Goal: Task Accomplishment & Management: Manage account settings

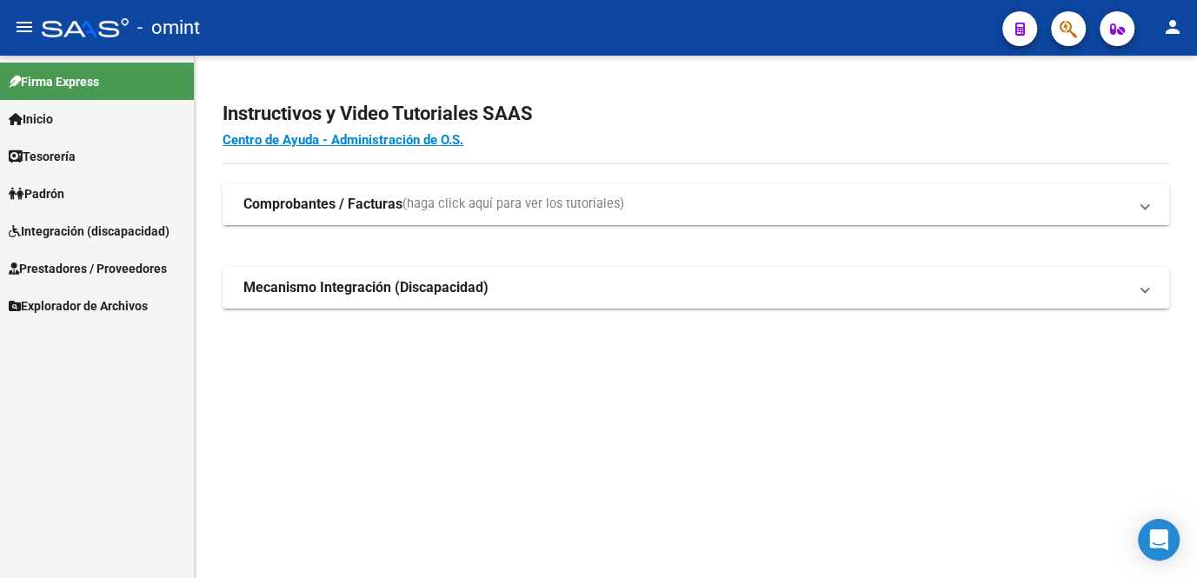
click at [81, 229] on span "Integración (discapacidad)" at bounding box center [89, 231] width 161 height 19
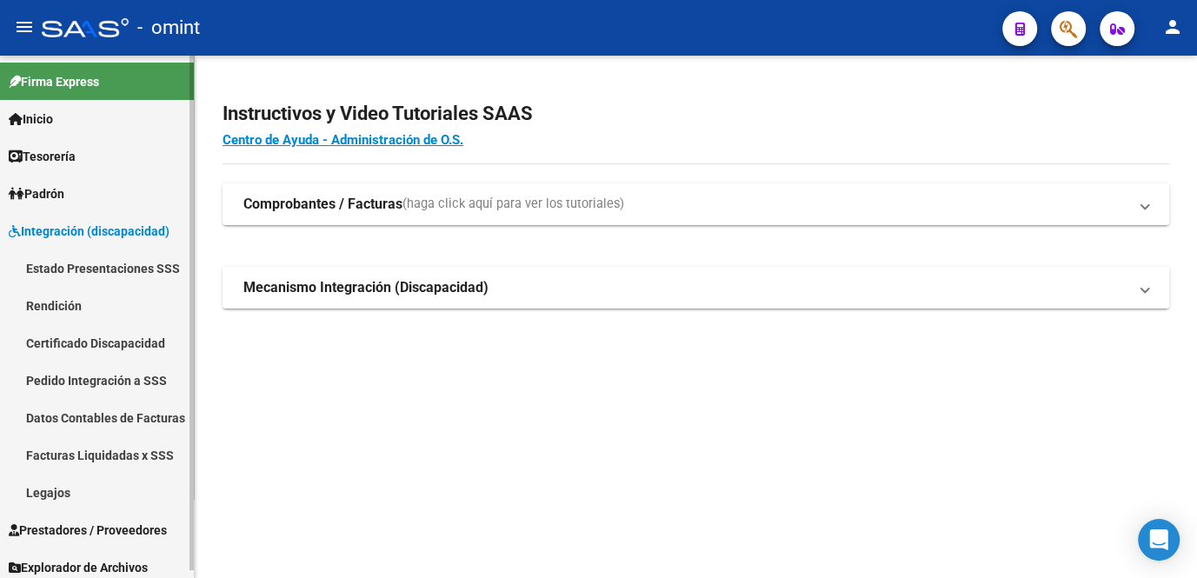
click at [42, 495] on link "Legajos" at bounding box center [97, 492] width 194 height 37
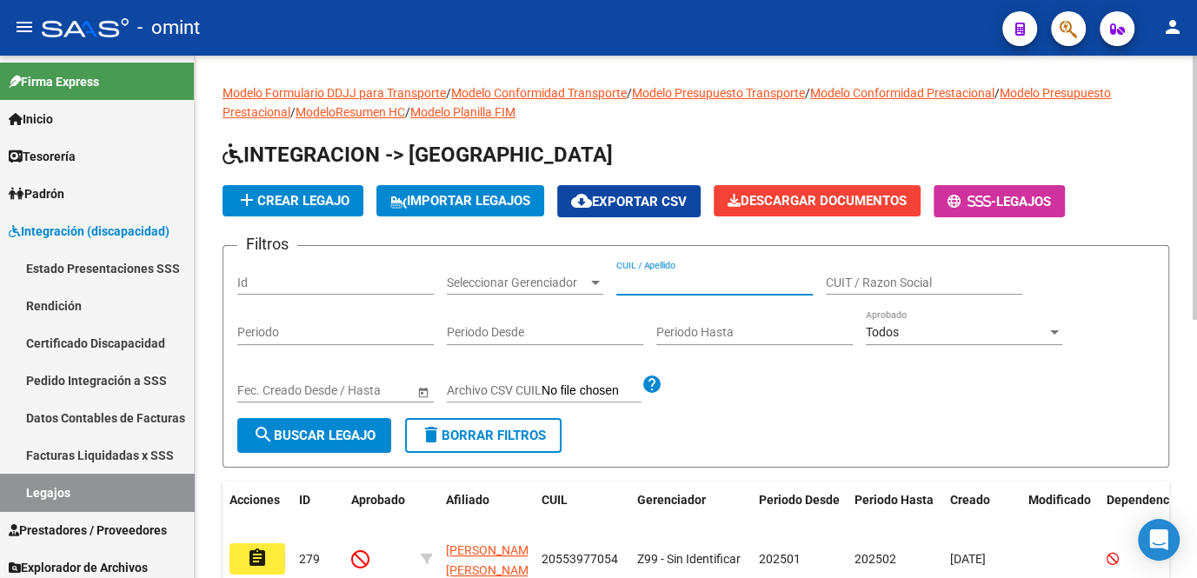
click at [629, 282] on input "CUIL / Apellido" at bounding box center [714, 283] width 196 height 15
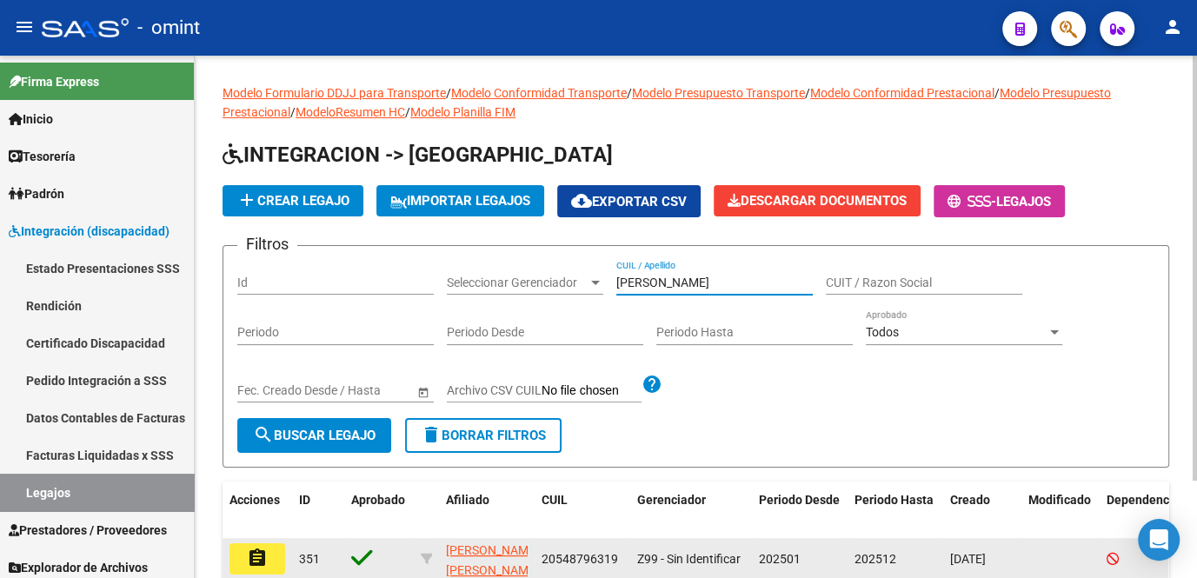
type input "moreno nic"
click at [266, 561] on mat-icon "assignment" at bounding box center [257, 558] width 21 height 21
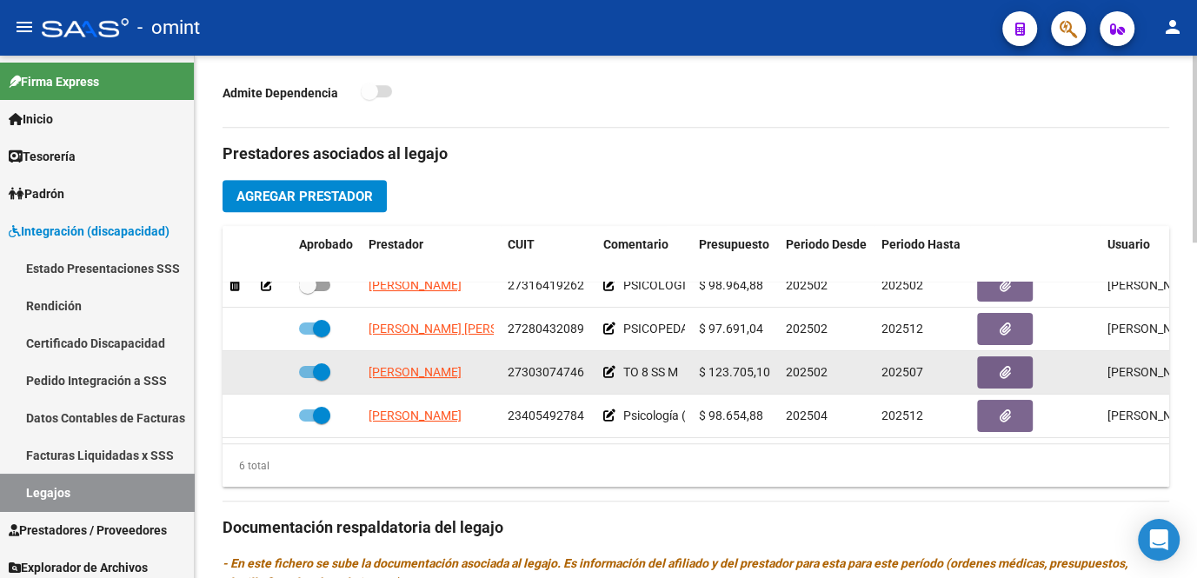
scroll to position [711, 0]
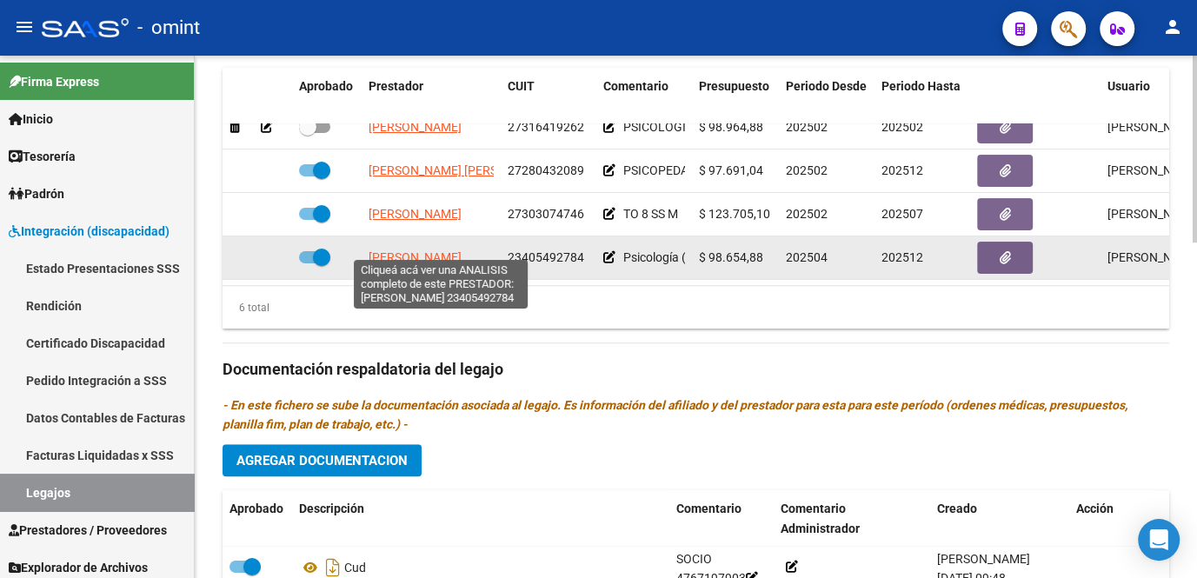
click at [422, 250] on span "RISSOLA LUCIANA MARIEL" at bounding box center [415, 257] width 93 height 14
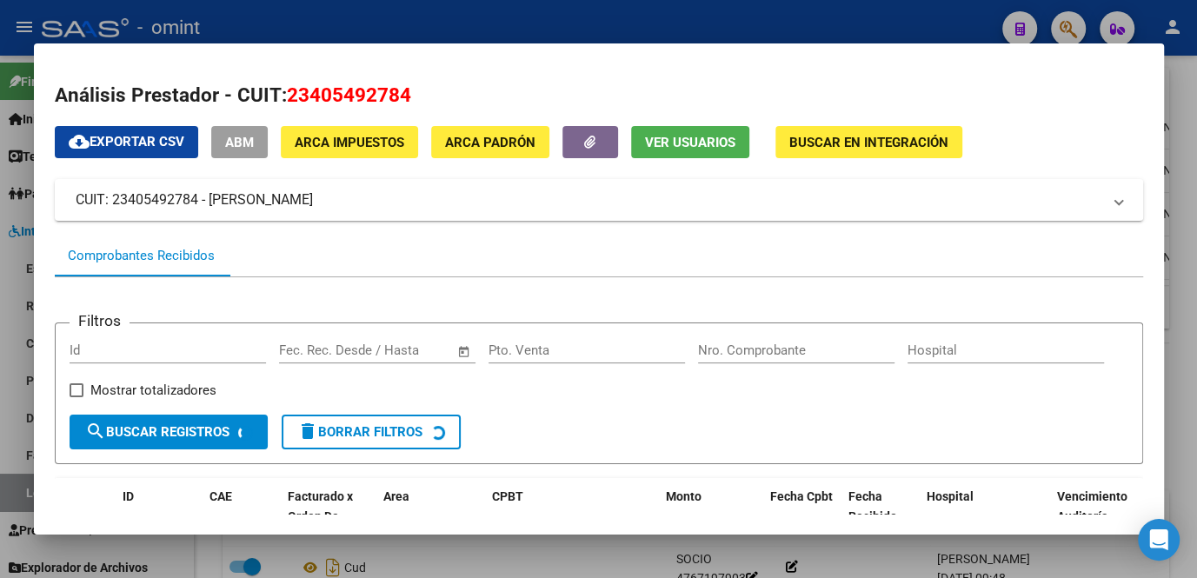
scroll to position [157, 0]
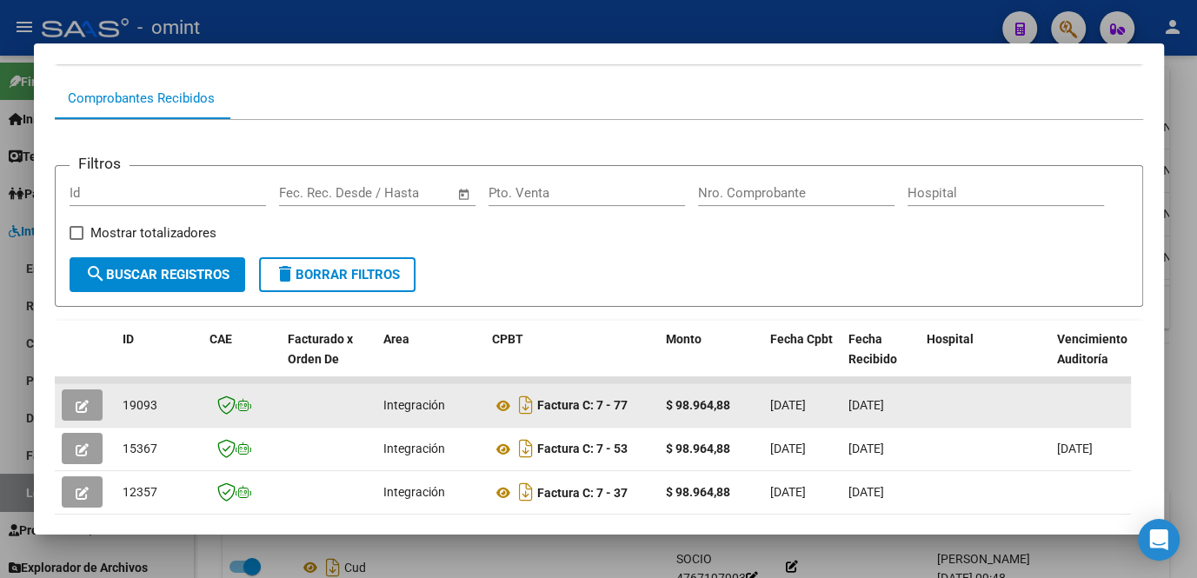
click at [90, 405] on button "button" at bounding box center [82, 404] width 41 height 31
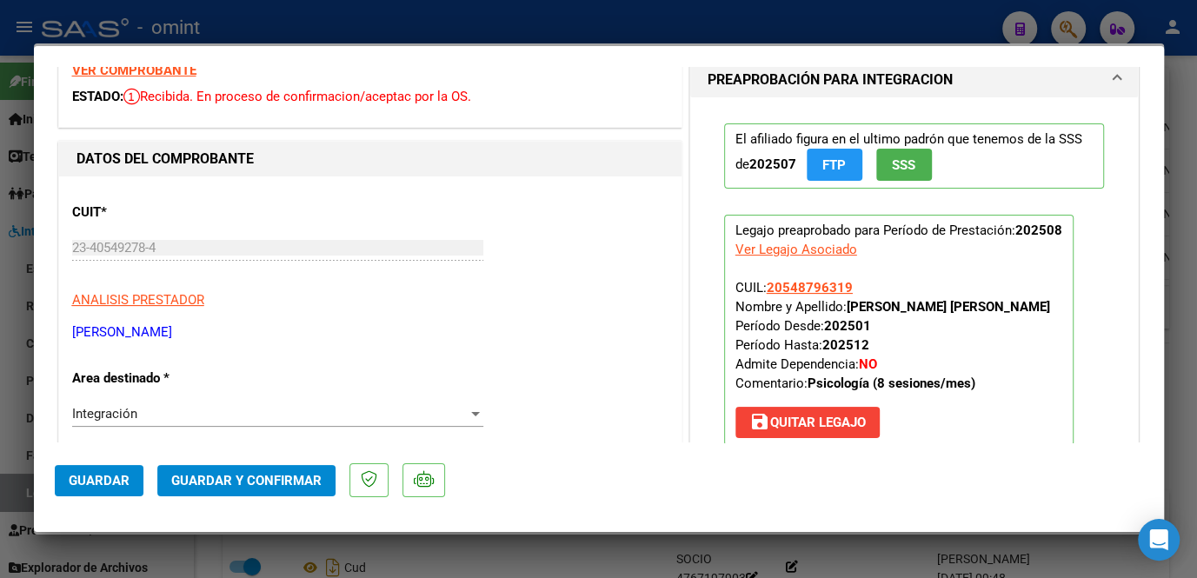
scroll to position [0, 0]
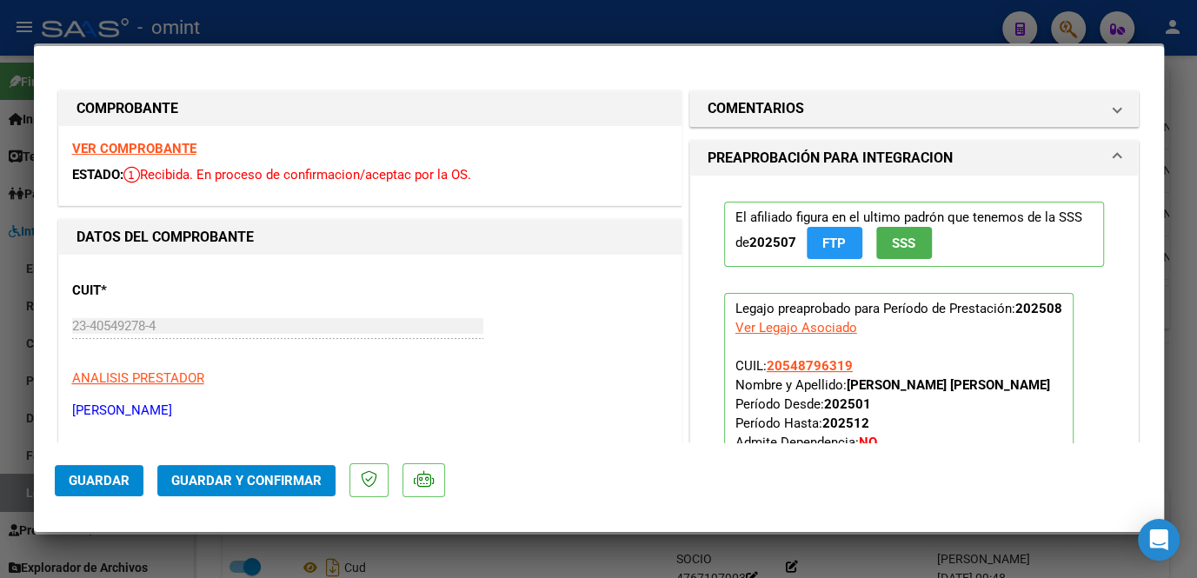
click at [150, 150] on strong "VER COMPROBANTE" at bounding box center [134, 149] width 124 height 16
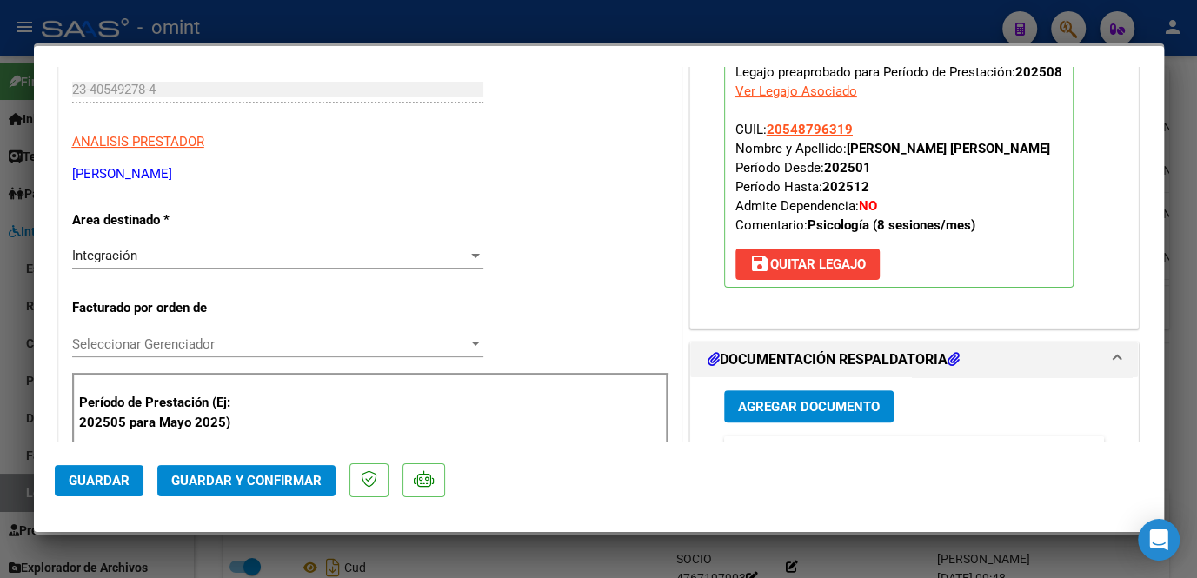
scroll to position [395, 0]
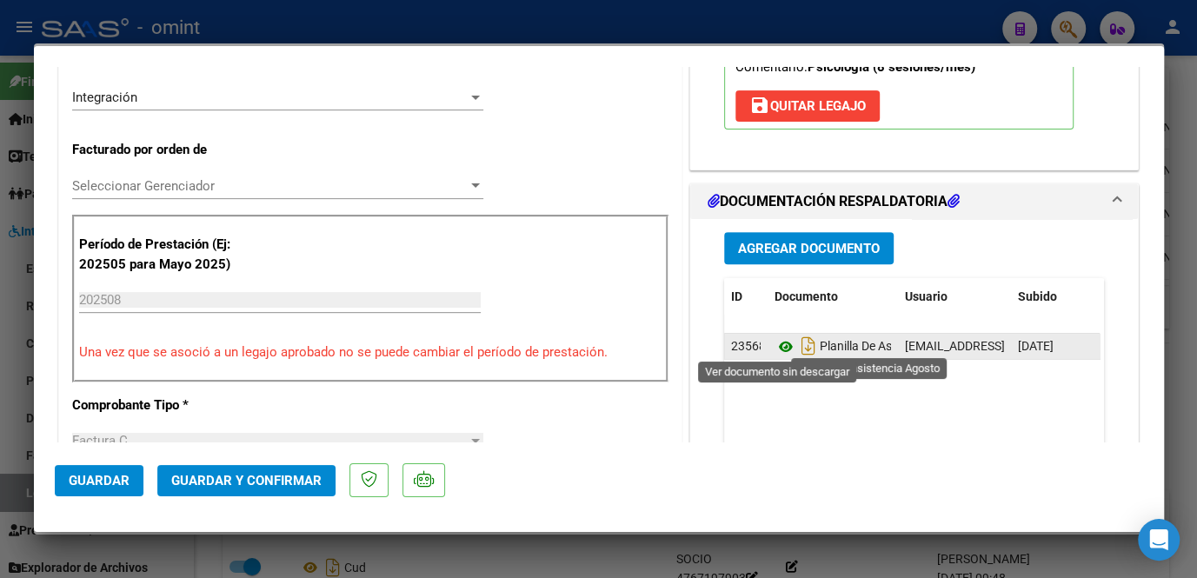
click at [775, 345] on icon at bounding box center [786, 346] width 23 height 21
click at [775, 342] on icon at bounding box center [786, 346] width 23 height 21
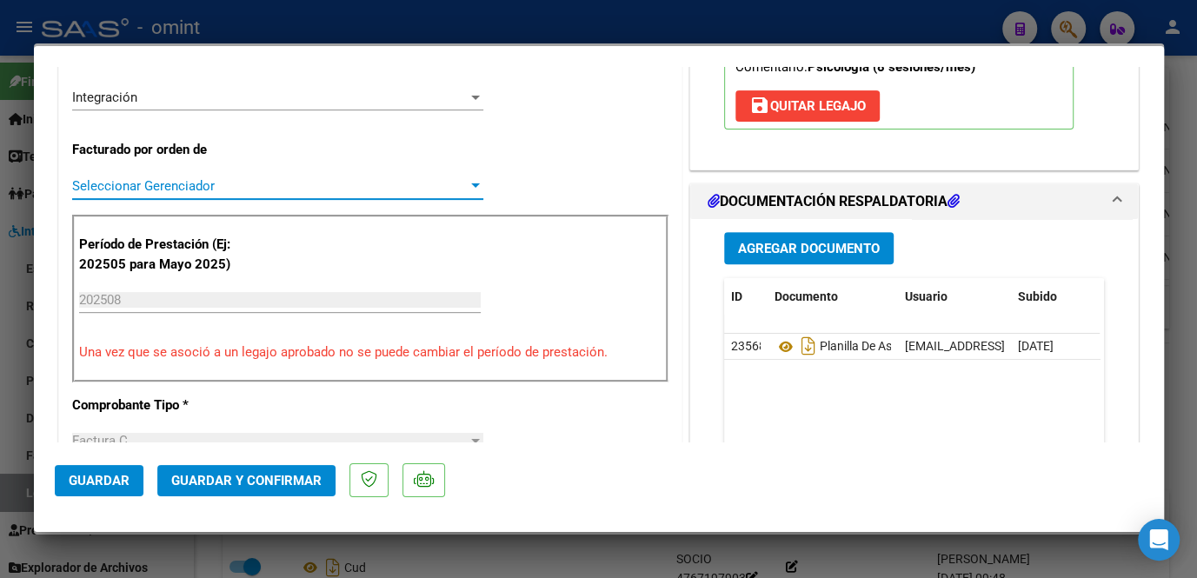
click at [268, 189] on span "Seleccionar Gerenciador" at bounding box center [270, 186] width 396 height 16
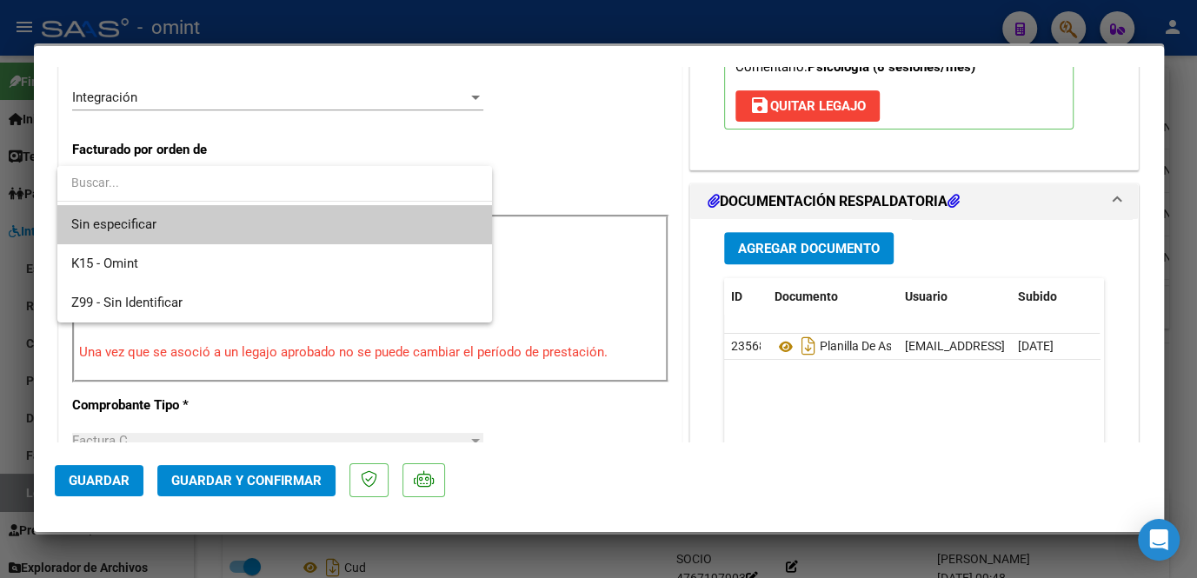
click at [245, 224] on span "Sin especificar" at bounding box center [274, 224] width 407 height 39
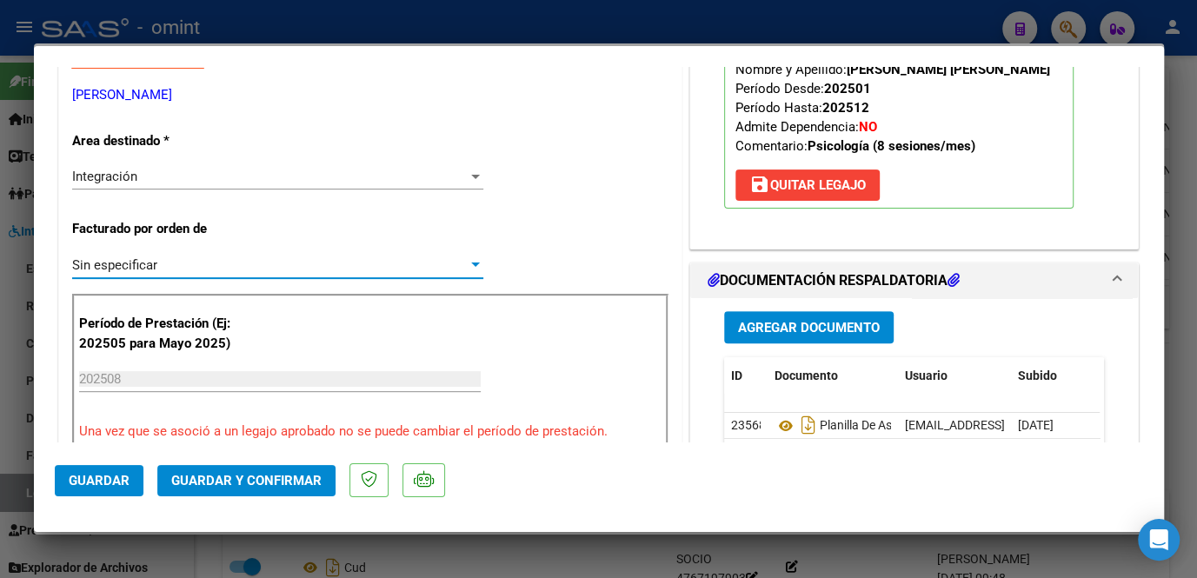
scroll to position [553, 0]
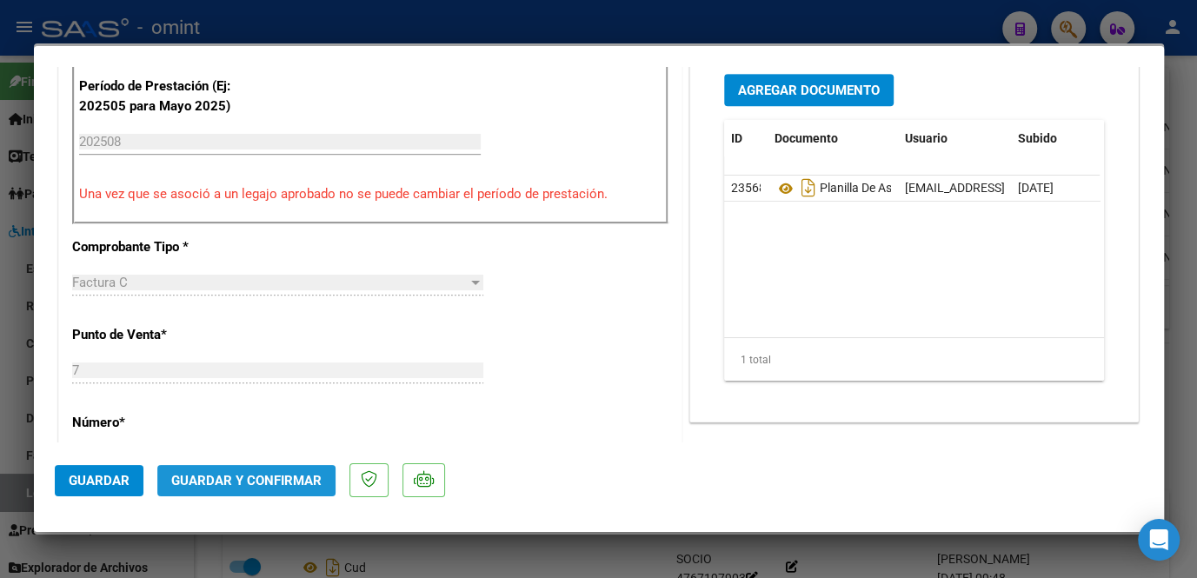
click at [254, 476] on span "Guardar y Confirmar" at bounding box center [246, 481] width 150 height 16
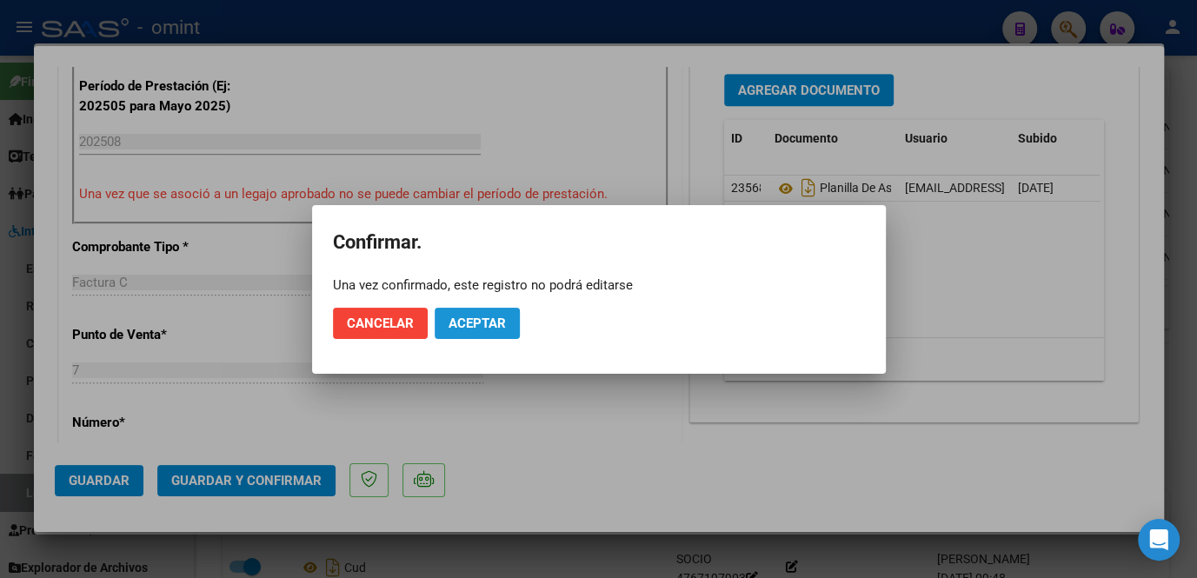
click at [508, 337] on button "Aceptar" at bounding box center [477, 323] width 85 height 31
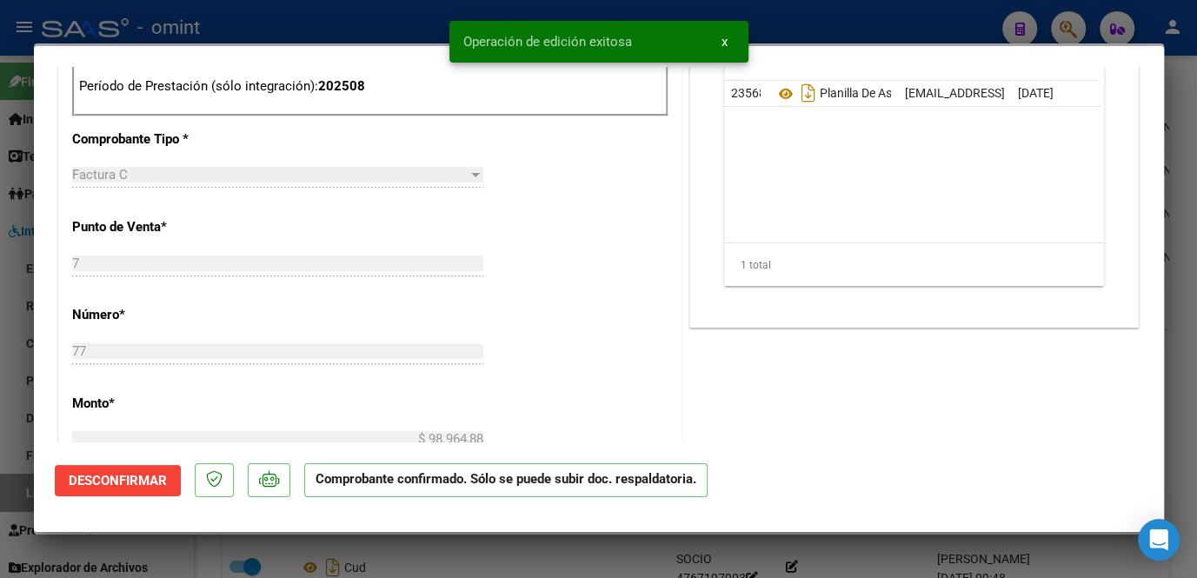
click at [425, 543] on div at bounding box center [598, 289] width 1197 height 578
type input "$ 0,00"
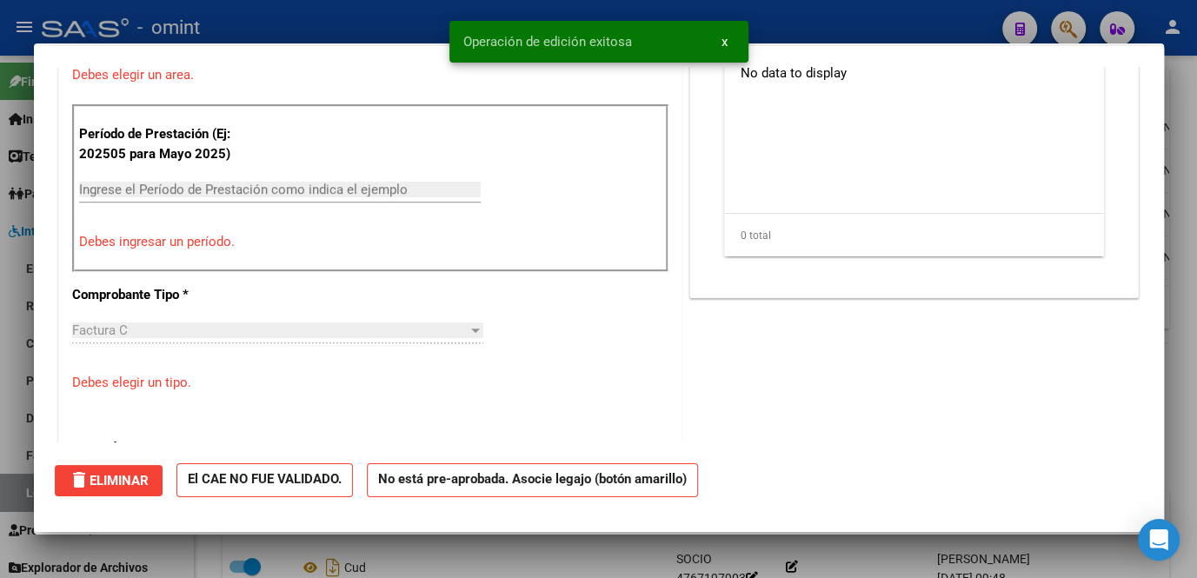
scroll to position [0, 0]
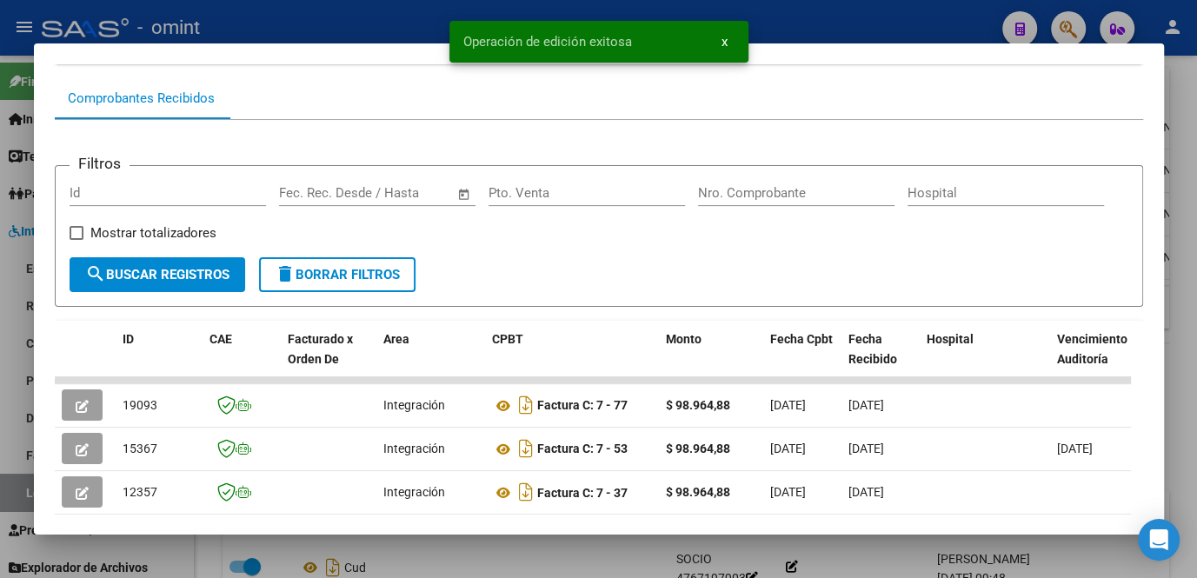
click at [480, 546] on div at bounding box center [598, 289] width 1197 height 578
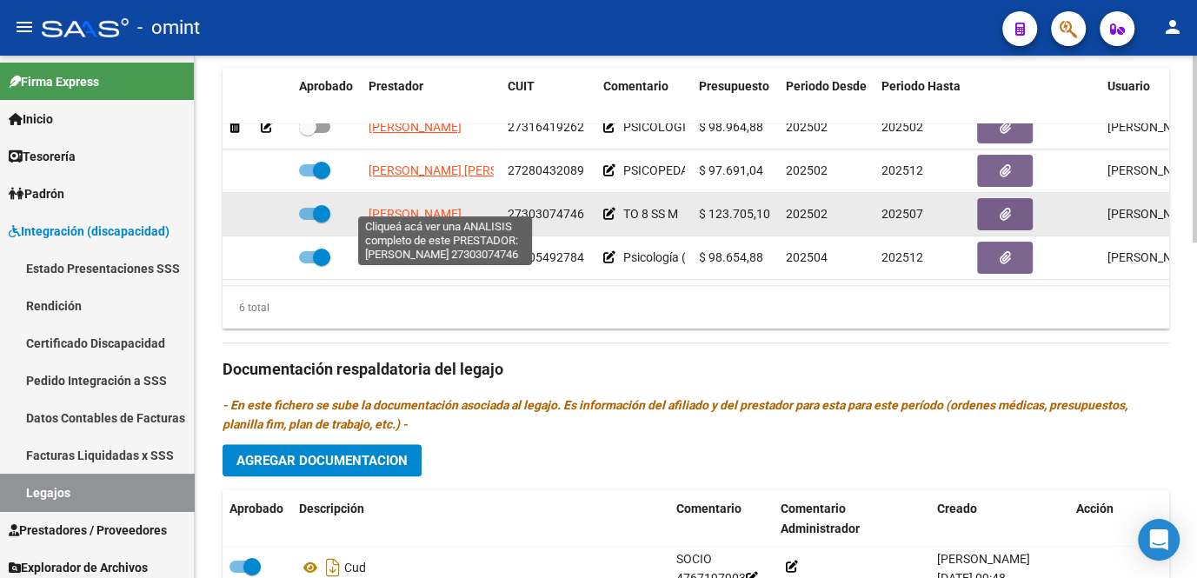
click at [435, 207] on span "ROMERO SILVANA ESTAURA" at bounding box center [415, 214] width 93 height 14
type textarea "27303074746"
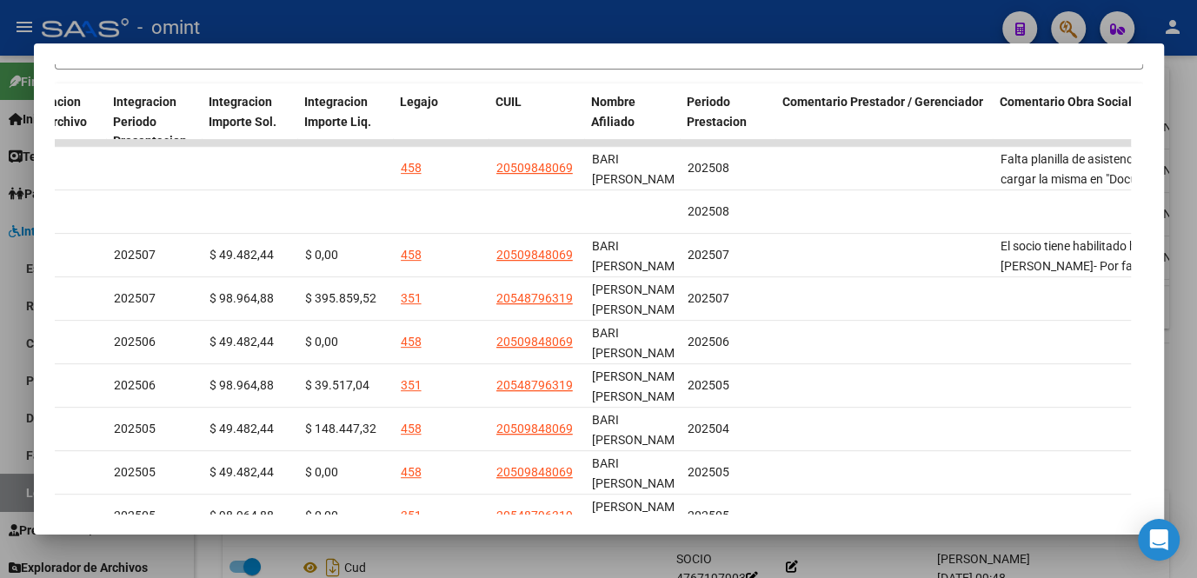
scroll to position [553, 0]
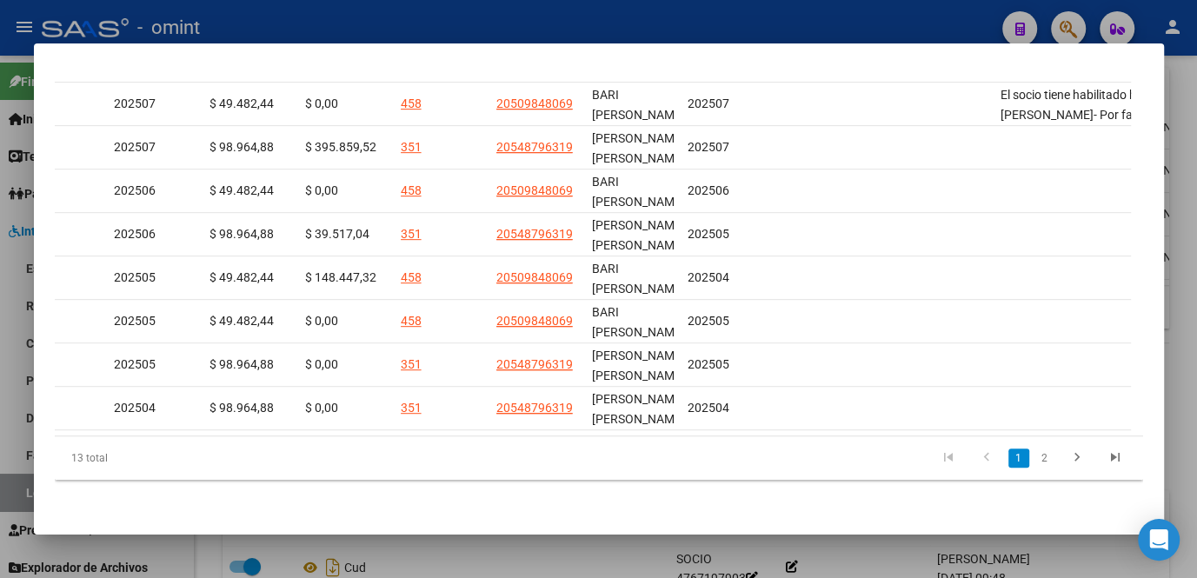
click at [758, 549] on div at bounding box center [598, 289] width 1197 height 578
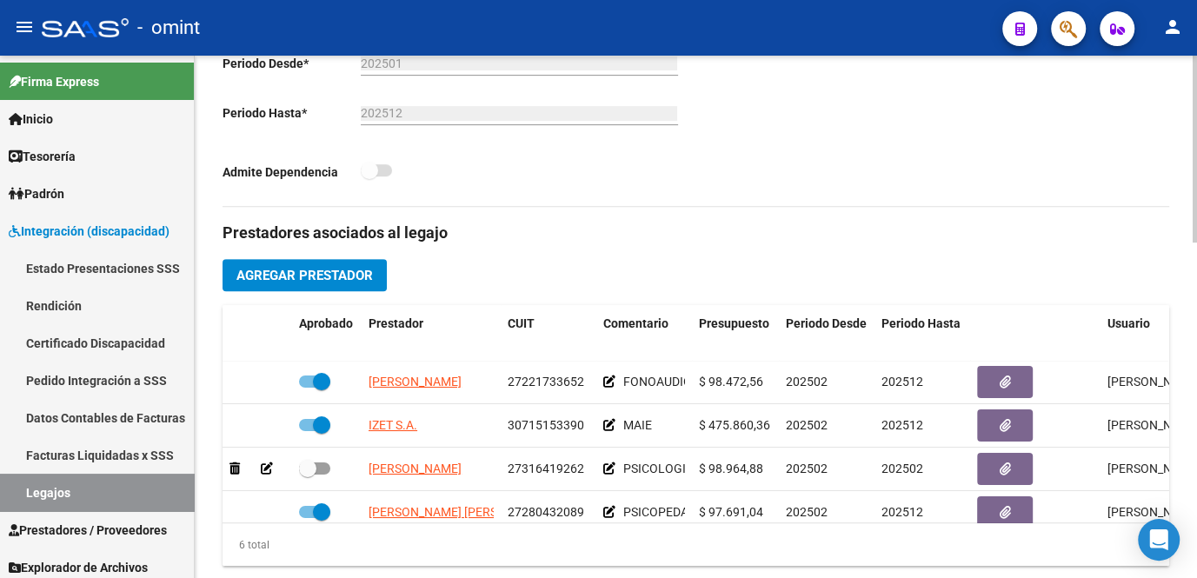
scroll to position [236, 0]
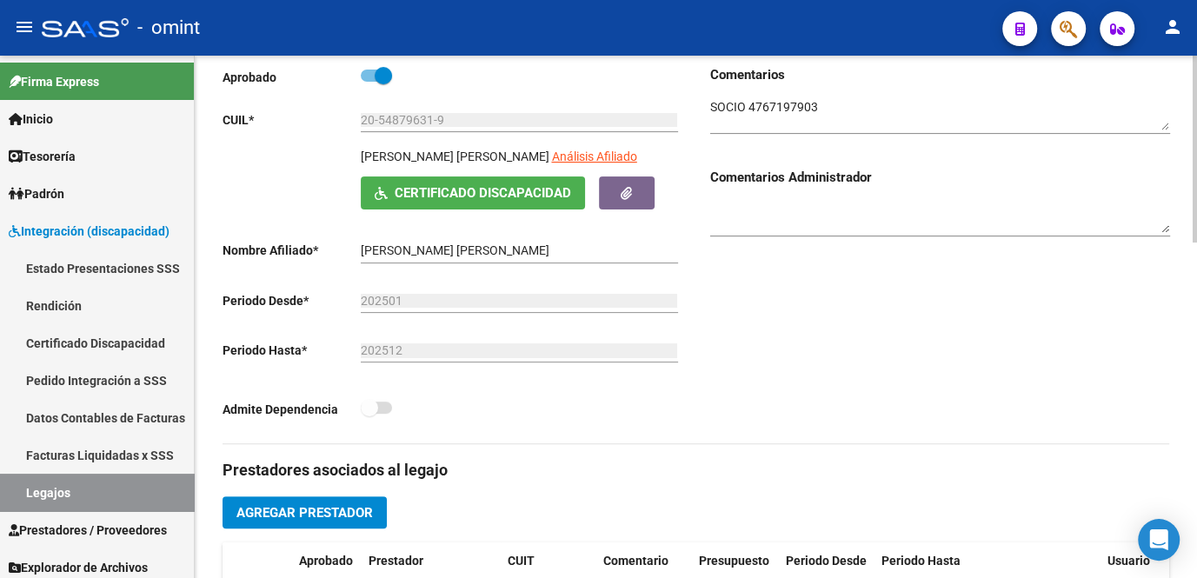
click at [783, 101] on textarea at bounding box center [940, 114] width 460 height 33
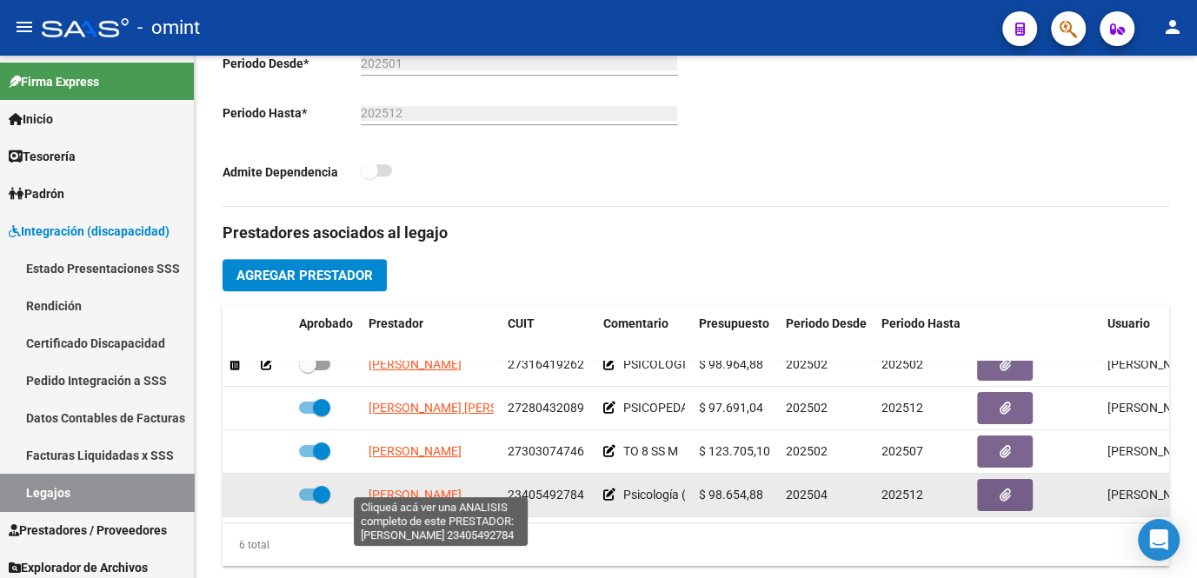
scroll to position [553, 0]
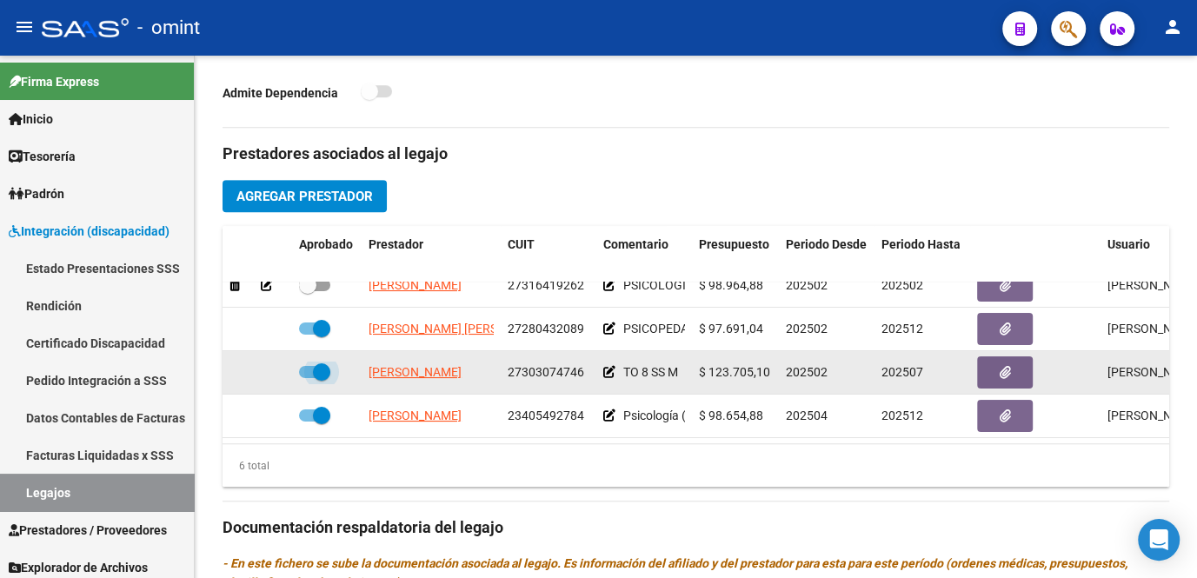
click at [309, 366] on span at bounding box center [314, 372] width 31 height 12
click at [308, 378] on input "checkbox" at bounding box center [307, 378] width 1 height 1
checkbox input "false"
click at [266, 366] on icon at bounding box center [267, 372] width 12 height 12
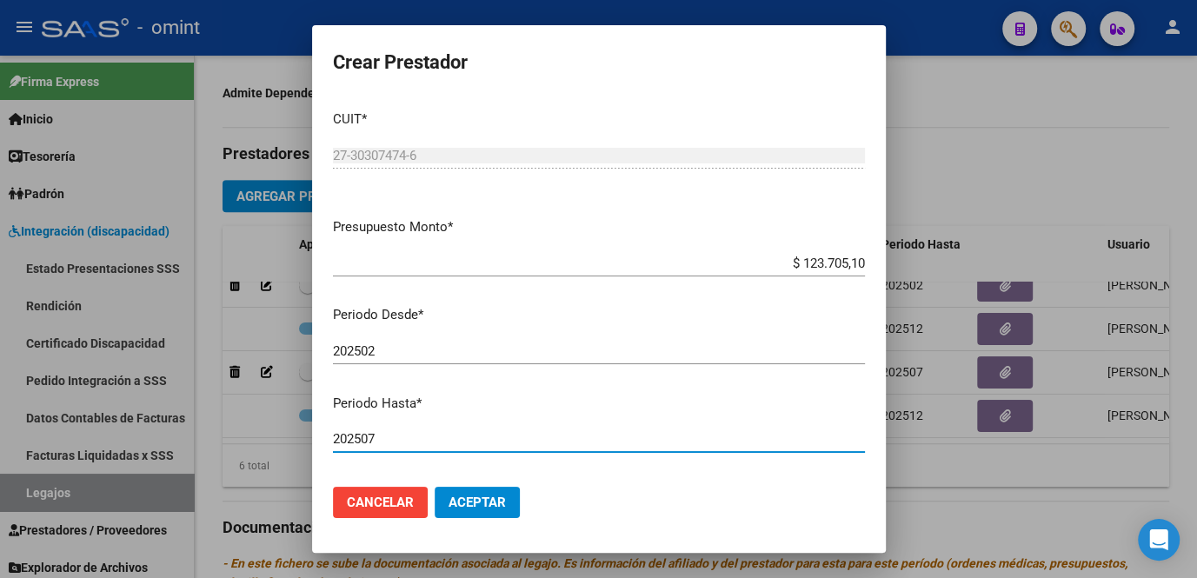
click at [399, 435] on input "202507" at bounding box center [599, 439] width 532 height 16
type input "202508"
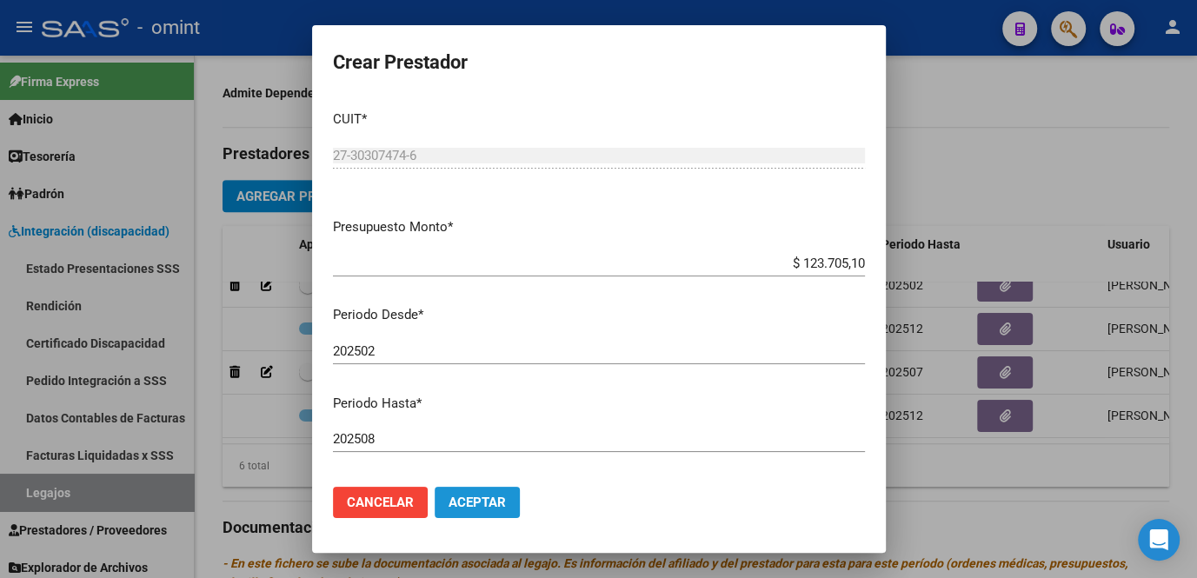
click at [456, 495] on span "Aceptar" at bounding box center [477, 503] width 57 height 16
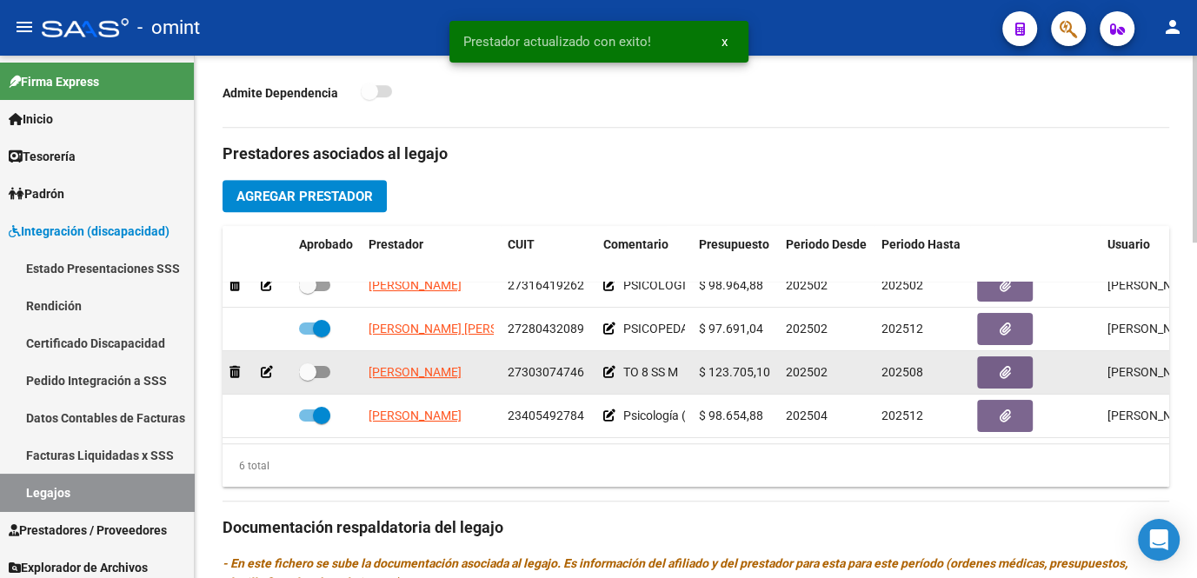
click at [322, 368] on label at bounding box center [314, 372] width 31 height 21
click at [308, 378] on input "checkbox" at bounding box center [307, 378] width 1 height 1
checkbox input "true"
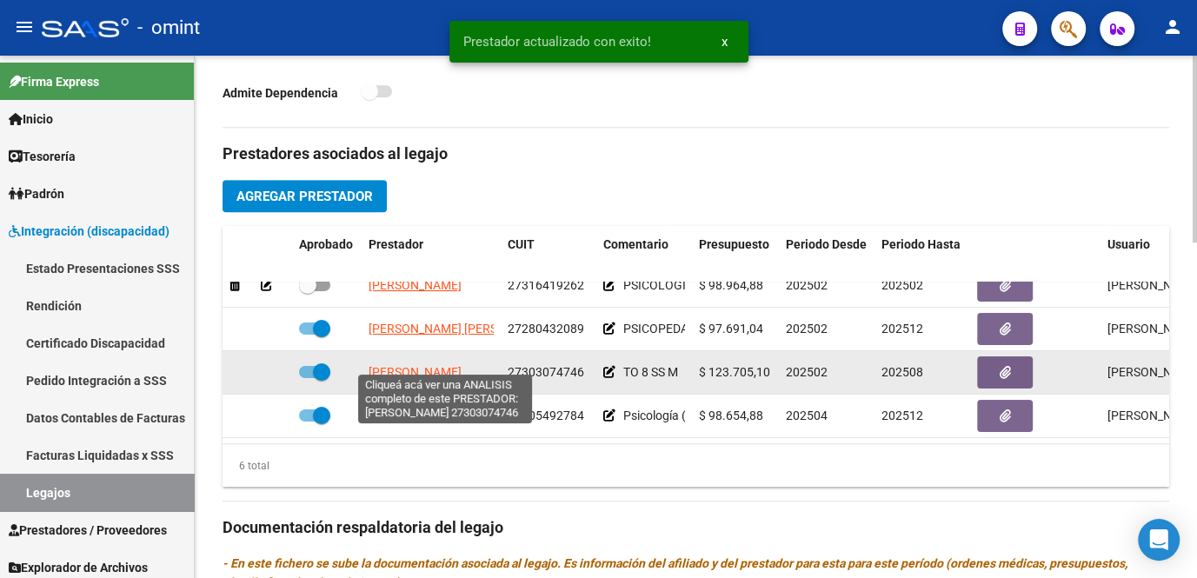
click at [392, 366] on span "ROMERO SILVANA ESTAURA" at bounding box center [415, 372] width 93 height 14
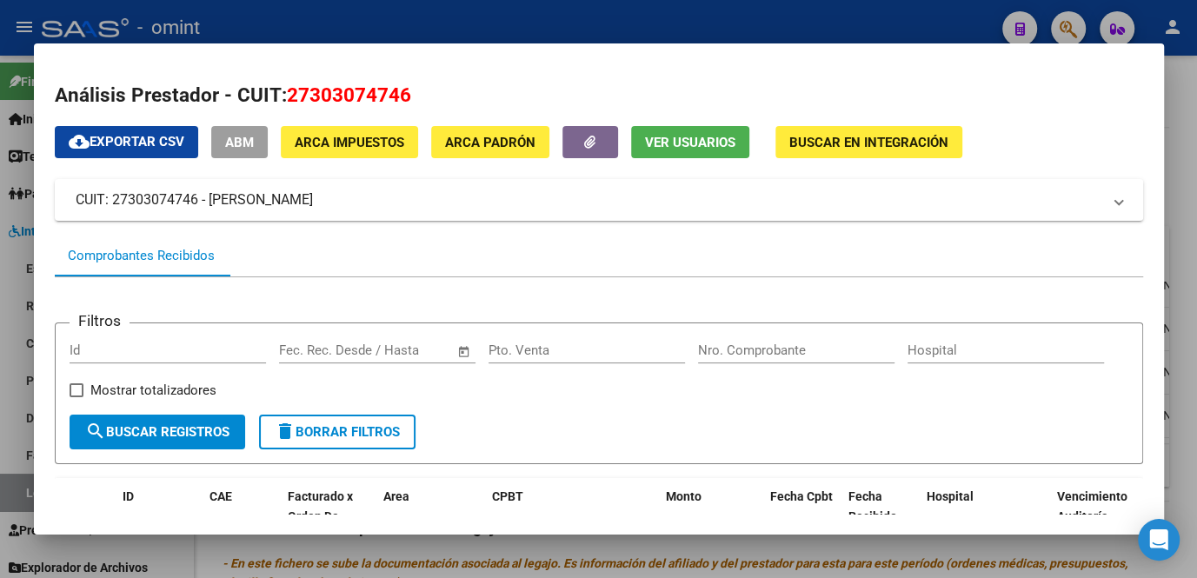
scroll to position [236, 0]
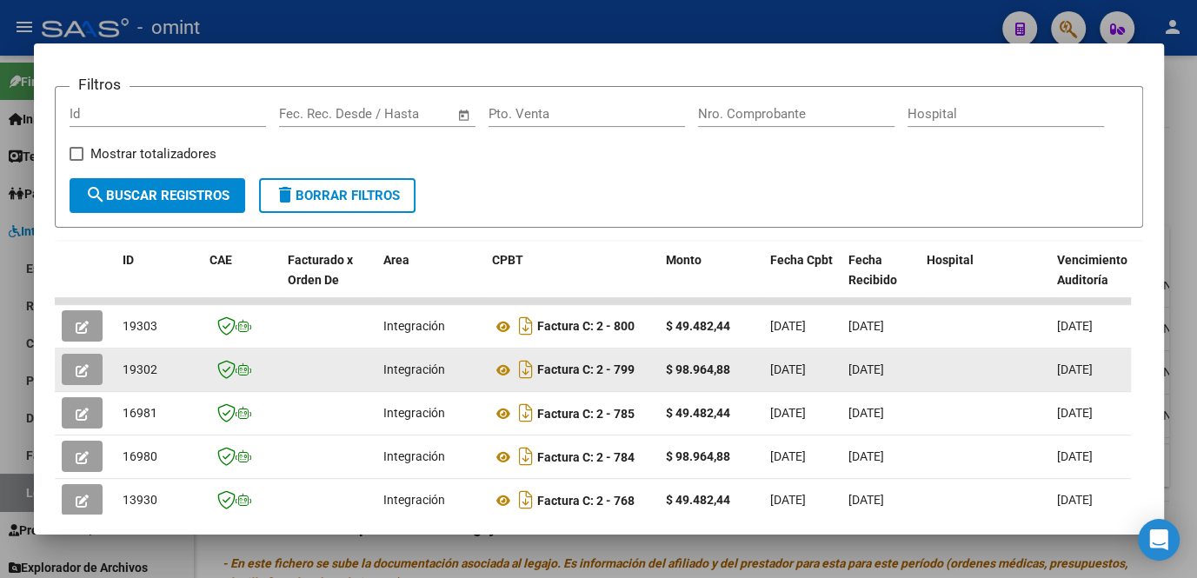
click at [88, 369] on icon "button" at bounding box center [82, 370] width 13 height 13
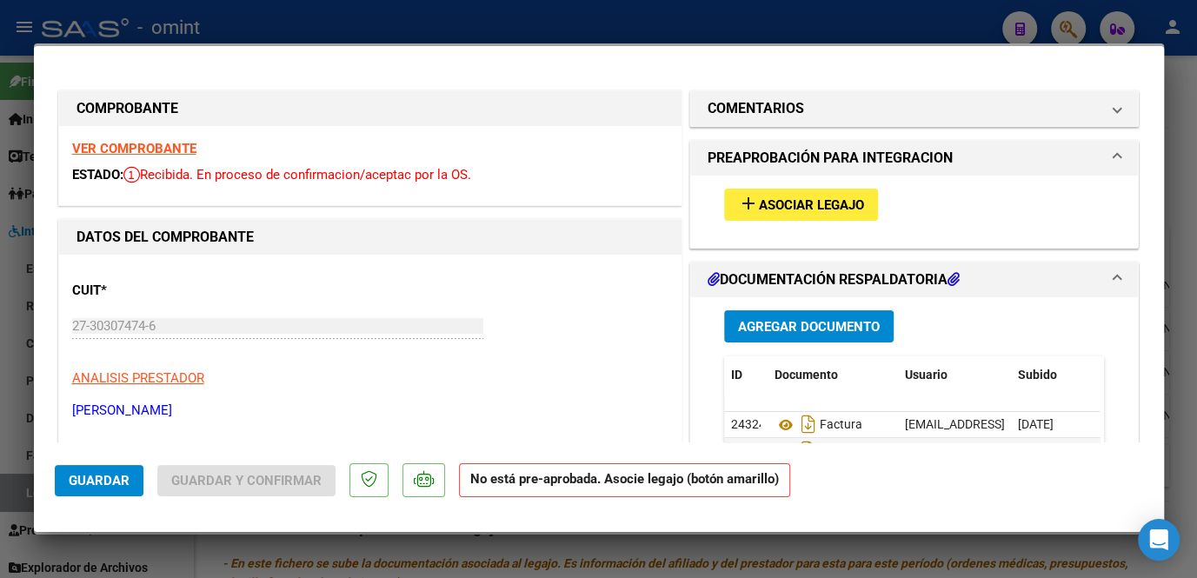
click at [150, 150] on strong "VER COMPROBANTE" at bounding box center [134, 149] width 124 height 16
click at [797, 202] on span "Asociar Legajo" at bounding box center [811, 205] width 105 height 16
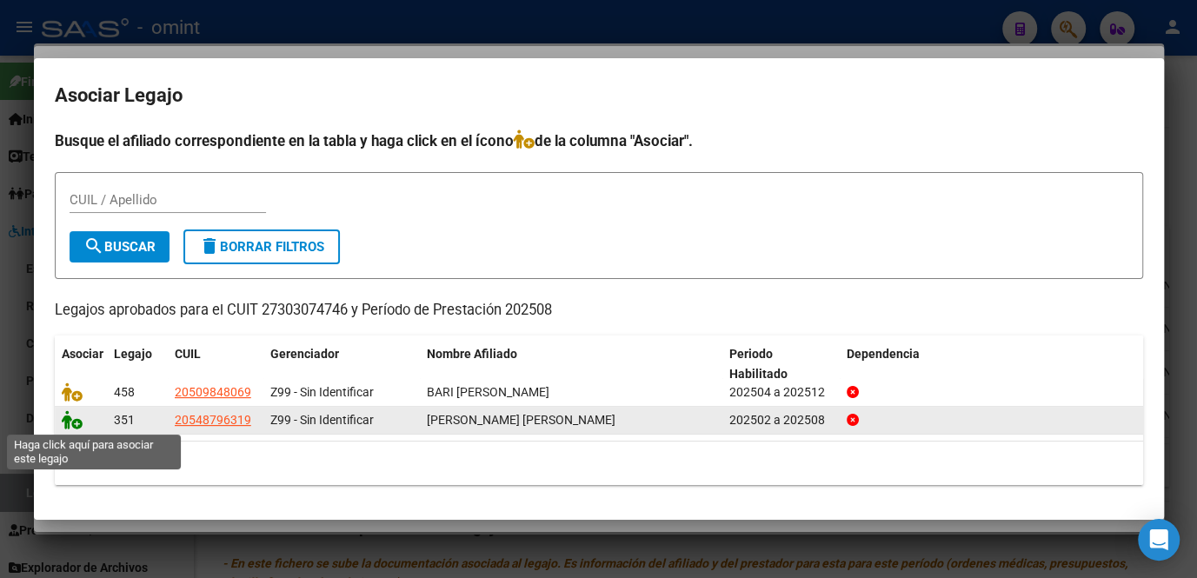
click at [76, 423] on icon at bounding box center [72, 419] width 21 height 19
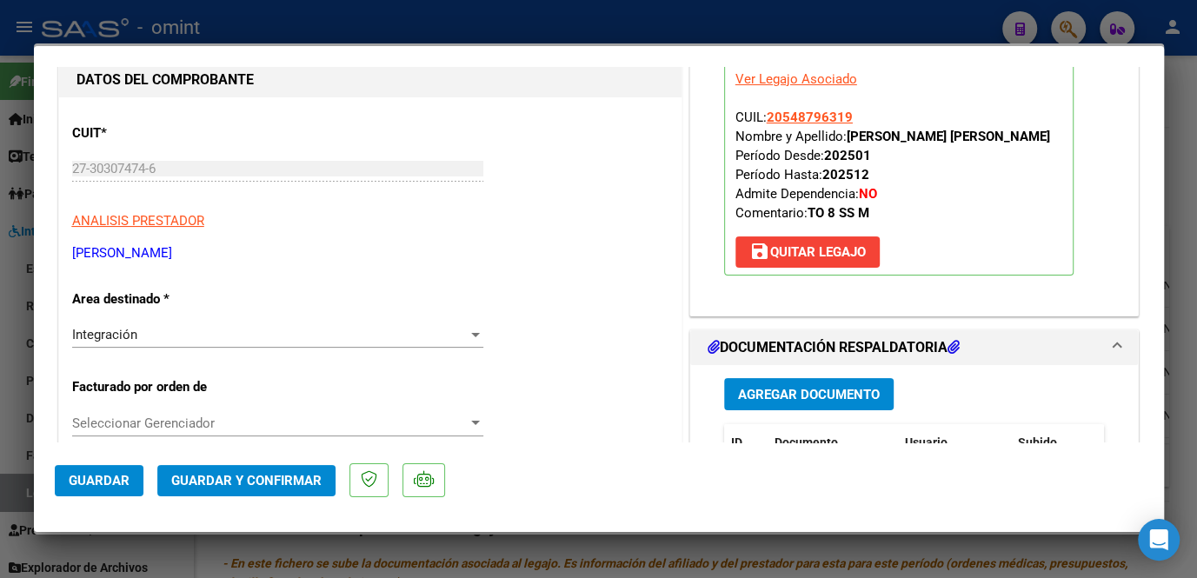
scroll to position [316, 0]
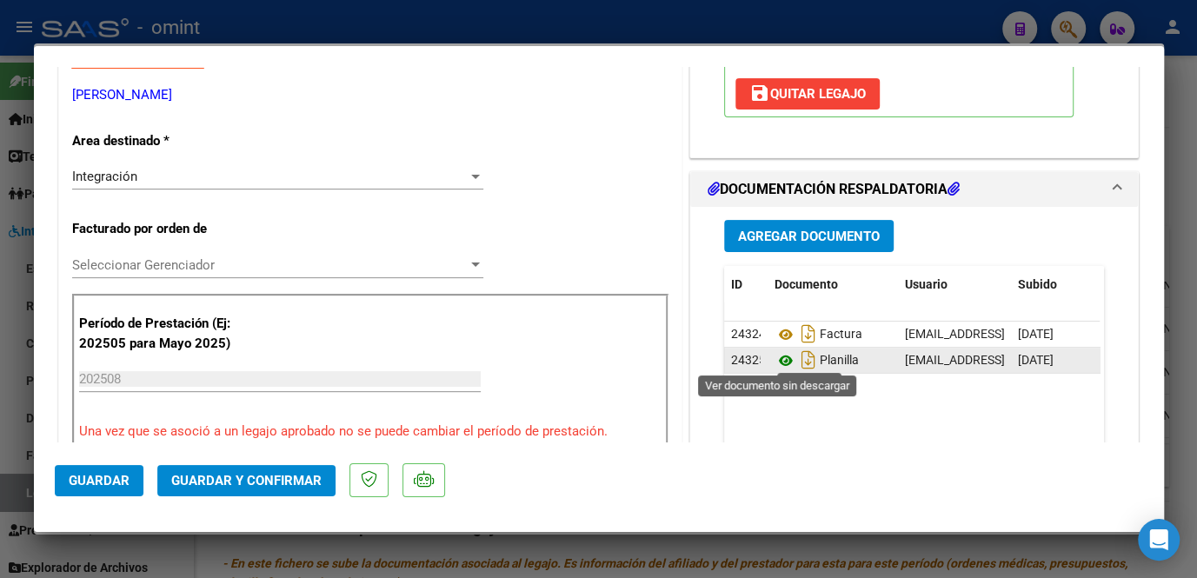
click at [779, 354] on icon at bounding box center [786, 360] width 23 height 21
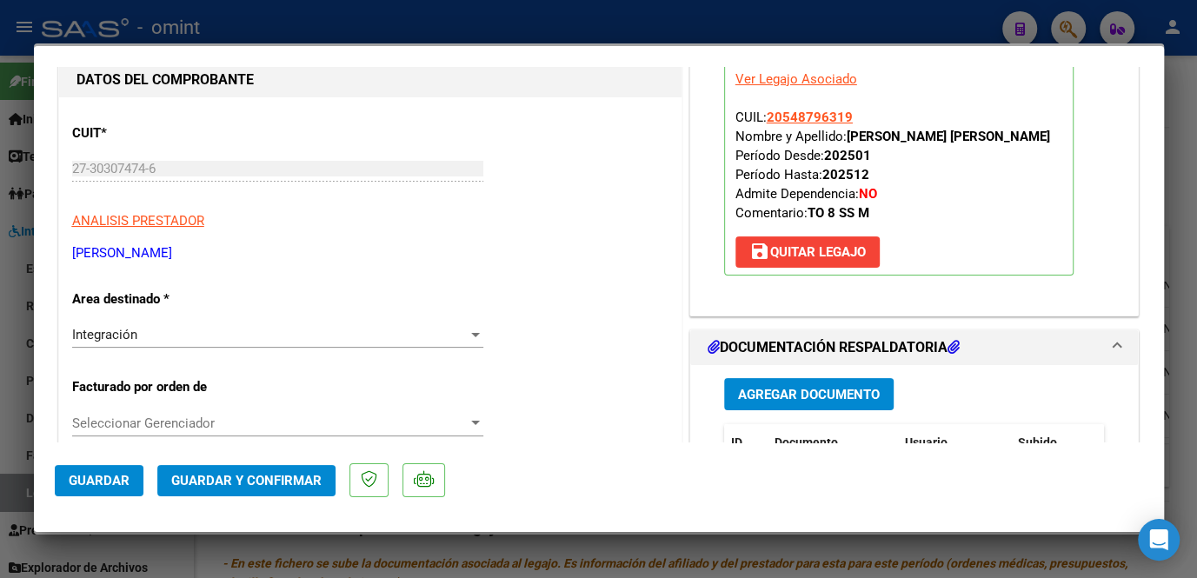
scroll to position [0, 0]
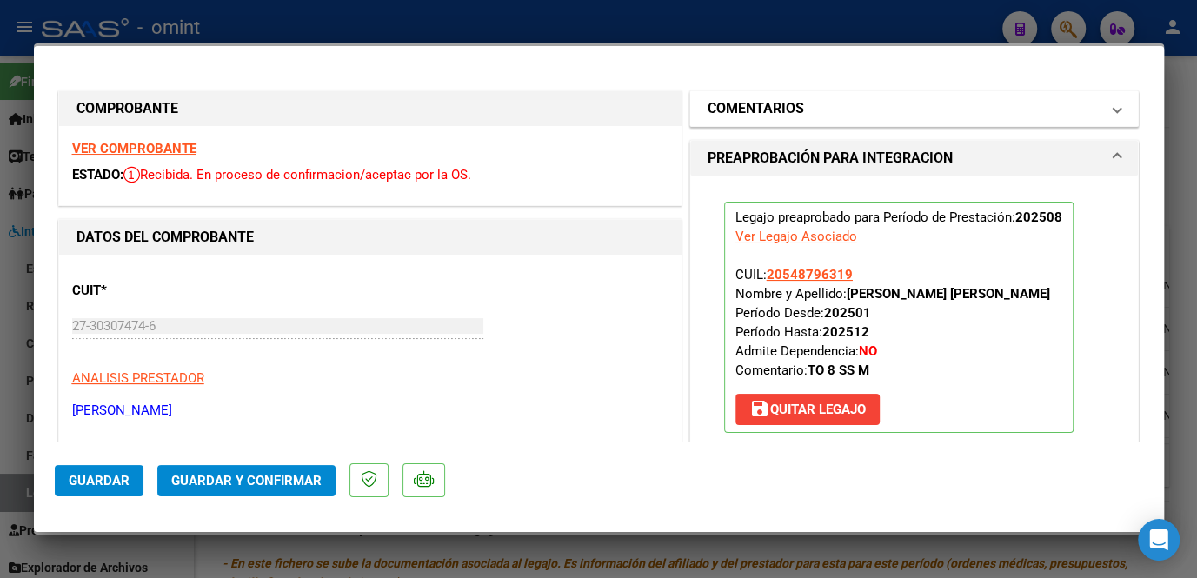
click at [783, 115] on h1 "COMENTARIOS" at bounding box center [756, 108] width 96 height 21
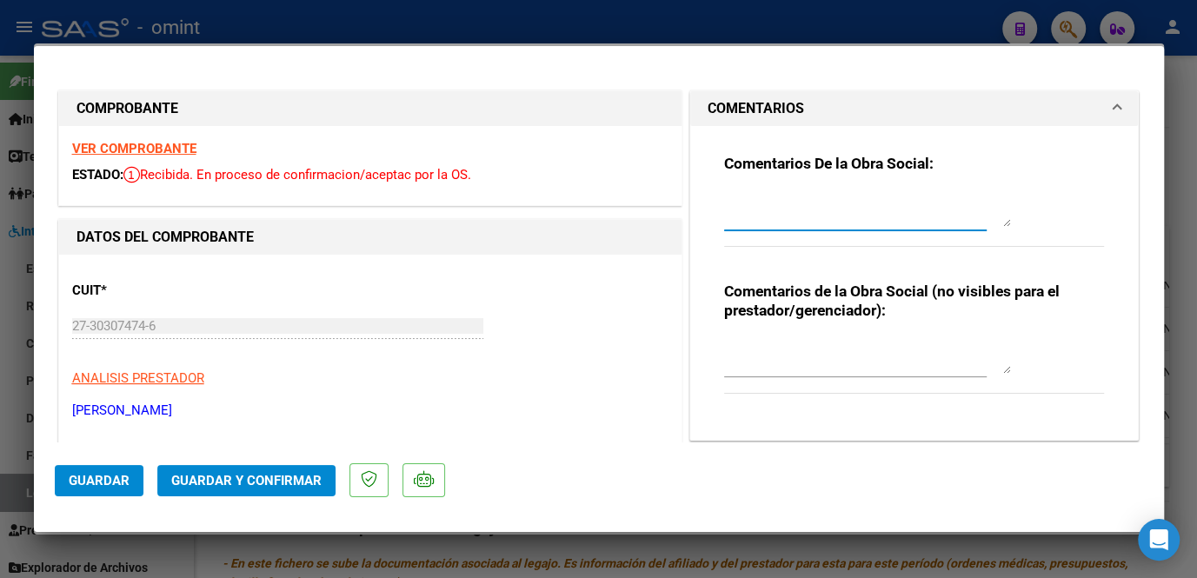
click at [724, 217] on textarea at bounding box center [867, 209] width 287 height 35
click at [162, 155] on strong "VER COMPROBANTE" at bounding box center [134, 149] width 124 height 16
click at [911, 203] on textarea "Se recuerda que el socio" at bounding box center [867, 209] width 287 height 35
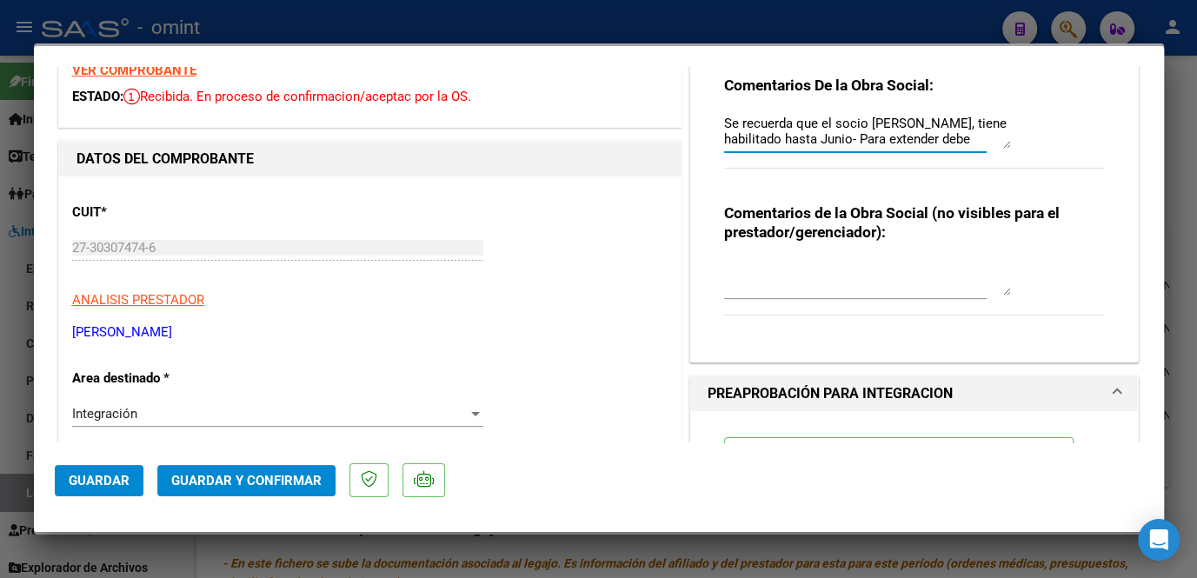
type textarea "Se recuerda que el socio Moreno Nicolas, tiene habilitado hasta Junio- Para ext…"
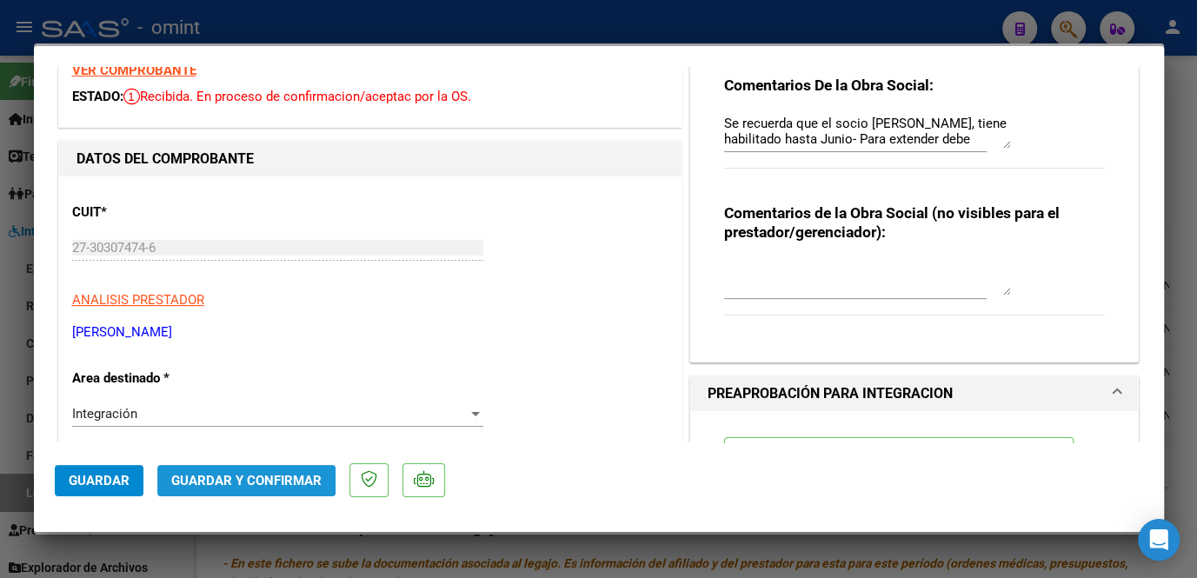
click at [245, 480] on span "Guardar y Confirmar" at bounding box center [246, 481] width 150 height 16
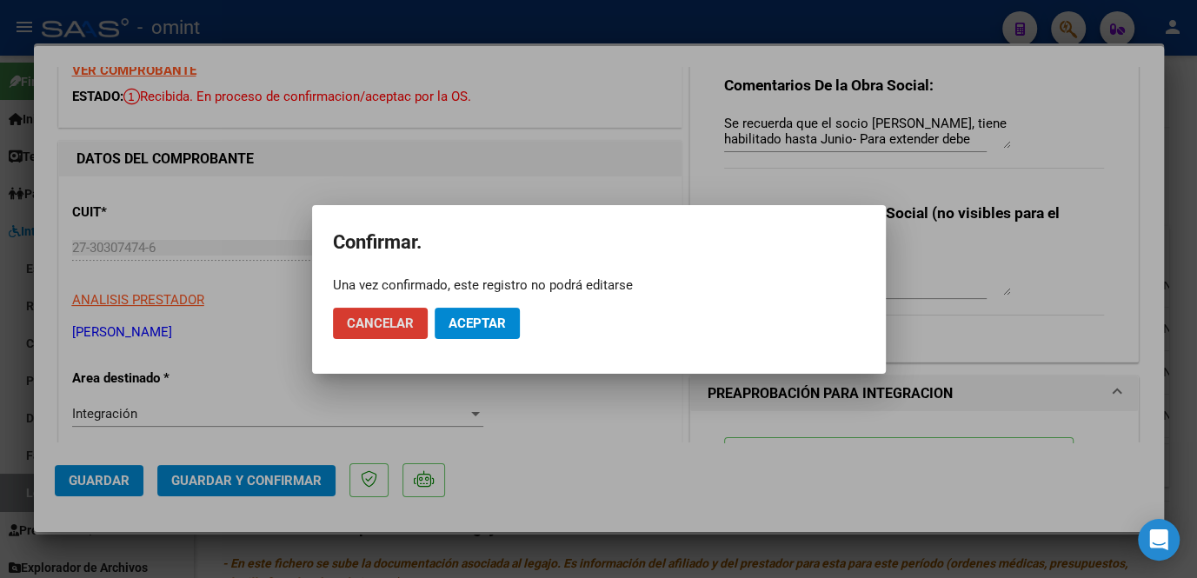
click at [472, 326] on span "Aceptar" at bounding box center [477, 324] width 57 height 16
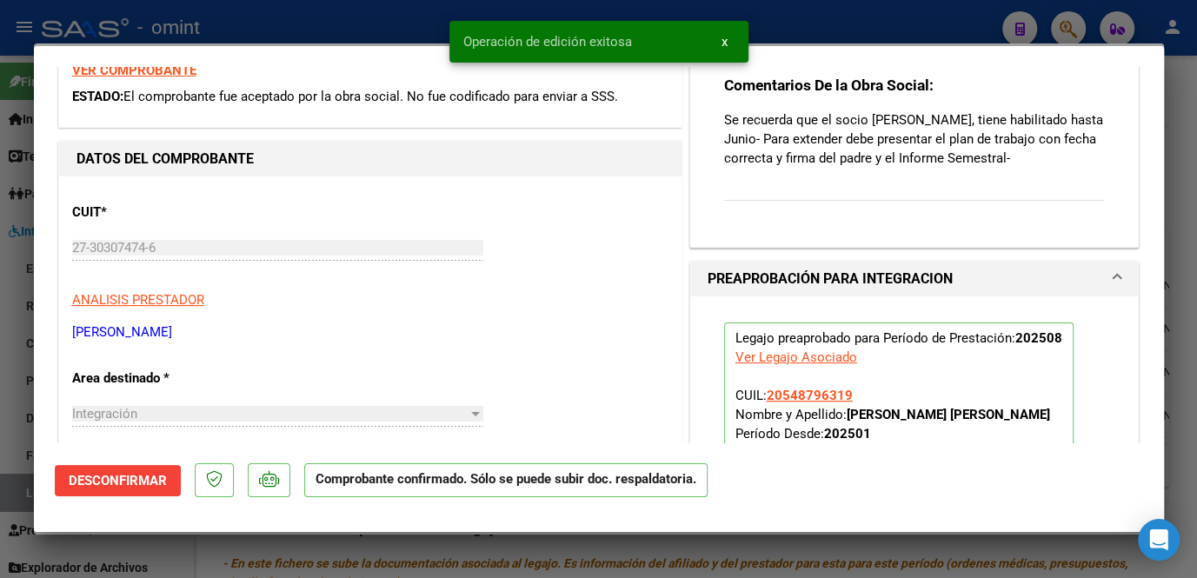
click at [483, 556] on div at bounding box center [598, 289] width 1197 height 578
type input "$ 0,00"
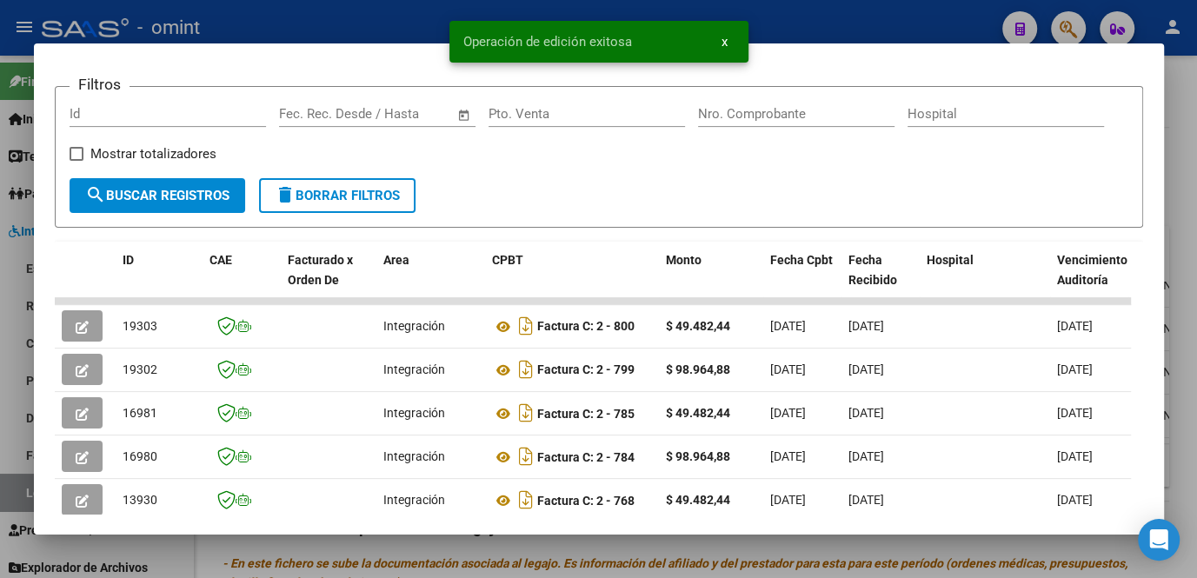
click at [422, 557] on div at bounding box center [598, 289] width 1197 height 578
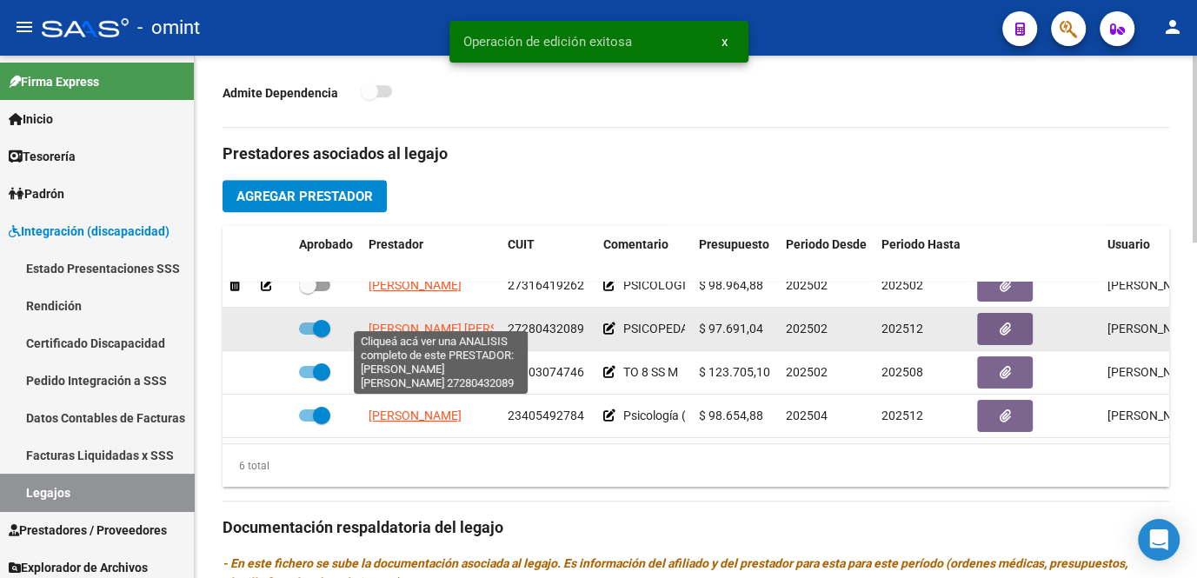
click at [428, 322] on span "ESCOBAR NATALIA NOEMI" at bounding box center [463, 329] width 189 height 14
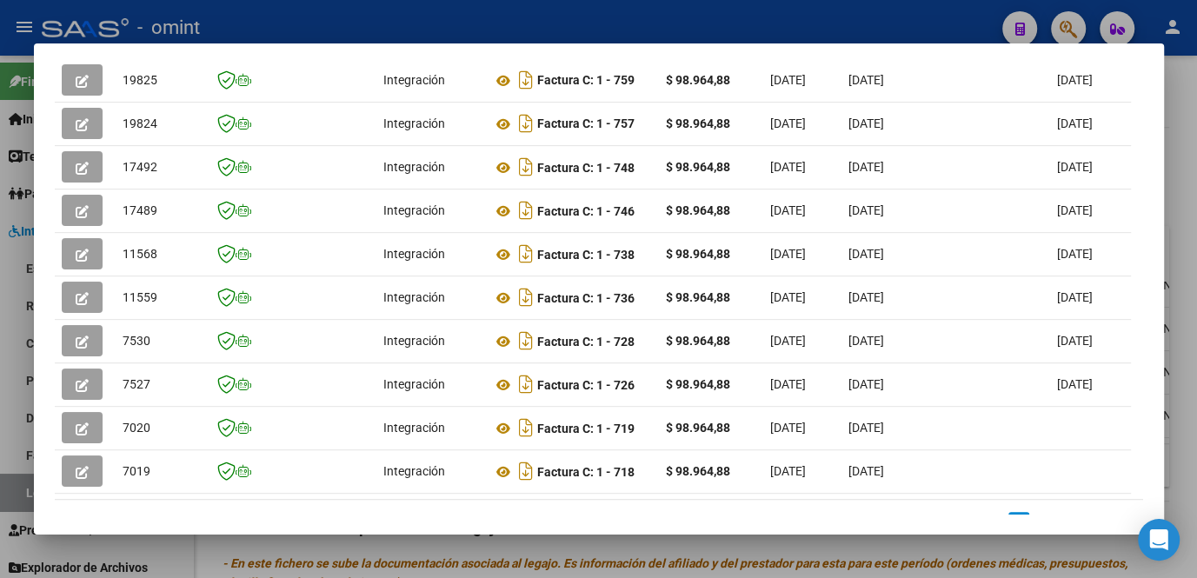
scroll to position [324, 0]
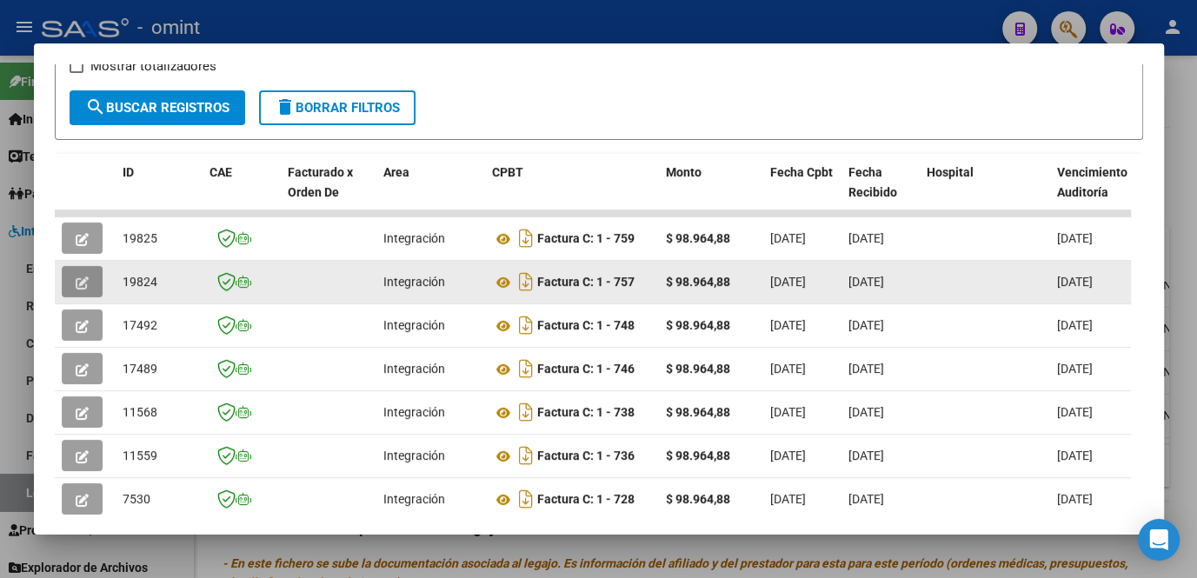
click at [88, 292] on button "button" at bounding box center [82, 281] width 41 height 31
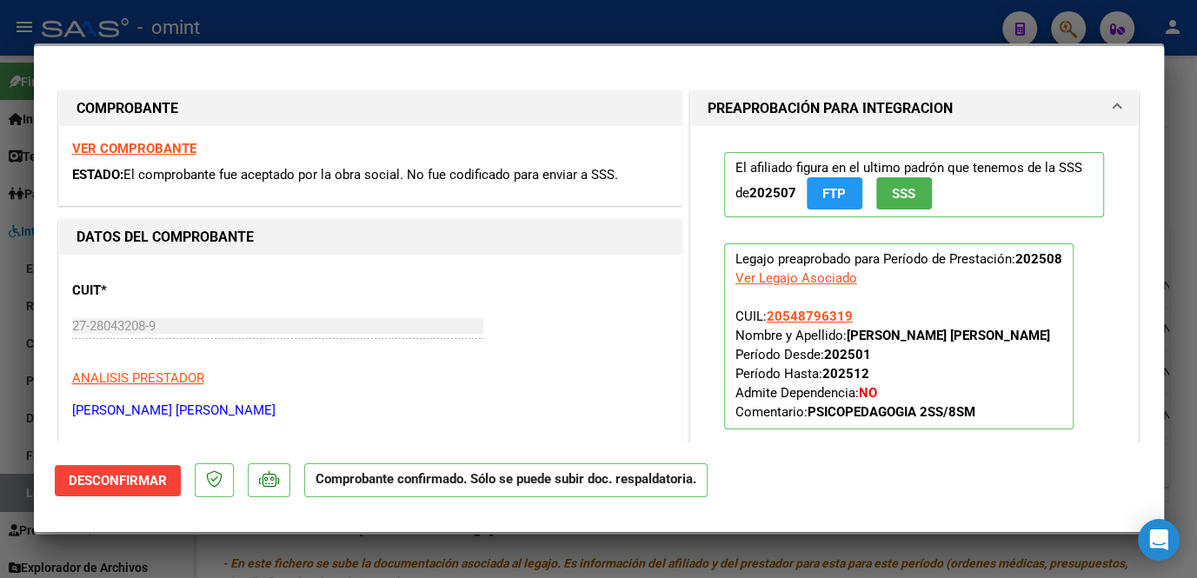
scroll to position [236, 0]
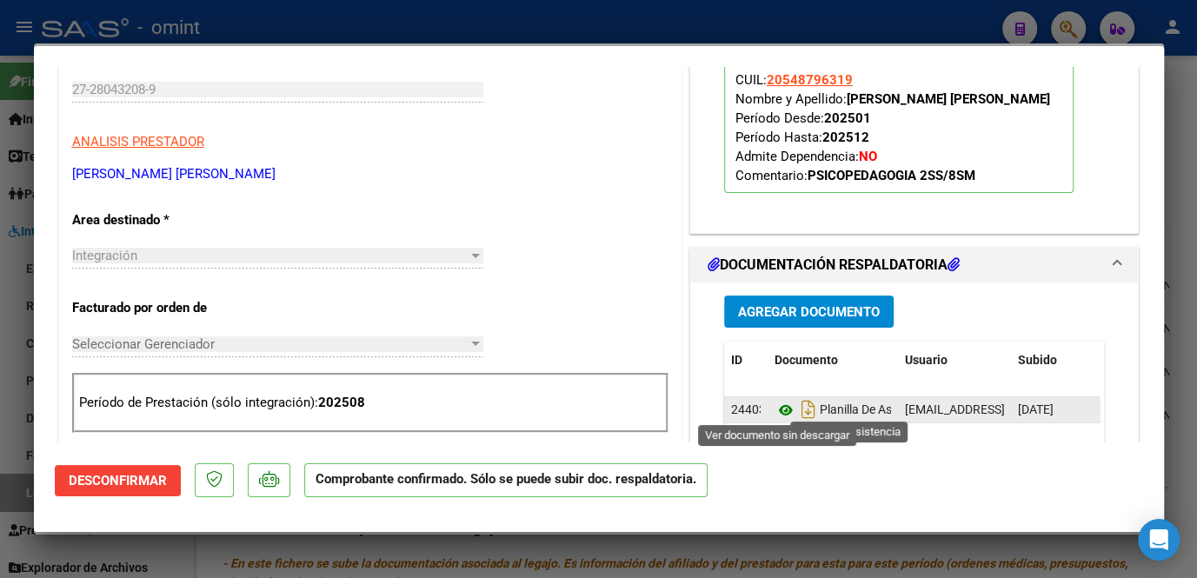
click at [775, 406] on icon at bounding box center [786, 410] width 23 height 21
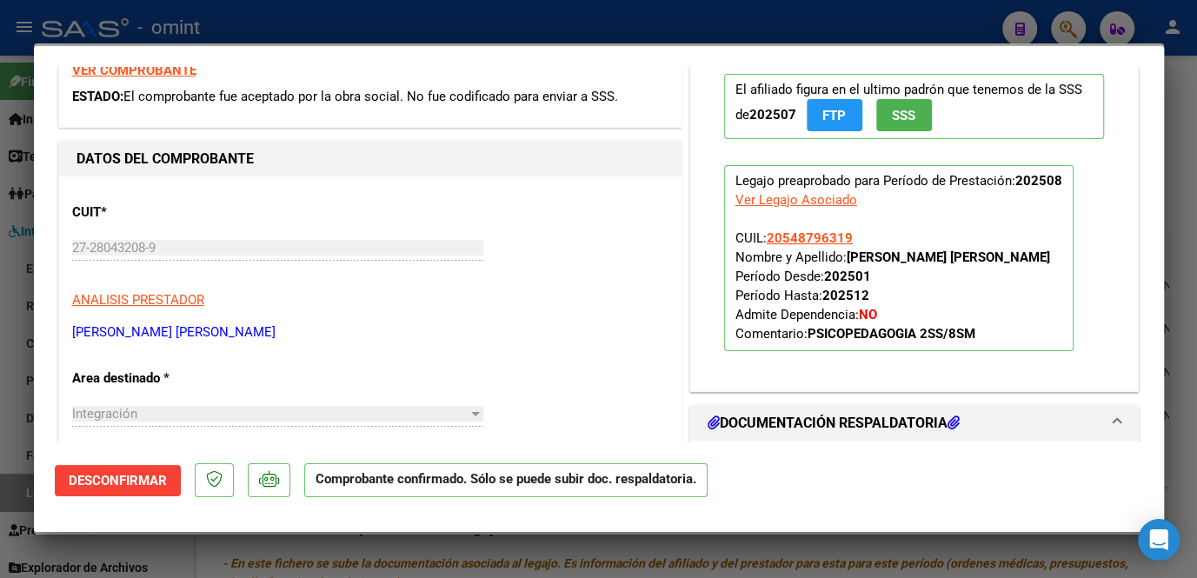
scroll to position [0, 0]
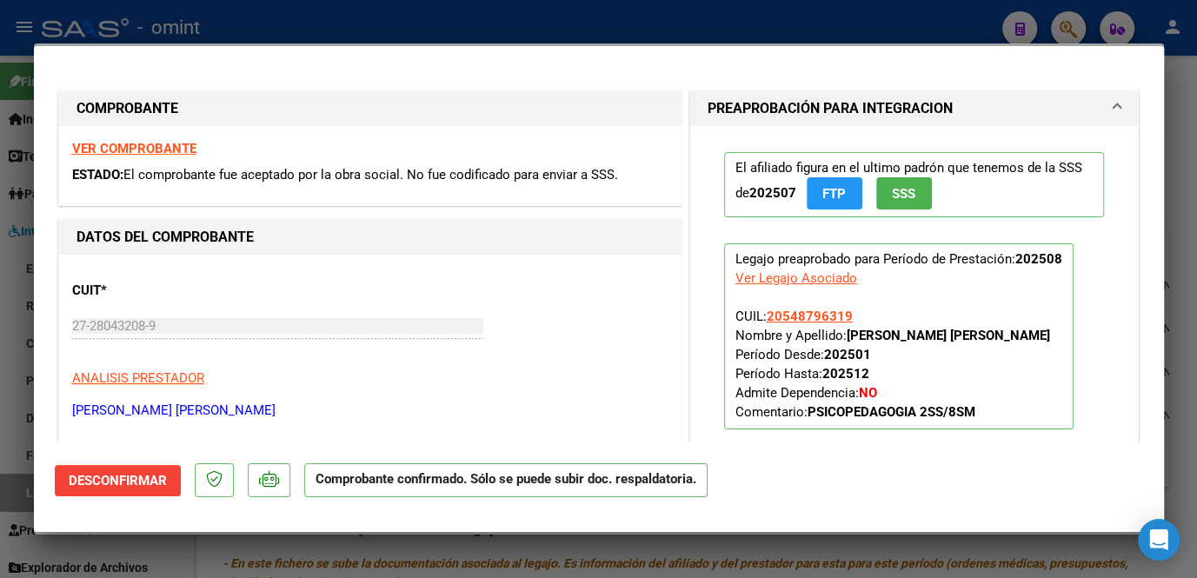
click at [125, 149] on strong "VER COMPROBANTE" at bounding box center [134, 149] width 124 height 16
click at [315, 564] on div at bounding box center [598, 289] width 1197 height 578
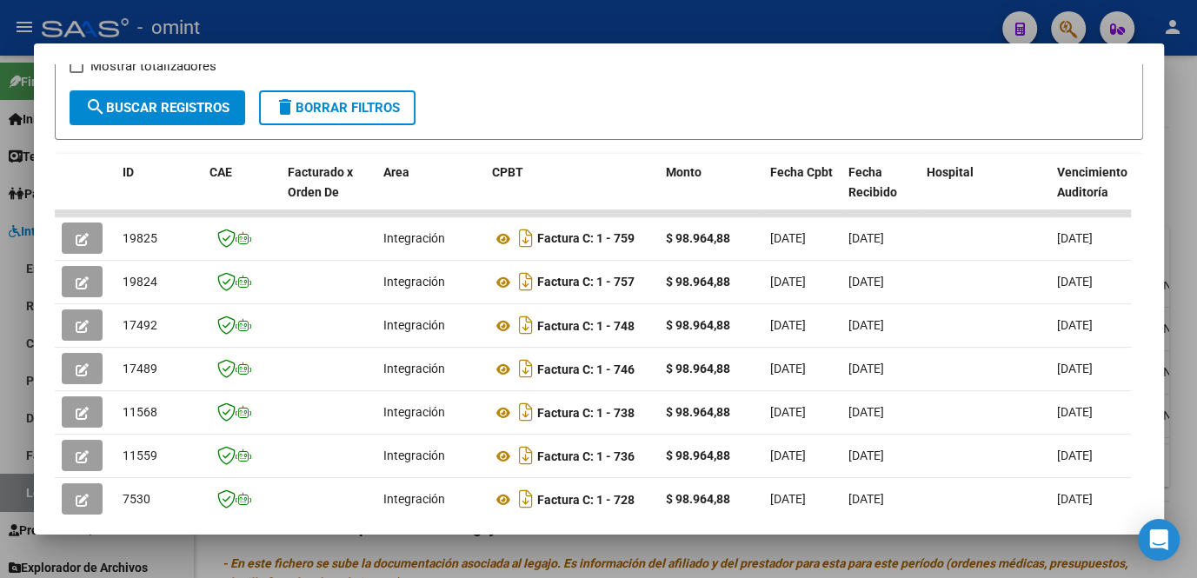
click at [317, 562] on div at bounding box center [598, 289] width 1197 height 578
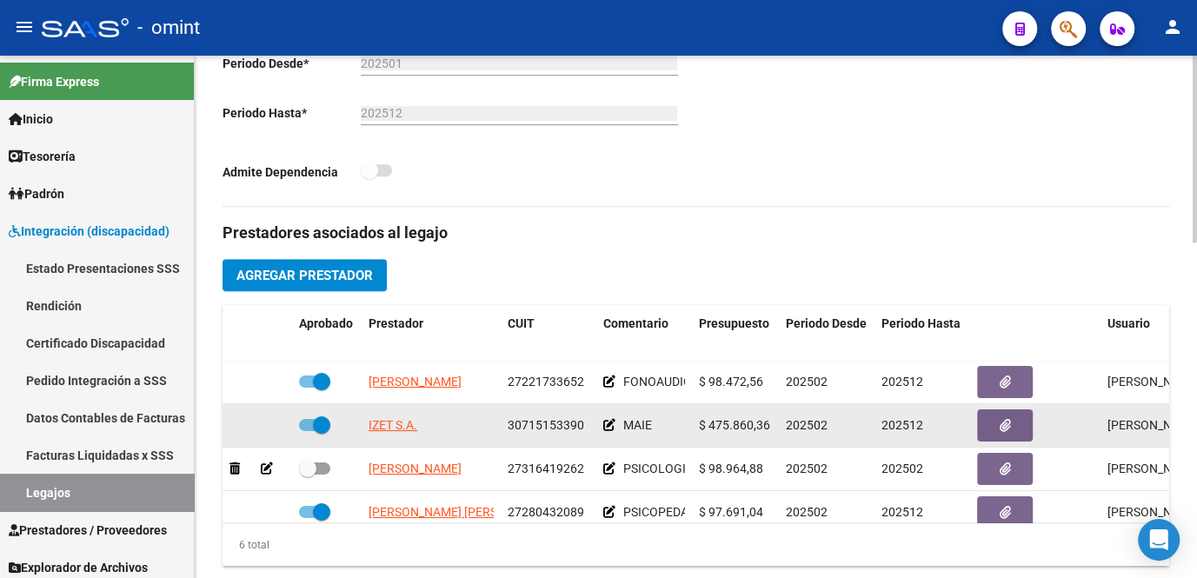
scroll to position [395, 0]
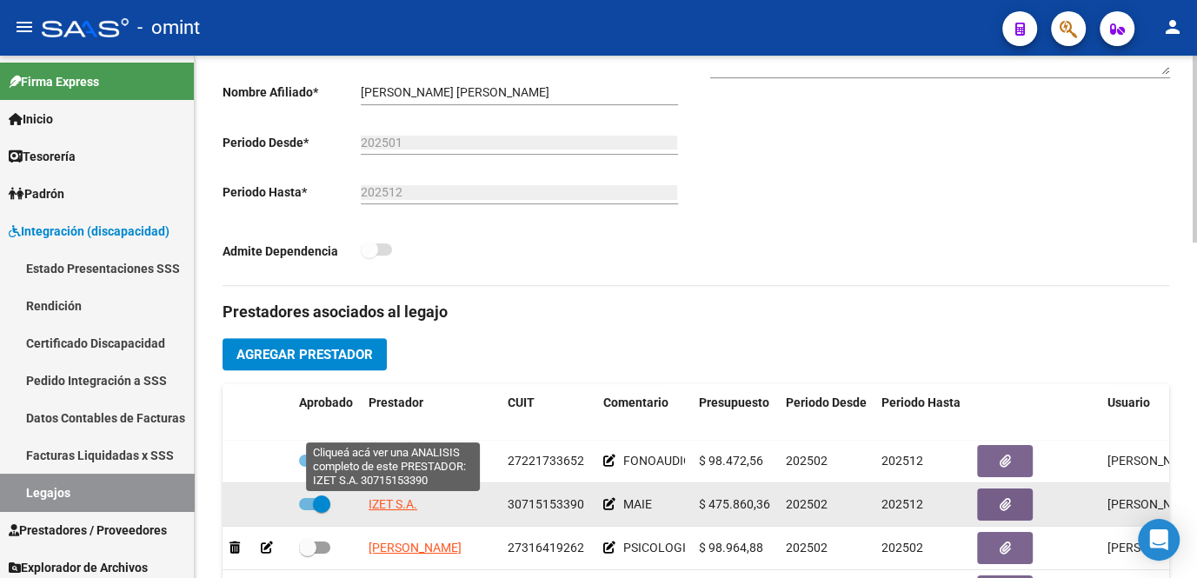
click at [394, 506] on span "IZET S.A." at bounding box center [393, 504] width 49 height 14
type textarea "30715153390"
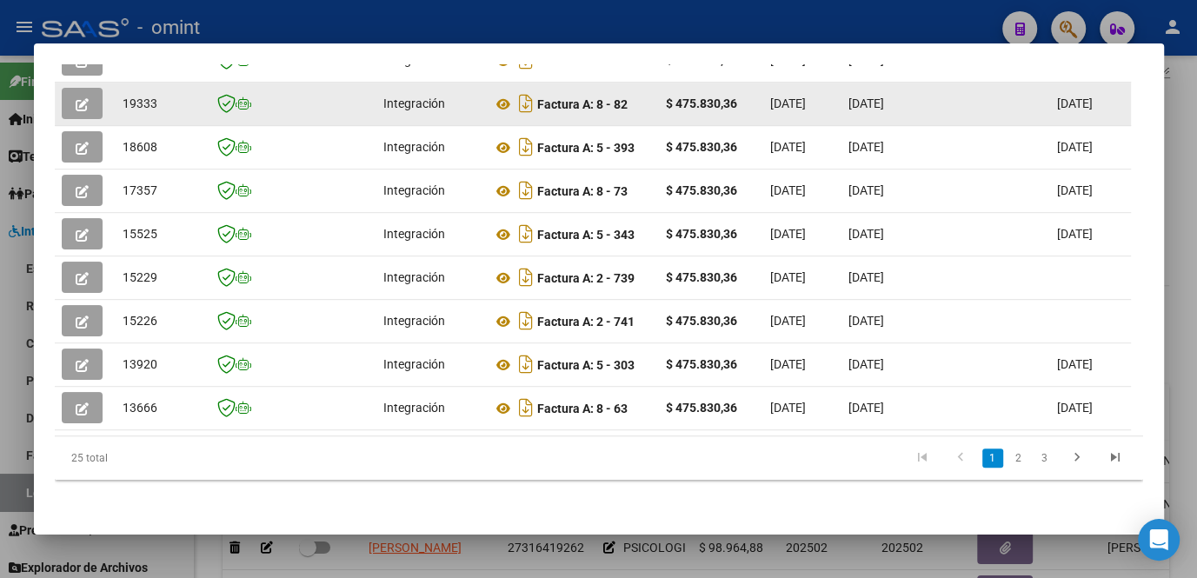
scroll to position [403, 0]
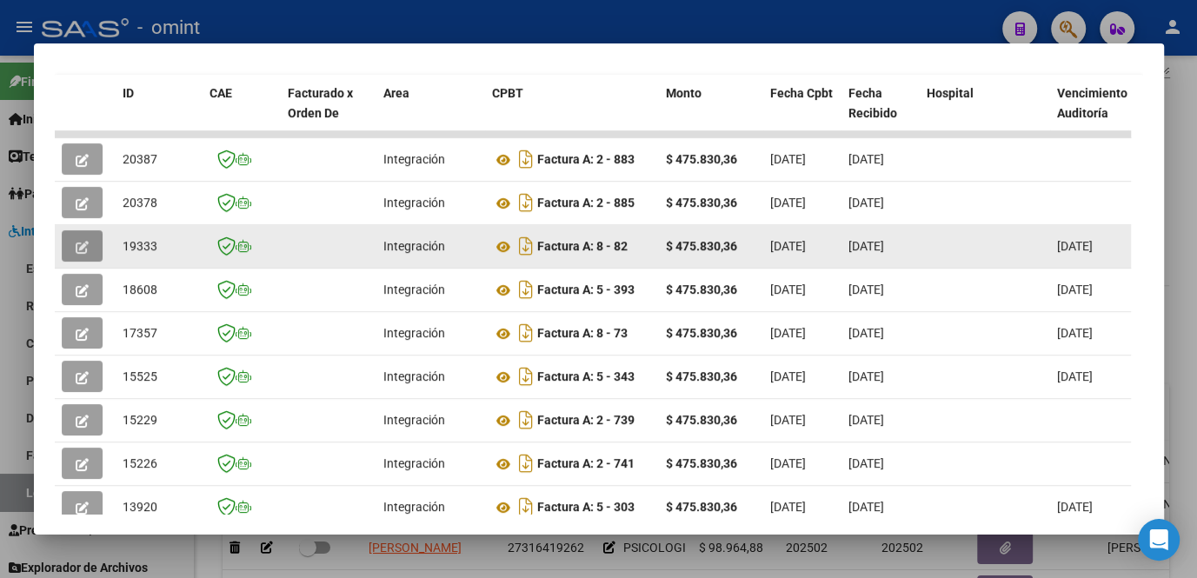
click at [89, 243] on button "button" at bounding box center [82, 245] width 41 height 31
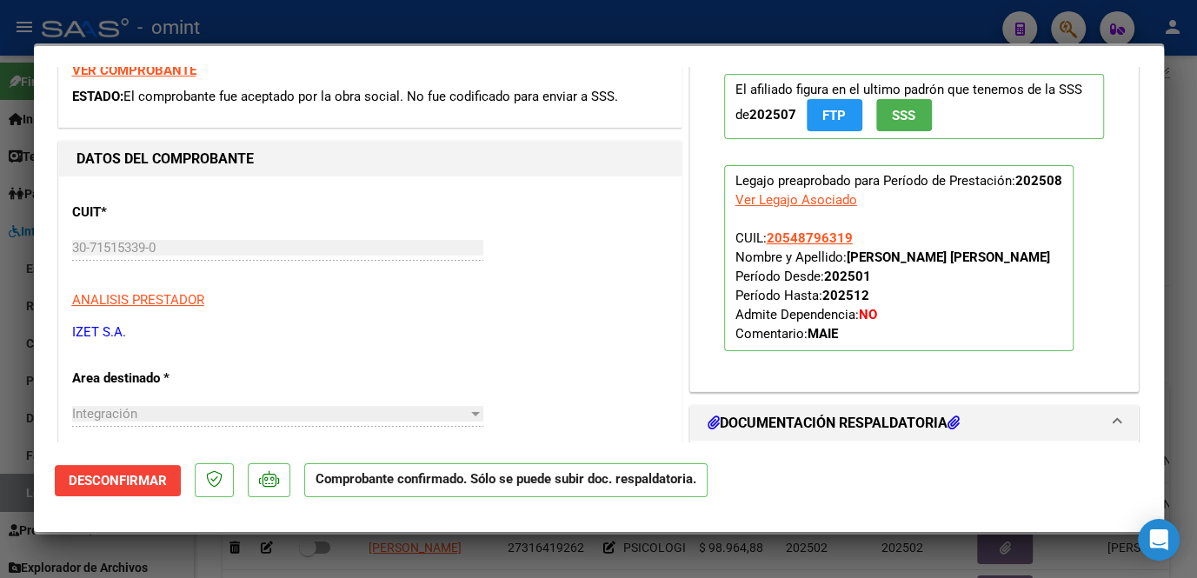
scroll to position [0, 0]
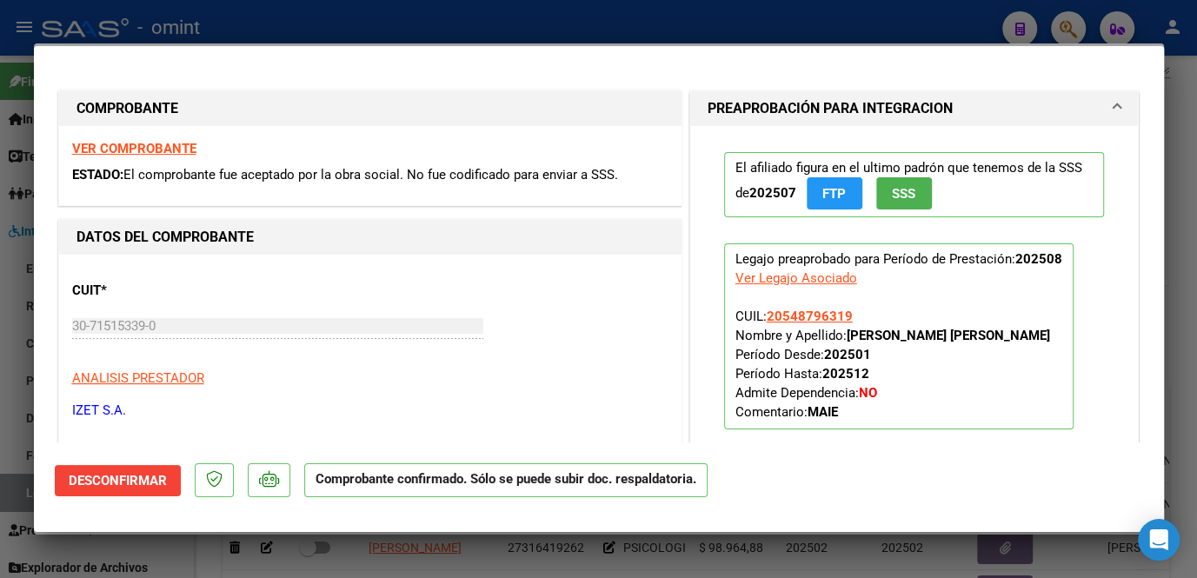
click at [191, 554] on div at bounding box center [598, 289] width 1197 height 578
type input "$ 0,00"
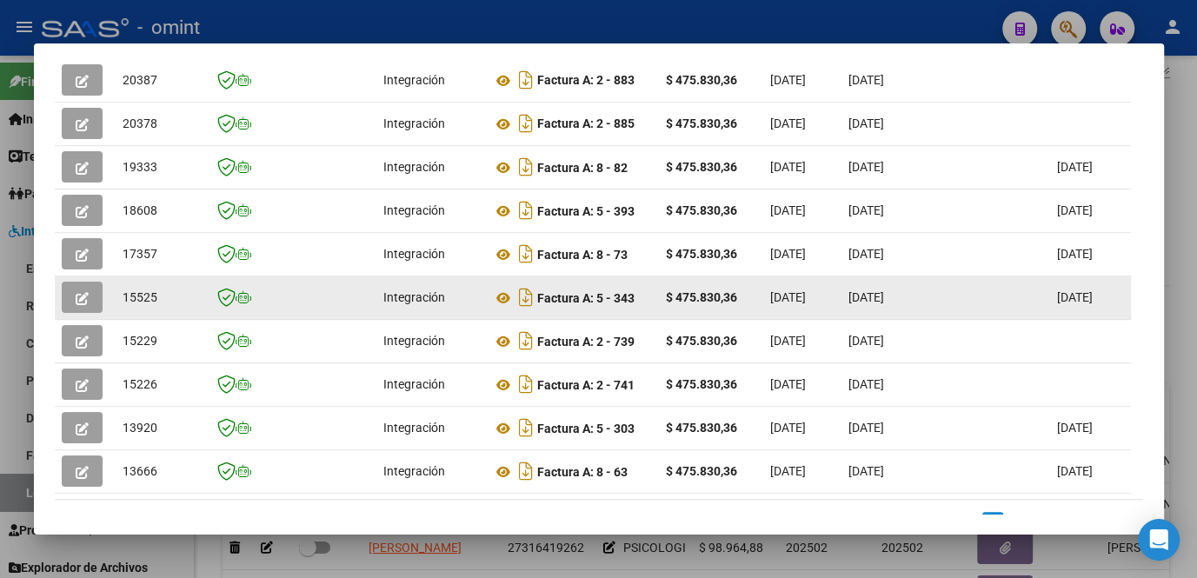
scroll to position [324, 0]
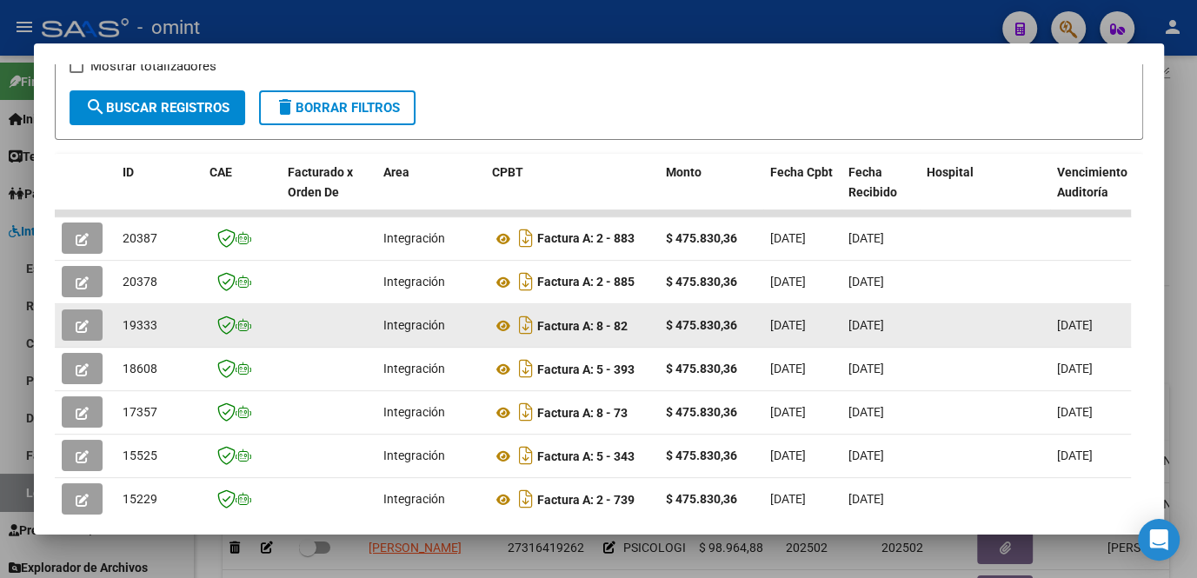
click at [81, 339] on button "button" at bounding box center [82, 324] width 41 height 31
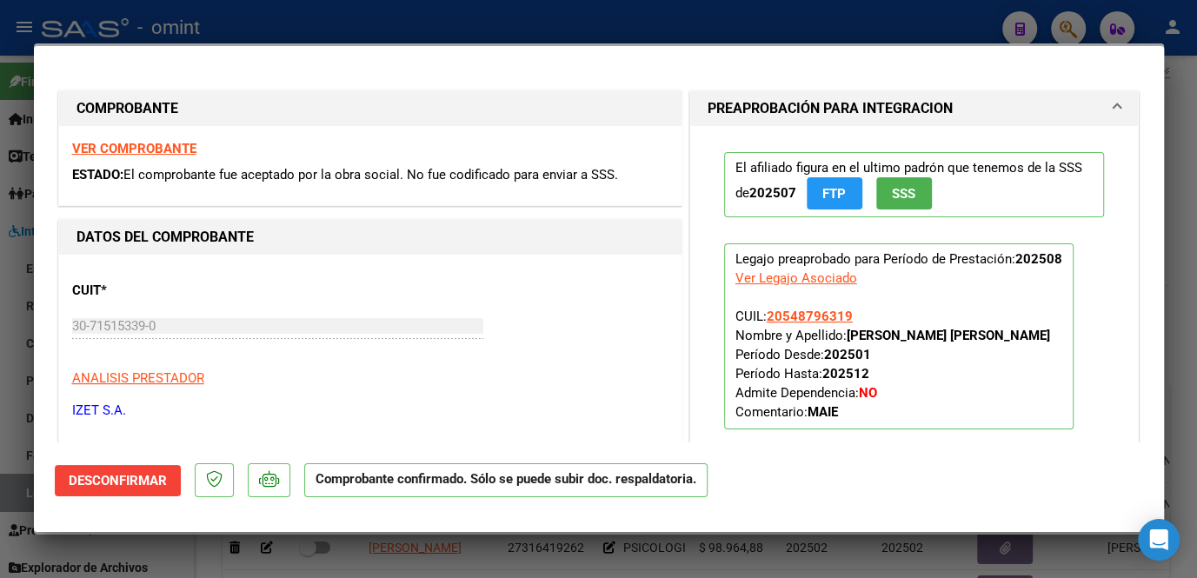
click at [32, 462] on div at bounding box center [598, 289] width 1197 height 578
type input "$ 0,00"
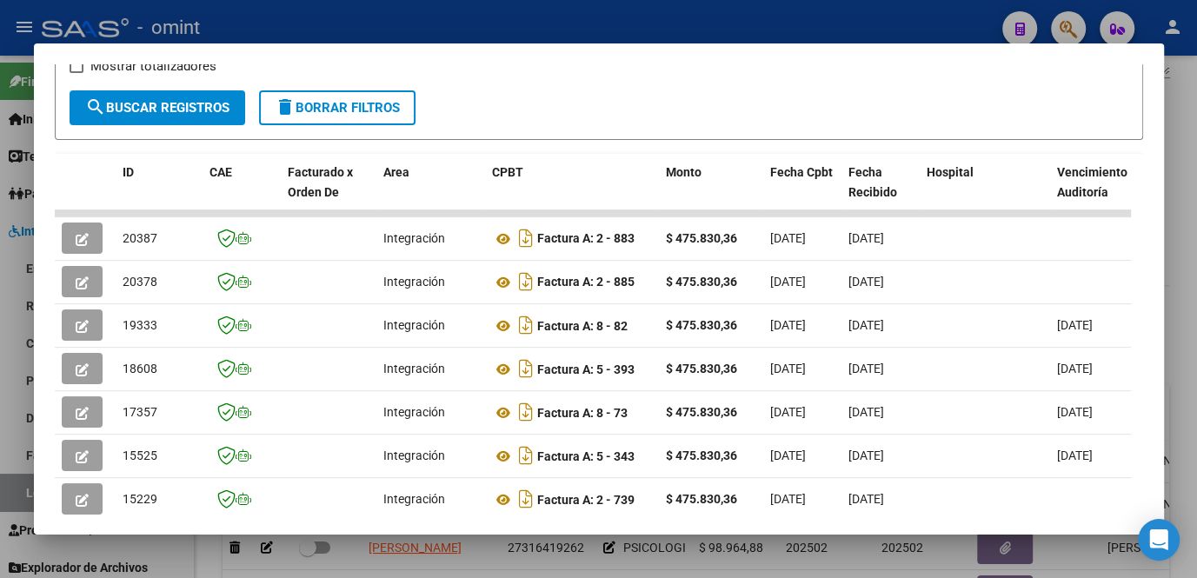
click at [16, 465] on div at bounding box center [598, 289] width 1197 height 578
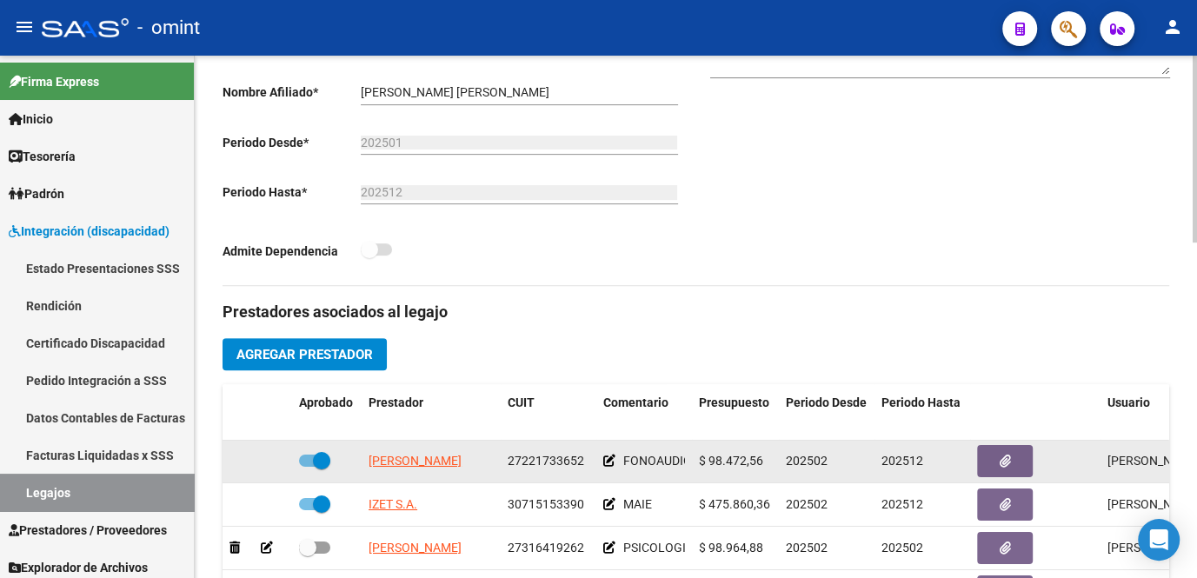
click at [396, 456] on span "LOPEZ GRACIELA MABEL" at bounding box center [415, 461] width 93 height 14
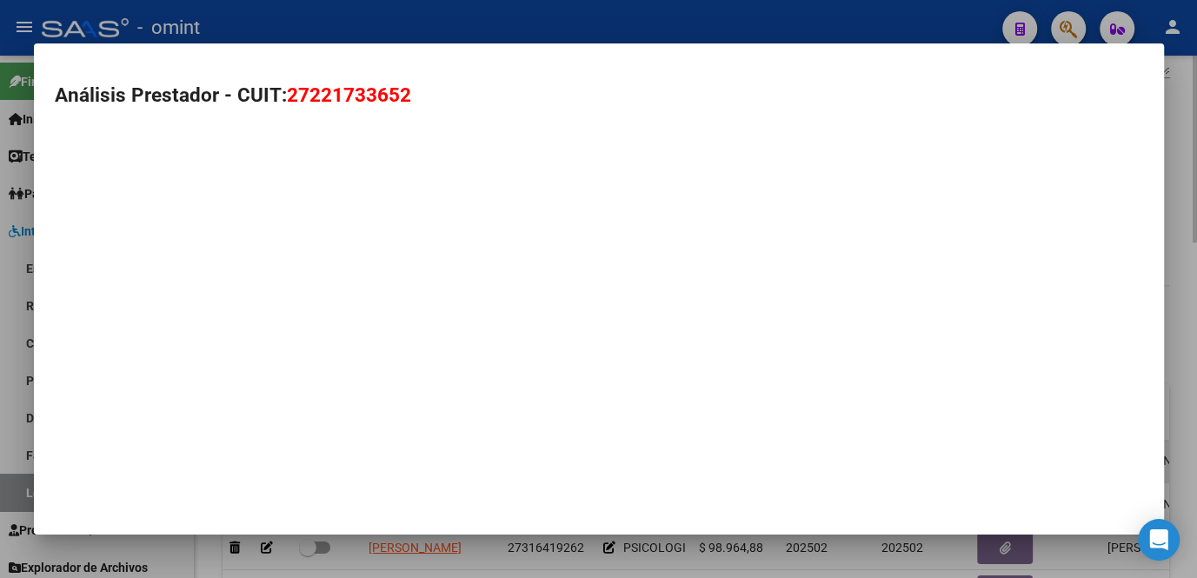
type textarea "27221733652"
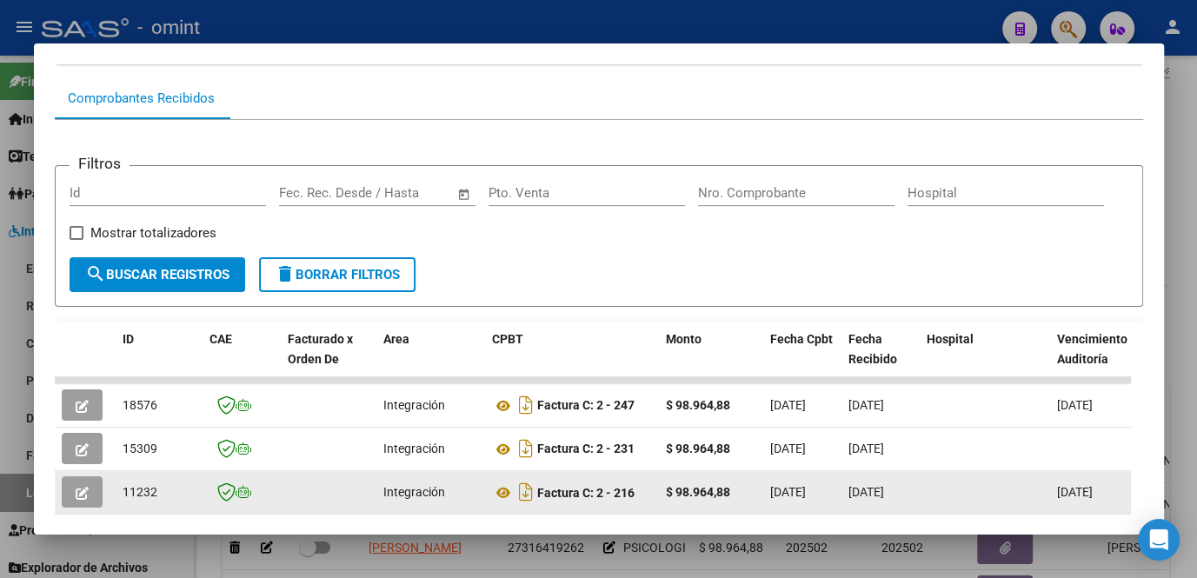
scroll to position [316, 0]
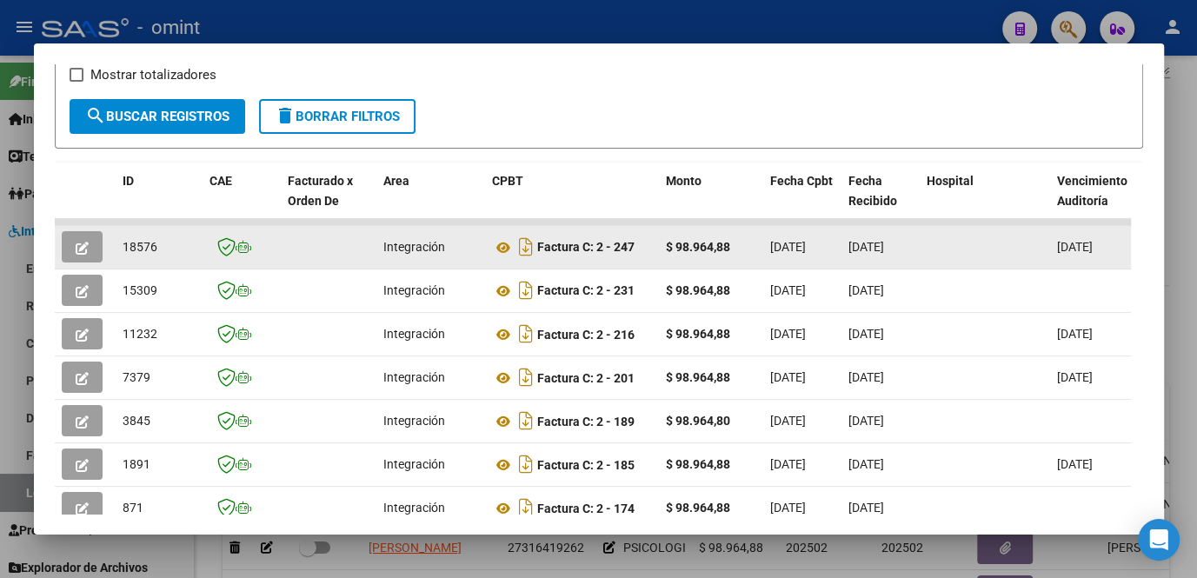
click at [70, 241] on button "button" at bounding box center [82, 246] width 41 height 31
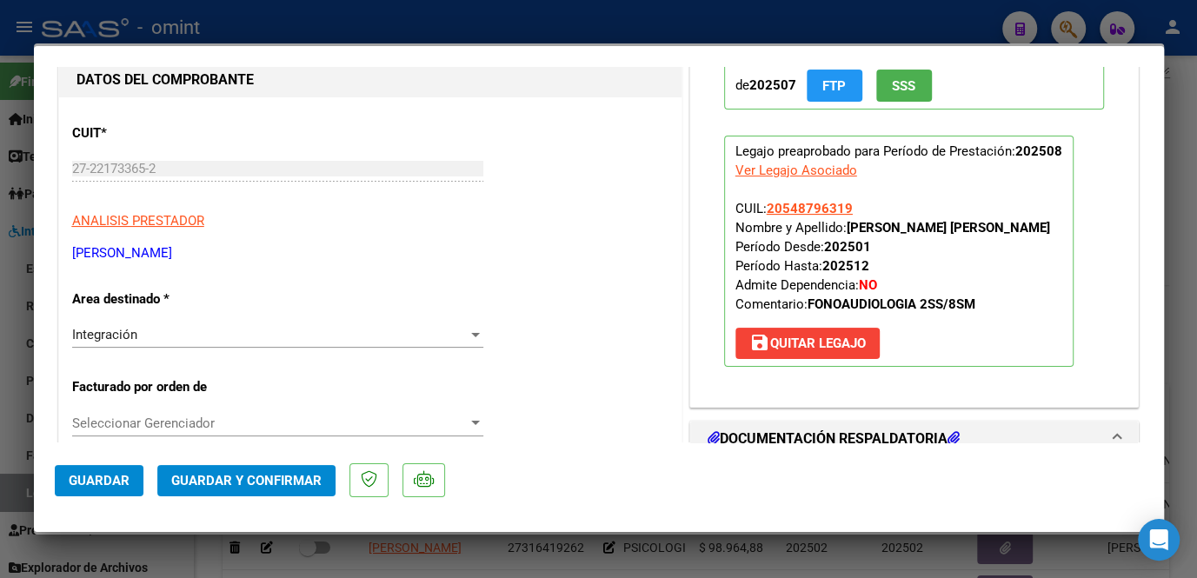
scroll to position [0, 0]
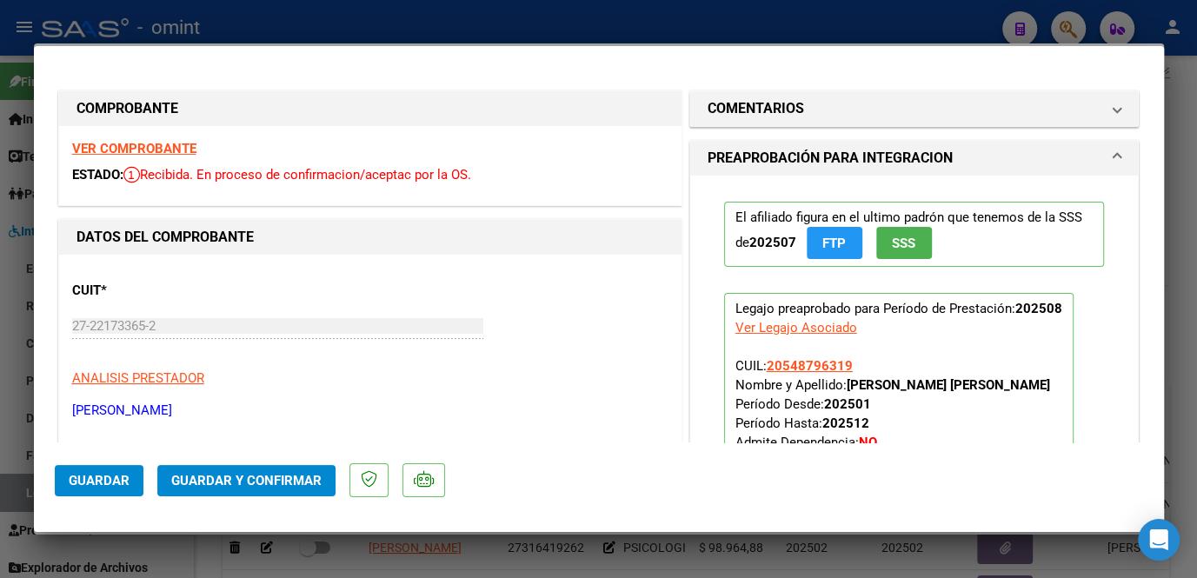
click at [126, 144] on strong "VER COMPROBANTE" at bounding box center [134, 149] width 124 height 16
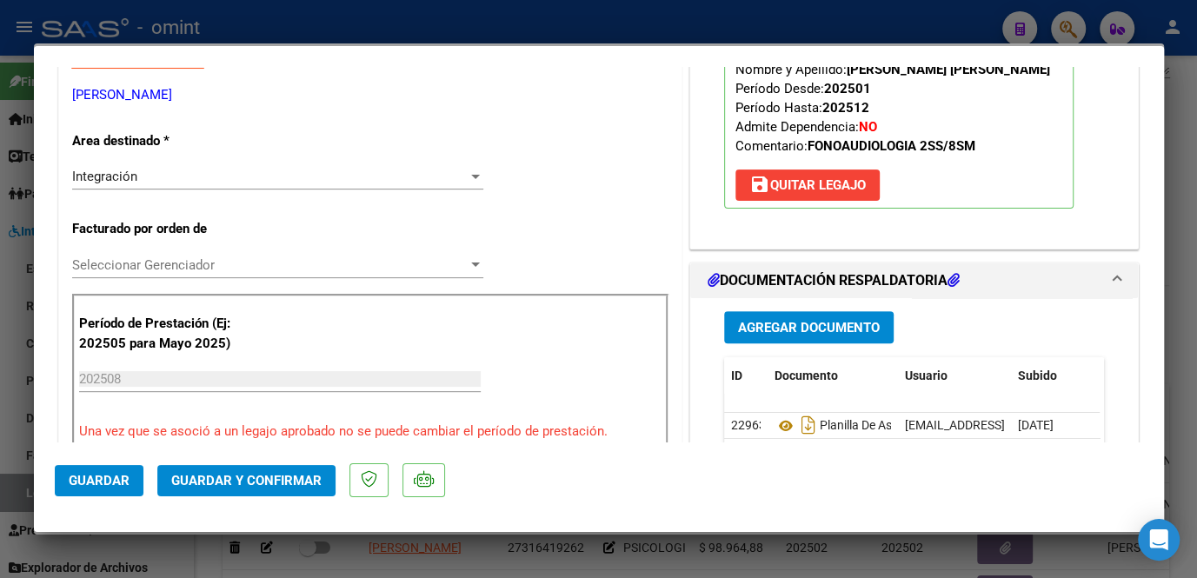
scroll to position [395, 0]
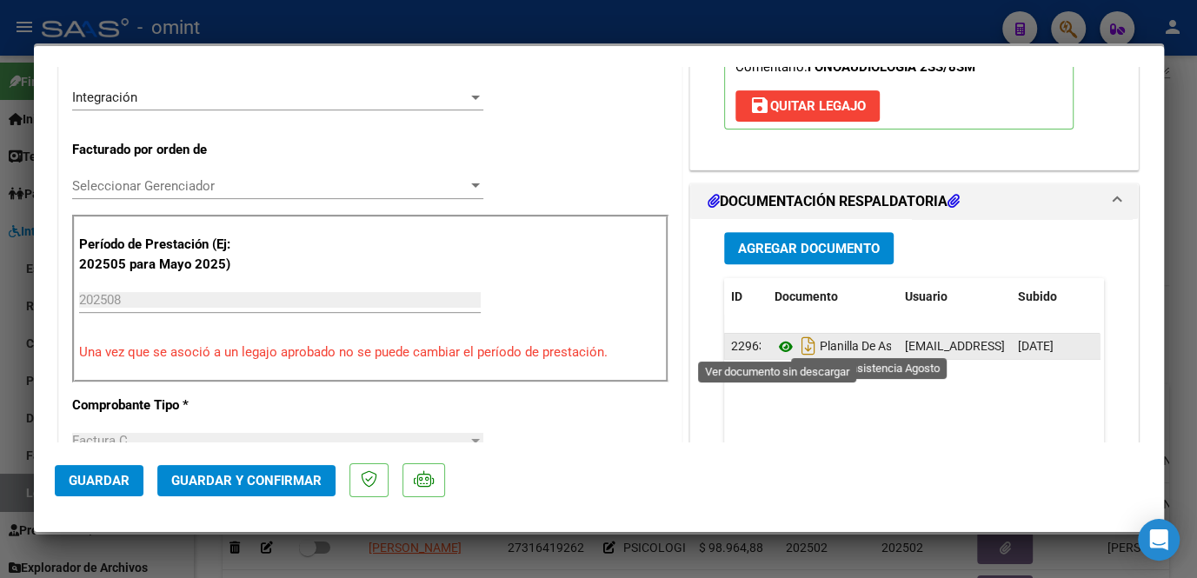
click at [776, 342] on icon at bounding box center [786, 346] width 23 height 21
click at [779, 342] on icon at bounding box center [786, 346] width 23 height 21
click at [775, 341] on icon at bounding box center [786, 346] width 23 height 21
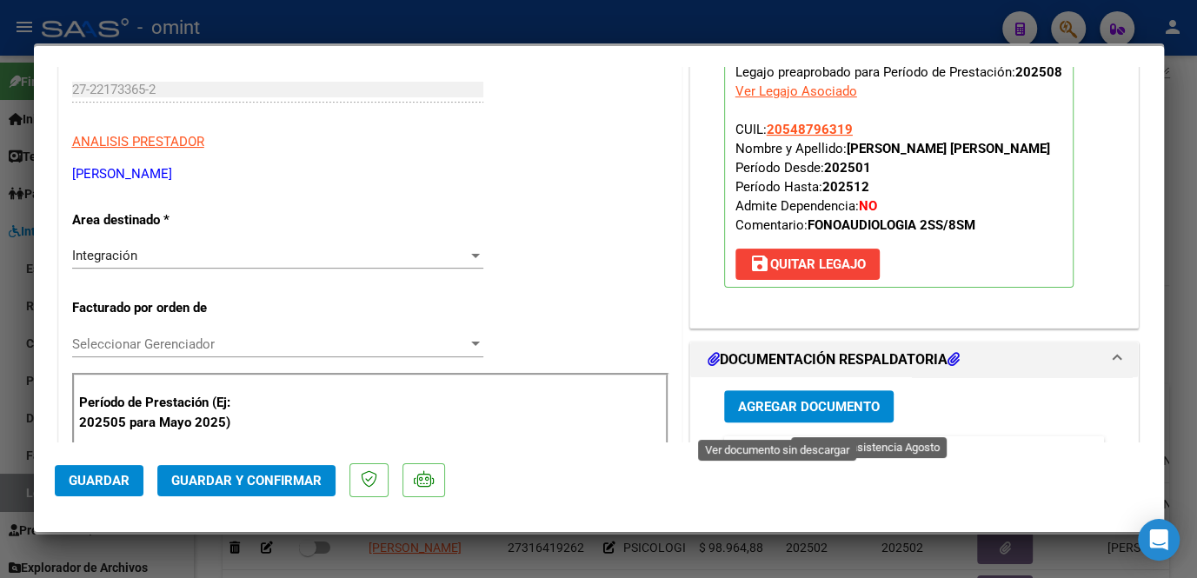
scroll to position [316, 0]
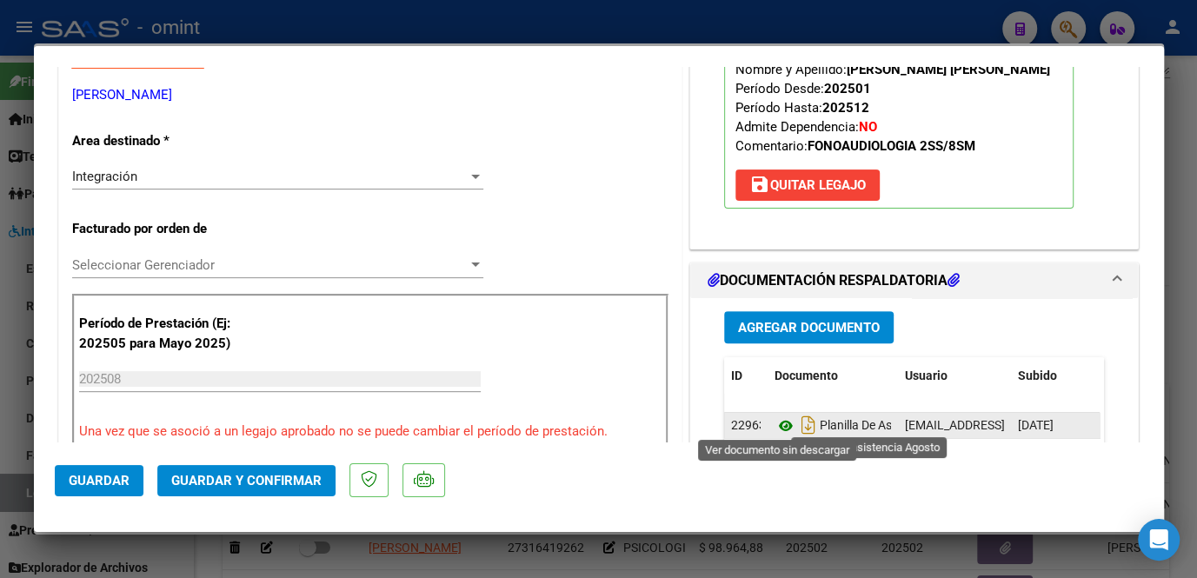
click at [779, 423] on icon at bounding box center [786, 426] width 23 height 21
click at [776, 423] on icon at bounding box center [786, 426] width 23 height 21
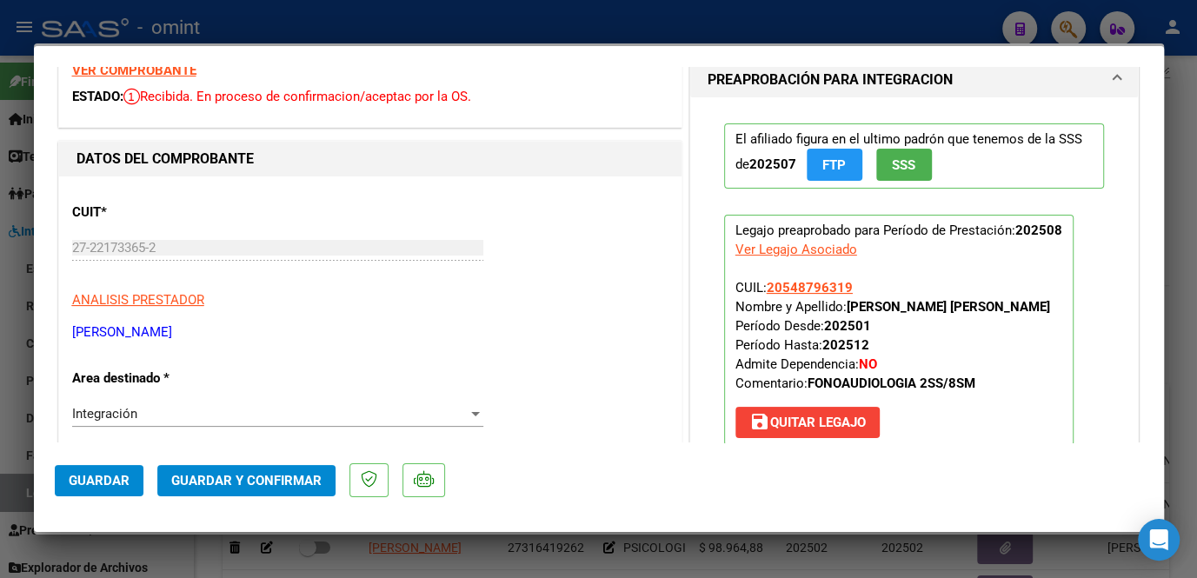
scroll to position [0, 0]
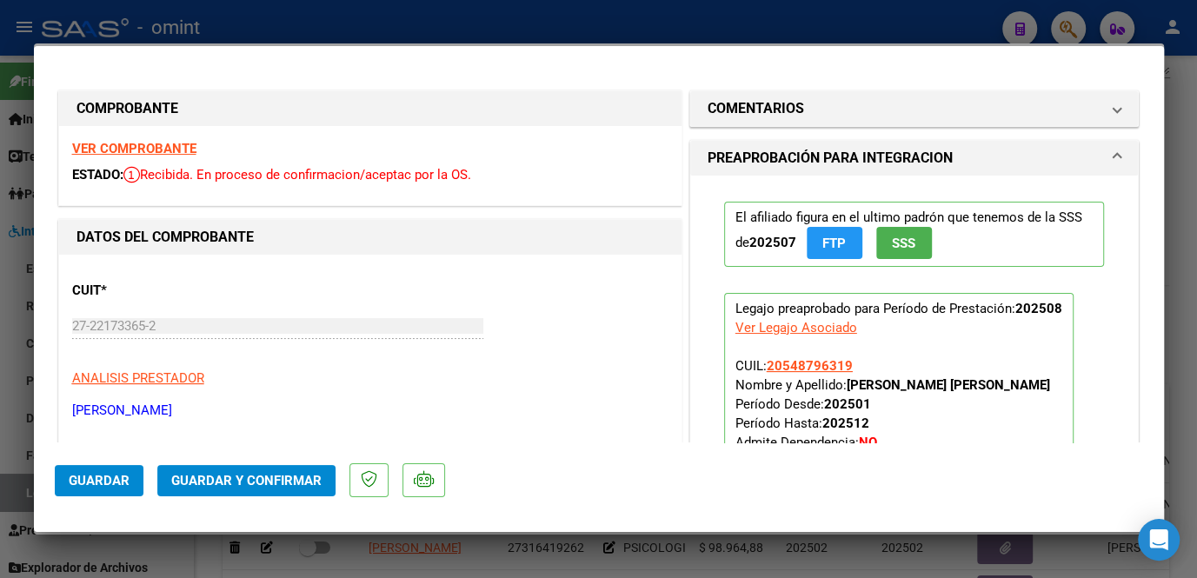
click at [154, 149] on strong "VER COMPROBANTE" at bounding box center [134, 149] width 124 height 16
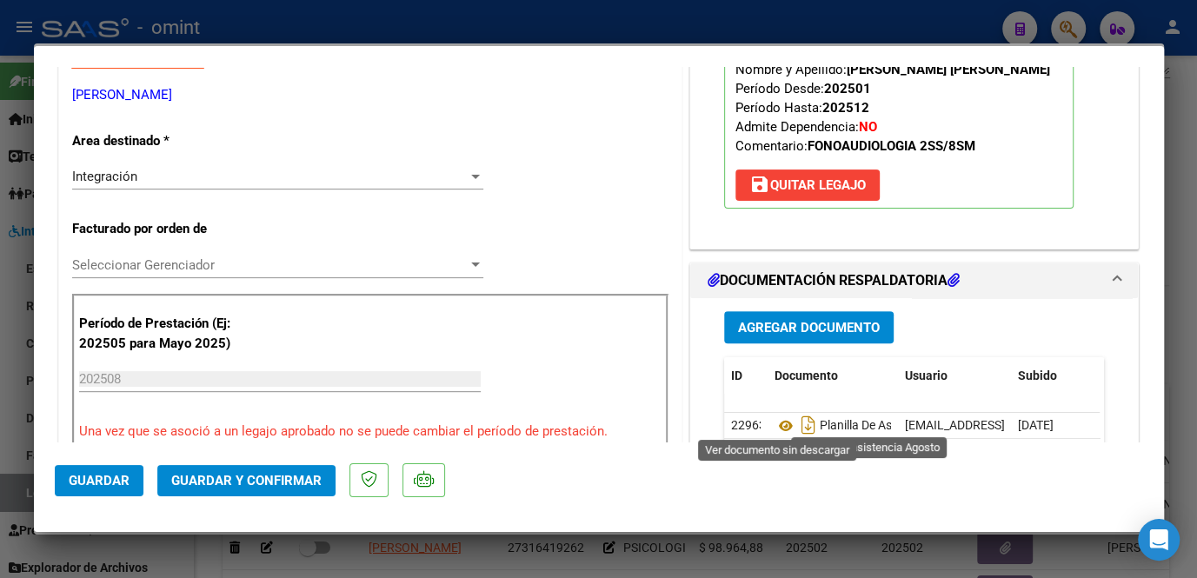
scroll to position [395, 0]
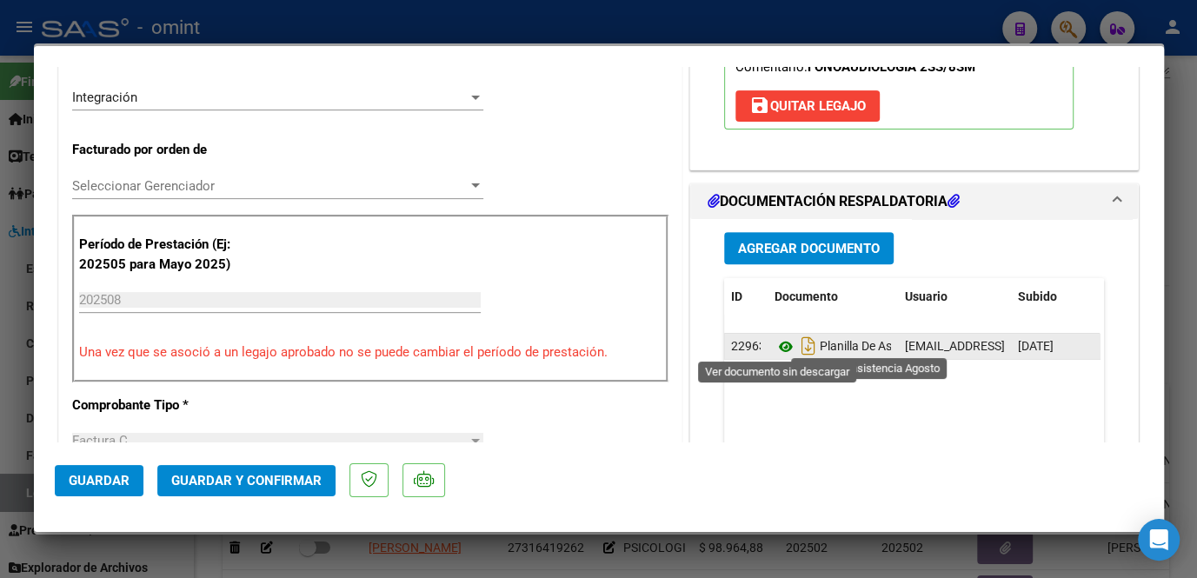
click at [780, 347] on icon at bounding box center [786, 346] width 23 height 21
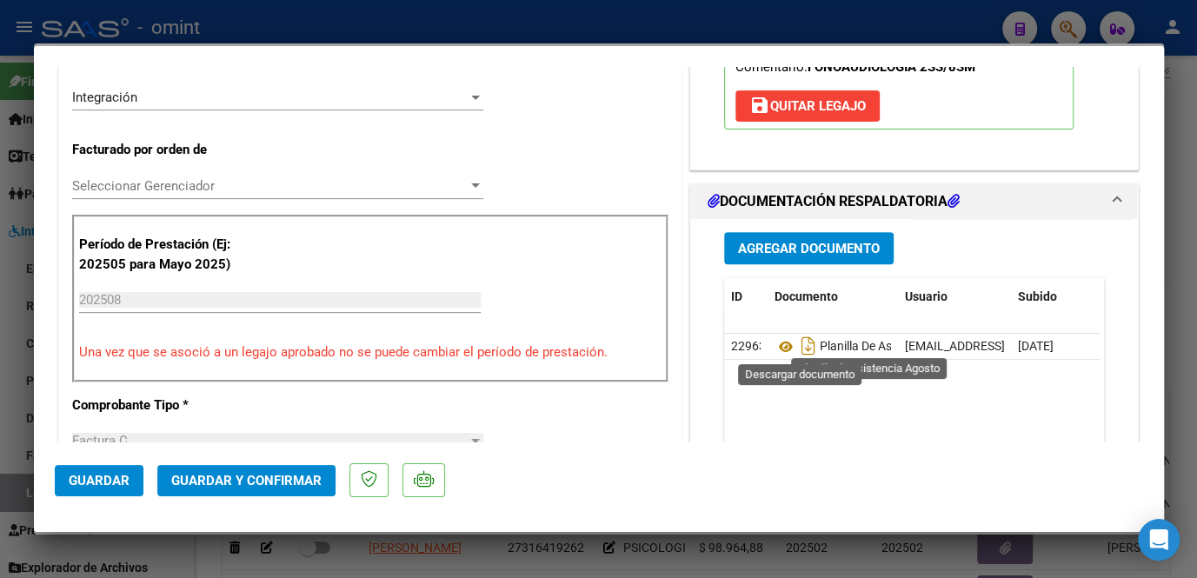
scroll to position [0, 0]
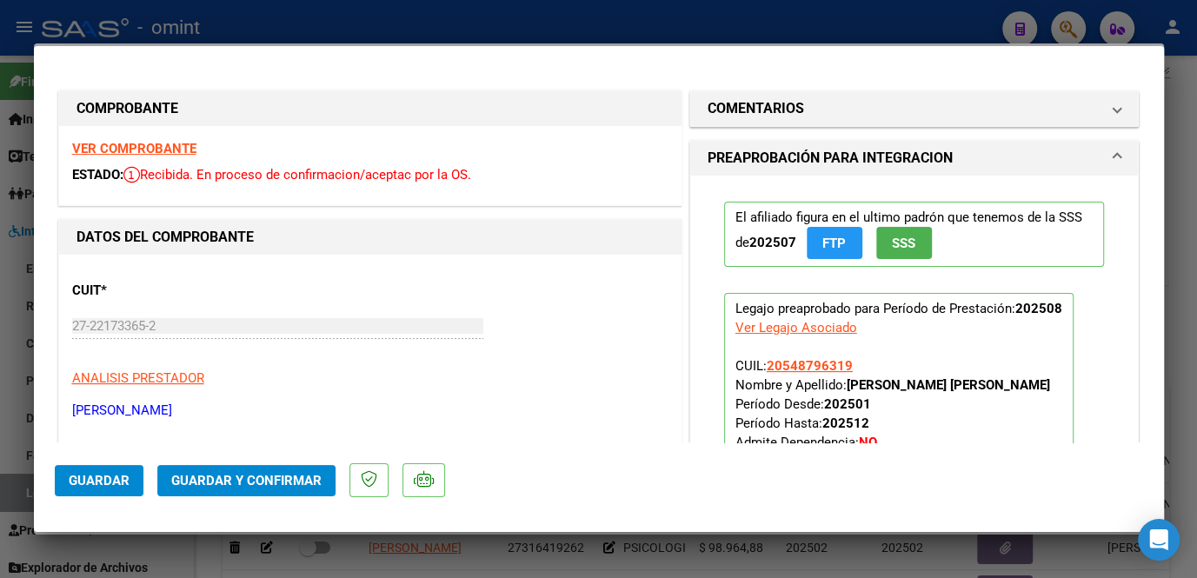
click at [914, 449] on mat-dialog-actions "Guardar Guardar y Confirmar" at bounding box center [599, 476] width 1088 height 69
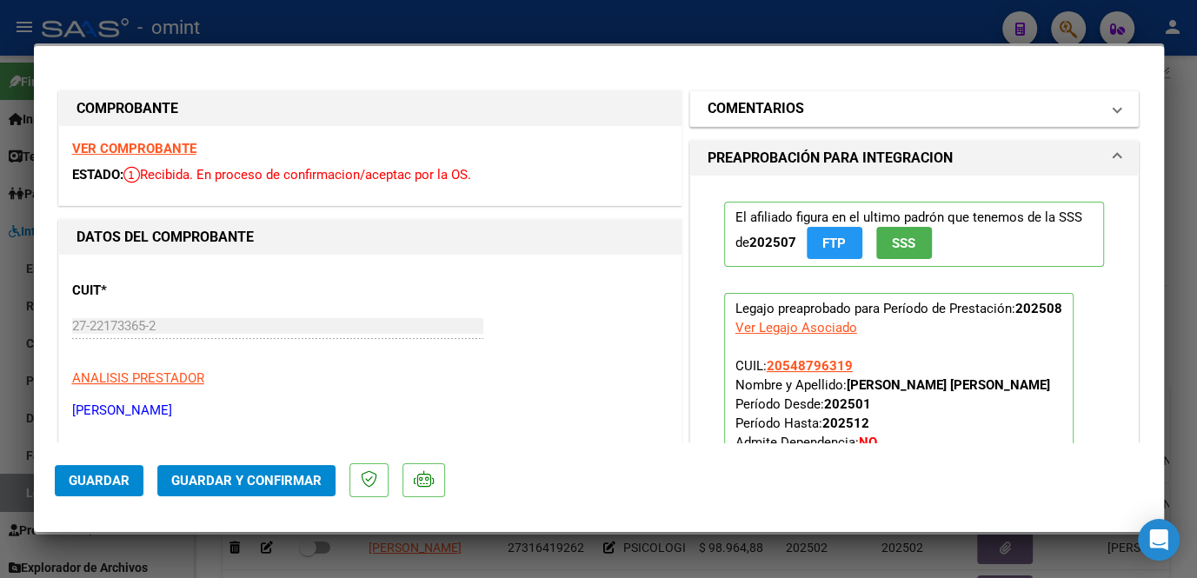
click at [772, 114] on h1 "COMENTARIOS" at bounding box center [756, 108] width 96 height 21
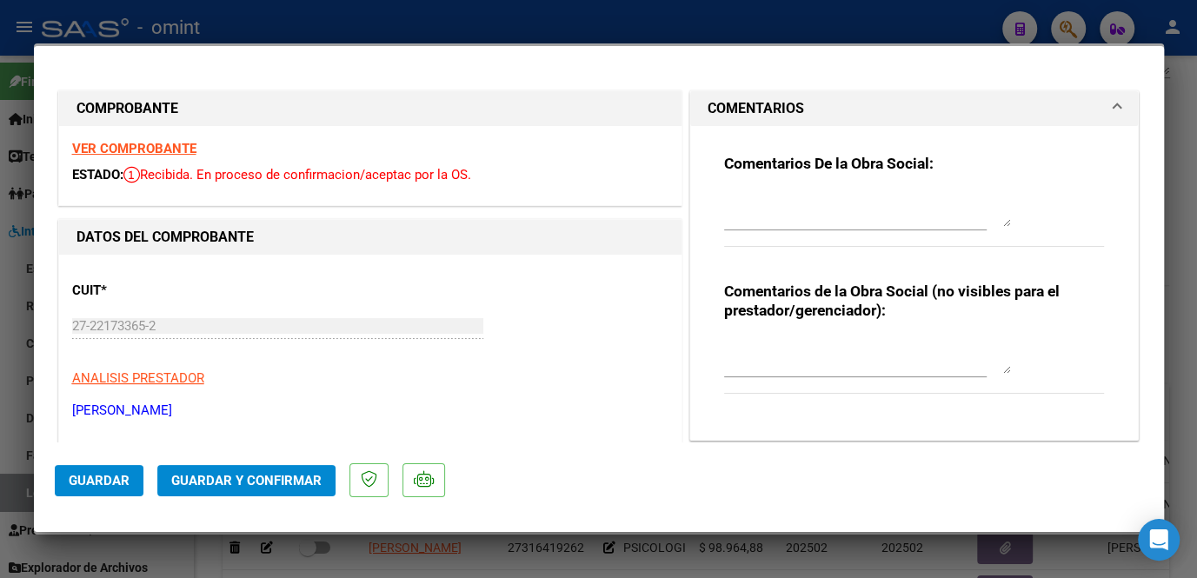
click at [754, 214] on textarea at bounding box center [867, 209] width 287 height 35
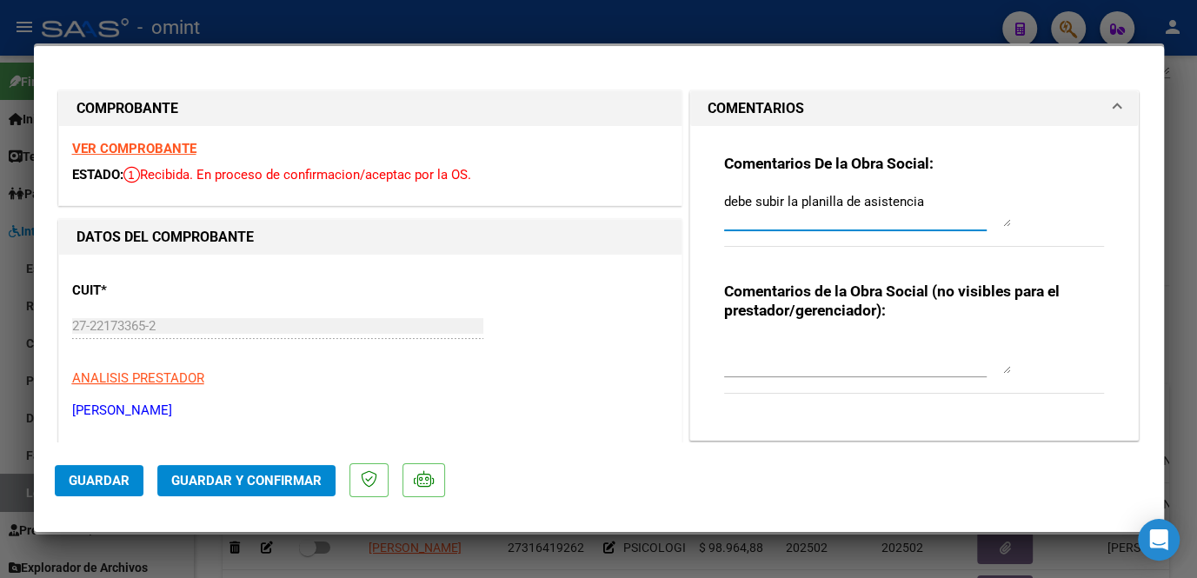
click at [929, 200] on textarea "debe subir la planilla de asistencia" at bounding box center [867, 209] width 287 height 35
click at [925, 201] on textarea "debe subir la planilla de asistencia d agosto, en su lgar subio la fc" at bounding box center [867, 209] width 287 height 35
click at [724, 197] on textarea "debe subir la planilla de asistencia de agosto, en su lgar subio la fc" at bounding box center [867, 209] width 287 height 35
click at [887, 215] on textarea "socio moreno Nicolás -debe subir la planilla de asistencia de agosto, en su lga…" at bounding box center [867, 209] width 287 height 35
click at [987, 217] on textarea "socio moreno Nicolás -debe subir la planilla de asistencia de agosto, en su lug…" at bounding box center [867, 209] width 287 height 35
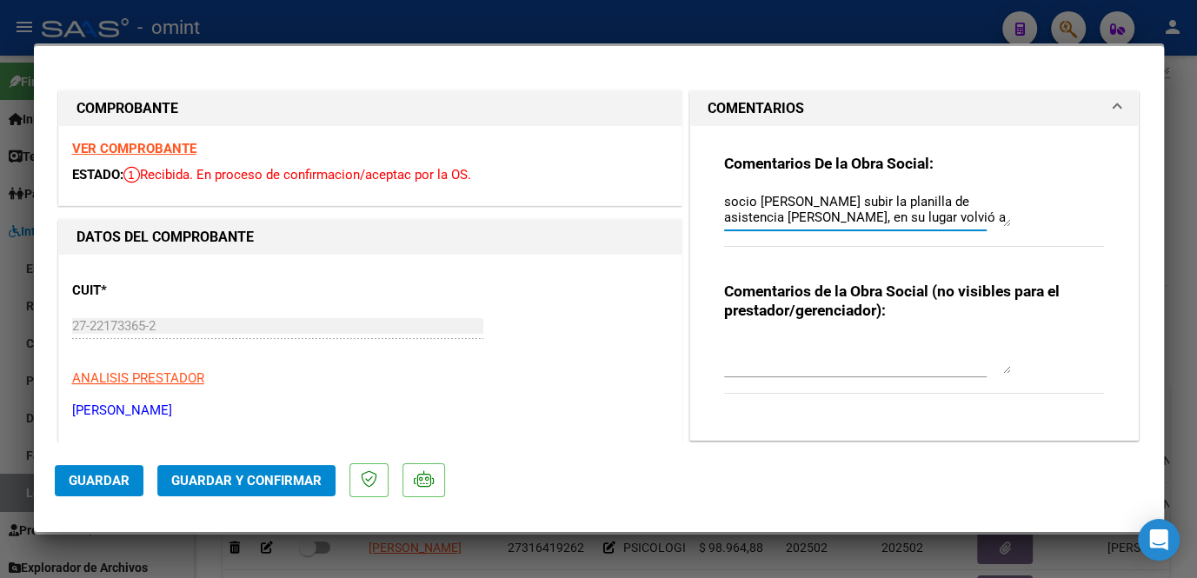
scroll to position [15, 0]
click at [784, 213] on textarea "socio moreno Nicolás -debe subir la planilla de asistencia de agosto, en su lug…" at bounding box center [867, 209] width 287 height 35
drag, startPoint x: 750, startPoint y: 217, endPoint x: 721, endPoint y: 222, distance: 29.9
click at [724, 222] on textarea "socio moreno Nicolás -debe subir la planilla de asistencia de agosto, en su lug…" at bounding box center [867, 209] width 287 height 35
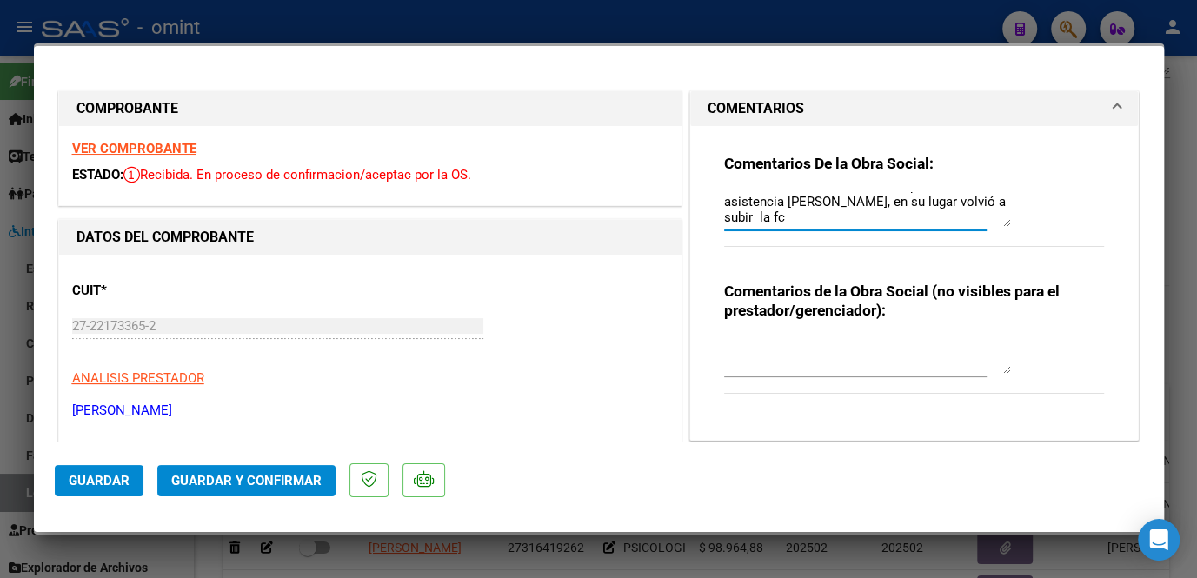
type textarea "socio moreno Nicolás -debe subir la planilla de asistencia de agosto, en su lug…"
click at [70, 493] on button "Guardar" at bounding box center [99, 480] width 89 height 31
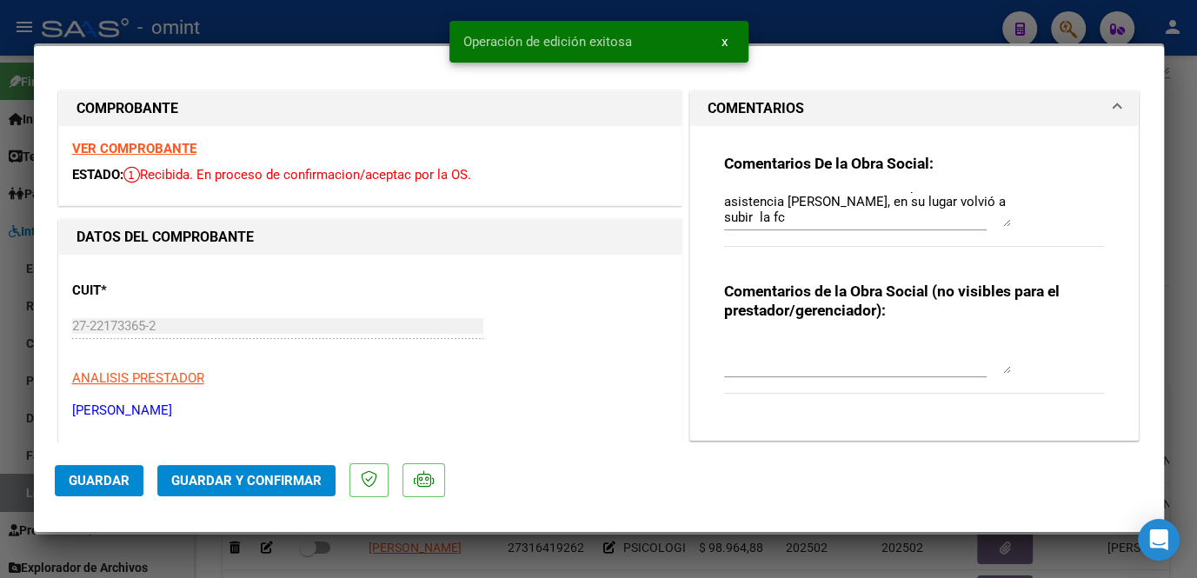
click at [421, 545] on div at bounding box center [598, 289] width 1197 height 578
type input "$ 0,00"
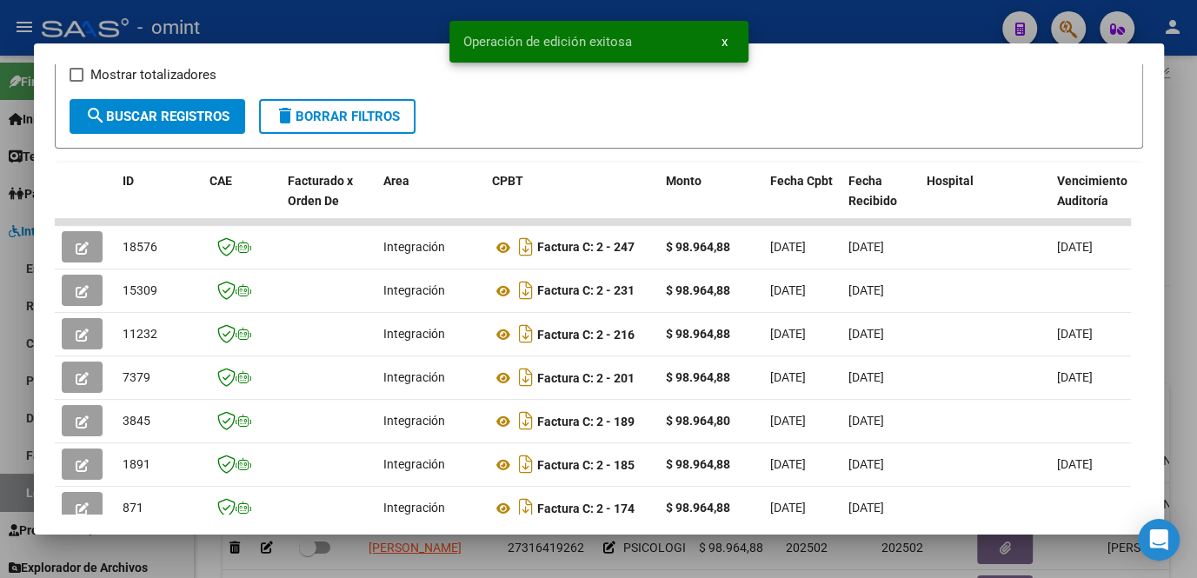
click at [384, 546] on div at bounding box center [598, 289] width 1197 height 578
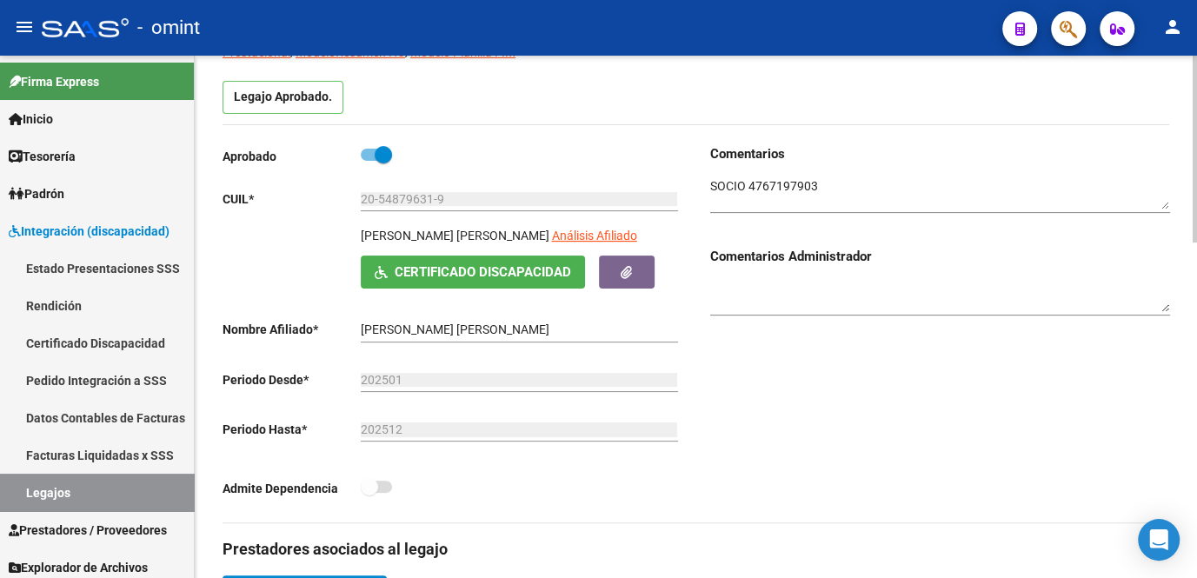
scroll to position [0, 0]
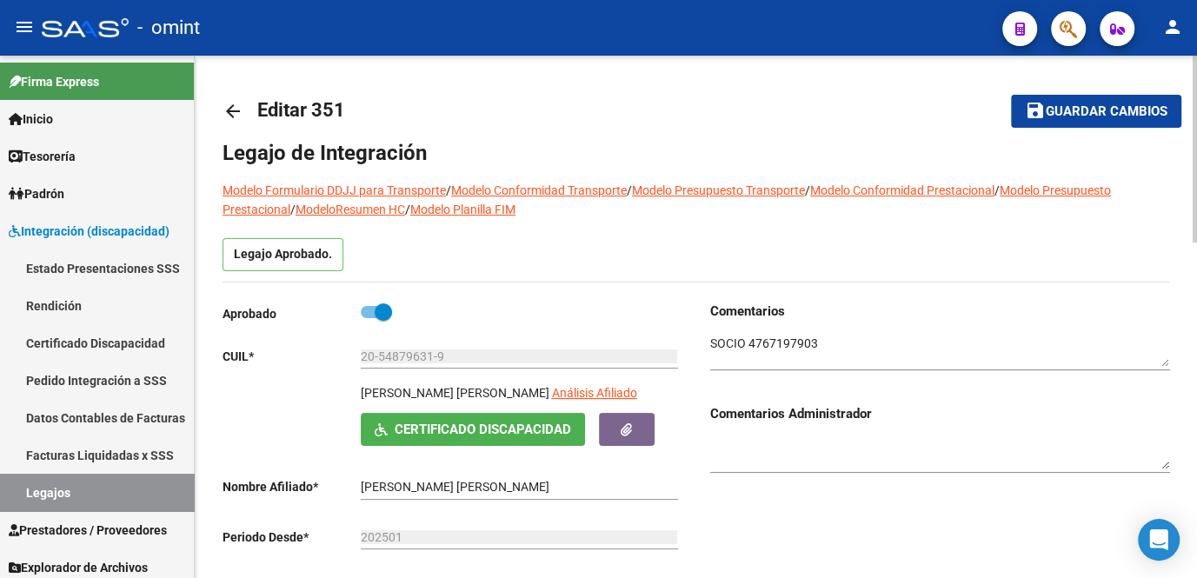
click at [1088, 102] on button "save Guardar cambios" at bounding box center [1096, 111] width 170 height 32
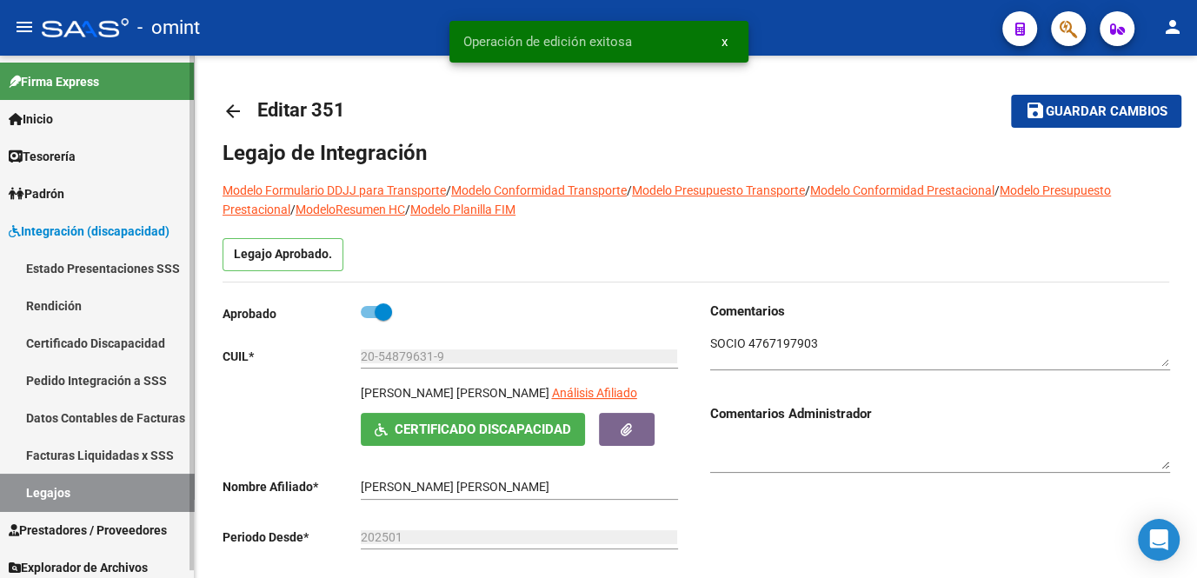
click at [70, 489] on link "Legajos" at bounding box center [97, 492] width 194 height 37
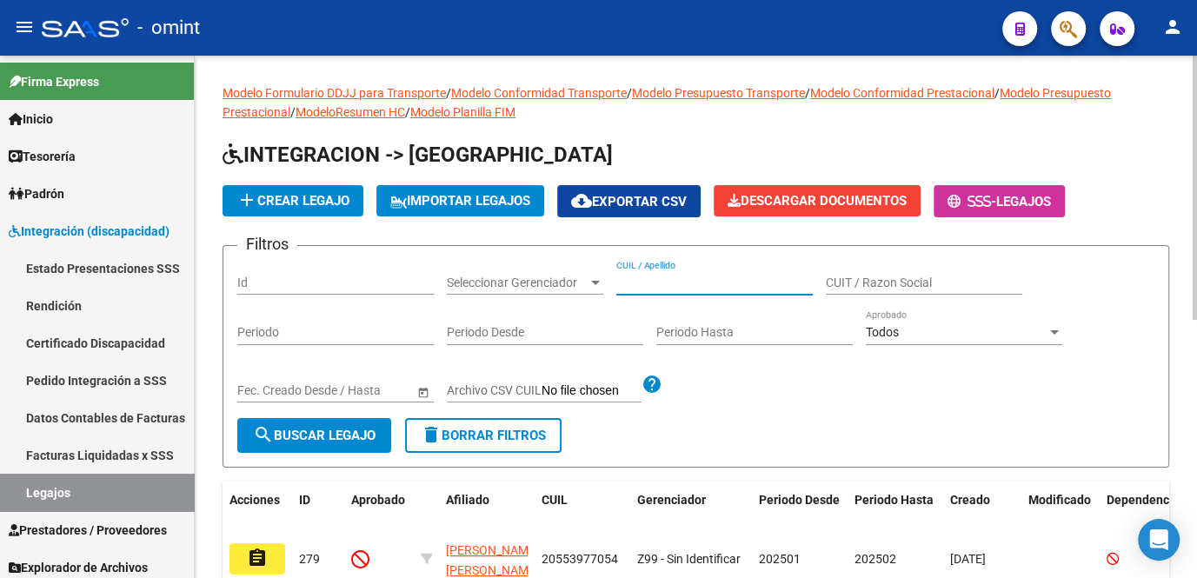
click at [714, 286] on input "CUIL / Apellido" at bounding box center [714, 283] width 196 height 15
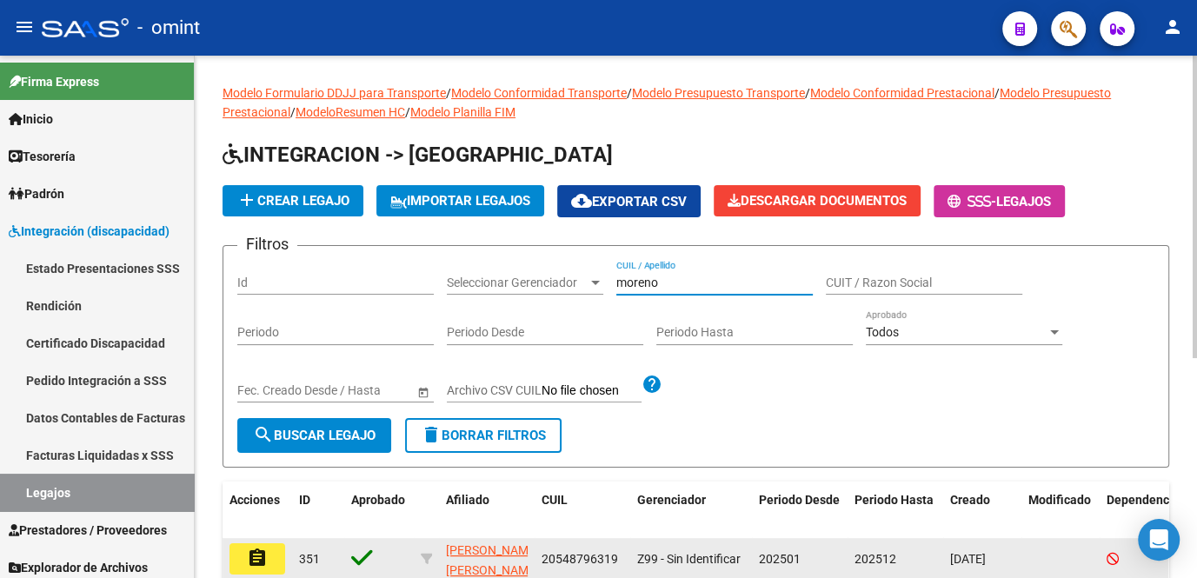
type input "moreno"
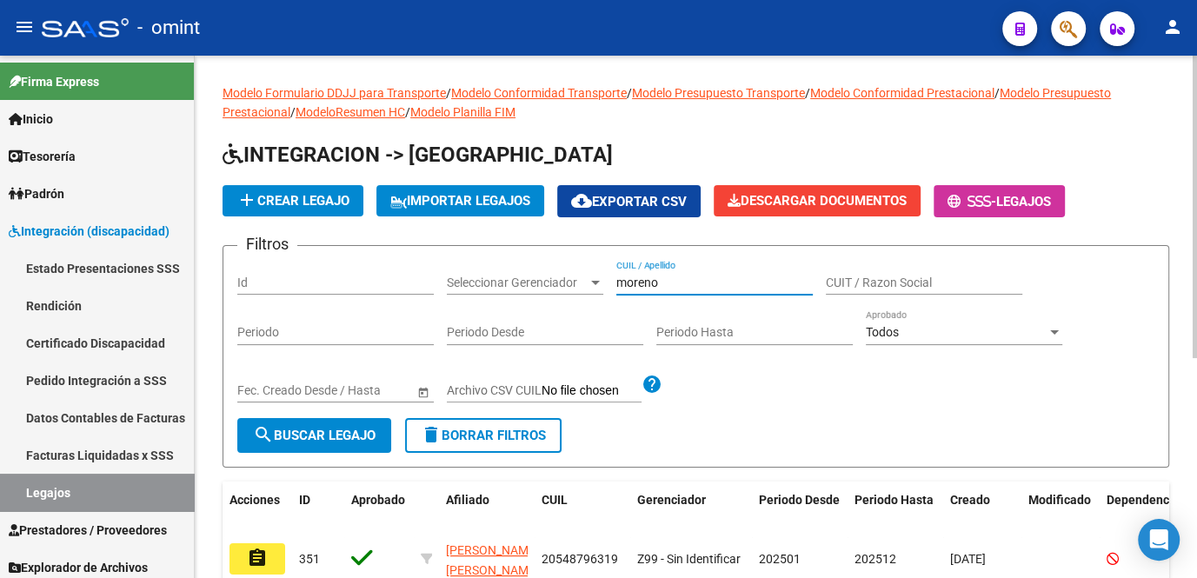
scroll to position [157, 0]
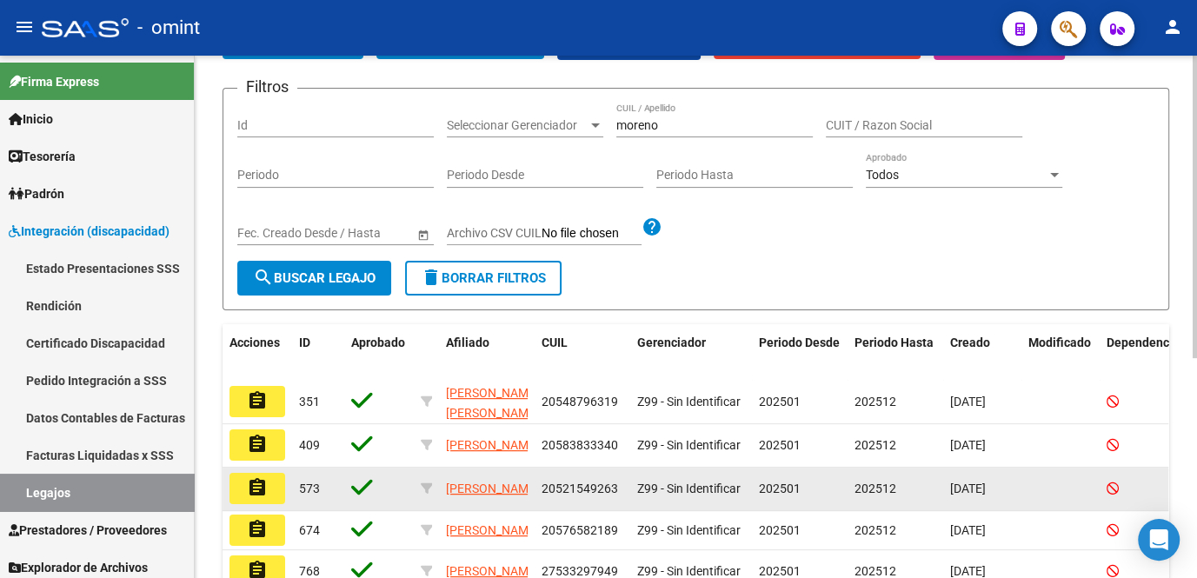
click at [285, 489] on datatable-body-cell "assignment" at bounding box center [258, 489] width 70 height 43
click at [263, 491] on mat-icon "assignment" at bounding box center [257, 487] width 21 height 21
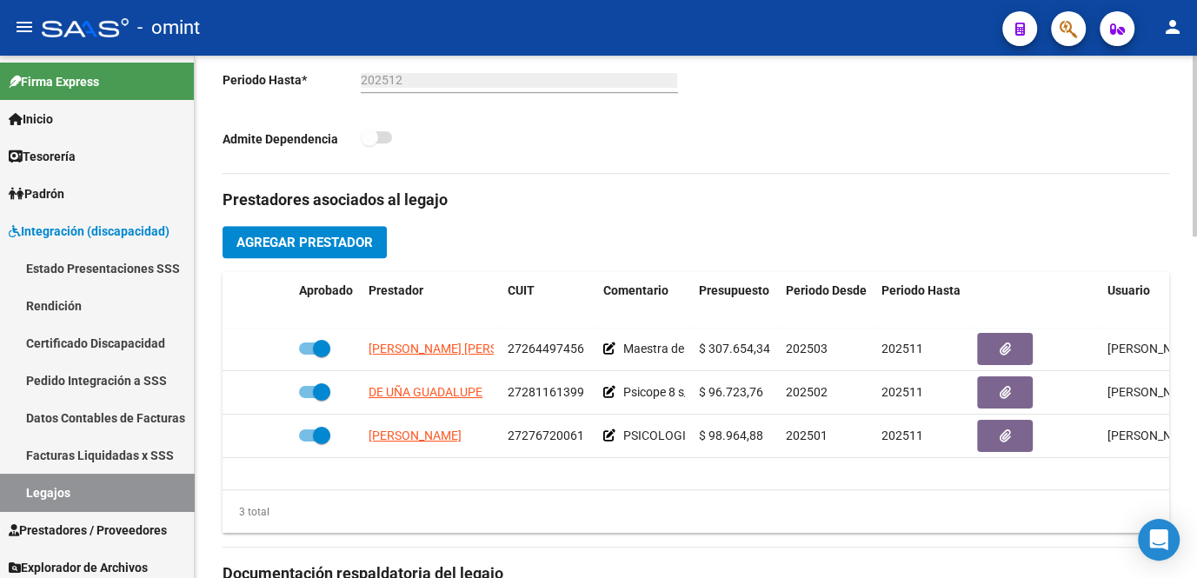
scroll to position [236, 0]
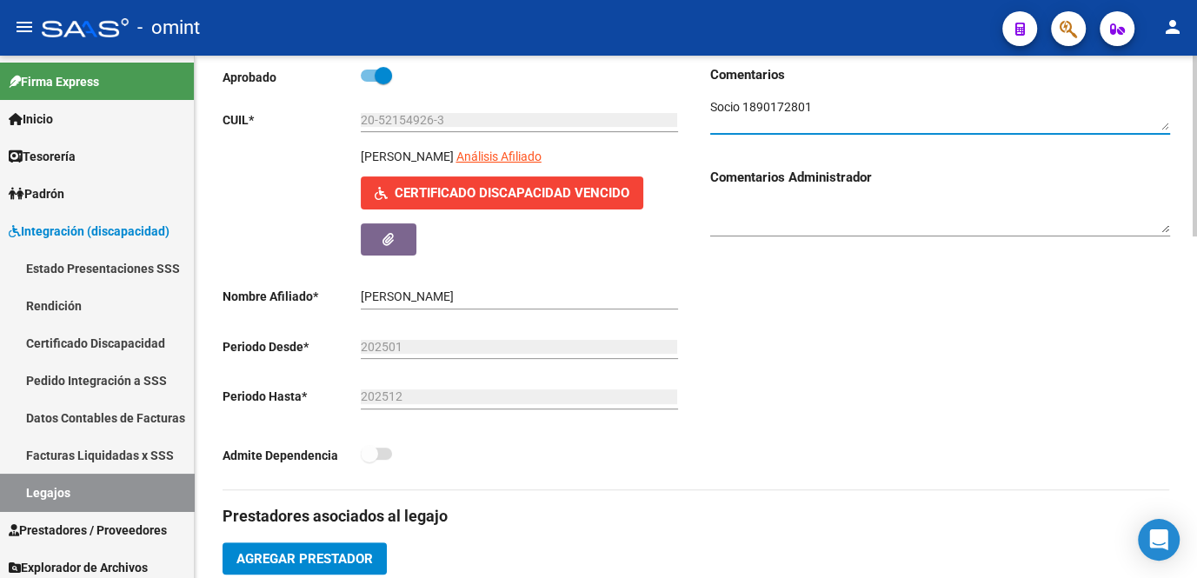
click at [791, 102] on textarea at bounding box center [940, 114] width 460 height 33
click at [125, 481] on link "Legajos" at bounding box center [97, 492] width 194 height 37
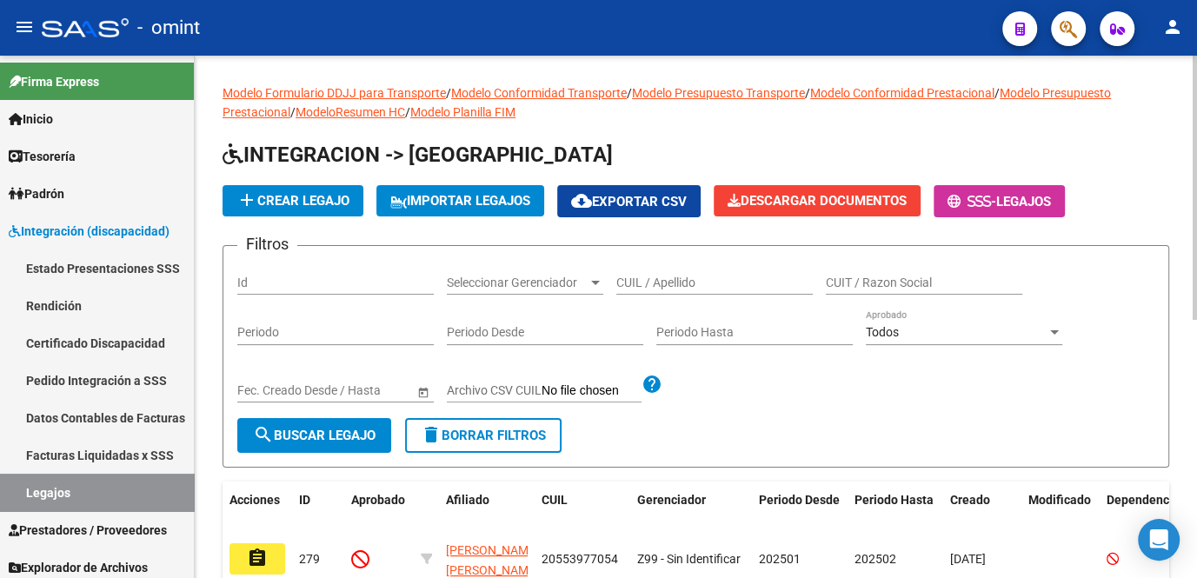
click at [660, 276] on input "CUIL / Apellido" at bounding box center [714, 283] width 196 height 15
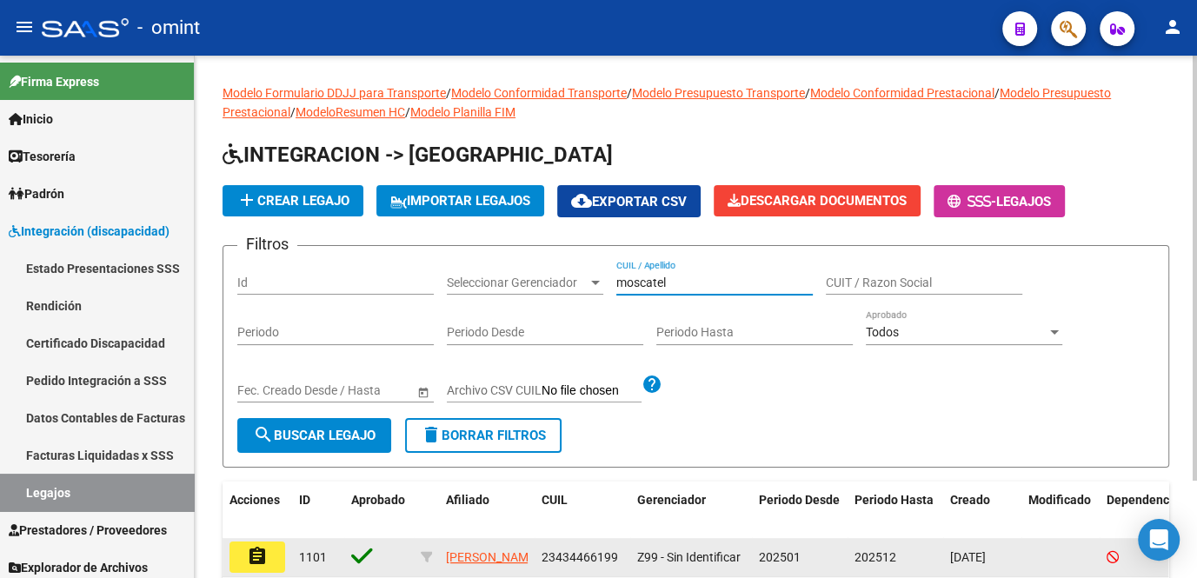
type input "moscatel"
click at [255, 555] on mat-icon "assignment" at bounding box center [257, 556] width 21 height 21
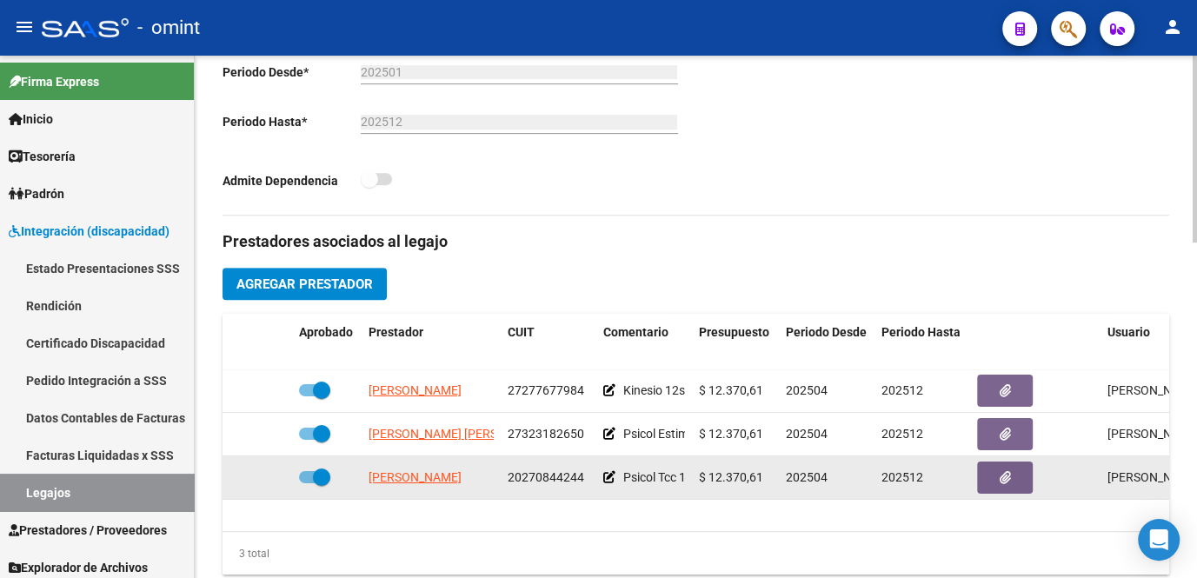
scroll to position [465, 0]
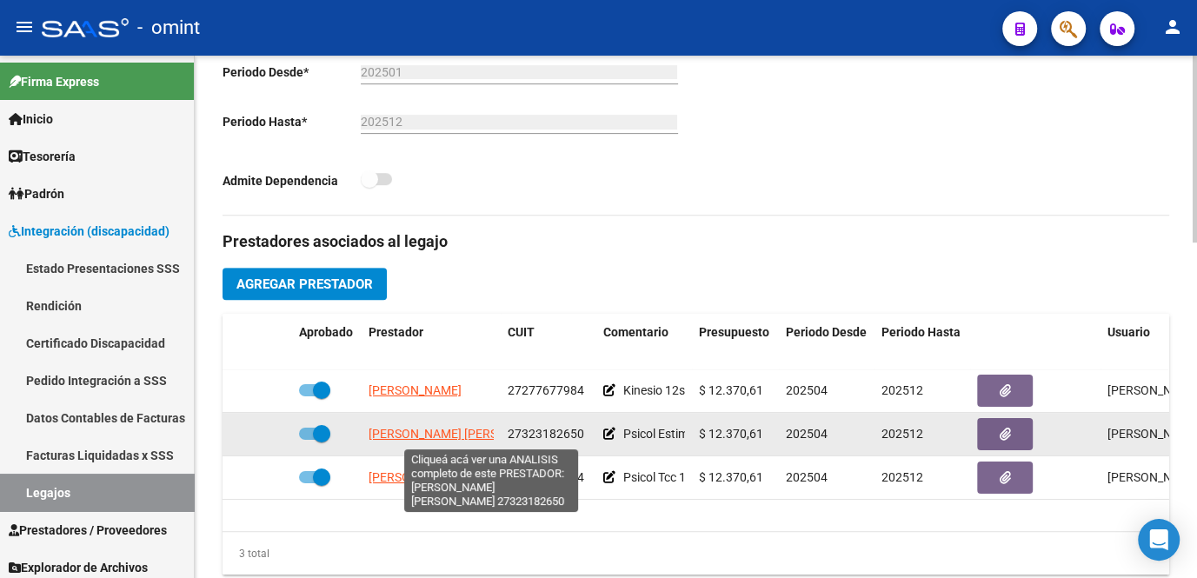
click at [453, 429] on span "[PERSON_NAME] [PERSON_NAME]" at bounding box center [463, 434] width 189 height 14
type textarea "27323182650"
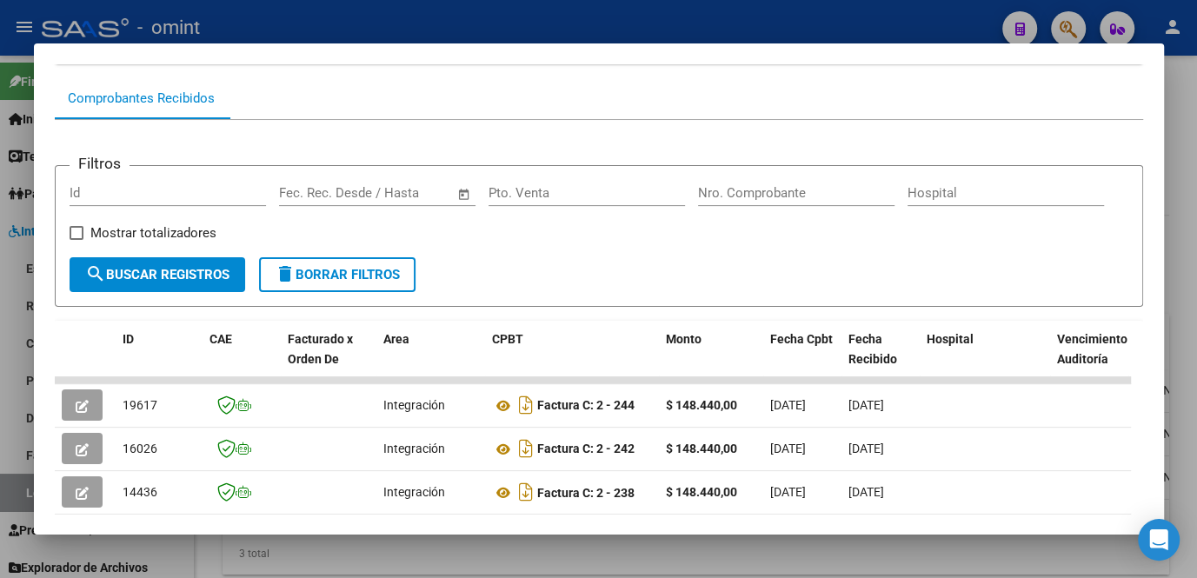
scroll to position [316, 0]
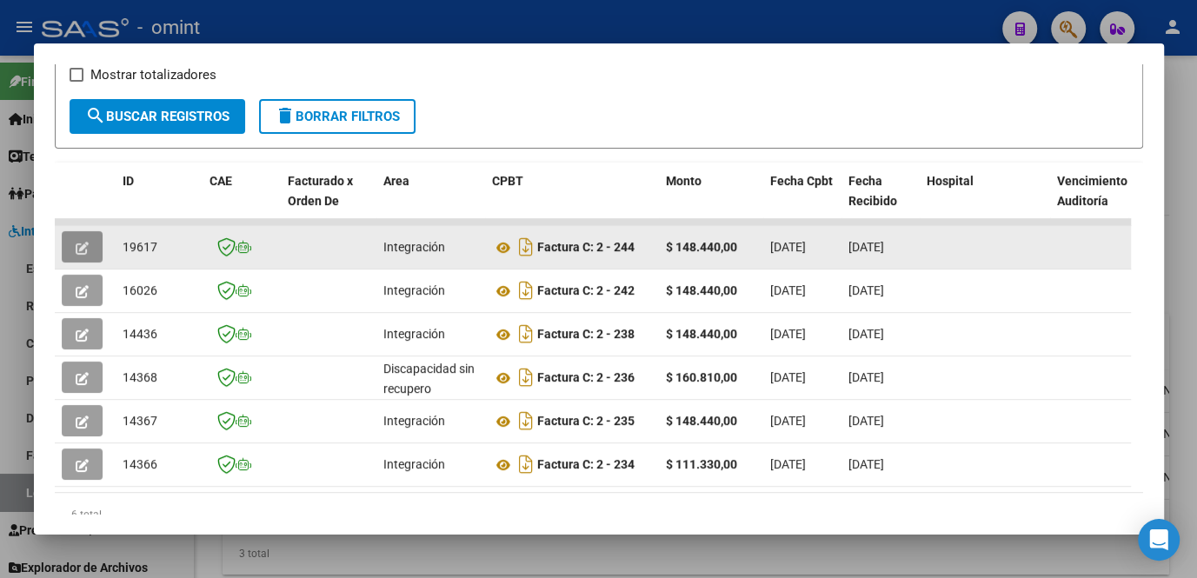
click at [68, 258] on button "button" at bounding box center [82, 246] width 41 height 31
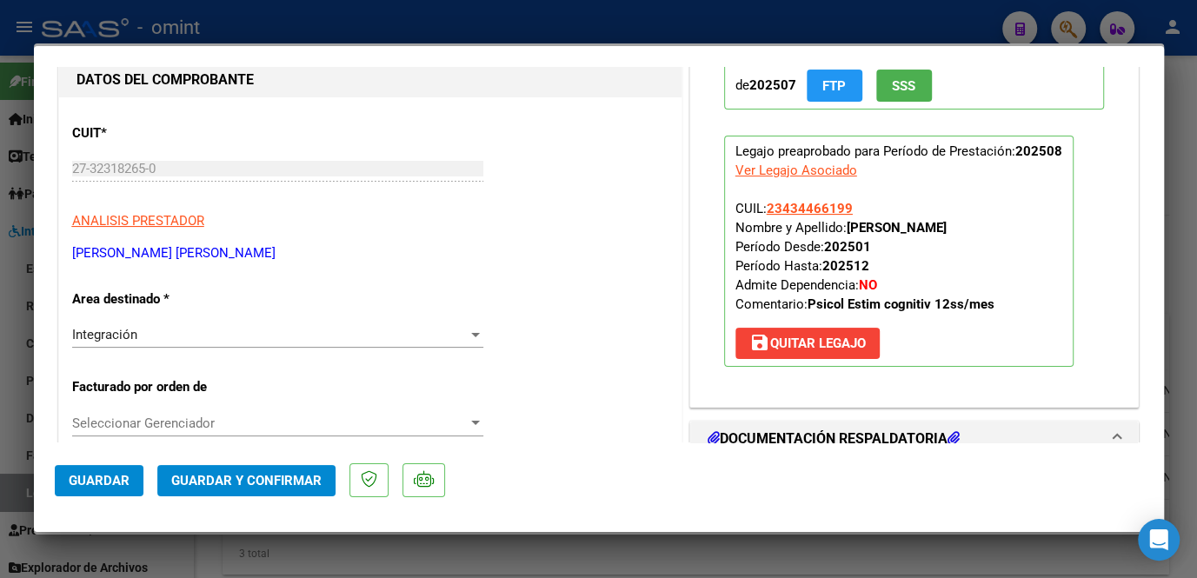
scroll to position [0, 0]
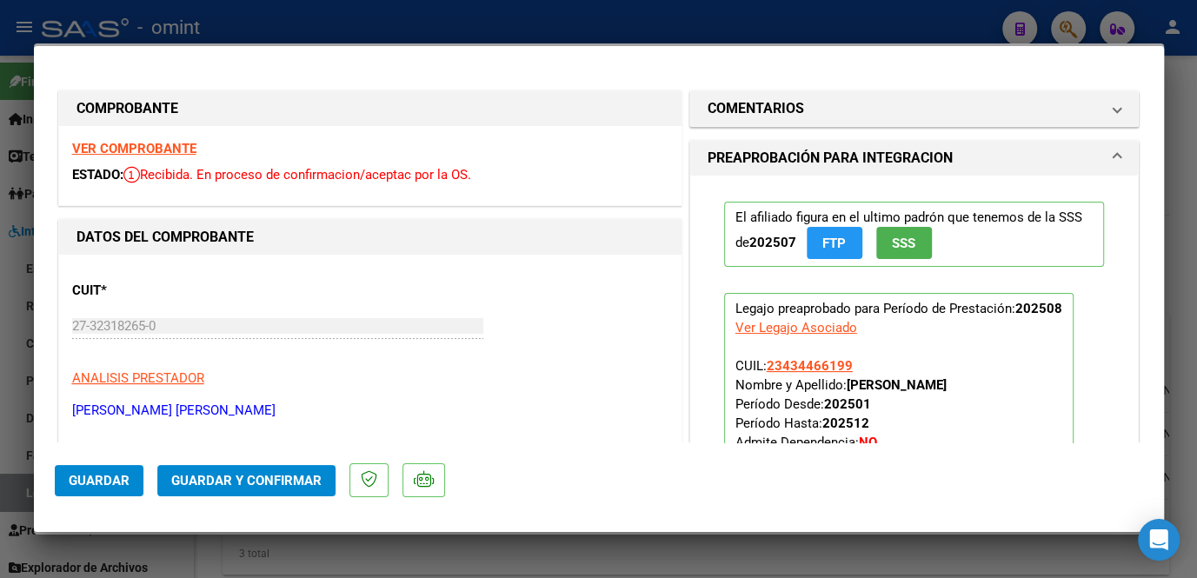
click at [150, 147] on strong "VER COMPROBANTE" at bounding box center [134, 149] width 124 height 16
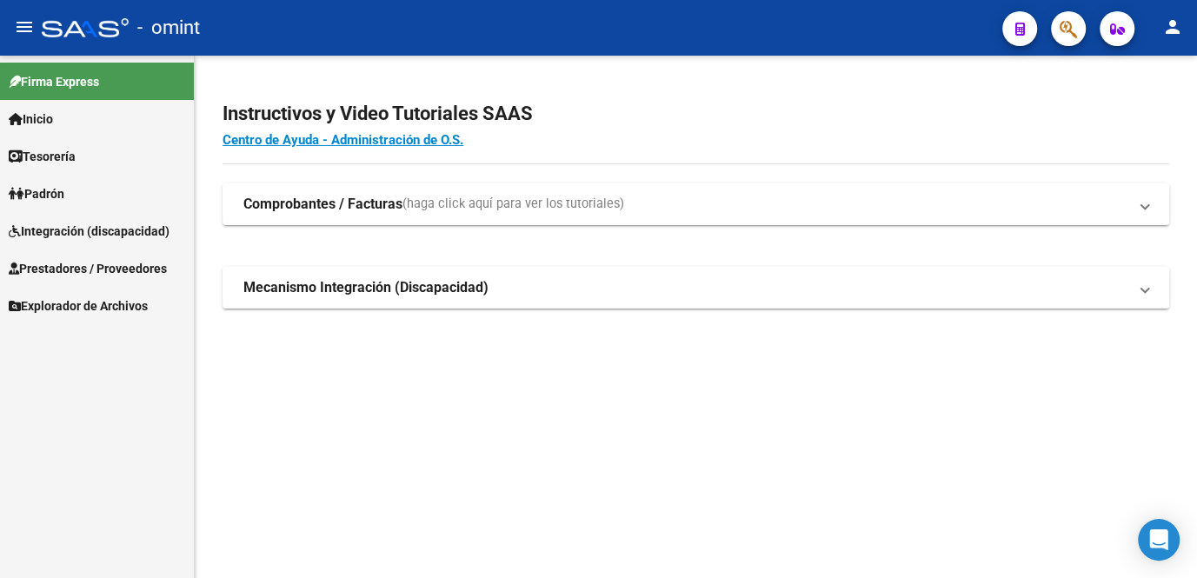
click at [111, 237] on span "Integración (discapacidad)" at bounding box center [89, 231] width 161 height 19
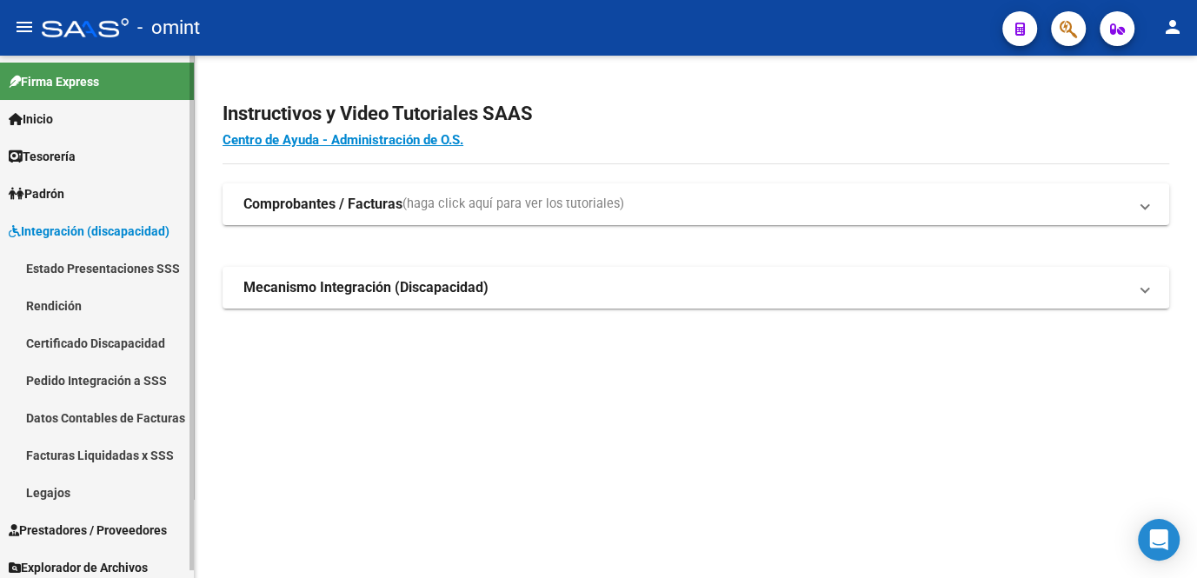
click at [89, 315] on link "Rendición" at bounding box center [97, 305] width 194 height 37
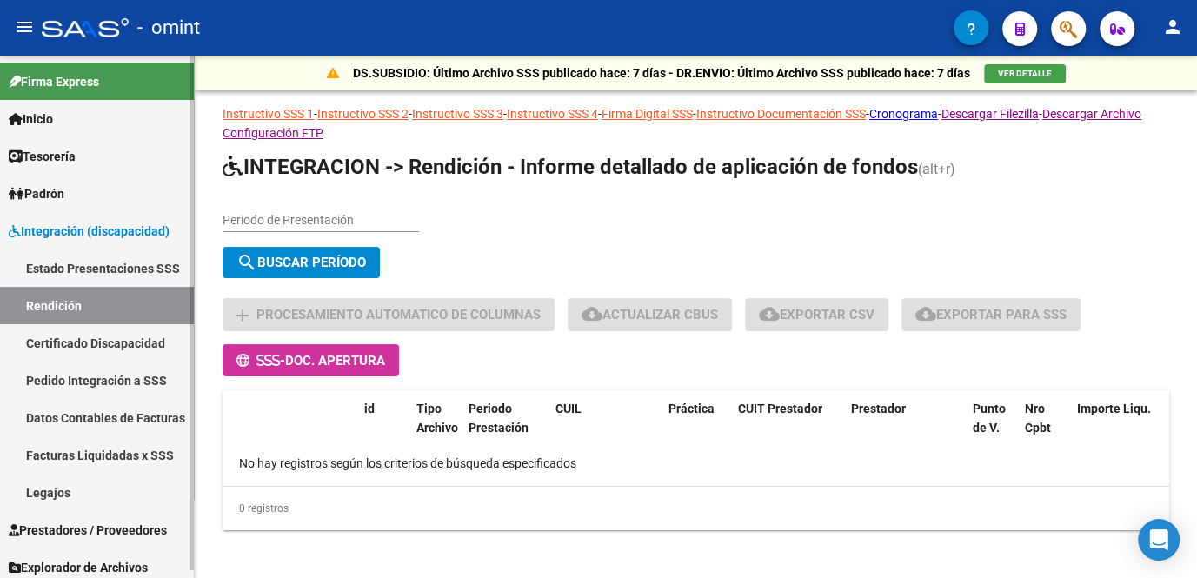
click at [46, 480] on link "Legajos" at bounding box center [97, 492] width 194 height 37
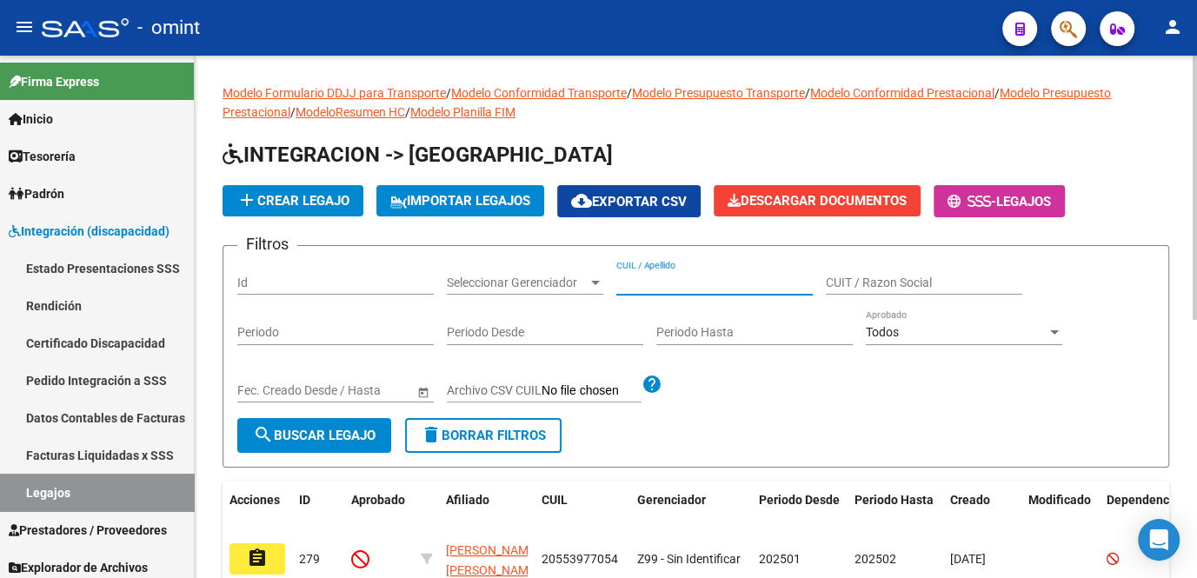
click at [656, 284] on input "CUIL / Apellido" at bounding box center [714, 283] width 196 height 15
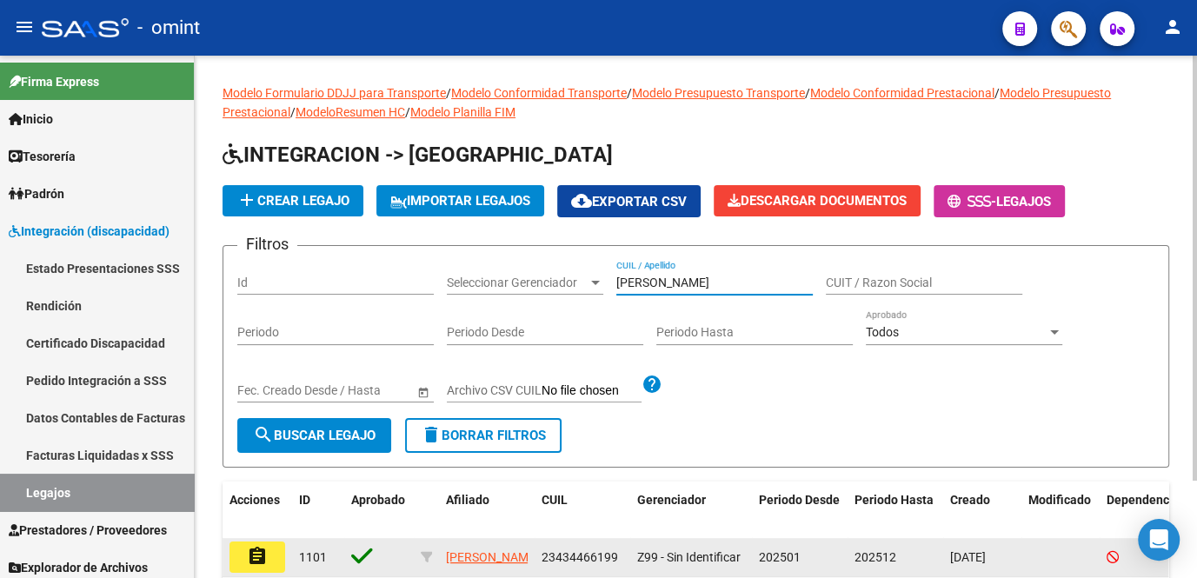
type input "[PERSON_NAME]"
click at [265, 577] on html "menu - omint person Firma Express Inicio Calendario SSS Instructivos Contacto O…" at bounding box center [598, 289] width 1197 height 578
click at [269, 569] on button "assignment" at bounding box center [257, 557] width 56 height 31
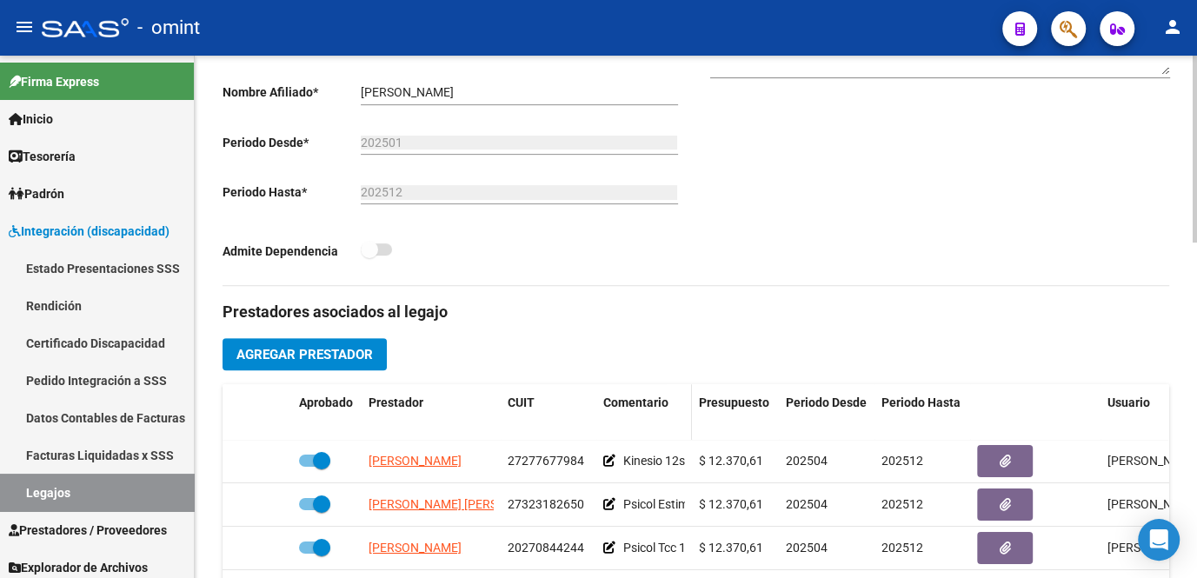
scroll to position [474, 0]
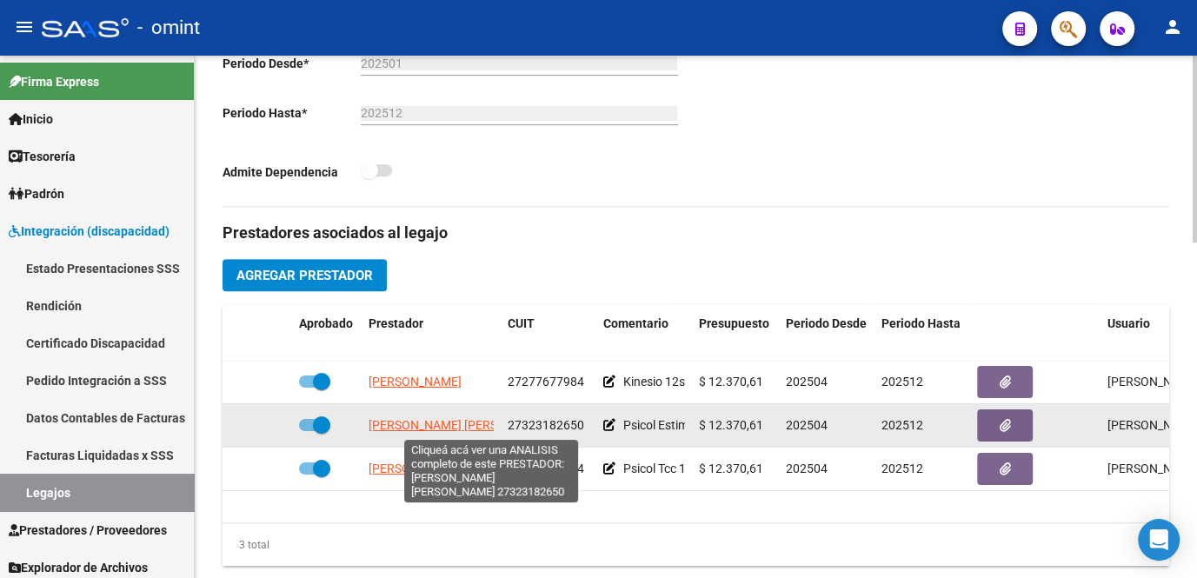
click at [454, 432] on span "[PERSON_NAME] [PERSON_NAME]" at bounding box center [463, 425] width 189 height 14
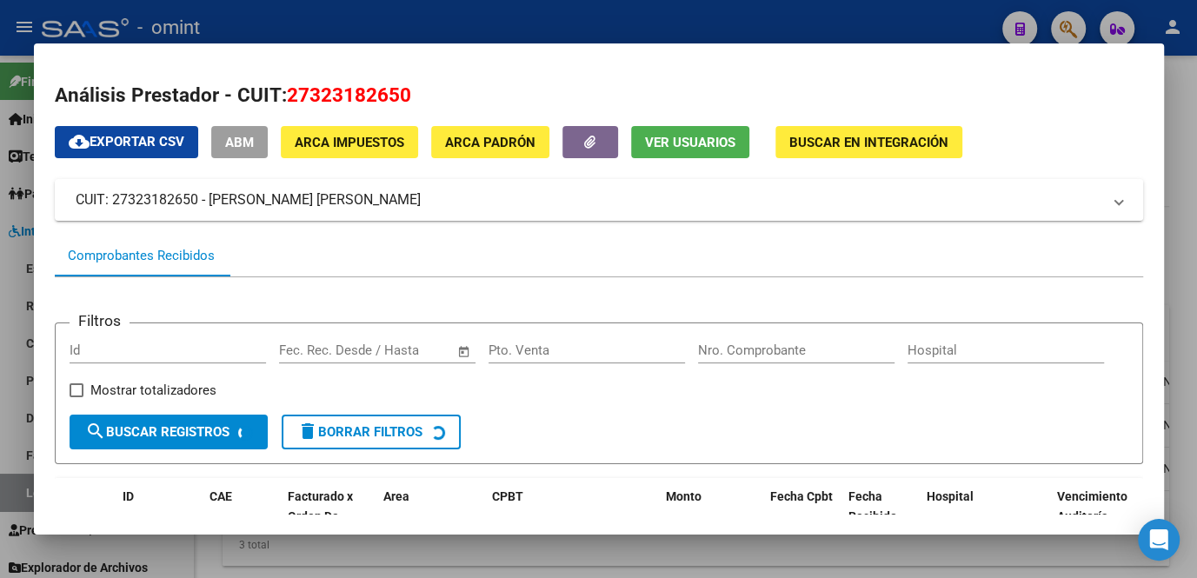
scroll to position [106, 0]
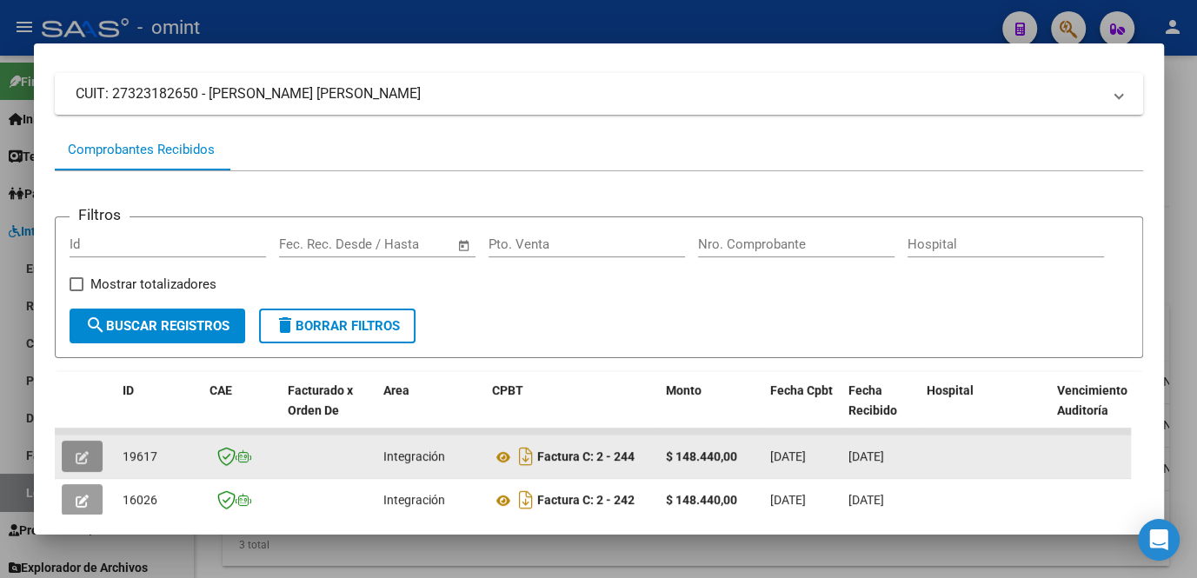
click at [91, 449] on button "button" at bounding box center [82, 456] width 41 height 31
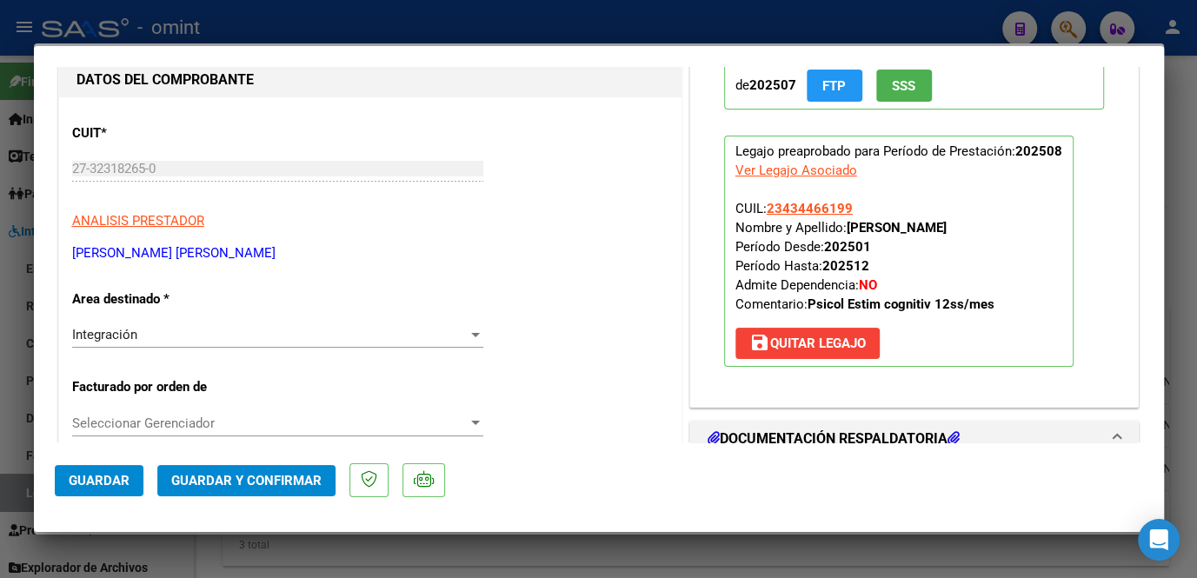
scroll to position [0, 0]
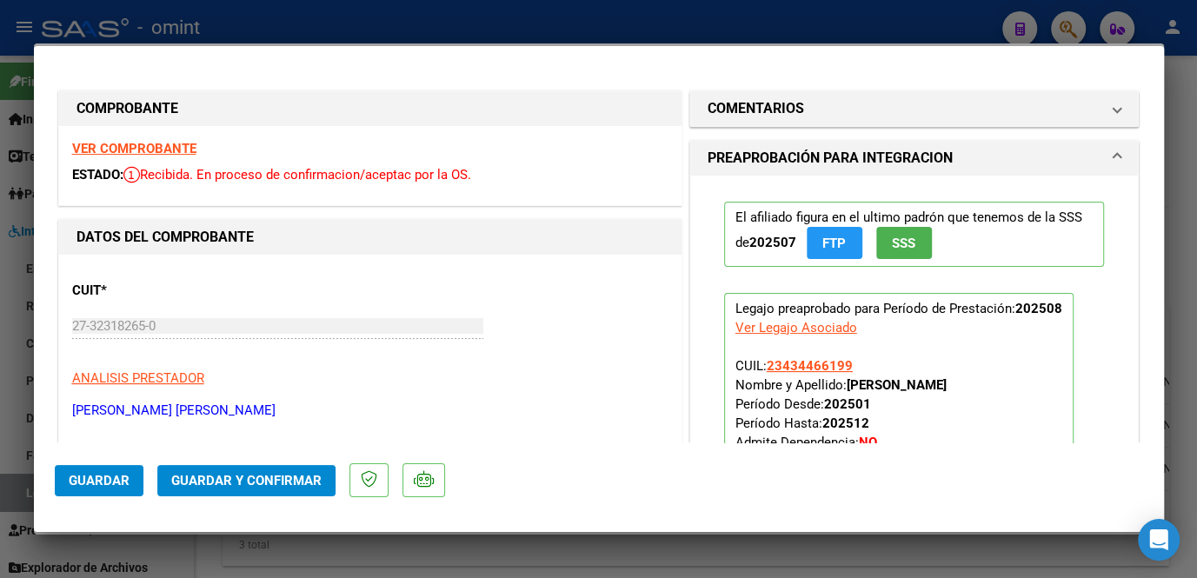
click at [134, 144] on strong "VER COMPROBANTE" at bounding box center [134, 149] width 124 height 16
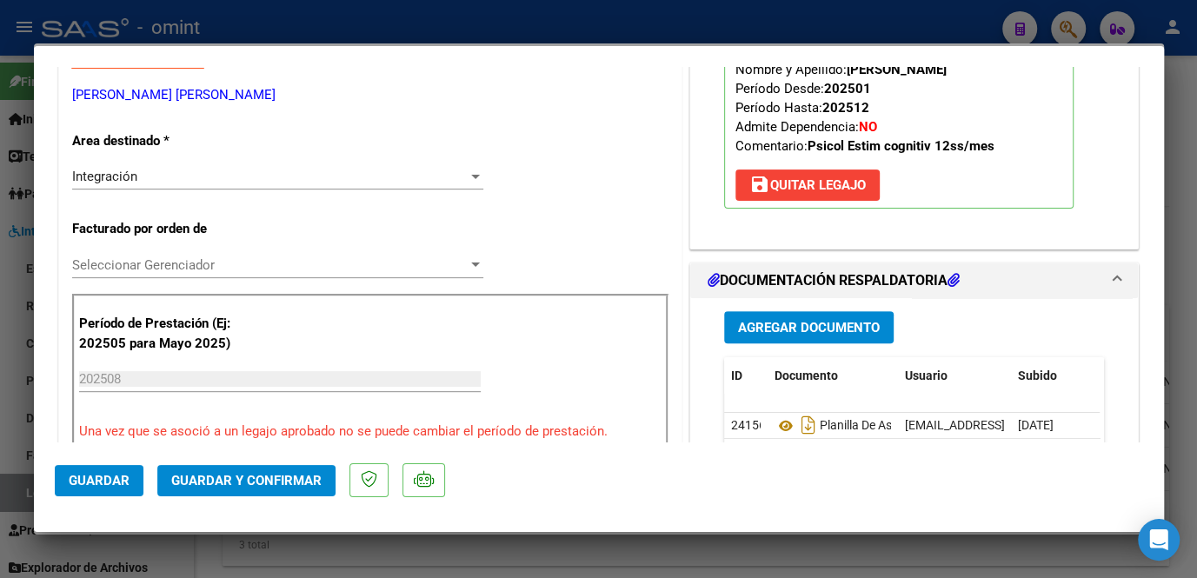
scroll to position [553, 0]
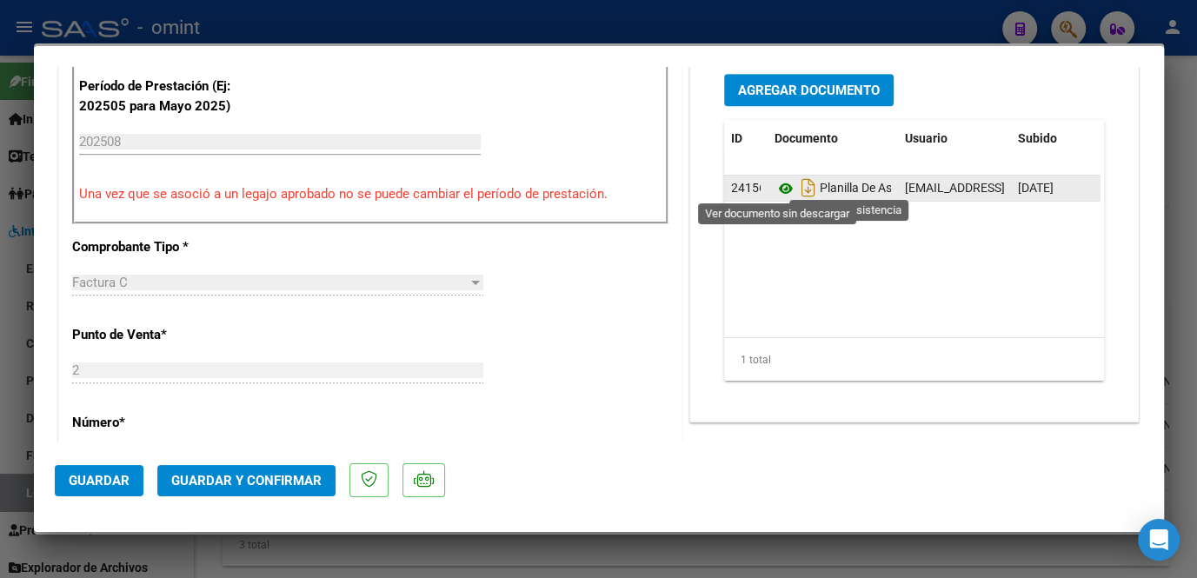
click at [775, 178] on icon at bounding box center [786, 188] width 23 height 21
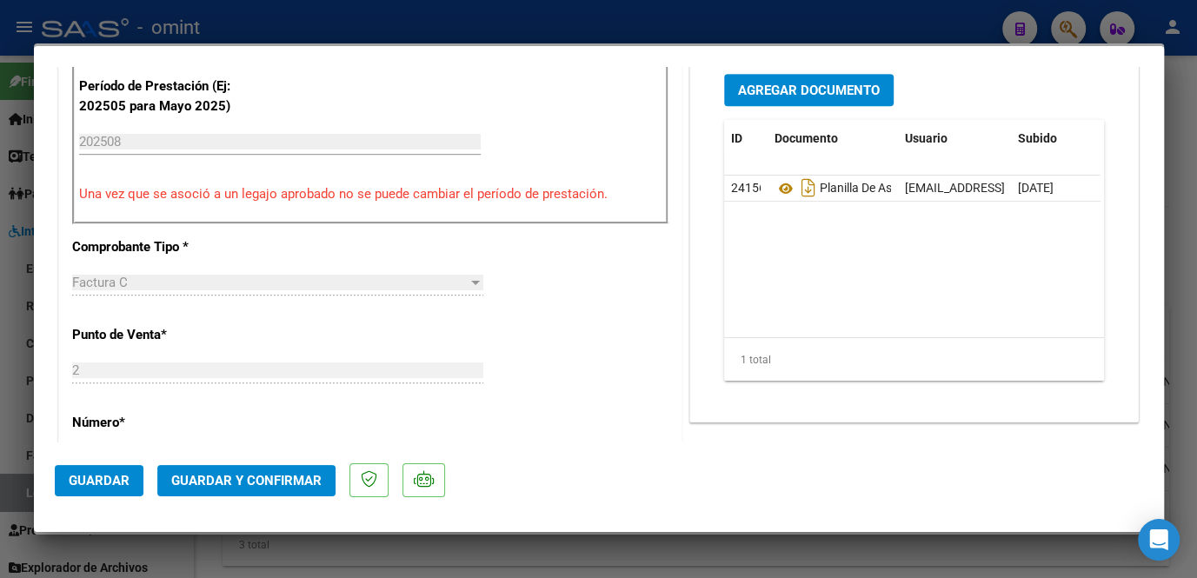
scroll to position [474, 0]
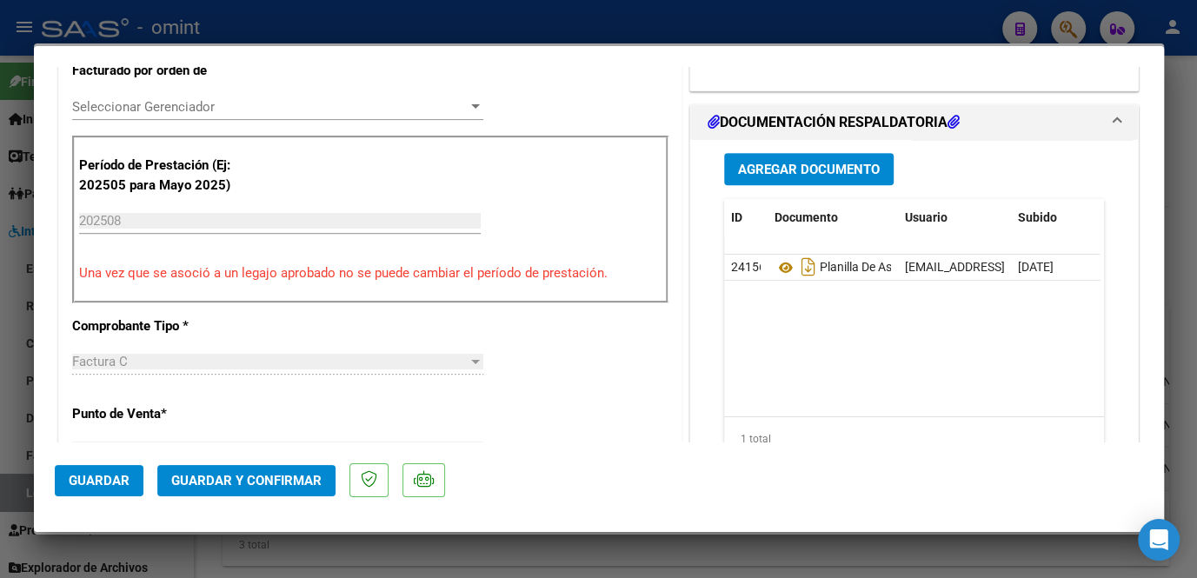
click at [262, 108] on span "Seleccionar Gerenciador" at bounding box center [270, 107] width 396 height 16
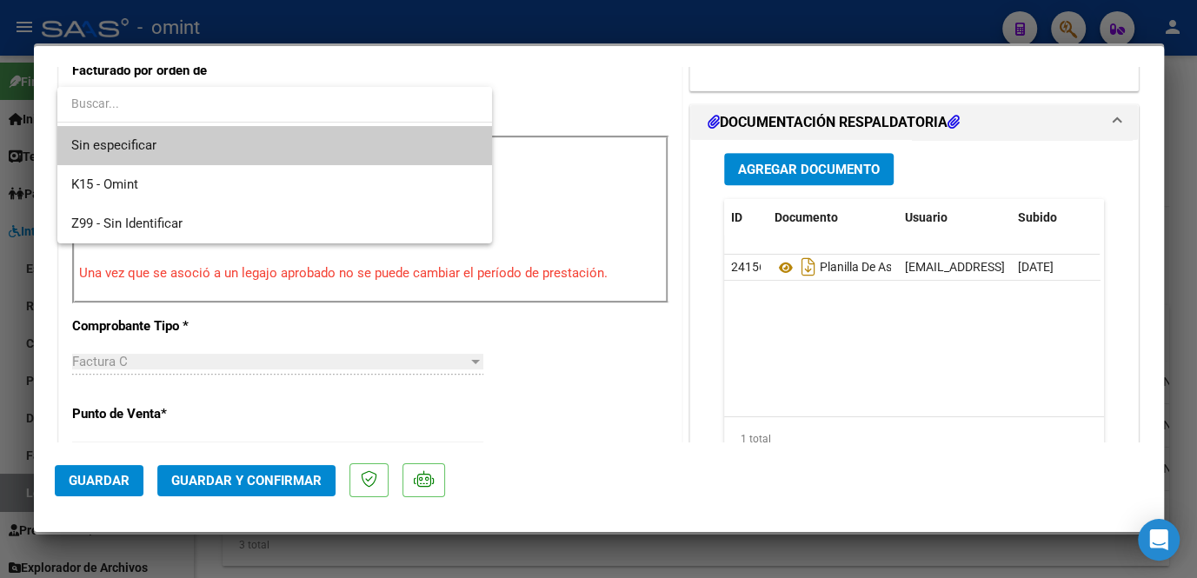
click at [236, 134] on span "Sin especificar" at bounding box center [274, 145] width 407 height 39
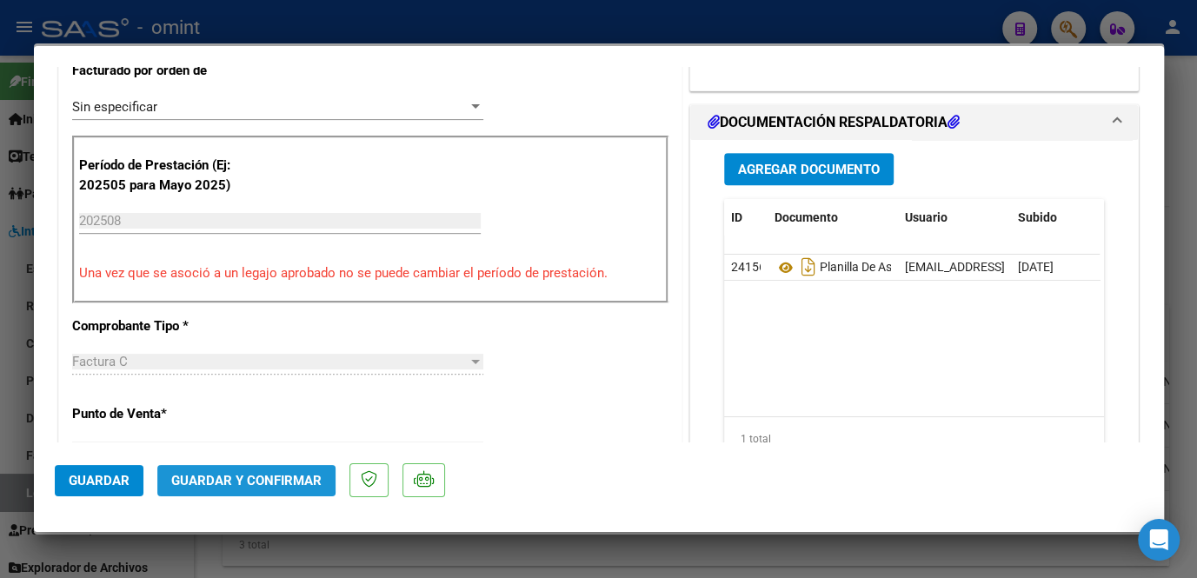
click at [229, 477] on span "Guardar y Confirmar" at bounding box center [246, 481] width 150 height 16
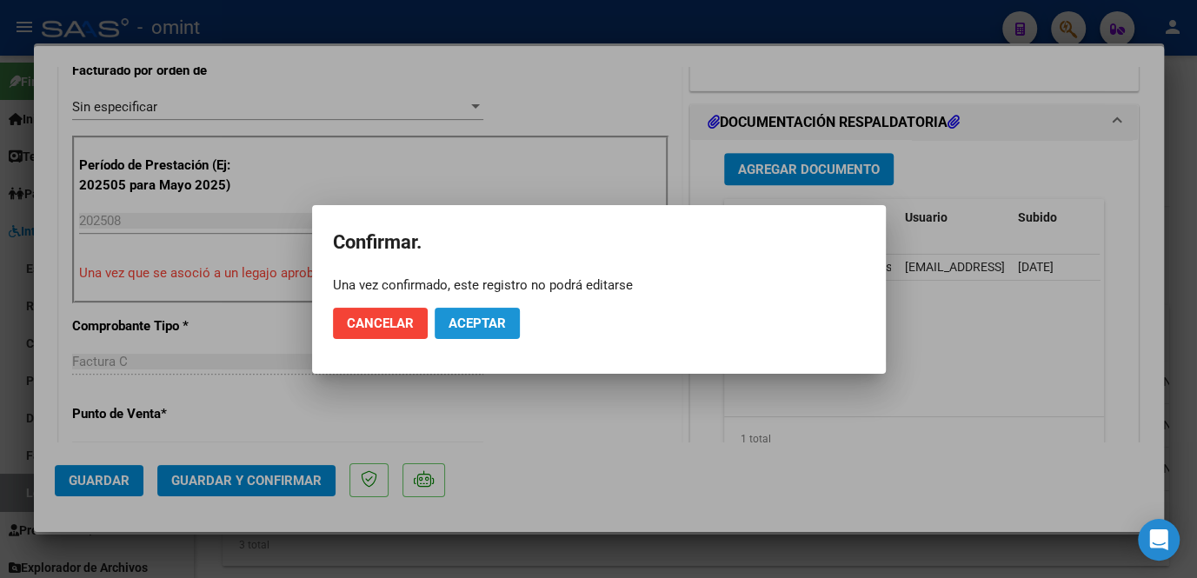
click at [489, 319] on span "Aceptar" at bounding box center [477, 324] width 57 height 16
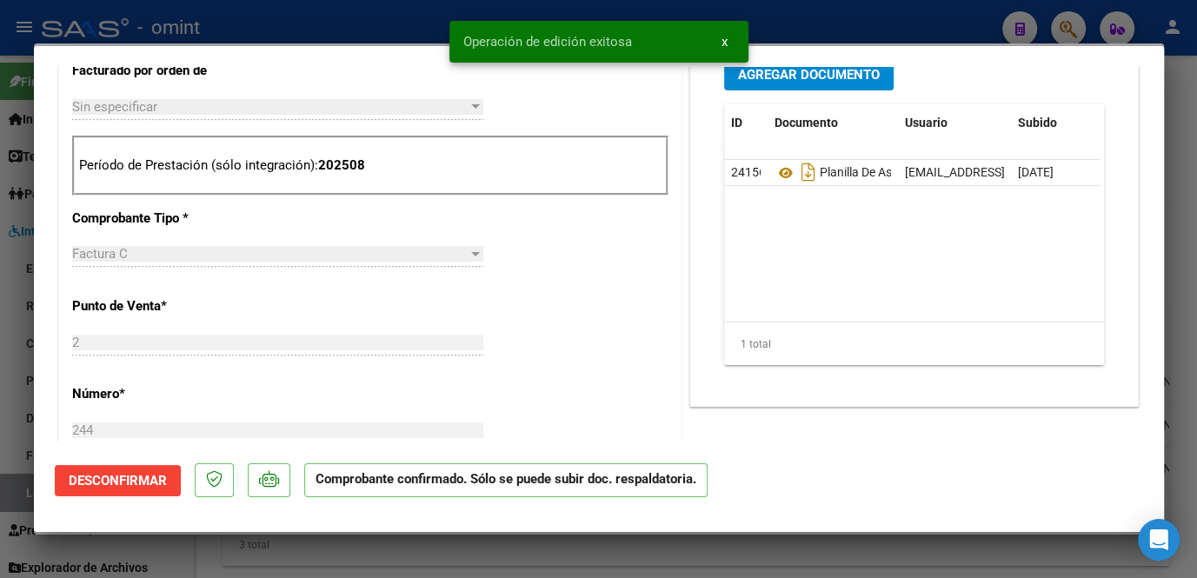
click at [313, 13] on div at bounding box center [598, 289] width 1197 height 578
type input "$ 0,00"
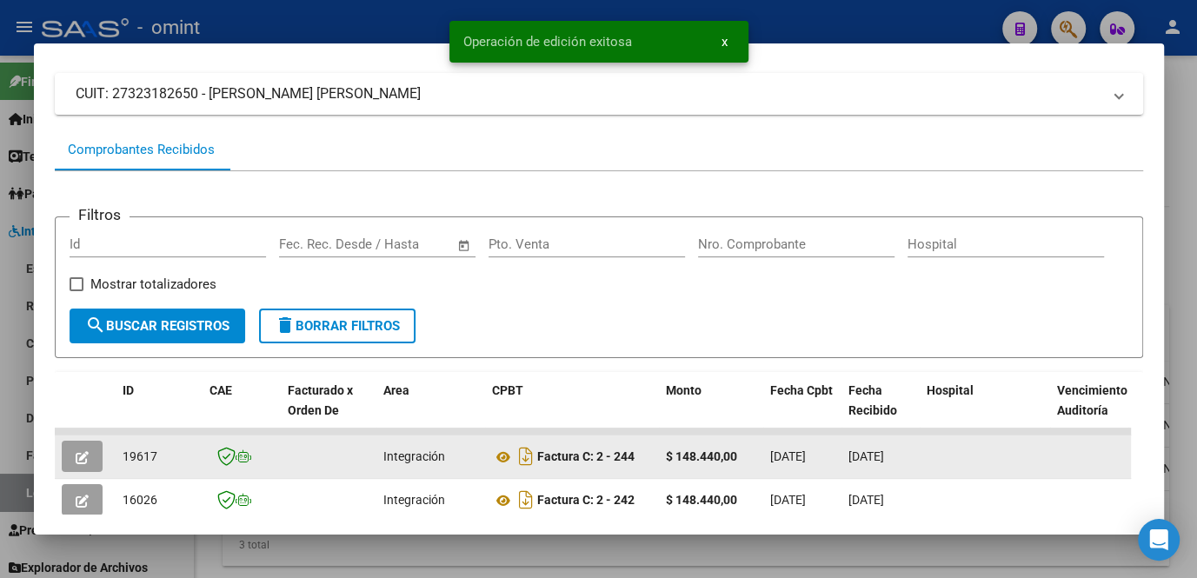
scroll to position [185, 0]
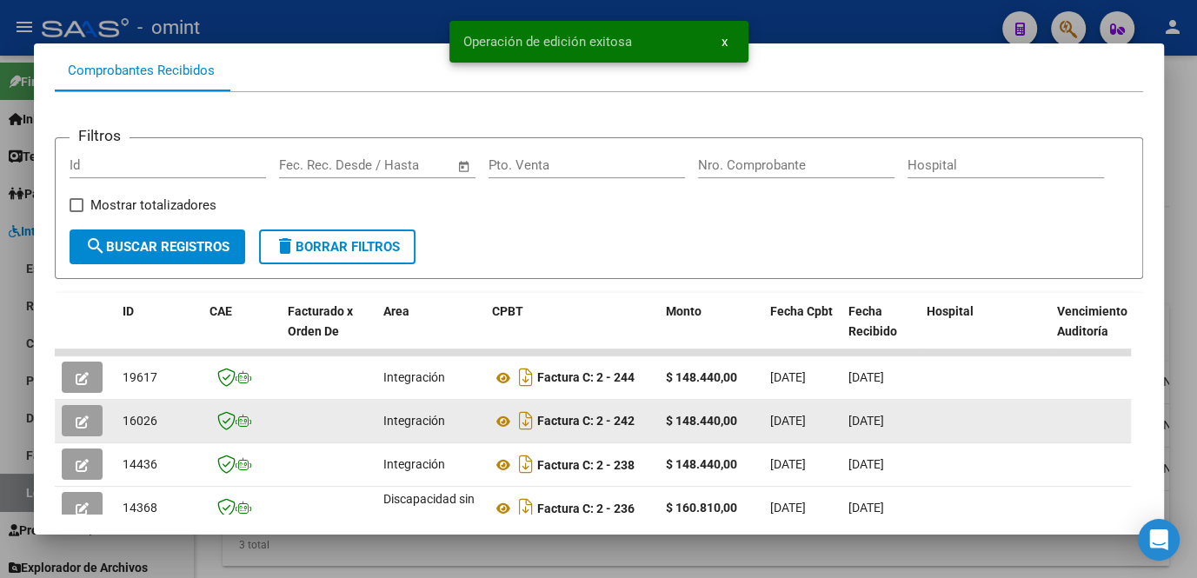
click at [102, 423] on div at bounding box center [85, 420] width 47 height 31
click at [93, 427] on button "button" at bounding box center [82, 420] width 41 height 31
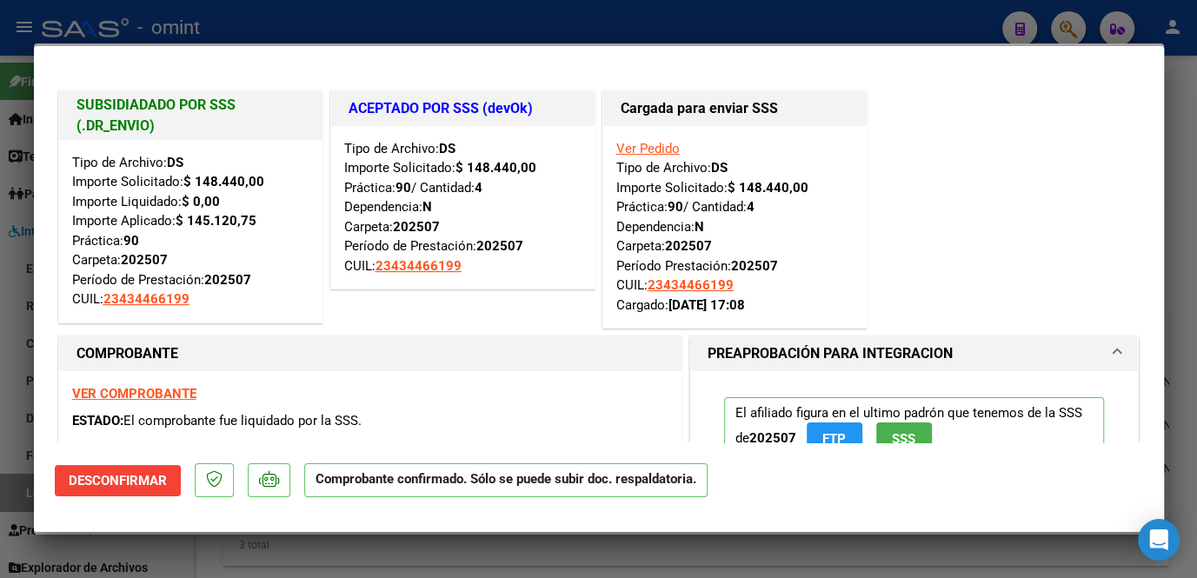
click at [326, 565] on div at bounding box center [598, 289] width 1197 height 578
type input "$ 0,00"
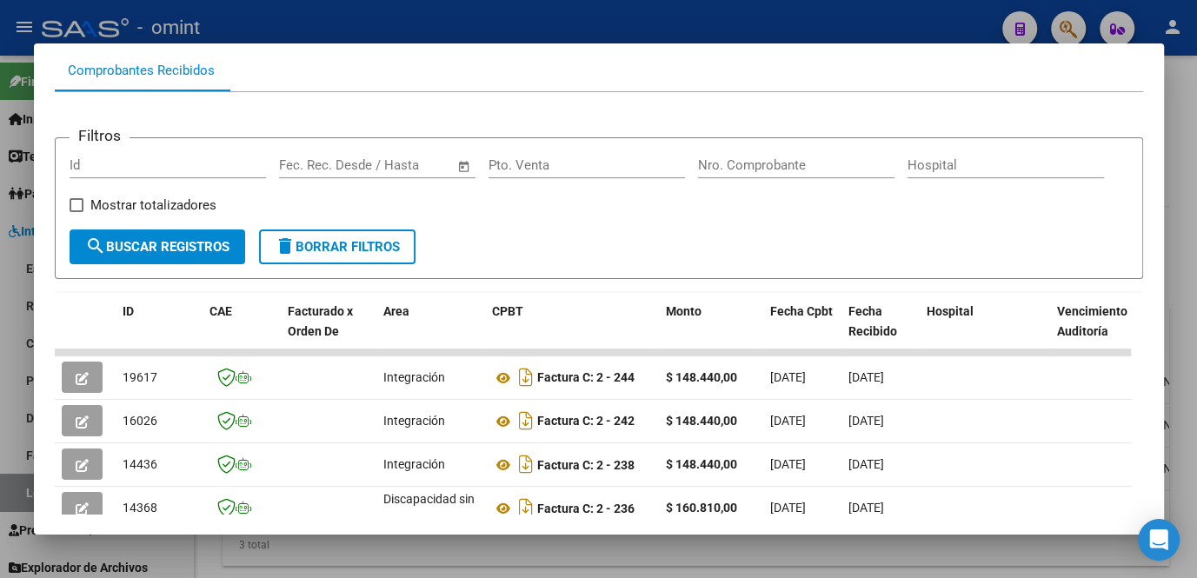
click at [326, 563] on div at bounding box center [598, 289] width 1197 height 578
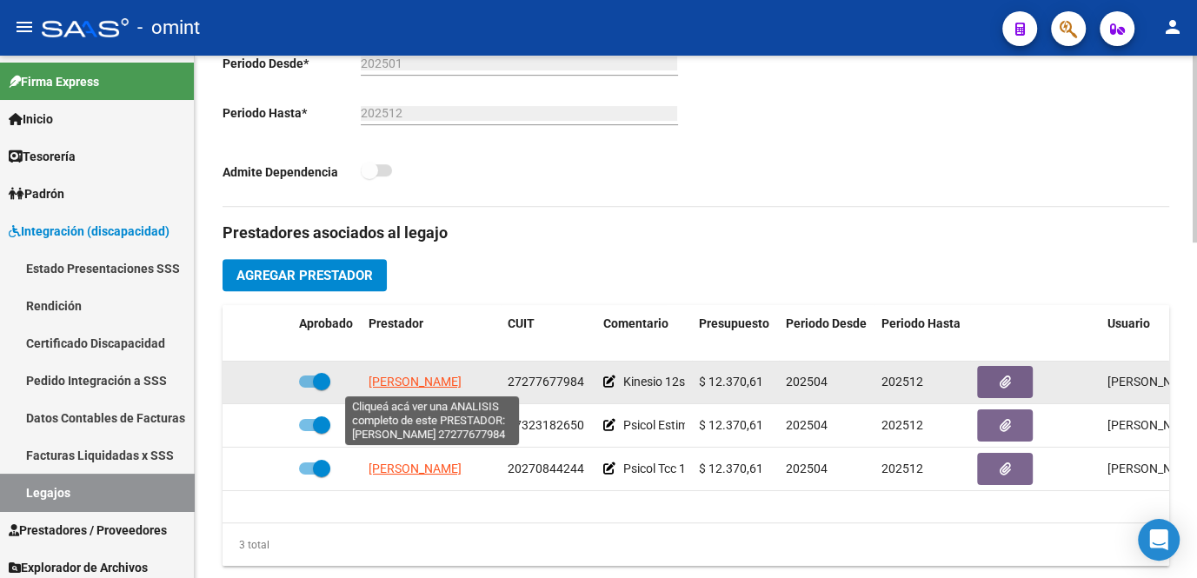
click at [417, 382] on span "[PERSON_NAME]" at bounding box center [415, 382] width 93 height 14
type textarea "27277677984"
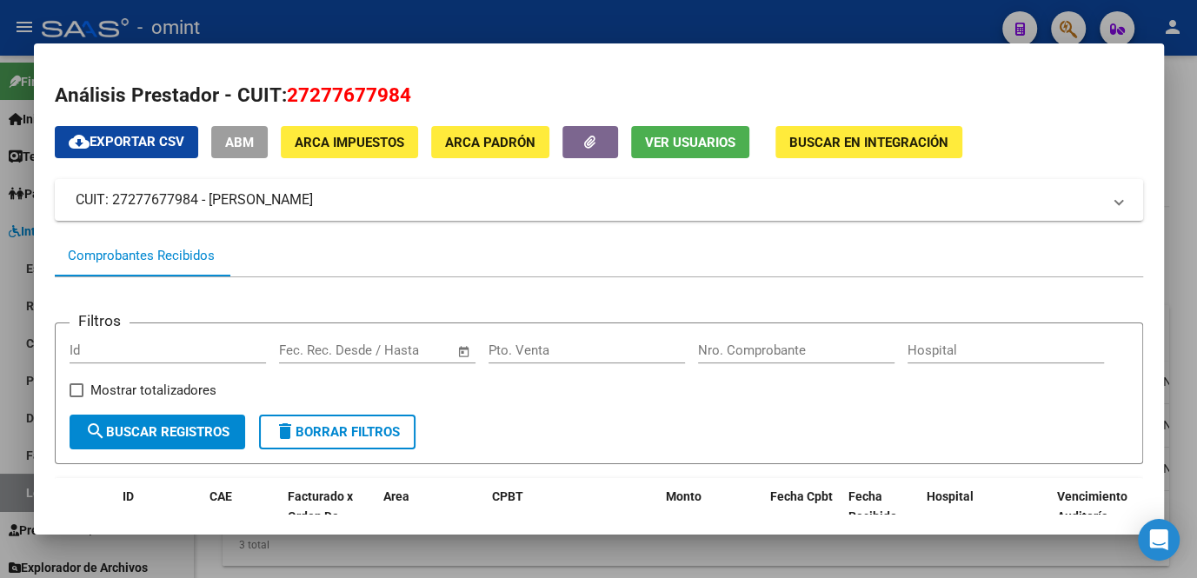
scroll to position [236, 0]
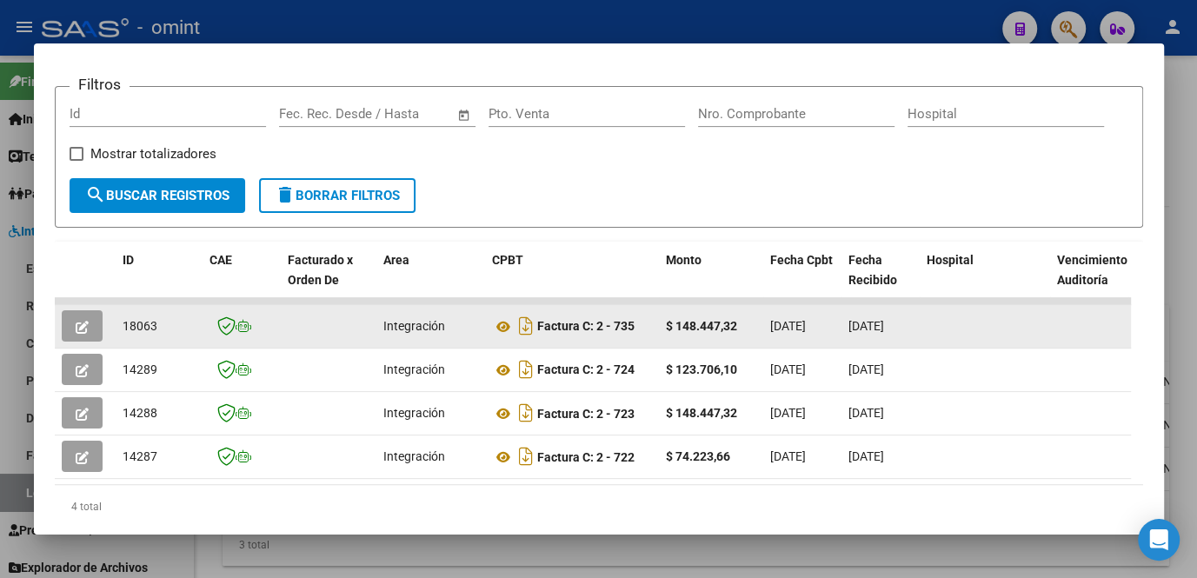
click at [86, 309] on datatable-body-cell at bounding box center [85, 326] width 61 height 43
click at [86, 332] on icon "button" at bounding box center [82, 327] width 13 height 13
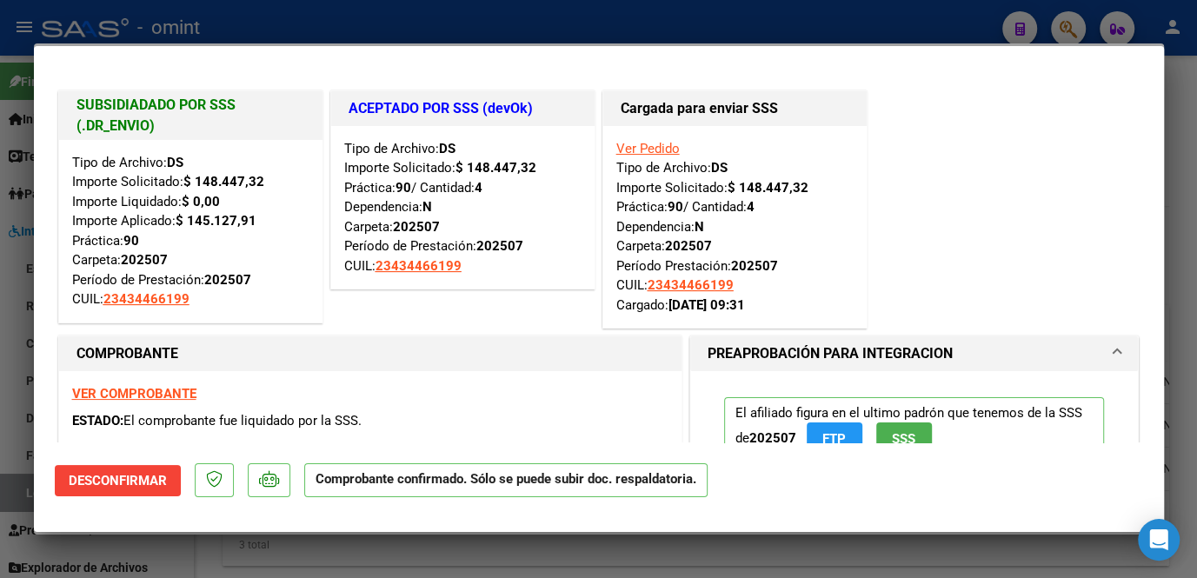
click at [156, 552] on div at bounding box center [598, 289] width 1197 height 578
type input "$ 0,00"
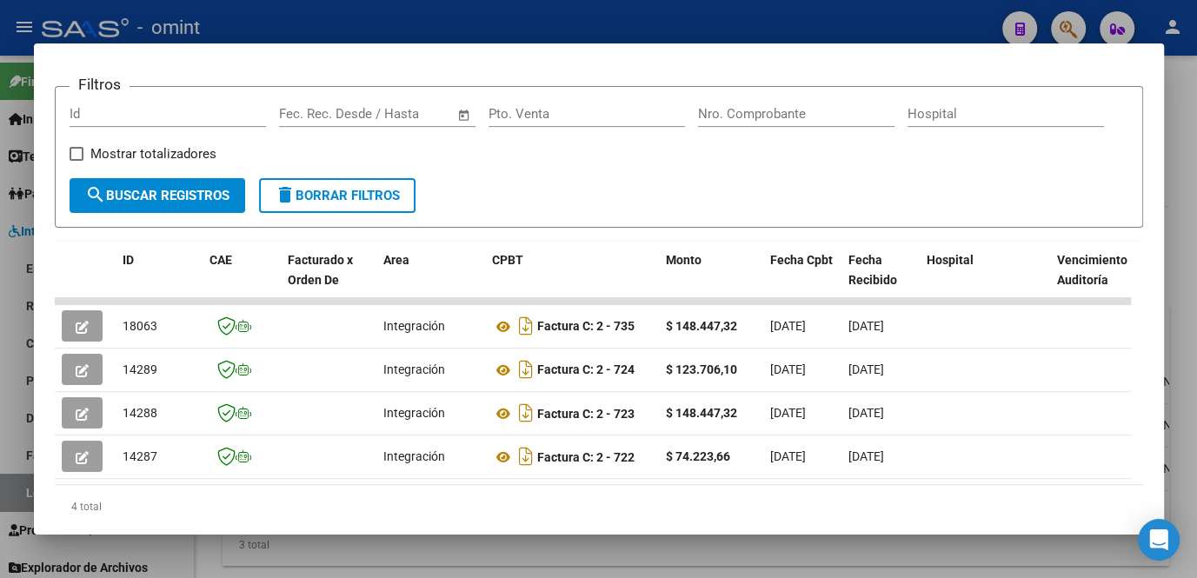
click at [156, 552] on div at bounding box center [598, 289] width 1197 height 578
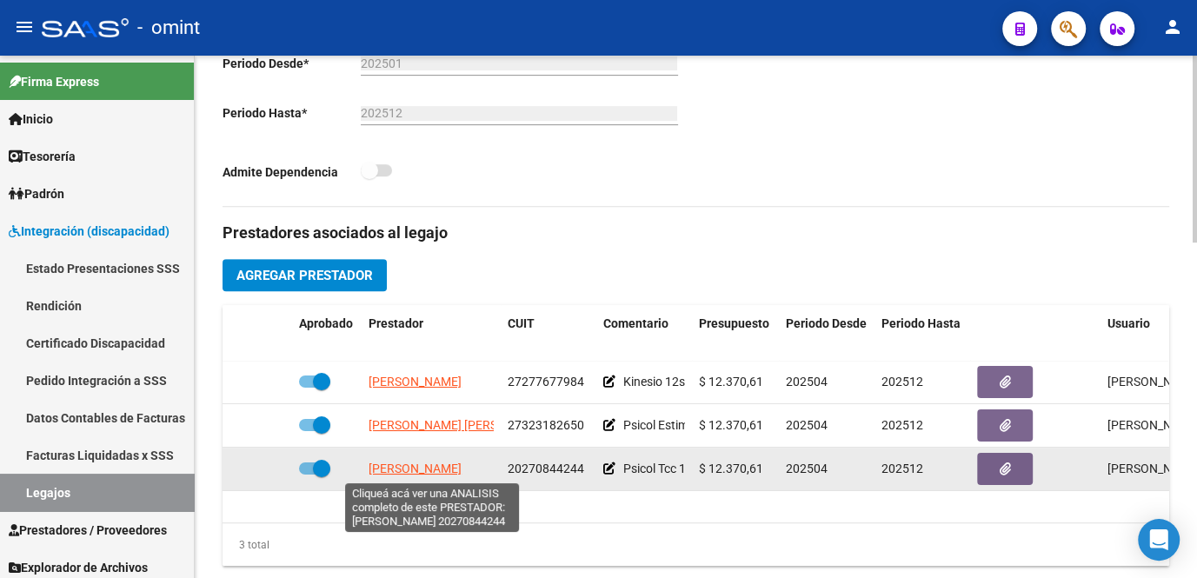
click at [398, 469] on span "[PERSON_NAME]" at bounding box center [415, 469] width 93 height 14
type textarea "20270844244"
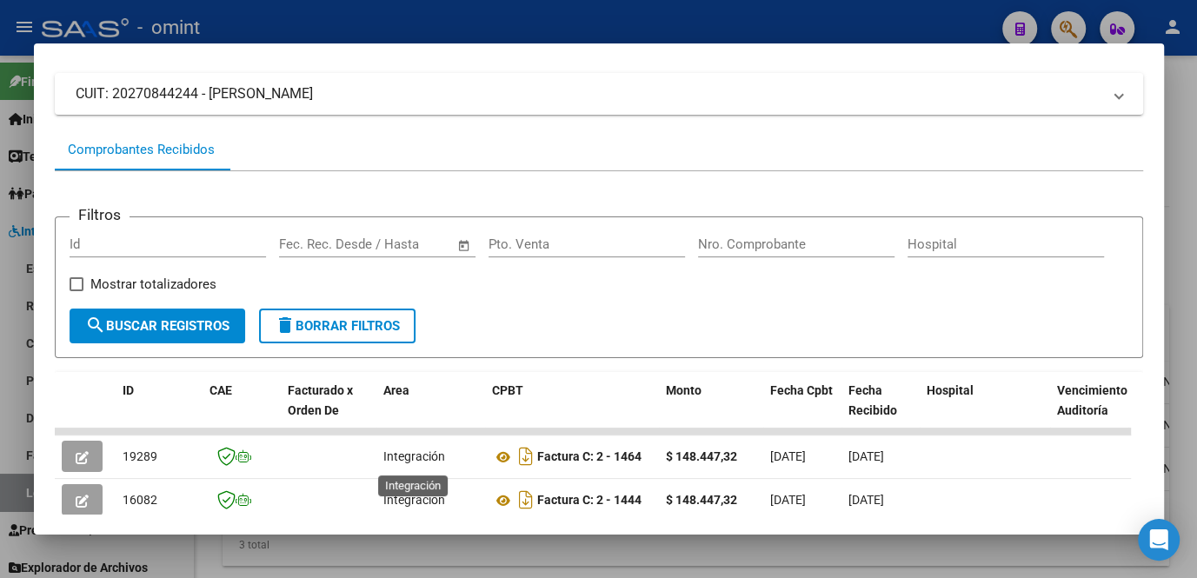
scroll to position [343, 0]
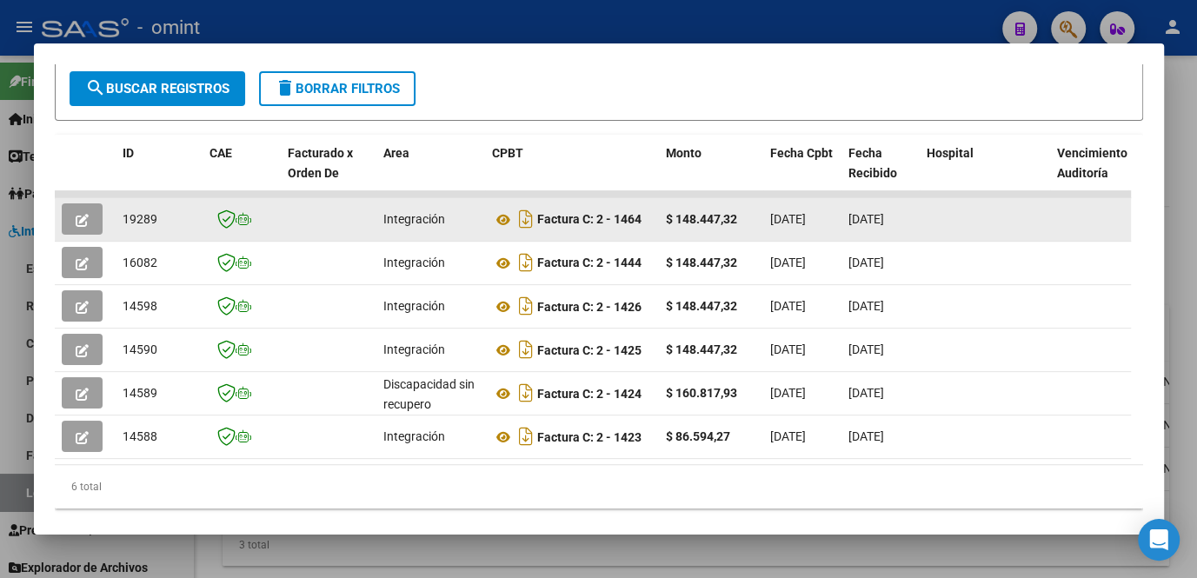
click at [71, 219] on button "button" at bounding box center [82, 218] width 41 height 31
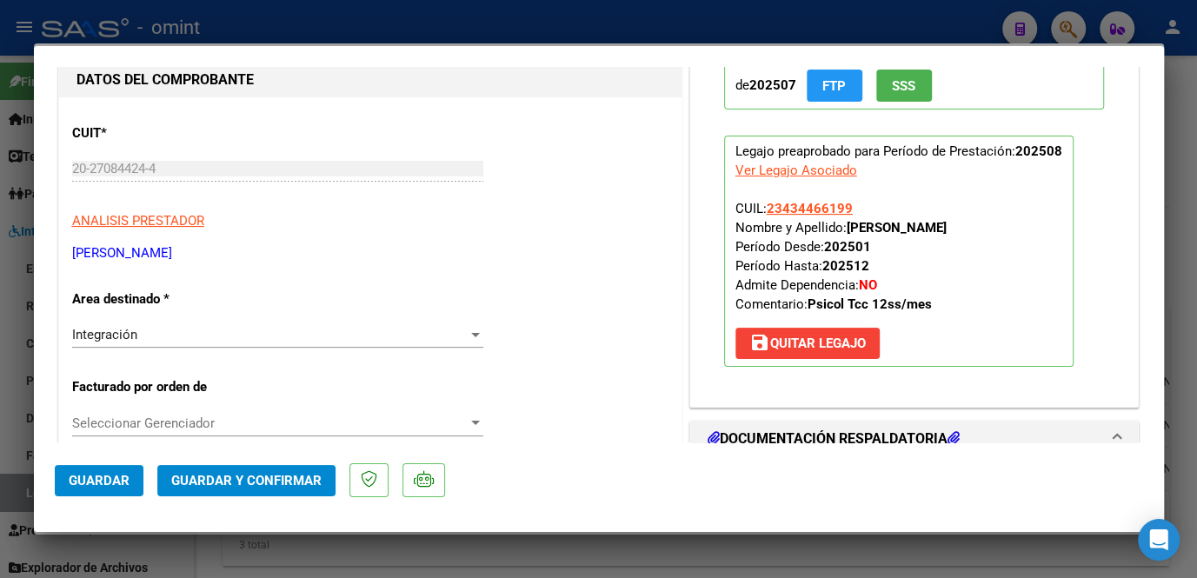
scroll to position [0, 0]
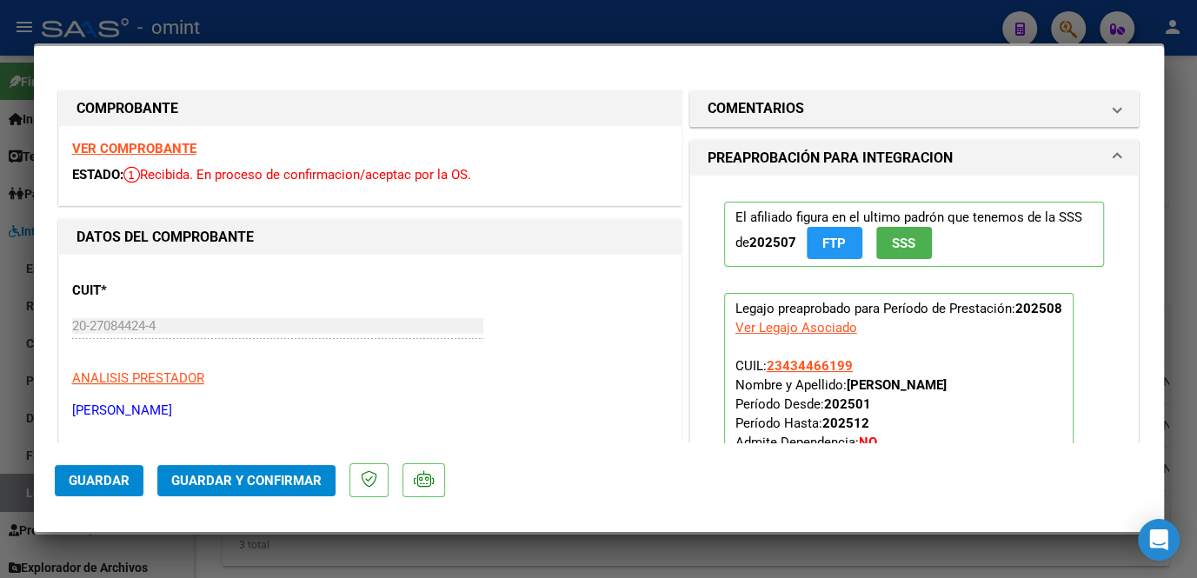
click at [156, 145] on strong "VER COMPROBANTE" at bounding box center [134, 149] width 124 height 16
click at [700, 557] on div at bounding box center [598, 289] width 1197 height 578
type input "$ 0,00"
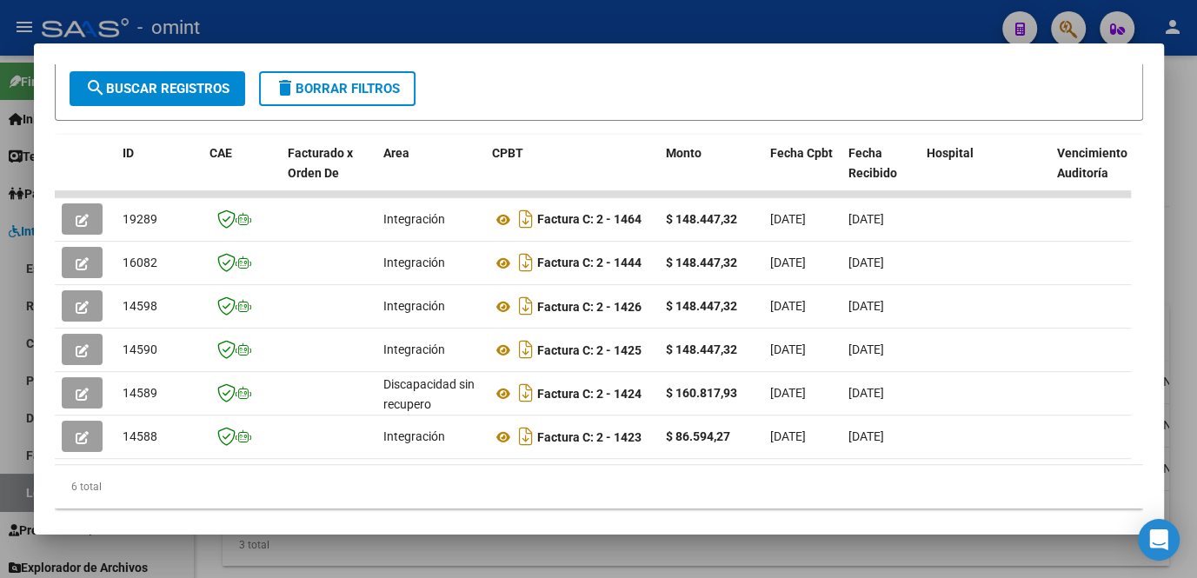
click at [462, 565] on div at bounding box center [598, 289] width 1197 height 578
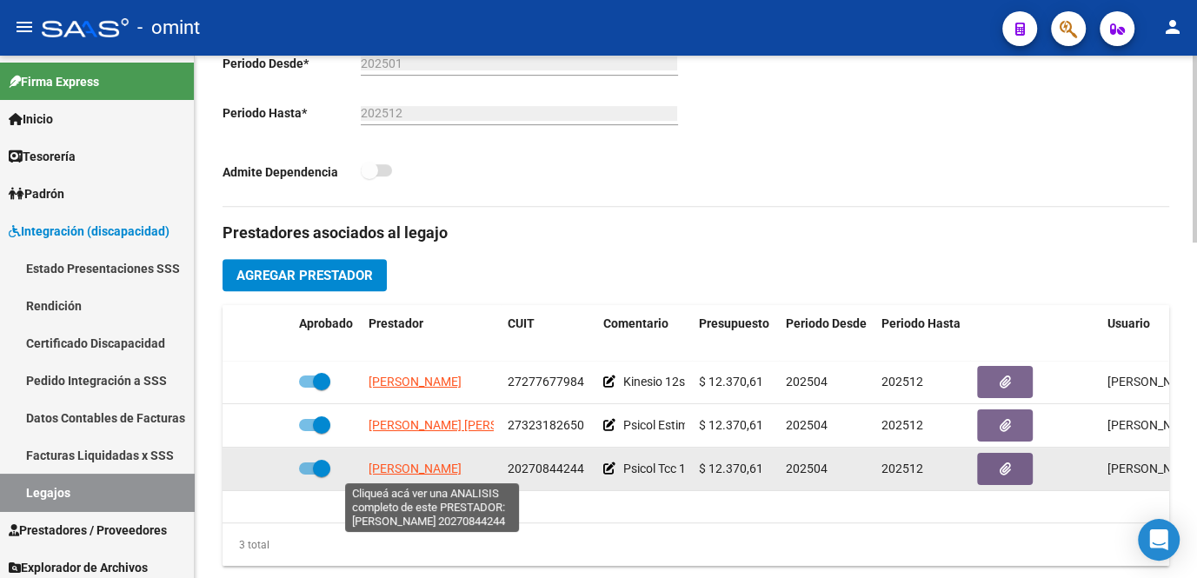
click at [396, 465] on span "[PERSON_NAME]" at bounding box center [415, 469] width 93 height 14
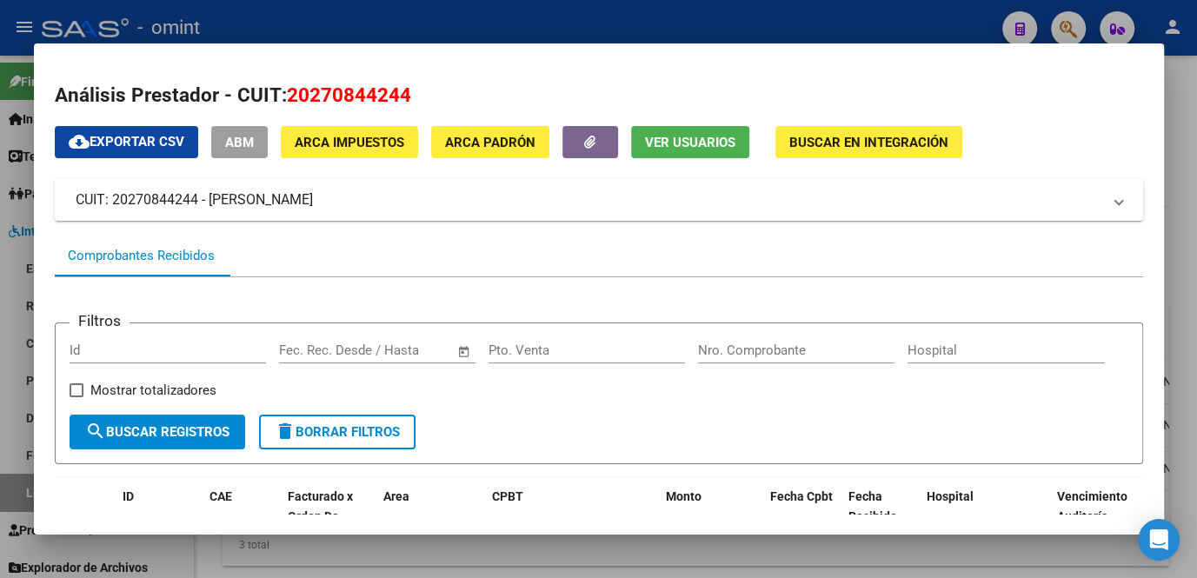
scroll to position [388, 0]
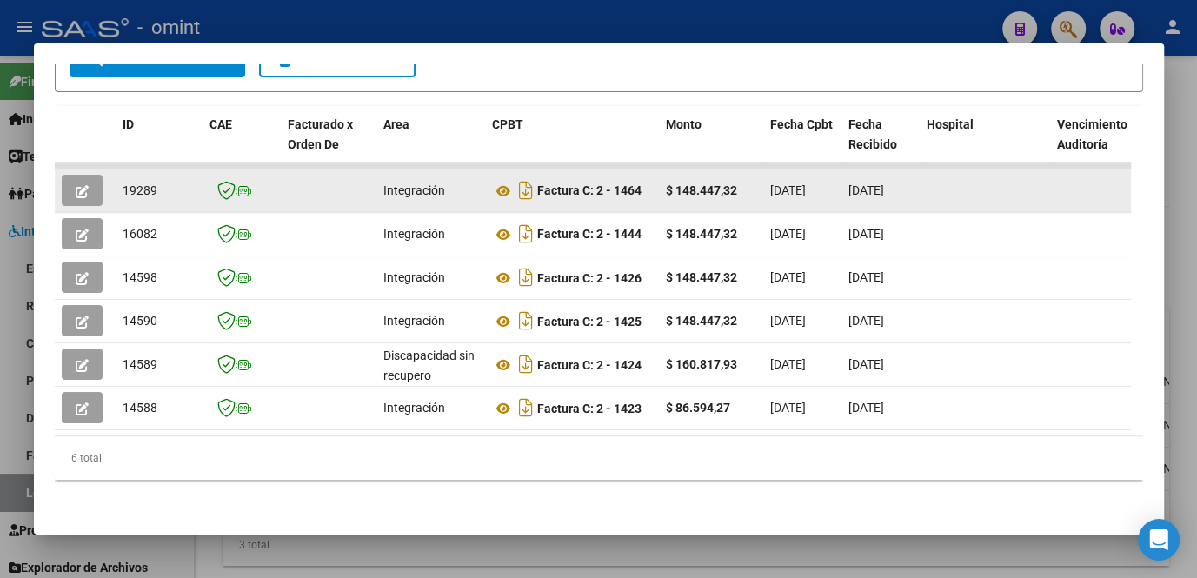
click at [71, 175] on button "button" at bounding box center [82, 190] width 41 height 31
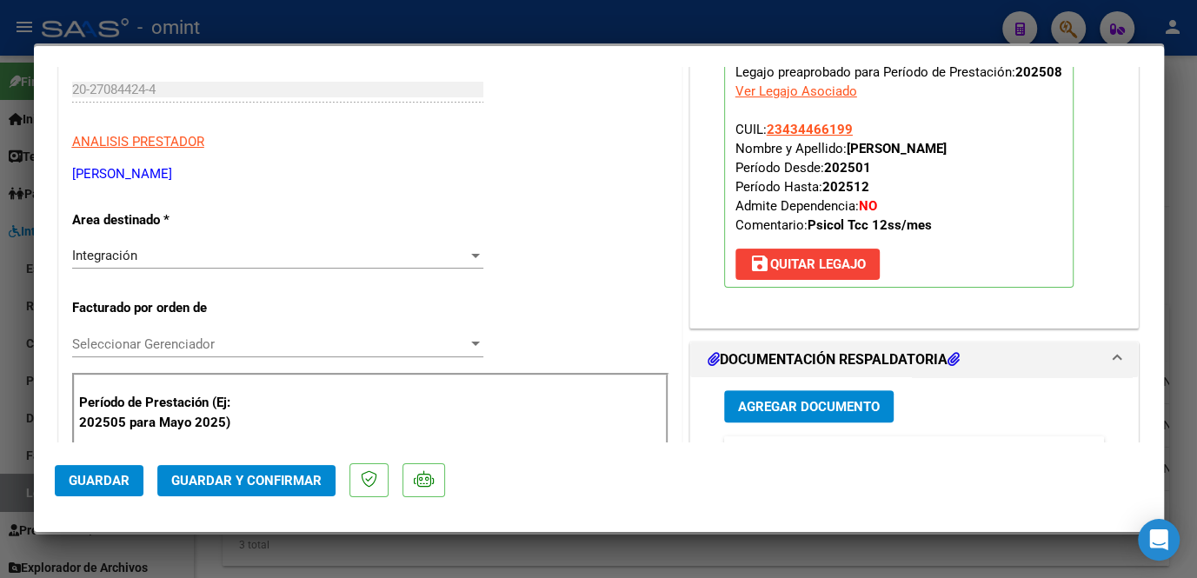
scroll to position [316, 0]
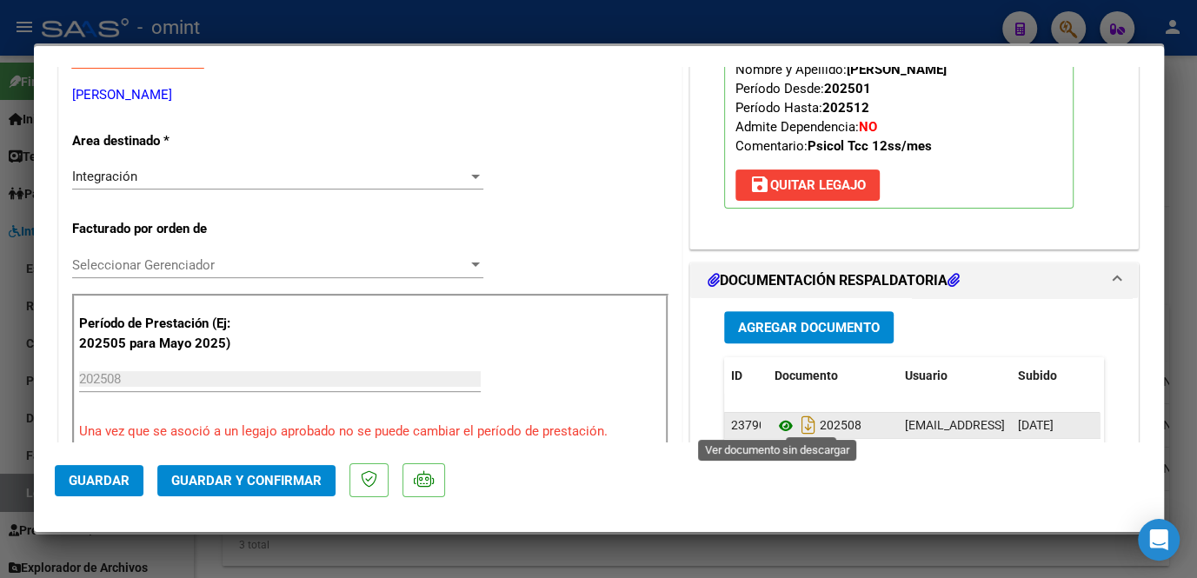
click at [775, 420] on icon at bounding box center [786, 426] width 23 height 21
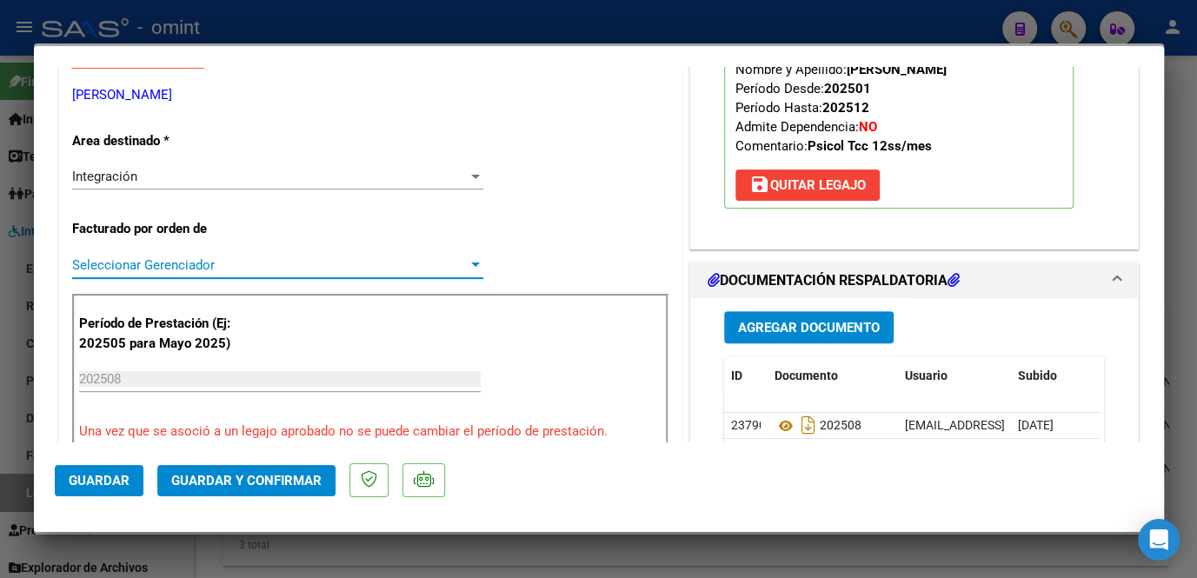
click at [205, 264] on span "Seleccionar Gerenciador" at bounding box center [270, 265] width 396 height 16
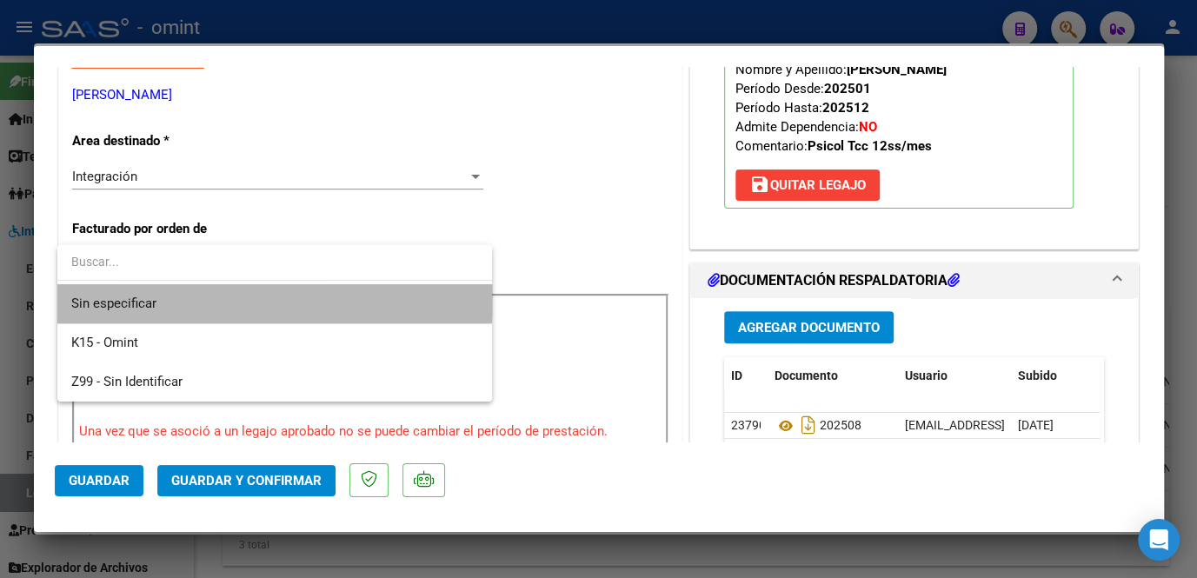
click at [192, 290] on span "Sin especificar" at bounding box center [274, 303] width 407 height 39
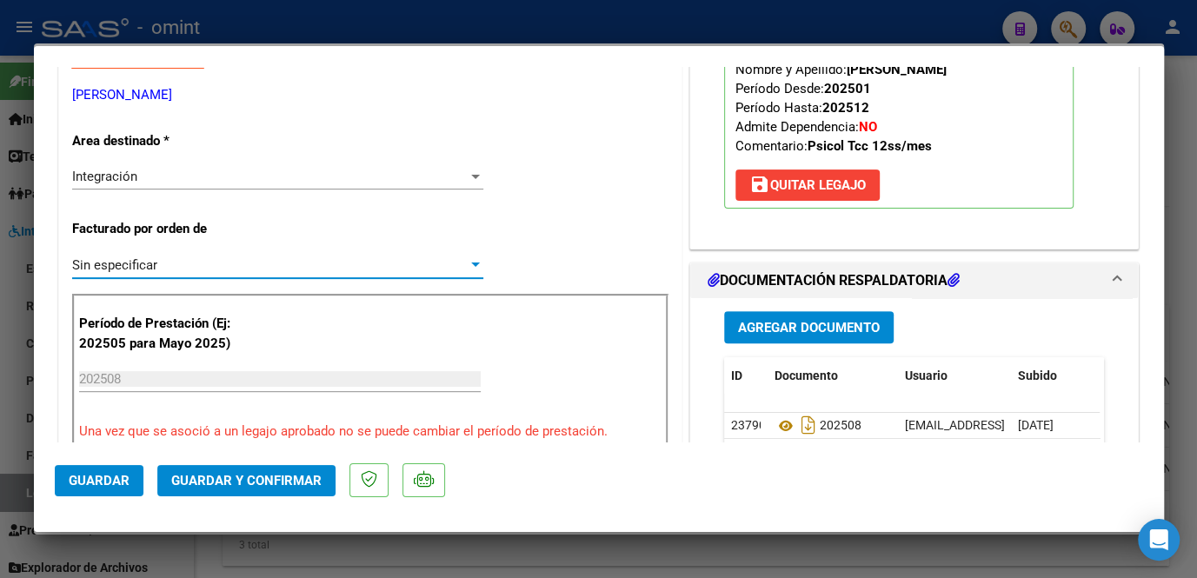
click at [201, 473] on span "Guardar y Confirmar" at bounding box center [246, 481] width 150 height 16
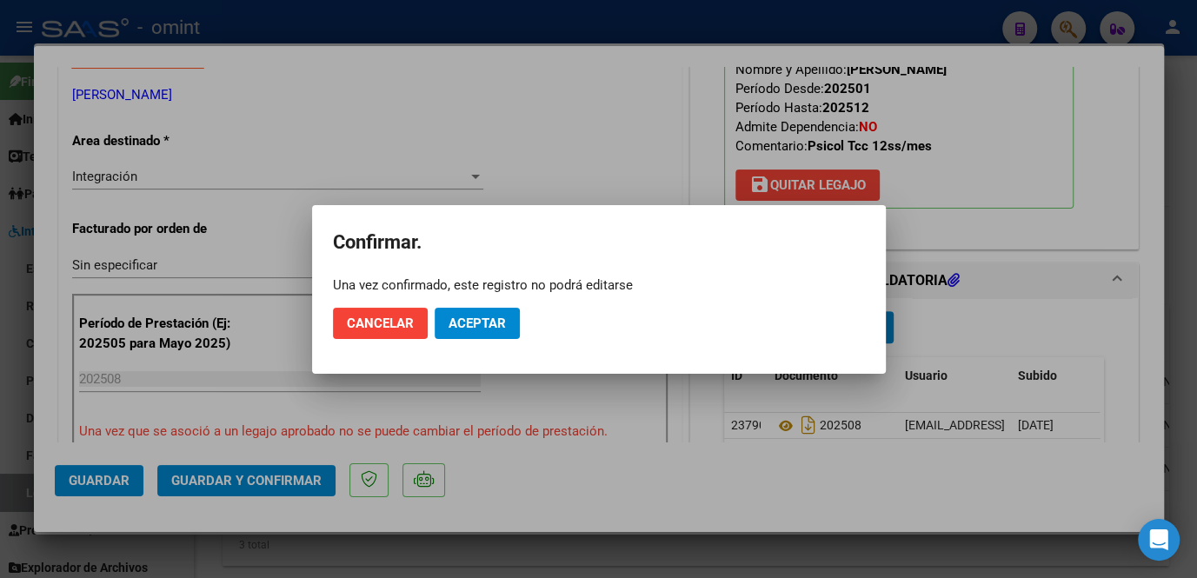
click at [336, 319] on mat-dialog-container "Confirmar. Una vez confirmado, este registro no podrá editarse Cancelar Aceptar" at bounding box center [599, 289] width 574 height 169
click at [337, 318] on button "Cancelar" at bounding box center [380, 323] width 95 height 31
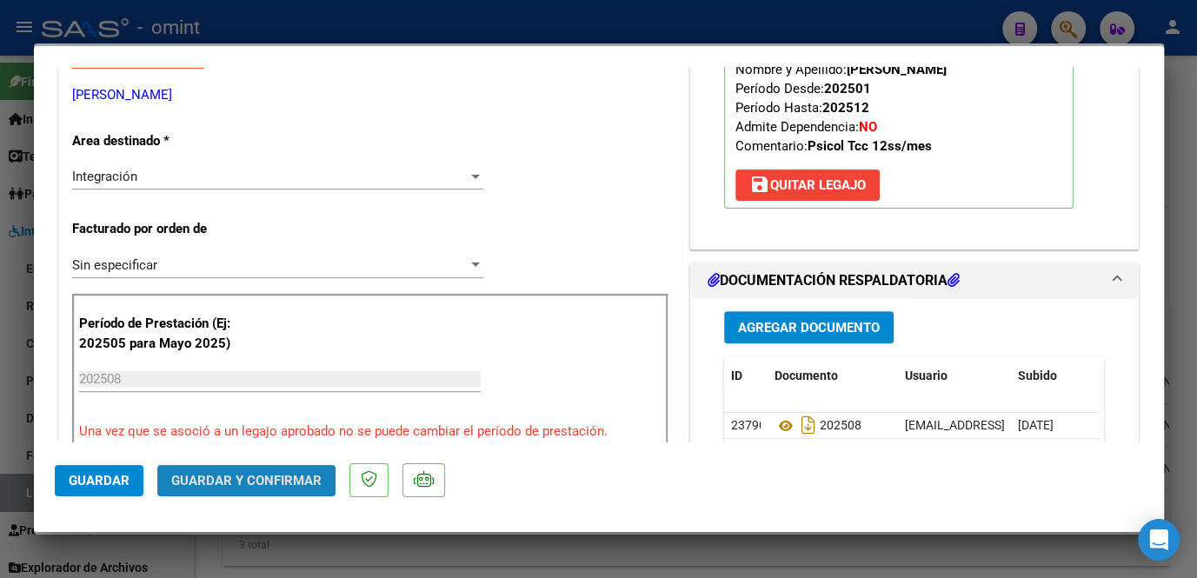
click at [292, 486] on span "Guardar y Confirmar" at bounding box center [246, 481] width 150 height 16
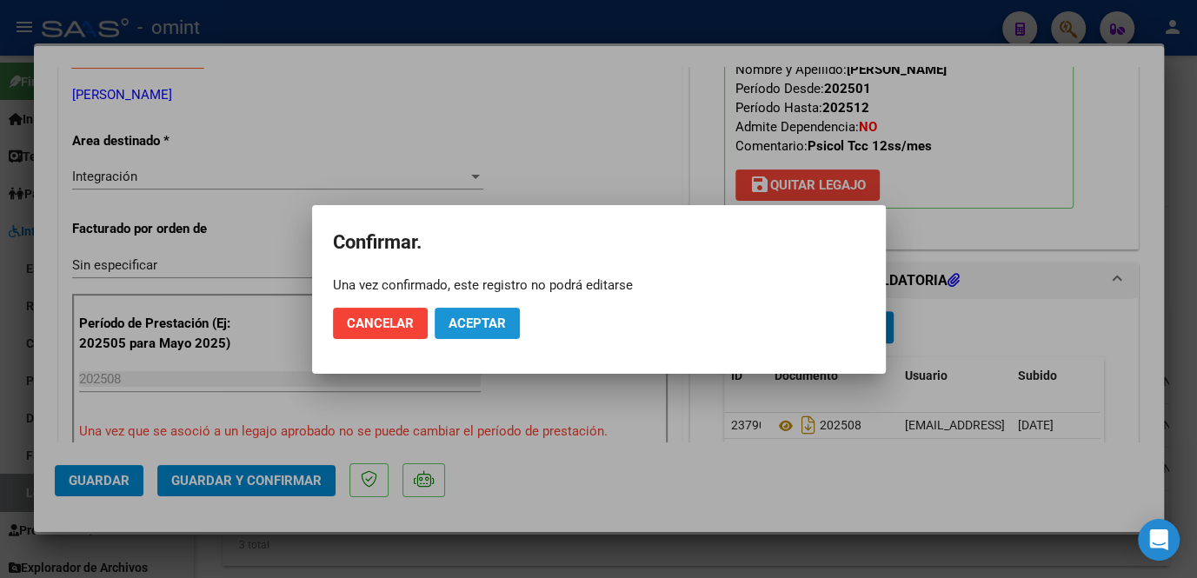
click at [489, 323] on span "Aceptar" at bounding box center [477, 324] width 57 height 16
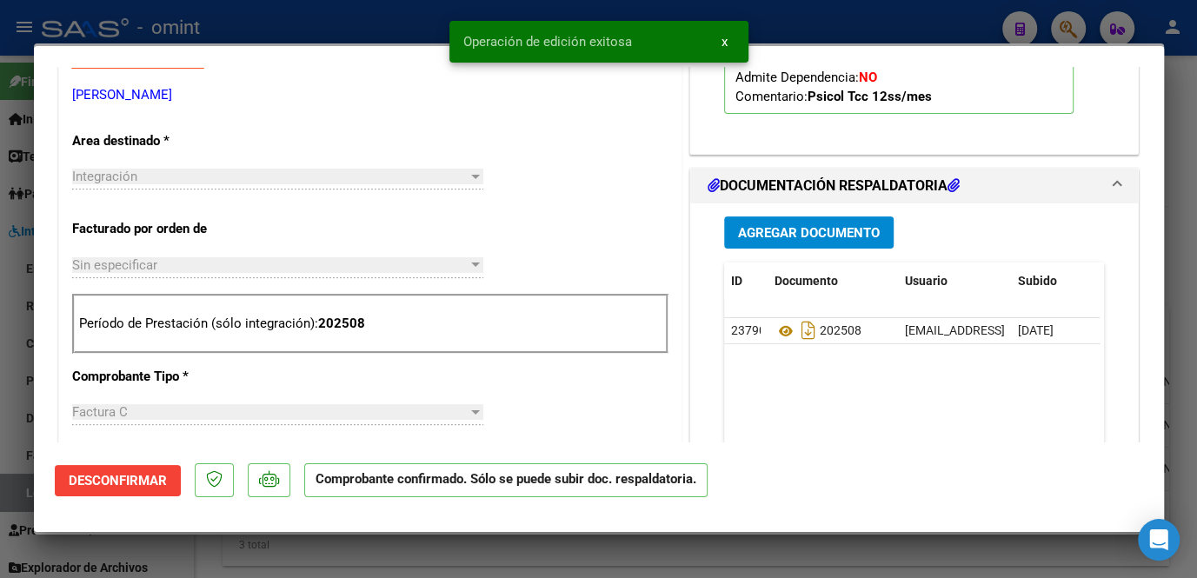
click at [409, 538] on div at bounding box center [598, 289] width 1197 height 578
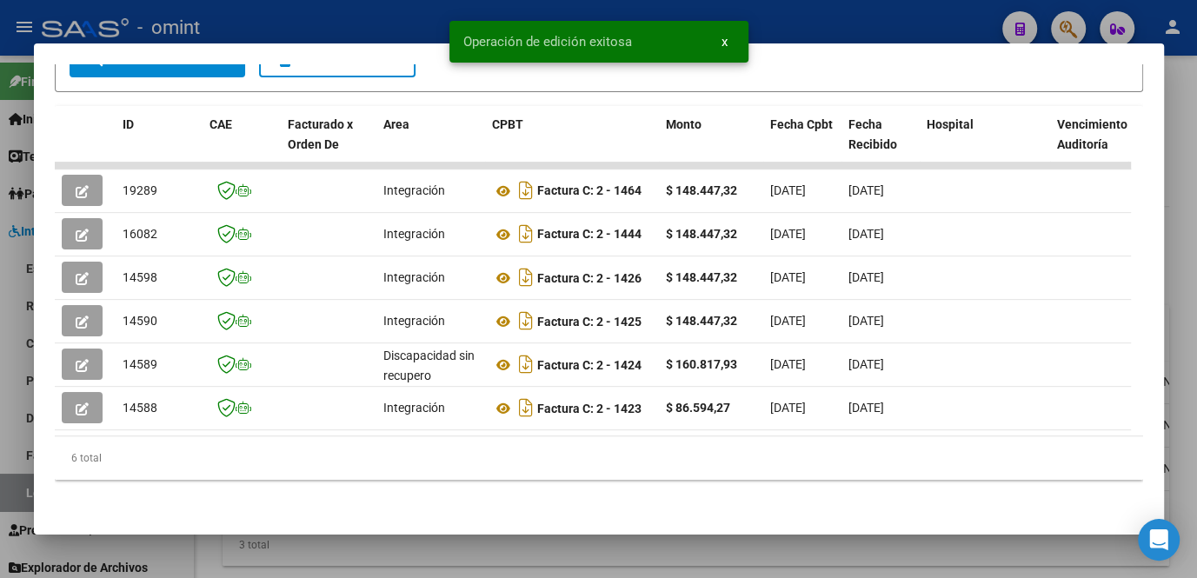
click at [428, 512] on div "Análisis Prestador - CUIT: 20270844244 cloud_download Exportar CSV ABM ARCA Imp…" at bounding box center [599, 111] width 1088 height 805
click at [429, 524] on mat-dialog-container "Análisis Prestador - CUIT: 20270844244 cloud_download Exportar CSV ABM ARCA Imp…" at bounding box center [599, 288] width 1130 height 491
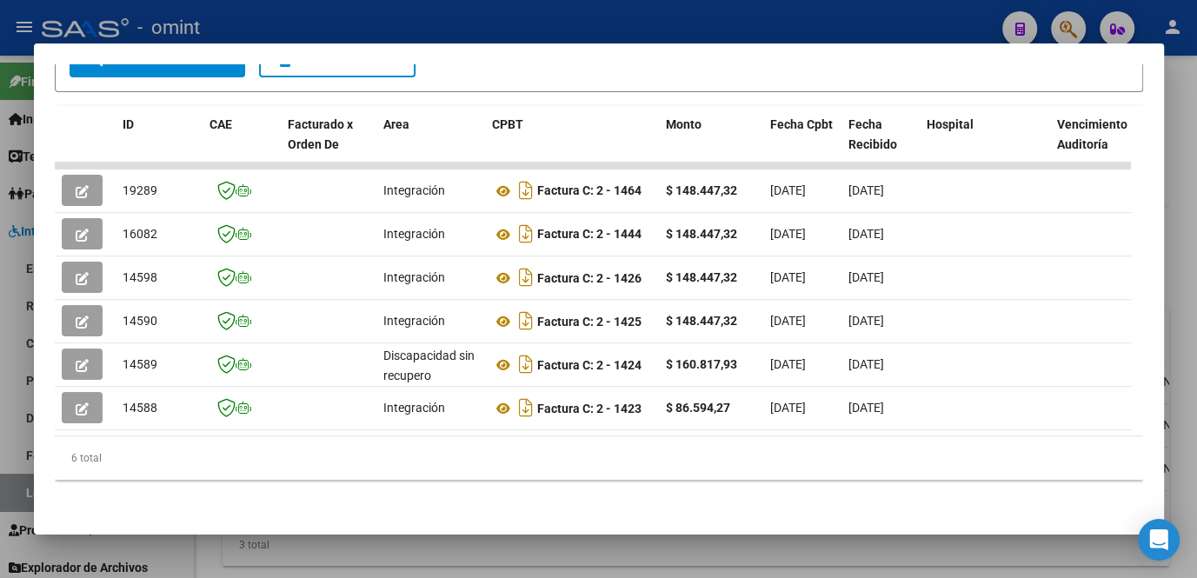
click at [412, 535] on div at bounding box center [598, 289] width 1197 height 578
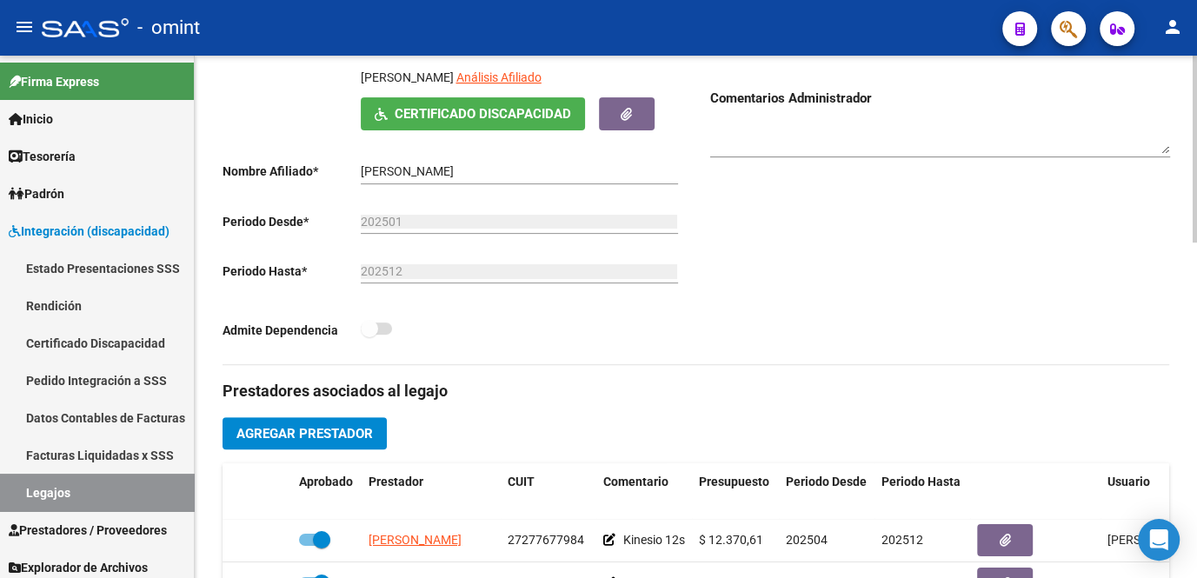
scroll to position [157, 0]
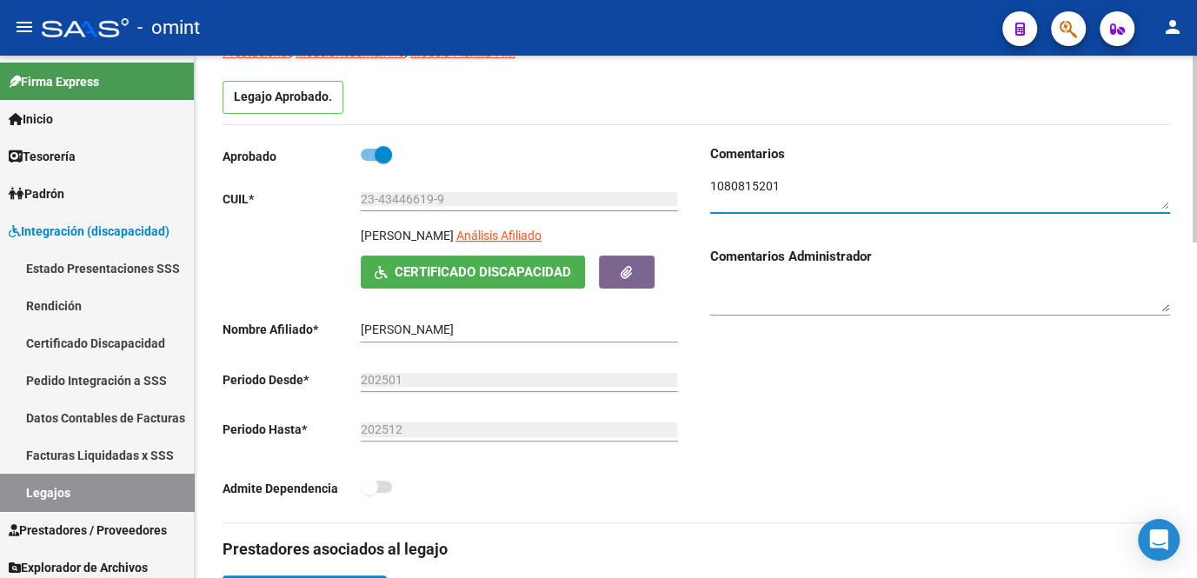
click at [766, 194] on textarea at bounding box center [940, 193] width 460 height 33
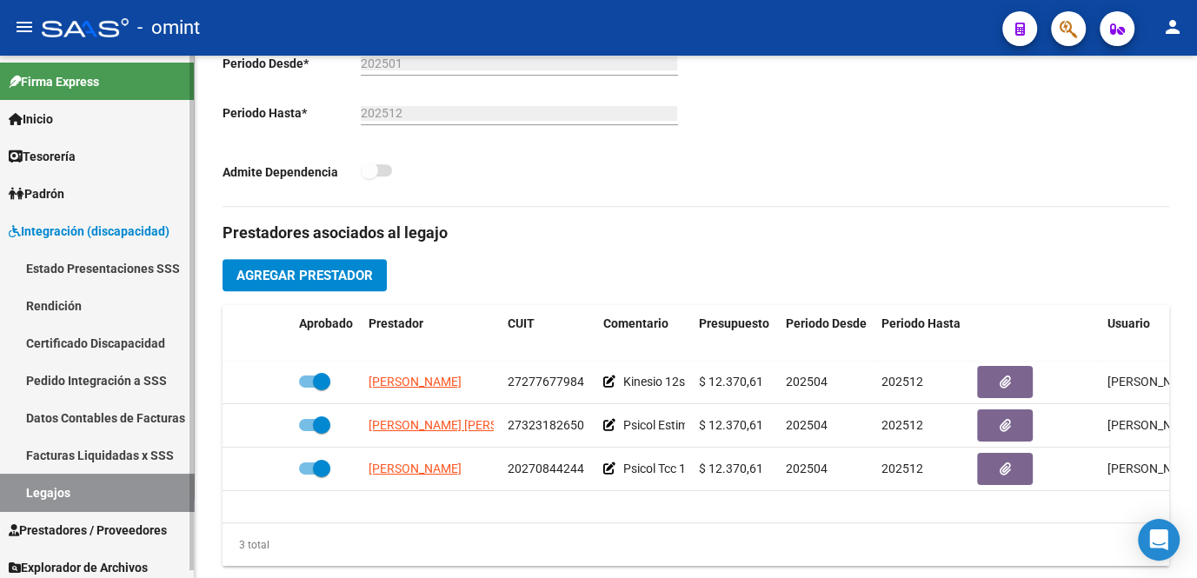
scroll to position [7, 0]
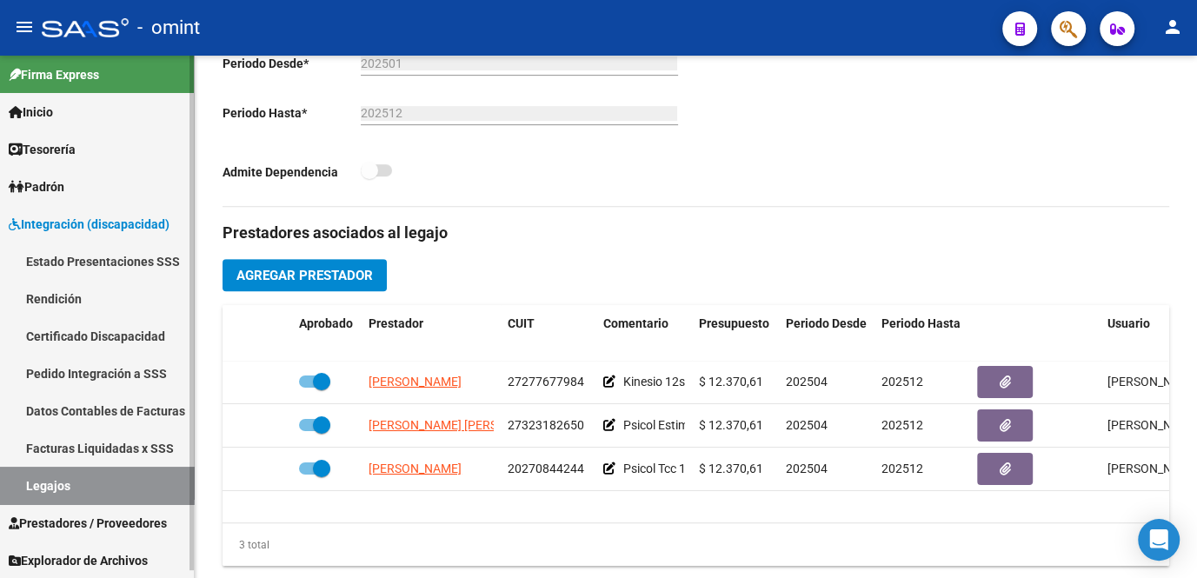
click at [90, 475] on link "Legajos" at bounding box center [97, 485] width 194 height 37
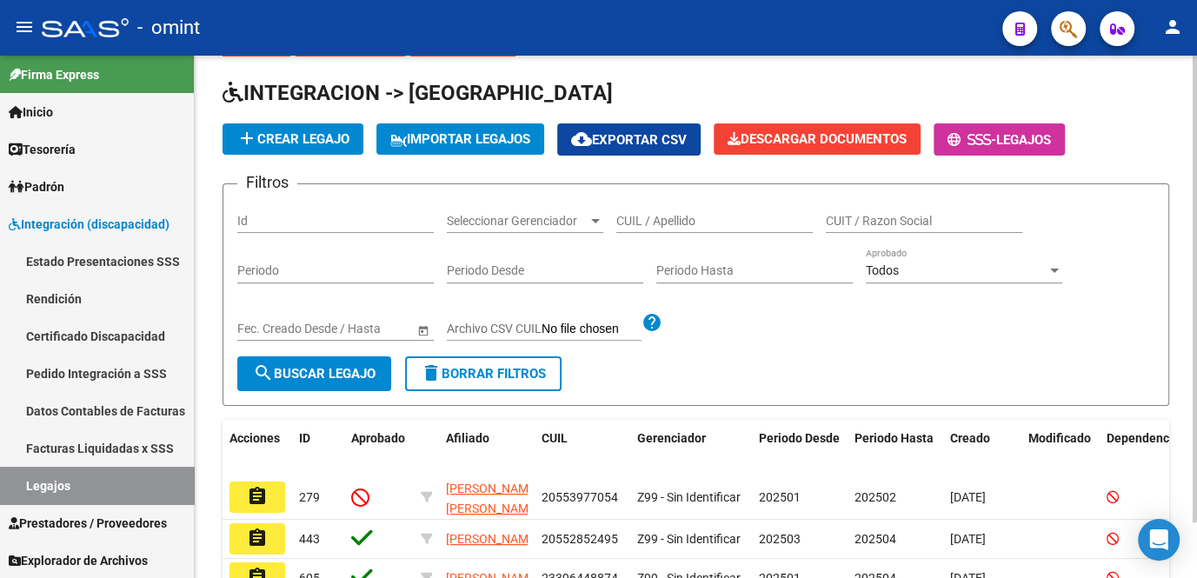
scroll to position [474, 0]
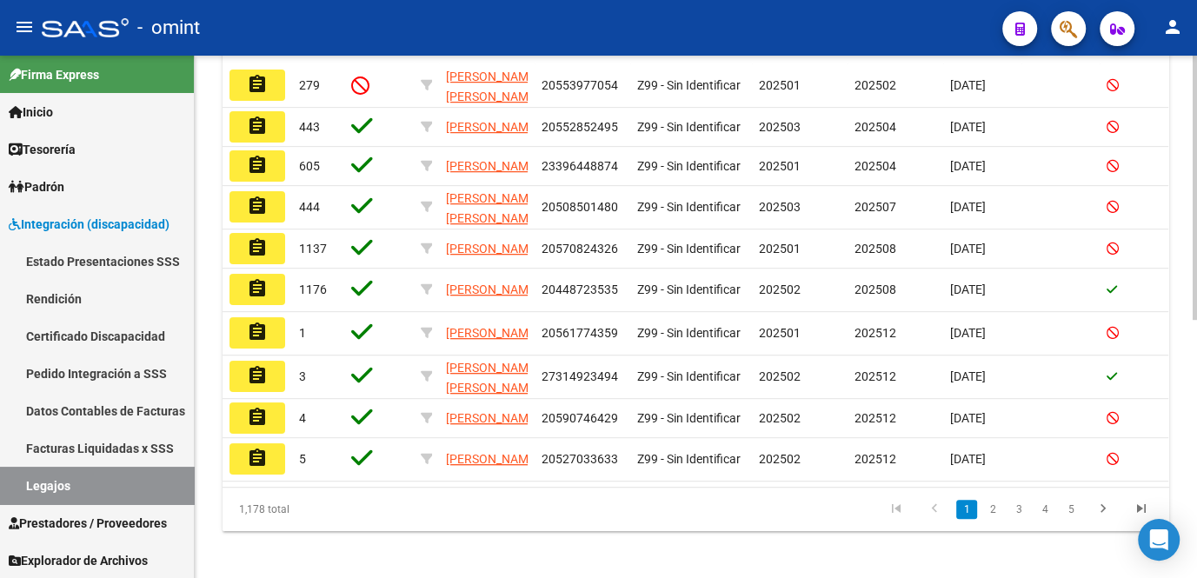
click at [575, 531] on div "1,178 total 1 2 3 4 5" at bounding box center [696, 509] width 947 height 43
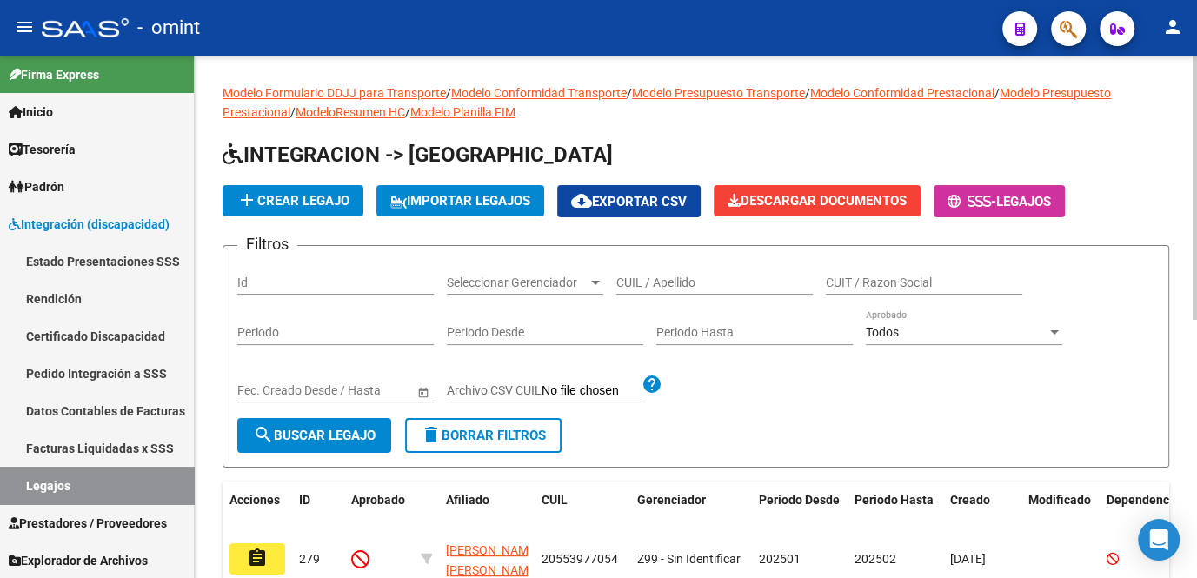
click at [695, 280] on input "CUIL / Apellido" at bounding box center [714, 283] width 196 height 15
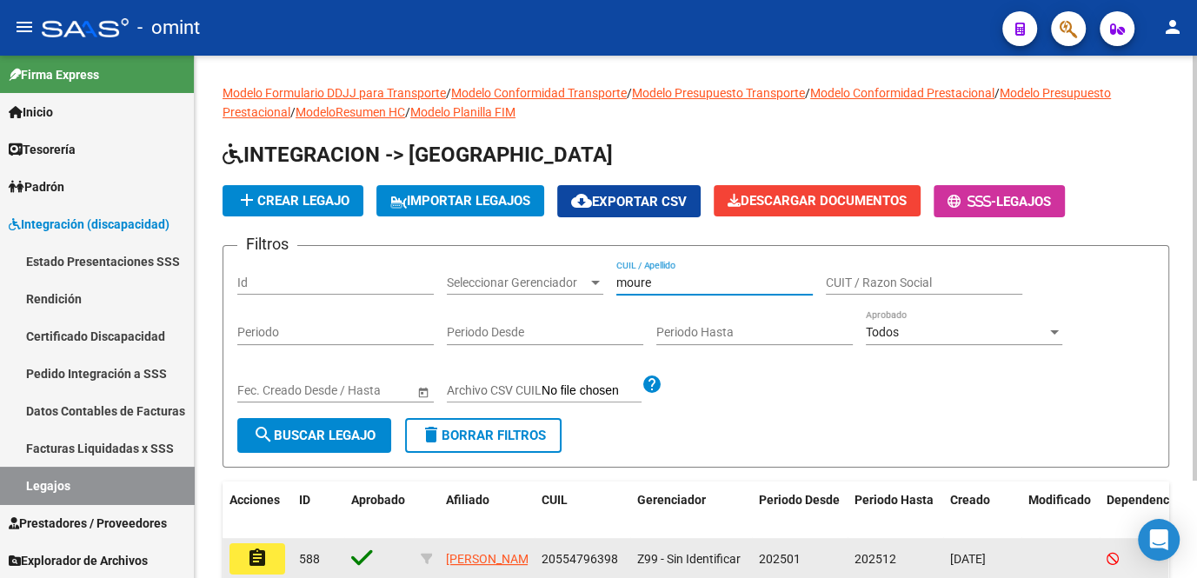
type input "moure"
click at [264, 555] on mat-icon "assignment" at bounding box center [257, 558] width 21 height 21
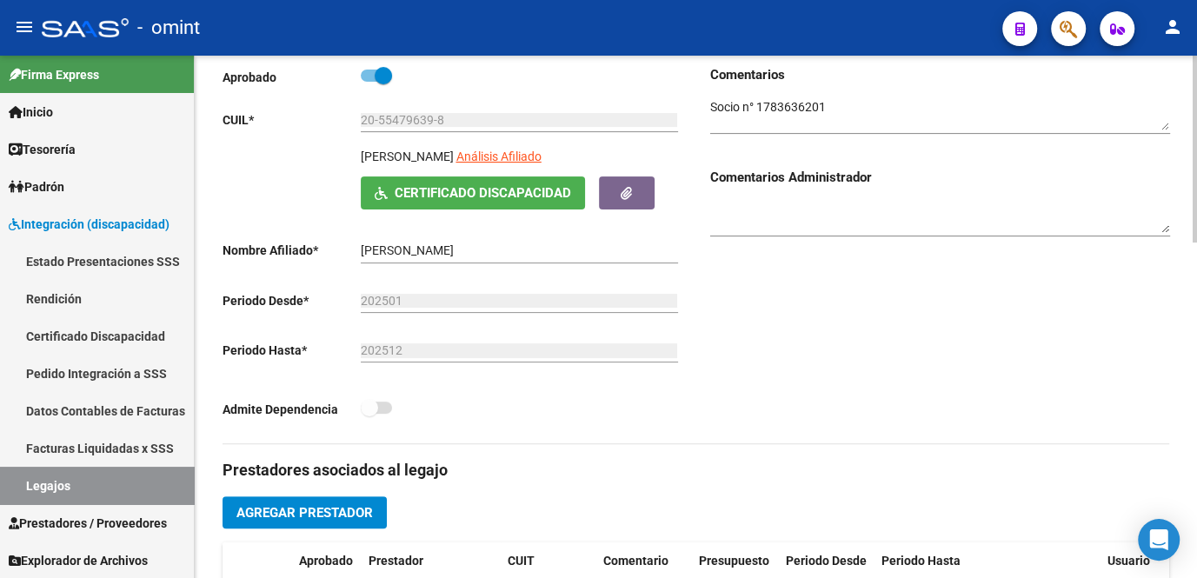
scroll to position [78, 0]
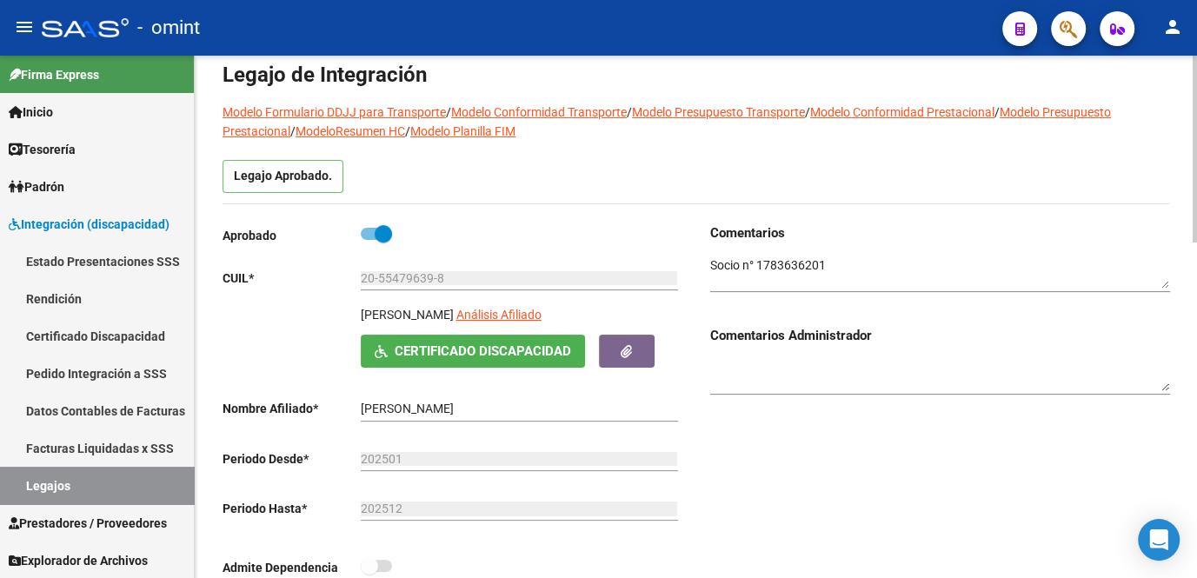
click at [771, 261] on textarea at bounding box center [940, 272] width 460 height 33
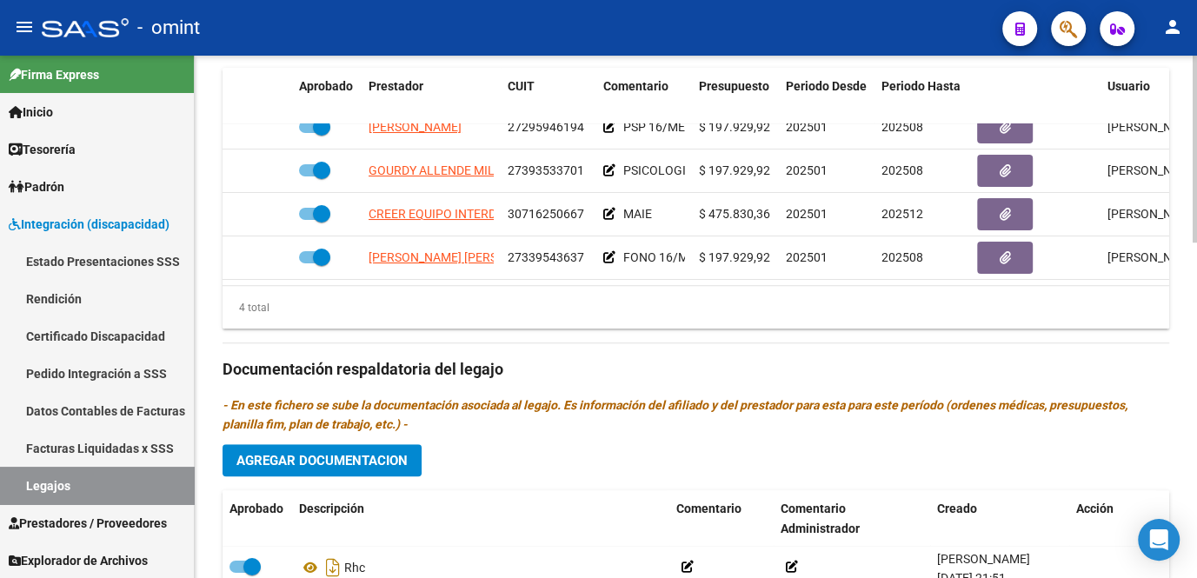
scroll to position [869, 0]
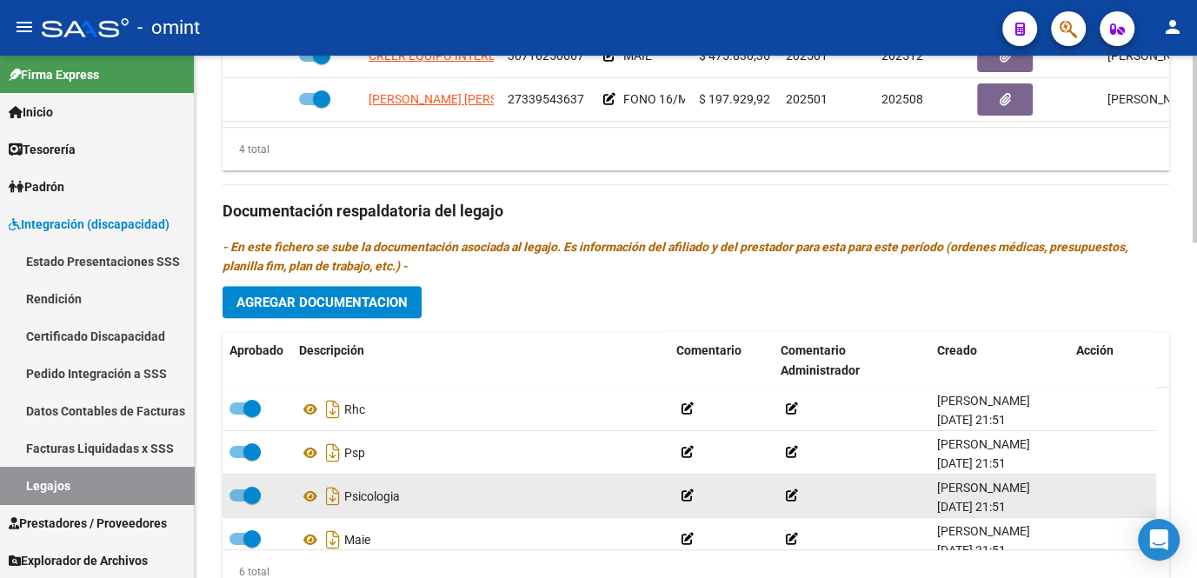
drag, startPoint x: 582, startPoint y: 511, endPoint x: 584, endPoint y: 495, distance: 15.9
click at [584, 497] on datatable-body-cell "Psicologia" at bounding box center [480, 496] width 377 height 43
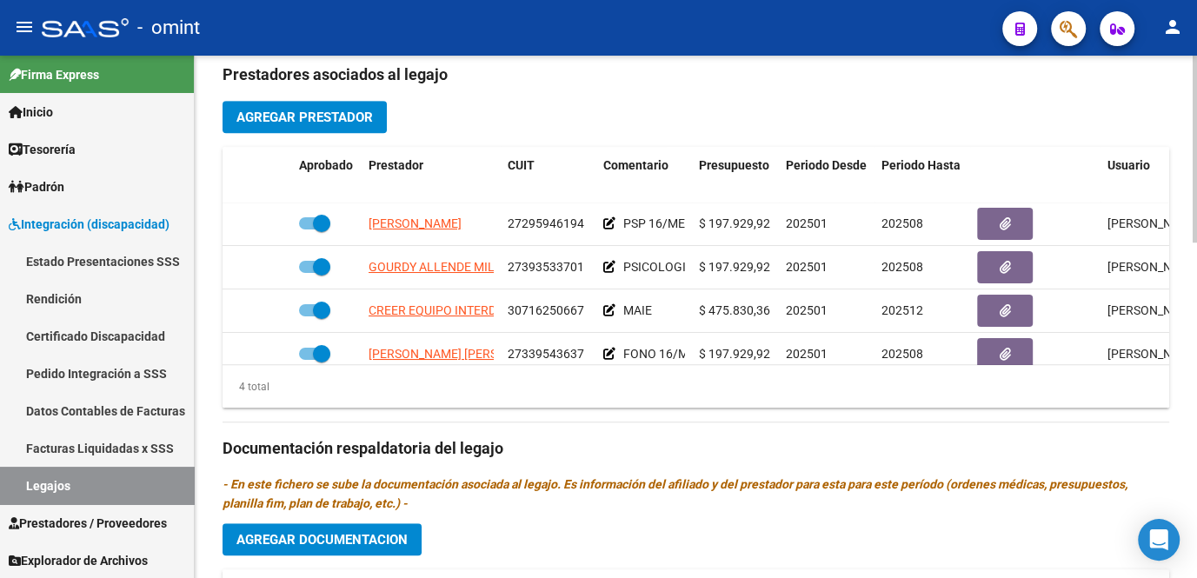
scroll to position [711, 0]
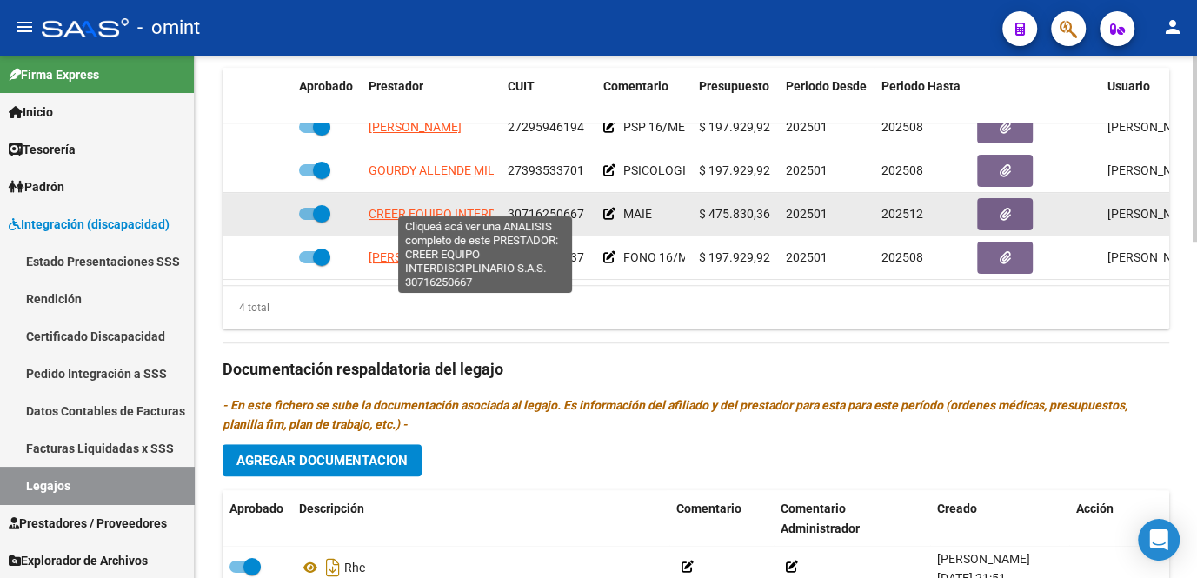
click at [414, 209] on span "CREER EQUIPO INTERDISCIPLINARIO S.A.S." at bounding box center [488, 214] width 239 height 14
type textarea "30716250667"
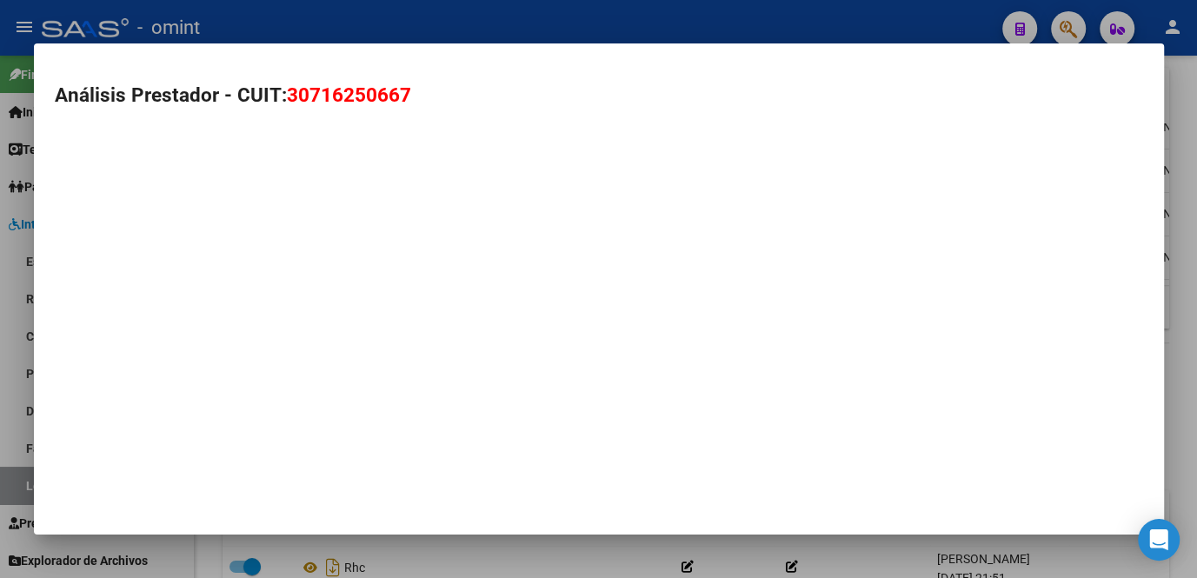
click at [414, 196] on mat-dialog-container "Análisis Prestador - CUIT: 30716250667" at bounding box center [599, 288] width 1130 height 491
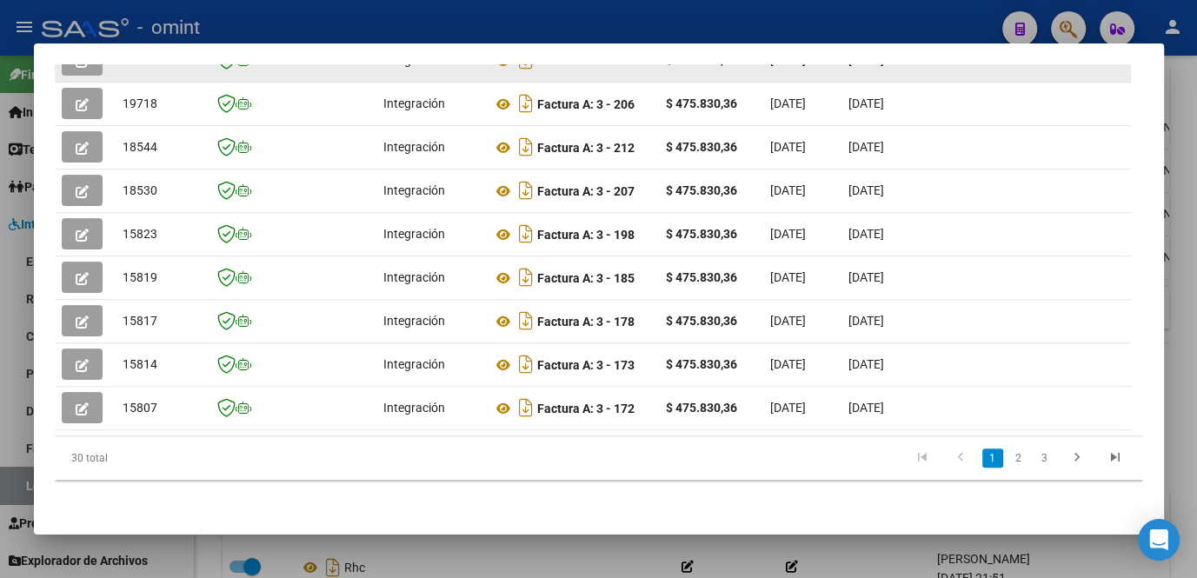
scroll to position [403, 0]
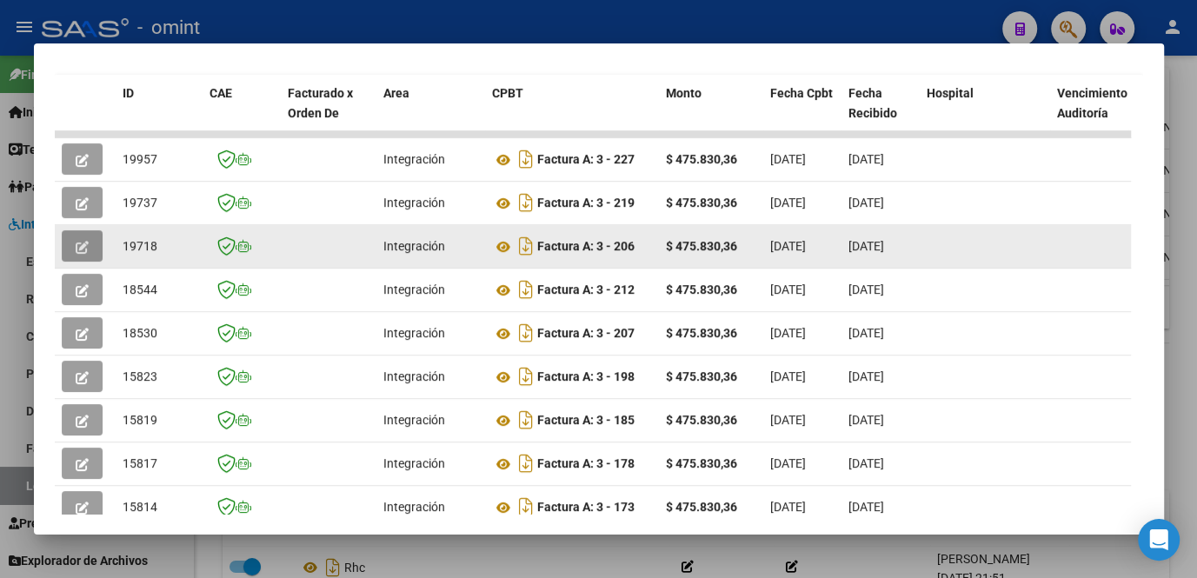
click at [88, 243] on icon "button" at bounding box center [82, 247] width 13 height 13
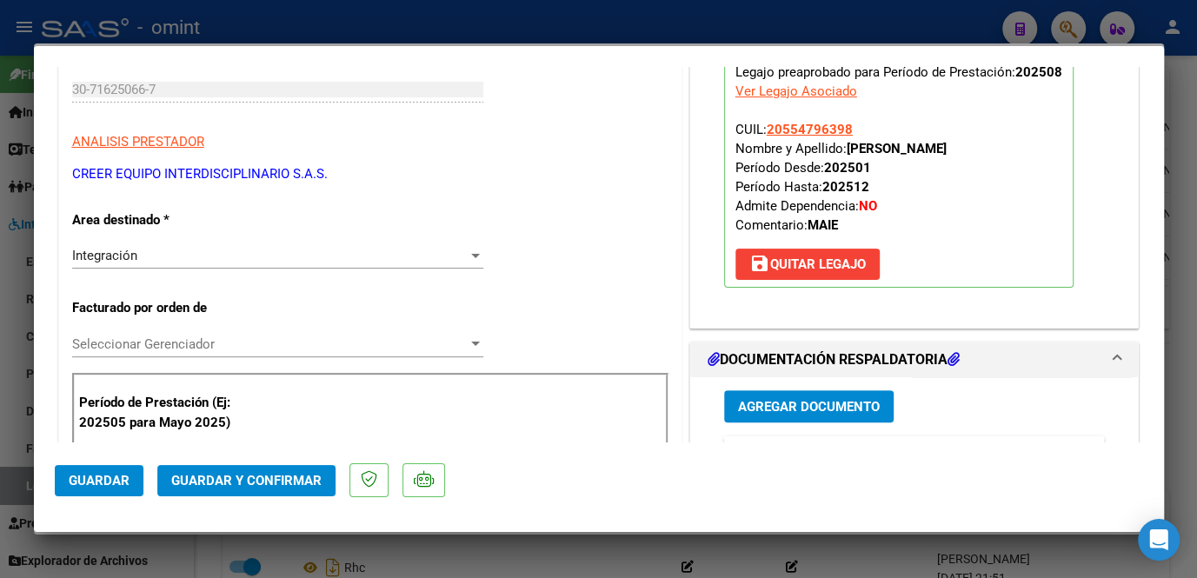
scroll to position [474, 0]
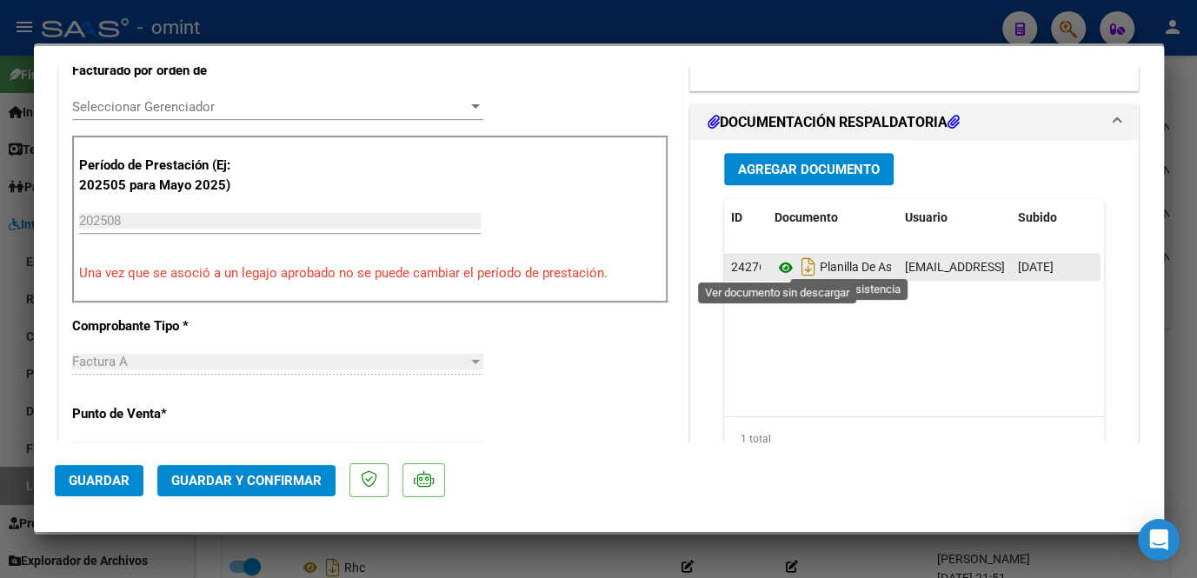
click at [777, 263] on icon at bounding box center [786, 267] width 23 height 21
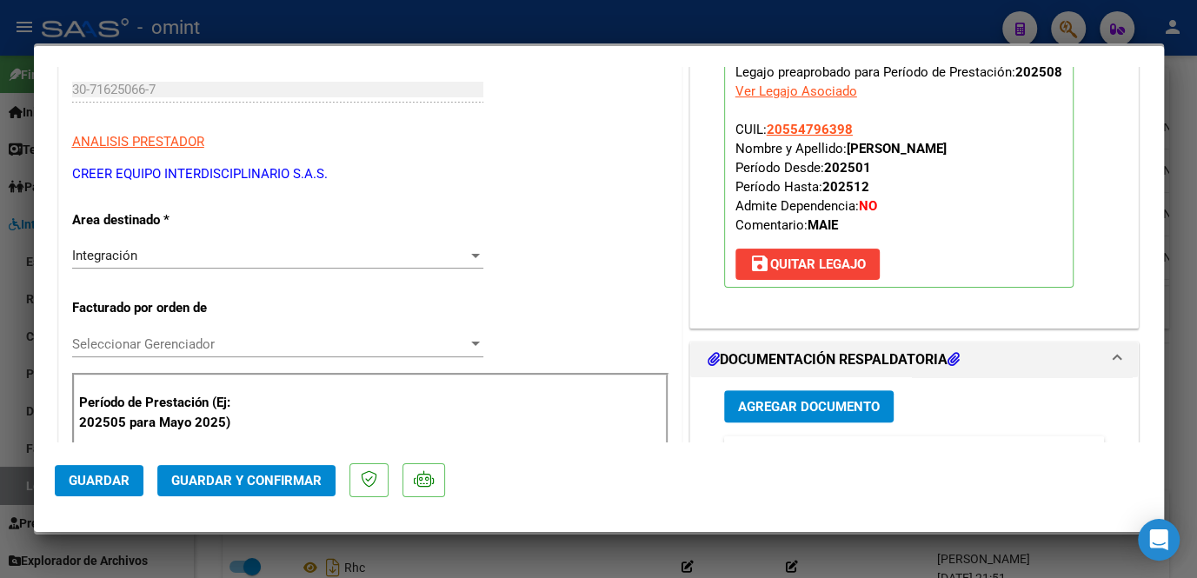
scroll to position [78, 0]
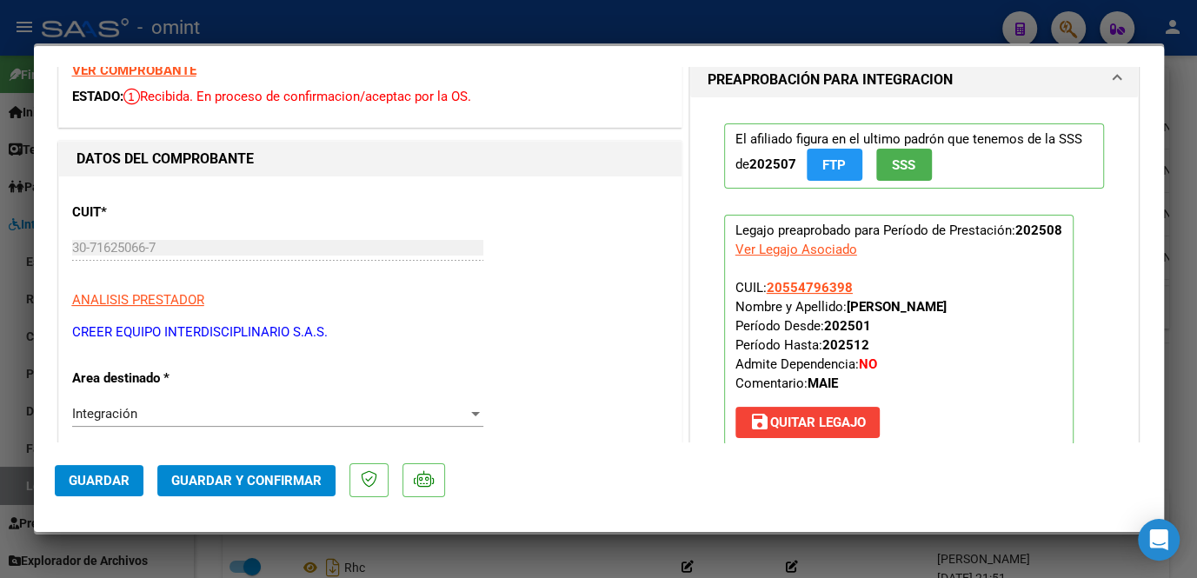
click at [162, 68] on strong "VER COMPROBANTE" at bounding box center [134, 71] width 124 height 16
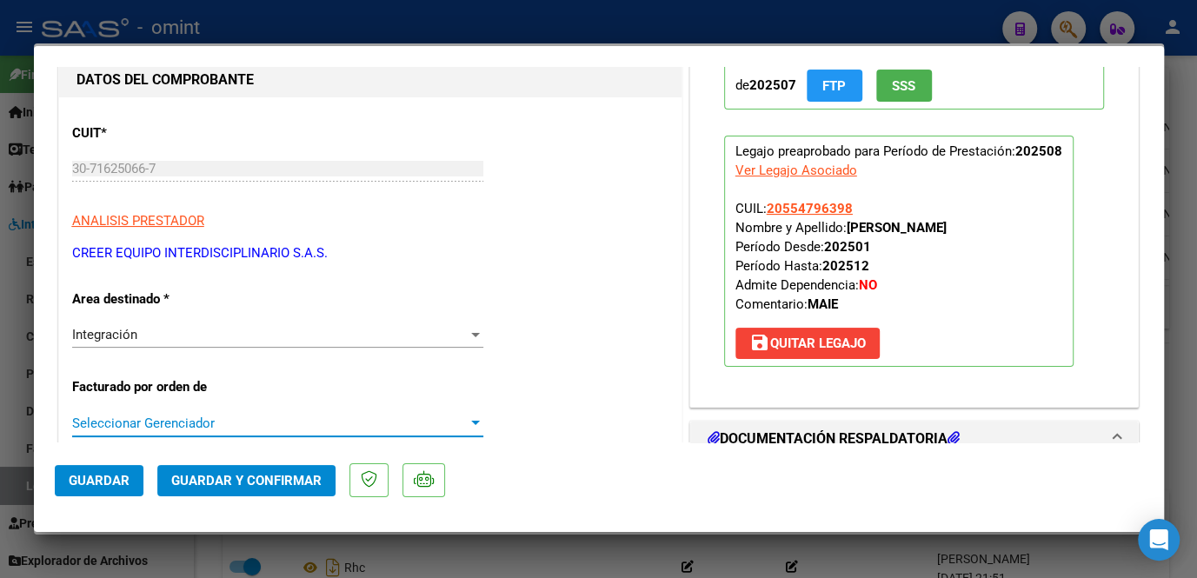
click at [217, 421] on span "Seleccionar Gerenciador" at bounding box center [270, 424] width 396 height 16
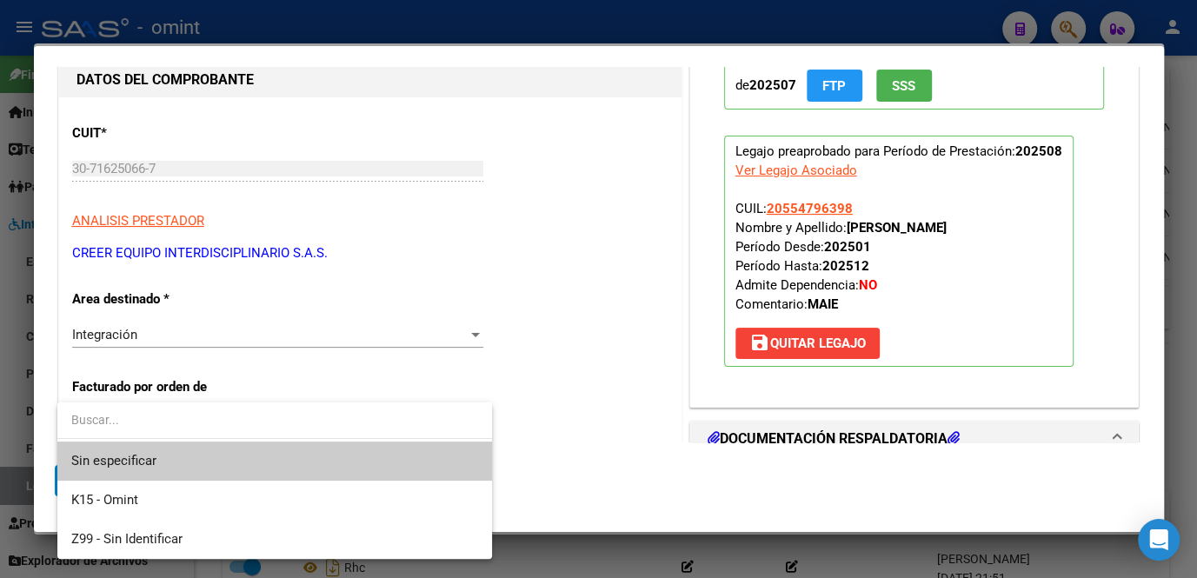
click at [188, 464] on span "Sin especificar" at bounding box center [274, 461] width 407 height 39
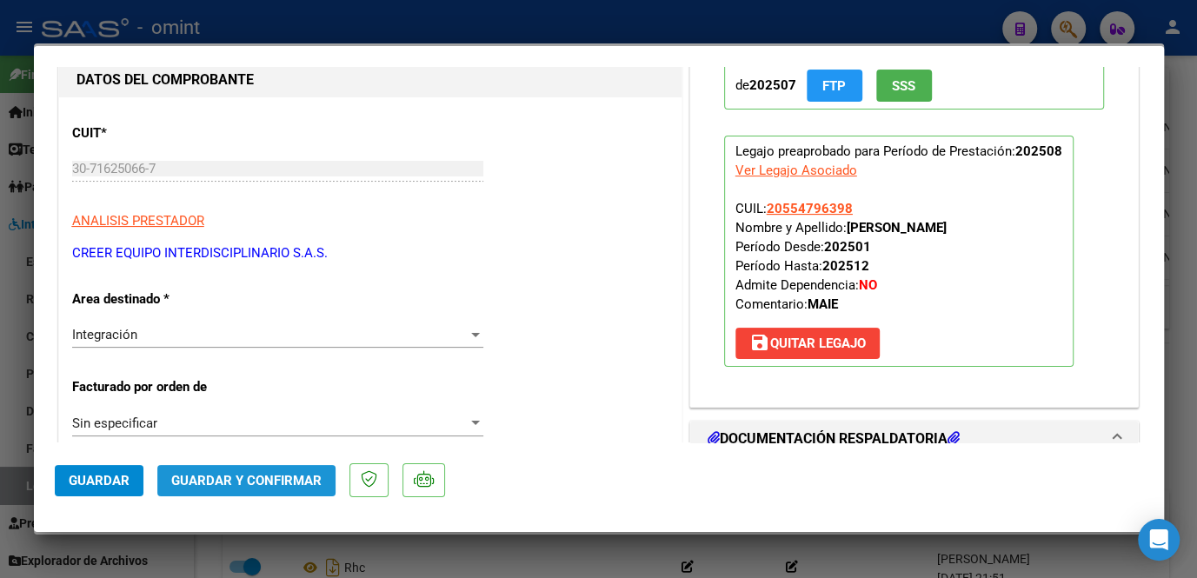
click at [220, 471] on button "Guardar y Confirmar" at bounding box center [246, 480] width 178 height 31
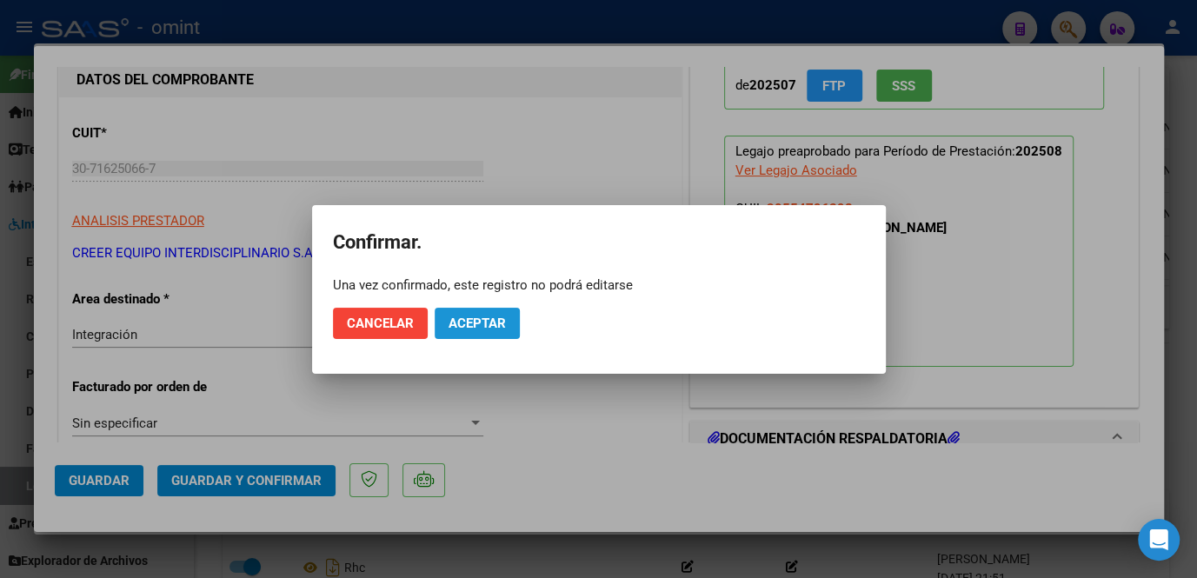
click at [475, 323] on span "Aceptar" at bounding box center [477, 324] width 57 height 16
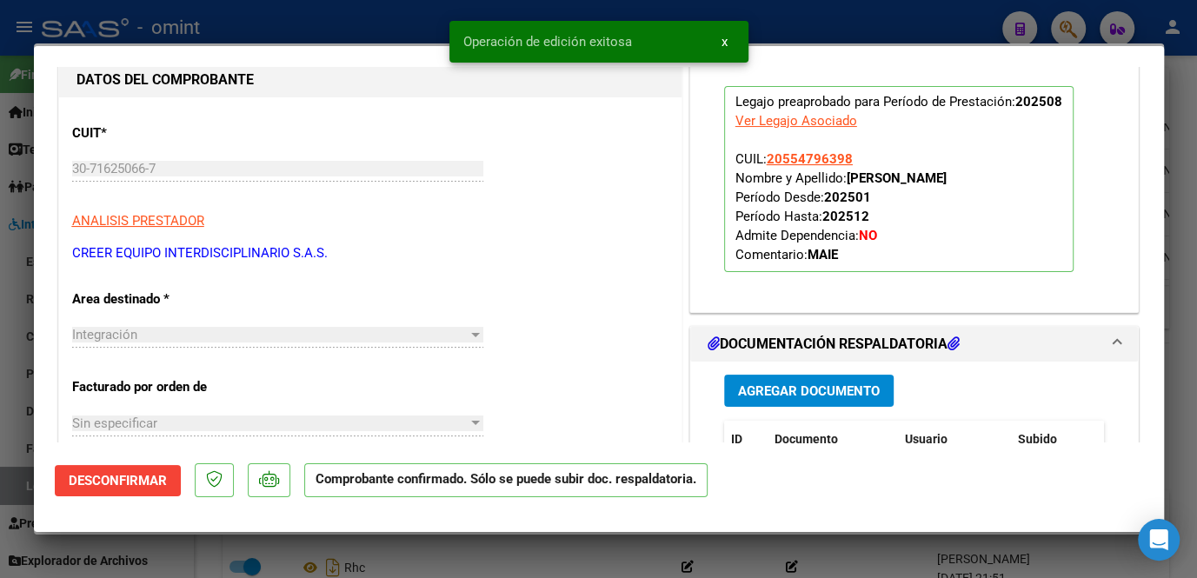
click at [464, 555] on div at bounding box center [598, 289] width 1197 height 578
type input "$ 0,00"
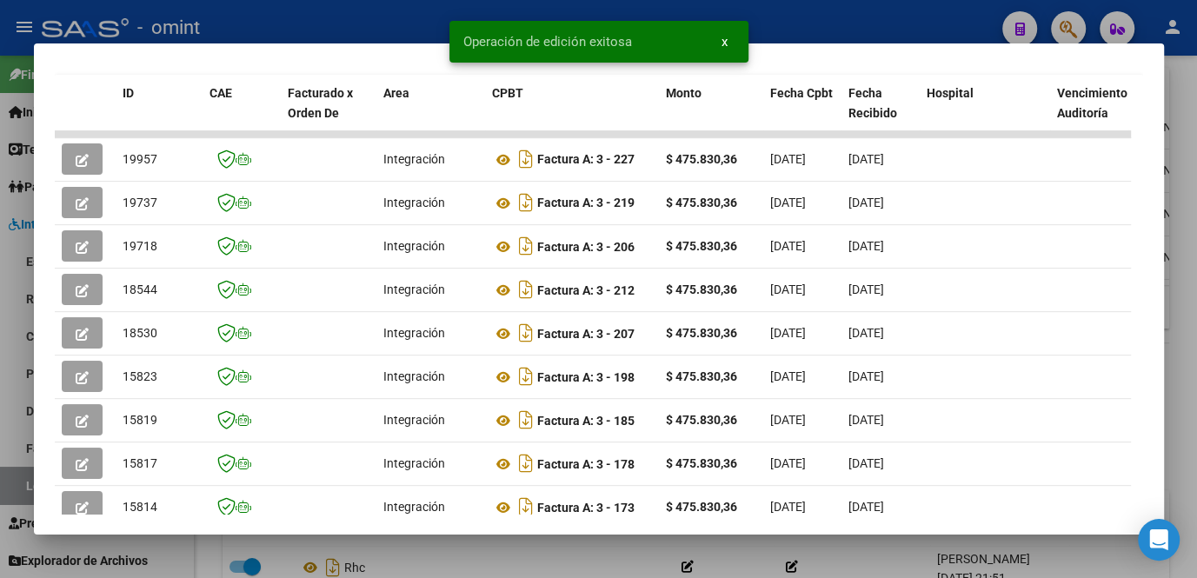
click at [463, 555] on div at bounding box center [598, 289] width 1197 height 578
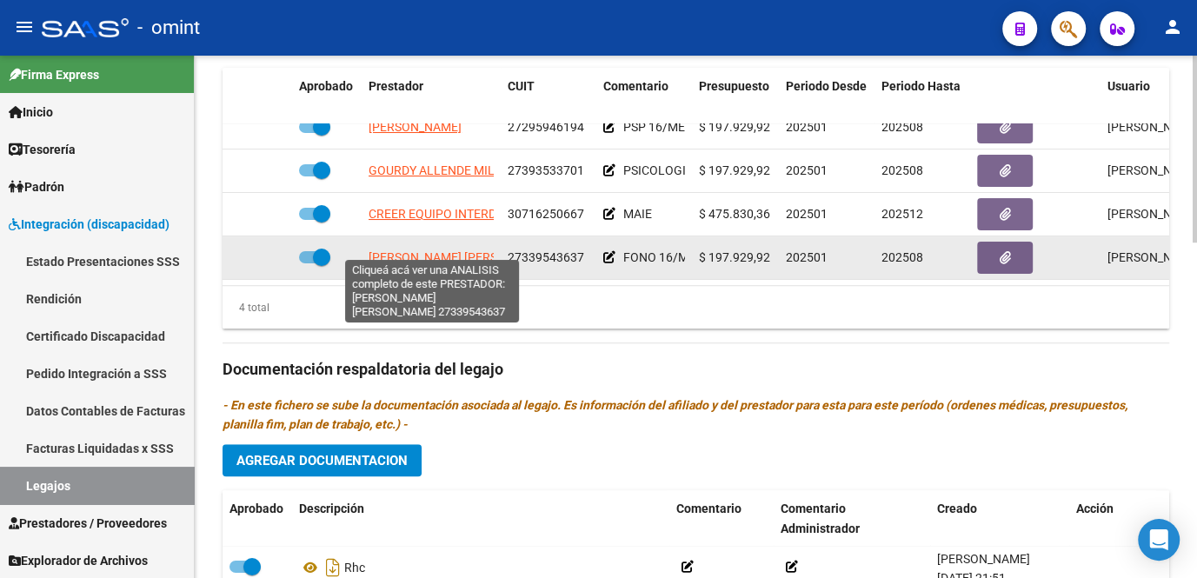
click at [421, 250] on span "[PERSON_NAME] [PERSON_NAME]" at bounding box center [463, 257] width 189 height 14
type textarea "27339543637"
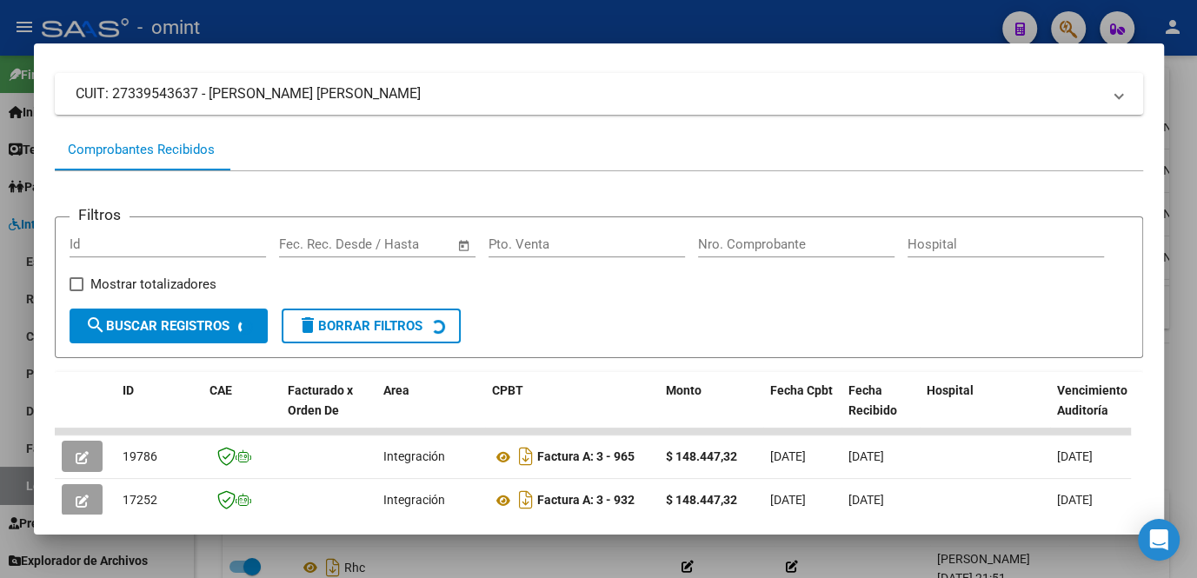
scroll to position [343, 0]
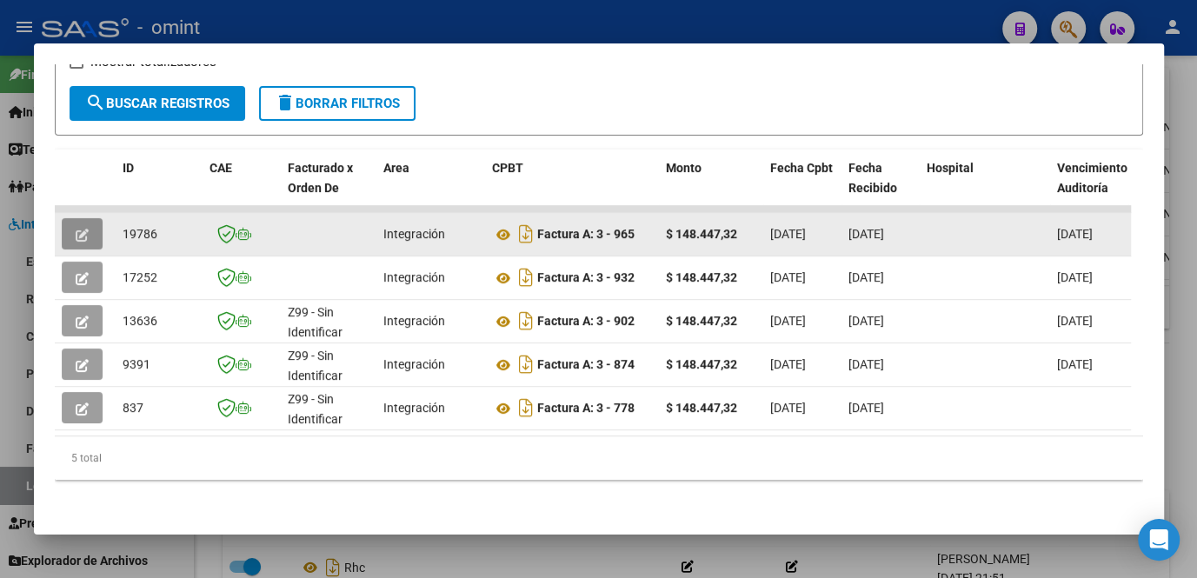
click at [92, 224] on button "button" at bounding box center [82, 233] width 41 height 31
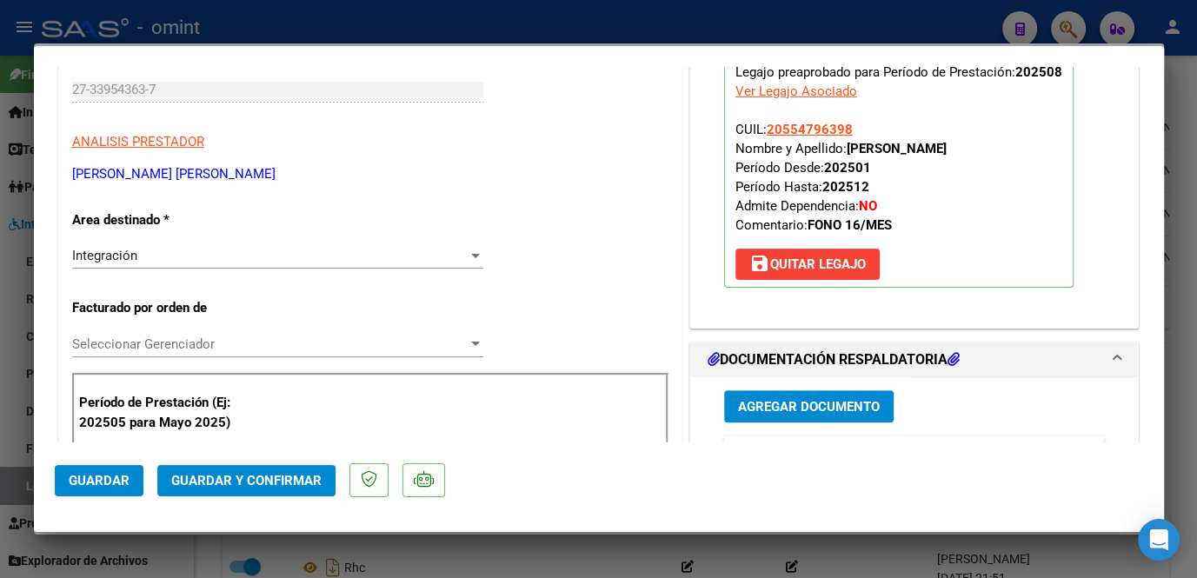
scroll to position [0, 0]
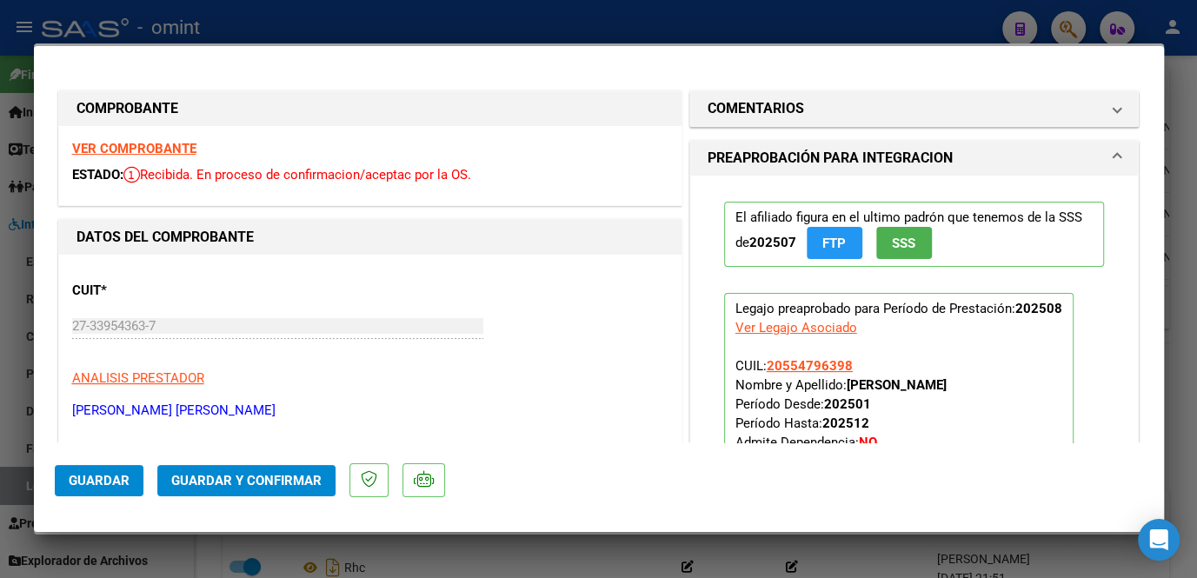
click at [116, 145] on strong "VER COMPROBANTE" at bounding box center [134, 149] width 124 height 16
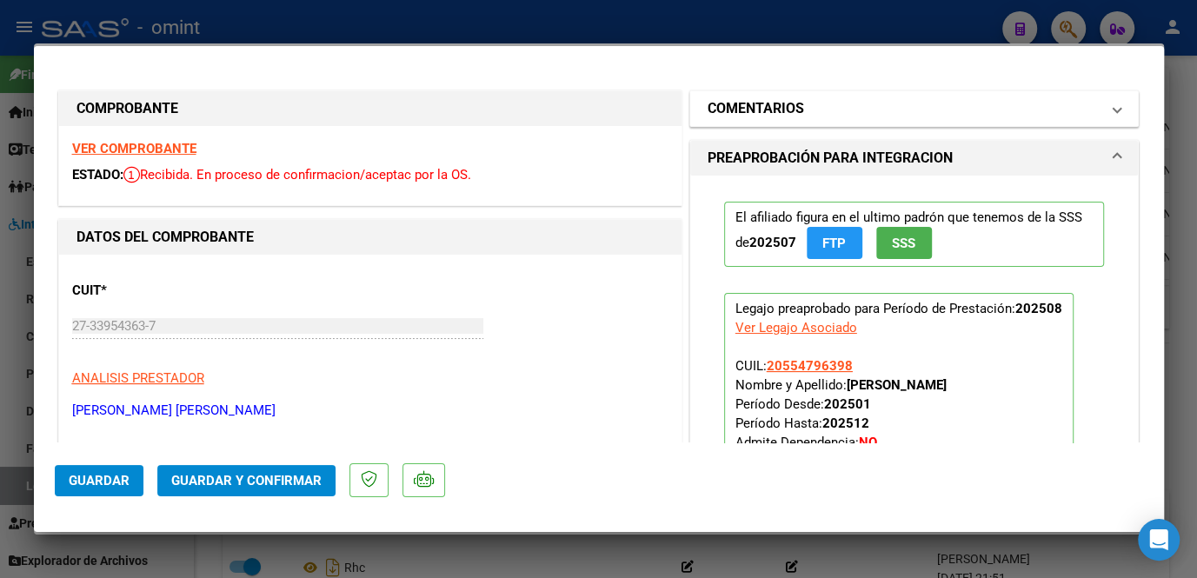
click at [755, 108] on h1 "COMENTARIOS" at bounding box center [756, 108] width 96 height 21
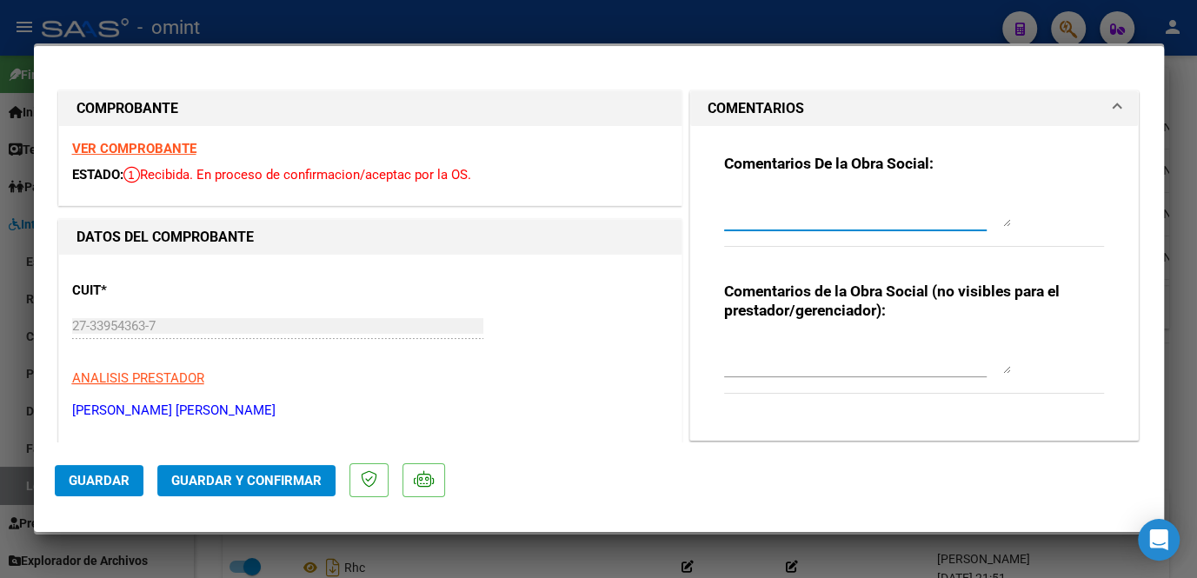
click at [753, 217] on textarea at bounding box center [867, 209] width 287 height 35
paste textarea "socio [PERSON_NAME] tiene habilitado hasta Junio- Para poder extender habilitac…"
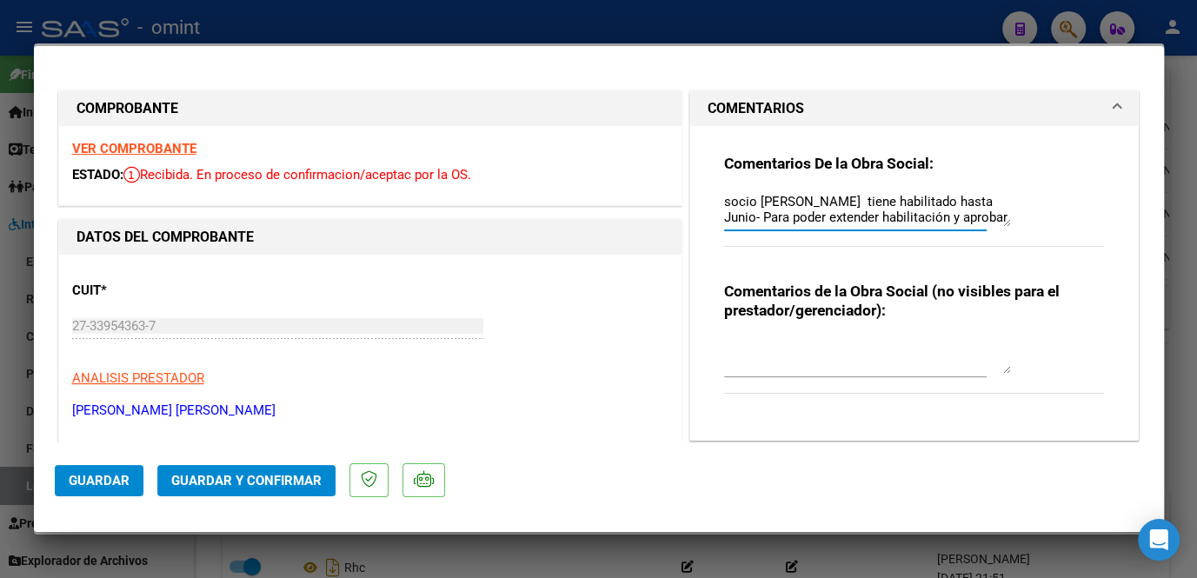
drag, startPoint x: 919, startPoint y: 198, endPoint x: 752, endPoint y: 201, distance: 166.9
click at [752, 201] on textarea "socio [PERSON_NAME] tiene habilitado hasta Junio- Para poder extender habilitac…" at bounding box center [867, 209] width 287 height 35
paste textarea "[PERSON_NAME]"
drag, startPoint x: 718, startPoint y: 199, endPoint x: 954, endPoint y: 252, distance: 241.5
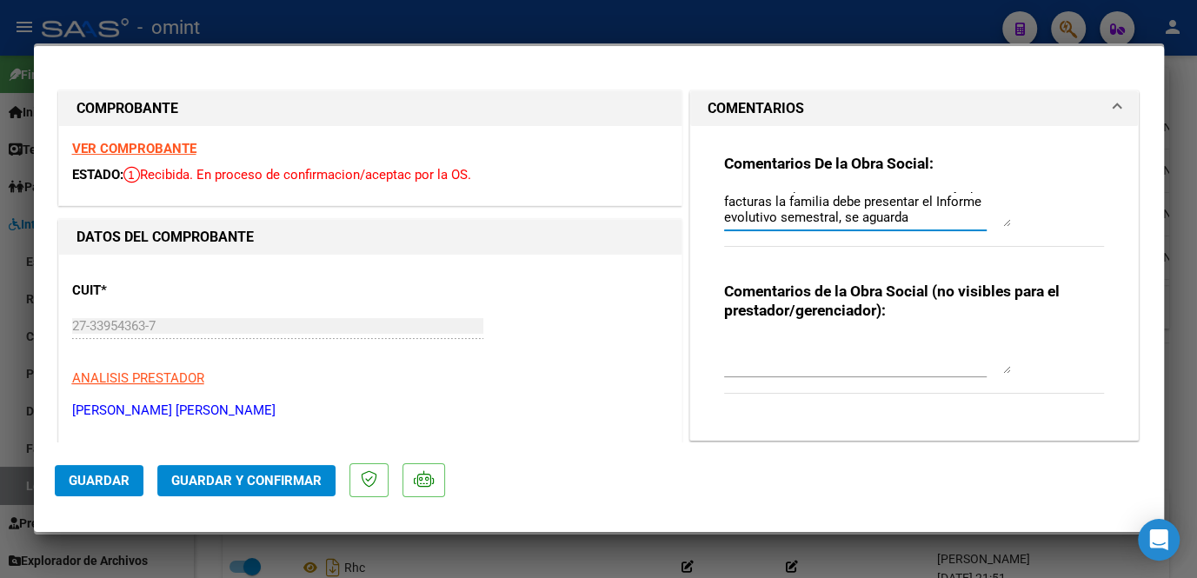
click at [954, 252] on div "Comentarios De la Obra Social: socio [PERSON_NAME] tiene habilitado hasta Junio…" at bounding box center [914, 210] width 381 height 112
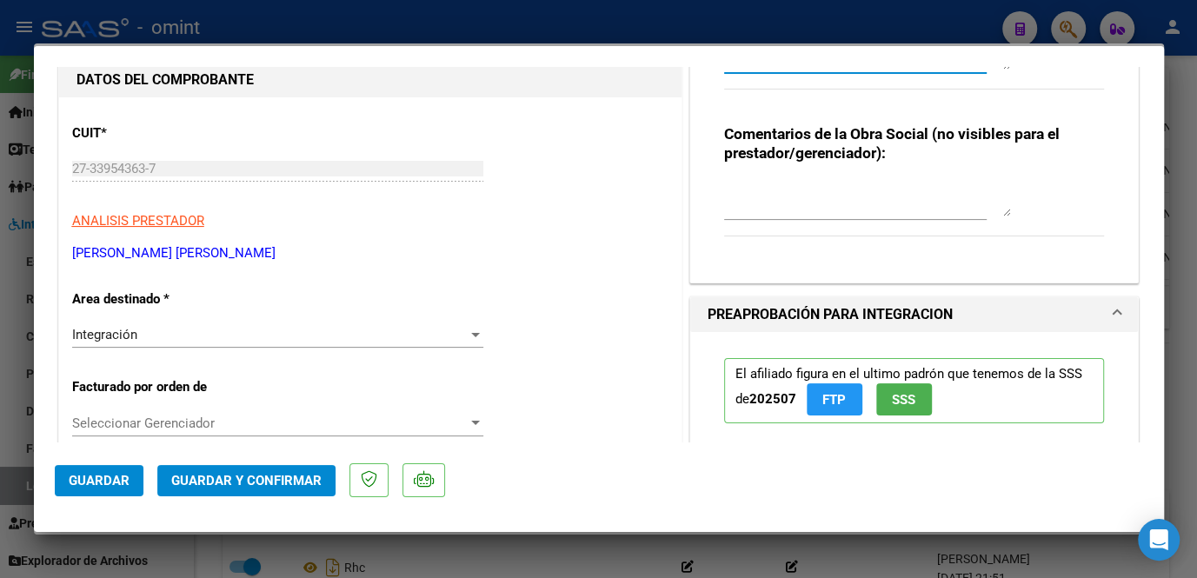
scroll to position [236, 0]
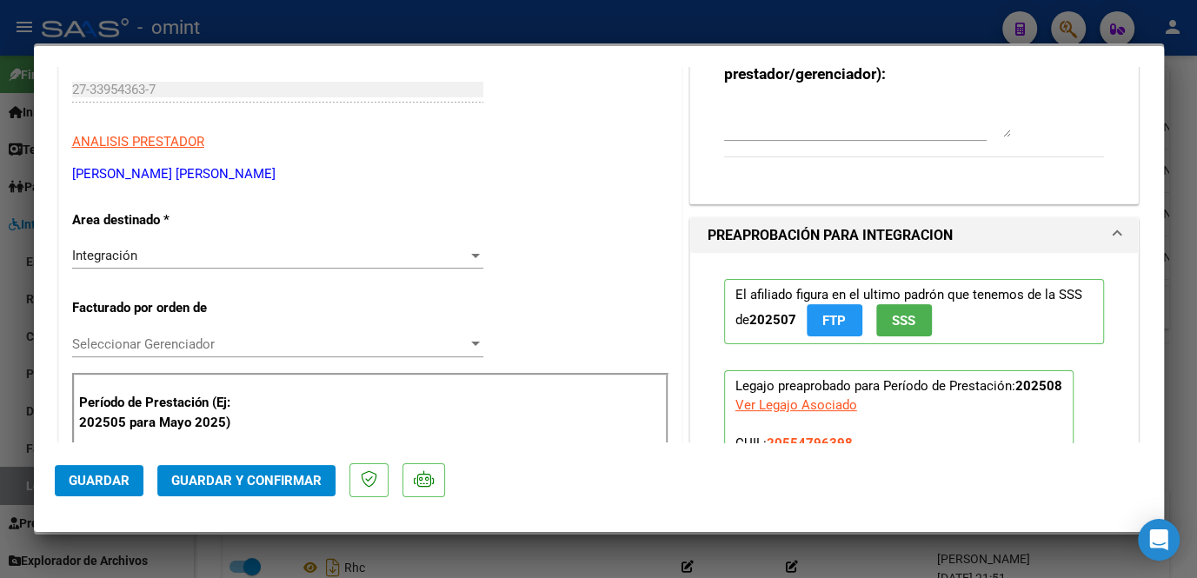
type textarea "socio [PERSON_NAME] tiene habilitado hasta Junio- Para poder extender habilitac…"
click at [205, 340] on span "Seleccionar Gerenciador" at bounding box center [270, 344] width 396 height 16
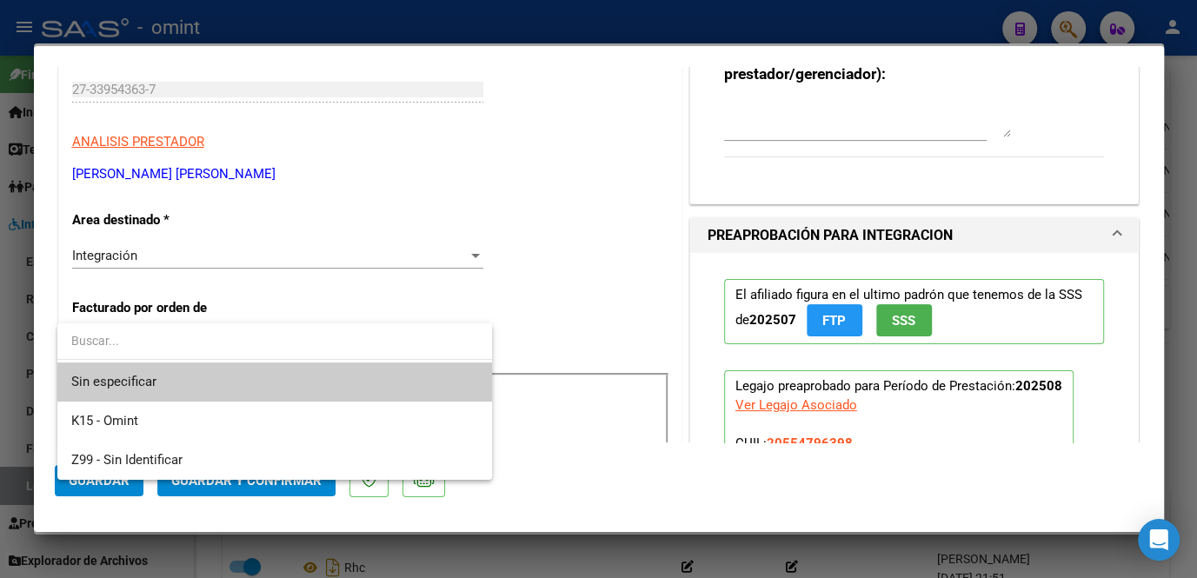
click at [197, 374] on span "Sin especificar" at bounding box center [274, 381] width 407 height 39
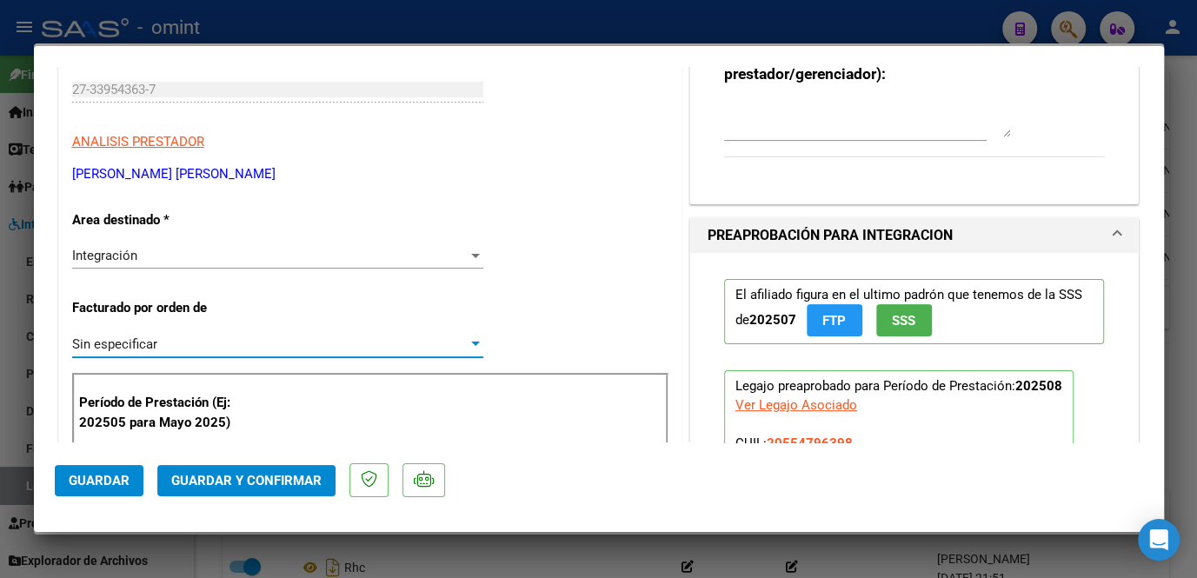
click at [220, 480] on span "Guardar y Confirmar" at bounding box center [246, 481] width 150 height 16
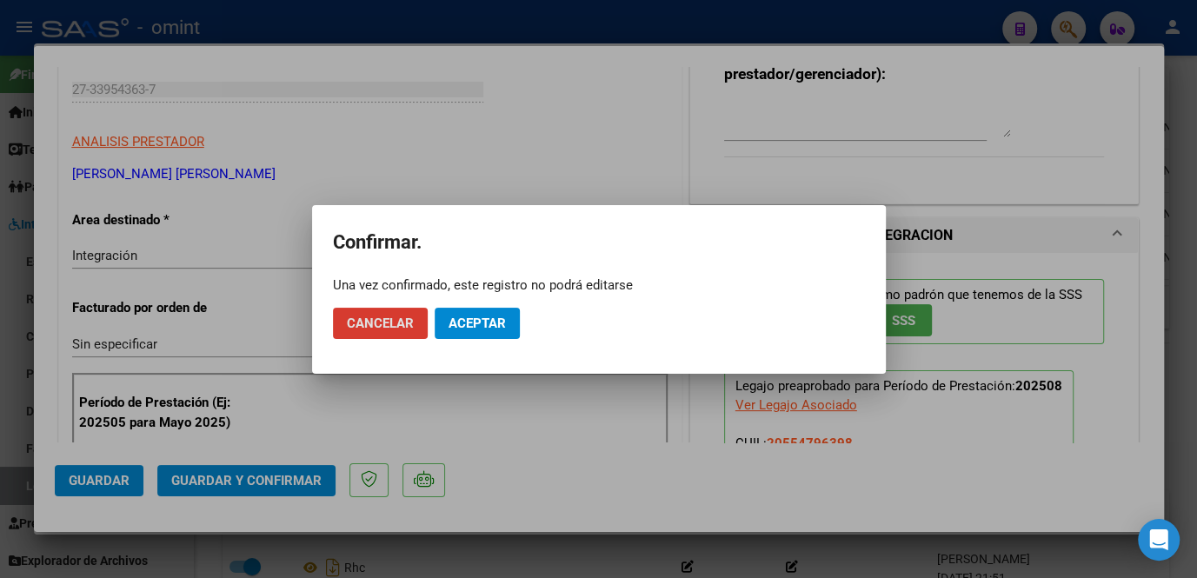
click at [462, 317] on span "Aceptar" at bounding box center [477, 324] width 57 height 16
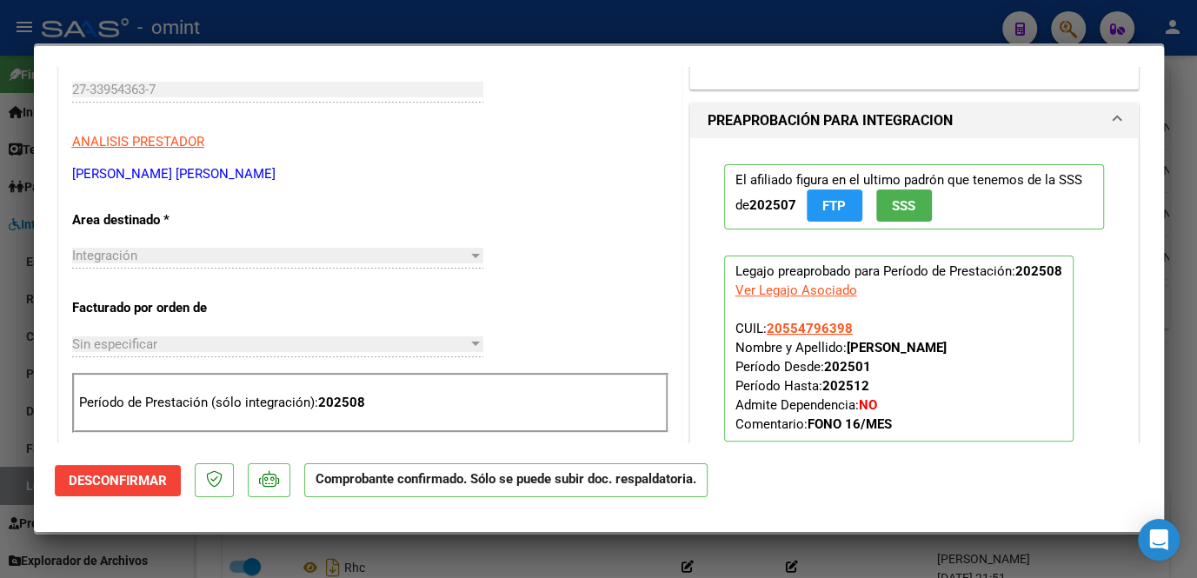
click at [489, 546] on div at bounding box center [598, 289] width 1197 height 578
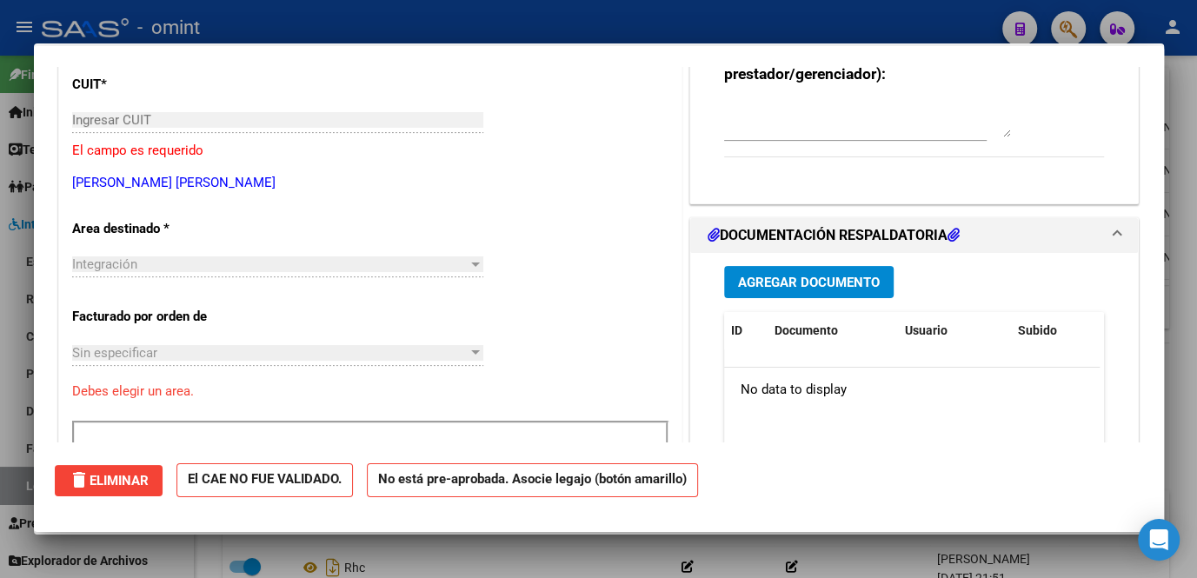
scroll to position [0, 0]
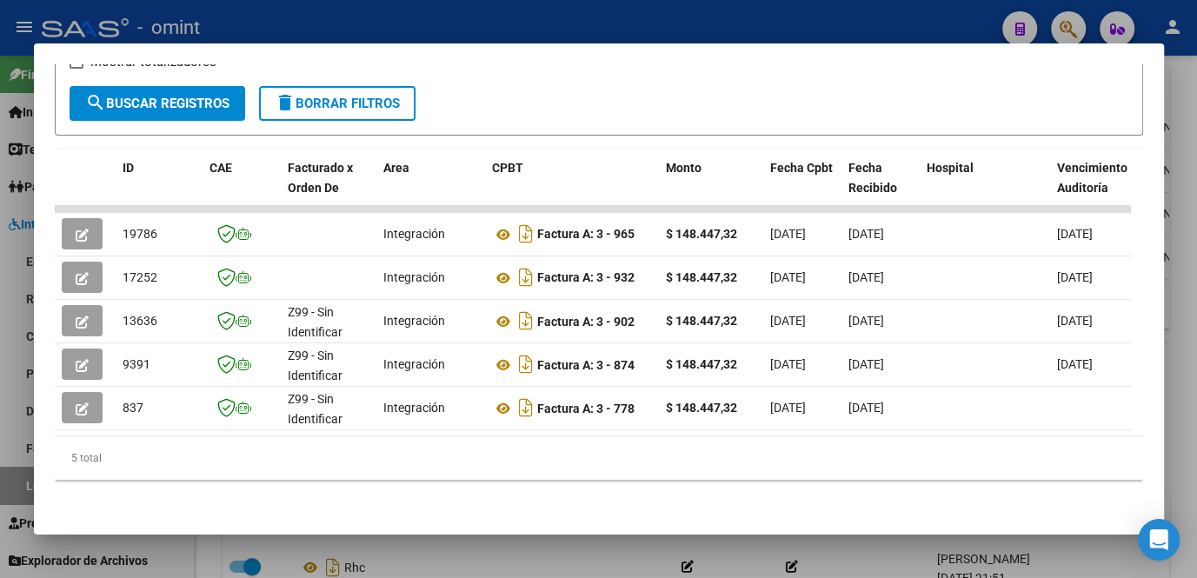
click at [436, 544] on div at bounding box center [598, 289] width 1197 height 578
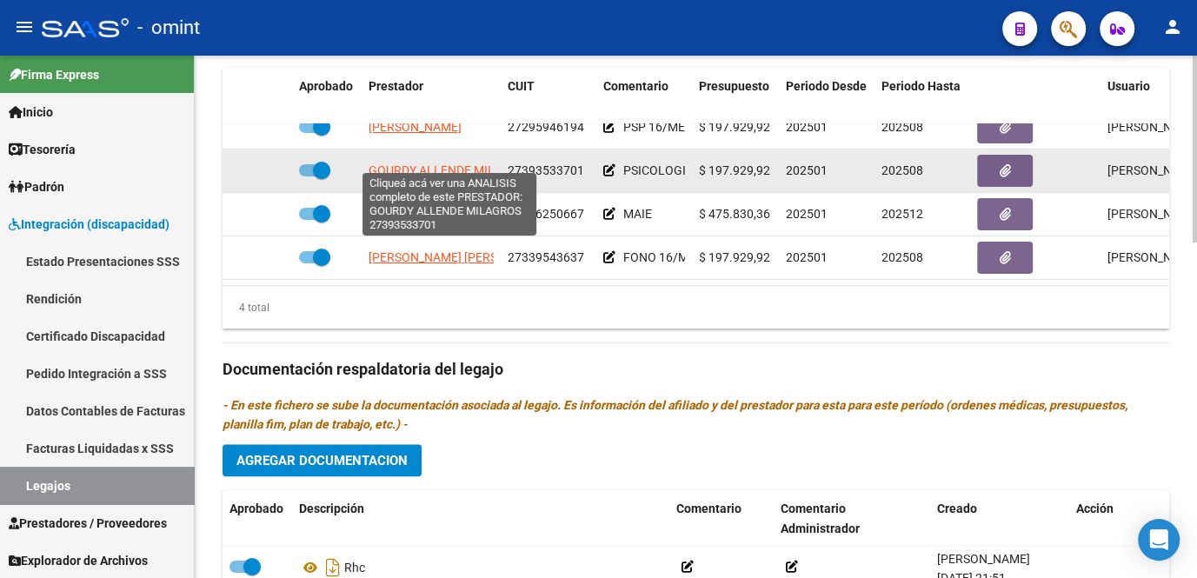
click at [408, 163] on span "GOURDY ALLENDE MILAGROS" at bounding box center [452, 170] width 166 height 14
type textarea "27393533701"
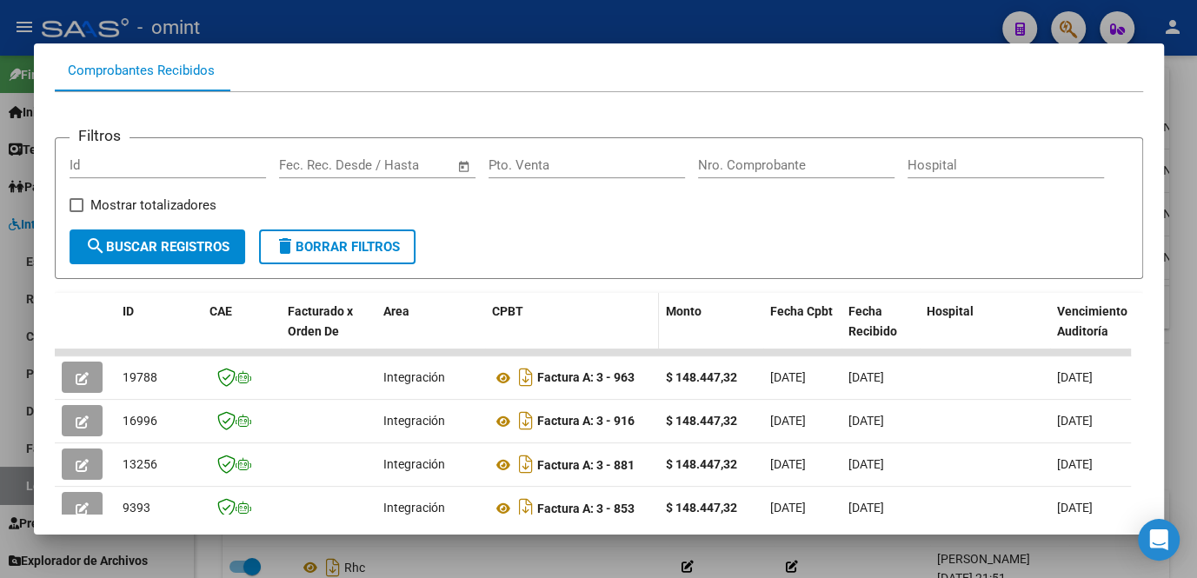
scroll to position [343, 0]
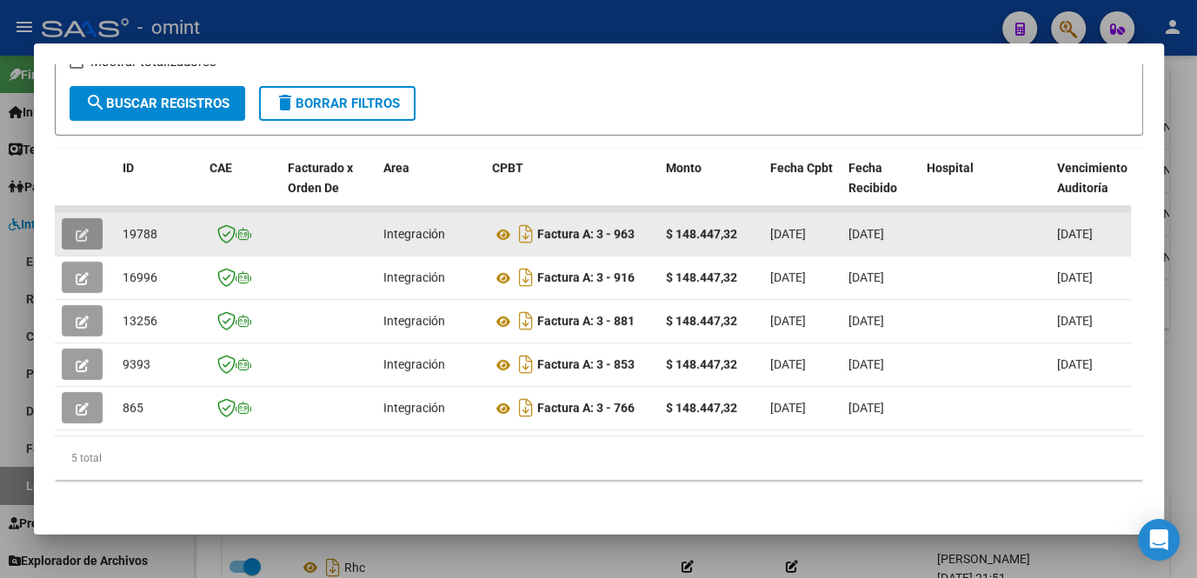
click at [84, 226] on span "button" at bounding box center [82, 234] width 13 height 16
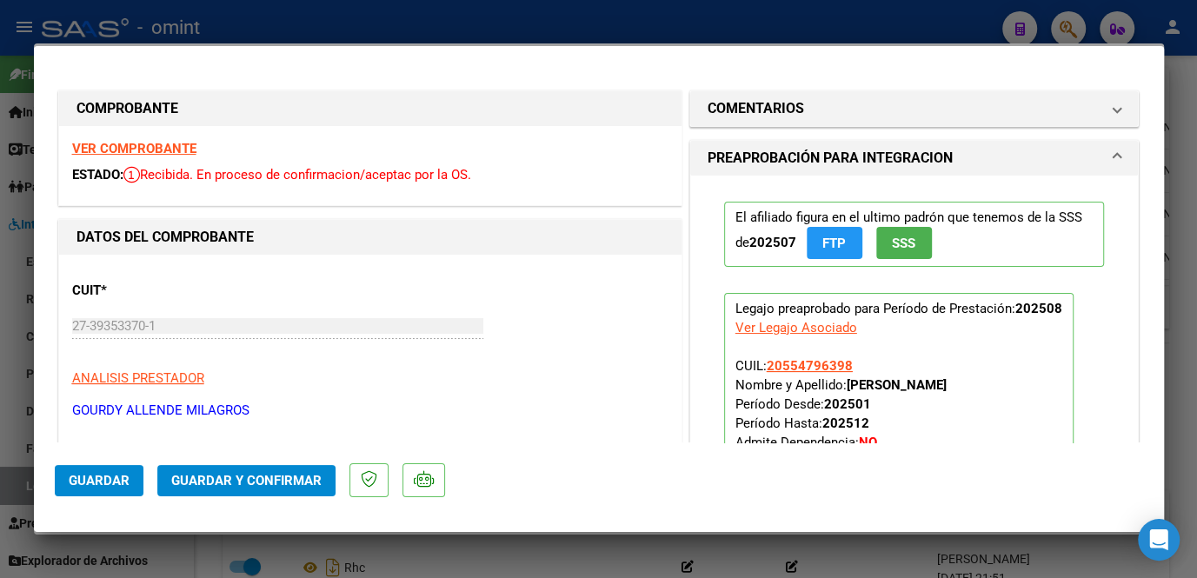
scroll to position [236, 0]
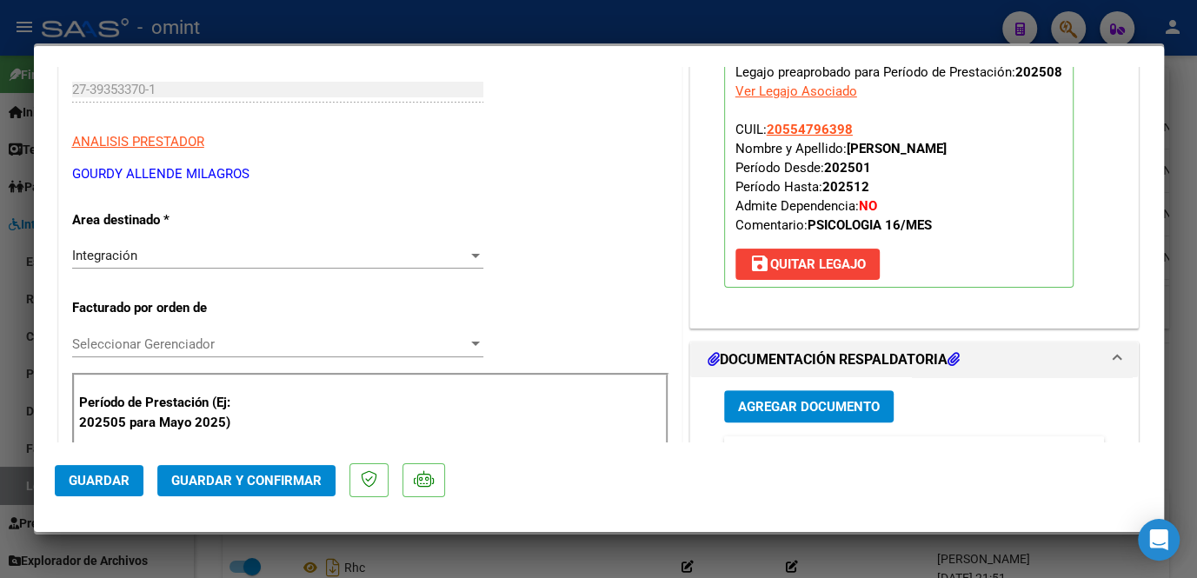
click at [781, 393] on button "Agregar Documento" at bounding box center [809, 406] width 170 height 32
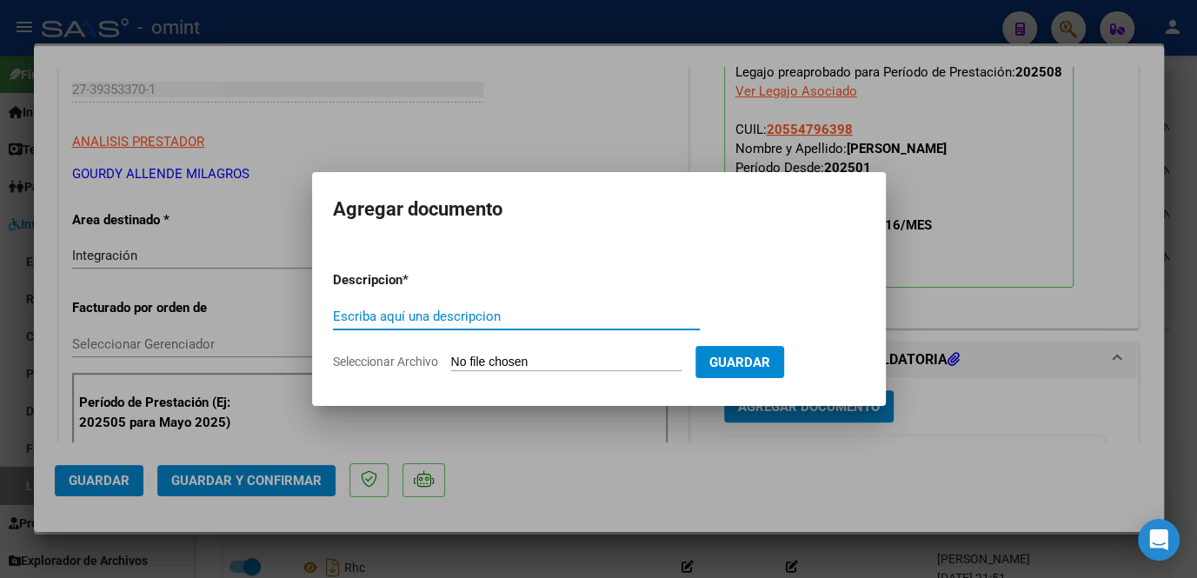
click at [648, 445] on div at bounding box center [598, 289] width 1197 height 578
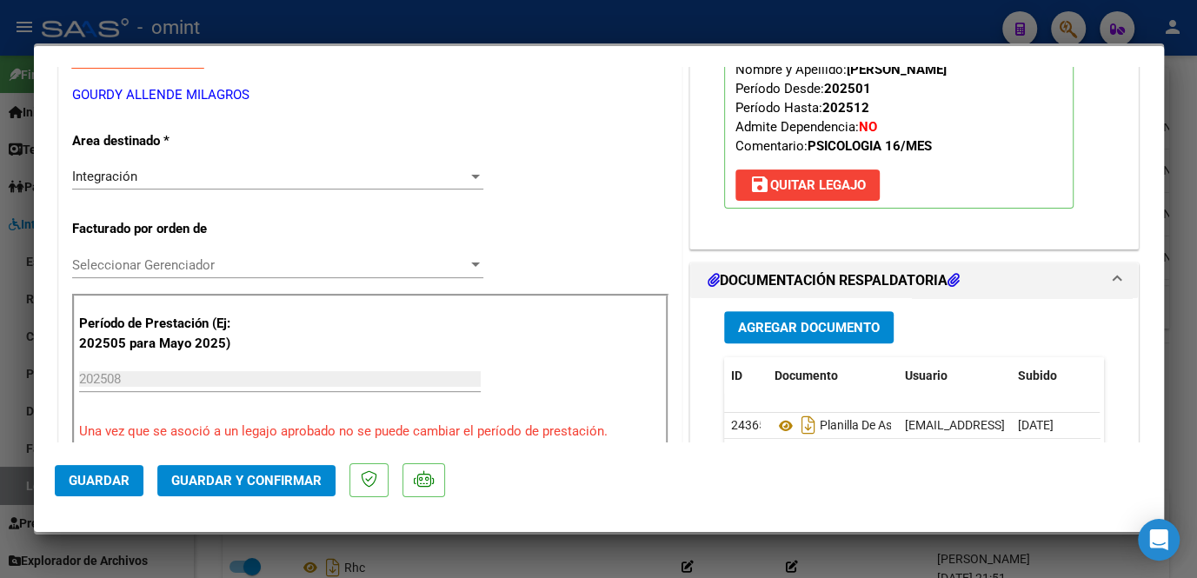
scroll to position [474, 0]
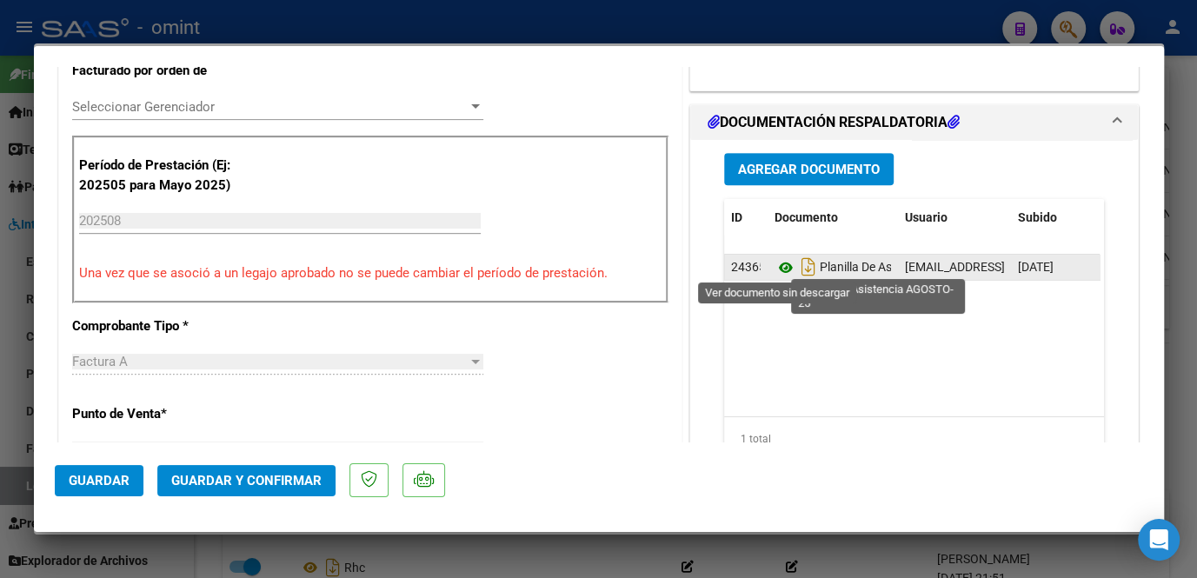
click at [779, 261] on icon at bounding box center [786, 267] width 23 height 21
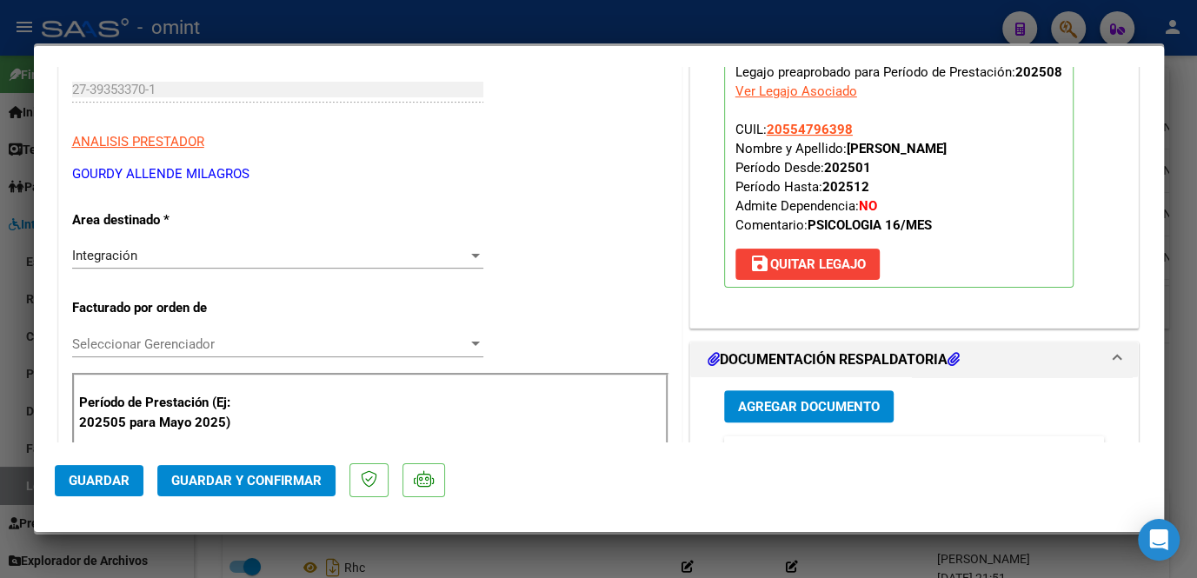
scroll to position [78, 0]
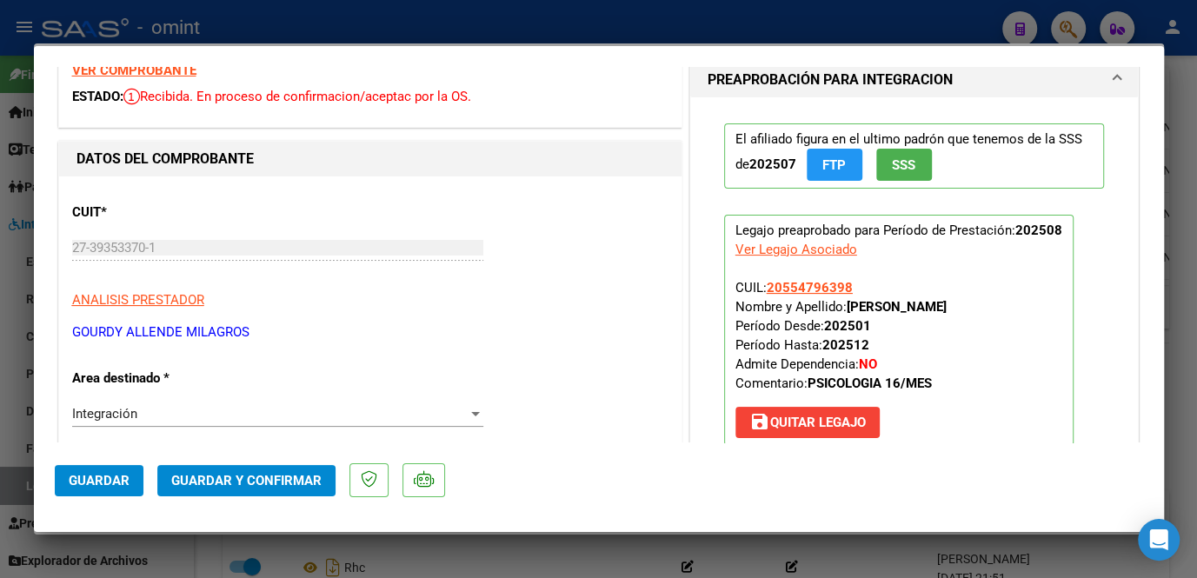
click at [143, 66] on mat-dialog-container "COMPROBANTE VER COMPROBANTE ESTADO: Recibida. En proceso de confirmacion/acepta…" at bounding box center [599, 289] width 1130 height 486
click at [148, 71] on strong "VER COMPROBANTE" at bounding box center [134, 71] width 124 height 16
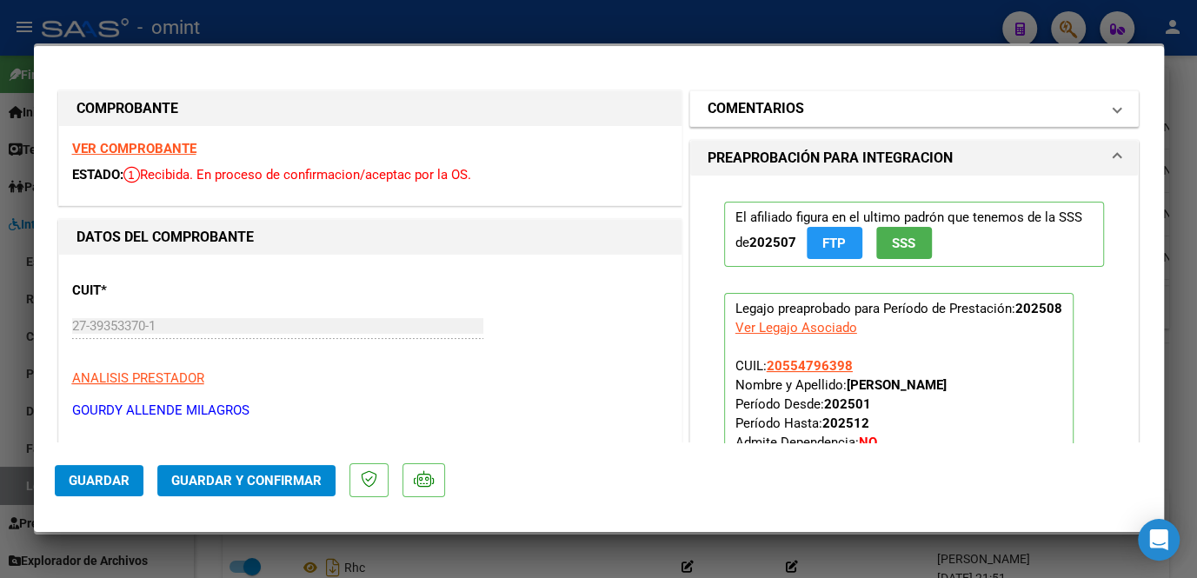
click at [813, 116] on mat-panel-title "COMENTARIOS" at bounding box center [904, 108] width 393 height 21
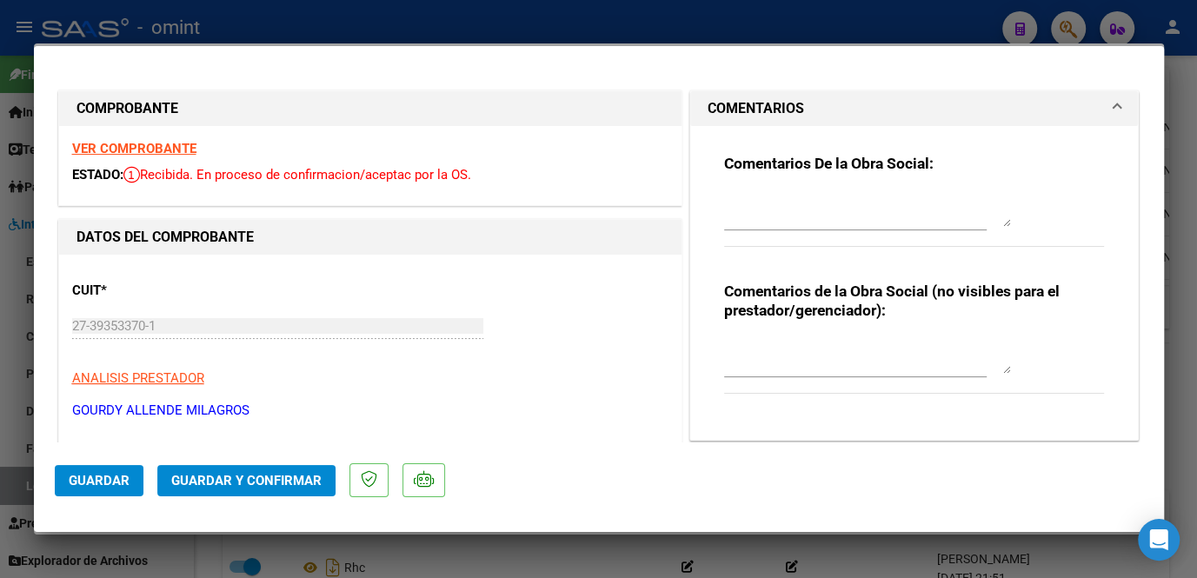
click at [799, 214] on textarea at bounding box center [867, 209] width 287 height 35
paste textarea "27393533701"
type textarea "27393533701"
drag, startPoint x: 798, startPoint y: 205, endPoint x: 695, endPoint y: 203, distance: 102.6
click at [695, 203] on div "Comentarios De la Obra Social: 27393533701 Comentarios de la Obra Social (no vi…" at bounding box center [914, 283] width 449 height 315
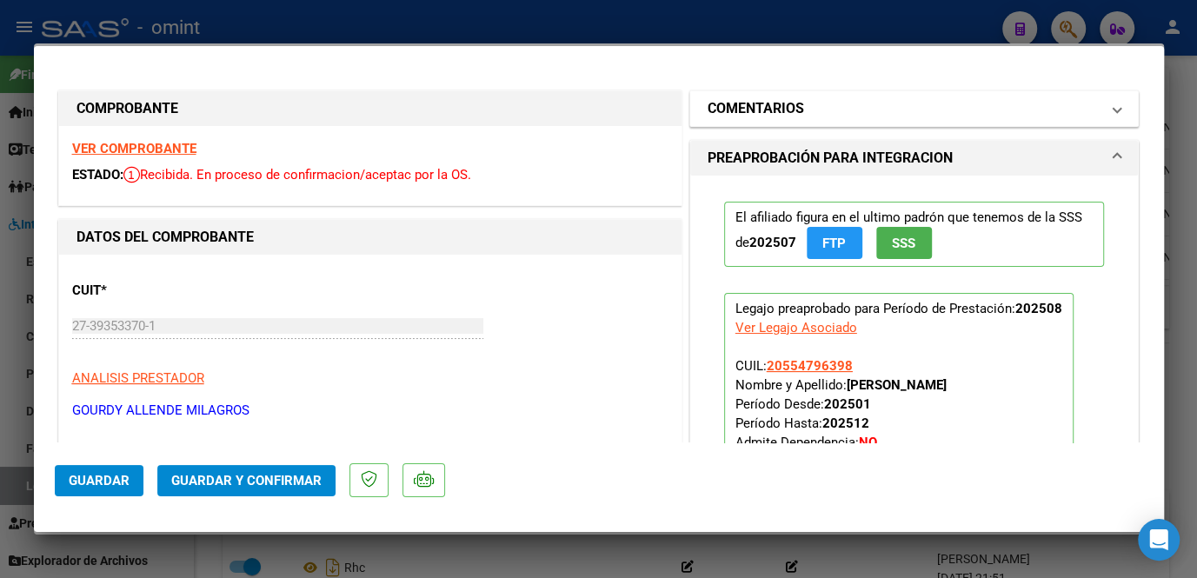
click at [727, 115] on h1 "COMENTARIOS" at bounding box center [756, 108] width 96 height 21
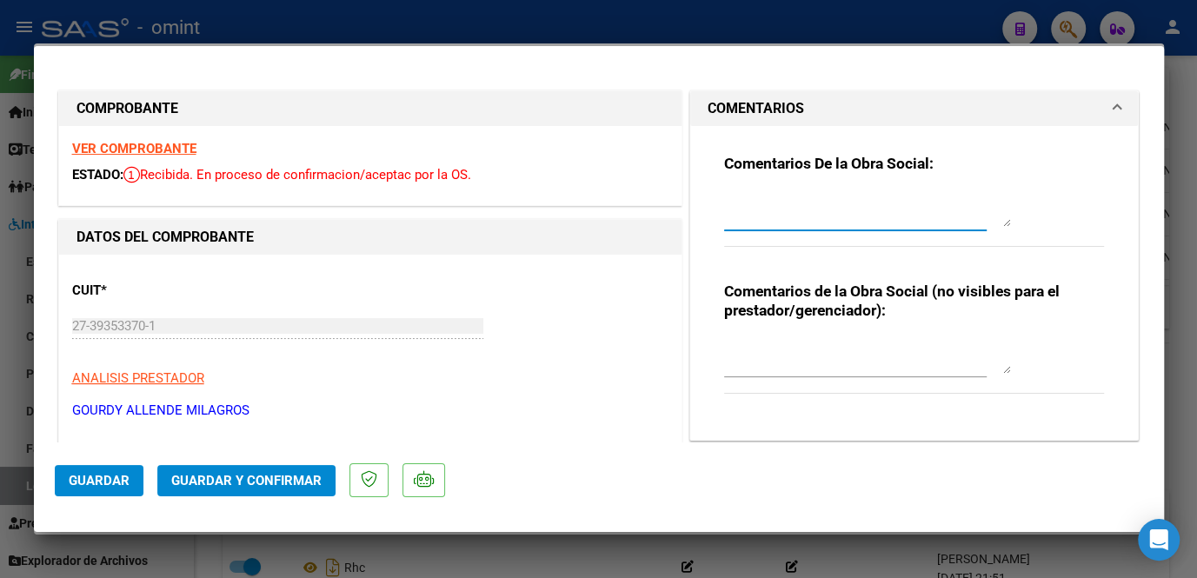
drag, startPoint x: 748, startPoint y: 223, endPoint x: 769, endPoint y: 231, distance: 23.4
click at [755, 224] on textarea at bounding box center [867, 209] width 287 height 35
paste textarea "socio [PERSON_NAME] tiene habilitado hasta Junio- Para poder extender habilitac…"
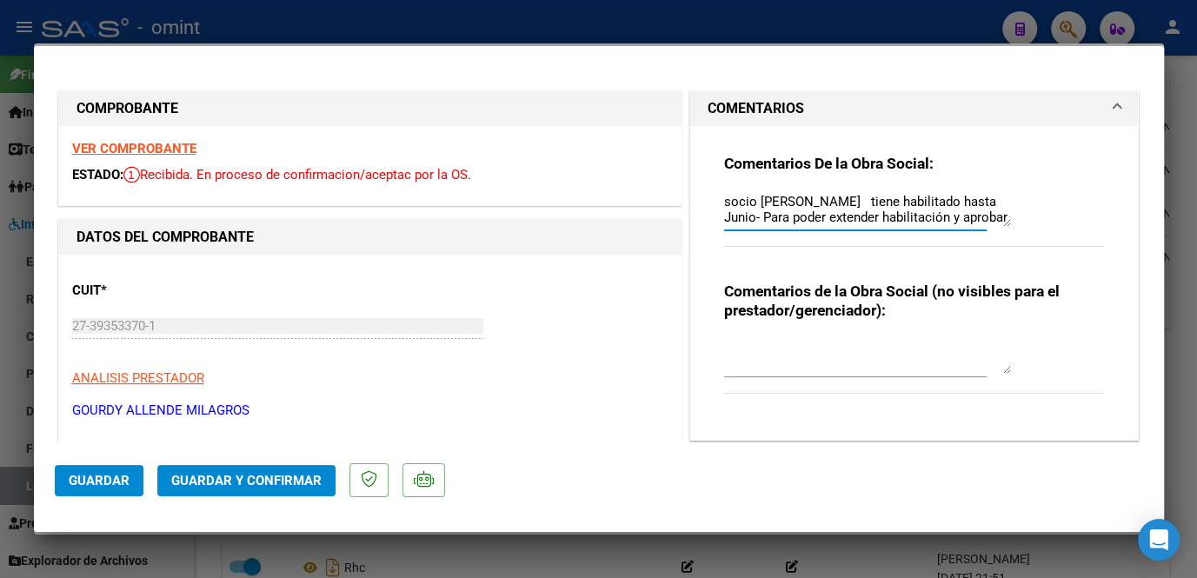
scroll to position [157, 0]
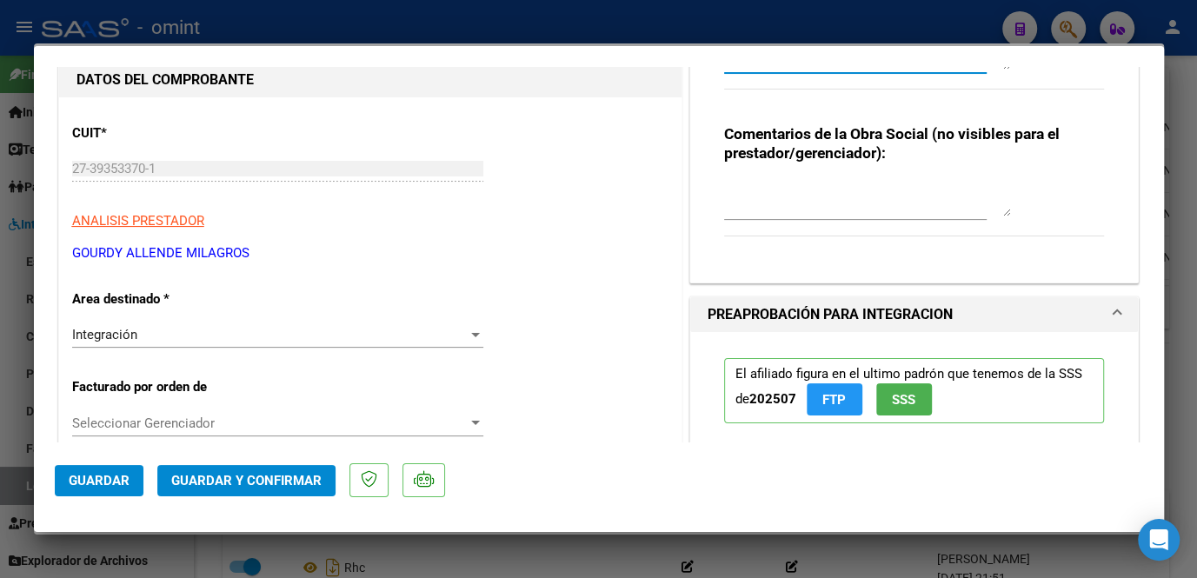
type textarea "socio [PERSON_NAME] tiene habilitado hasta Junio- Para poder extender habilitac…"
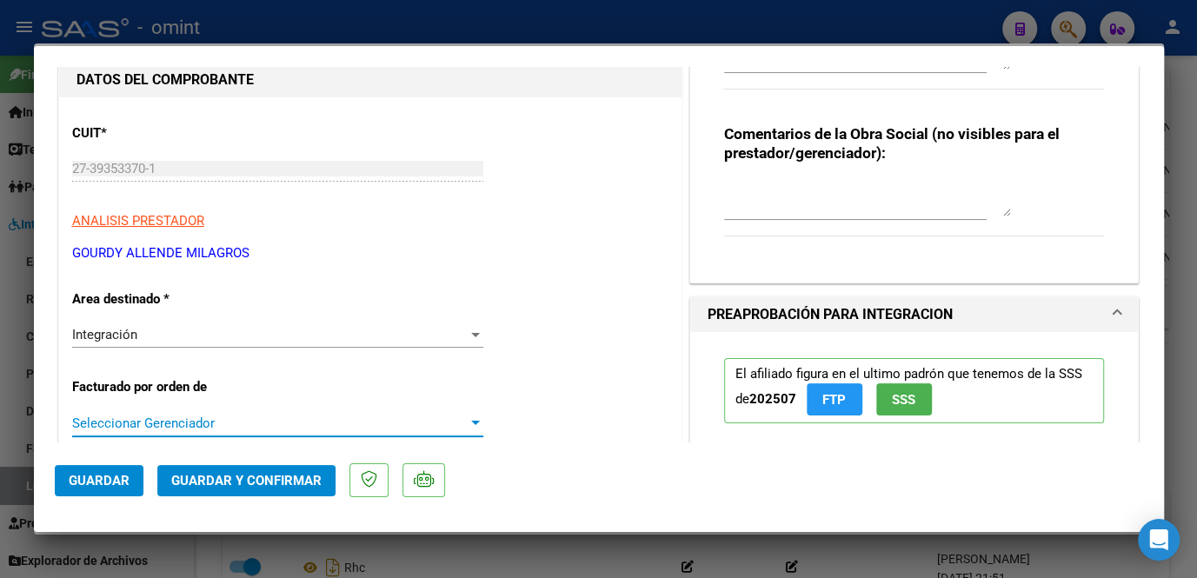
click at [201, 417] on span "Seleccionar Gerenciador" at bounding box center [270, 424] width 396 height 16
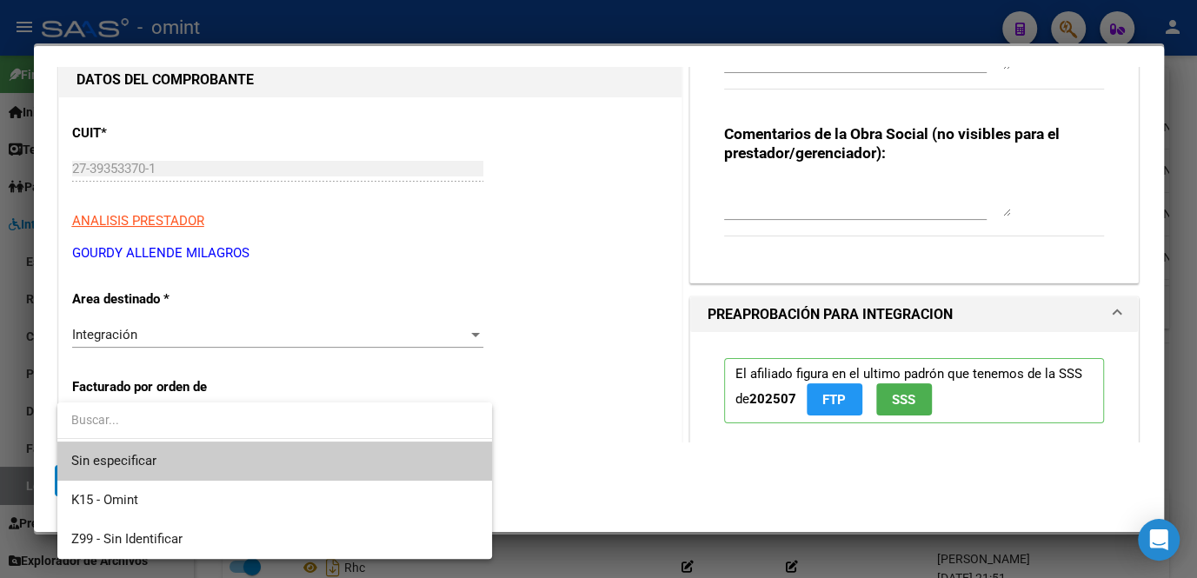
click at [197, 458] on span "Sin especificar" at bounding box center [274, 461] width 407 height 39
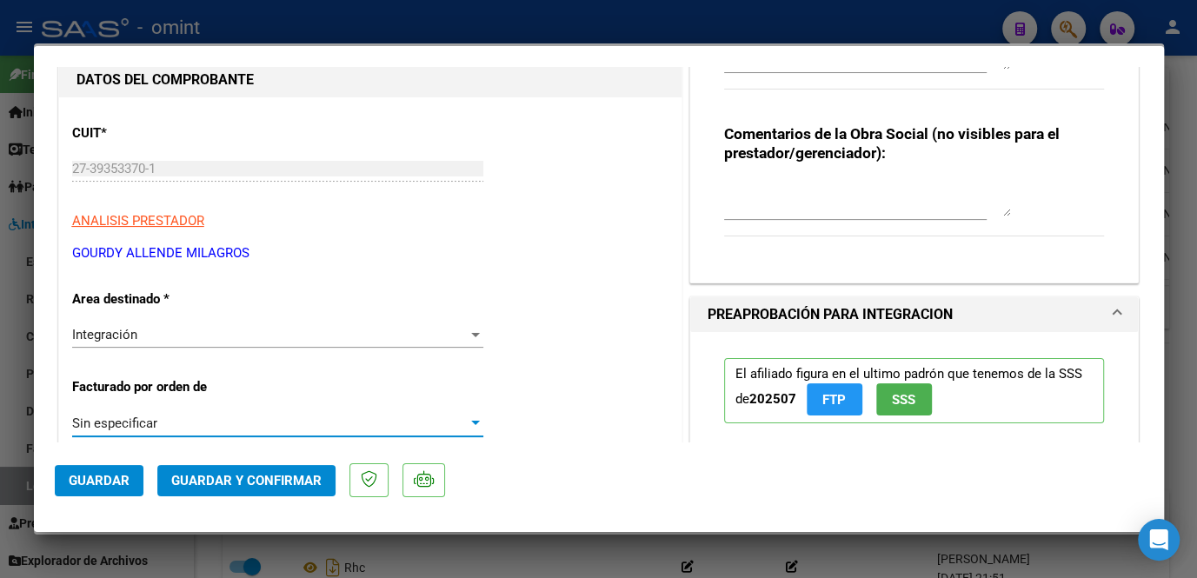
click at [219, 476] on span "Guardar y Confirmar" at bounding box center [246, 481] width 150 height 16
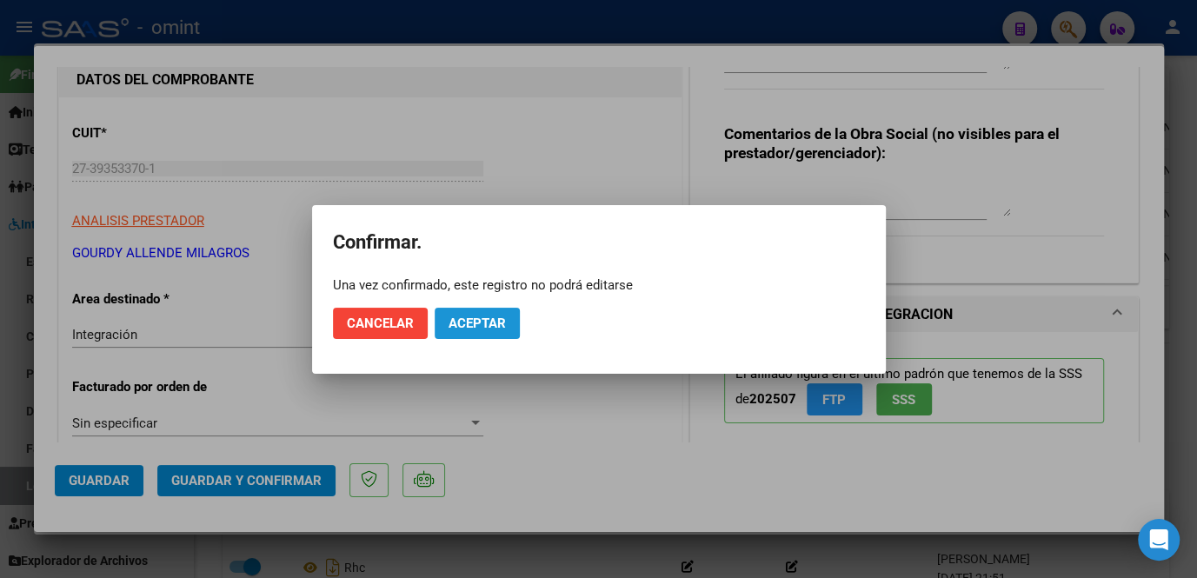
click at [445, 329] on button "Aceptar" at bounding box center [477, 323] width 85 height 31
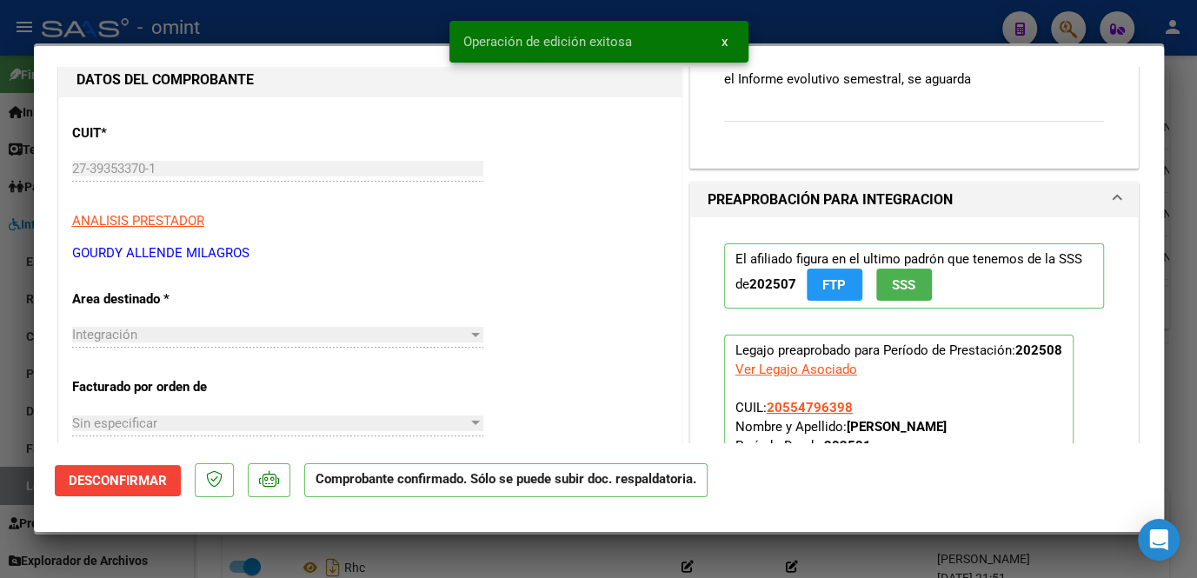
click at [283, 546] on div at bounding box center [598, 289] width 1197 height 578
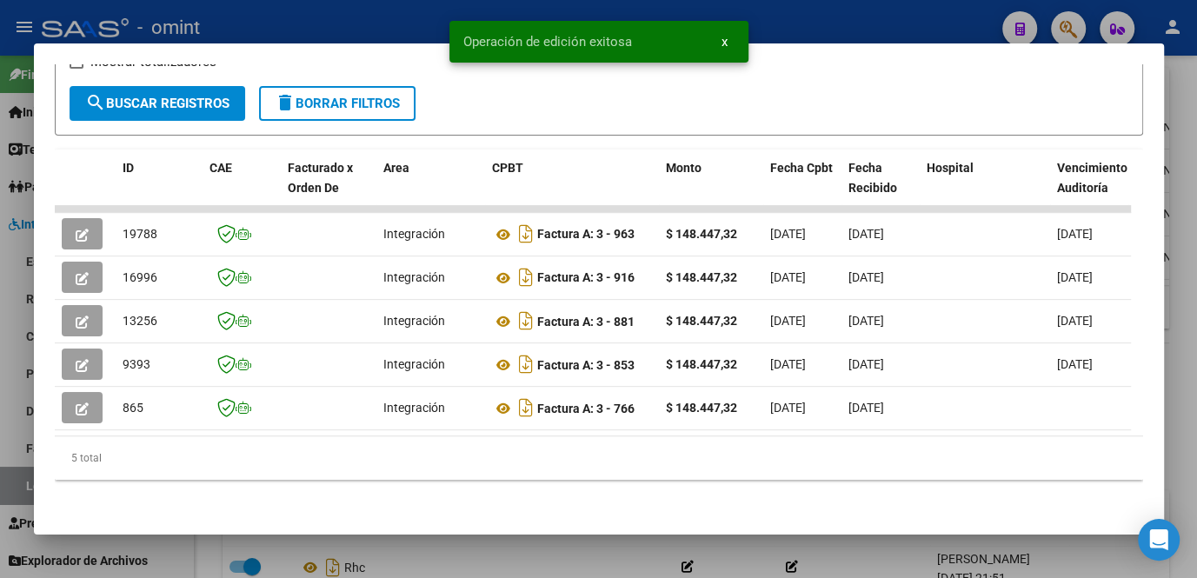
click at [327, 541] on div at bounding box center [598, 289] width 1197 height 578
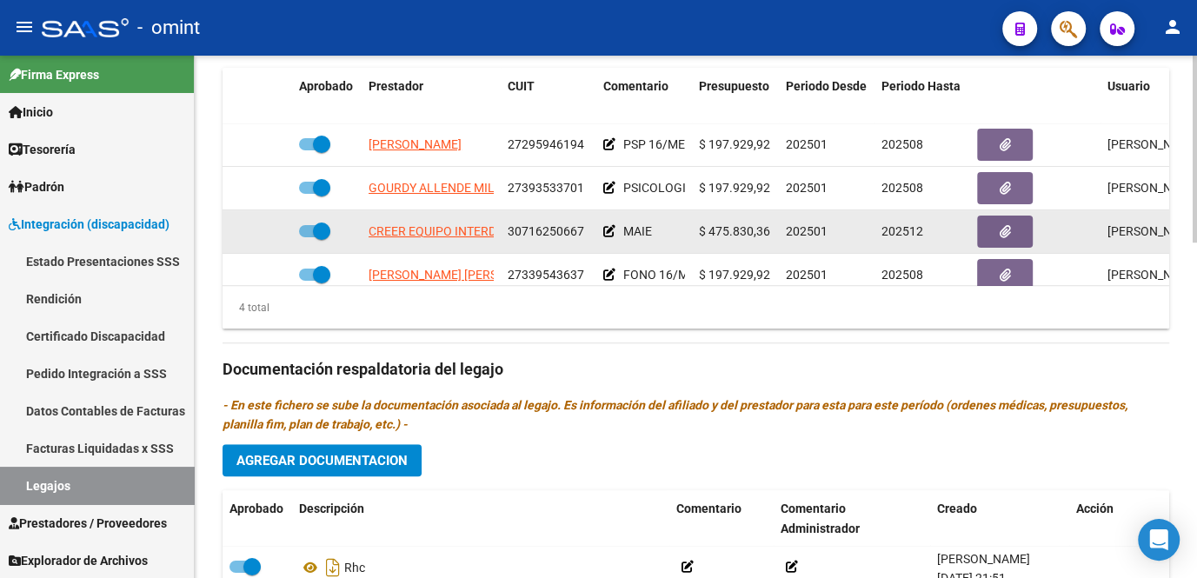
scroll to position [632, 0]
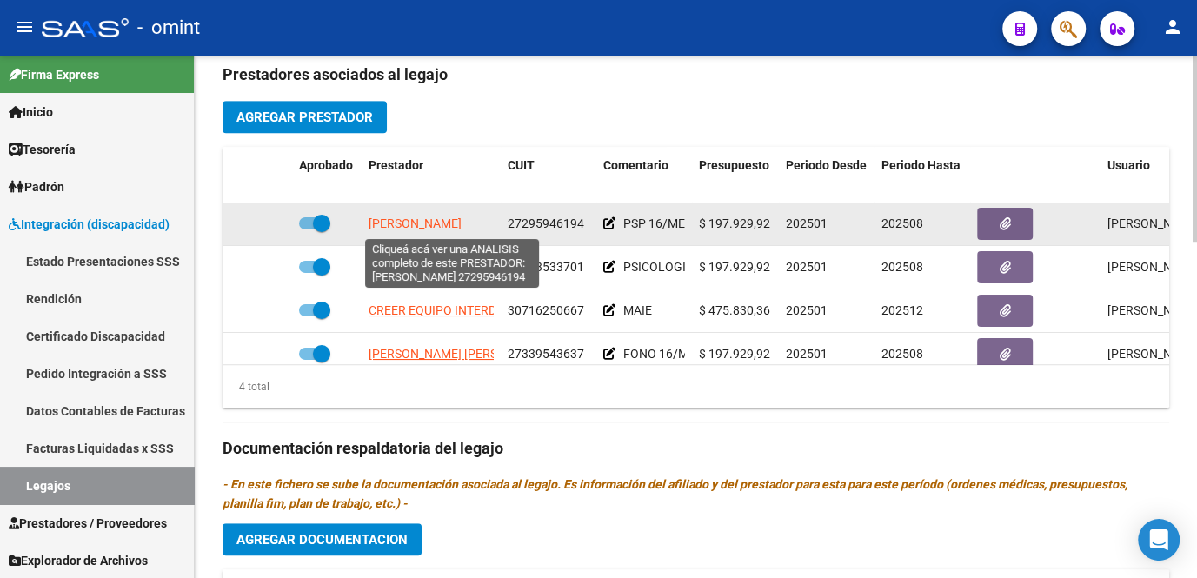
click at [438, 221] on span "[PERSON_NAME]" at bounding box center [415, 223] width 93 height 14
type textarea "27295946194"
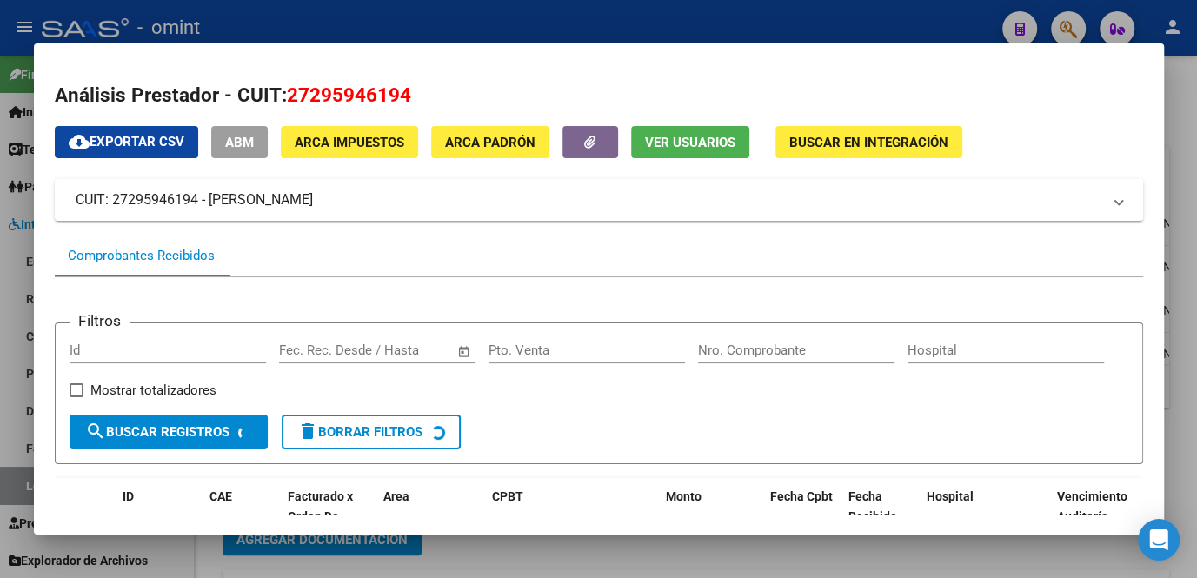
scroll to position [236, 0]
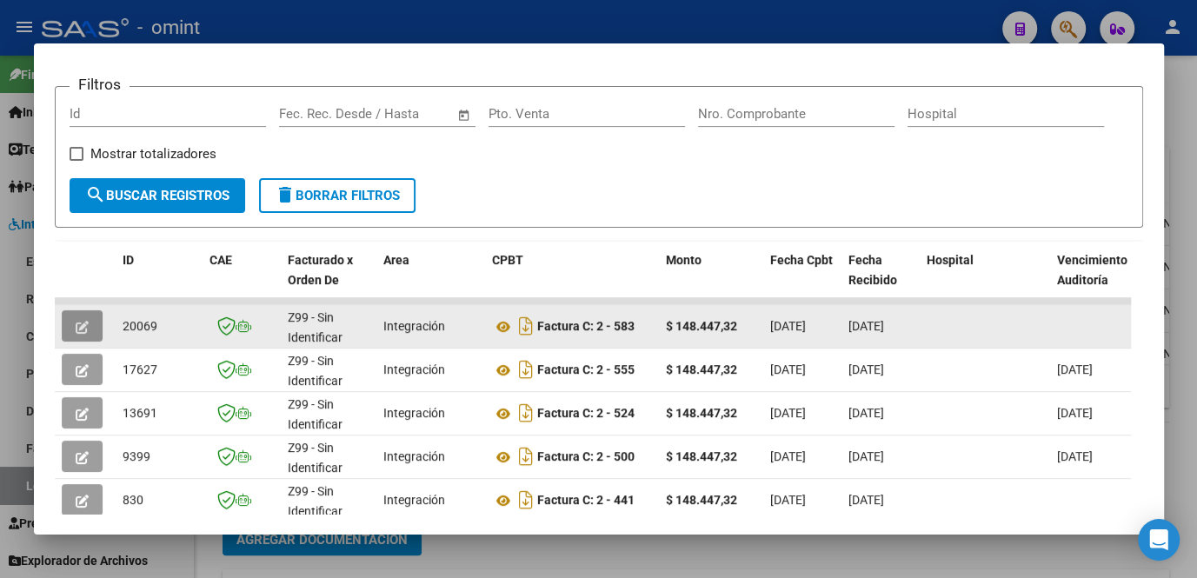
click at [90, 334] on button "button" at bounding box center [82, 325] width 41 height 31
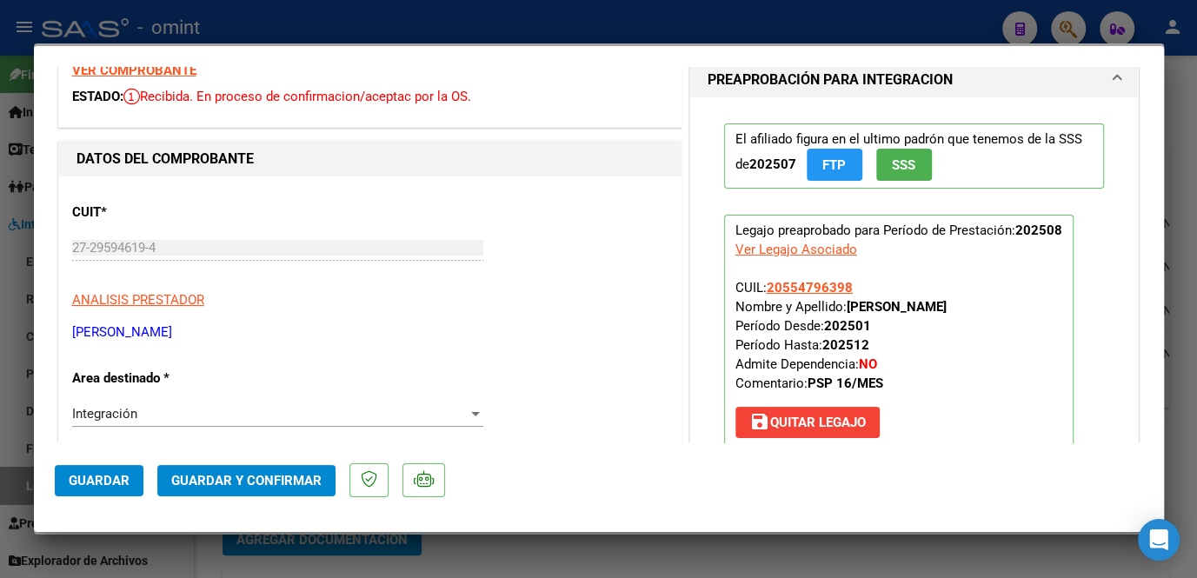
scroll to position [0, 0]
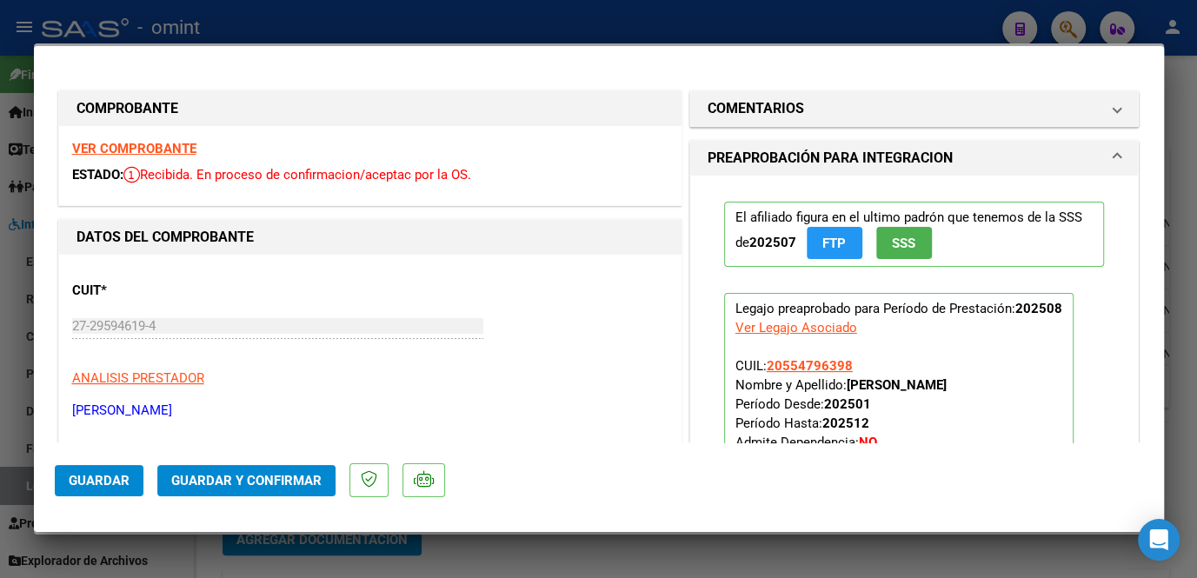
click at [150, 150] on strong "VER COMPROBANTE" at bounding box center [134, 149] width 124 height 16
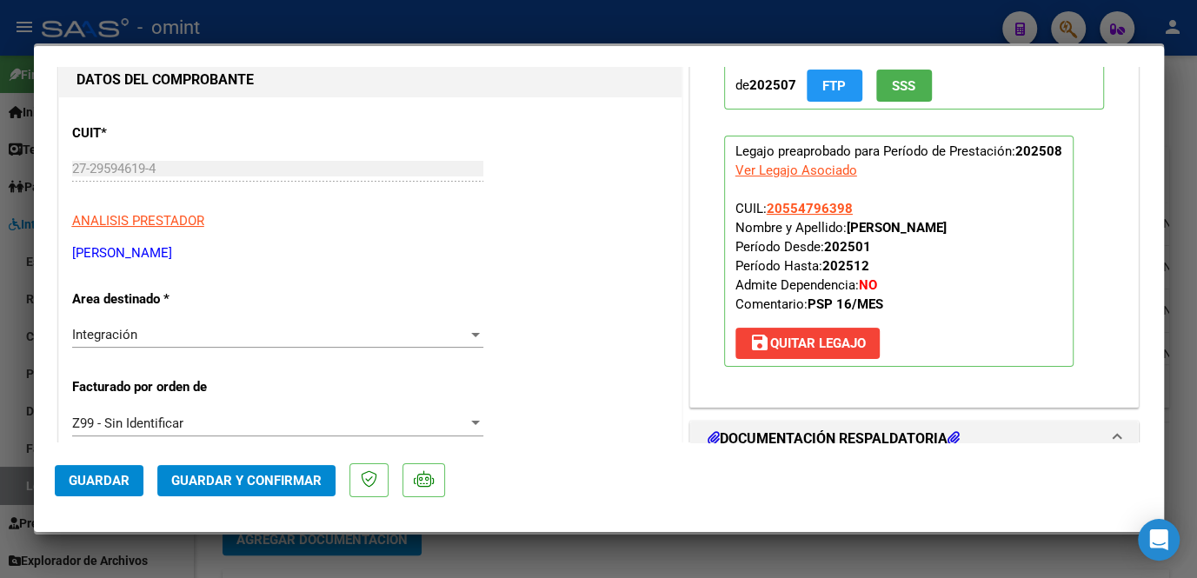
scroll to position [236, 0]
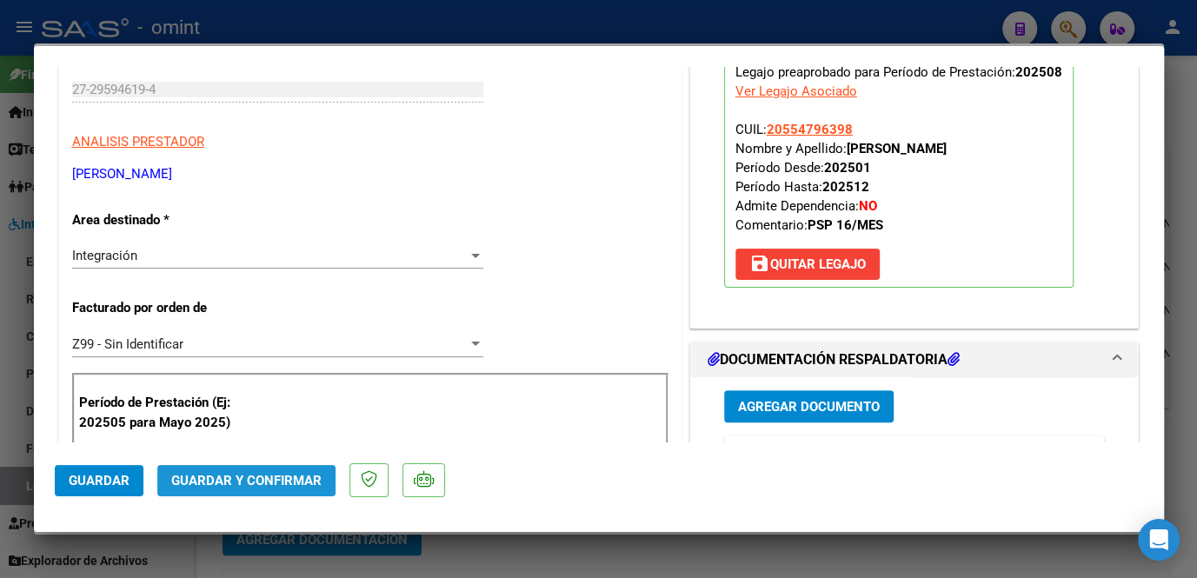
click at [303, 488] on button "Guardar y Confirmar" at bounding box center [246, 480] width 178 height 31
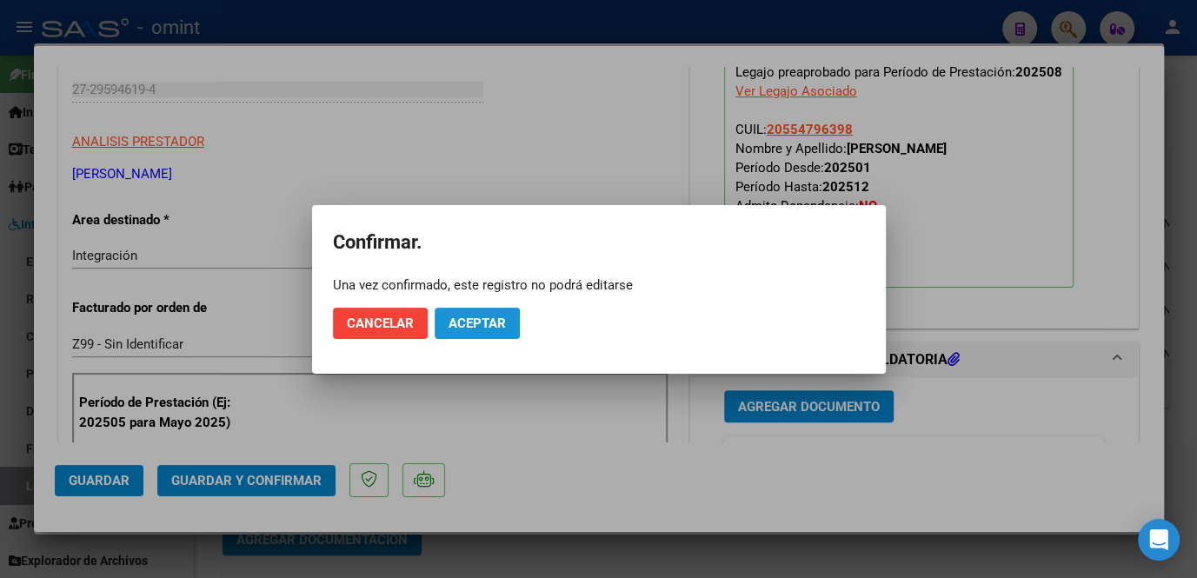
click at [512, 336] on button "Aceptar" at bounding box center [477, 323] width 85 height 31
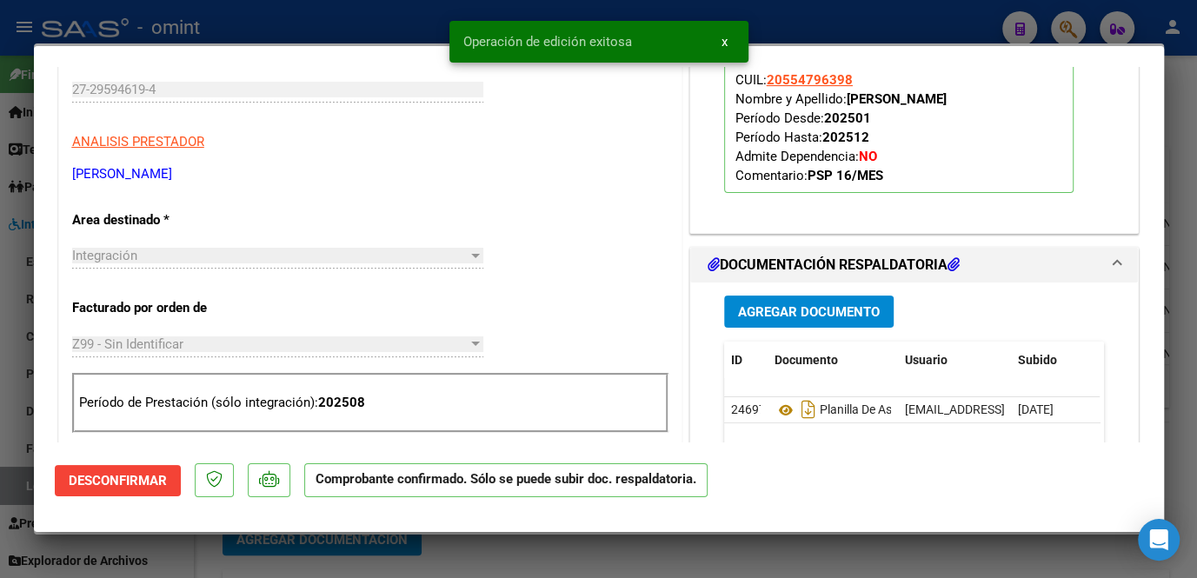
click at [454, 565] on div at bounding box center [598, 289] width 1197 height 578
type input "$ 0,00"
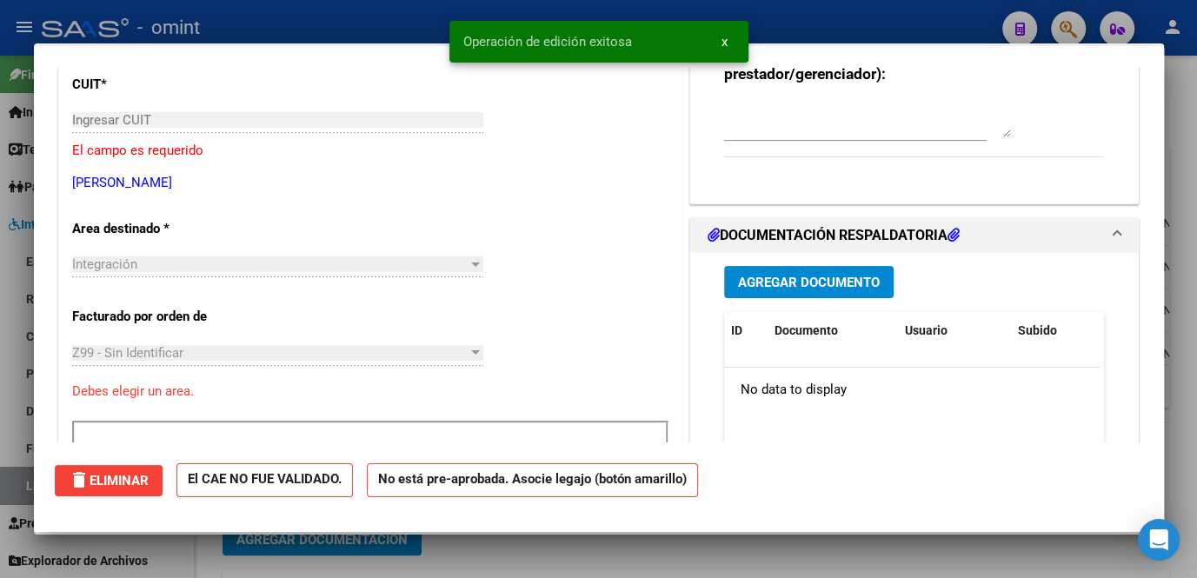
scroll to position [0, 0]
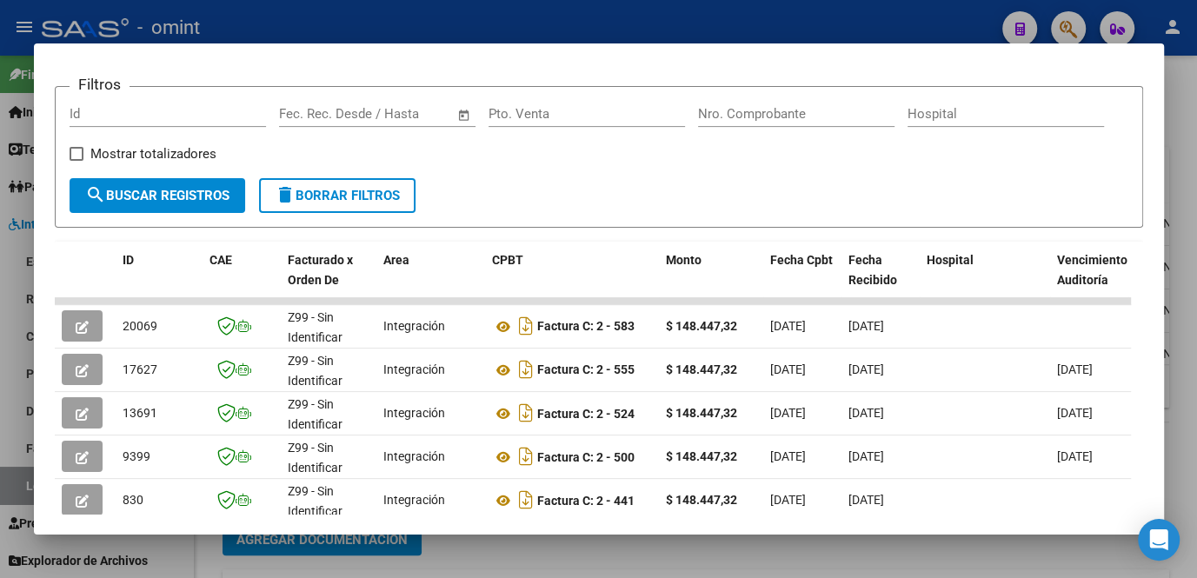
click at [454, 564] on div at bounding box center [598, 289] width 1197 height 578
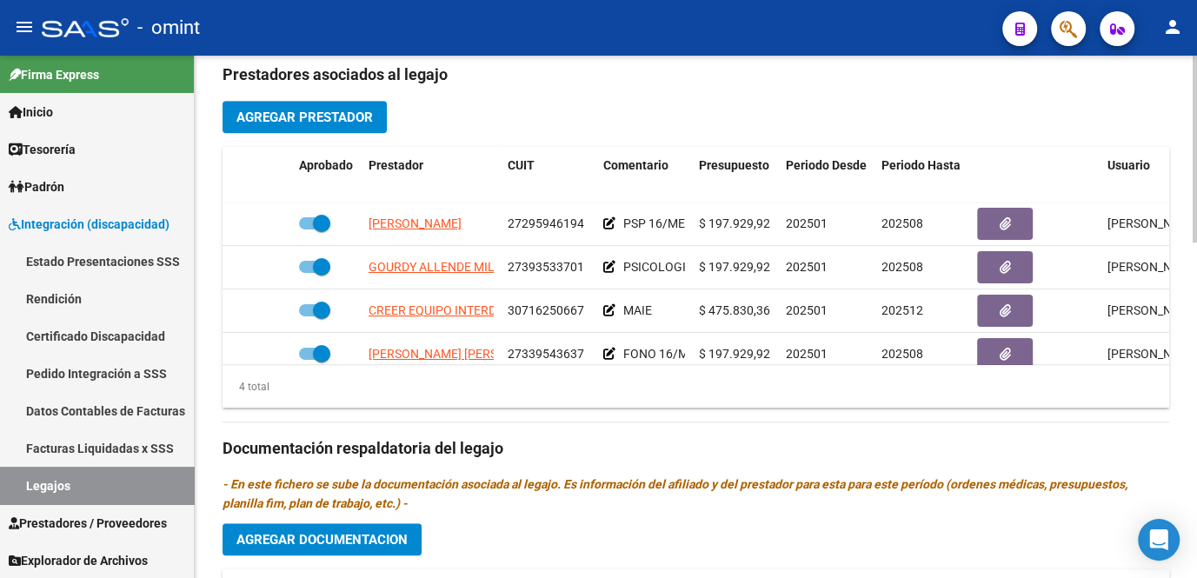
click at [271, 110] on span "Agregar Prestador" at bounding box center [304, 118] width 136 height 16
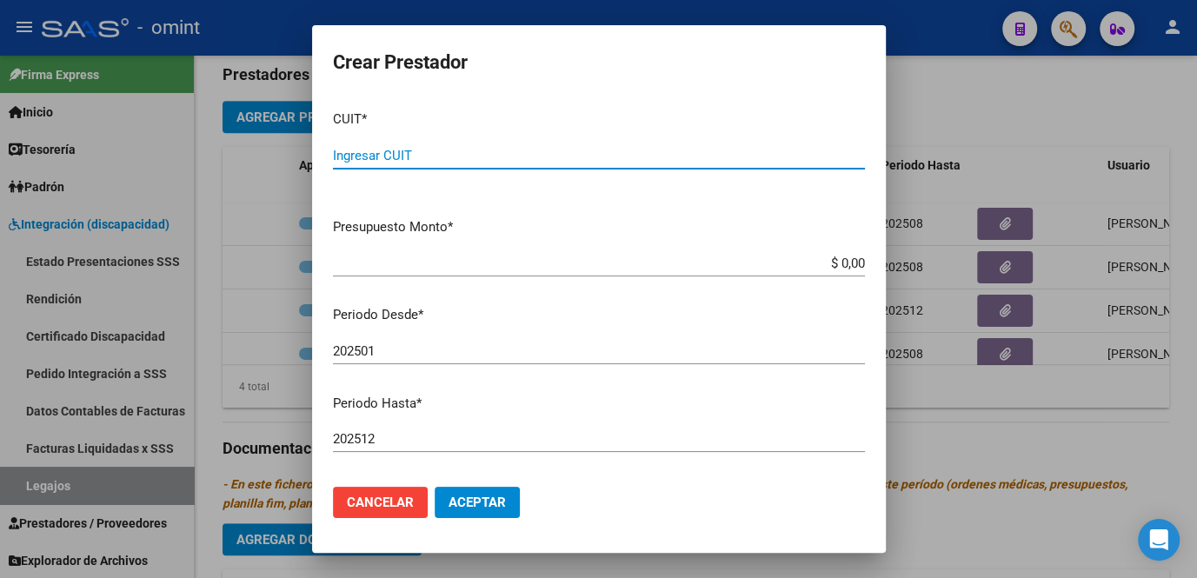
click at [1015, 113] on div at bounding box center [598, 289] width 1197 height 578
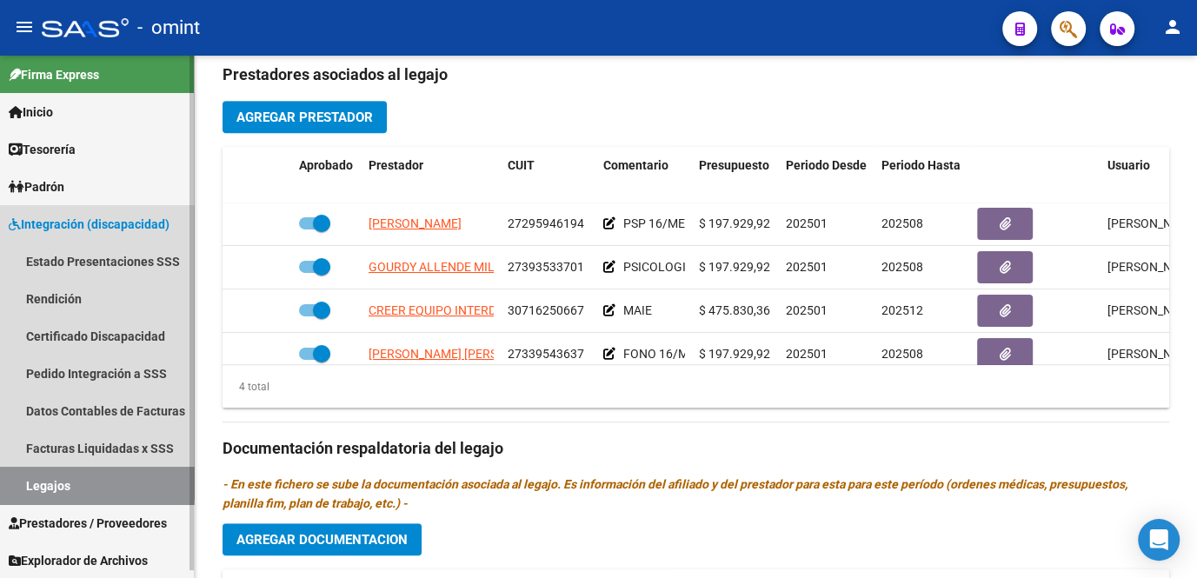
click at [99, 469] on link "Legajos" at bounding box center [97, 485] width 194 height 37
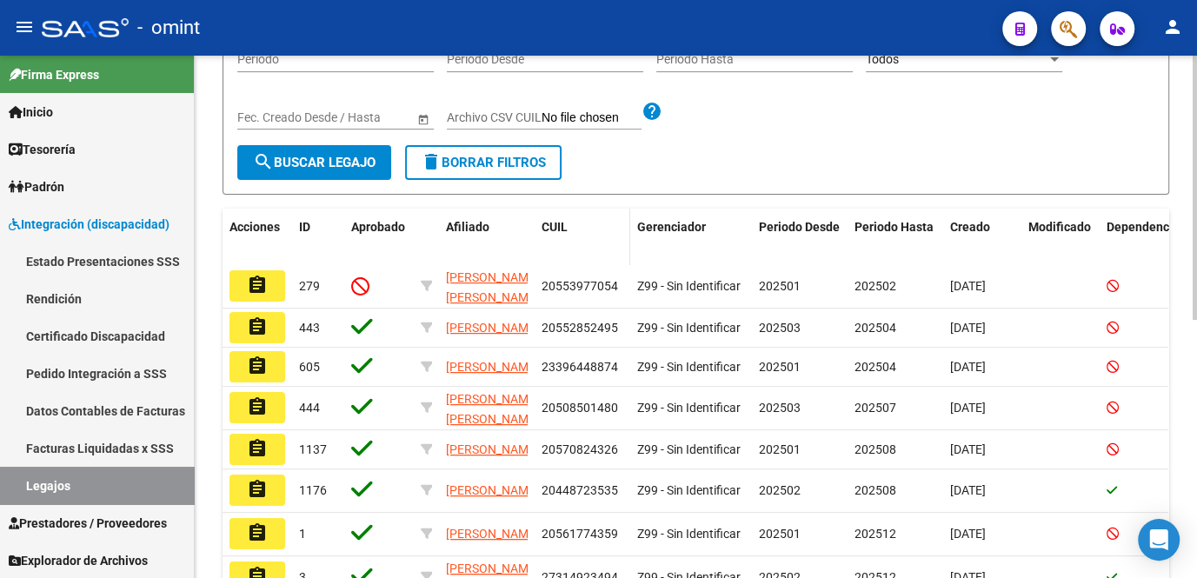
scroll to position [115, 0]
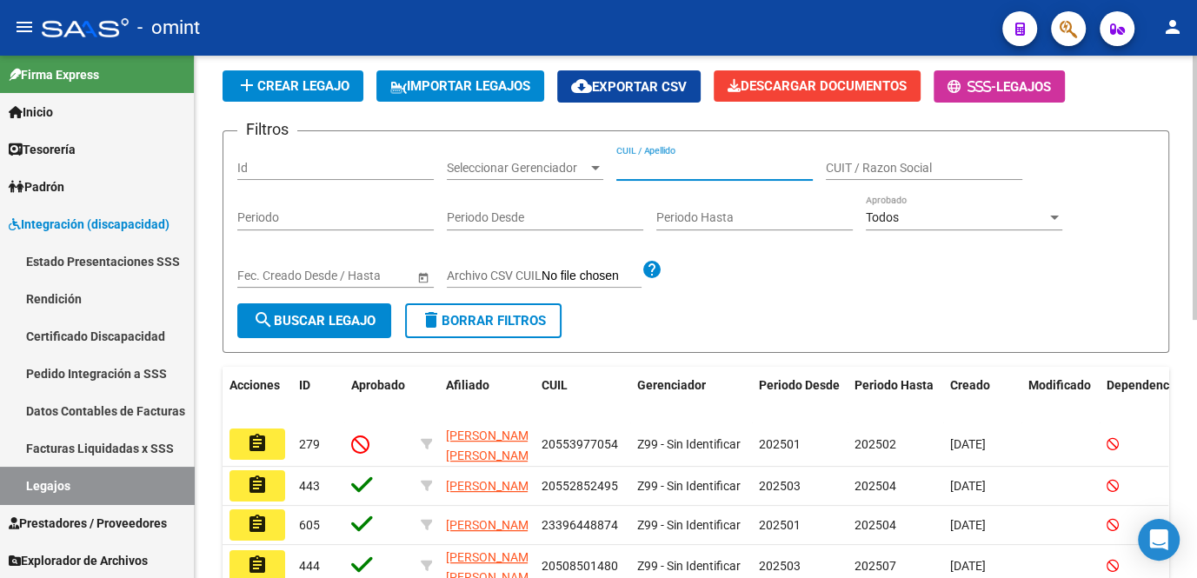
click at [648, 170] on input "CUIL / Apellido" at bounding box center [714, 168] width 196 height 15
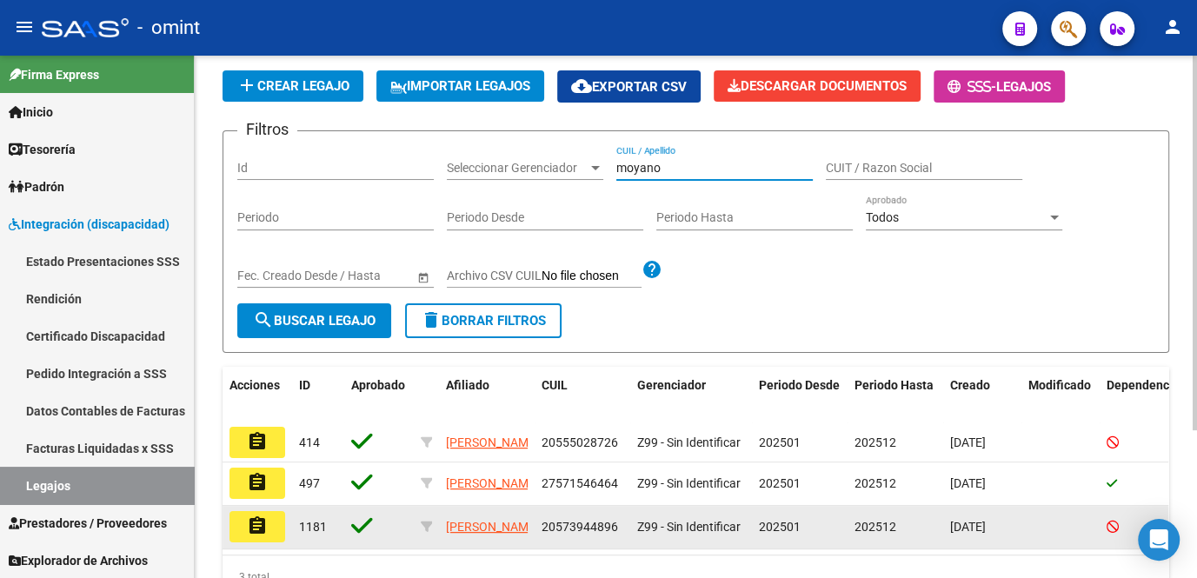
type input "moyano"
click at [269, 530] on button "assignment" at bounding box center [257, 526] width 56 height 31
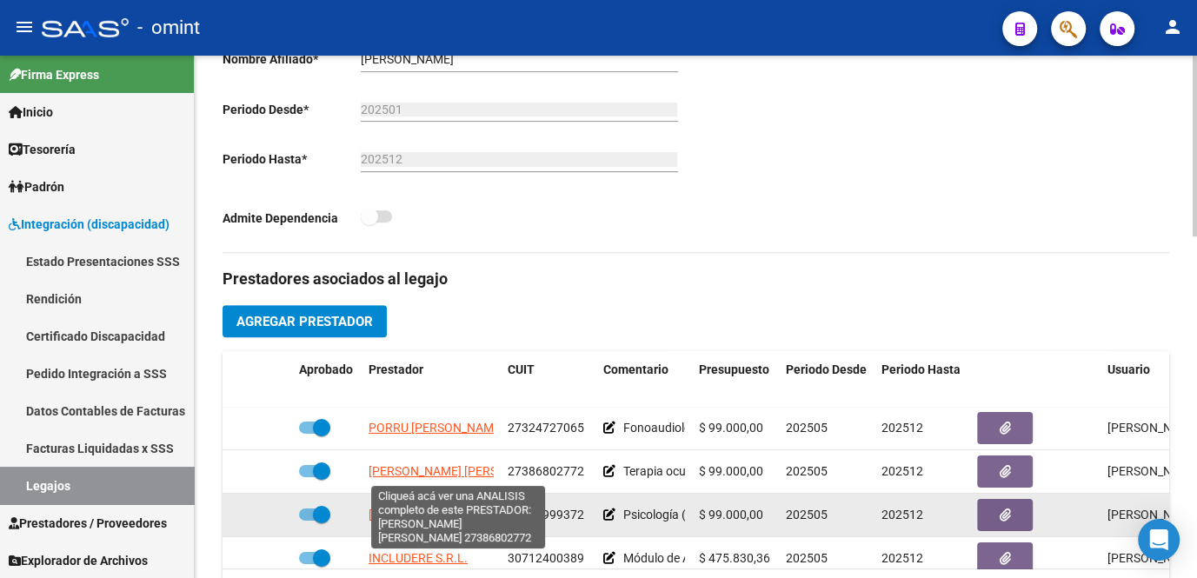
scroll to position [30, 0]
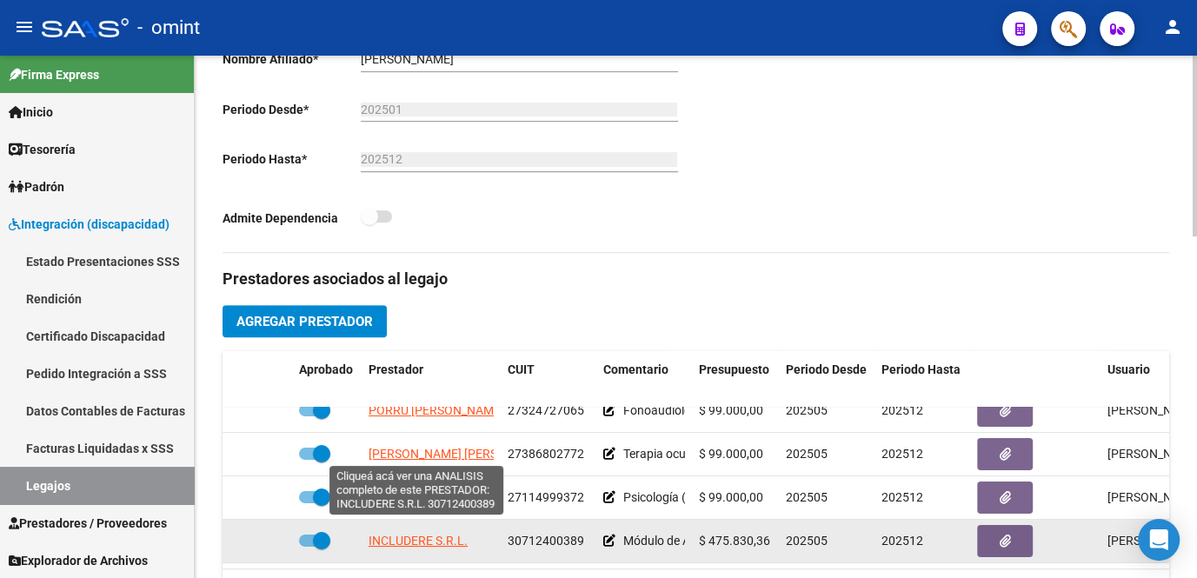
click at [442, 534] on span "INCLUDERE S.R.L." at bounding box center [418, 541] width 99 height 14
type textarea "30712400389"
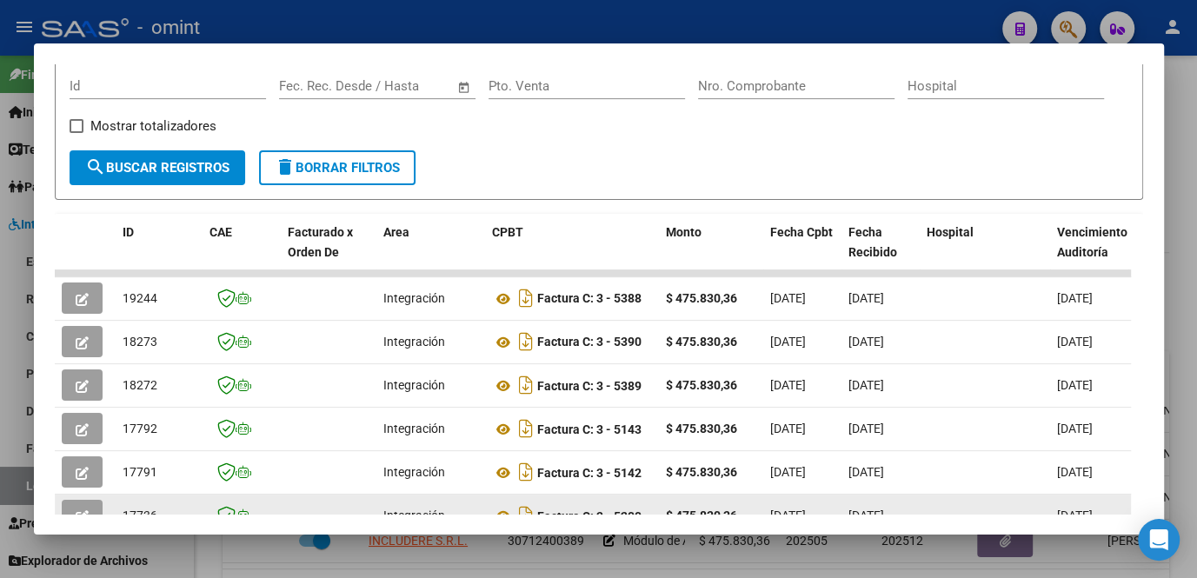
scroll to position [343, 0]
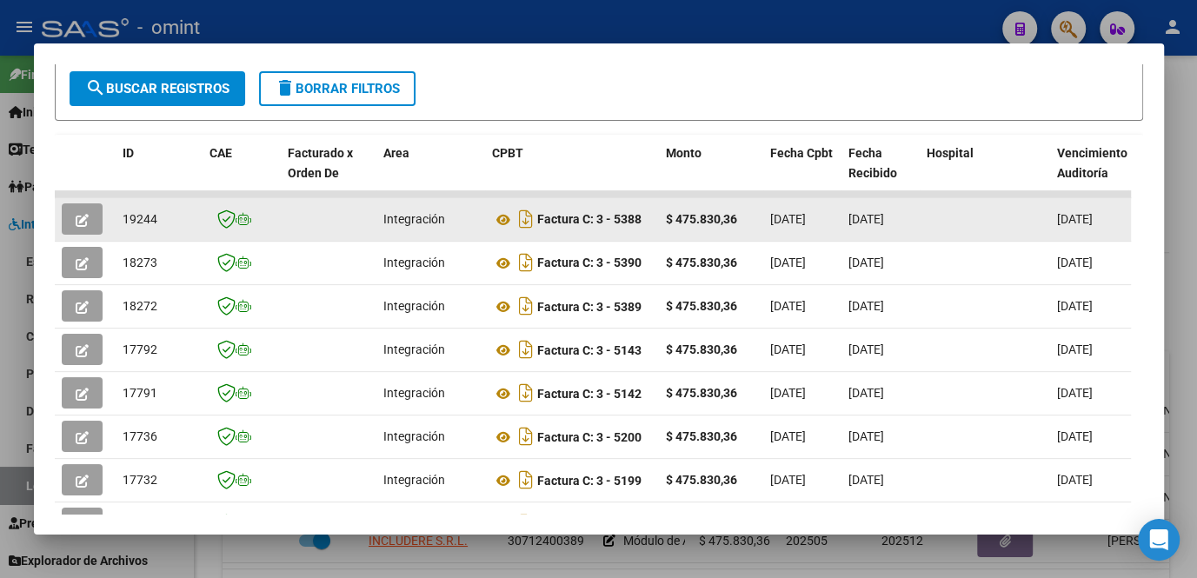
click at [89, 225] on button "button" at bounding box center [82, 218] width 41 height 31
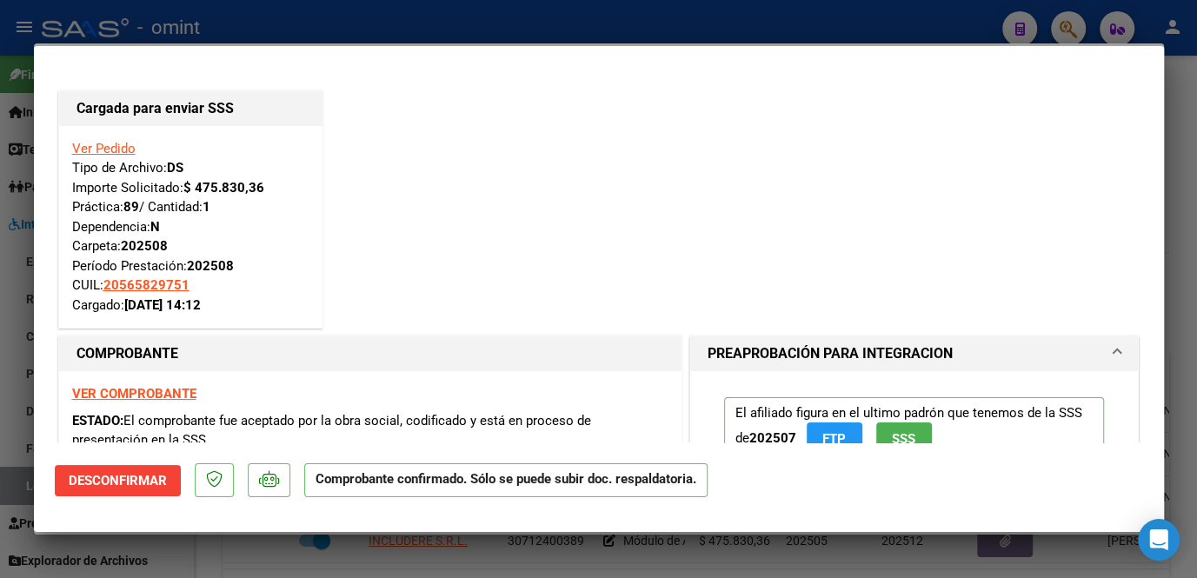
click at [260, 541] on div at bounding box center [598, 289] width 1197 height 578
type input "$ 0,00"
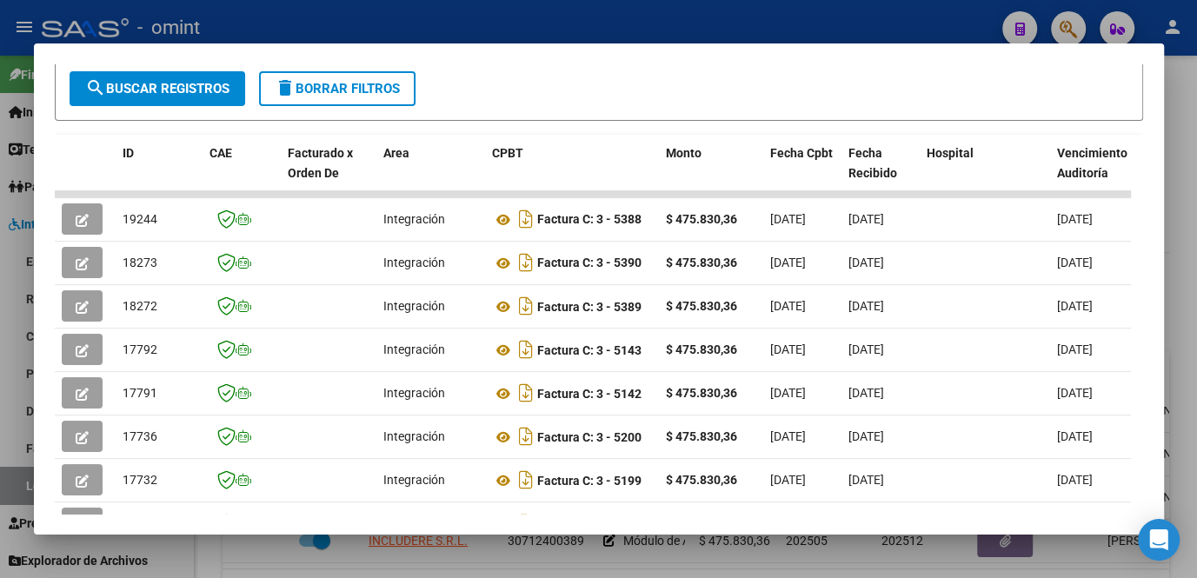
click at [254, 547] on div at bounding box center [598, 289] width 1197 height 578
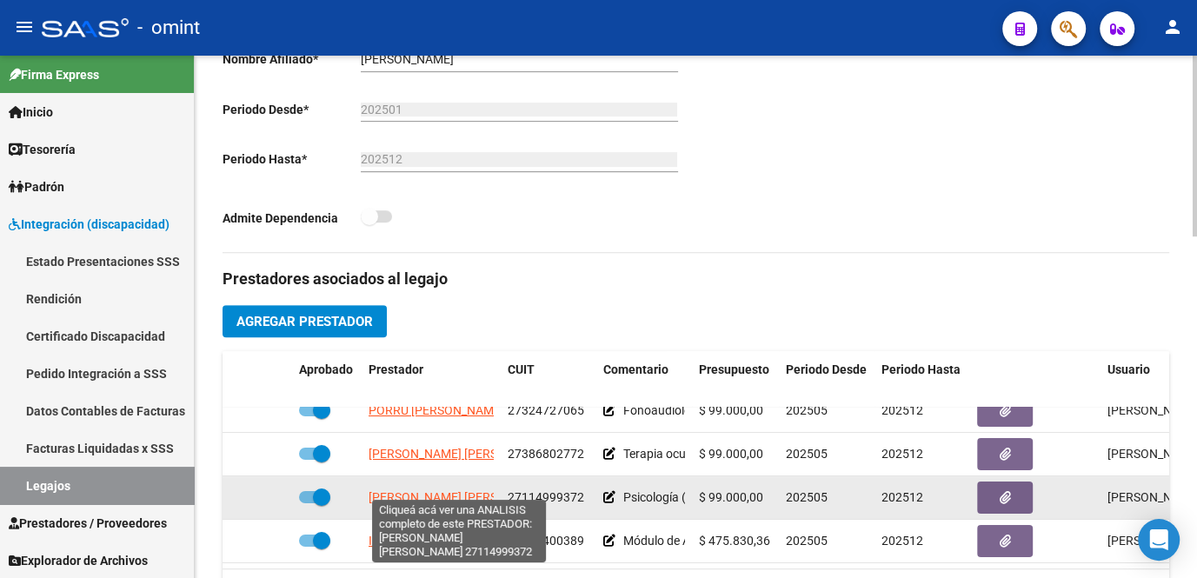
click at [418, 490] on span "[PERSON_NAME] [PERSON_NAME]" at bounding box center [463, 497] width 189 height 14
type textarea "27114999372"
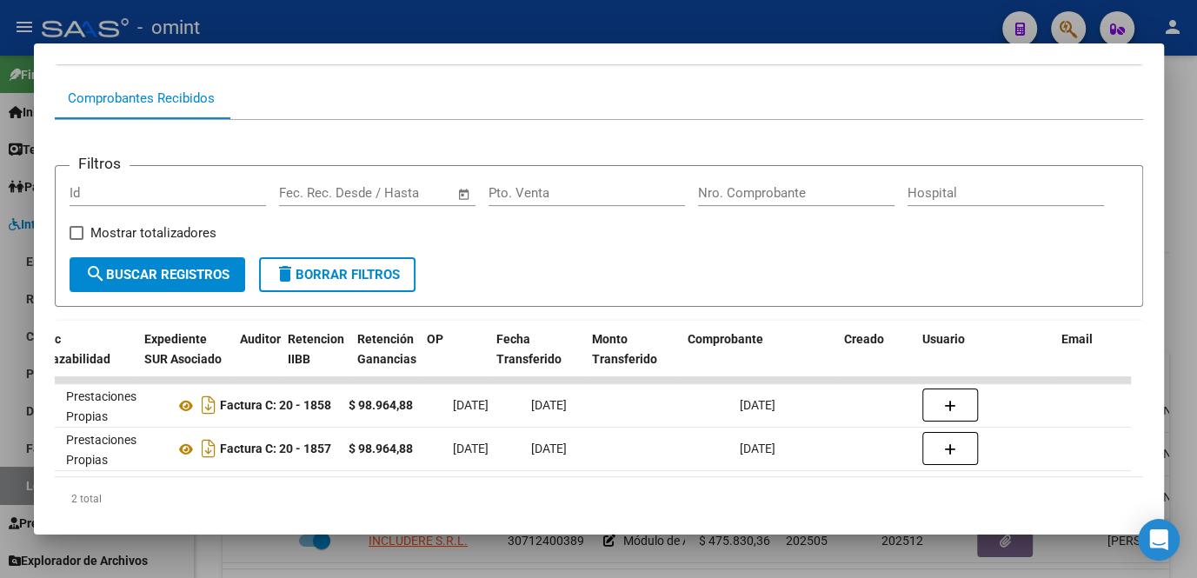
scroll to position [0, 0]
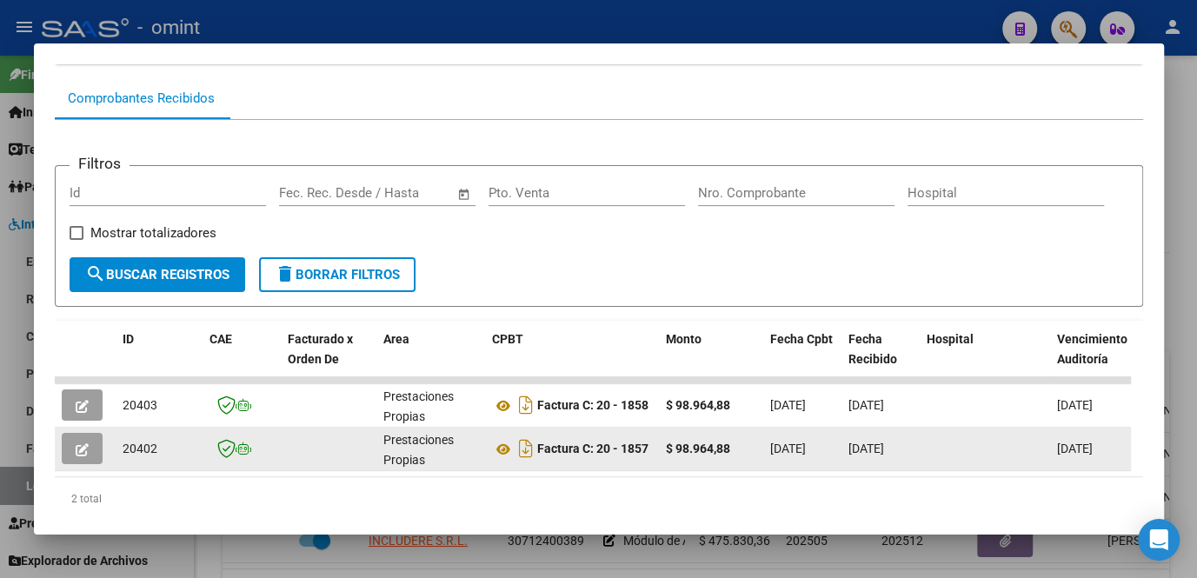
click at [80, 449] on icon "button" at bounding box center [82, 449] width 13 height 13
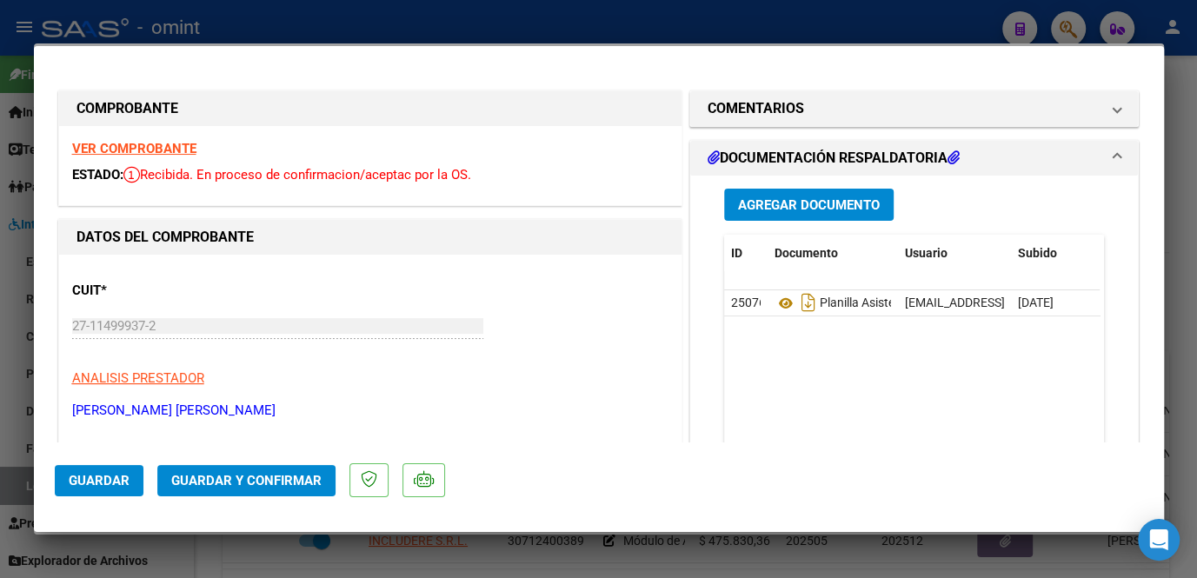
click at [148, 143] on strong "VER COMPROBANTE" at bounding box center [134, 149] width 124 height 16
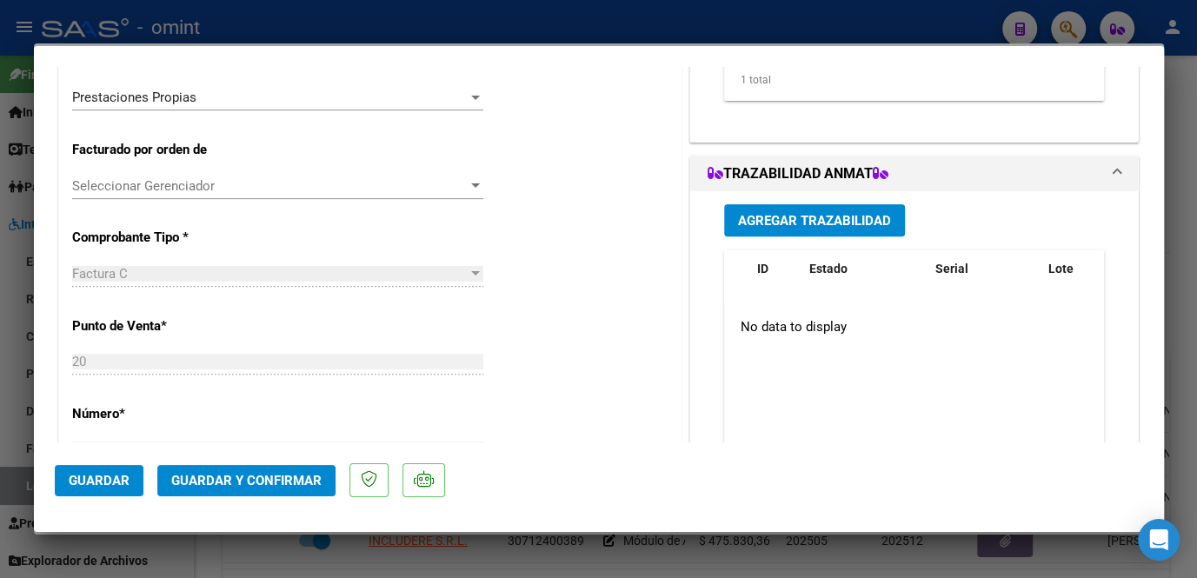
scroll to position [157, 0]
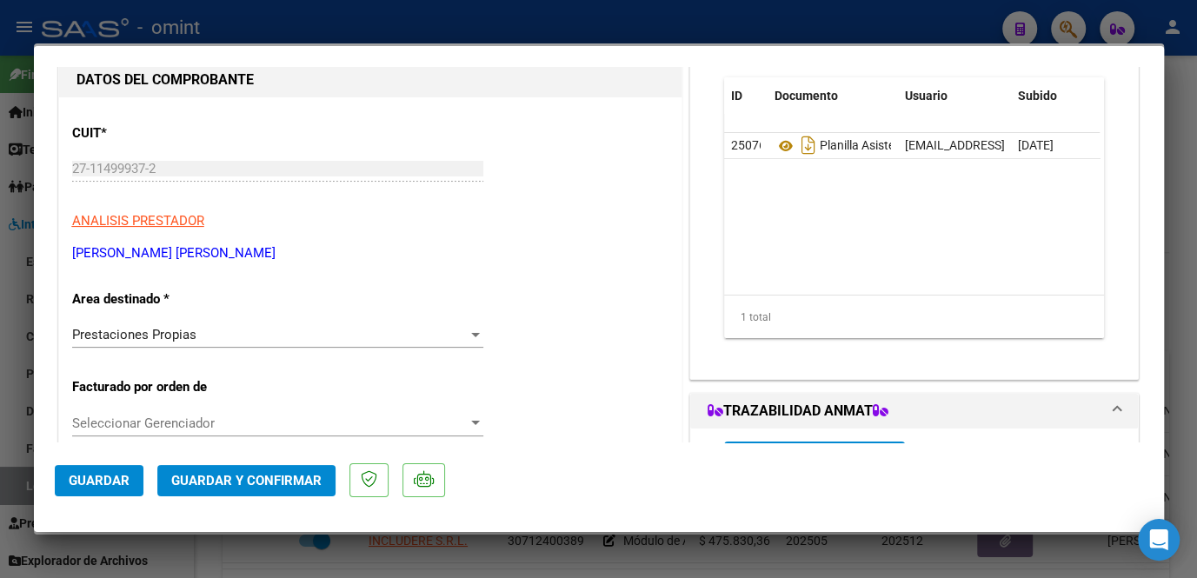
click at [282, 343] on div "Prestaciones Propias Seleccionar Area" at bounding box center [277, 335] width 411 height 26
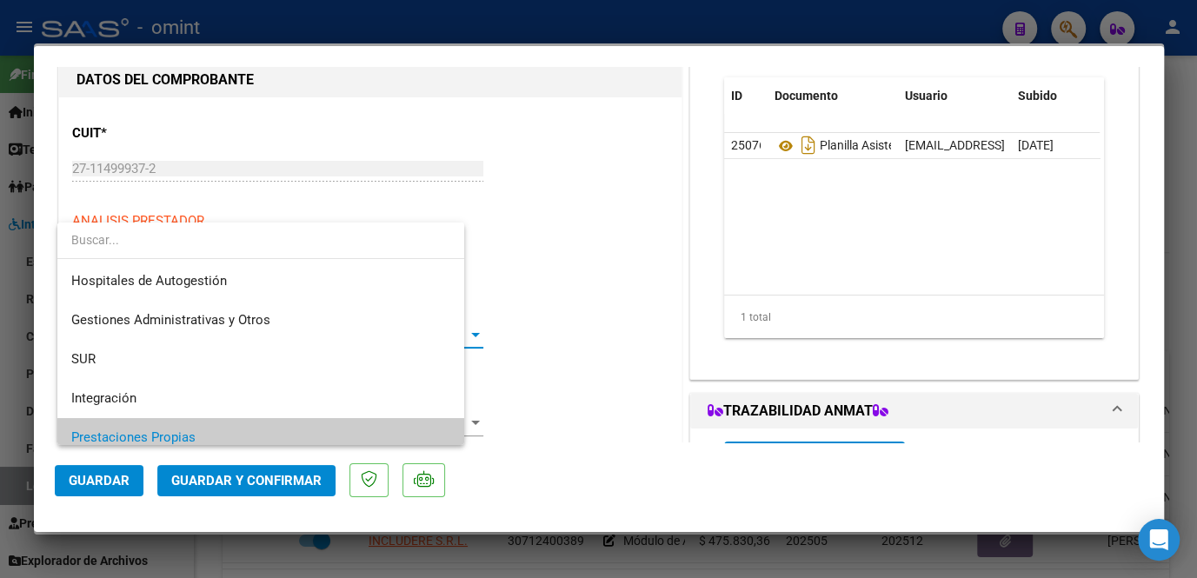
scroll to position [103, 0]
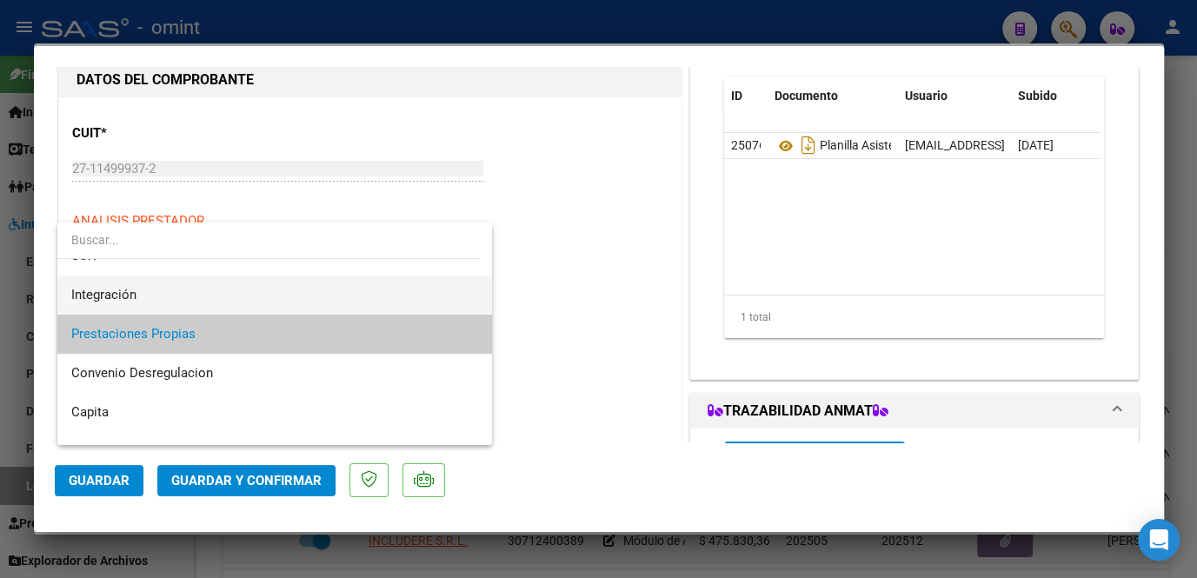
click at [270, 308] on span "Integración" at bounding box center [274, 295] width 407 height 39
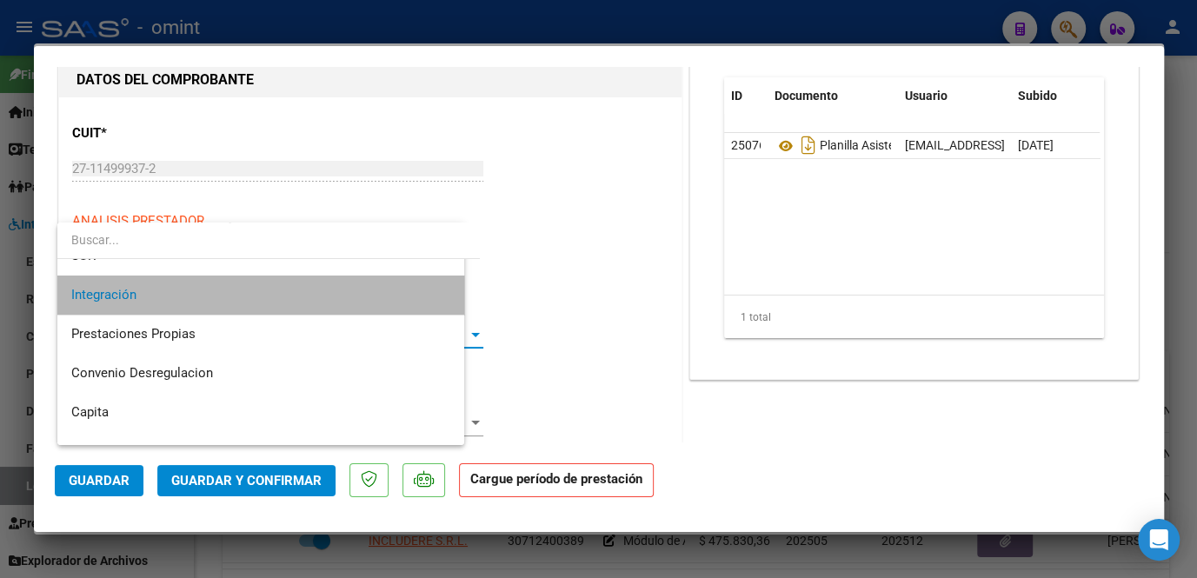
scroll to position [117, 0]
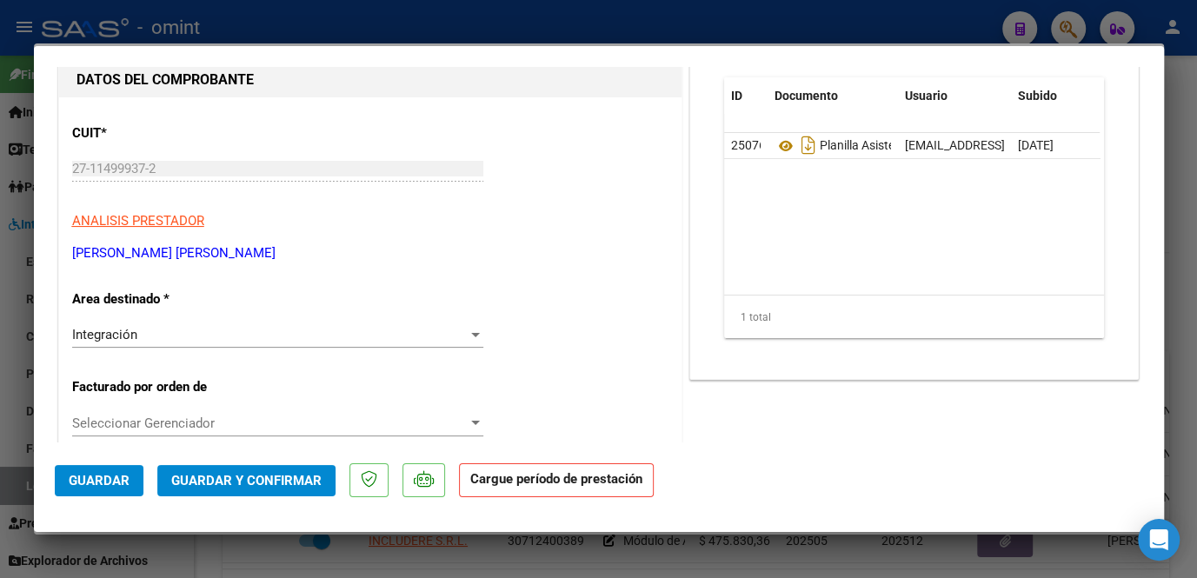
click at [205, 329] on div "Integración" at bounding box center [270, 335] width 396 height 16
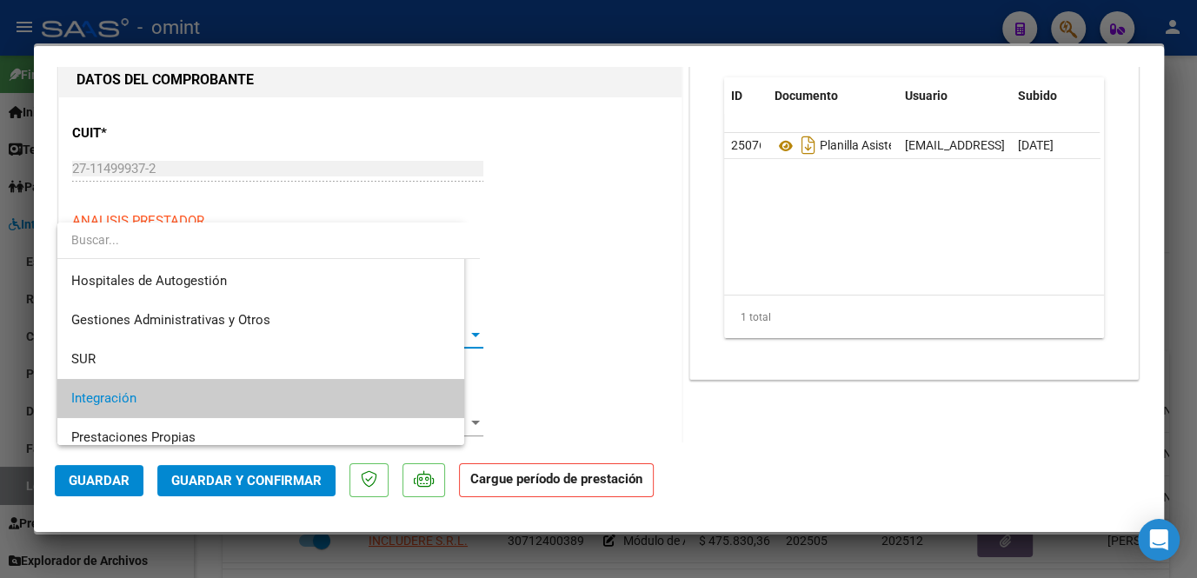
scroll to position [64, 0]
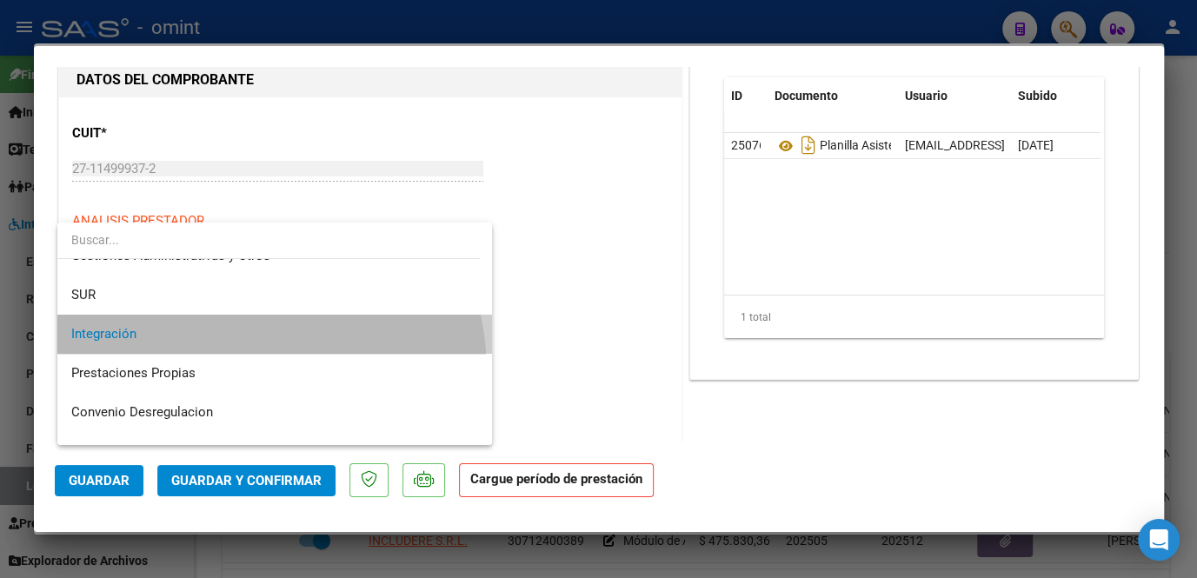
click at [205, 334] on span "Integración" at bounding box center [274, 334] width 407 height 39
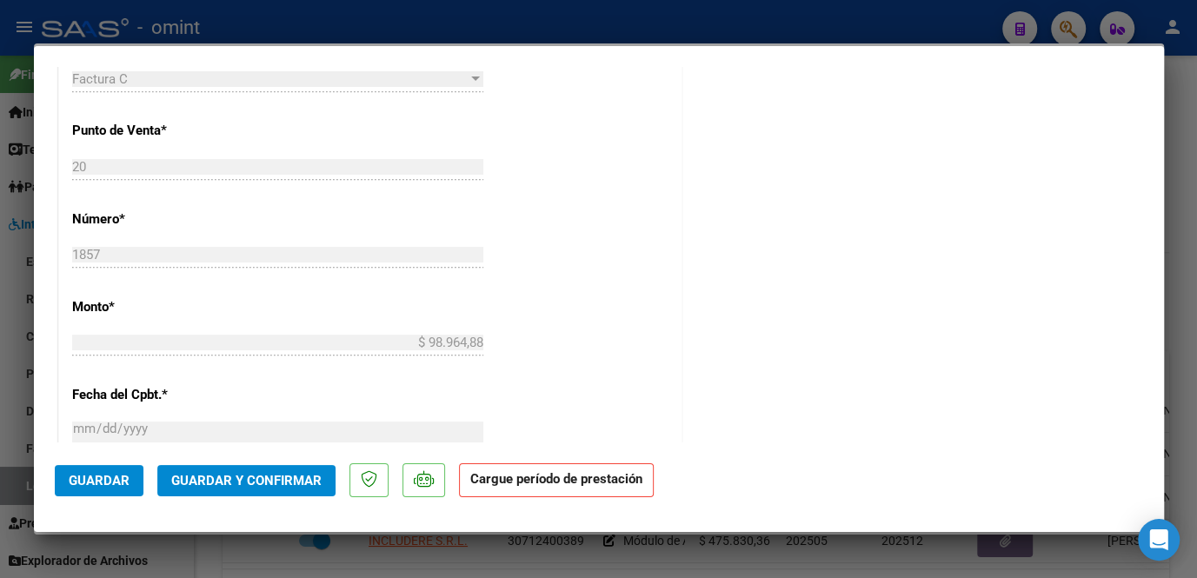
scroll to position [395, 0]
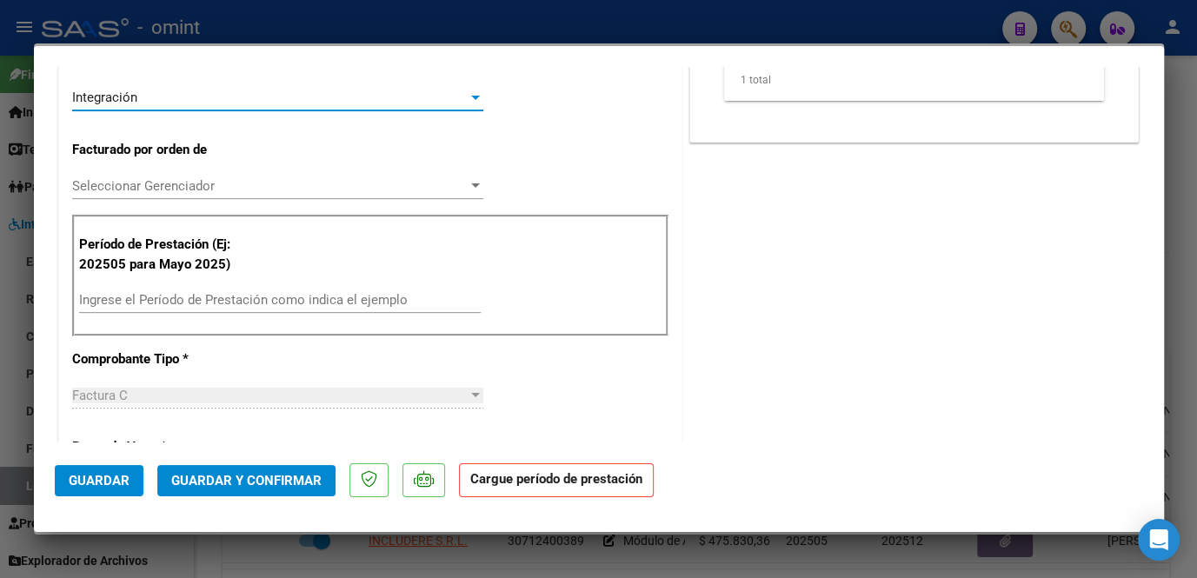
click at [298, 303] on input "Ingrese el Período de Prestación como indica el ejemplo" at bounding box center [280, 300] width 402 height 16
click at [1182, 339] on div at bounding box center [598, 289] width 1197 height 578
type input "$ 0,00"
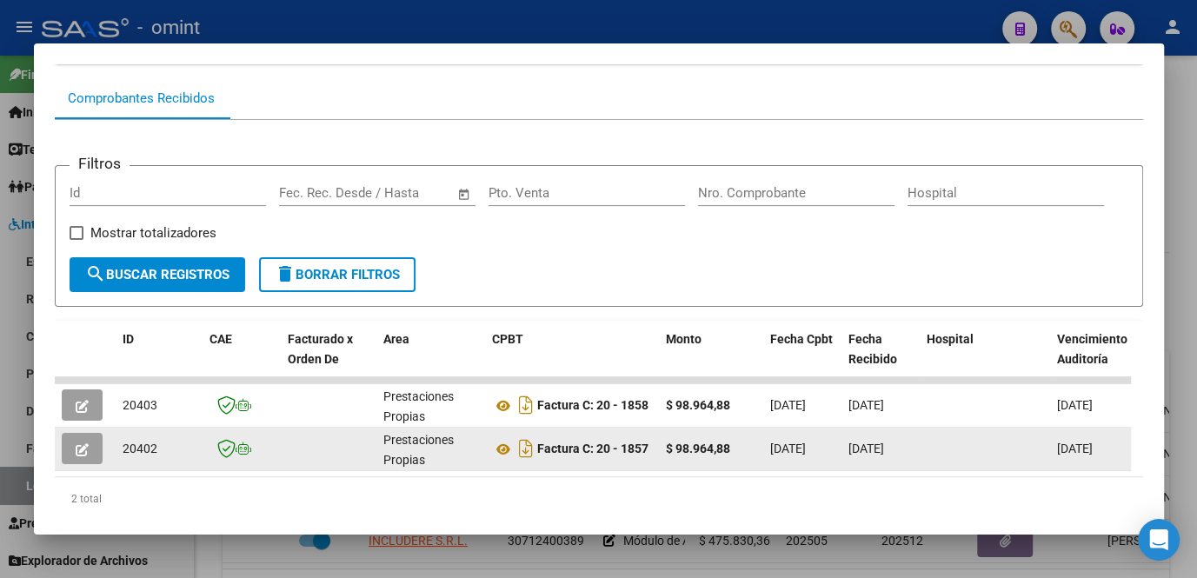
click at [82, 449] on icon "button" at bounding box center [82, 449] width 13 height 13
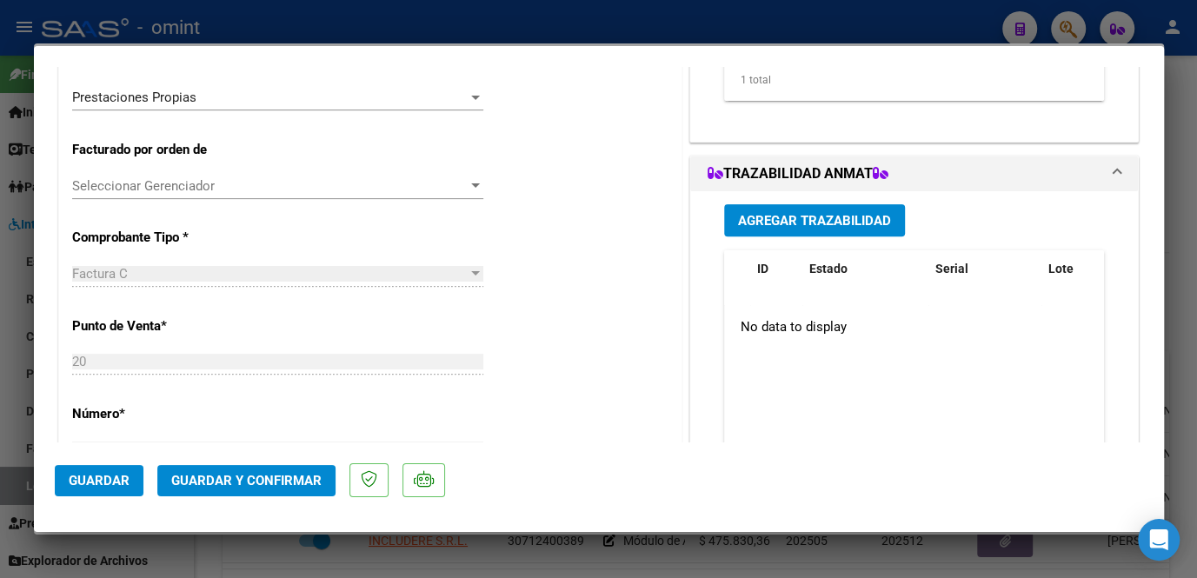
scroll to position [316, 0]
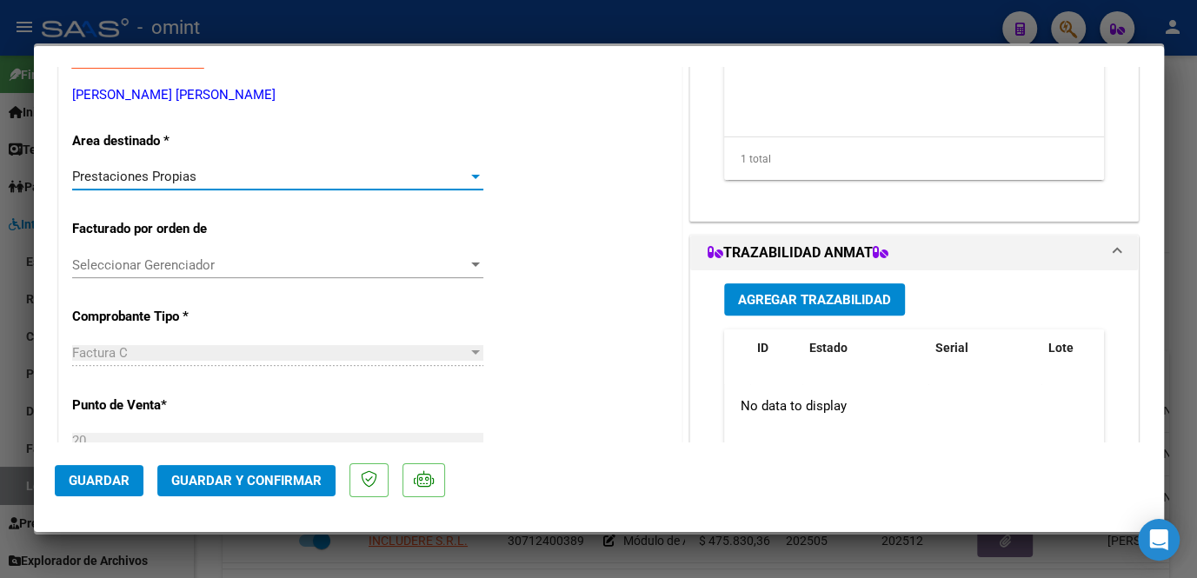
click at [167, 176] on span "Prestaciones Propias" at bounding box center [134, 177] width 124 height 16
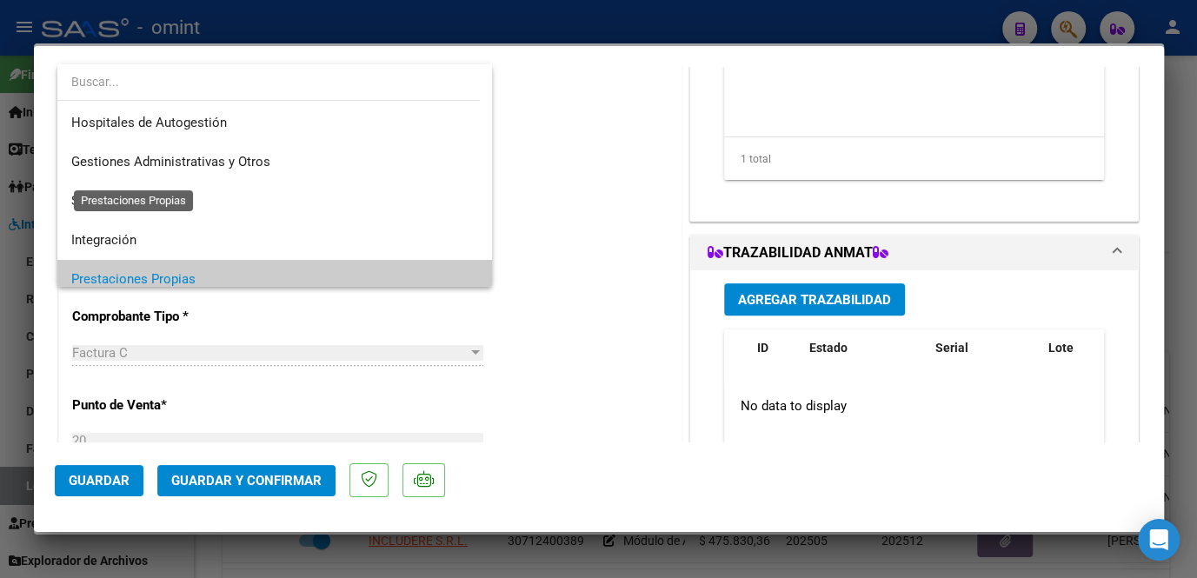
scroll to position [103, 0]
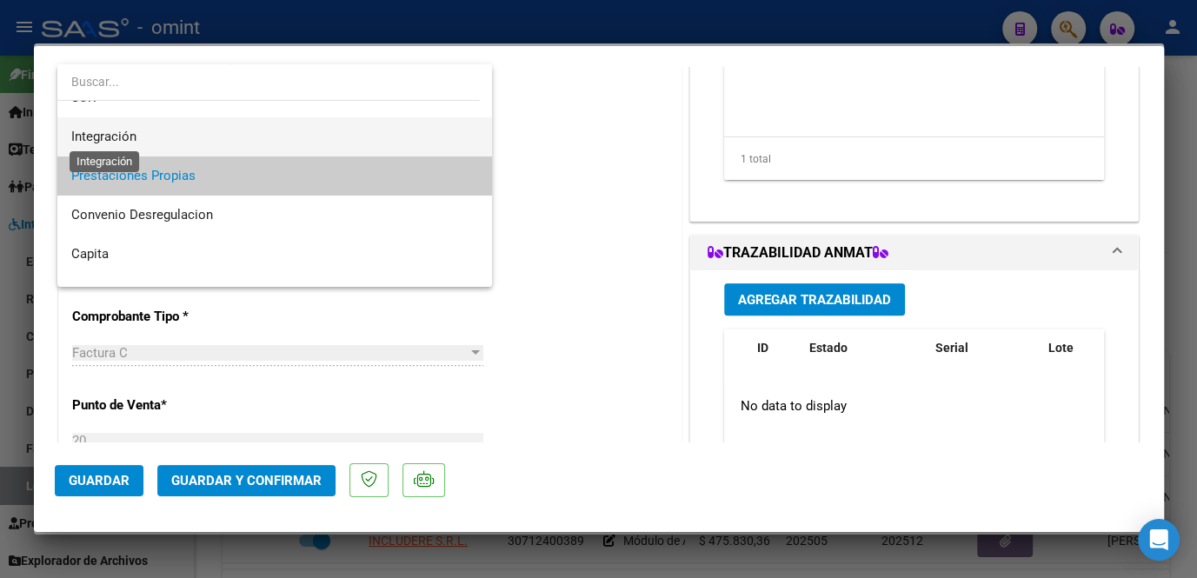
click at [136, 133] on span "Integración" at bounding box center [103, 137] width 65 height 16
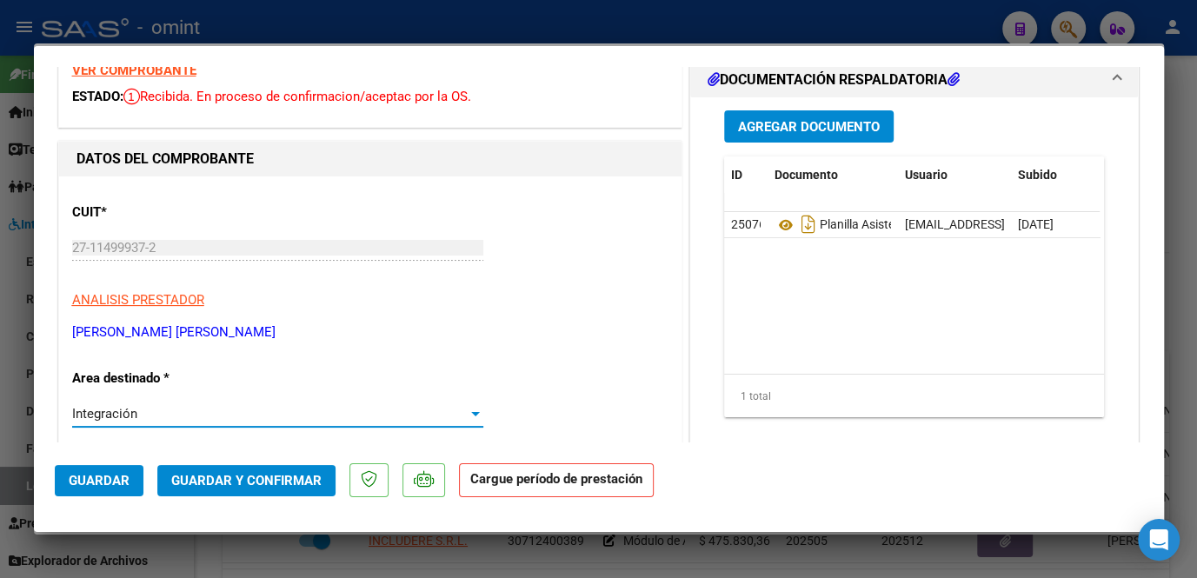
scroll to position [316, 0]
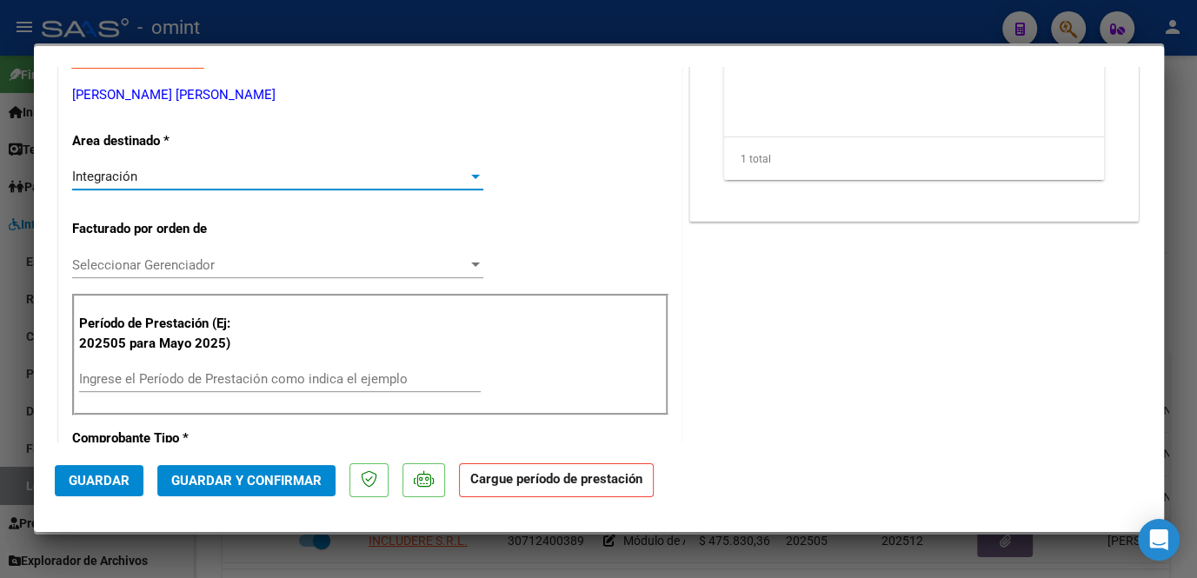
click at [214, 372] on input "Ingrese el Período de Prestación como indica el ejemplo" at bounding box center [280, 379] width 402 height 16
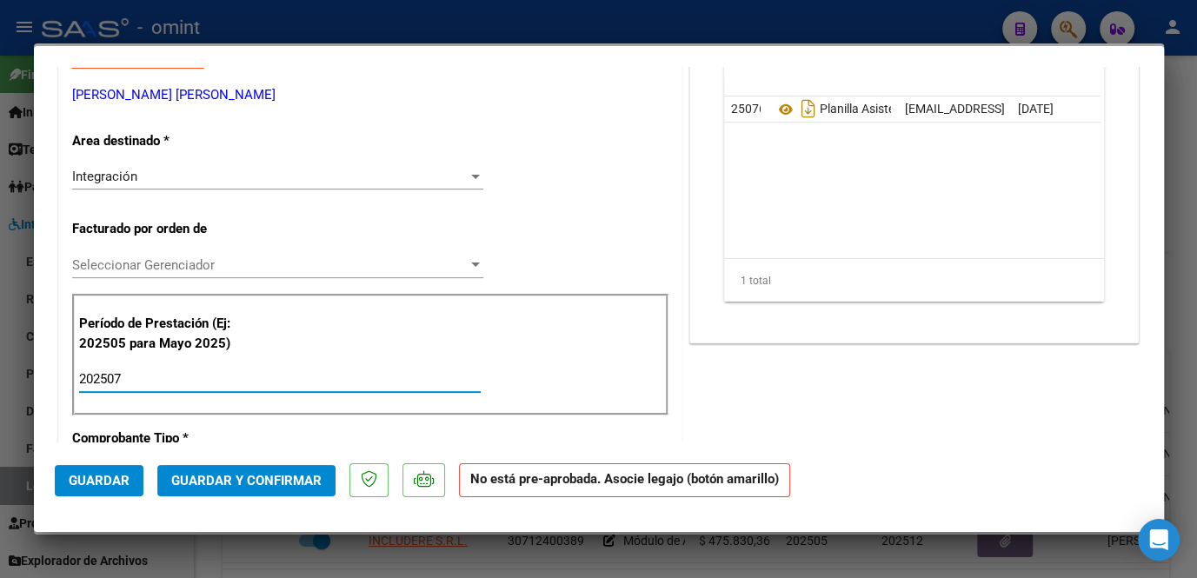
type input "202507"
click at [787, 389] on div "COMENTARIOS Comentarios De la Obra Social: Comentarios de la Obra Social (no vi…" at bounding box center [914, 578] width 457 height 1614
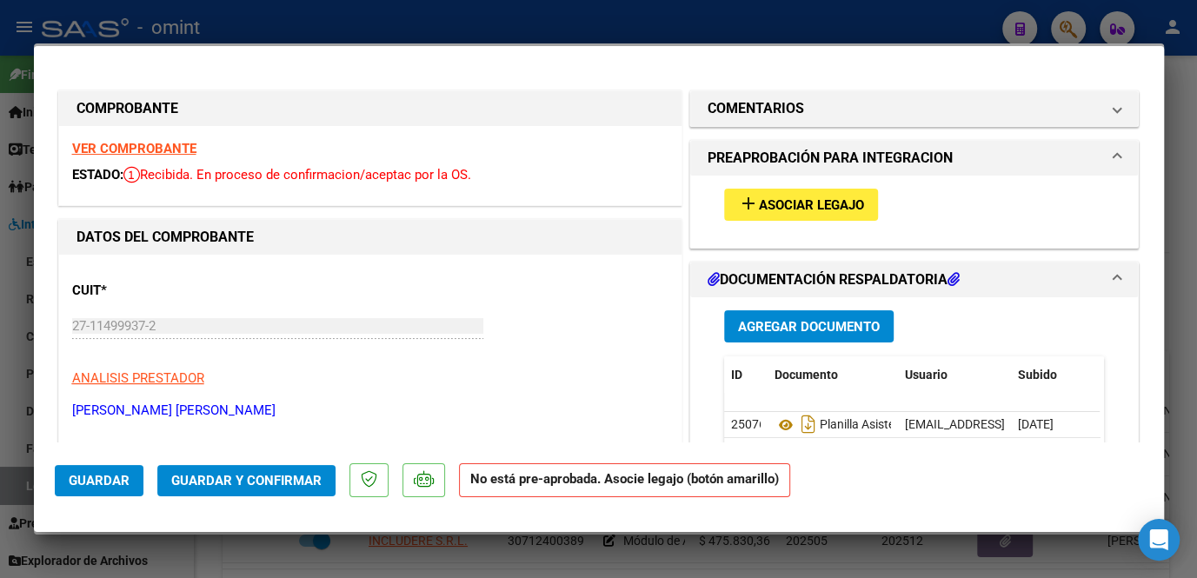
click at [781, 204] on span "Asociar Legajo" at bounding box center [811, 205] width 105 height 16
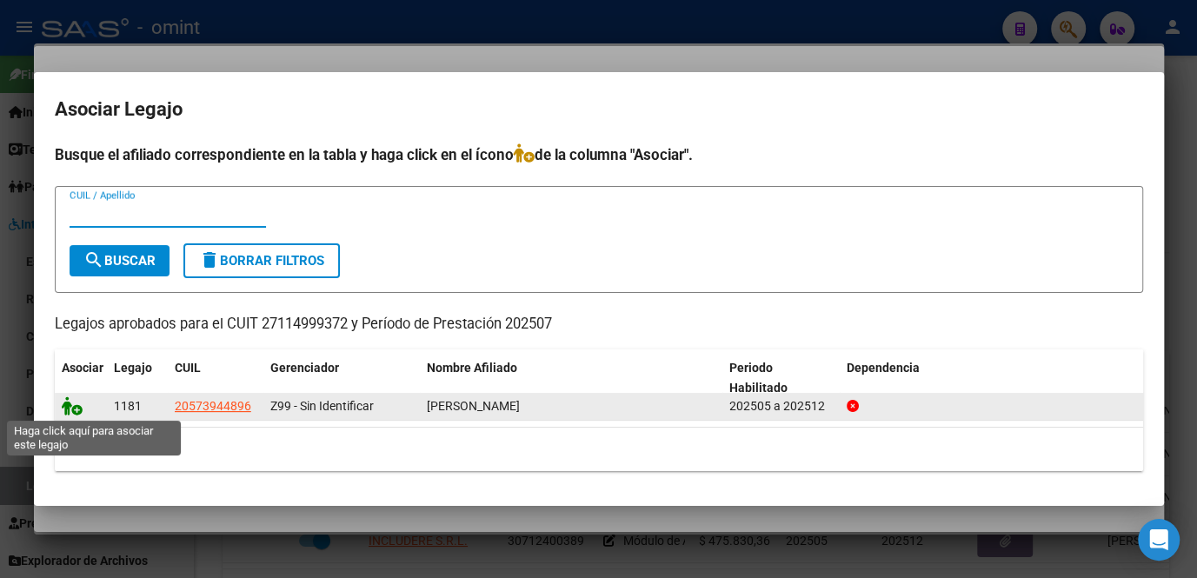
click at [75, 406] on icon at bounding box center [72, 405] width 21 height 19
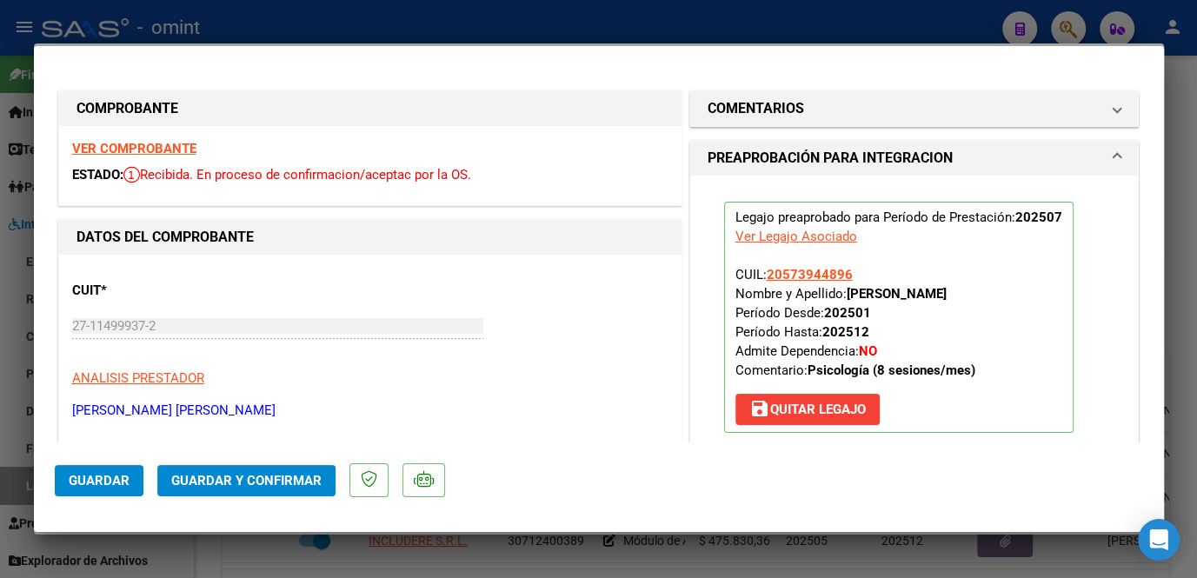
click at [190, 152] on strong "VER COMPROBANTE" at bounding box center [134, 149] width 124 height 16
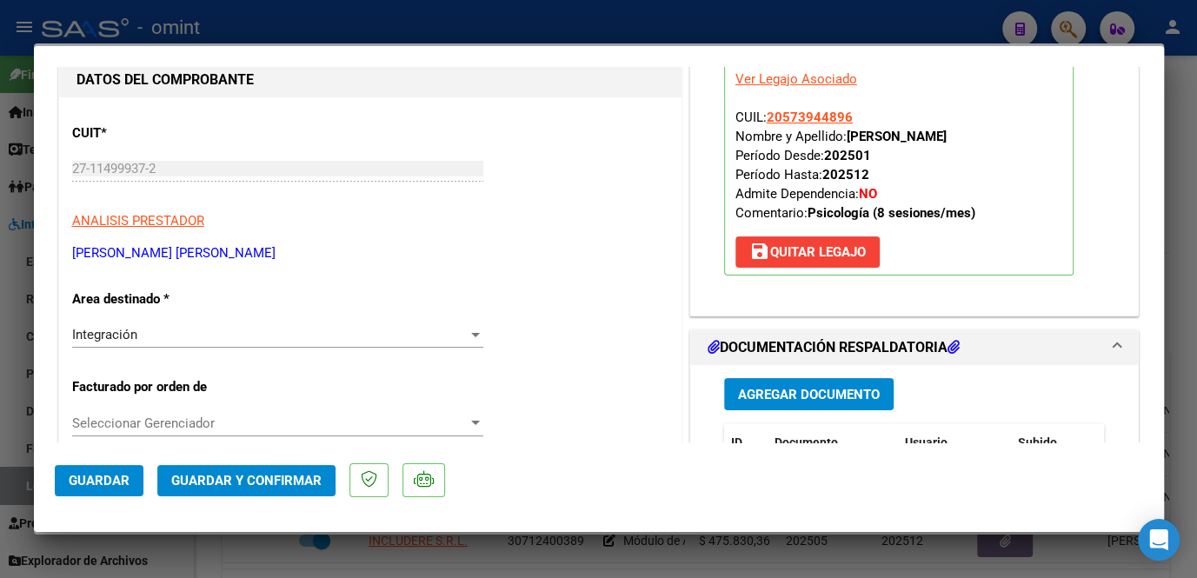
scroll to position [236, 0]
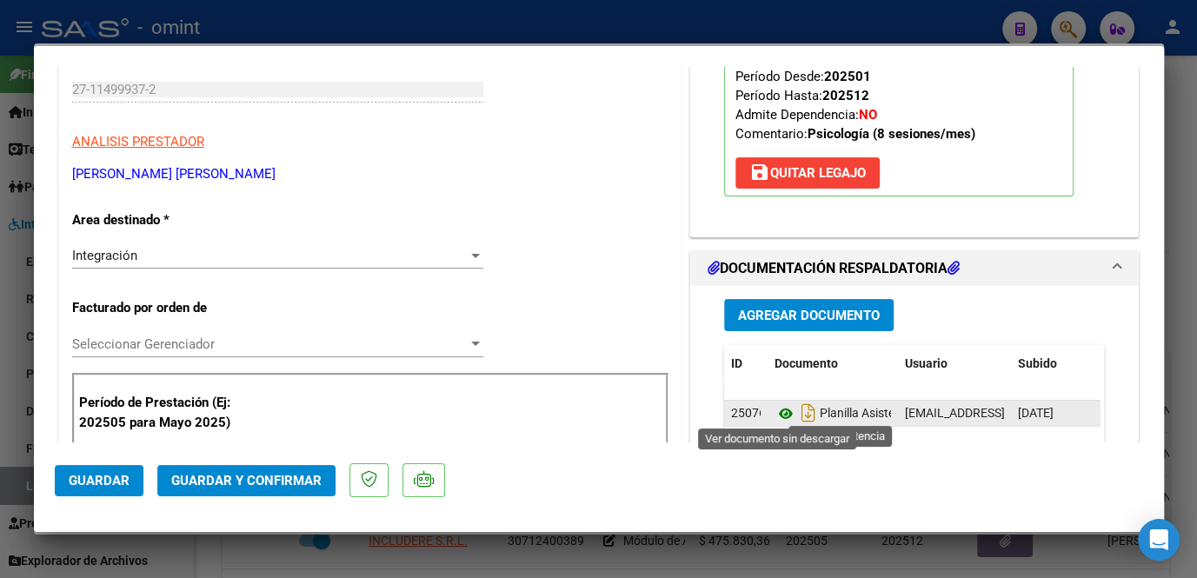
click at [776, 409] on icon at bounding box center [786, 413] width 23 height 21
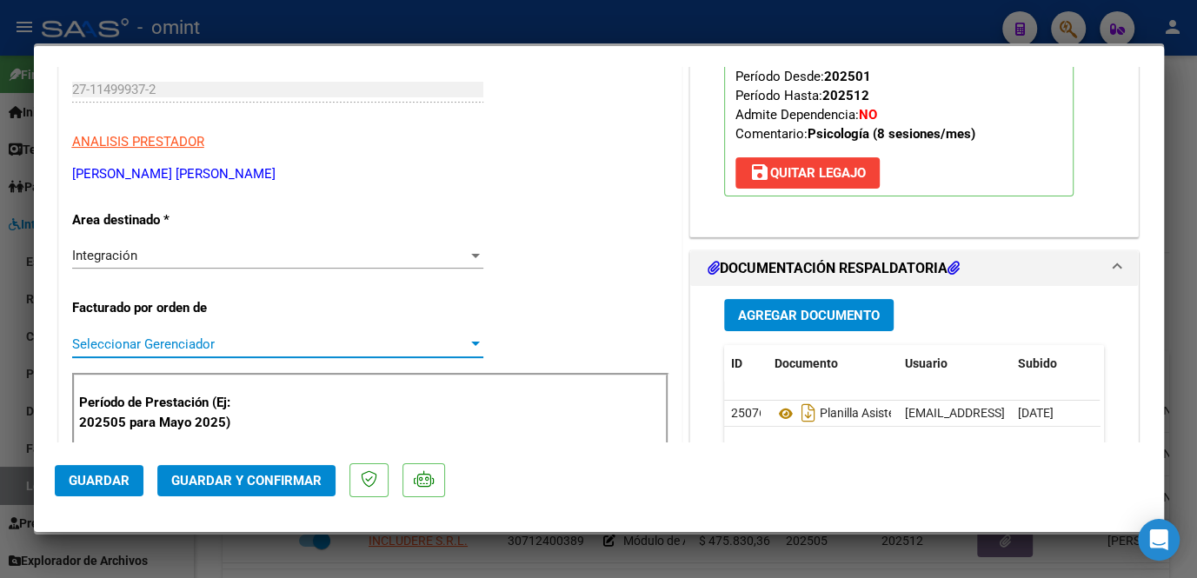
click at [205, 342] on span "Seleccionar Gerenciador" at bounding box center [270, 344] width 396 height 16
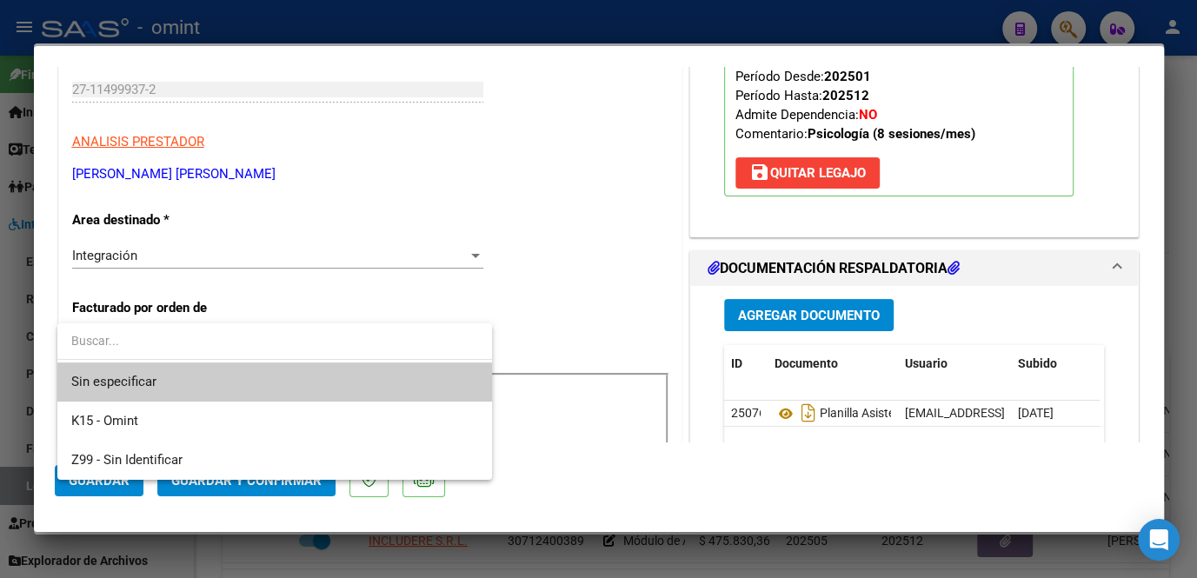
click at [187, 375] on span "Sin especificar" at bounding box center [274, 381] width 407 height 39
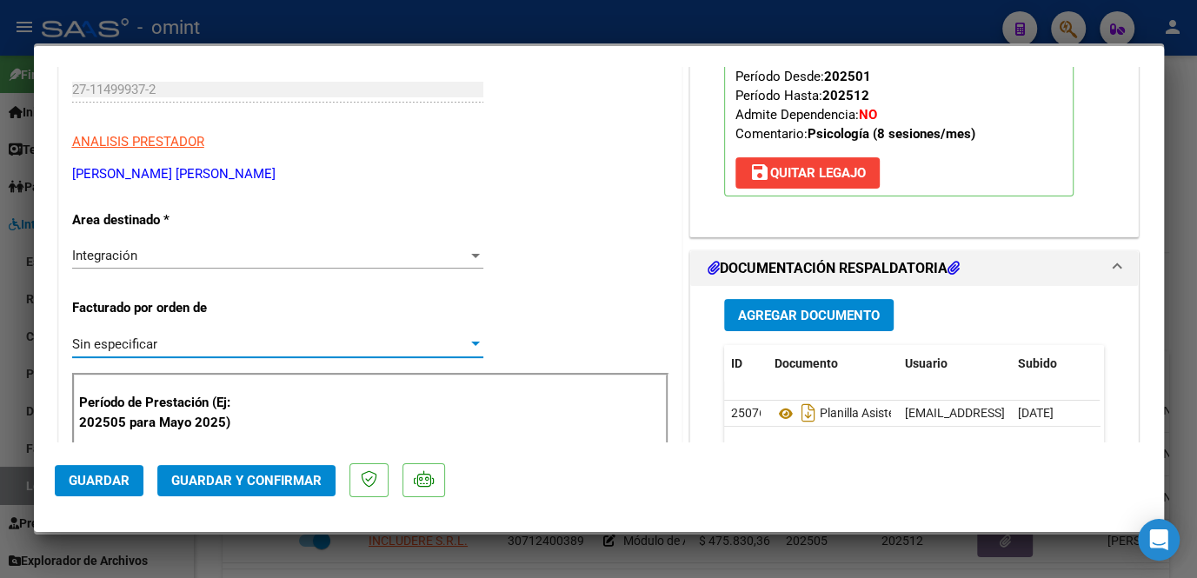
click at [213, 483] on span "Guardar y Confirmar" at bounding box center [246, 481] width 150 height 16
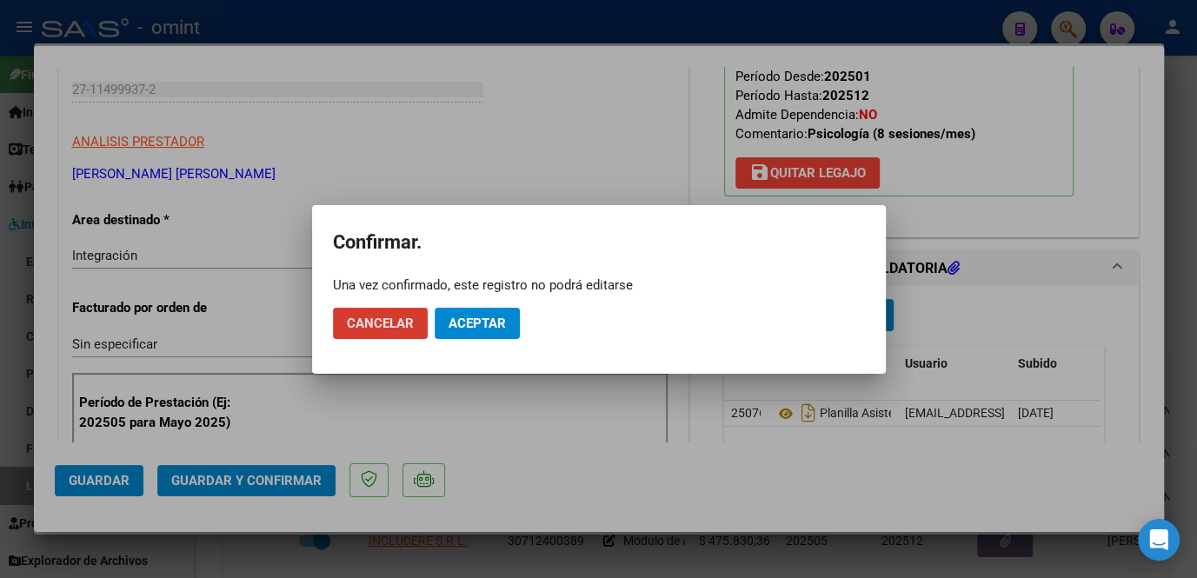
click at [442, 336] on button "Aceptar" at bounding box center [477, 323] width 85 height 31
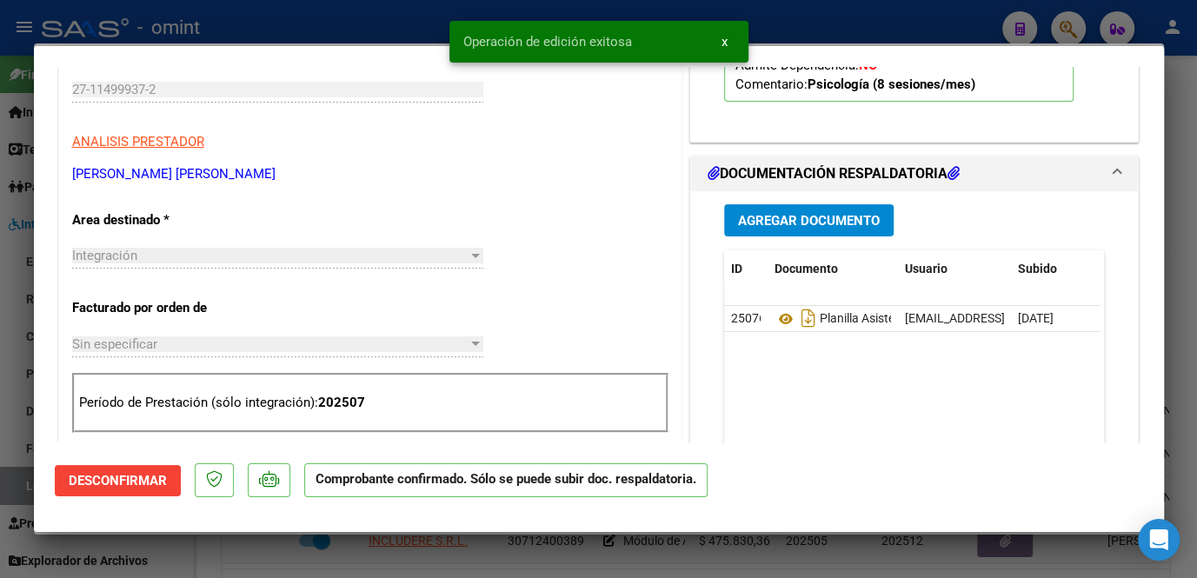
click at [255, 551] on div at bounding box center [598, 289] width 1197 height 578
type input "$ 0,00"
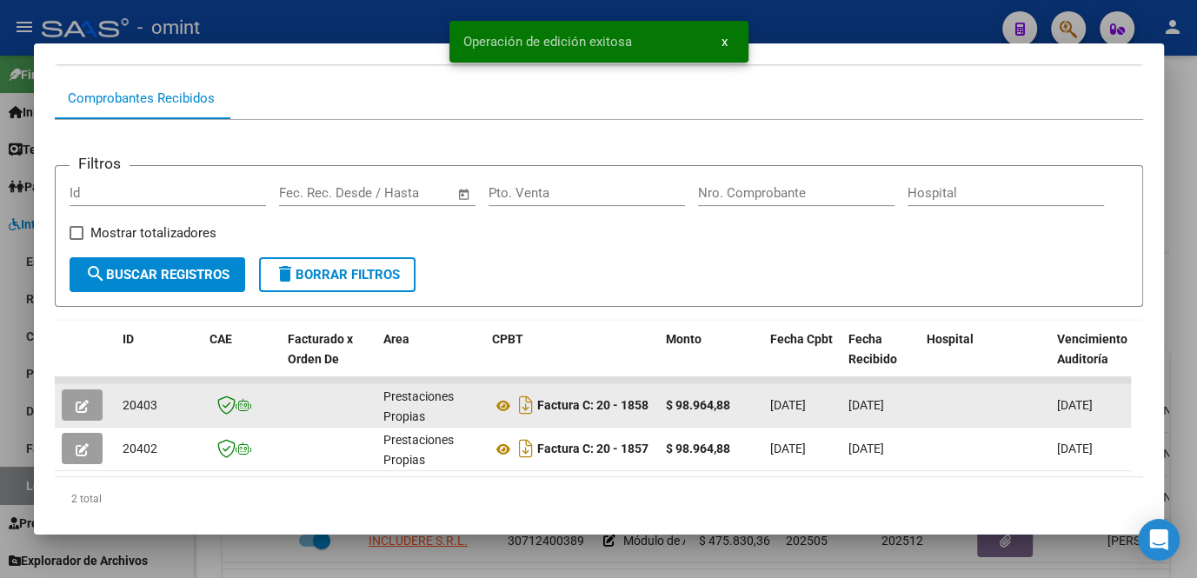
click at [103, 415] on div at bounding box center [85, 404] width 47 height 31
click at [90, 416] on button "button" at bounding box center [82, 404] width 41 height 31
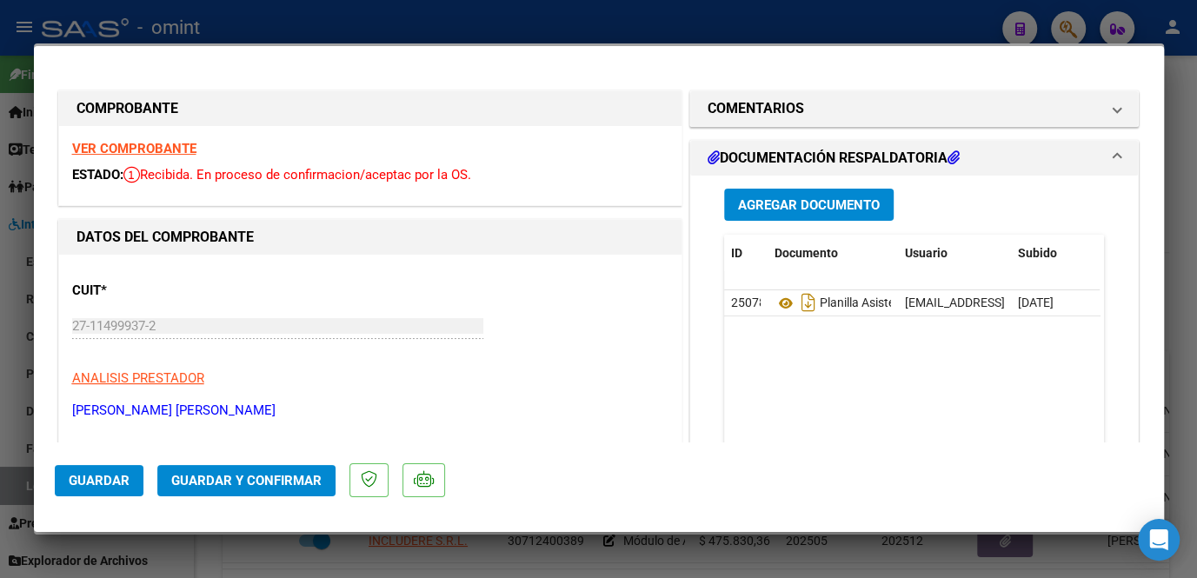
scroll to position [157, 0]
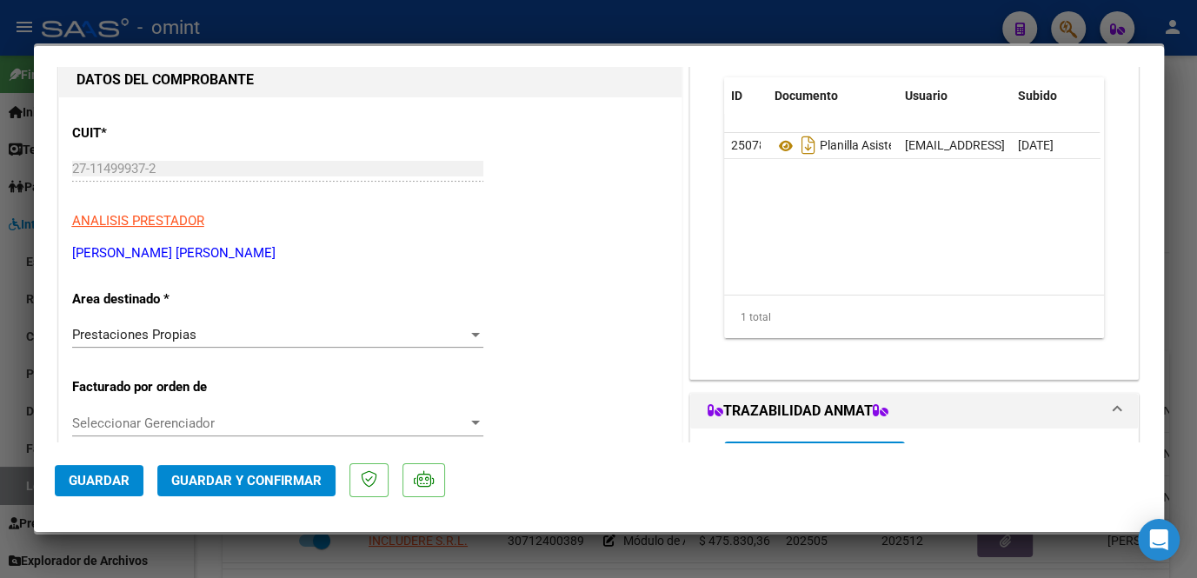
click at [178, 331] on span "Prestaciones Propias" at bounding box center [134, 335] width 124 height 16
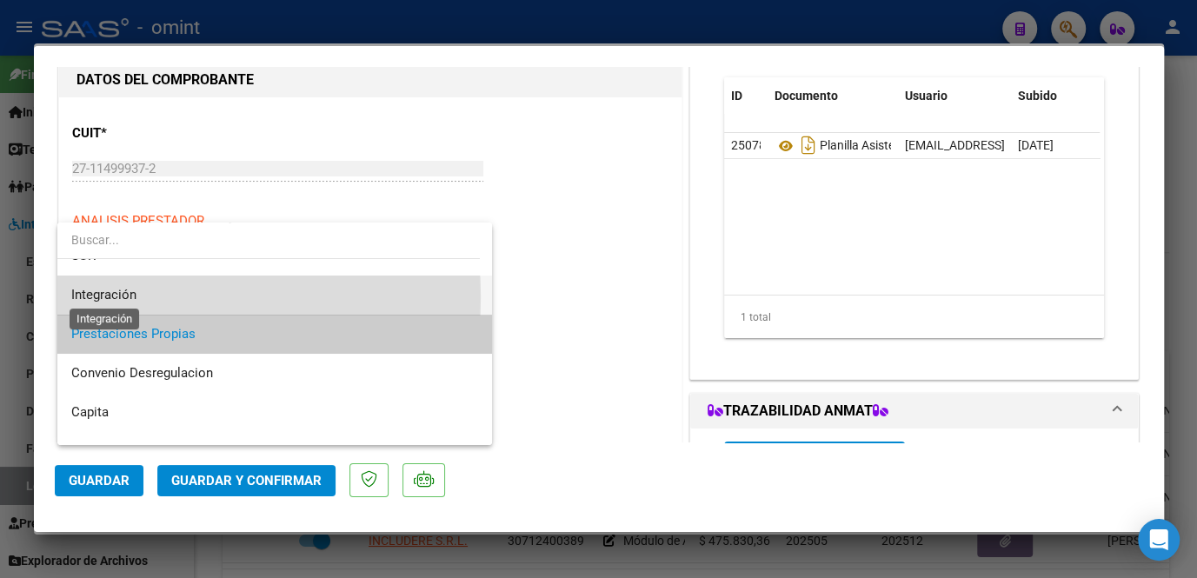
click at [120, 296] on span "Integración" at bounding box center [103, 295] width 65 height 16
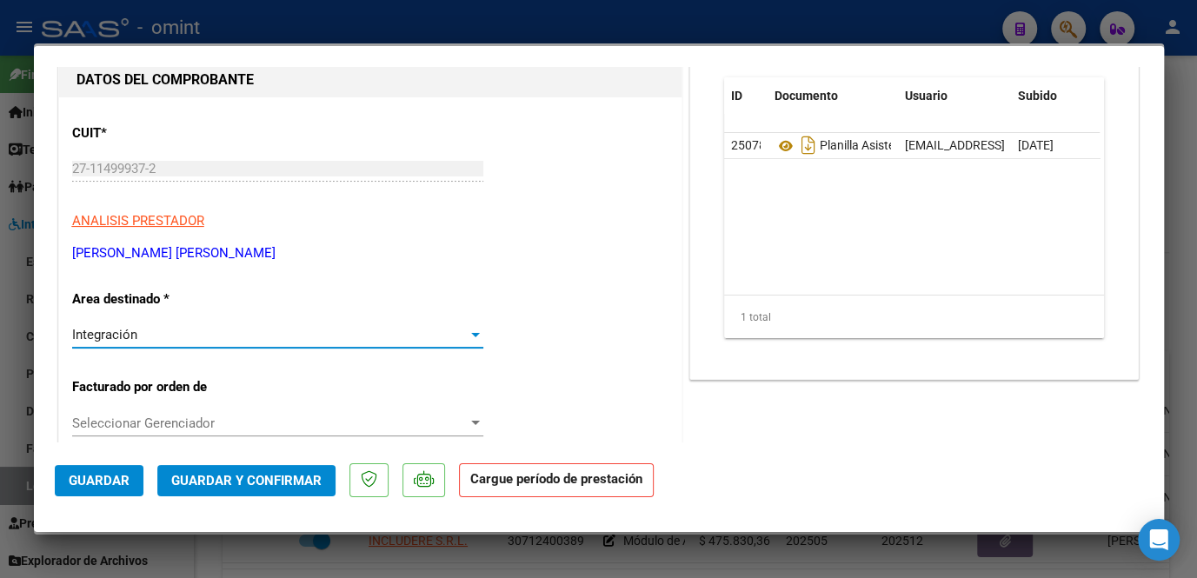
click at [146, 420] on span "Seleccionar Gerenciador" at bounding box center [270, 424] width 396 height 16
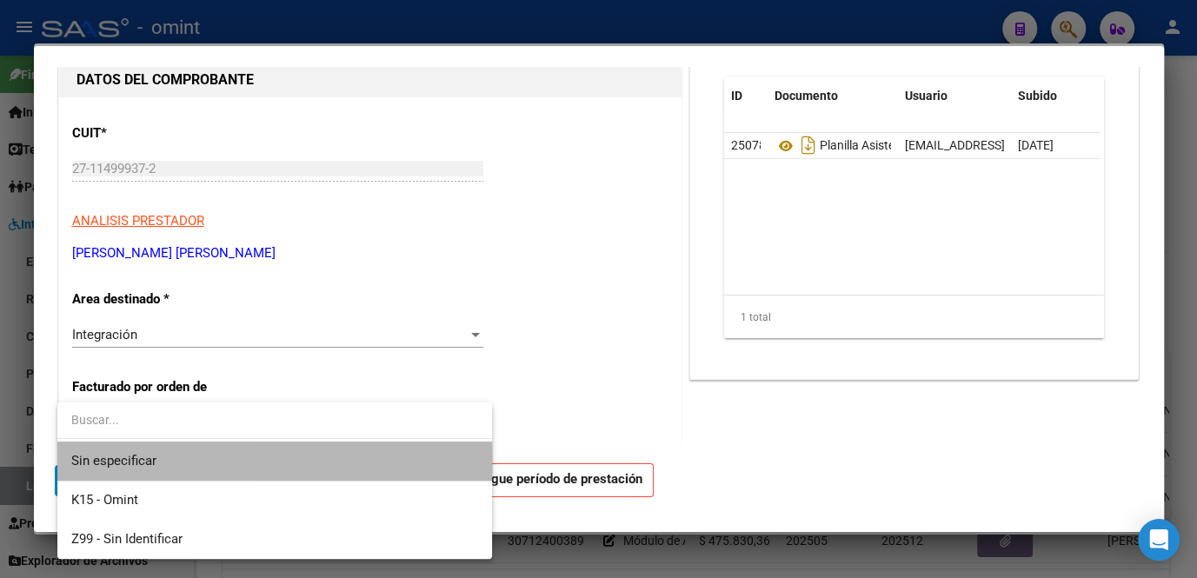
click at [155, 462] on span "Sin especificar" at bounding box center [274, 461] width 407 height 39
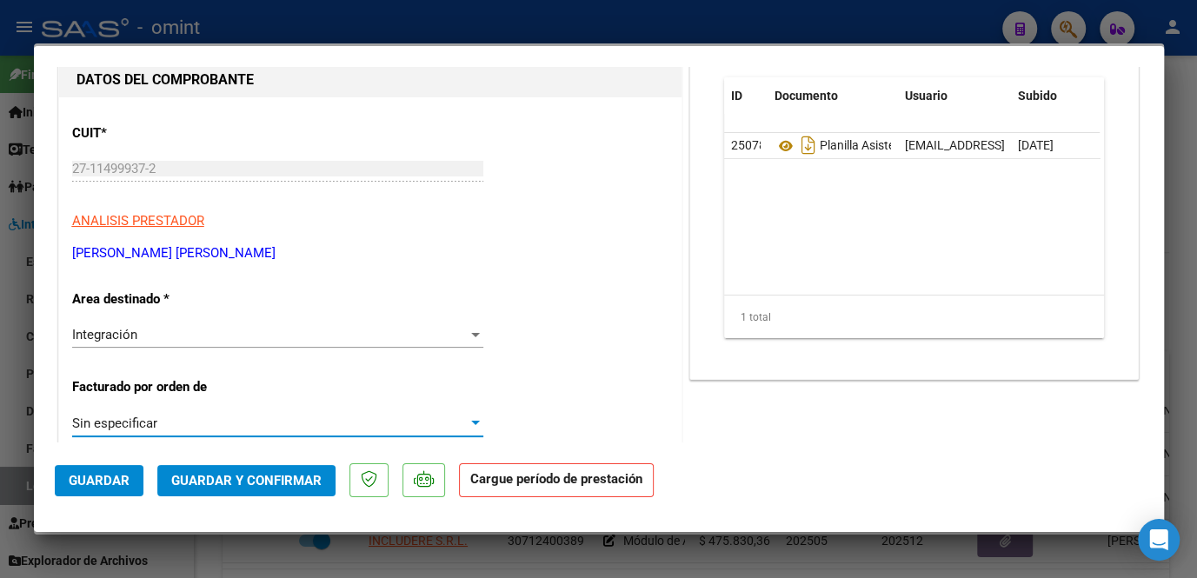
scroll to position [0, 0]
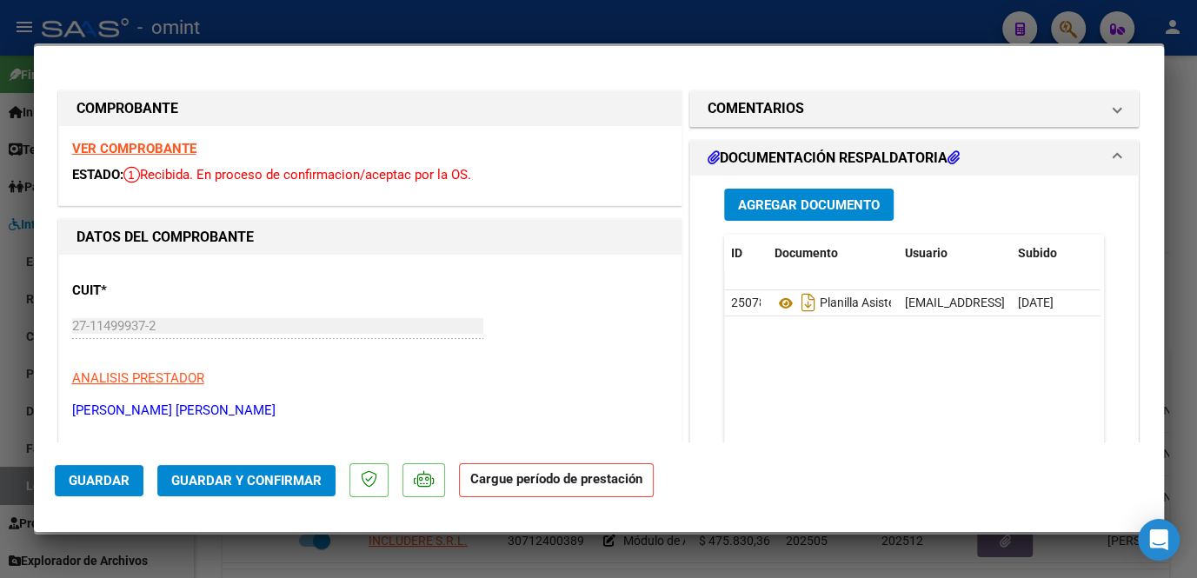
click at [165, 152] on strong "VER COMPROBANTE" at bounding box center [134, 149] width 124 height 16
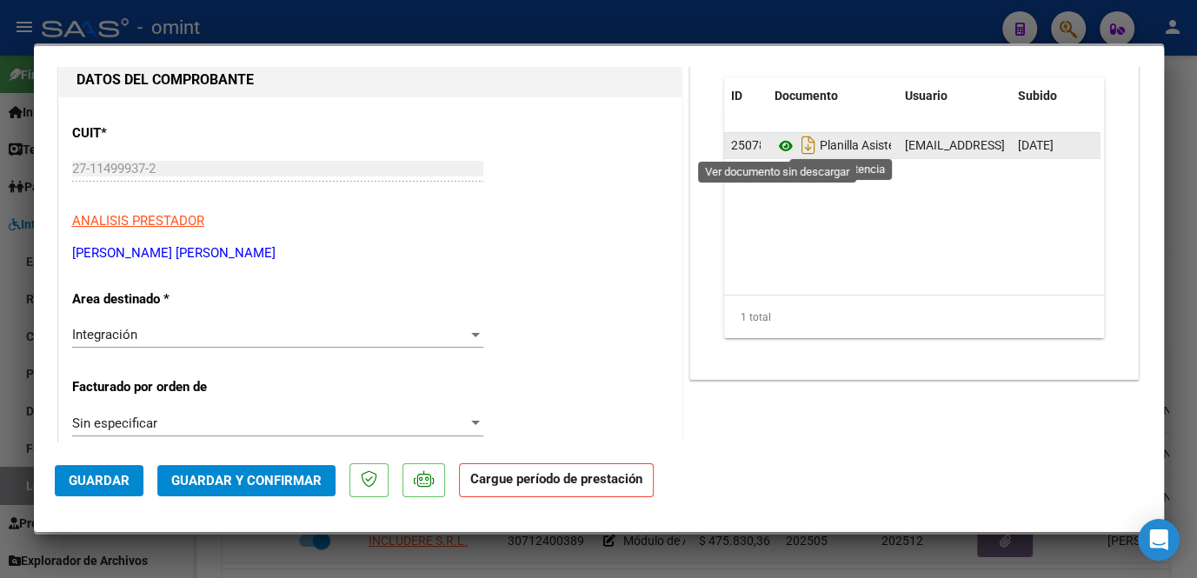
click at [776, 140] on icon at bounding box center [786, 146] width 23 height 21
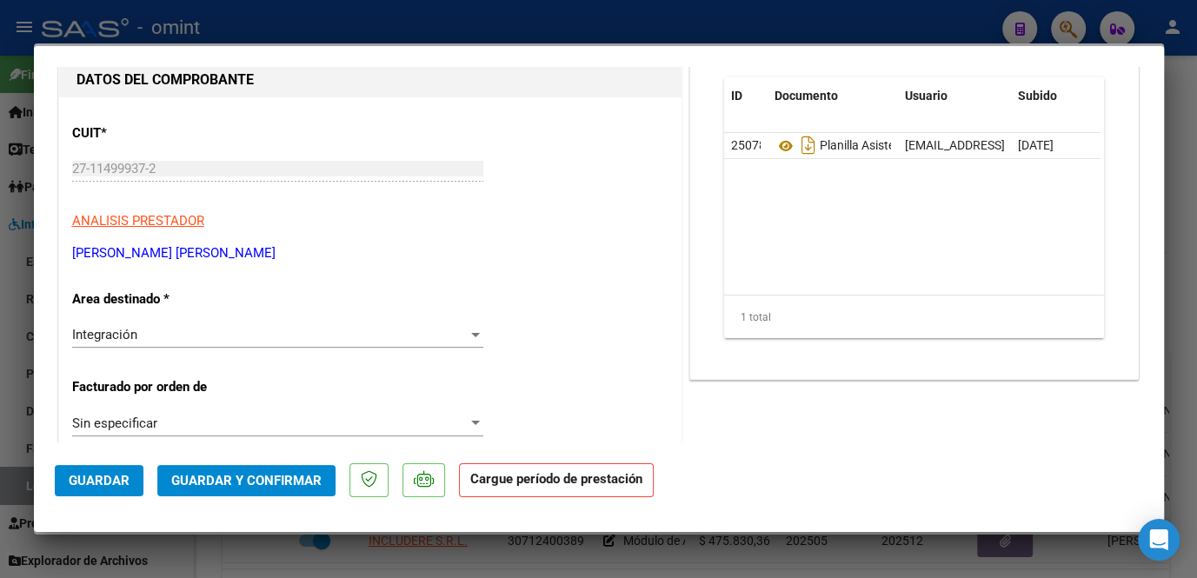
scroll to position [395, 0]
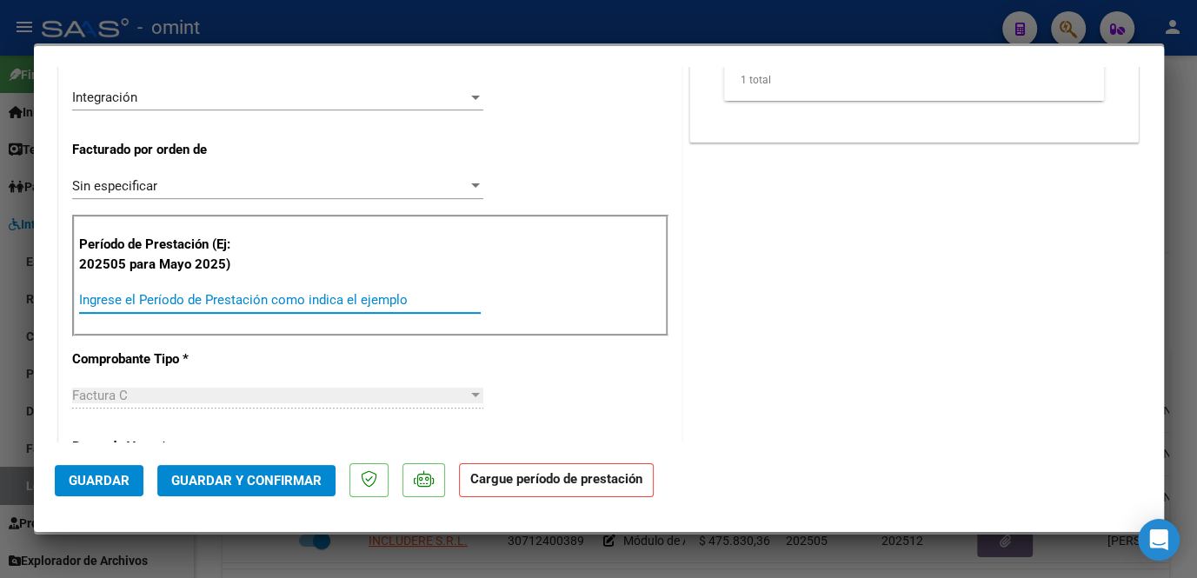
click at [167, 297] on input "Ingrese el Período de Prestación como indica el ejemplo" at bounding box center [280, 300] width 402 height 16
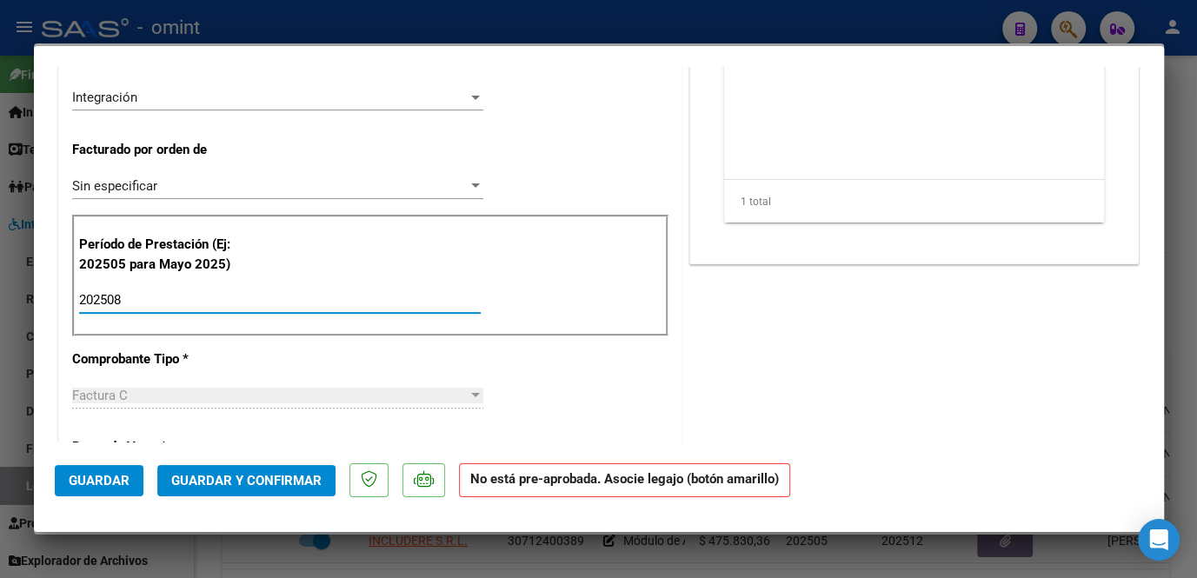
type input "202508"
click at [766, 389] on div "COMENTARIOS Comentarios De la Obra Social: Comentarios de la Obra Social (no vi…" at bounding box center [914, 499] width 457 height 1614
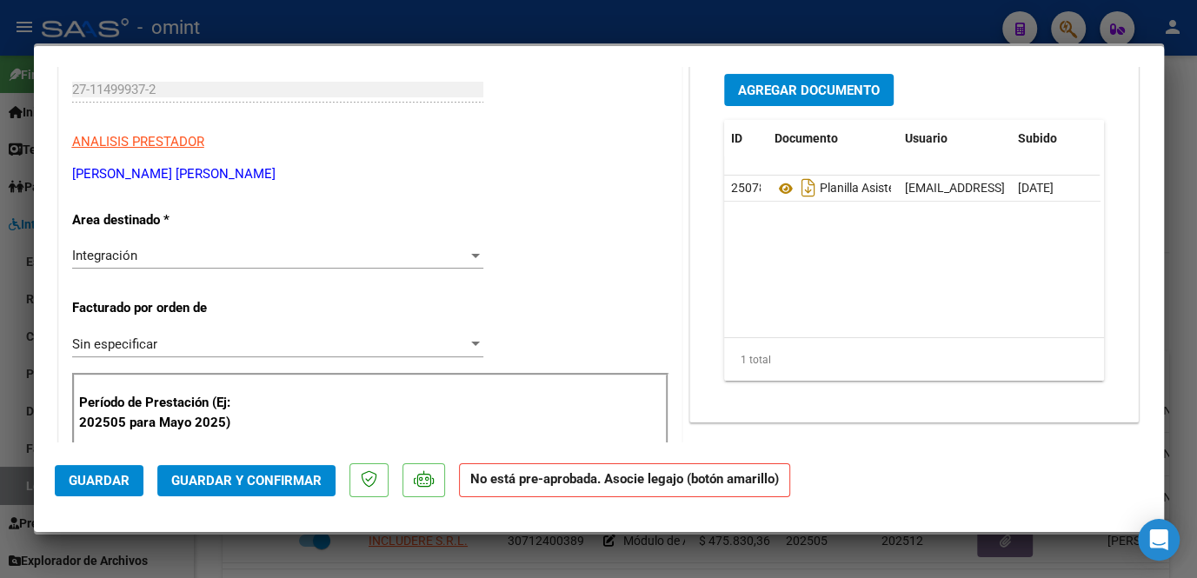
scroll to position [0, 0]
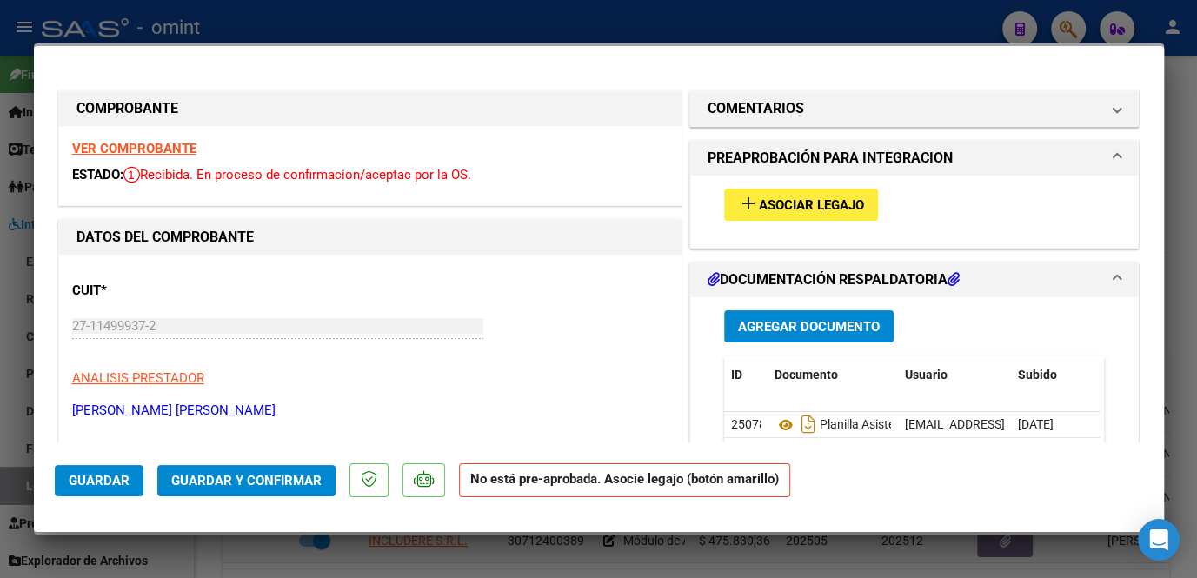
click at [793, 186] on div "add Asociar Legajo" at bounding box center [914, 205] width 407 height 58
click at [788, 200] on span "Asociar Legajo" at bounding box center [811, 205] width 105 height 16
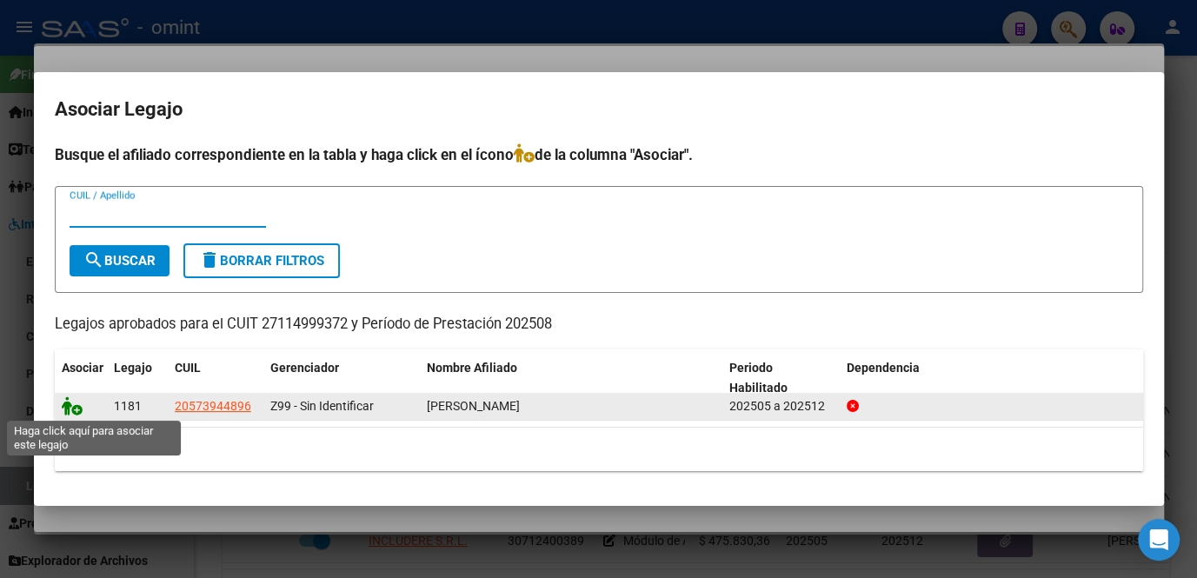
click at [74, 402] on icon at bounding box center [72, 405] width 21 height 19
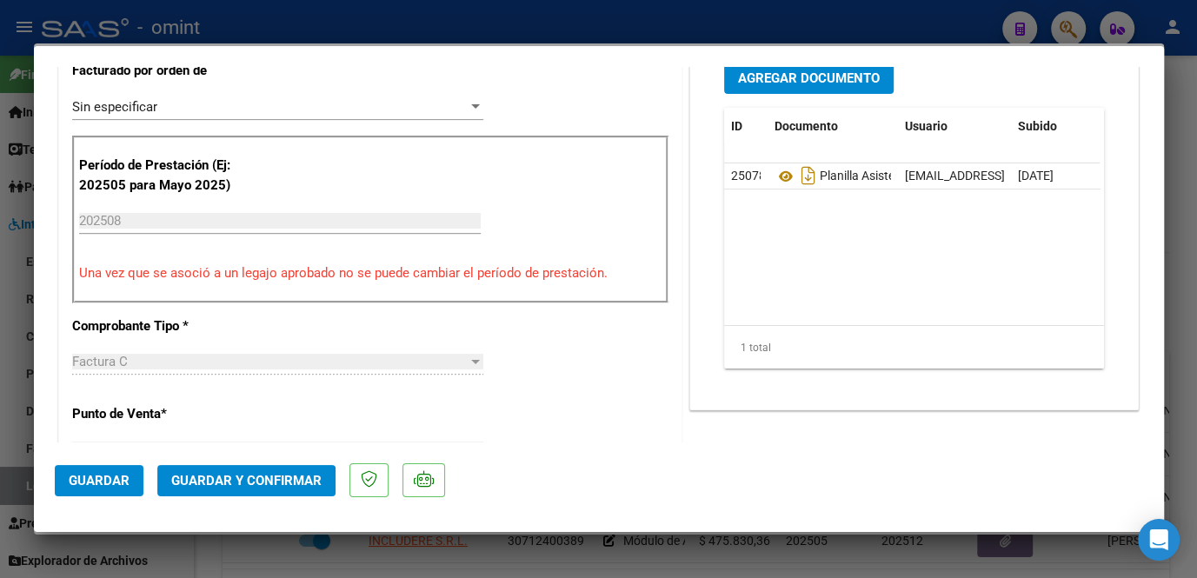
scroll to position [790, 0]
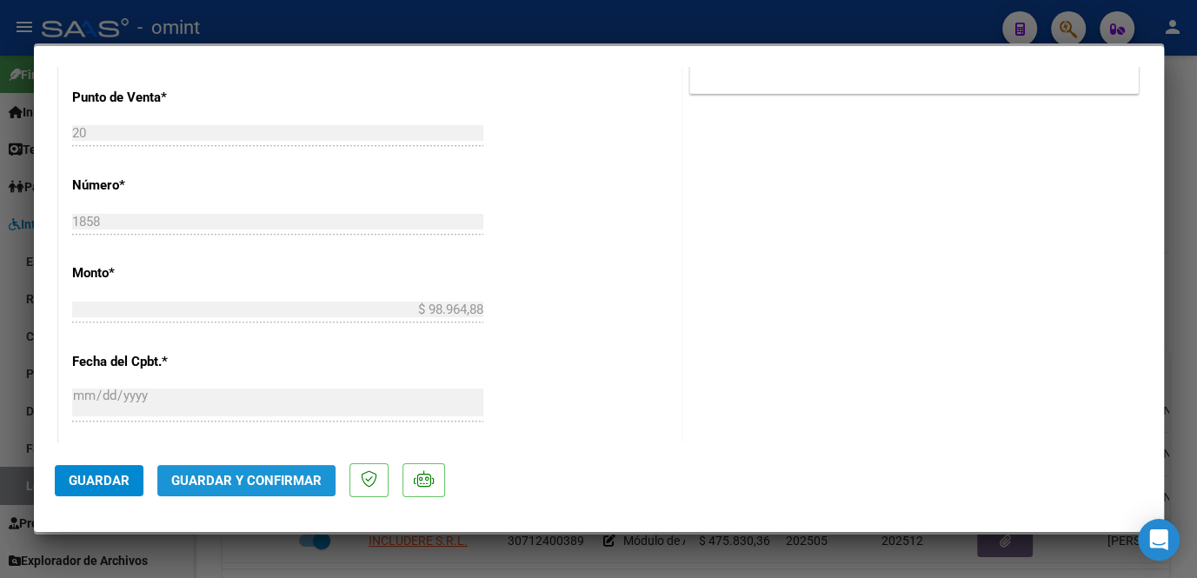
click at [252, 479] on span "Guardar y Confirmar" at bounding box center [246, 481] width 150 height 16
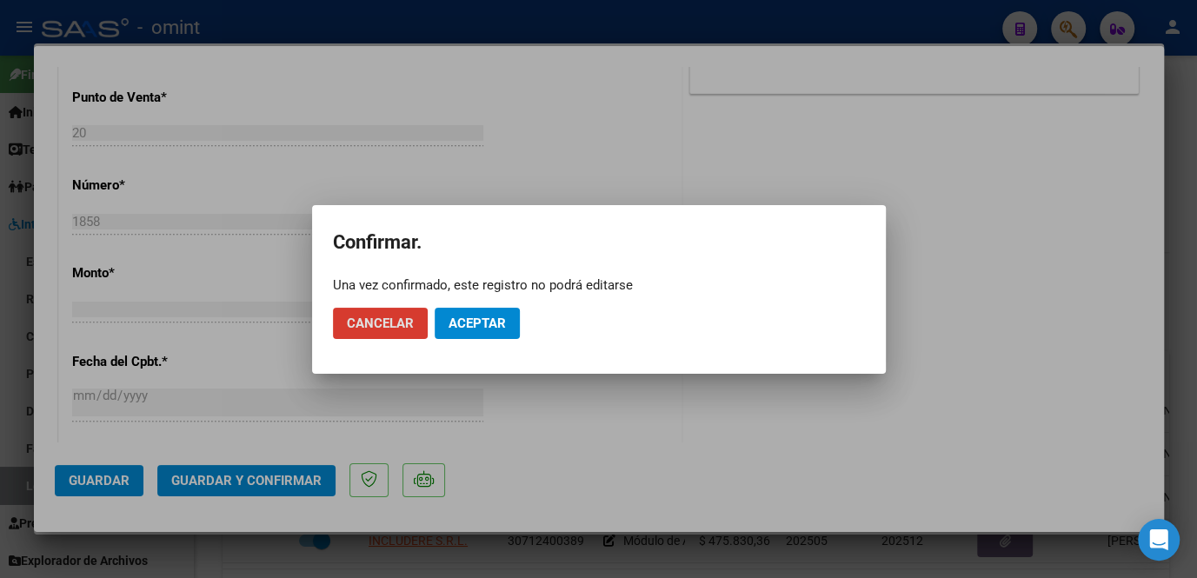
click at [505, 322] on span "Aceptar" at bounding box center [477, 324] width 57 height 16
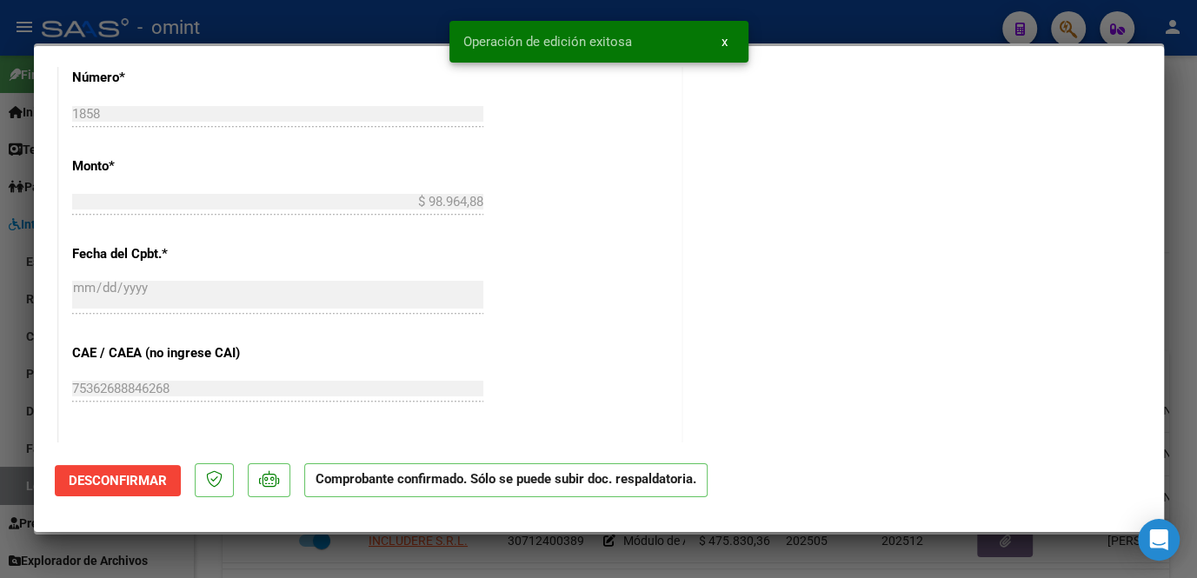
click at [431, 544] on div at bounding box center [598, 289] width 1197 height 578
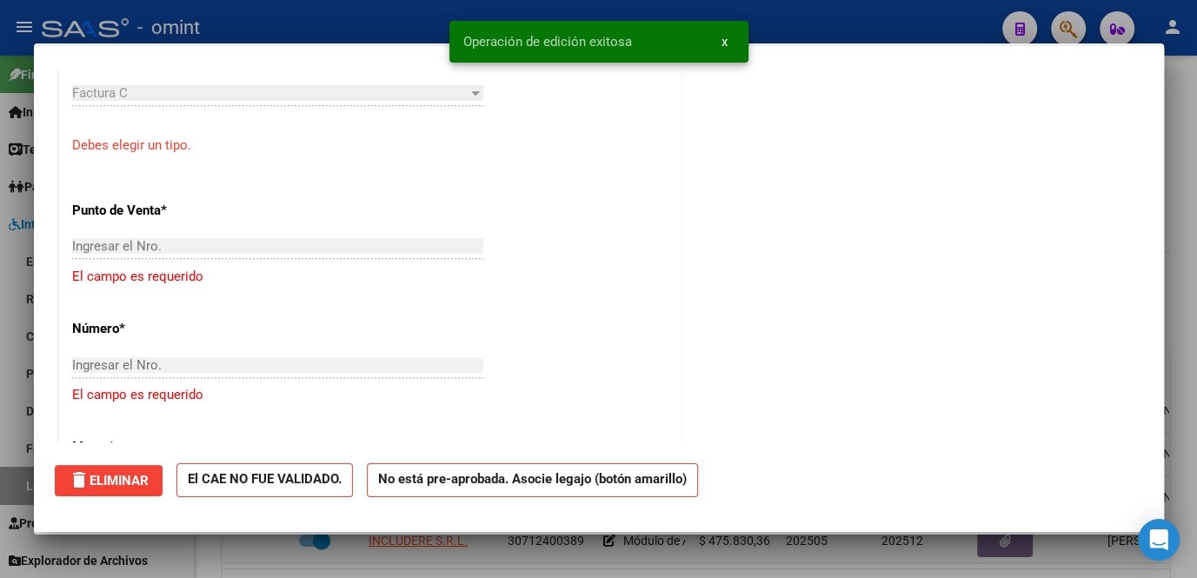
scroll to position [0, 0]
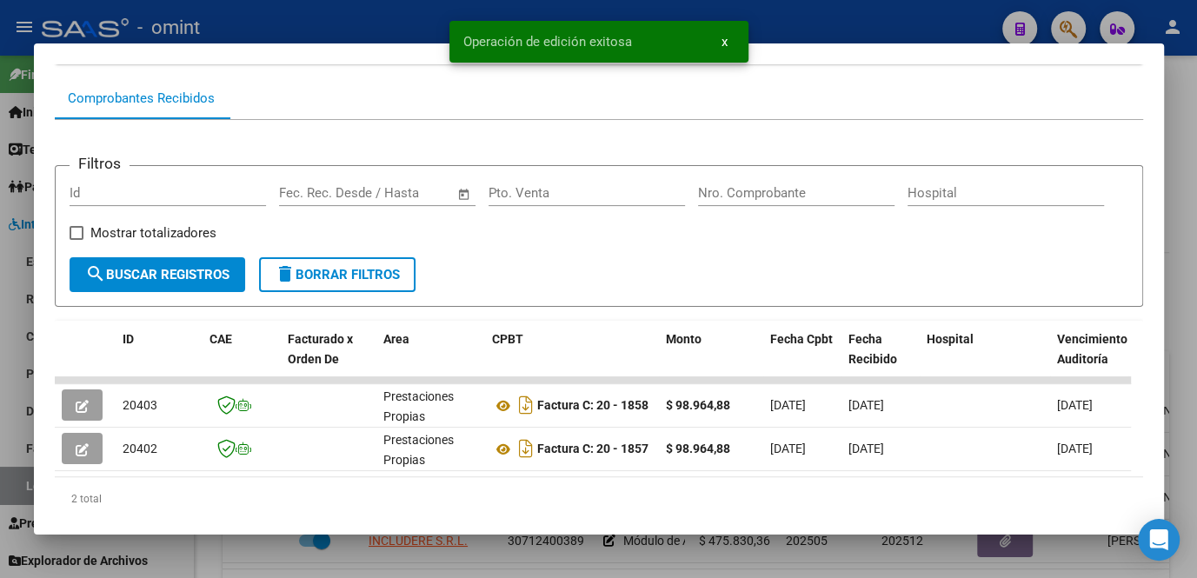
click at [463, 542] on div at bounding box center [598, 289] width 1197 height 578
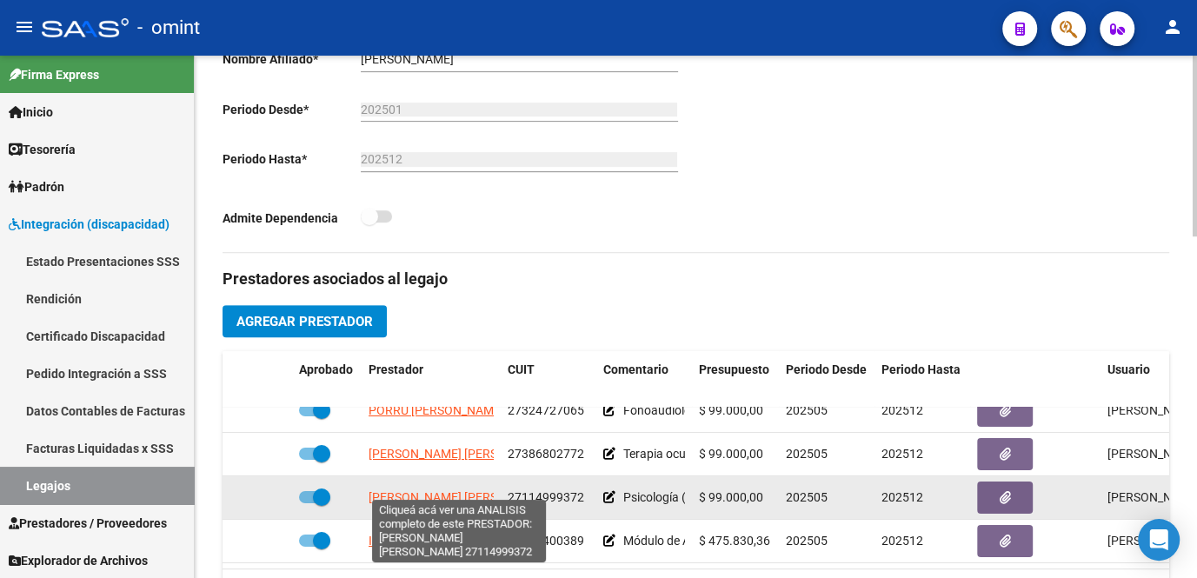
click at [416, 490] on span "[PERSON_NAME] [PERSON_NAME]" at bounding box center [463, 497] width 189 height 14
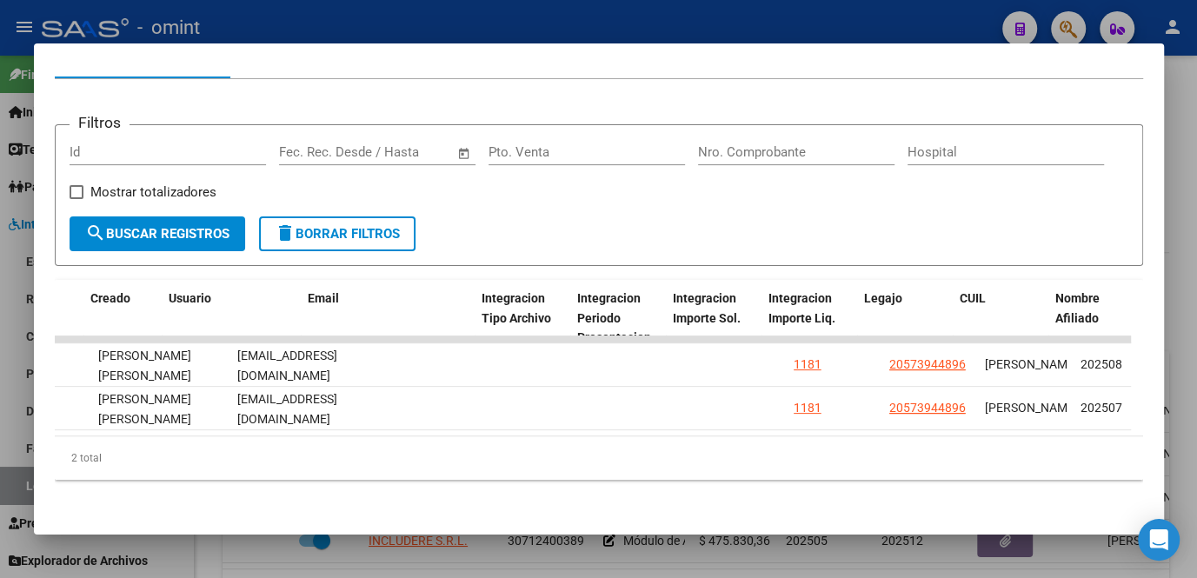
scroll to position [0, 2644]
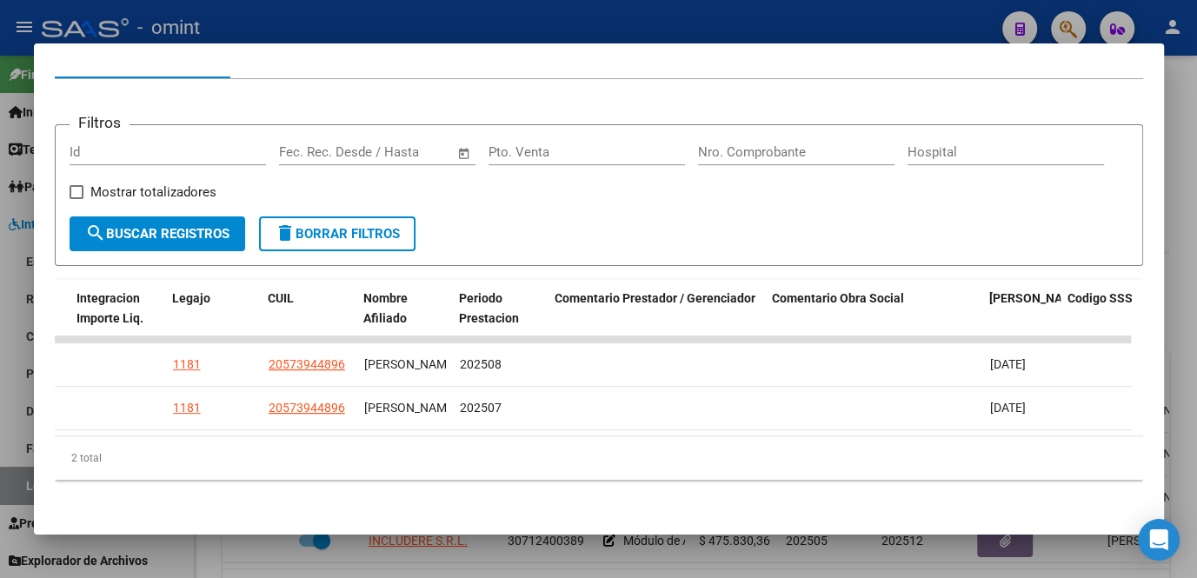
click at [642, 544] on div at bounding box center [598, 289] width 1197 height 578
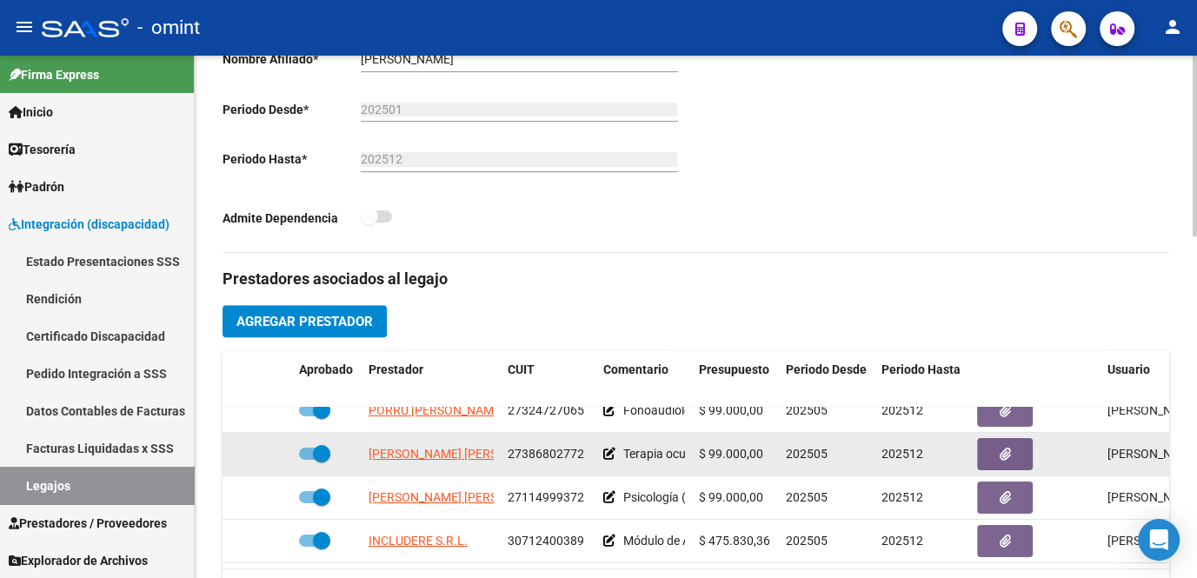
scroll to position [0, 0]
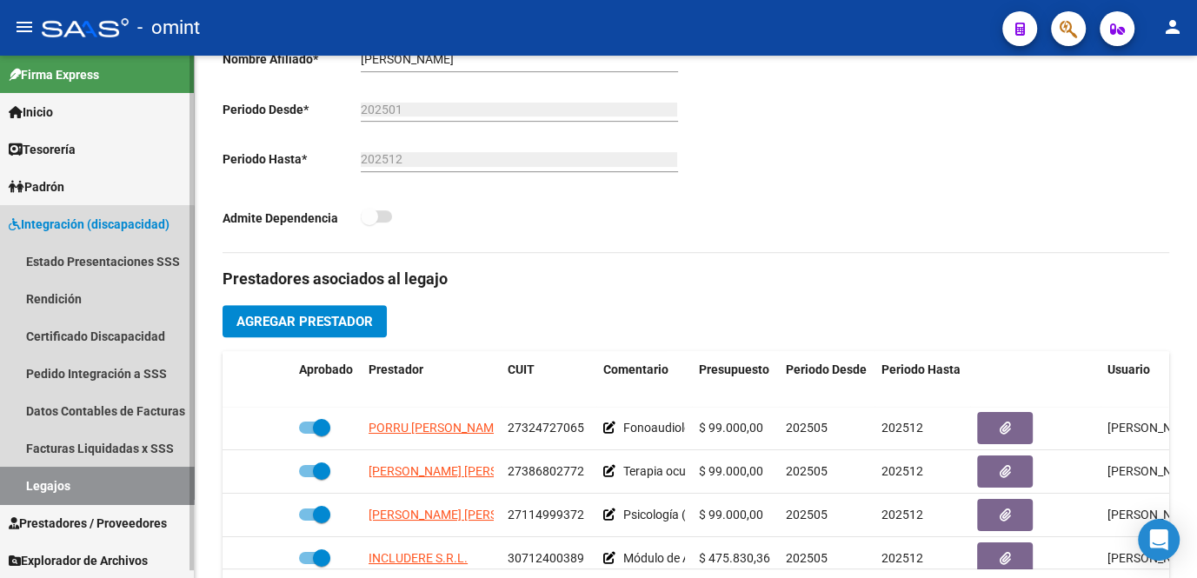
click at [46, 483] on link "Legajos" at bounding box center [97, 485] width 194 height 37
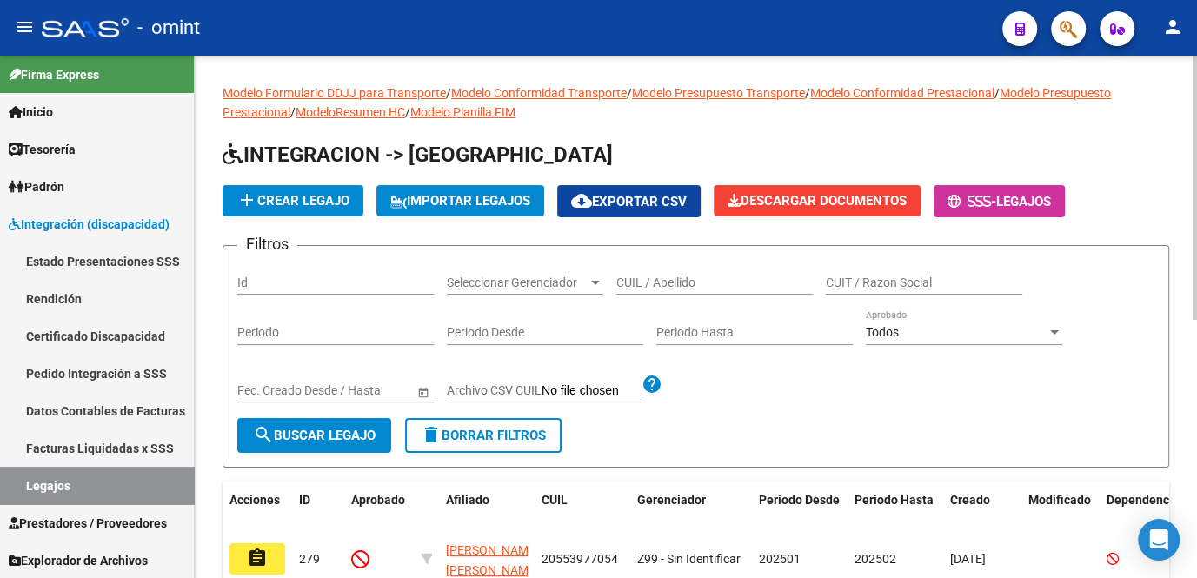
click at [641, 281] on input "CUIL / Apellido" at bounding box center [714, 283] width 196 height 15
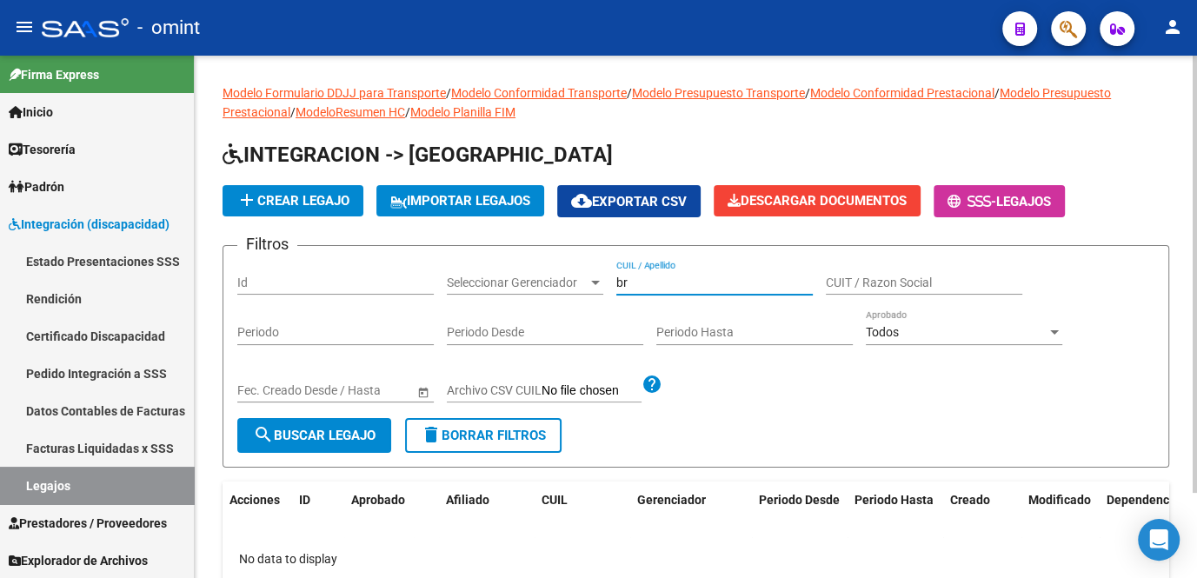
type input "b"
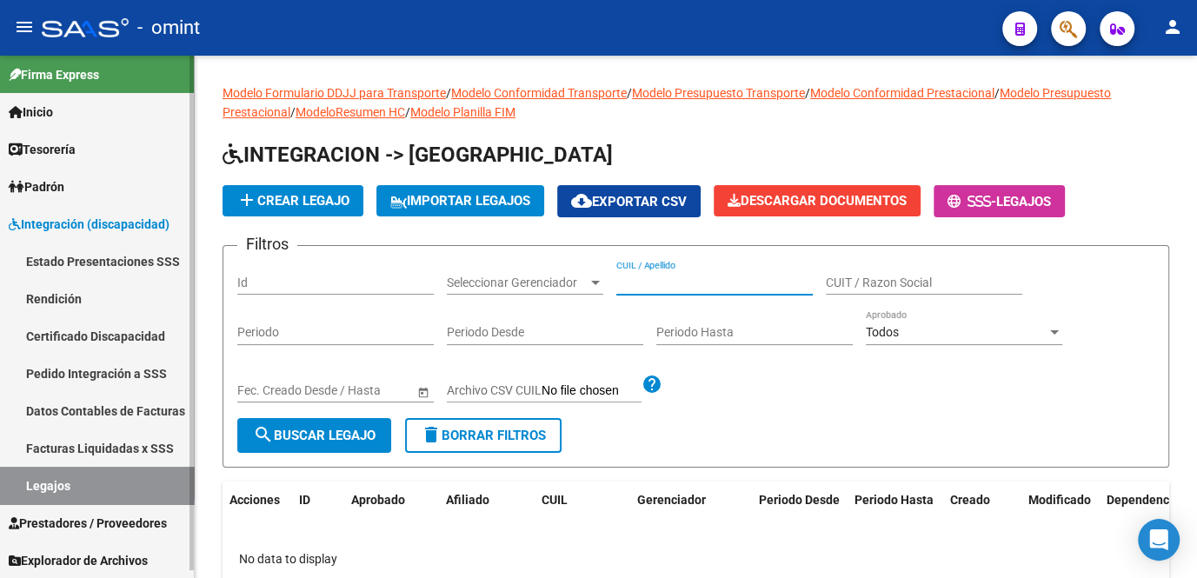
click at [78, 490] on link "Legajos" at bounding box center [97, 485] width 194 height 37
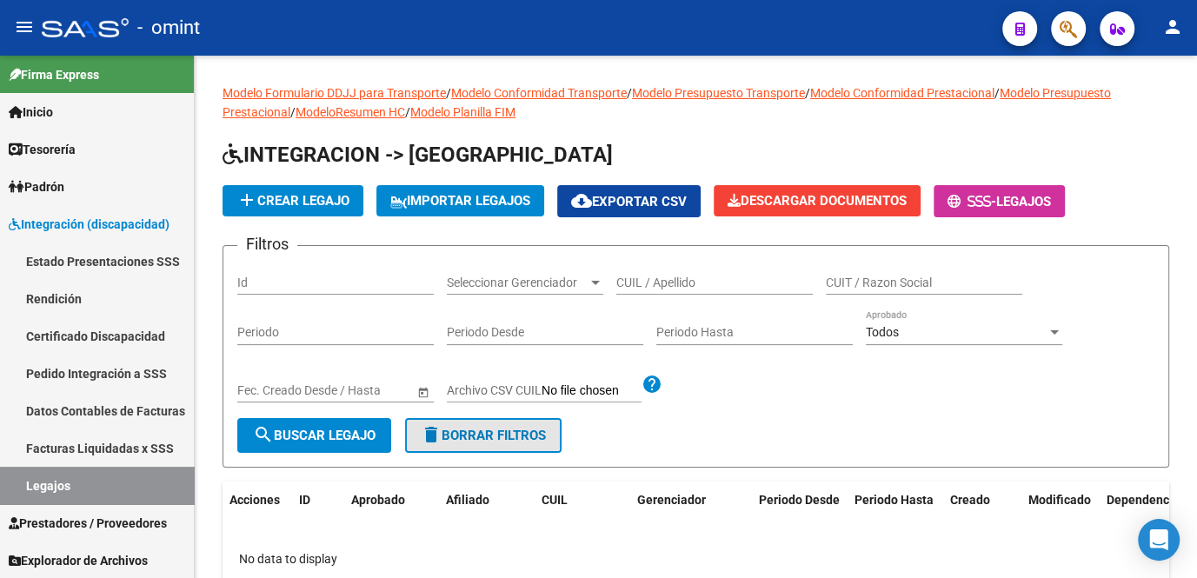
click at [468, 437] on span "delete Borrar Filtros" at bounding box center [483, 436] width 125 height 16
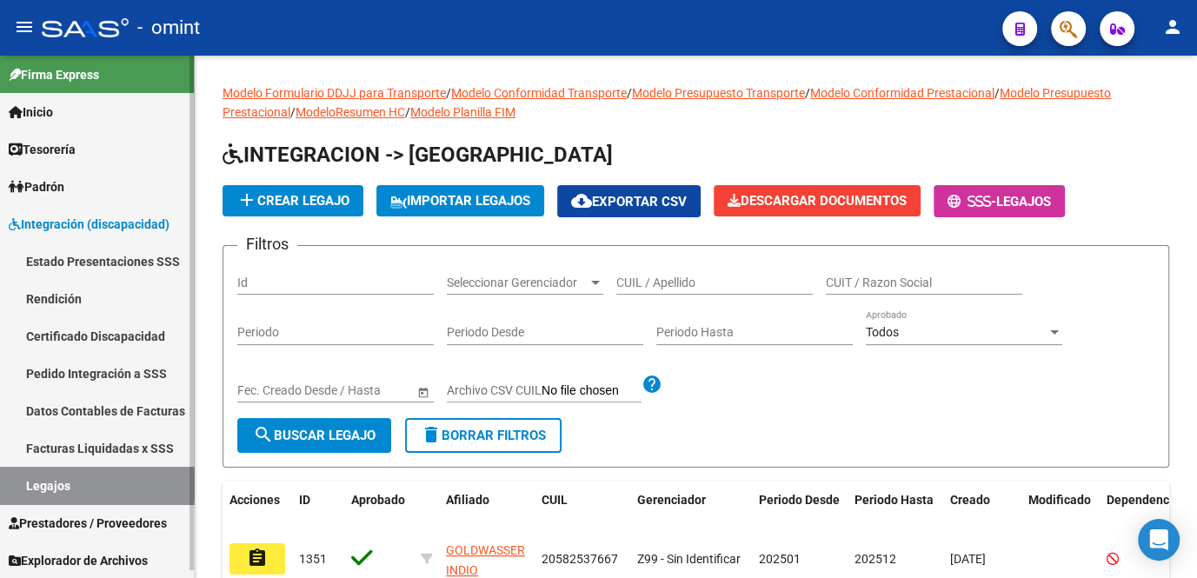
click at [143, 449] on link "Facturas Liquidadas x SSS" at bounding box center [97, 447] width 194 height 37
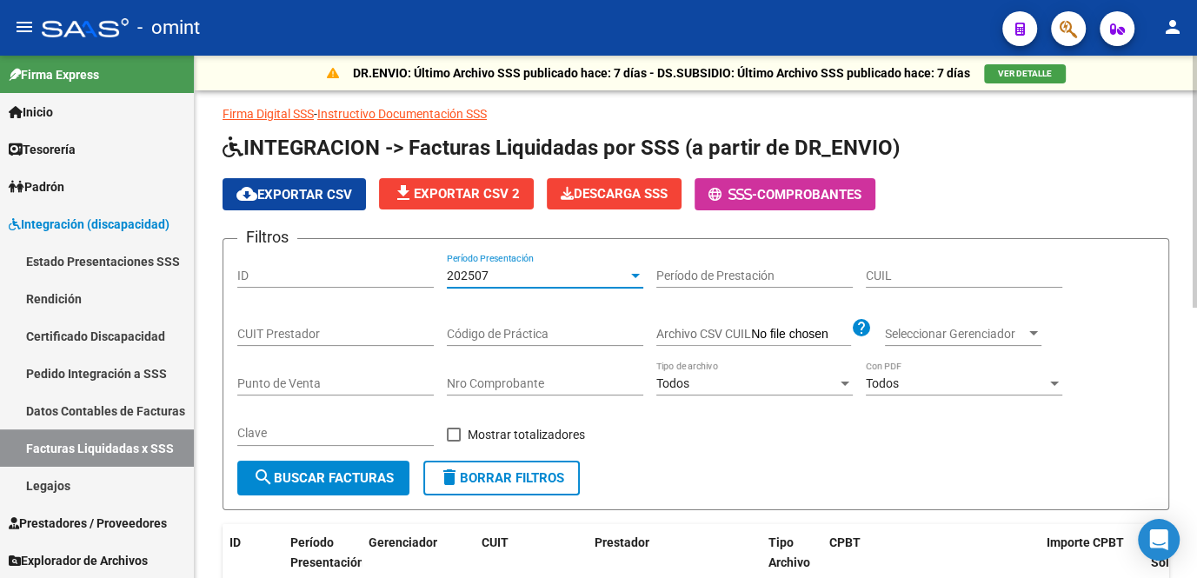
click at [630, 274] on div at bounding box center [636, 276] width 16 height 14
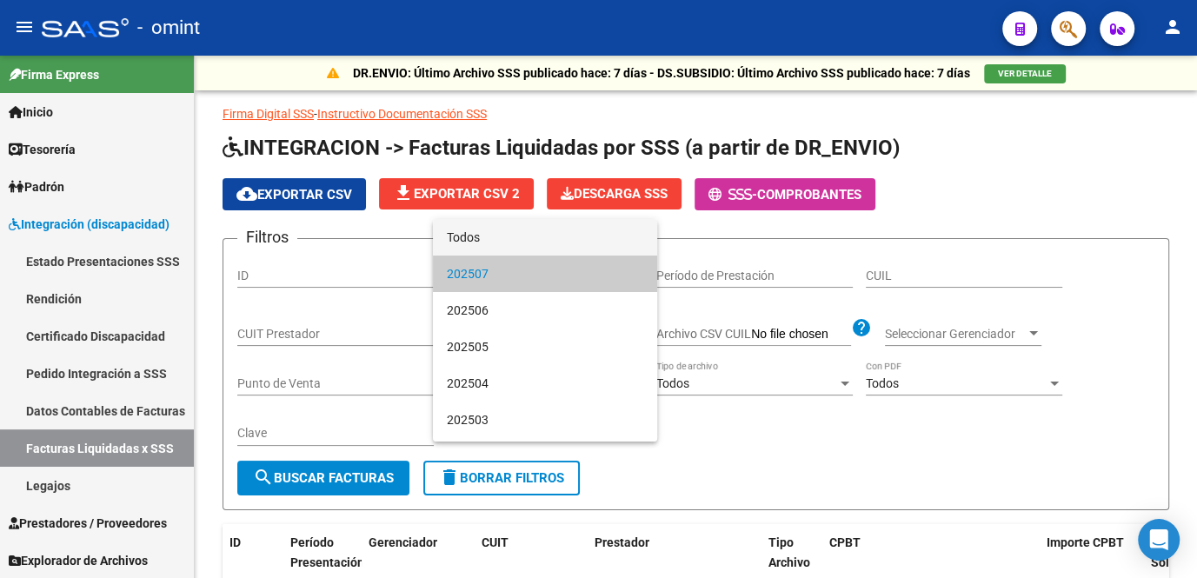
click at [551, 243] on span "Todos" at bounding box center [545, 237] width 196 height 37
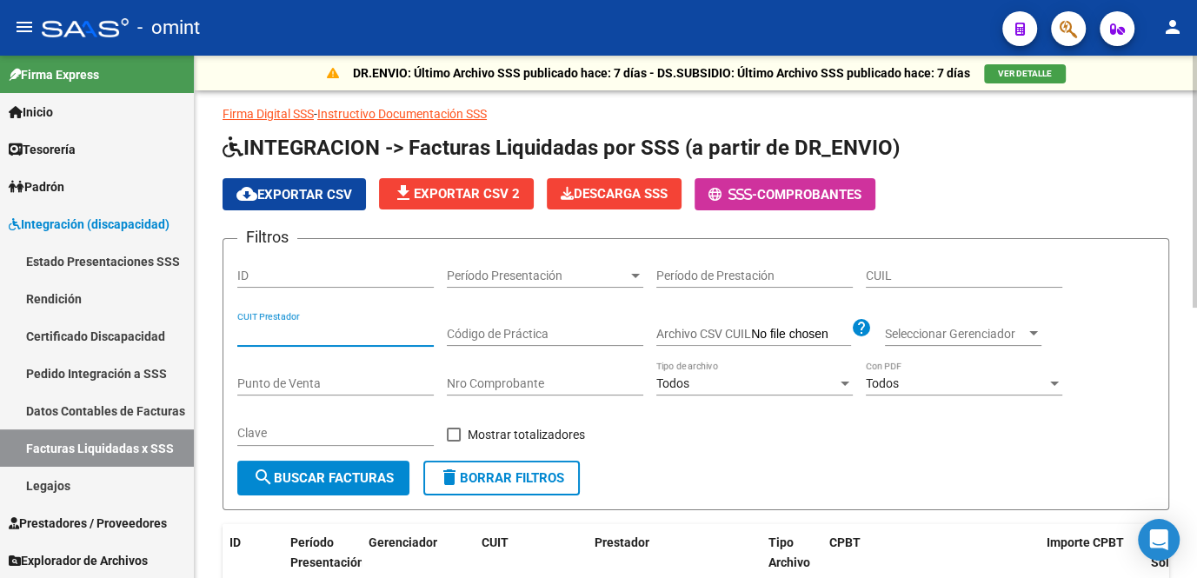
click at [293, 330] on input "CUIT Prestador" at bounding box center [335, 334] width 196 height 15
paste input "27-18299649-7"
type input "27-18299649-7"
click at [330, 477] on span "search Buscar Facturas" at bounding box center [323, 478] width 141 height 16
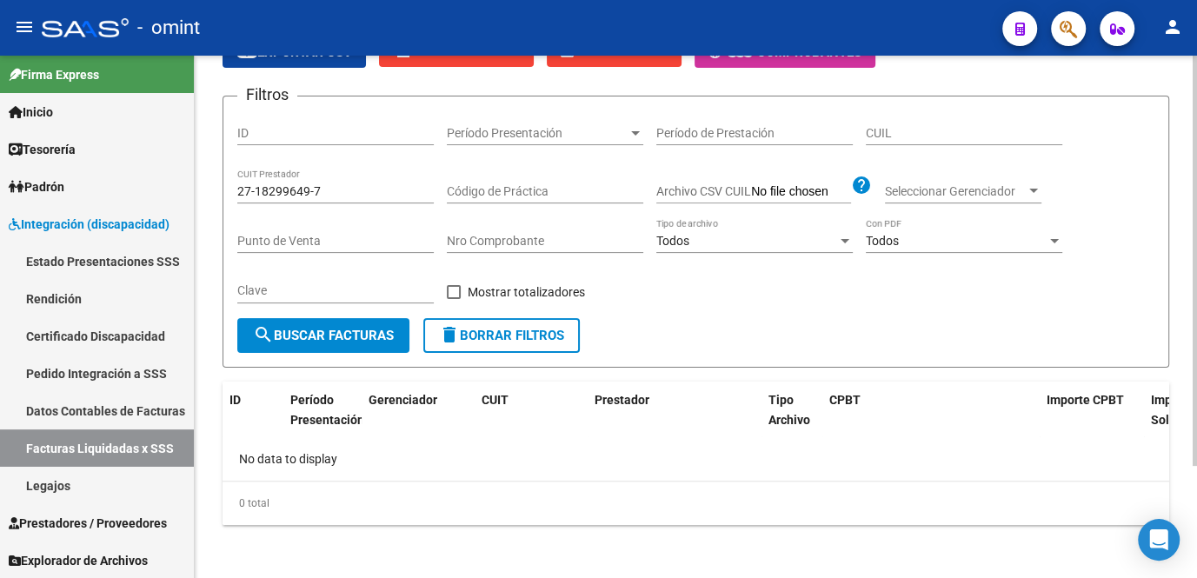
click at [332, 319] on button "search Buscar Facturas" at bounding box center [323, 335] width 172 height 35
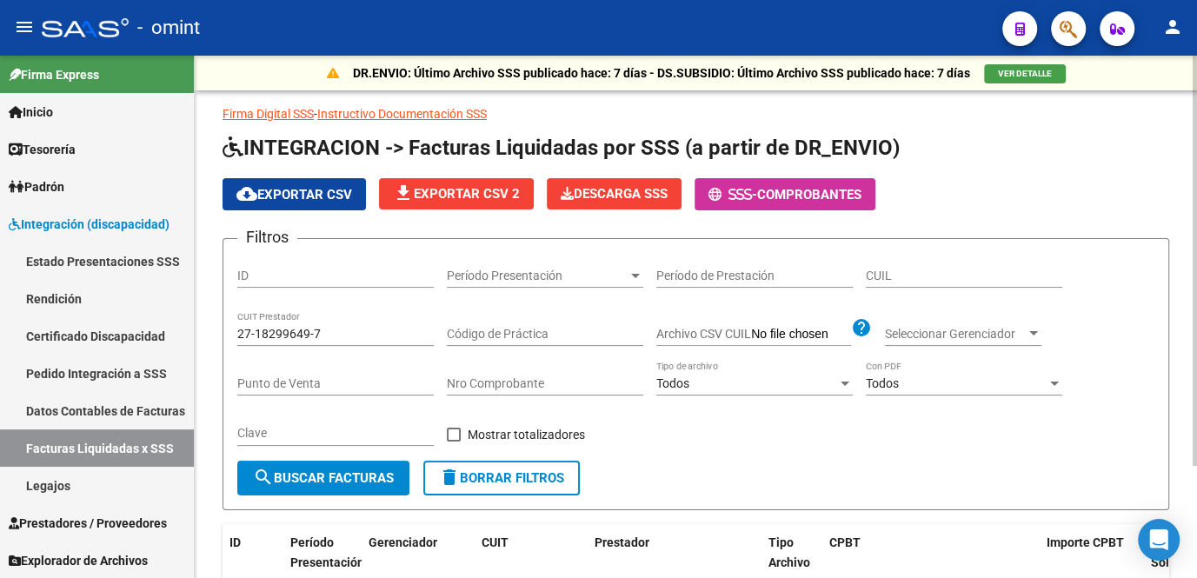
scroll to position [78, 0]
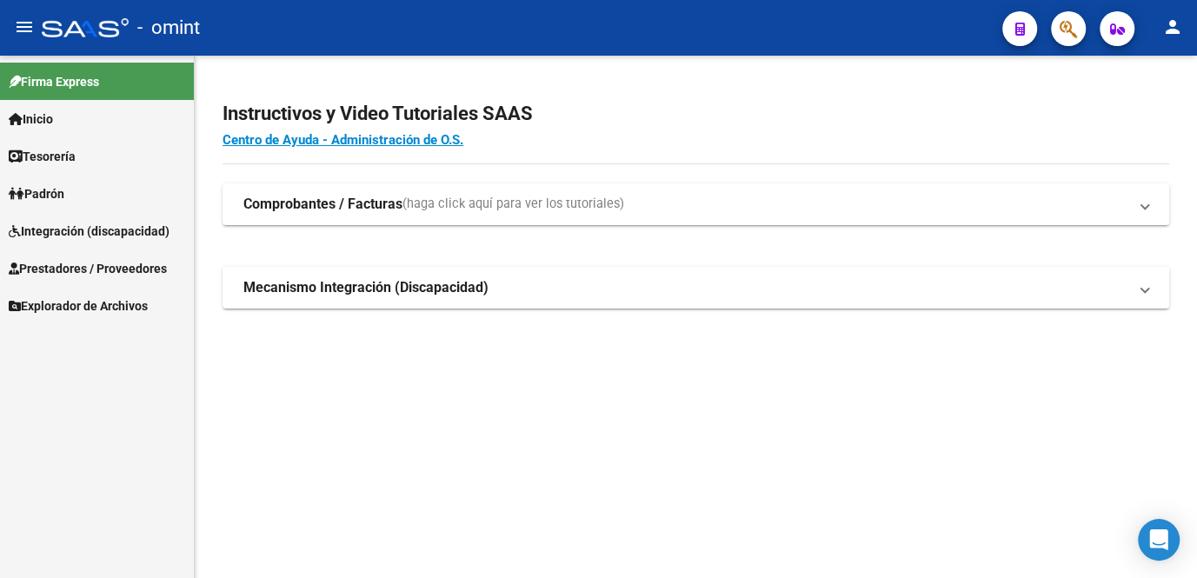
click at [68, 231] on span "Integración (discapacidad)" at bounding box center [89, 231] width 161 height 19
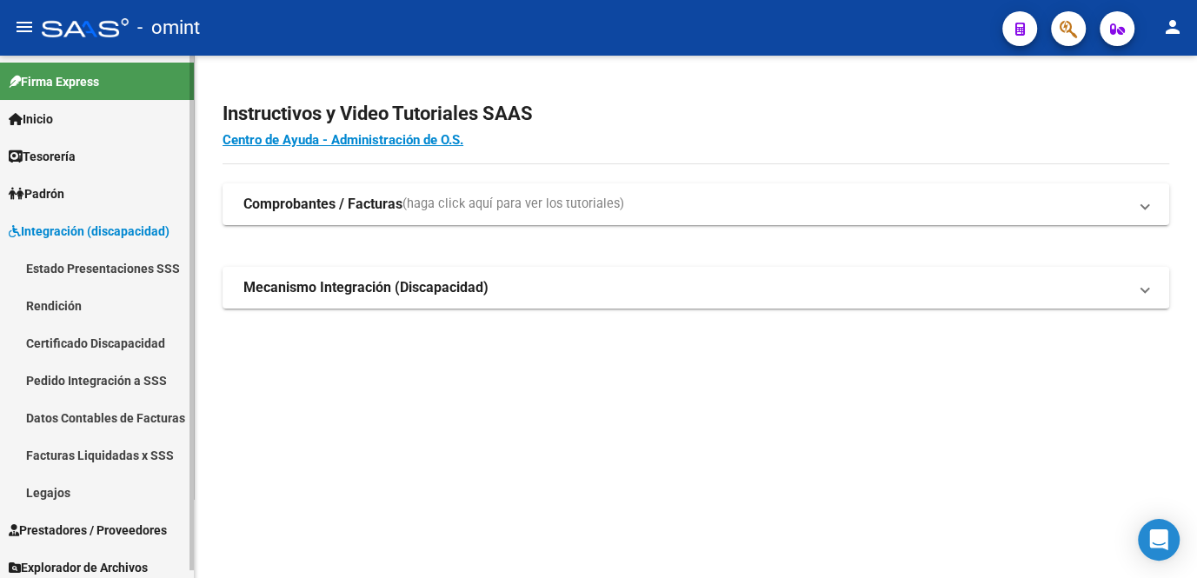
click at [43, 487] on link "Legajos" at bounding box center [97, 492] width 194 height 37
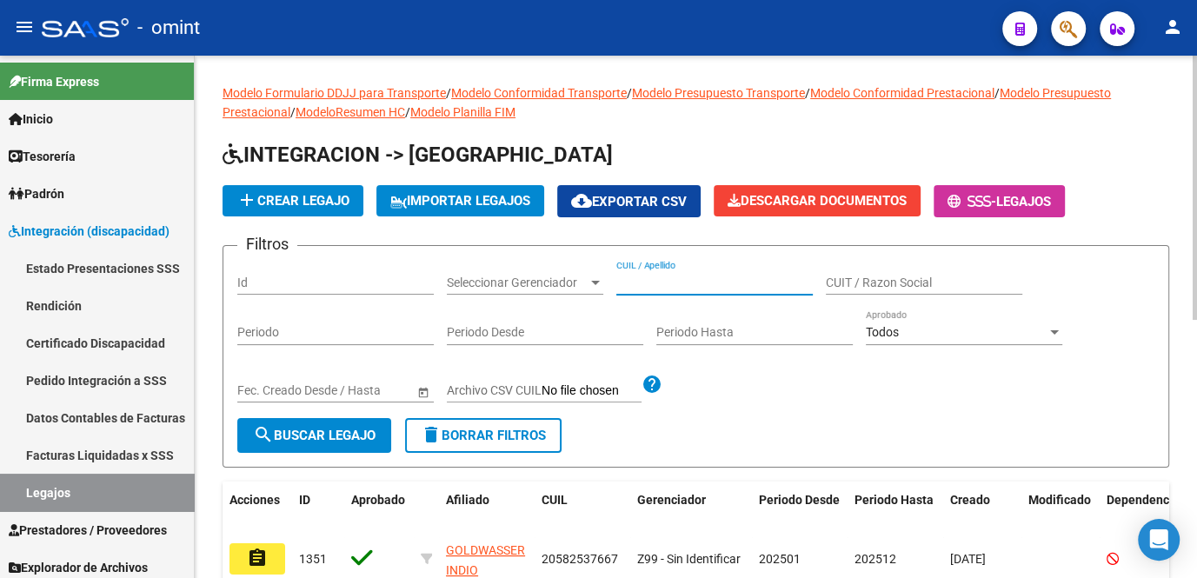
click at [663, 283] on input "CUIL / Apellido" at bounding box center [714, 283] width 196 height 15
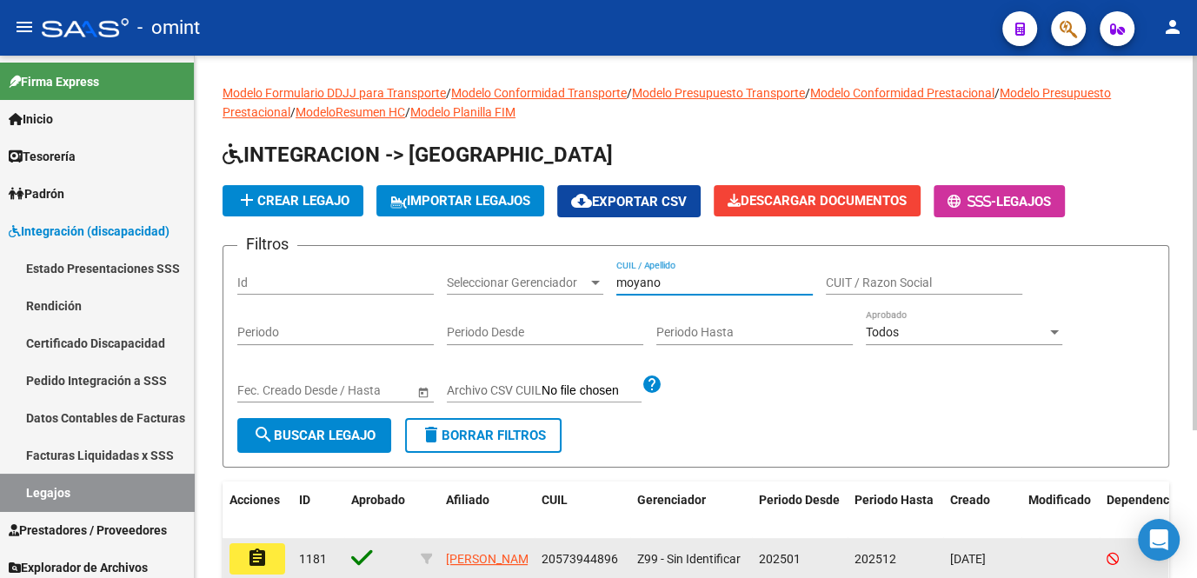
type input "moyano"
click at [261, 558] on mat-icon "assignment" at bounding box center [257, 558] width 21 height 21
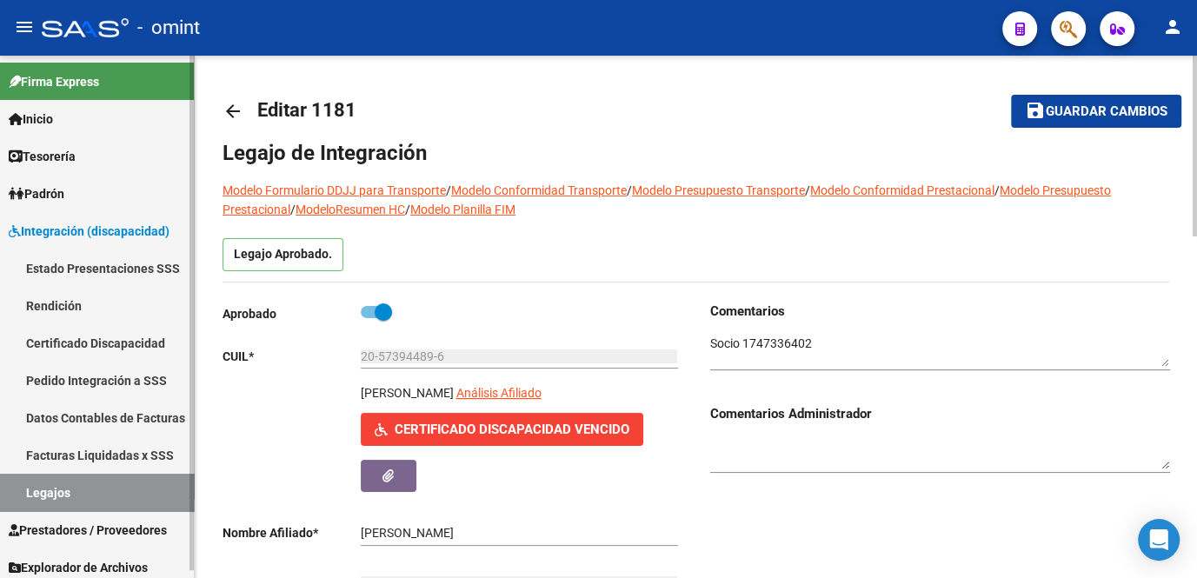
click at [25, 491] on link "Legajos" at bounding box center [97, 492] width 194 height 37
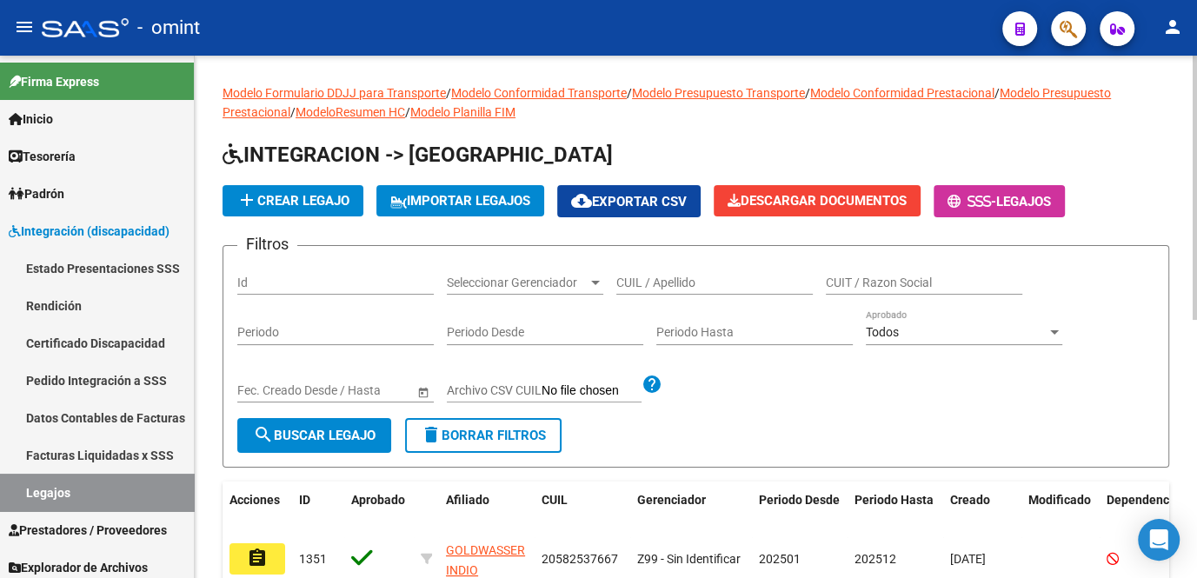
click at [675, 284] on input "CUIL / Apellido" at bounding box center [714, 283] width 196 height 15
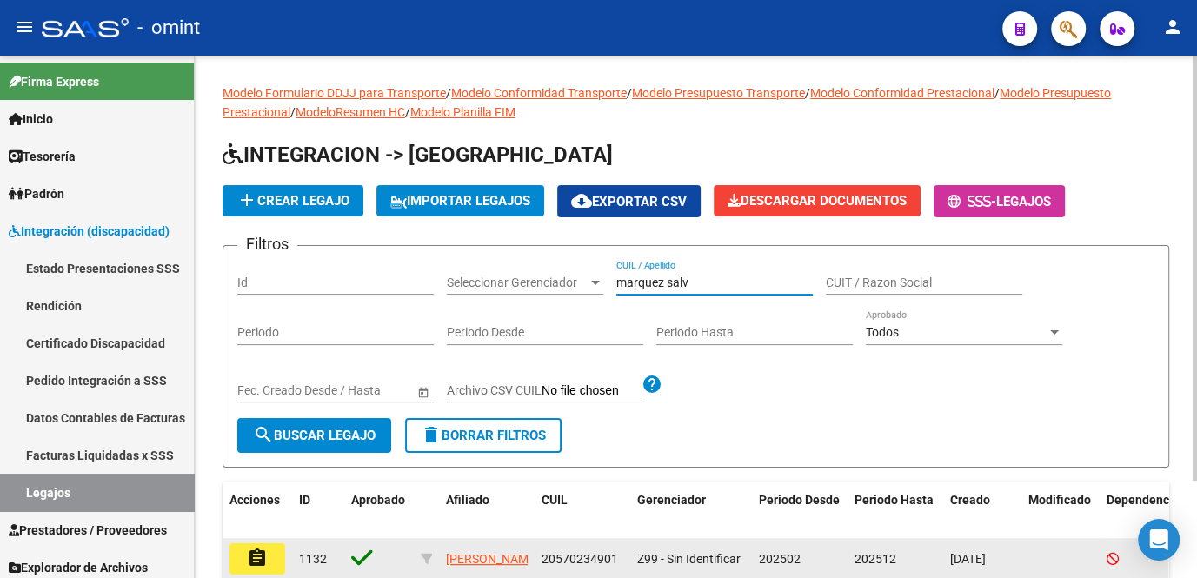
type input "marquez salv"
click at [267, 548] on mat-icon "assignment" at bounding box center [257, 558] width 21 height 21
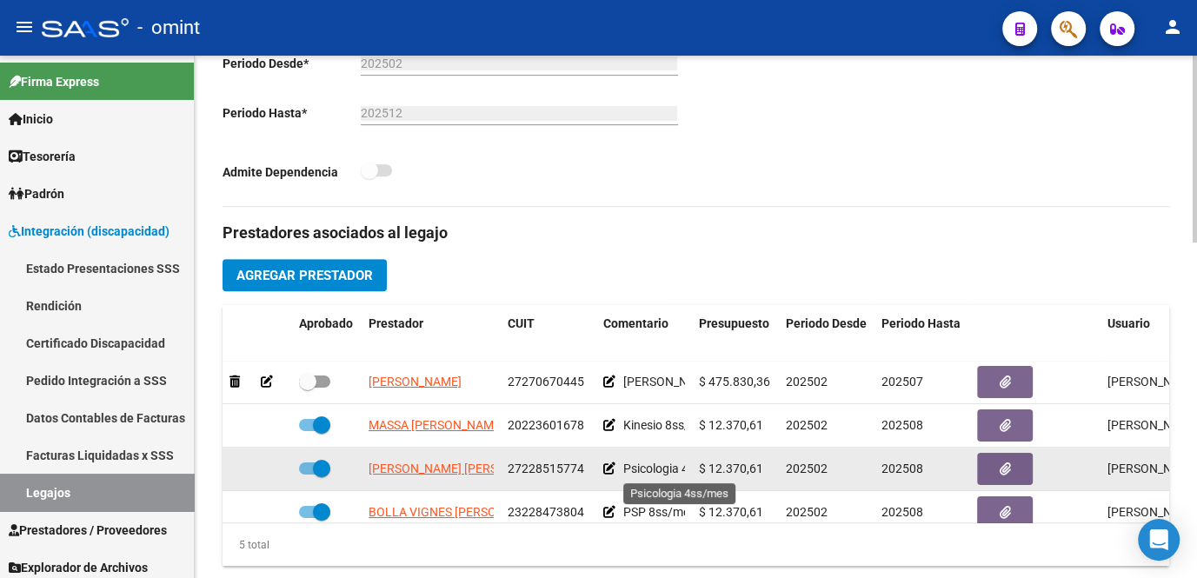
scroll to position [73, 0]
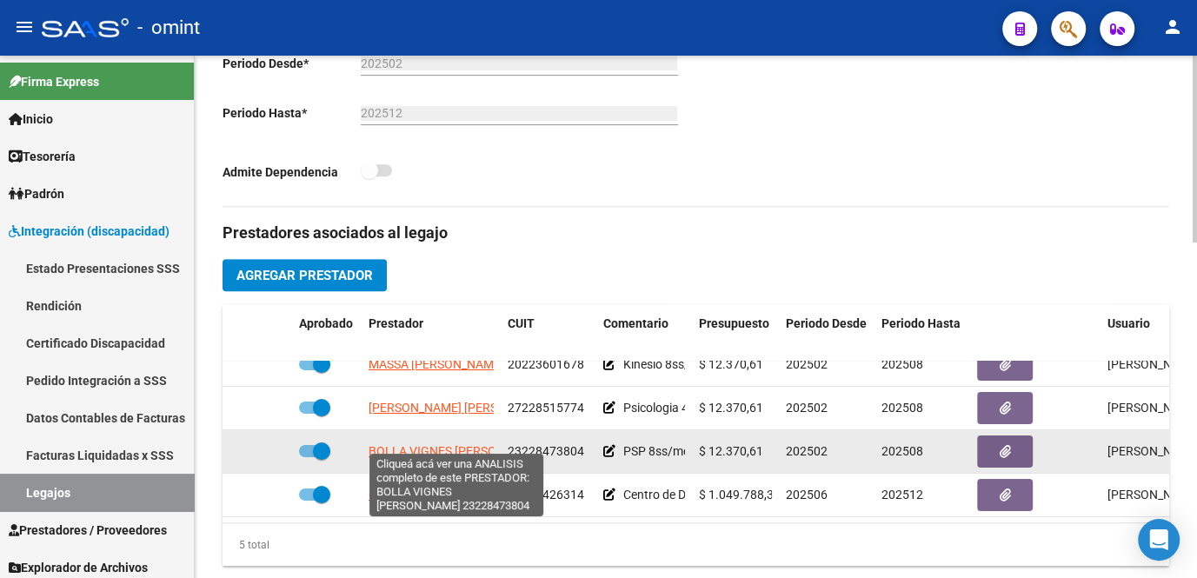
click at [439, 444] on span "BOLLA VIGNES MARIA VICTORIA" at bounding box center [458, 451] width 179 height 14
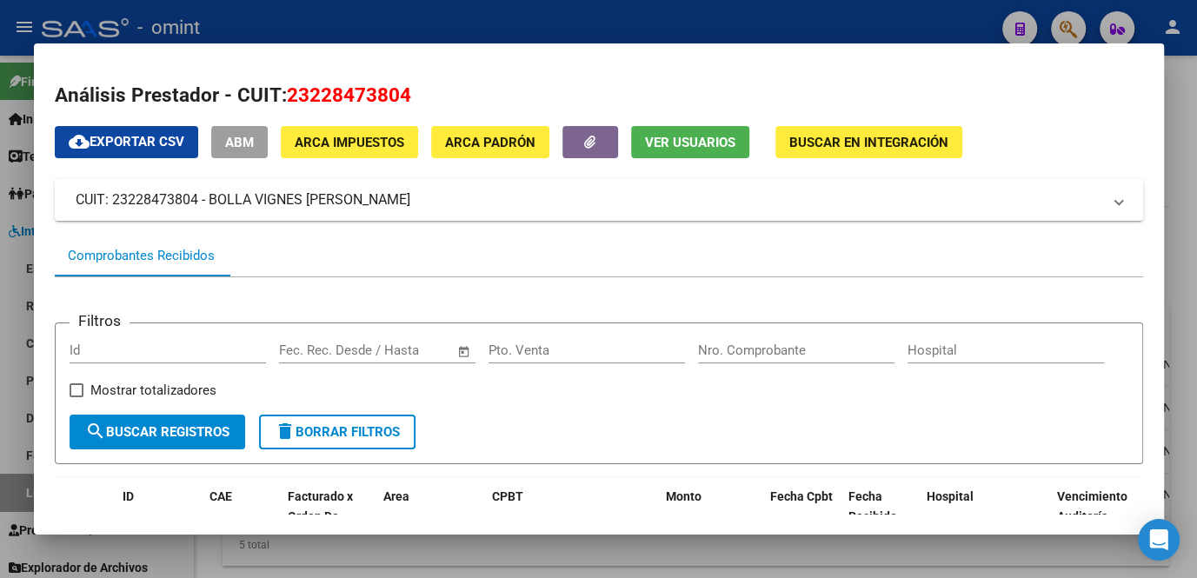
scroll to position [185, 0]
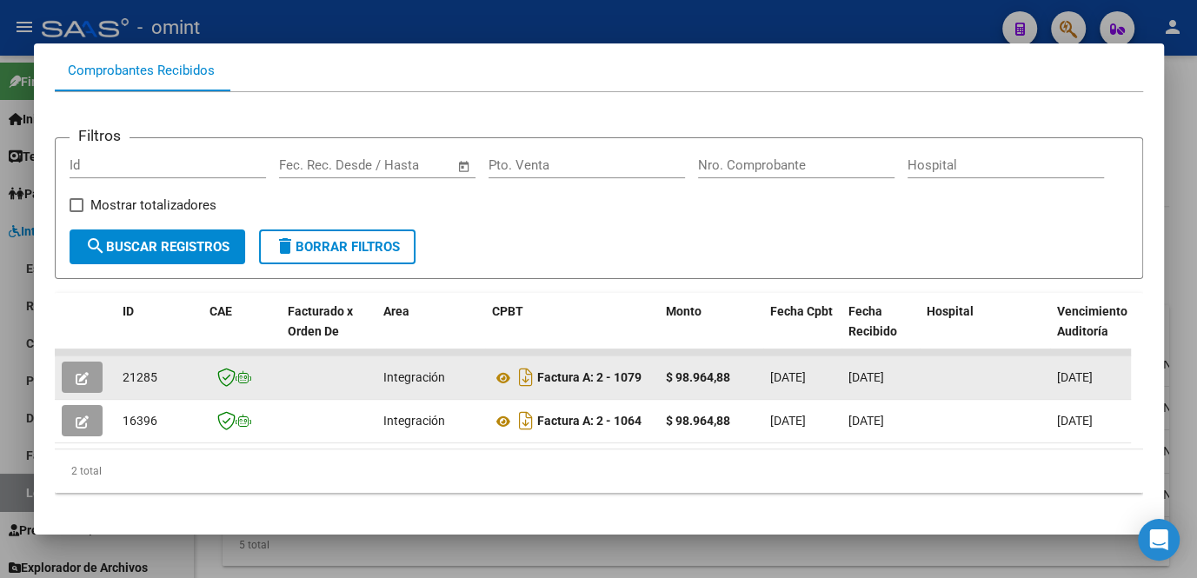
click at [69, 384] on button "button" at bounding box center [82, 377] width 41 height 31
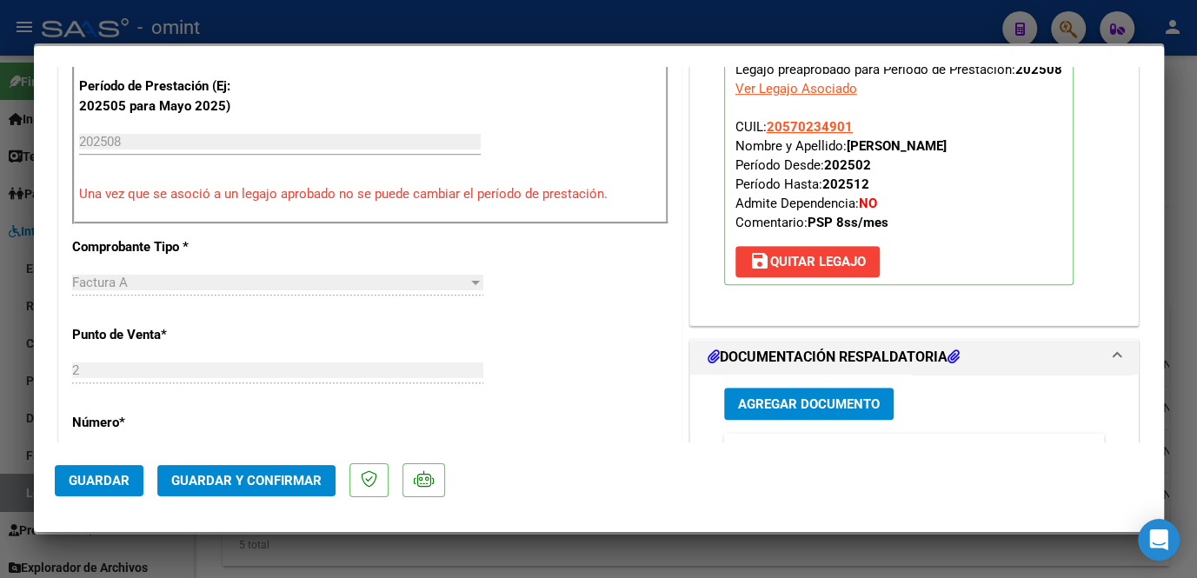
scroll to position [790, 0]
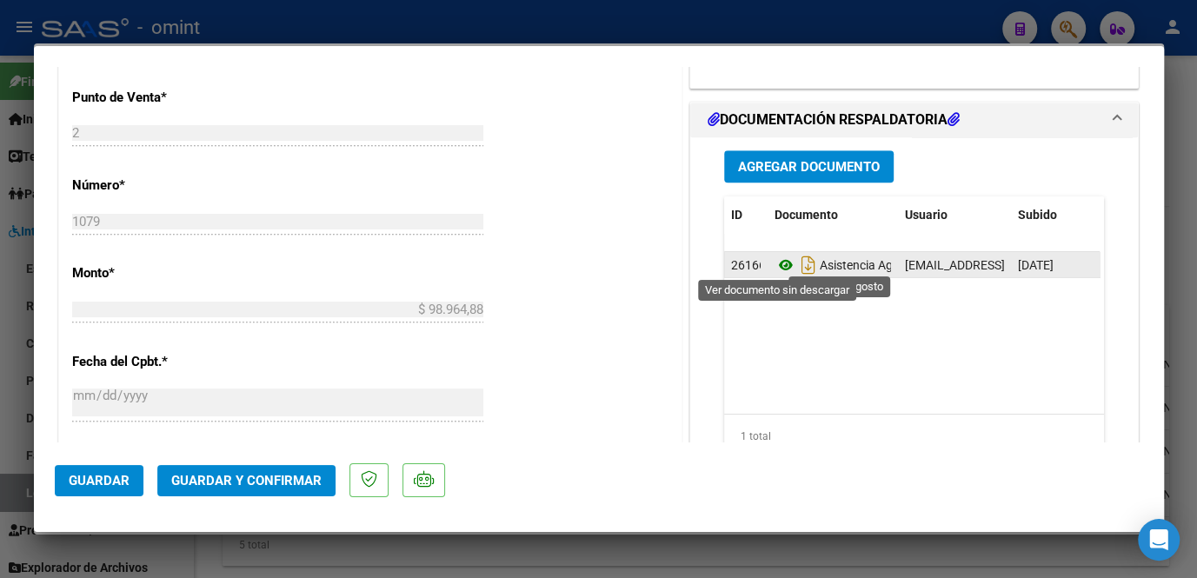
click at [775, 263] on icon at bounding box center [786, 265] width 23 height 21
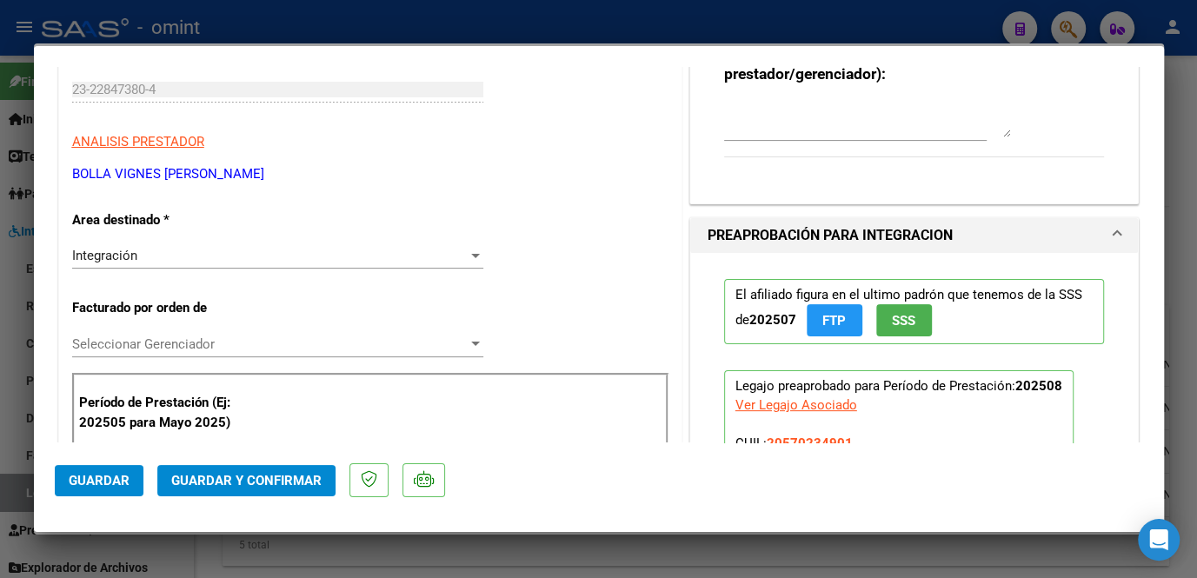
scroll to position [0, 0]
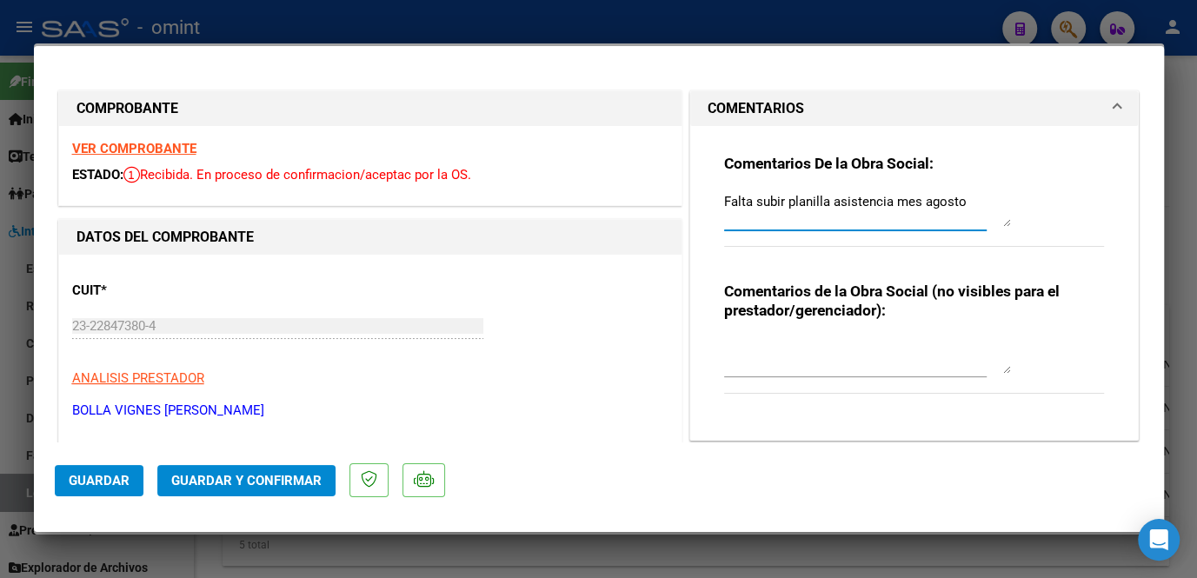
drag, startPoint x: 723, startPoint y: 198, endPoint x: 954, endPoint y: 198, distance: 231.2
click at [954, 198] on textarea "Falta subir planilla asistencia mes agosto" at bounding box center [867, 209] width 287 height 35
click at [753, 192] on textarea "Fo" at bounding box center [867, 209] width 287 height 35
type textarea "F"
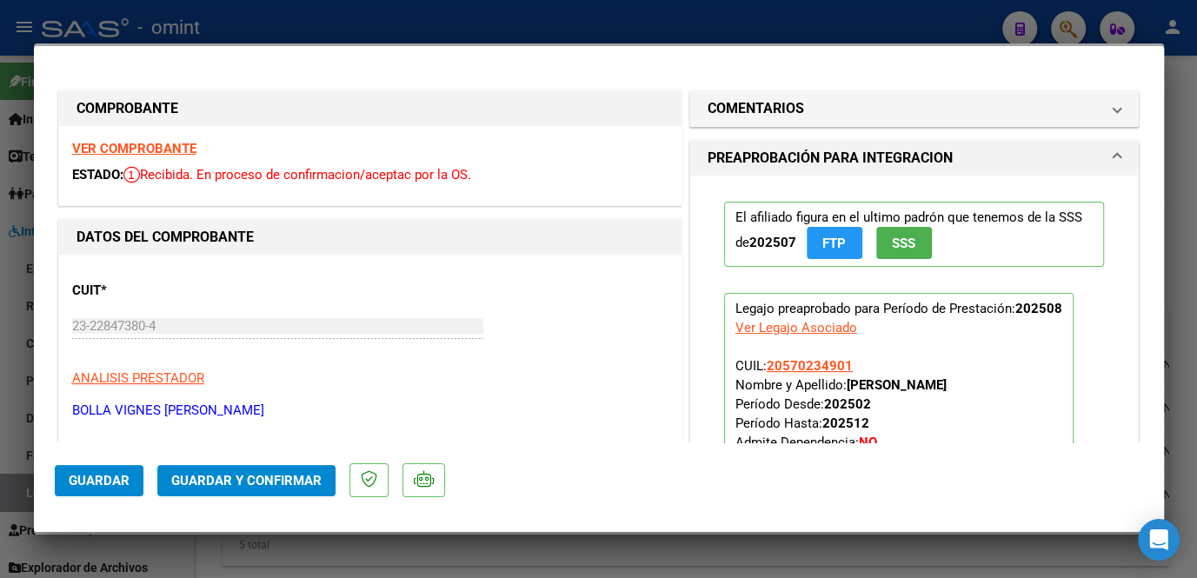
scroll to position [157, 0]
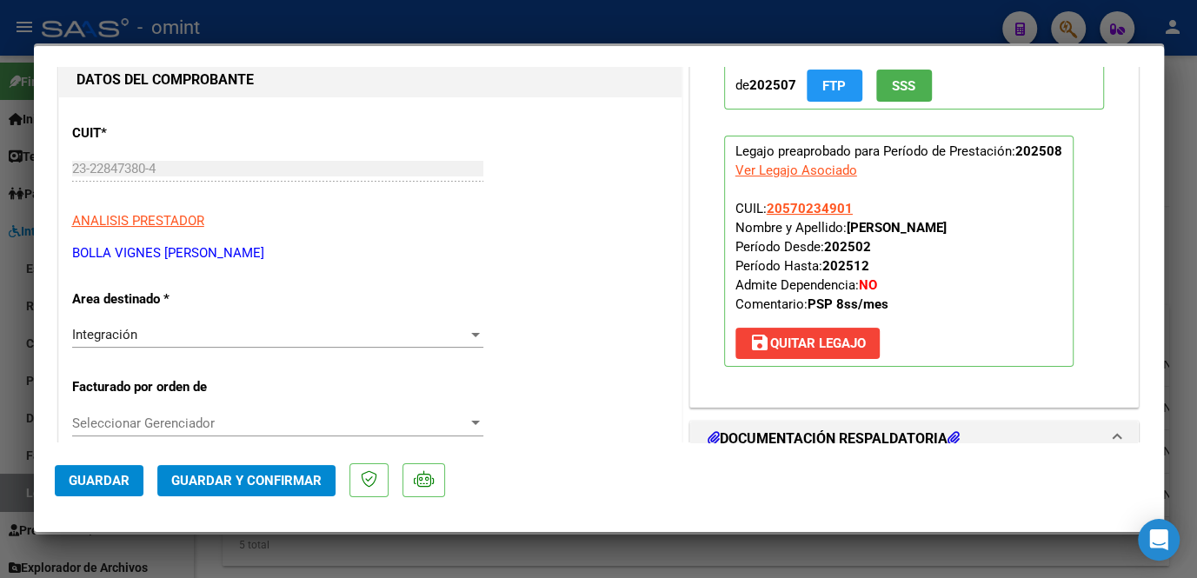
click at [203, 422] on span "Seleccionar Gerenciador" at bounding box center [270, 424] width 396 height 16
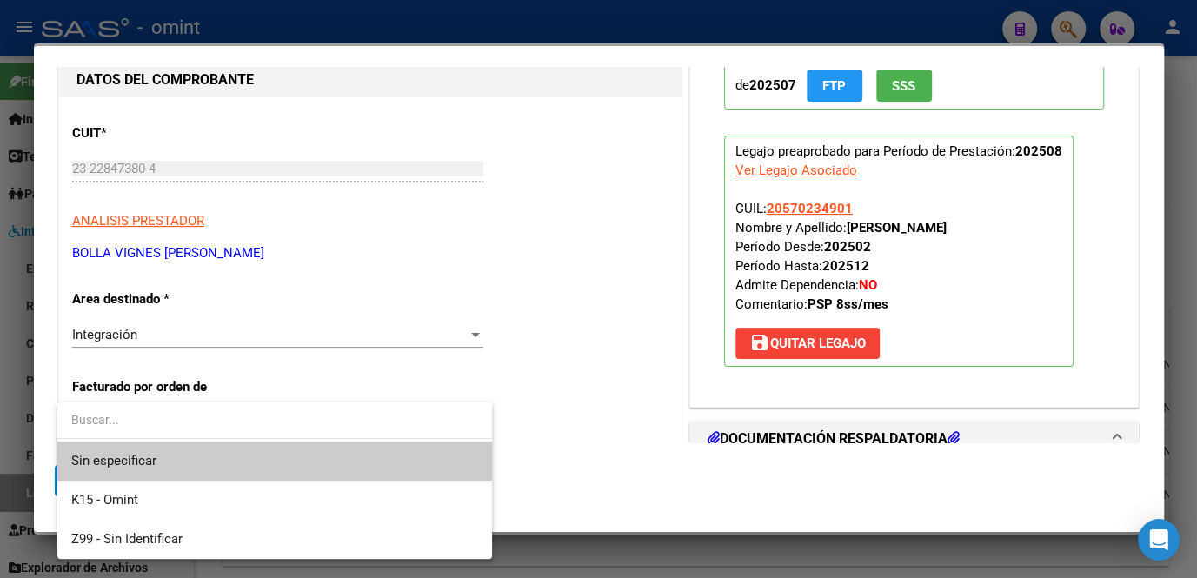
click at [176, 455] on span "Sin especificar" at bounding box center [274, 461] width 407 height 39
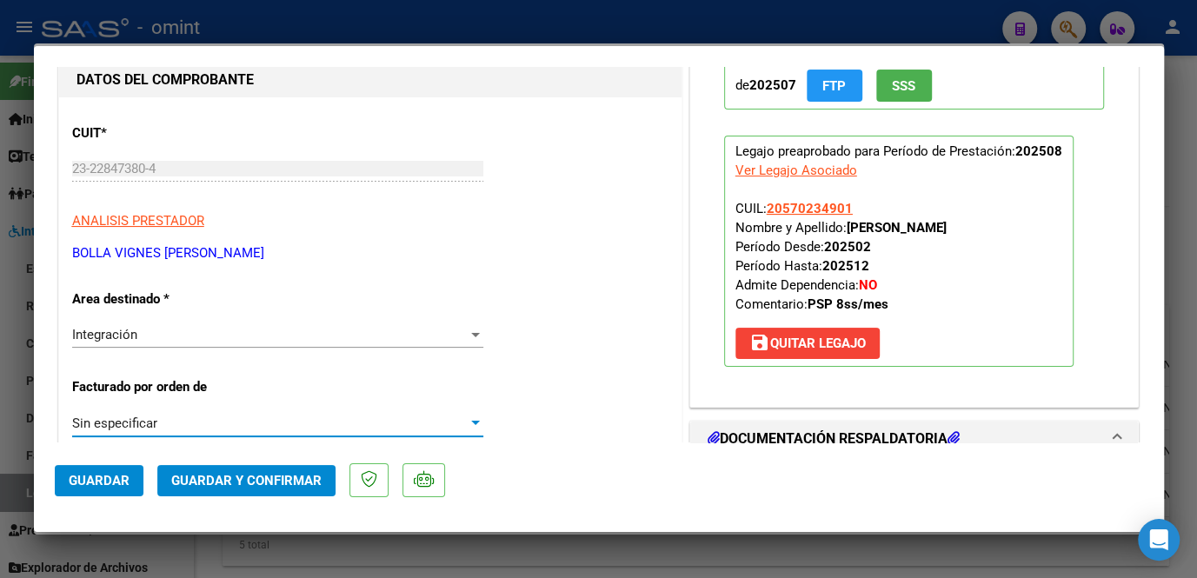
click at [232, 484] on span "Guardar y Confirmar" at bounding box center [246, 481] width 150 height 16
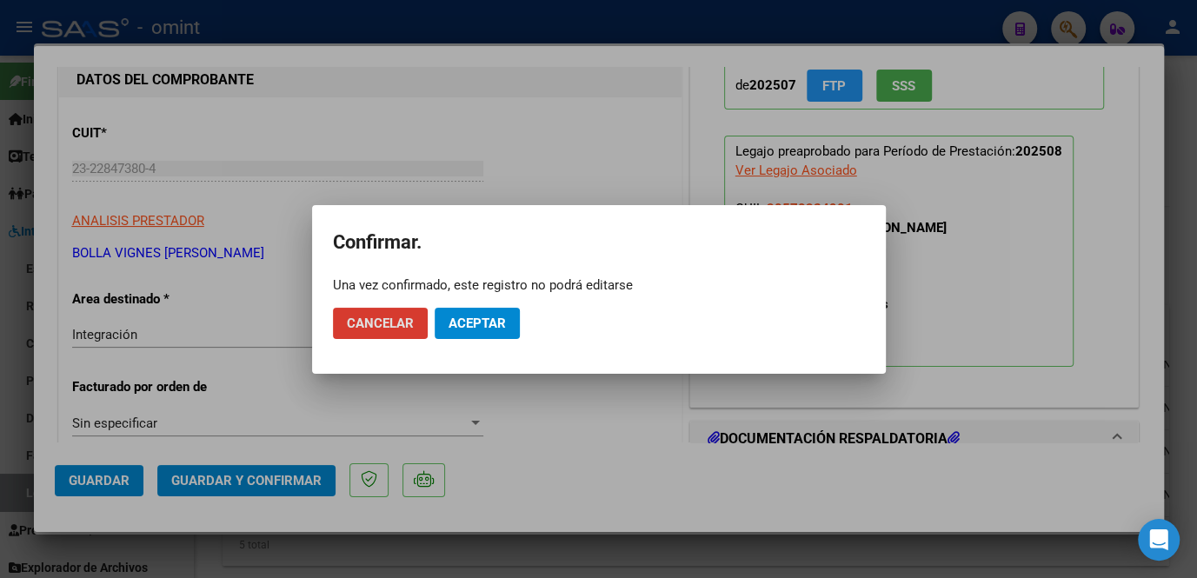
click at [475, 323] on span "Aceptar" at bounding box center [477, 324] width 57 height 16
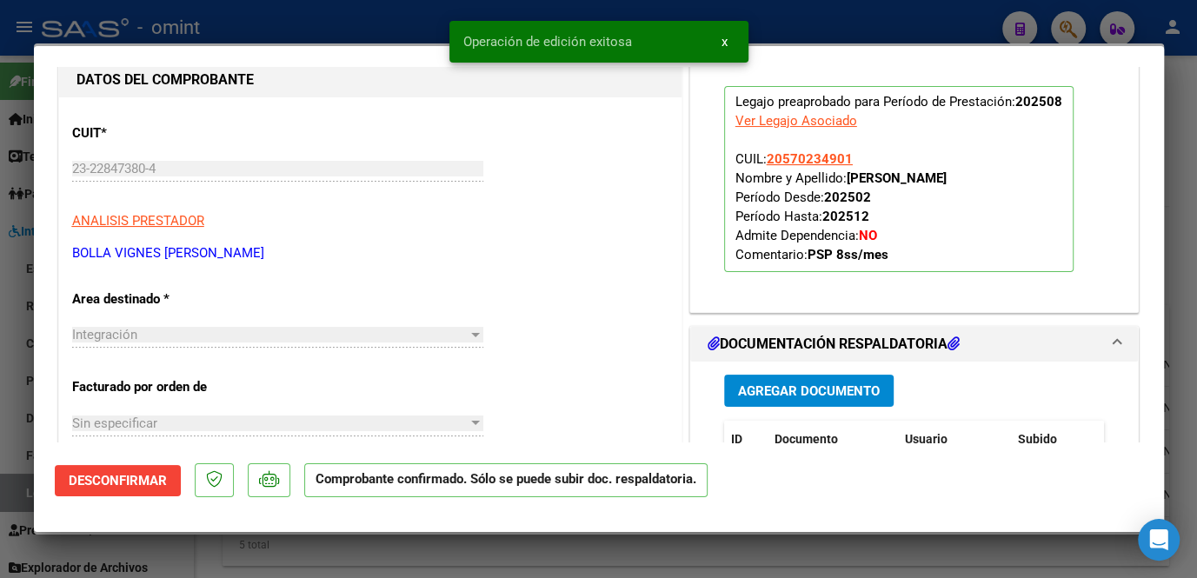
click at [395, 558] on div at bounding box center [598, 289] width 1197 height 578
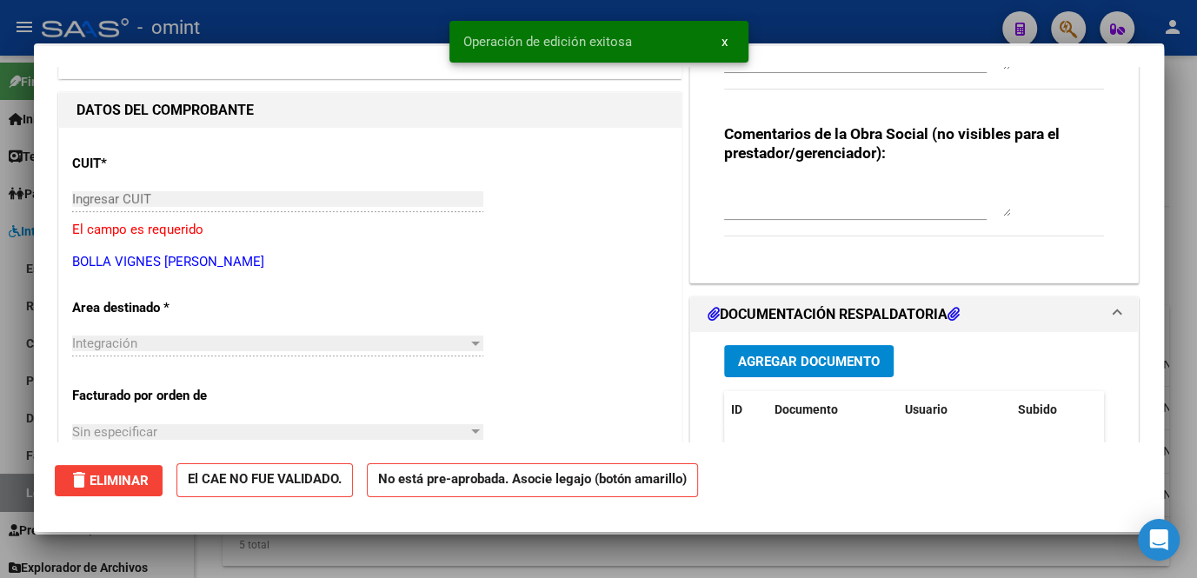
scroll to position [0, 0]
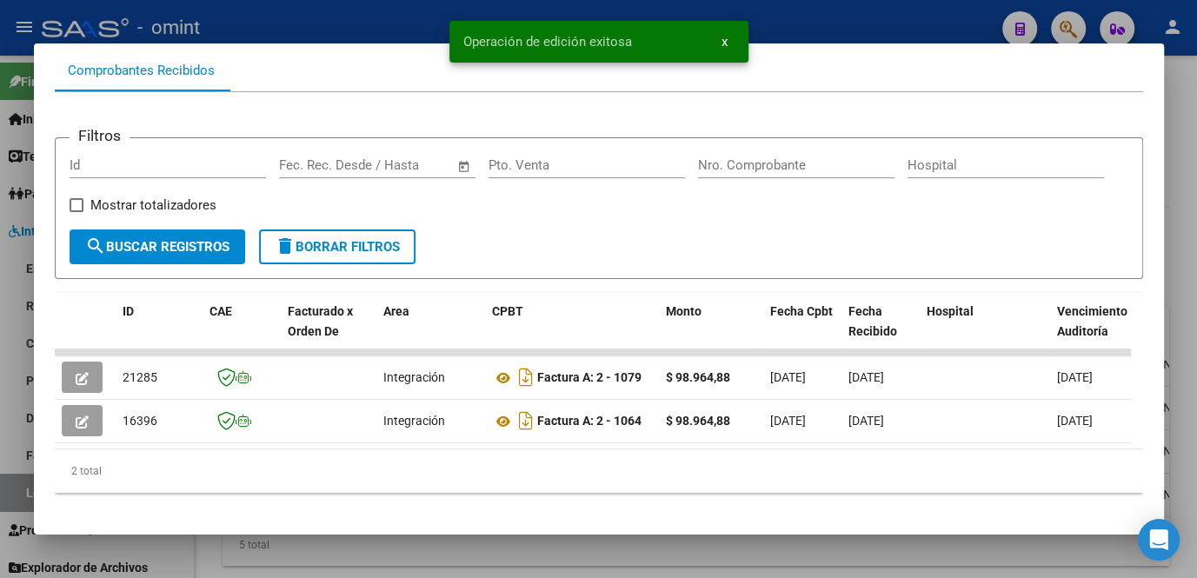
click at [395, 558] on div at bounding box center [598, 289] width 1197 height 578
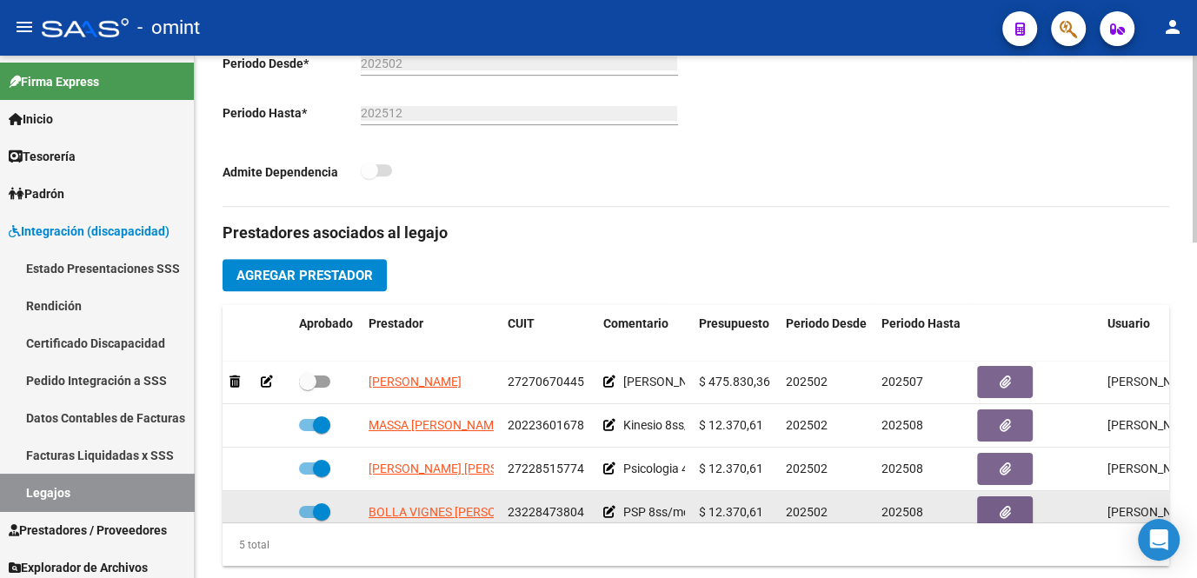
scroll to position [73, 0]
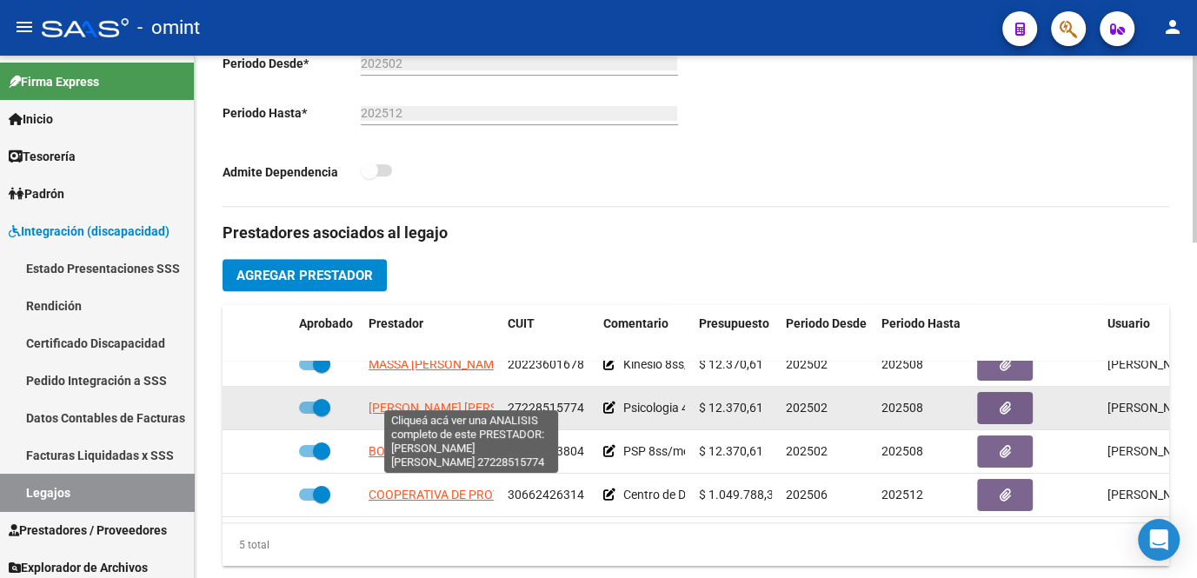
click at [431, 401] on span "MERAYO GUZMAN MARIA FERNANDA" at bounding box center [463, 408] width 189 height 14
type textarea "27228515774"
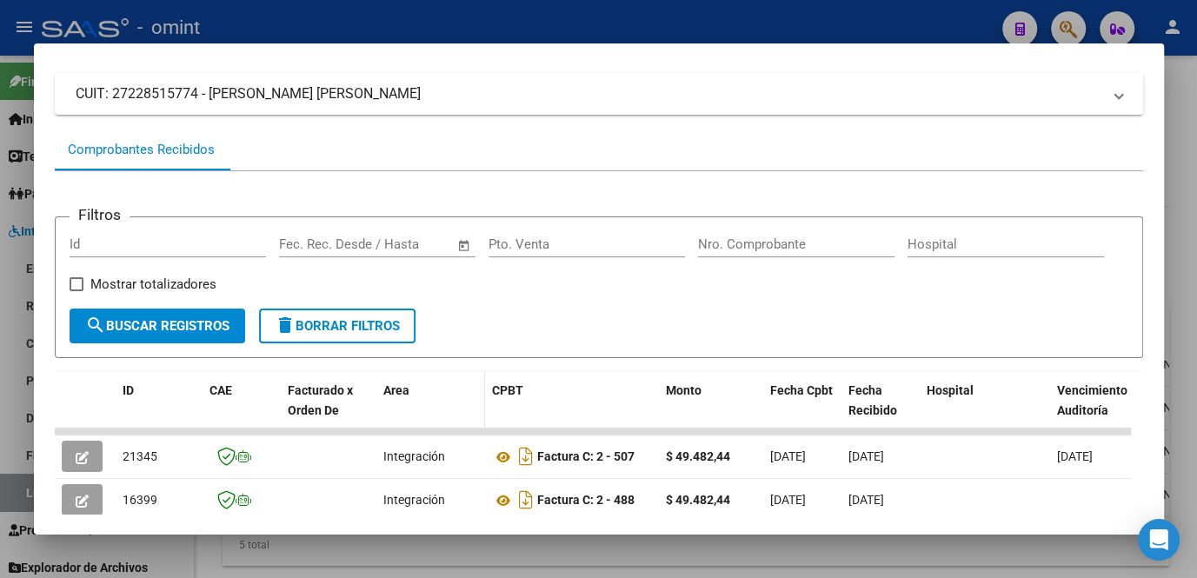
scroll to position [185, 0]
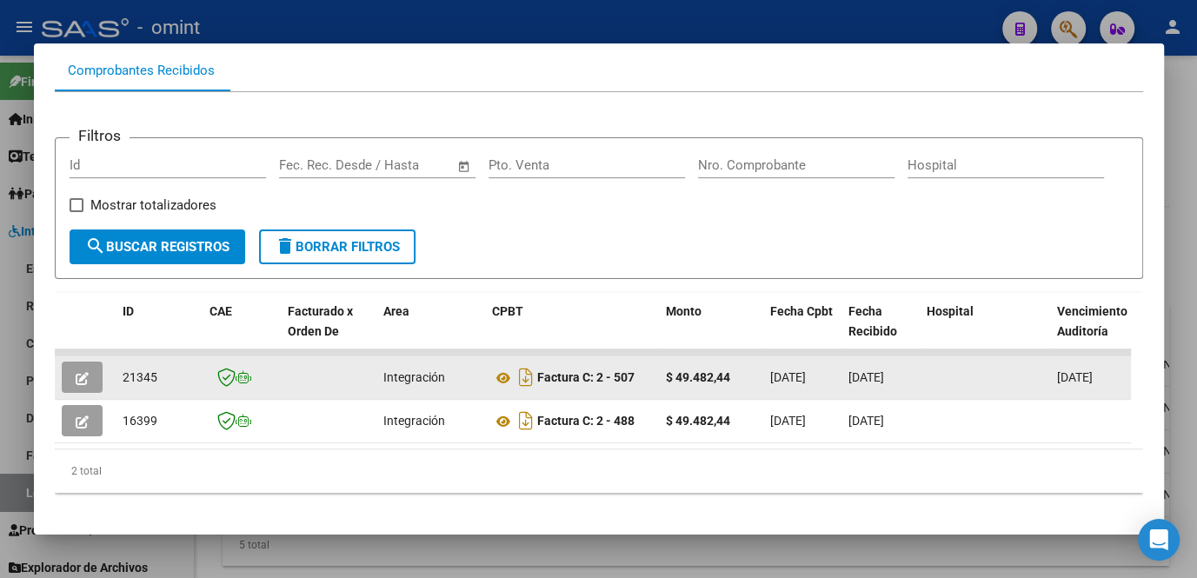
click at [74, 389] on button "button" at bounding box center [82, 377] width 41 height 31
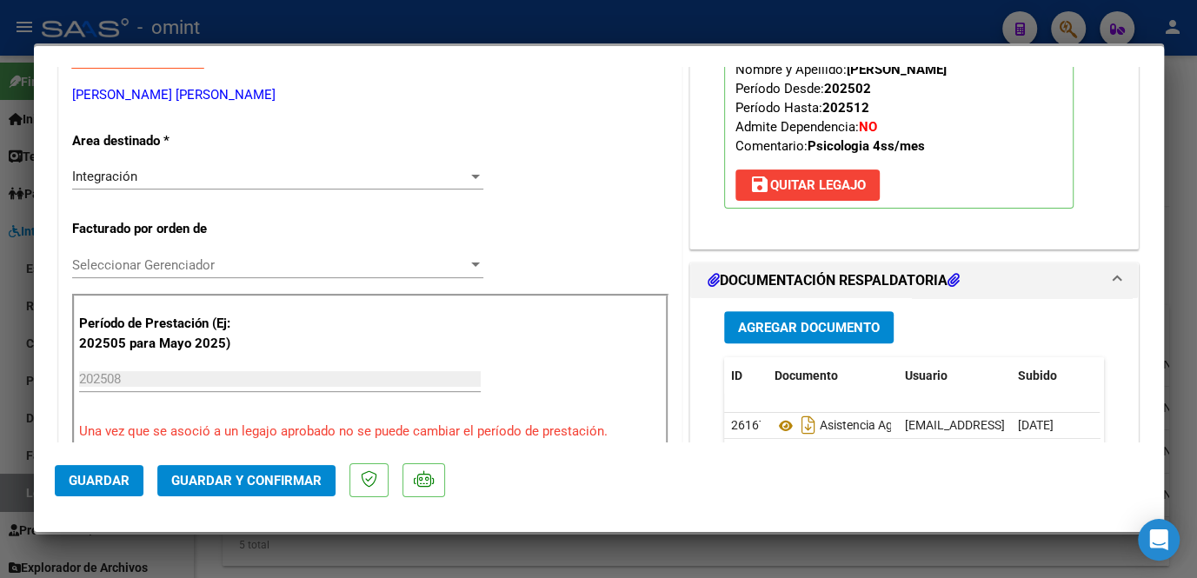
scroll to position [395, 0]
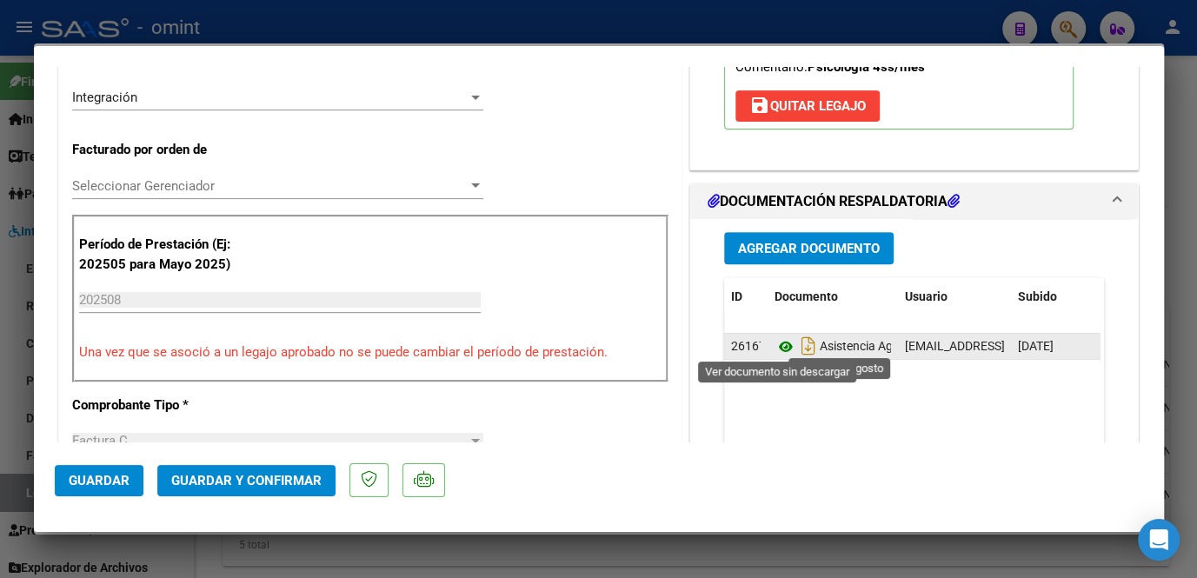
click at [781, 342] on icon at bounding box center [786, 346] width 23 height 21
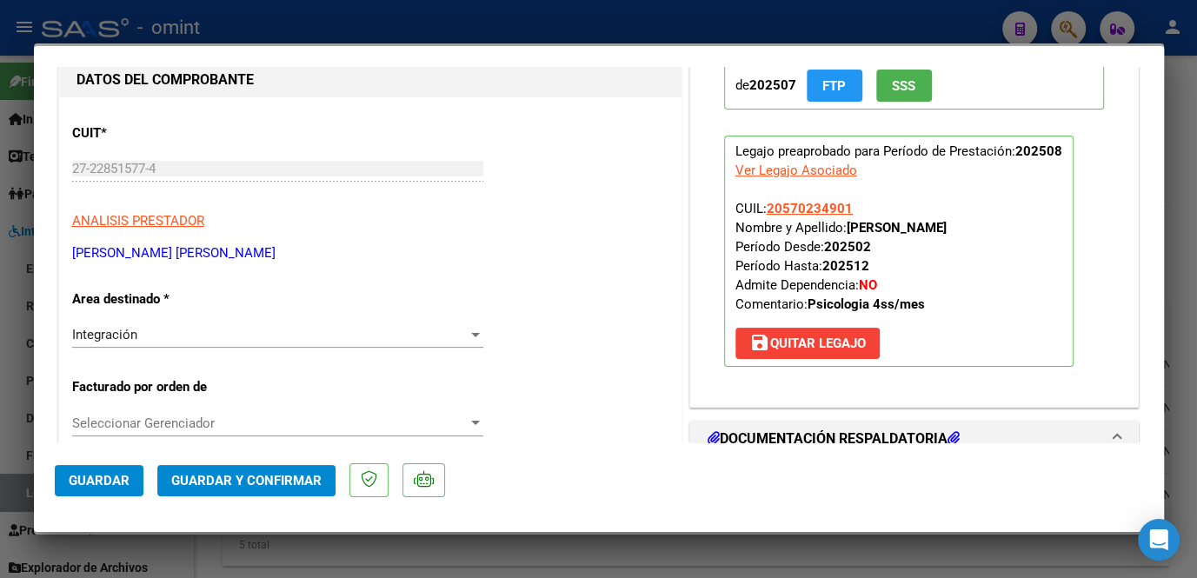
scroll to position [0, 0]
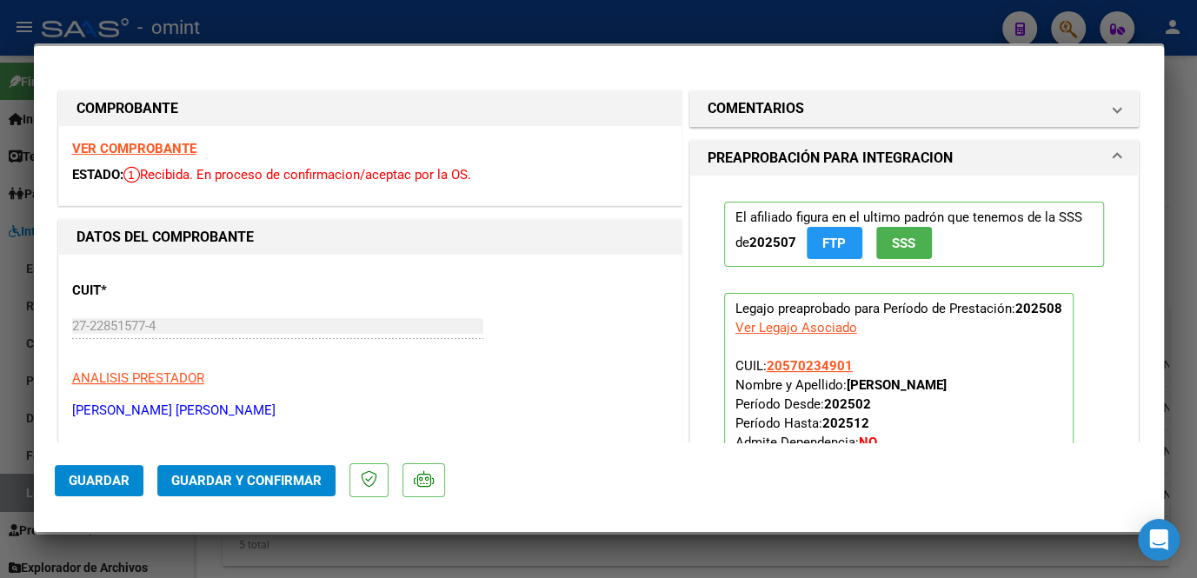
click at [155, 150] on strong "VER COMPROBANTE" at bounding box center [134, 149] width 124 height 16
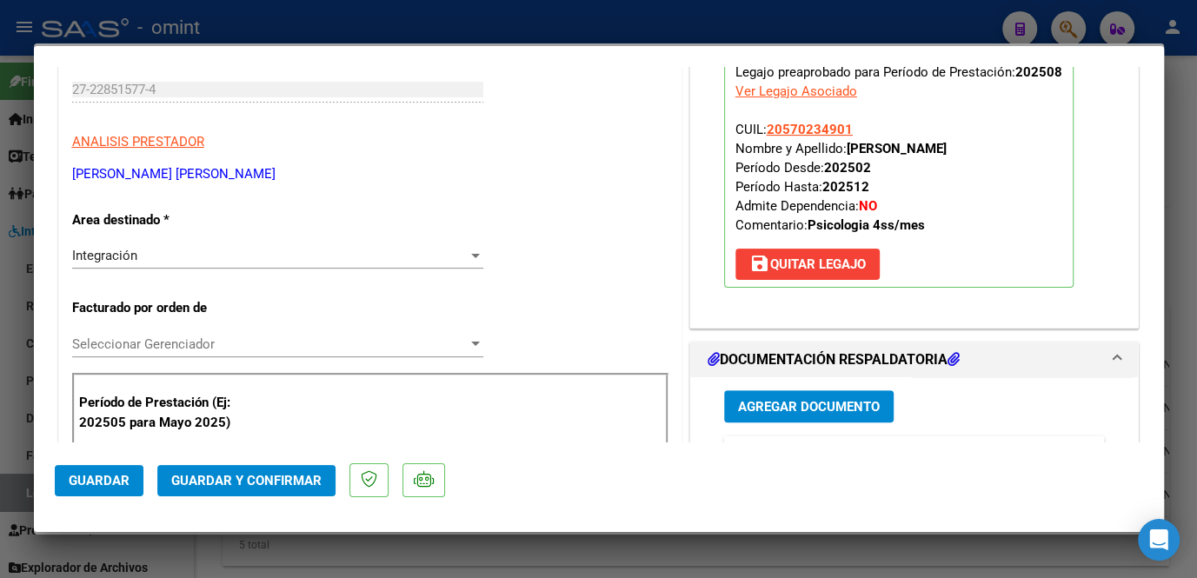
click at [226, 346] on span "Seleccionar Gerenciador" at bounding box center [270, 344] width 396 height 16
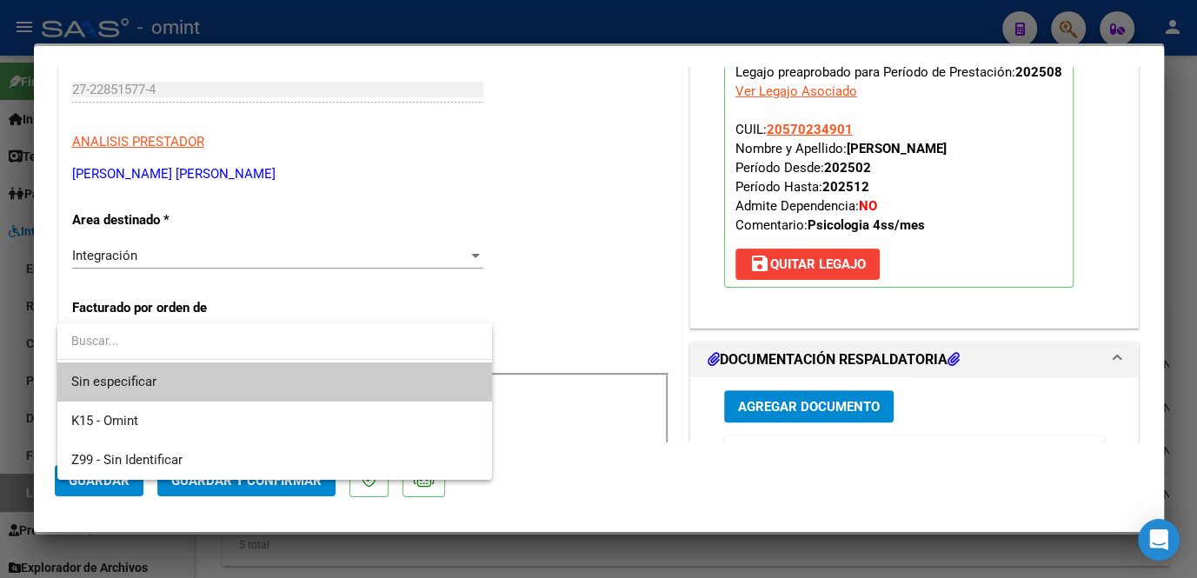
click at [222, 377] on span "Sin especificar" at bounding box center [274, 381] width 407 height 39
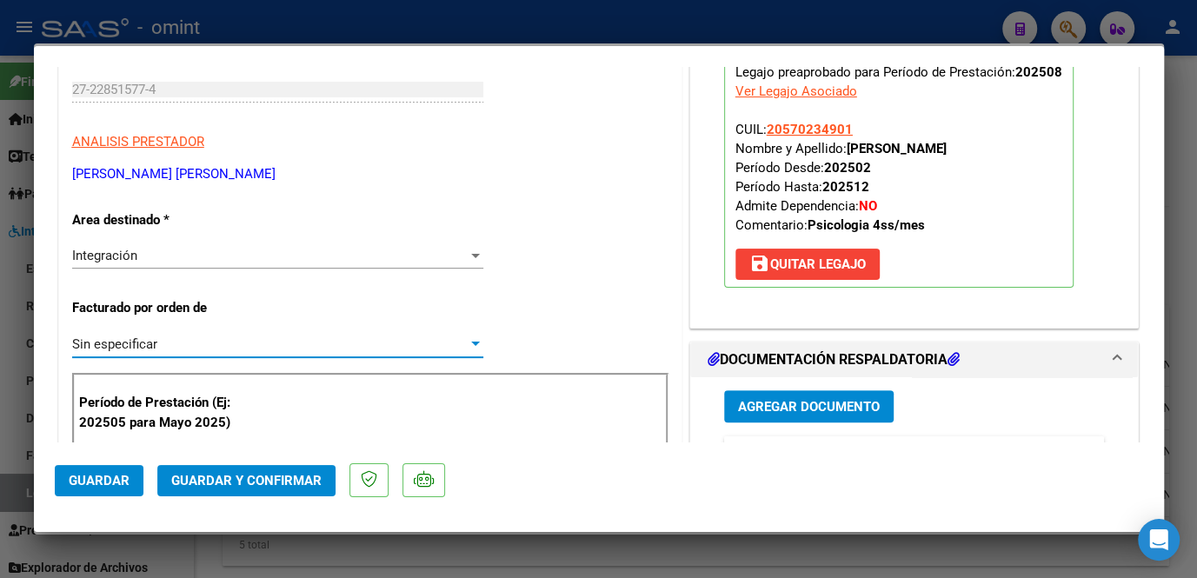
click at [243, 478] on span "Guardar y Confirmar" at bounding box center [246, 481] width 150 height 16
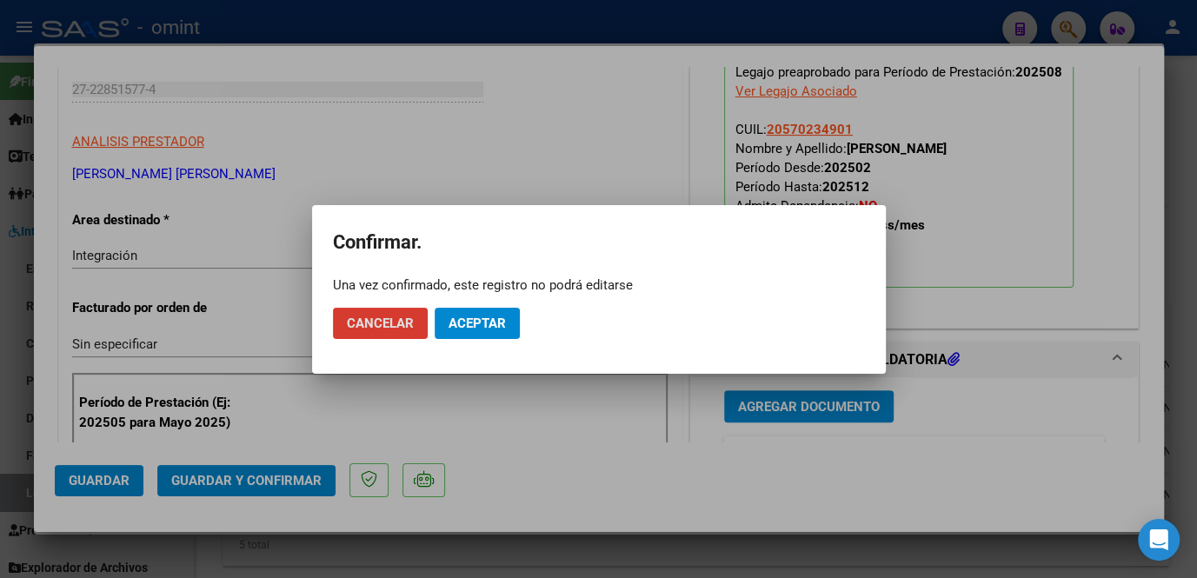
click at [476, 326] on span "Aceptar" at bounding box center [477, 324] width 57 height 16
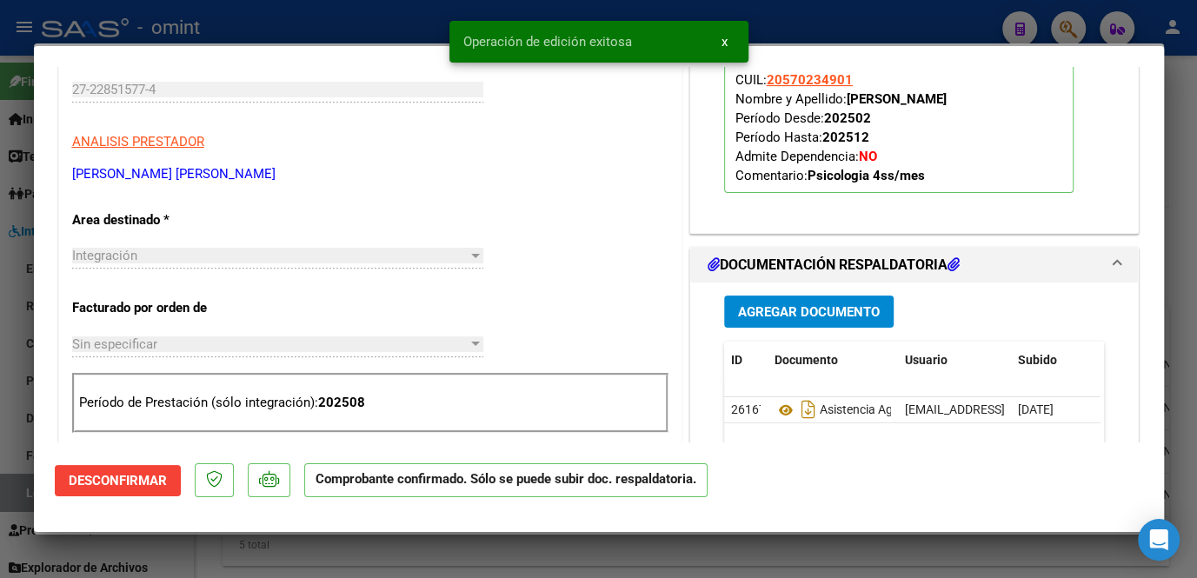
click at [415, 546] on div at bounding box center [598, 289] width 1197 height 578
type input "$ 0,00"
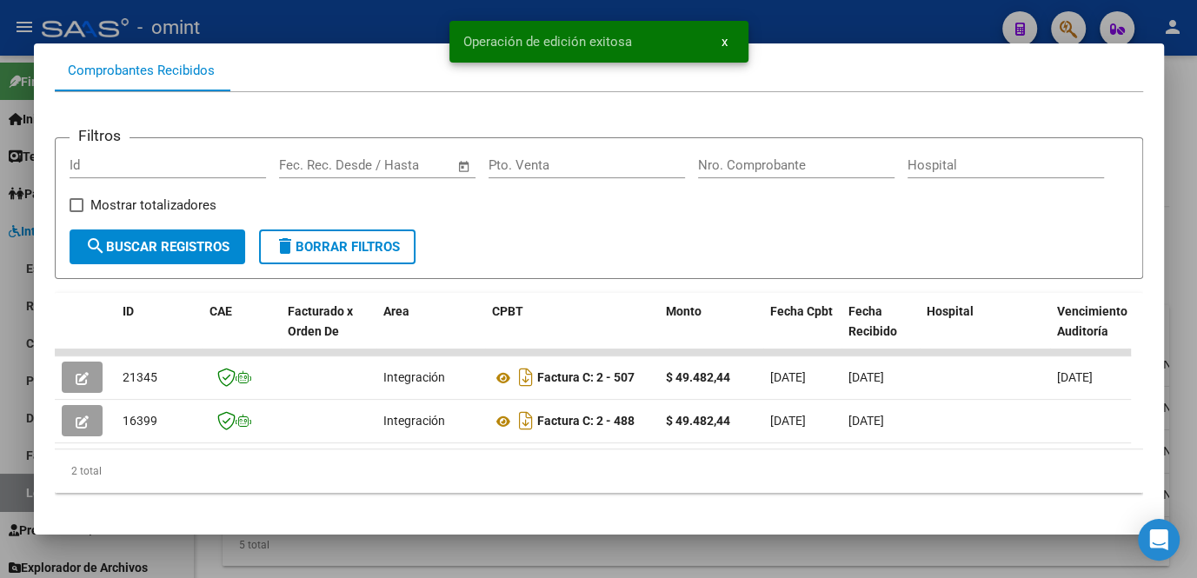
click at [415, 546] on div at bounding box center [598, 289] width 1197 height 578
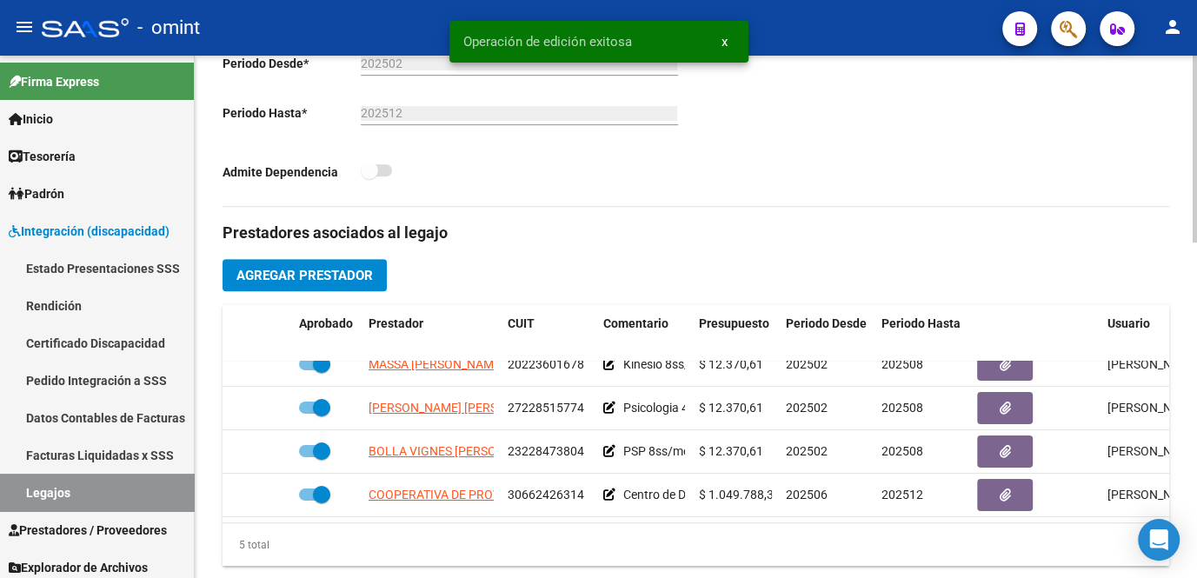
scroll to position [632, 0]
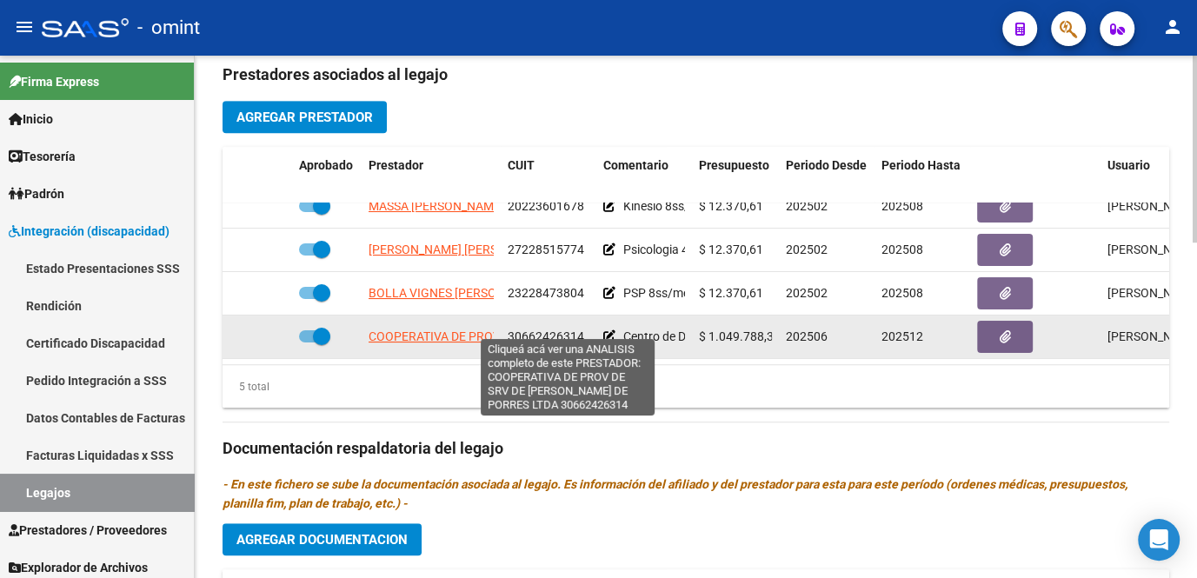
click at [442, 329] on span "COOPERATIVA DE PROV DE SRV DE SALUD SAN MARTIN DE PORRES LTDA" at bounding box center [561, 336] width 384 height 14
type textarea "30662426314"
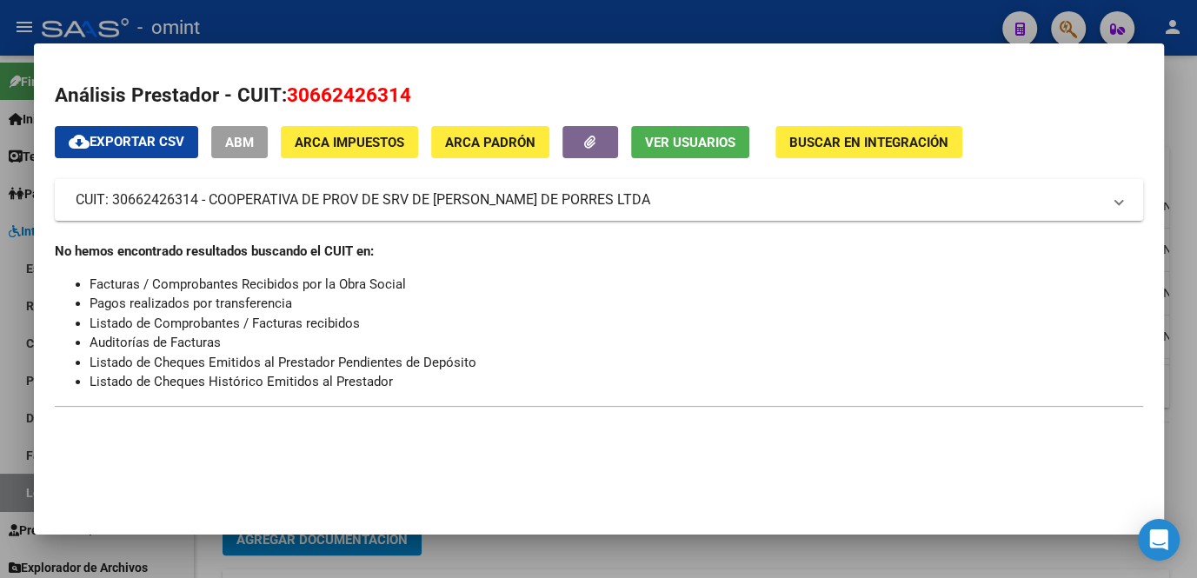
click at [468, 559] on div at bounding box center [598, 289] width 1197 height 578
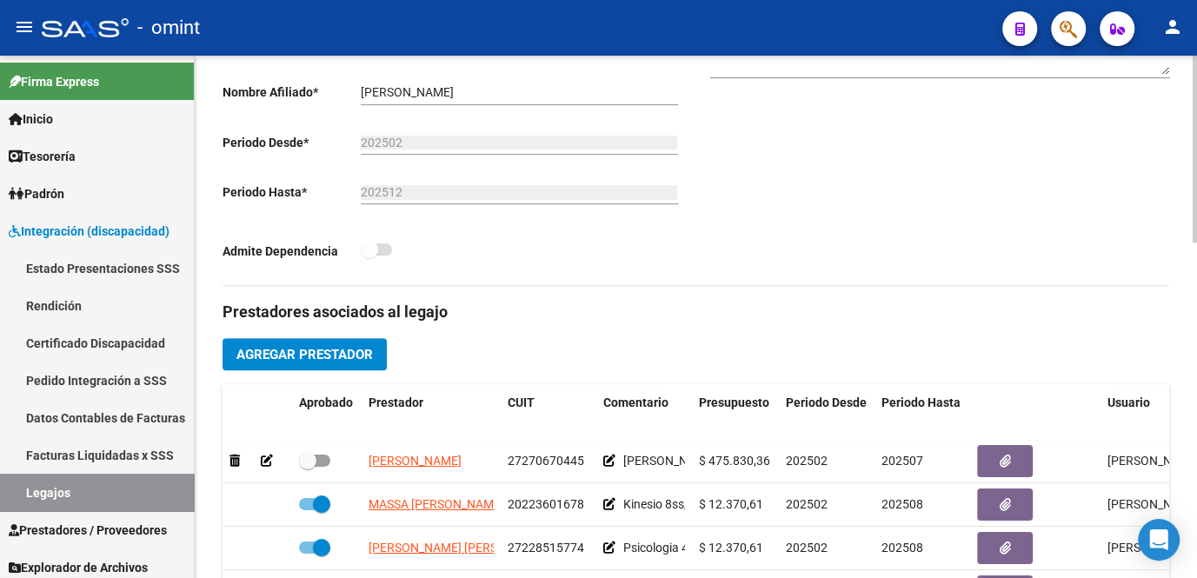
scroll to position [157, 0]
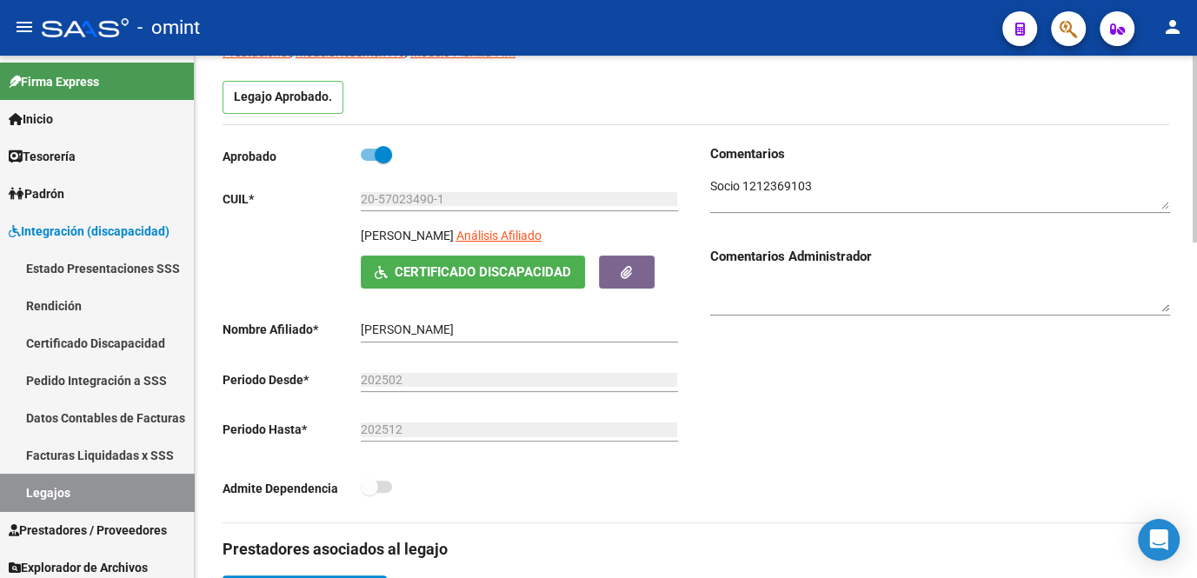
click at [783, 185] on textarea at bounding box center [940, 193] width 460 height 33
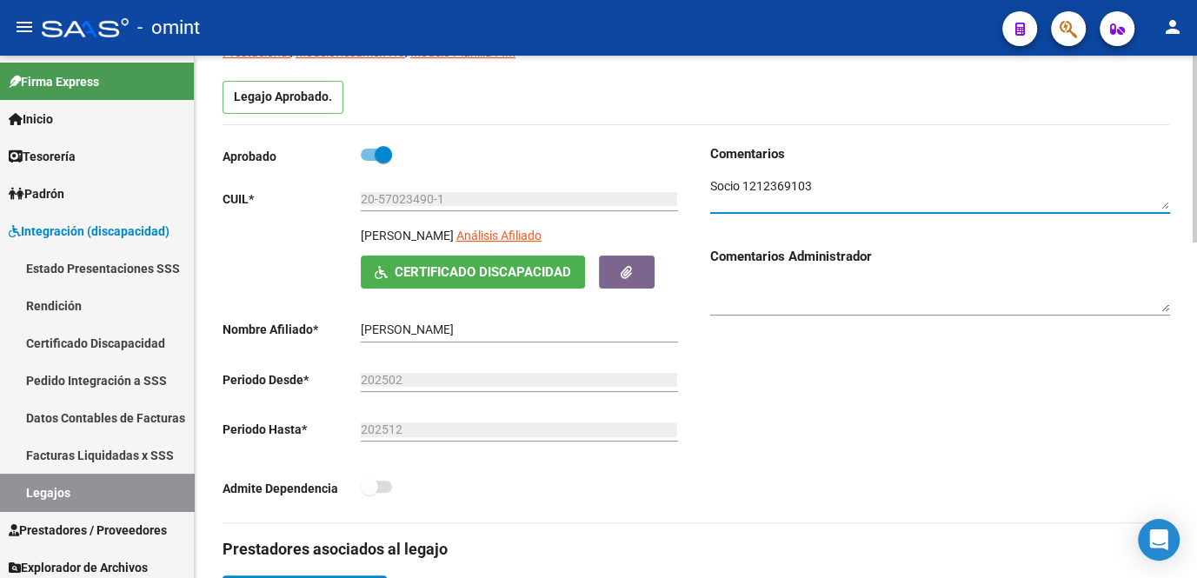
click at [783, 185] on textarea at bounding box center [940, 193] width 460 height 33
click at [675, 433] on input "202512" at bounding box center [519, 429] width 317 height 15
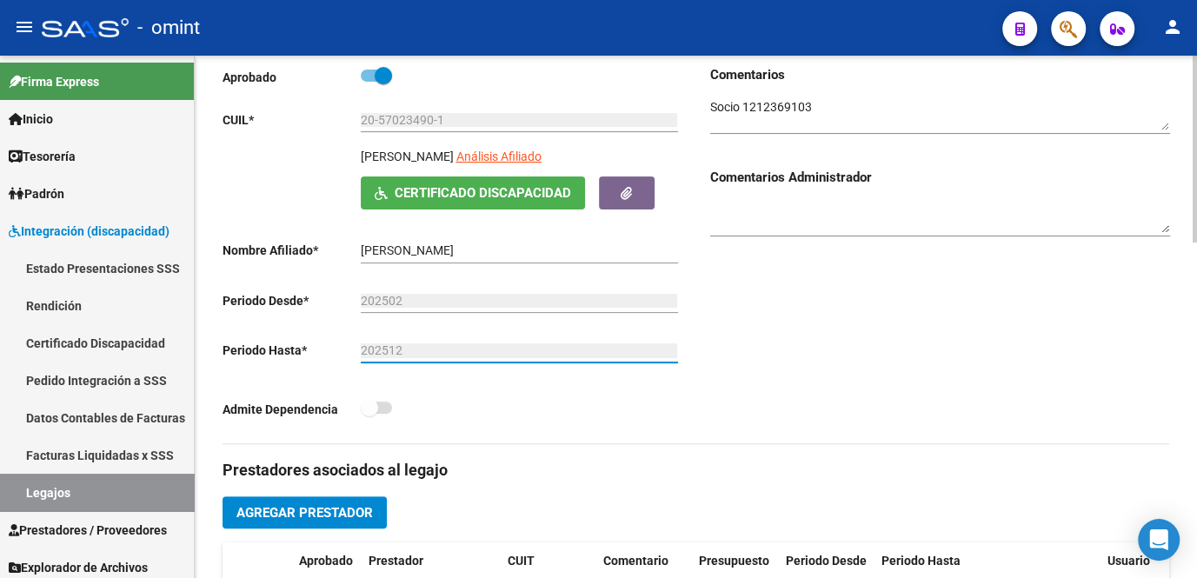
scroll to position [0, 0]
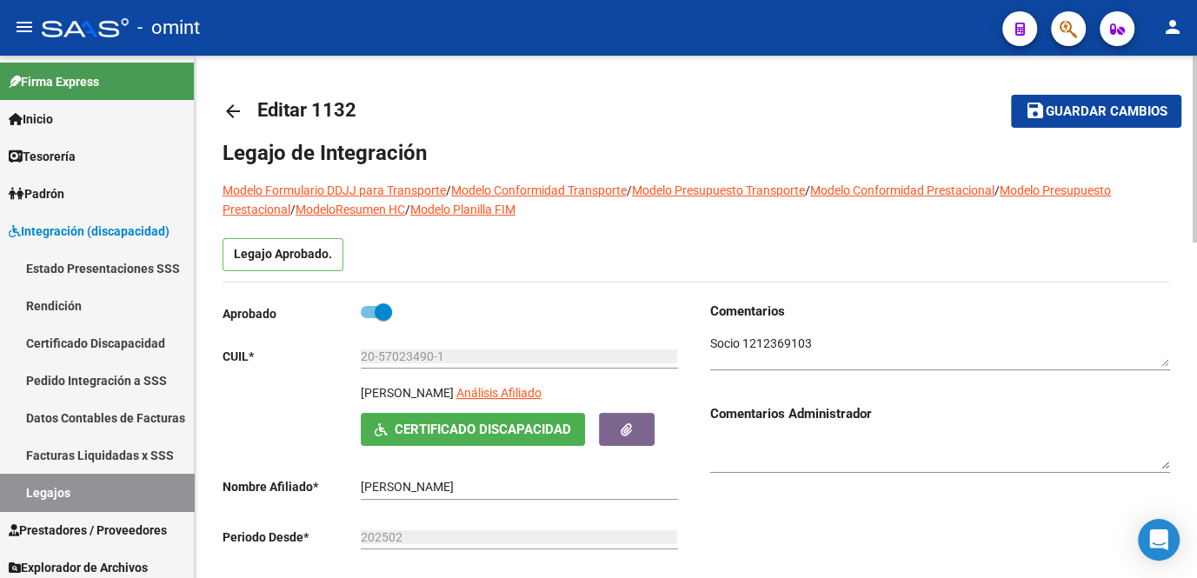
click at [1076, 102] on button "save Guardar cambios" at bounding box center [1096, 111] width 170 height 32
click at [42, 490] on link "Legajos" at bounding box center [97, 492] width 194 height 37
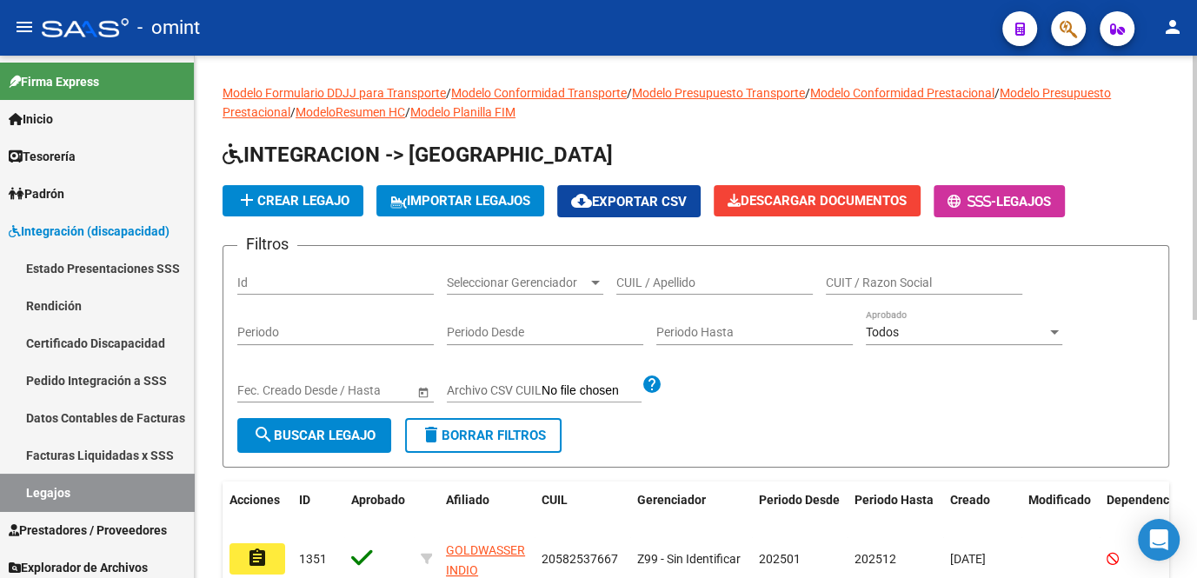
click at [709, 283] on input "CUIL / Apellido" at bounding box center [714, 283] width 196 height 15
type input "moyano tob"
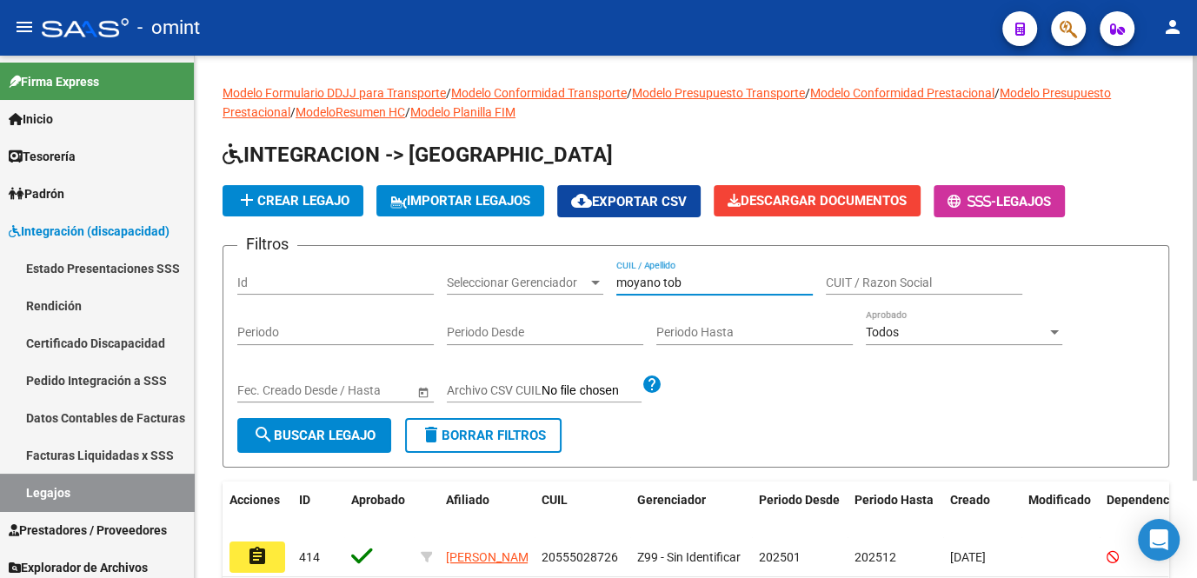
scroll to position [78, 0]
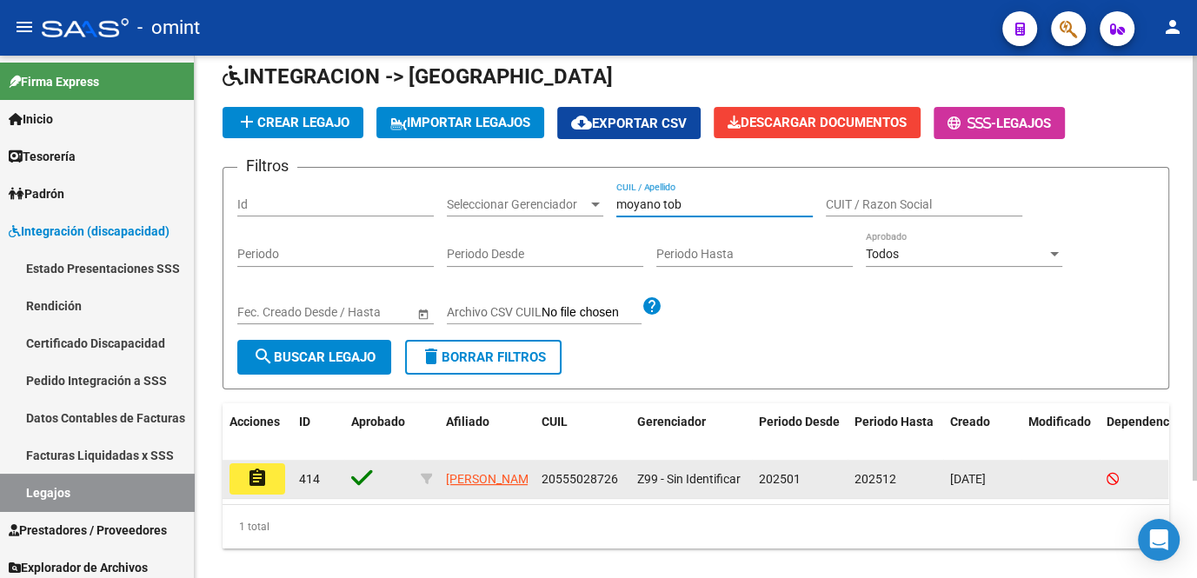
click at [255, 471] on mat-icon "assignment" at bounding box center [257, 478] width 21 height 21
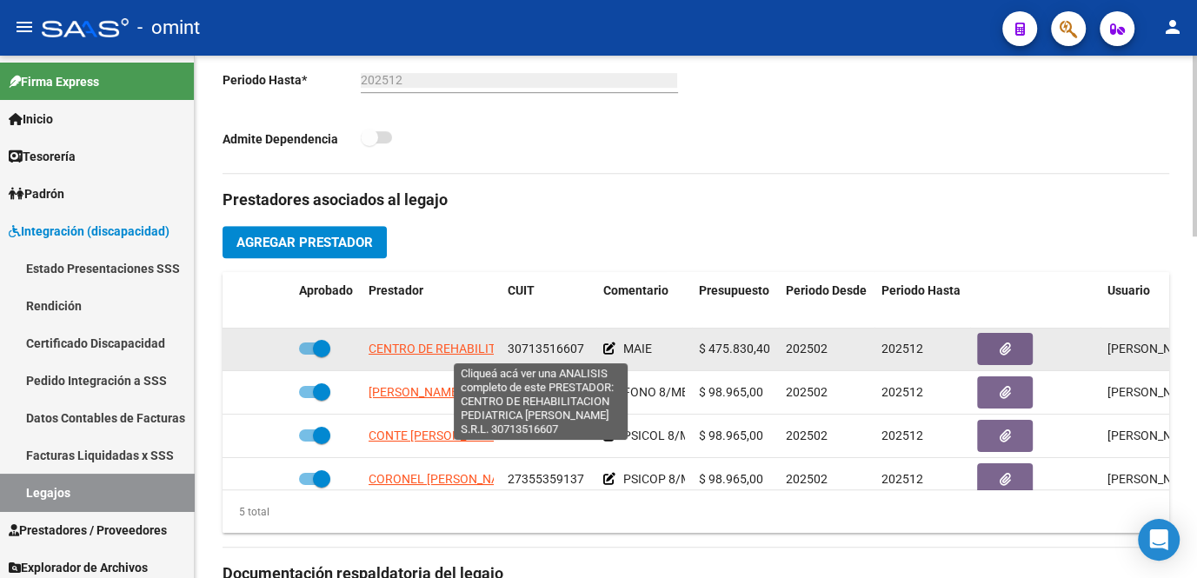
click at [450, 354] on span "CENTRO DE REHABILITACION PEDIATRICA RAMOS MEJIA S.R.L." at bounding box center [550, 349] width 362 height 14
type textarea "30713516607"
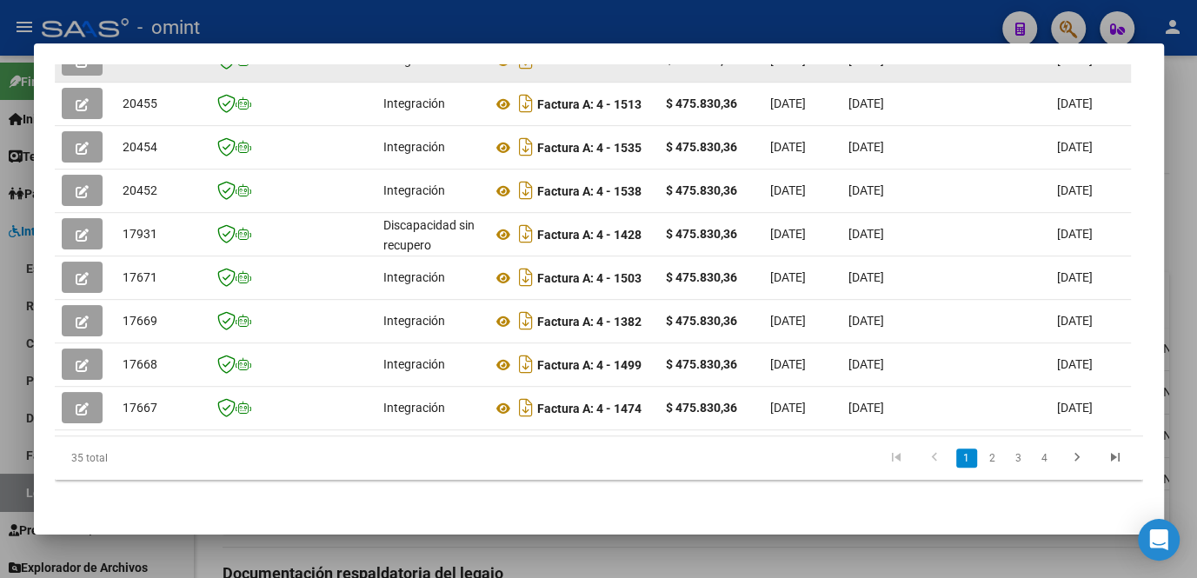
scroll to position [403, 0]
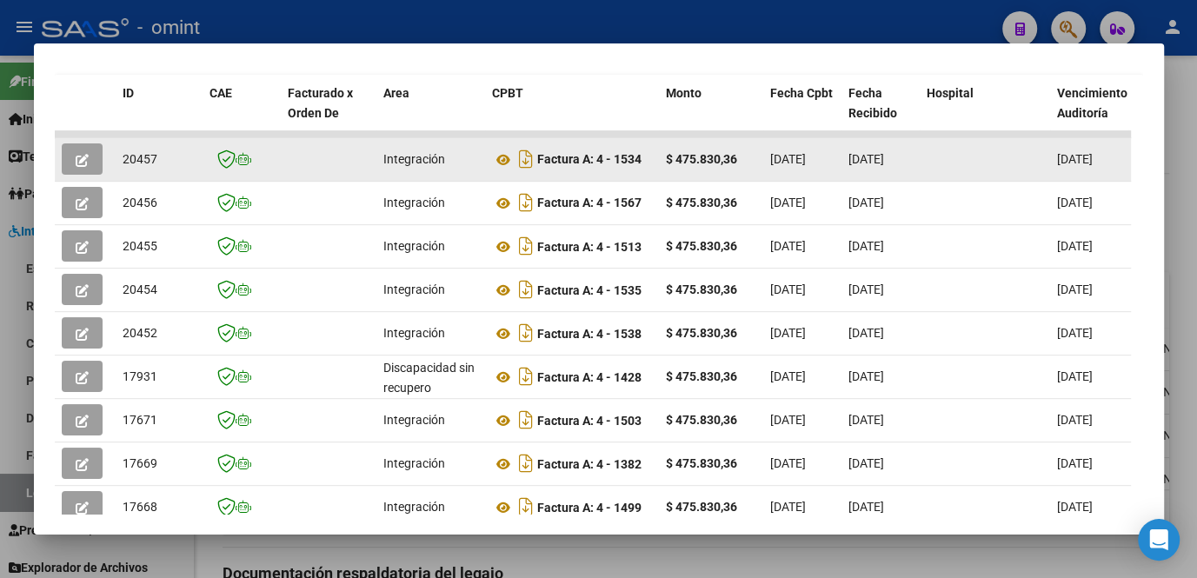
click at [93, 159] on button "button" at bounding box center [82, 158] width 41 height 31
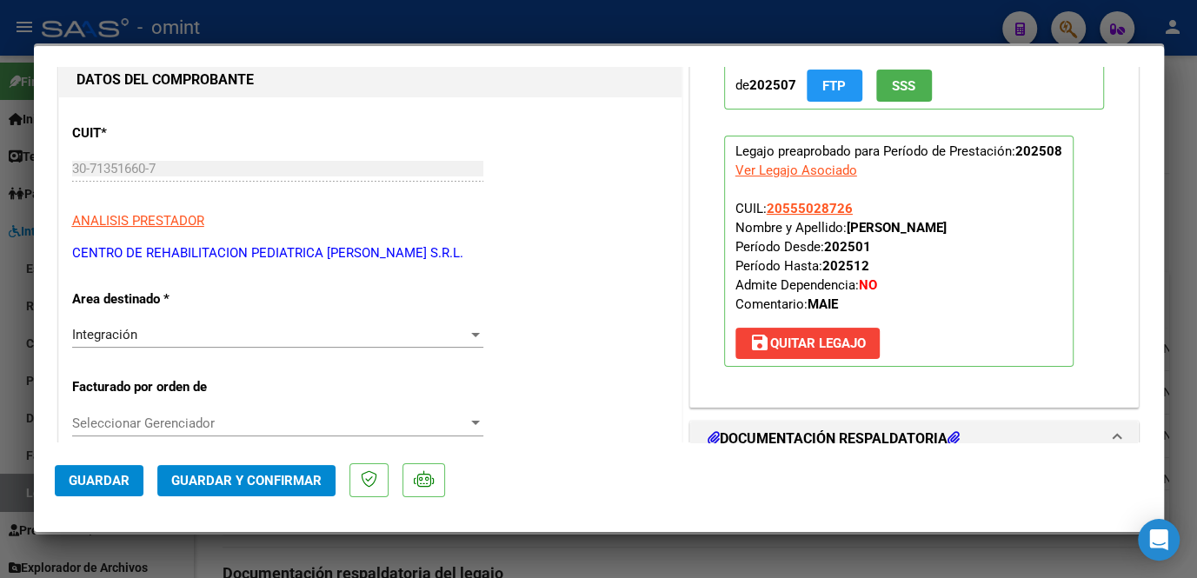
scroll to position [0, 0]
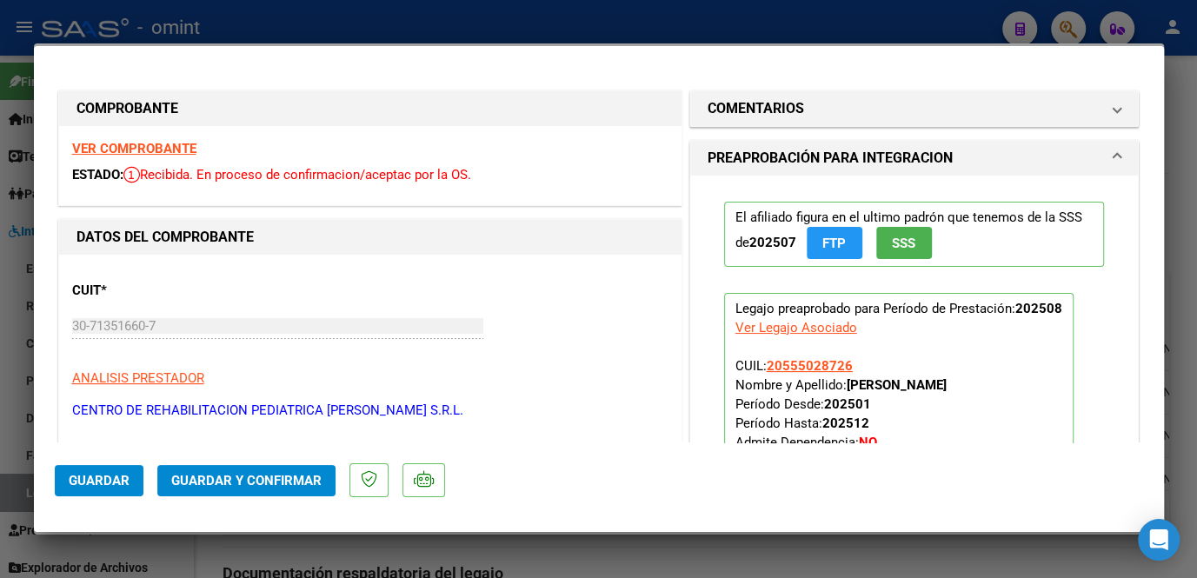
click at [136, 143] on strong "VER COMPROBANTE" at bounding box center [134, 149] width 124 height 16
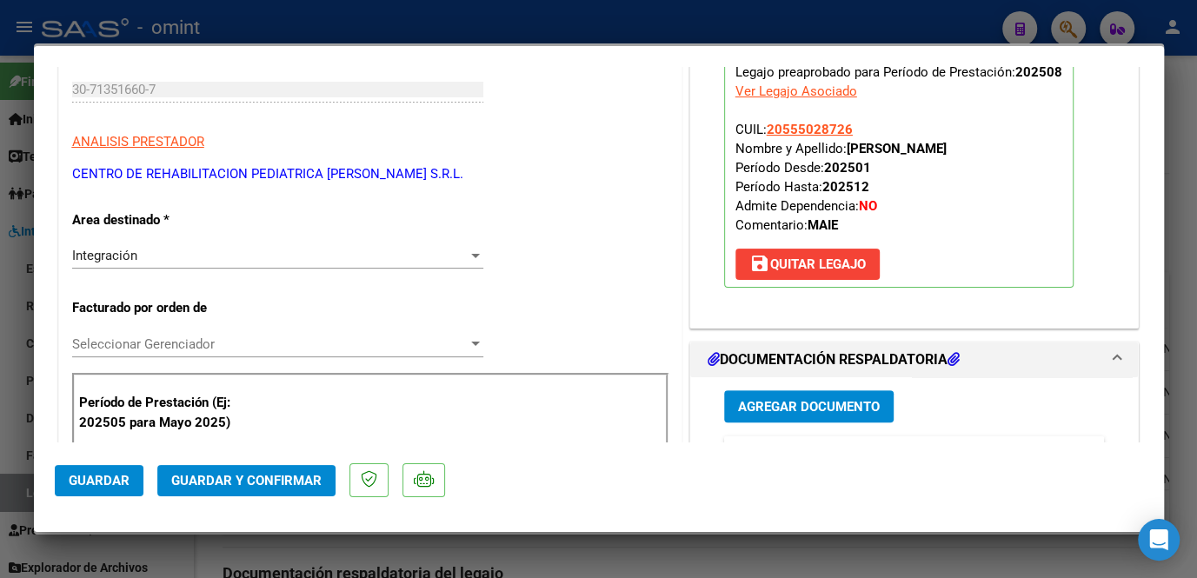
scroll to position [474, 0]
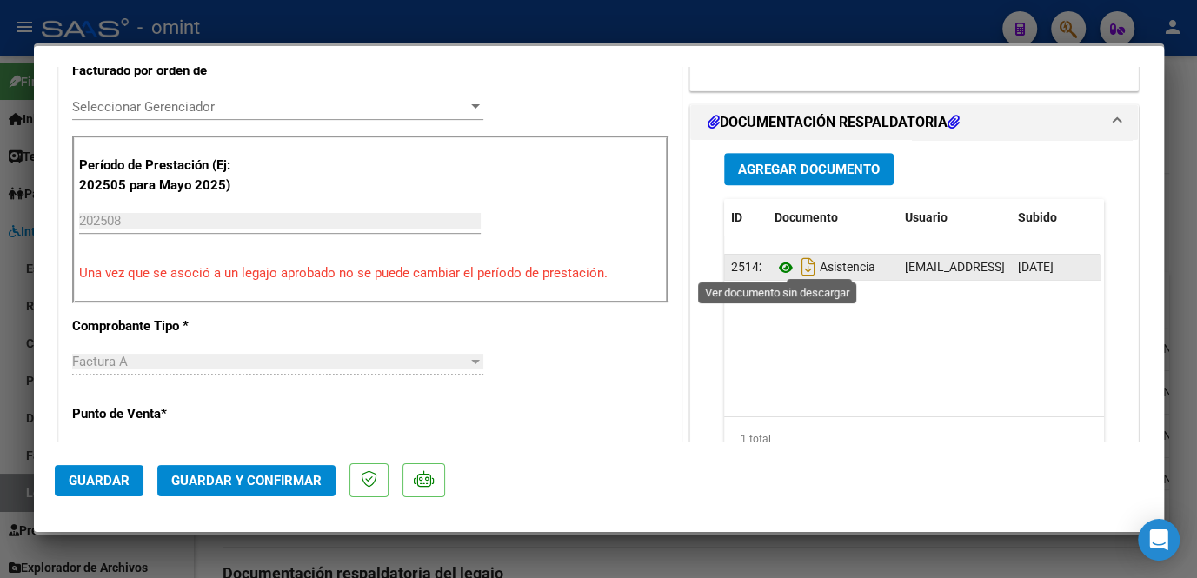
click at [775, 263] on icon at bounding box center [786, 267] width 23 height 21
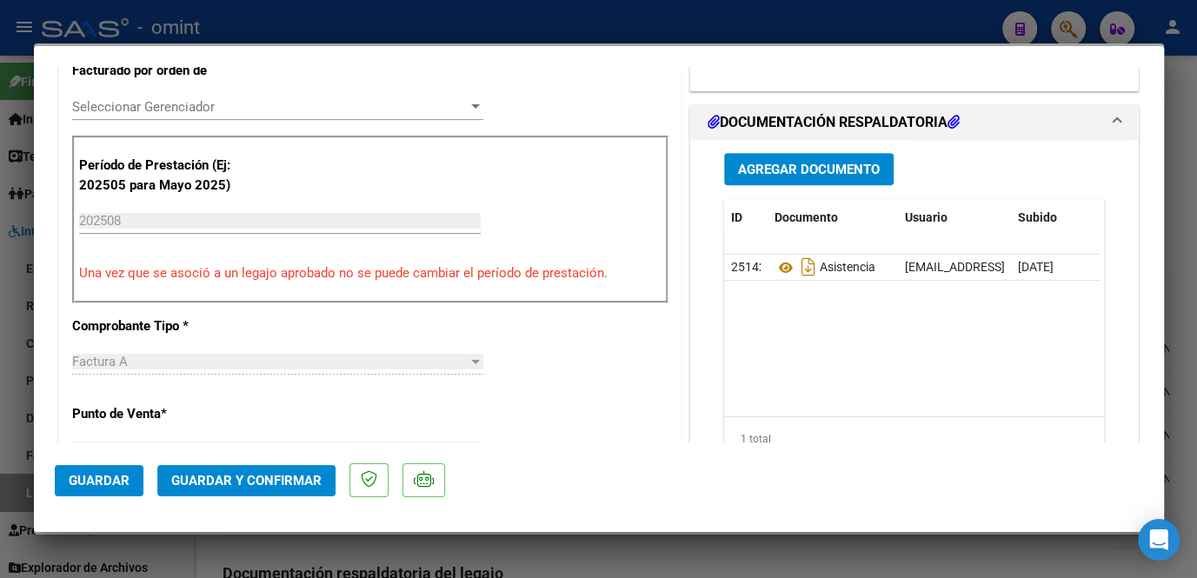
click at [218, 109] on span "Seleccionar Gerenciador" at bounding box center [270, 107] width 396 height 16
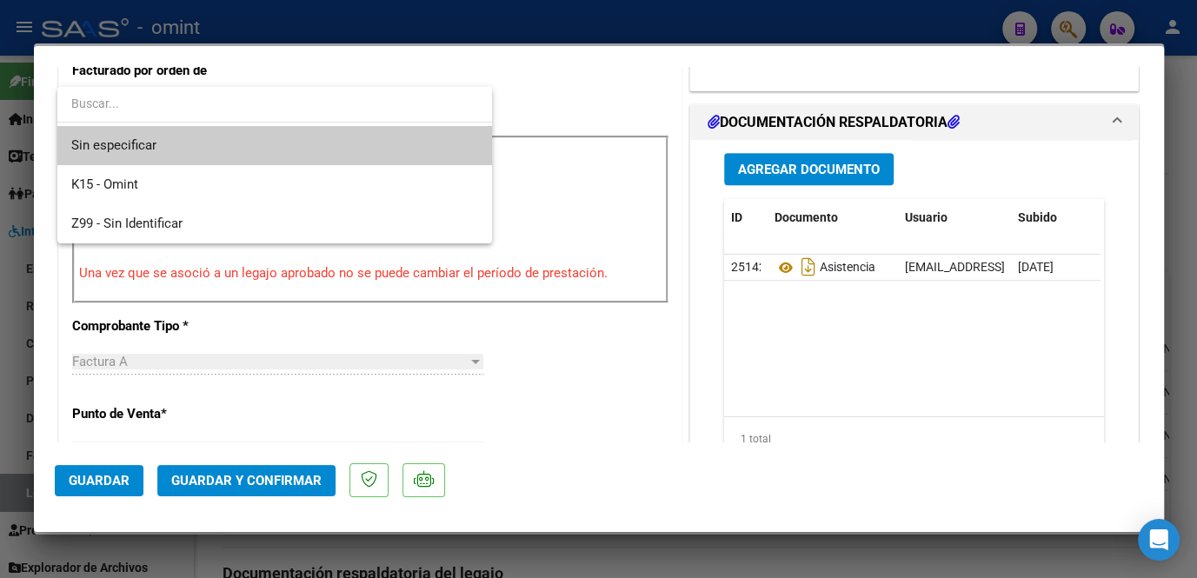
click at [178, 141] on span "Sin especificar" at bounding box center [274, 145] width 407 height 39
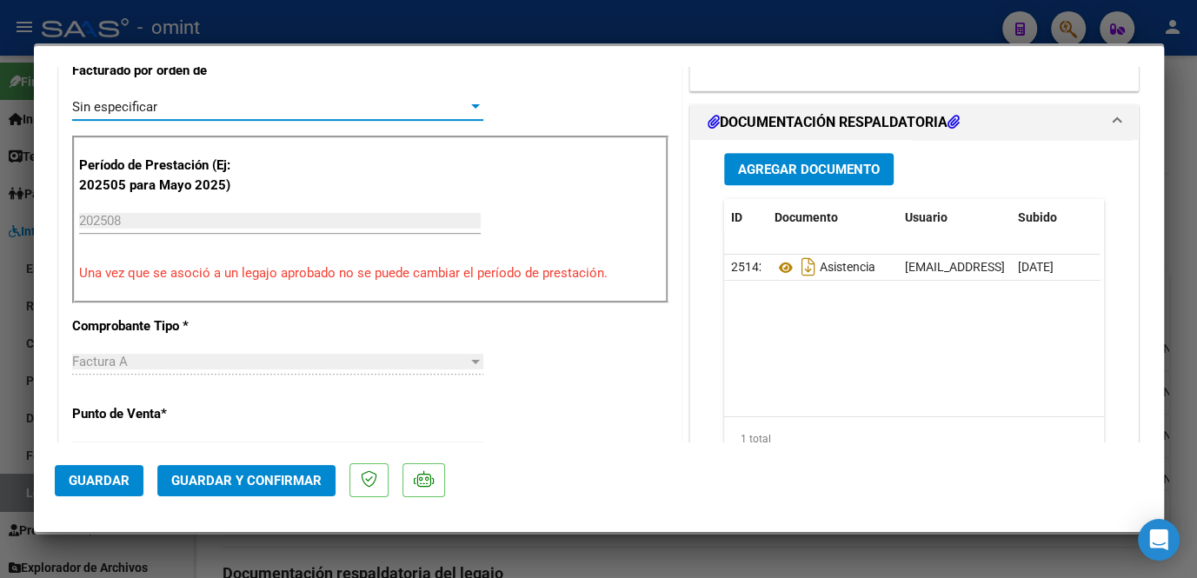
scroll to position [632, 0]
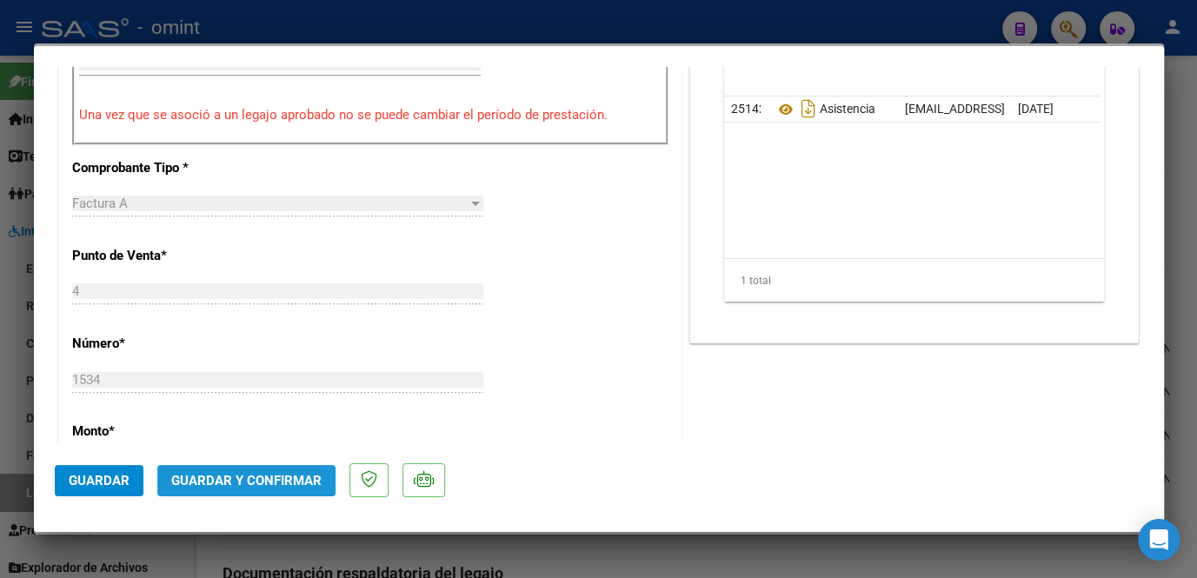
click at [276, 473] on span "Guardar y Confirmar" at bounding box center [246, 481] width 150 height 16
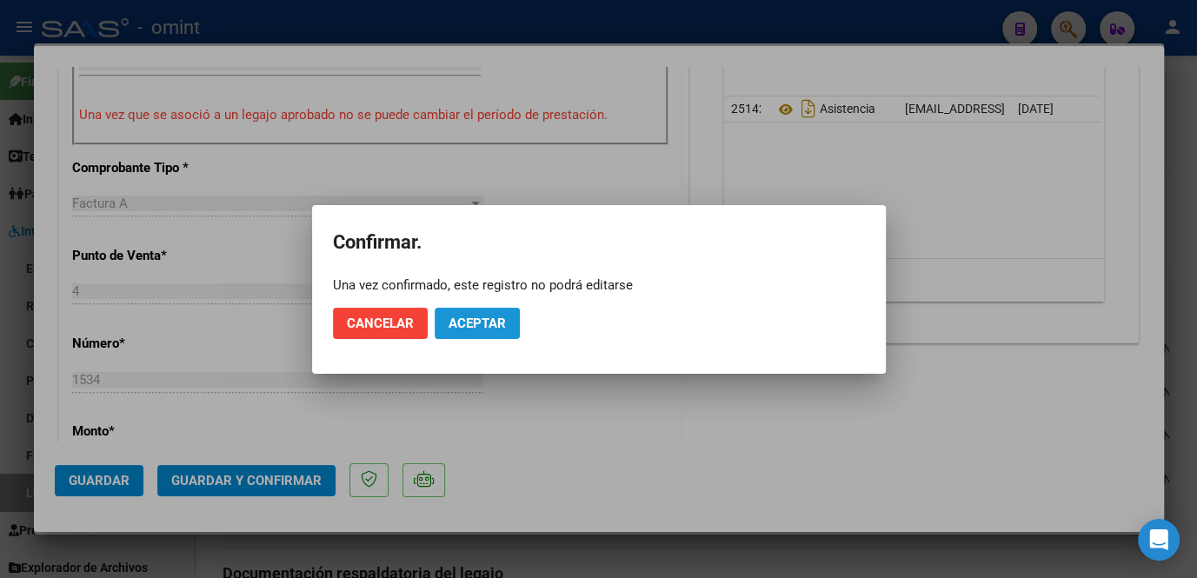
click at [480, 330] on button "Aceptar" at bounding box center [477, 323] width 85 height 31
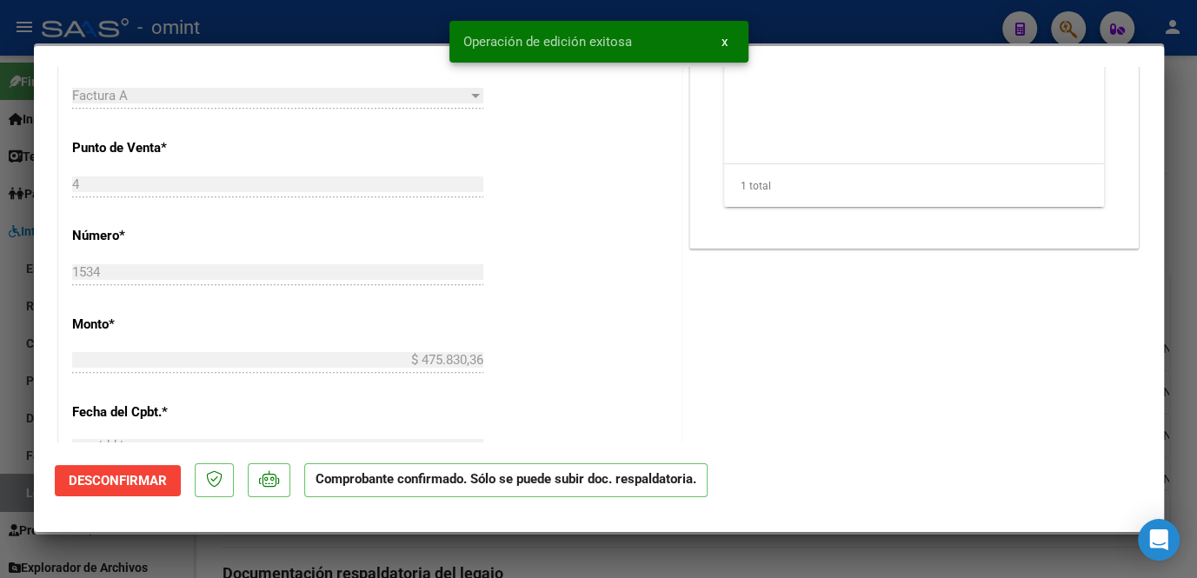
click at [463, 562] on div at bounding box center [598, 289] width 1197 height 578
type input "$ 0,00"
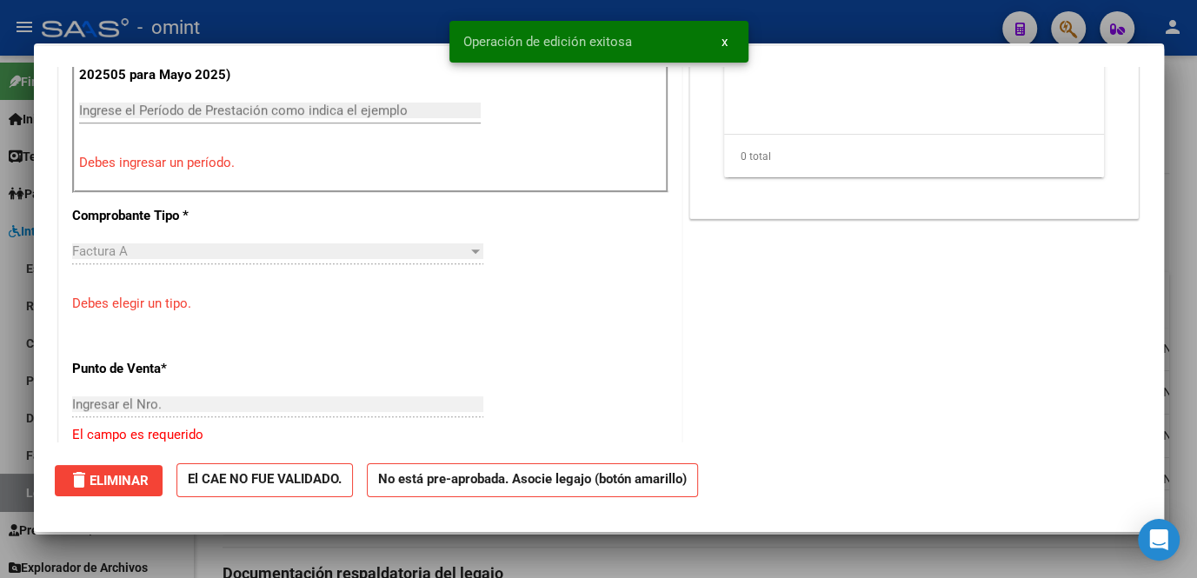
scroll to position [0, 0]
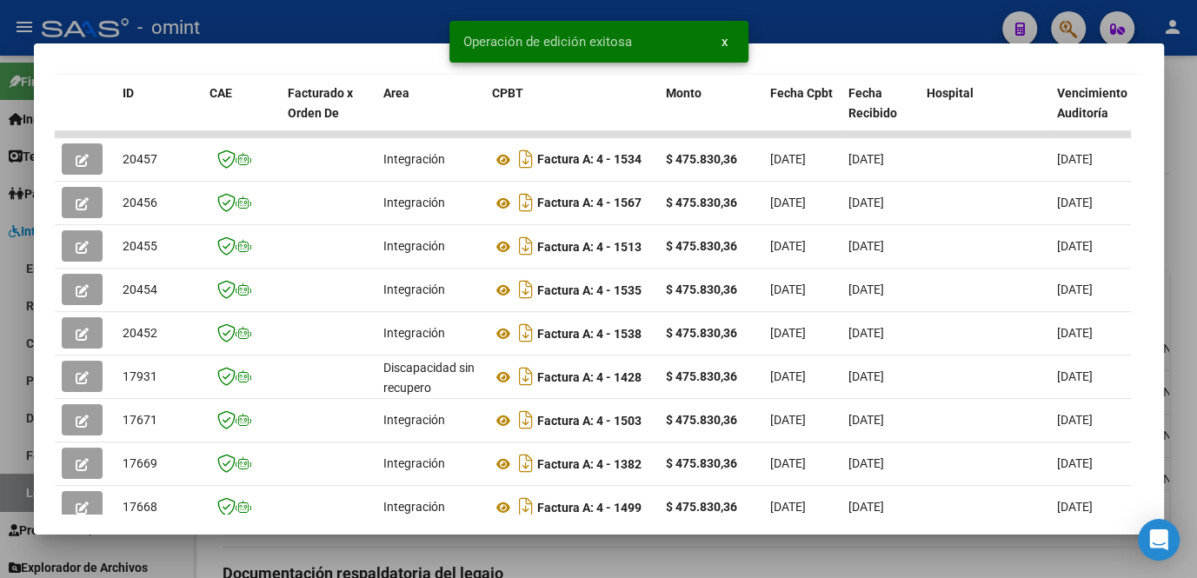
click at [440, 566] on div at bounding box center [598, 289] width 1197 height 578
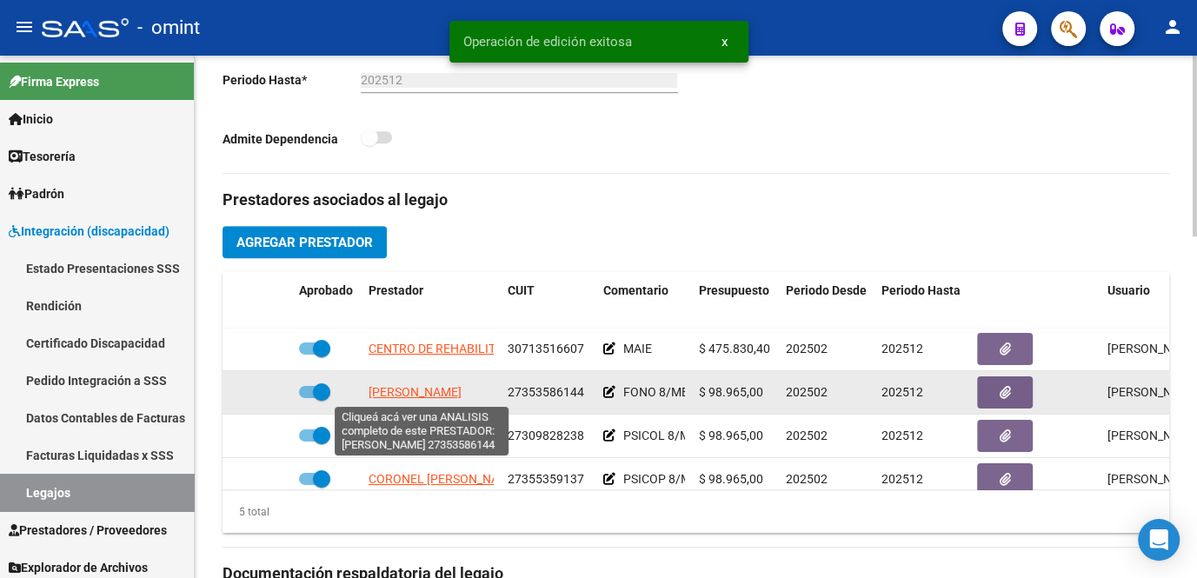
click at [417, 386] on span "DIETRICH MELANIE" at bounding box center [415, 392] width 93 height 14
type textarea "27353586144"
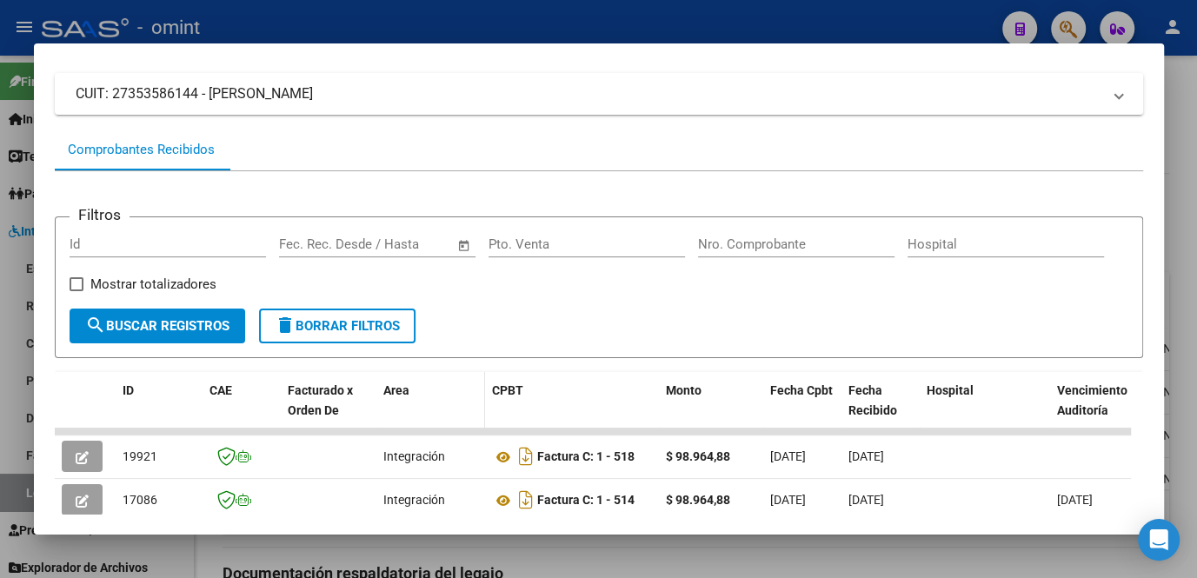
scroll to position [264, 0]
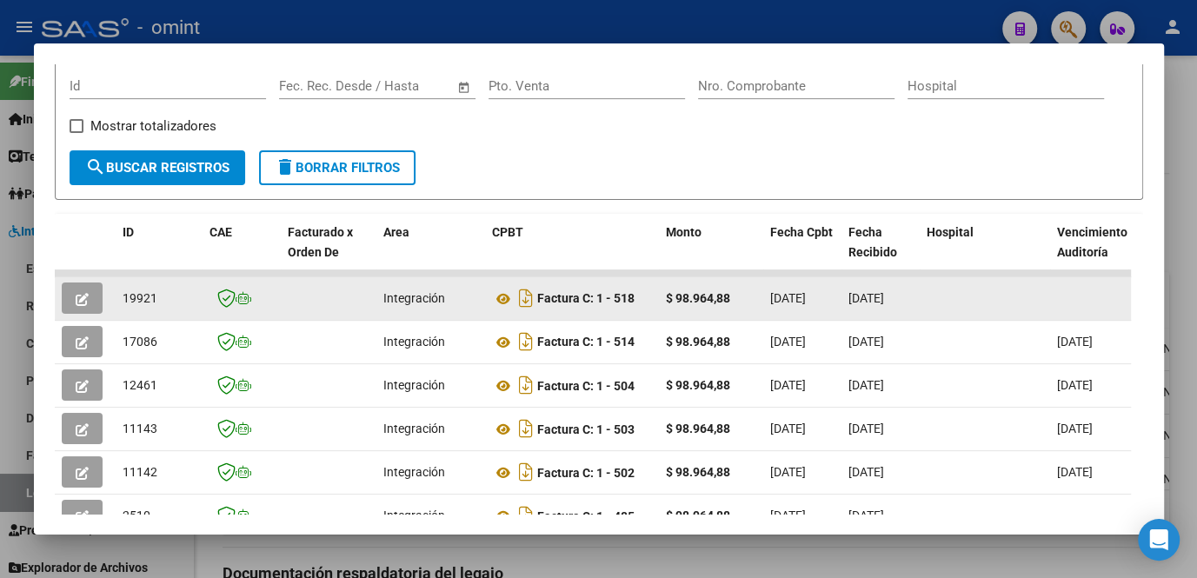
click at [88, 305] on icon "button" at bounding box center [82, 299] width 13 height 13
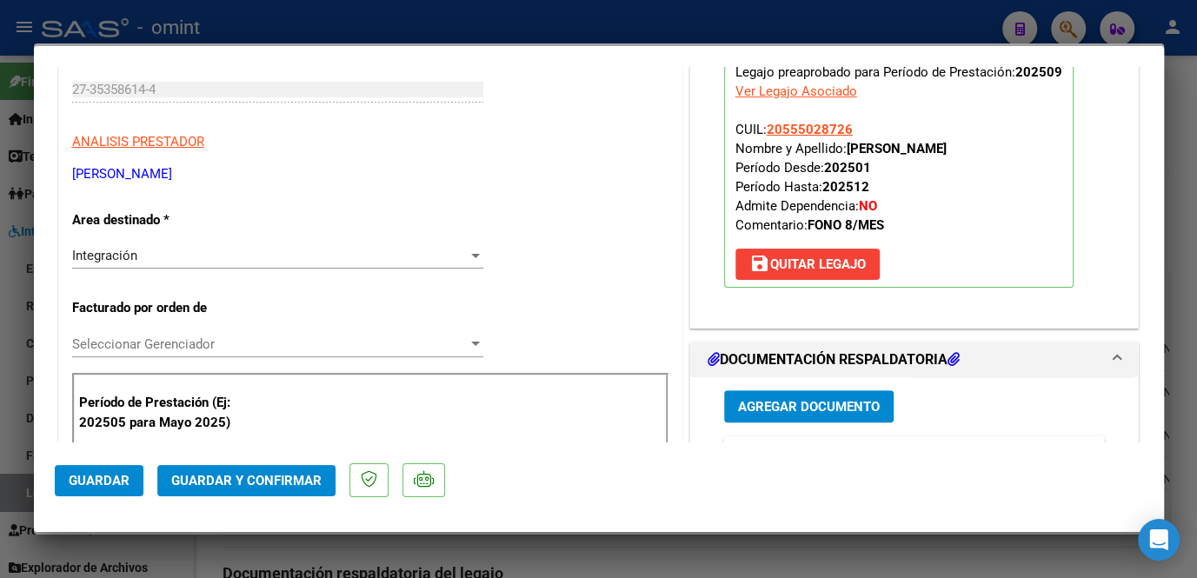
scroll to position [0, 0]
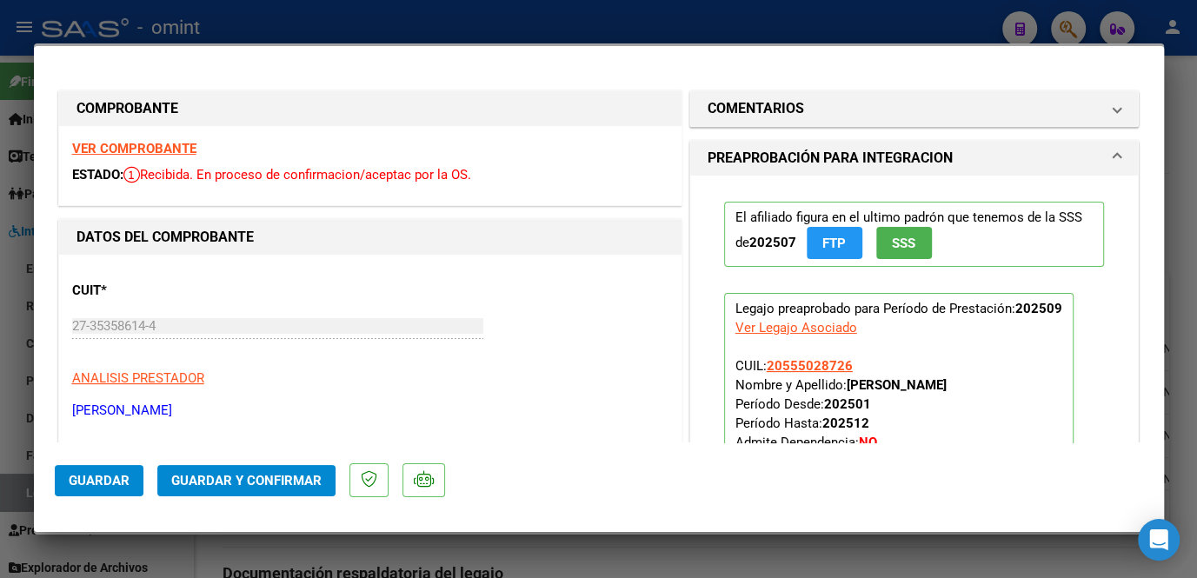
click at [151, 148] on strong "VER COMPROBANTE" at bounding box center [134, 149] width 124 height 16
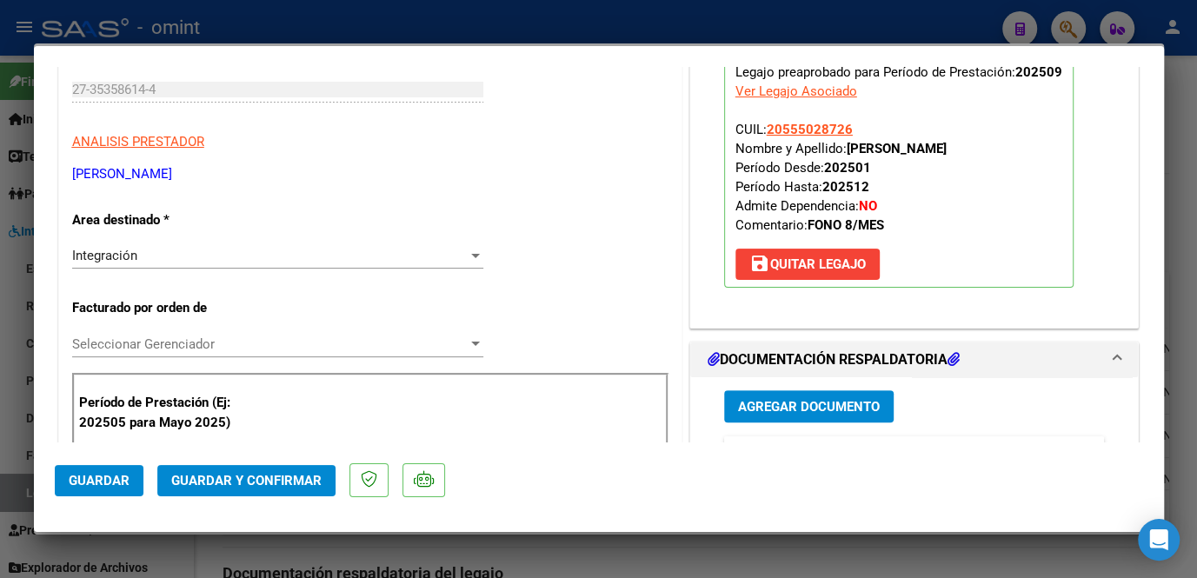
scroll to position [474, 0]
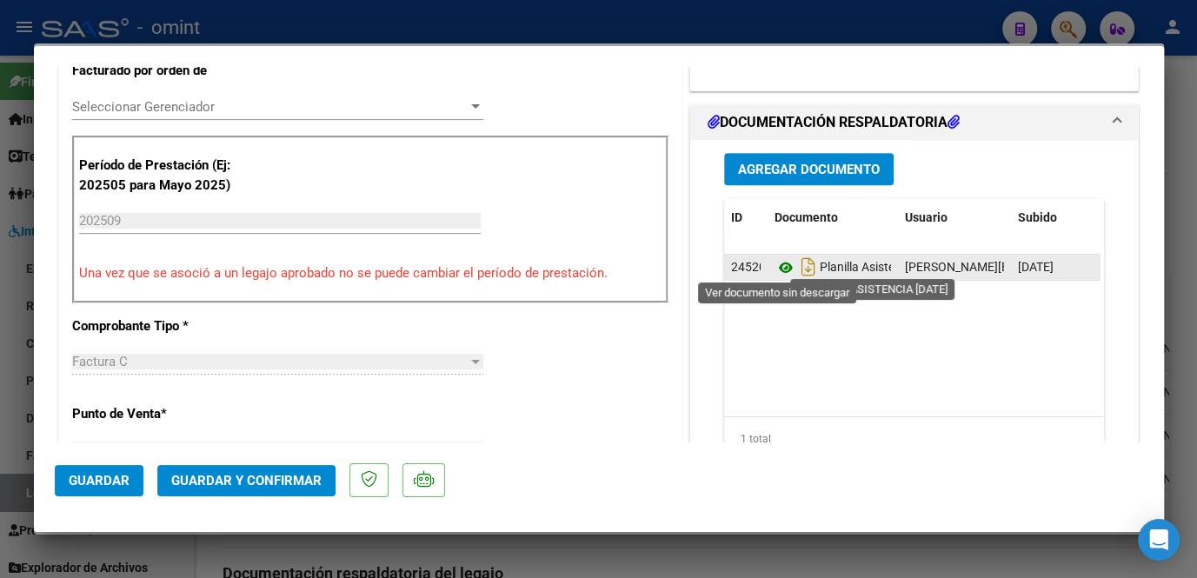
click at [775, 259] on icon at bounding box center [786, 267] width 23 height 21
click at [775, 263] on icon at bounding box center [786, 267] width 23 height 21
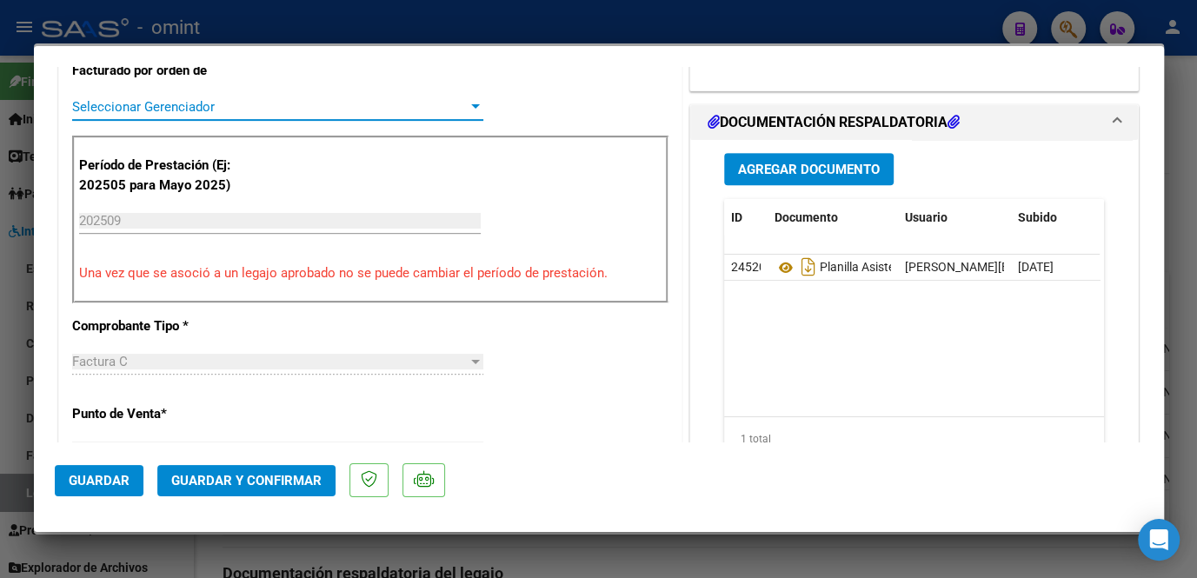
click at [176, 106] on span "Seleccionar Gerenciador" at bounding box center [270, 107] width 396 height 16
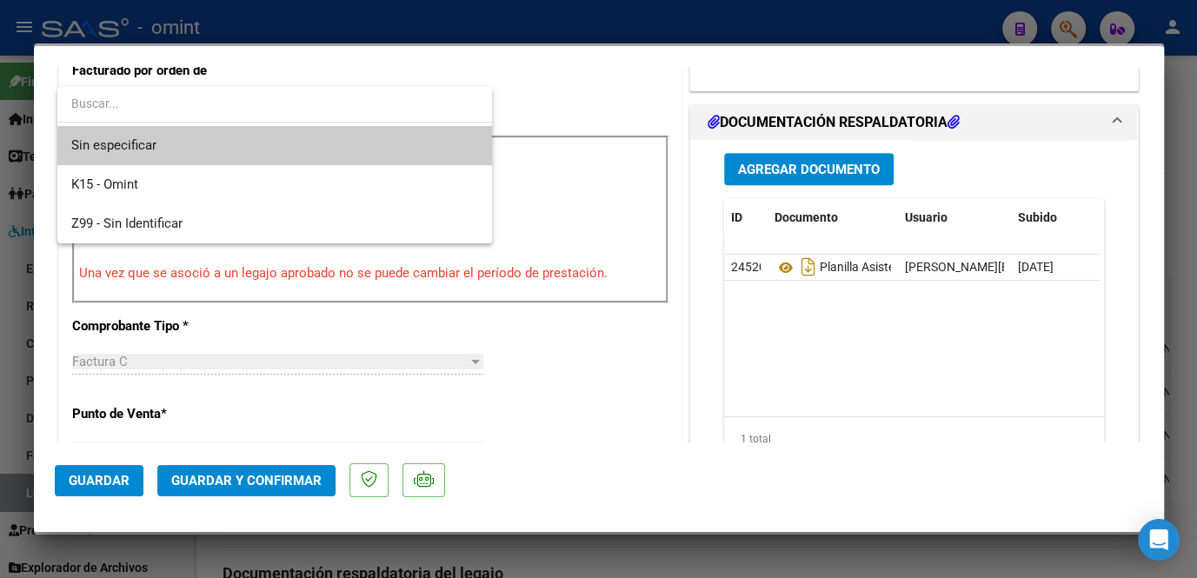
click at [163, 150] on span "Sin especificar" at bounding box center [274, 145] width 407 height 39
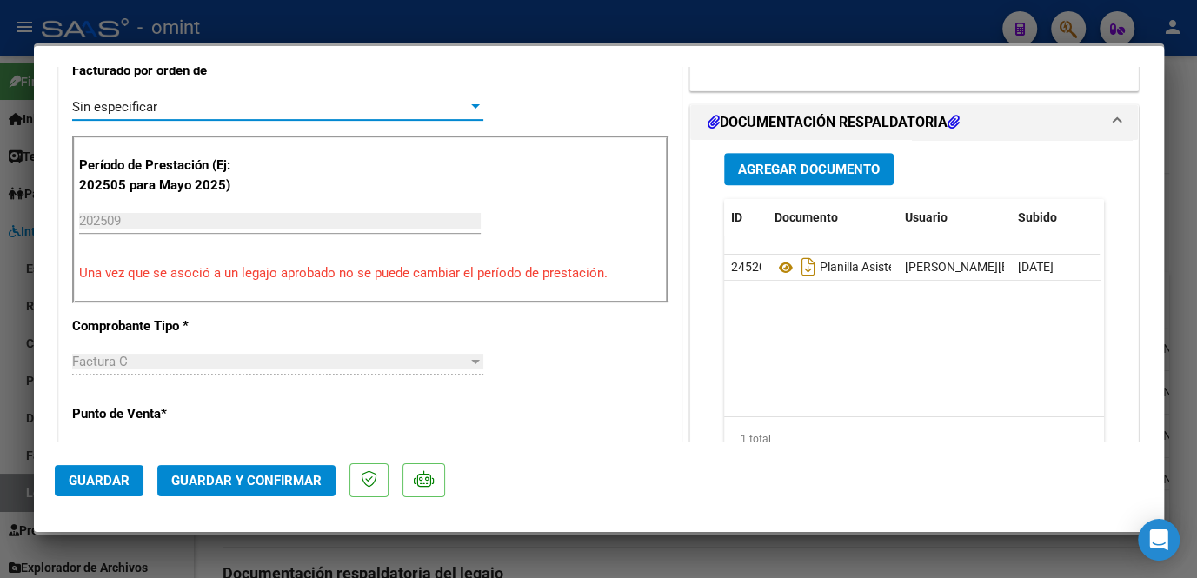
click at [253, 473] on span "Guardar y Confirmar" at bounding box center [246, 481] width 150 height 16
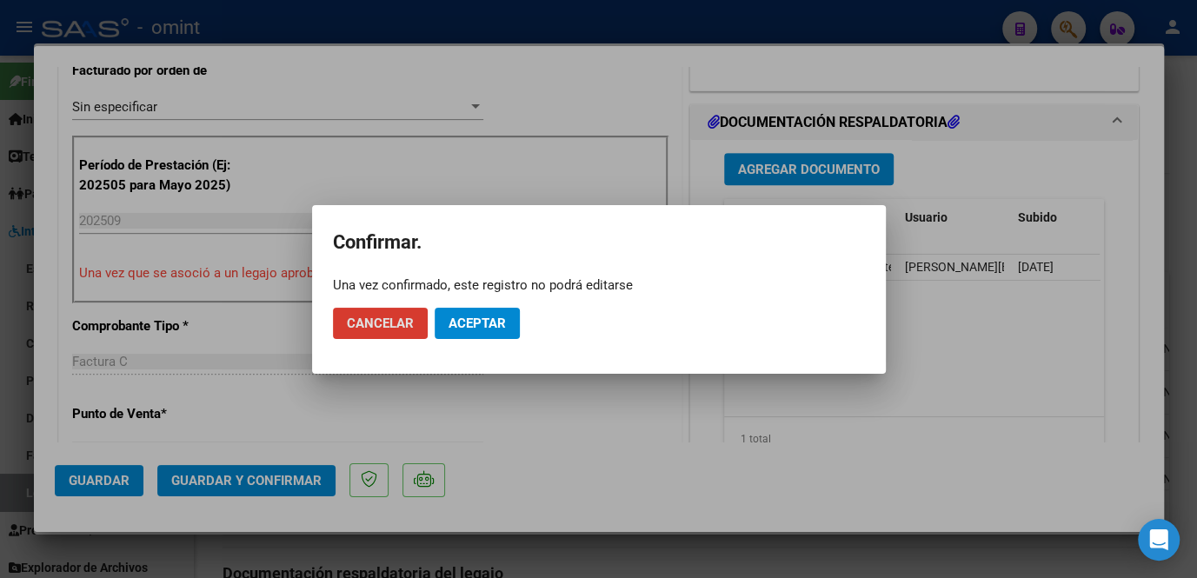
click at [467, 316] on span "Aceptar" at bounding box center [477, 324] width 57 height 16
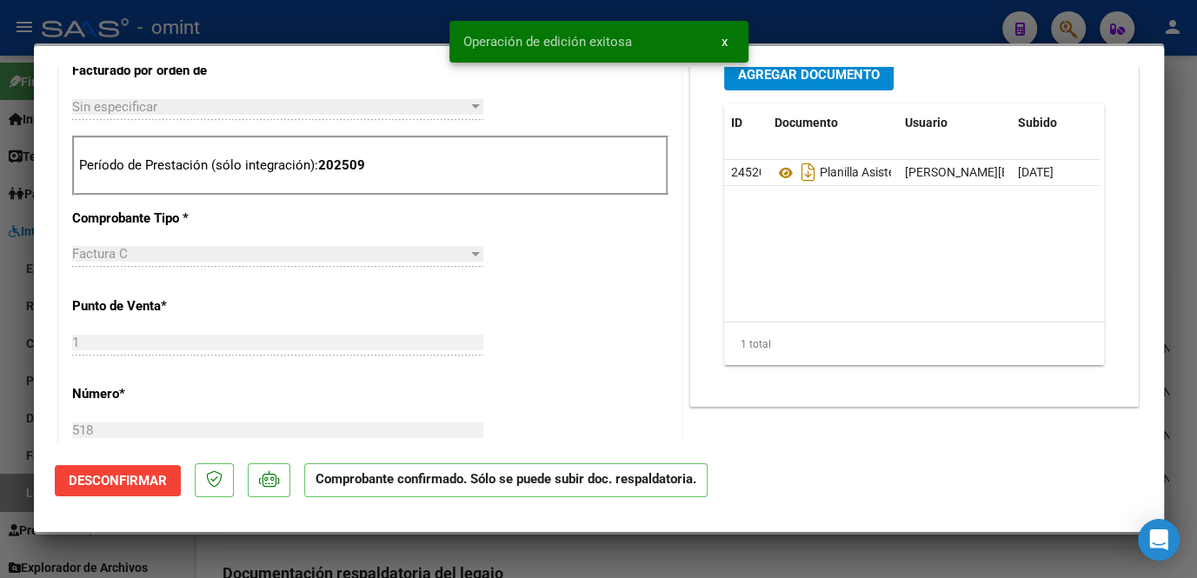
click at [463, 544] on div at bounding box center [598, 289] width 1197 height 578
type input "$ 0,00"
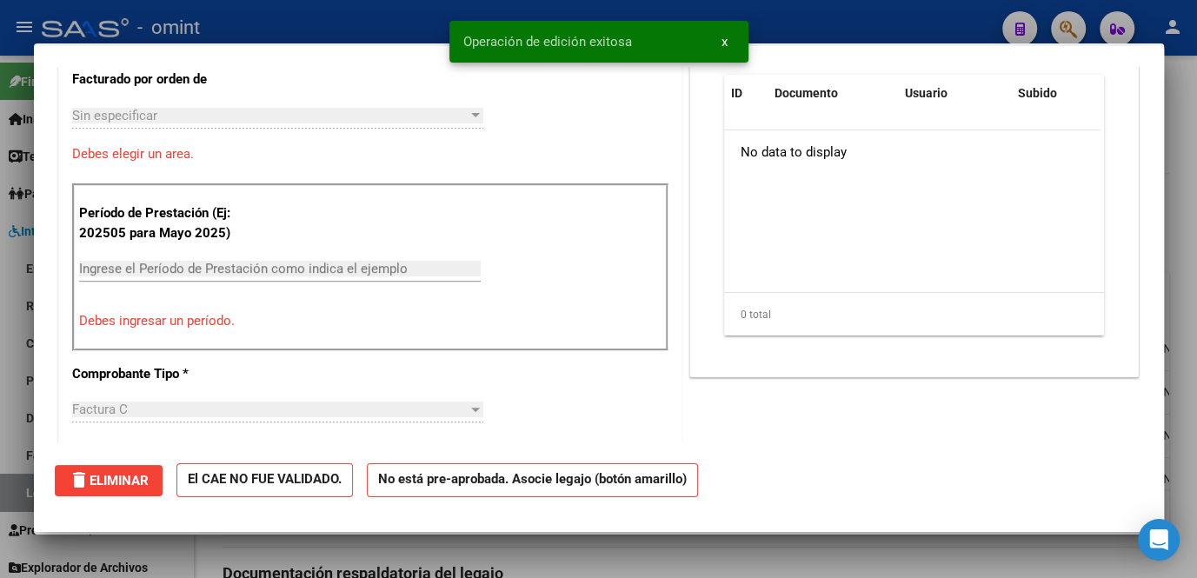
scroll to position [0, 0]
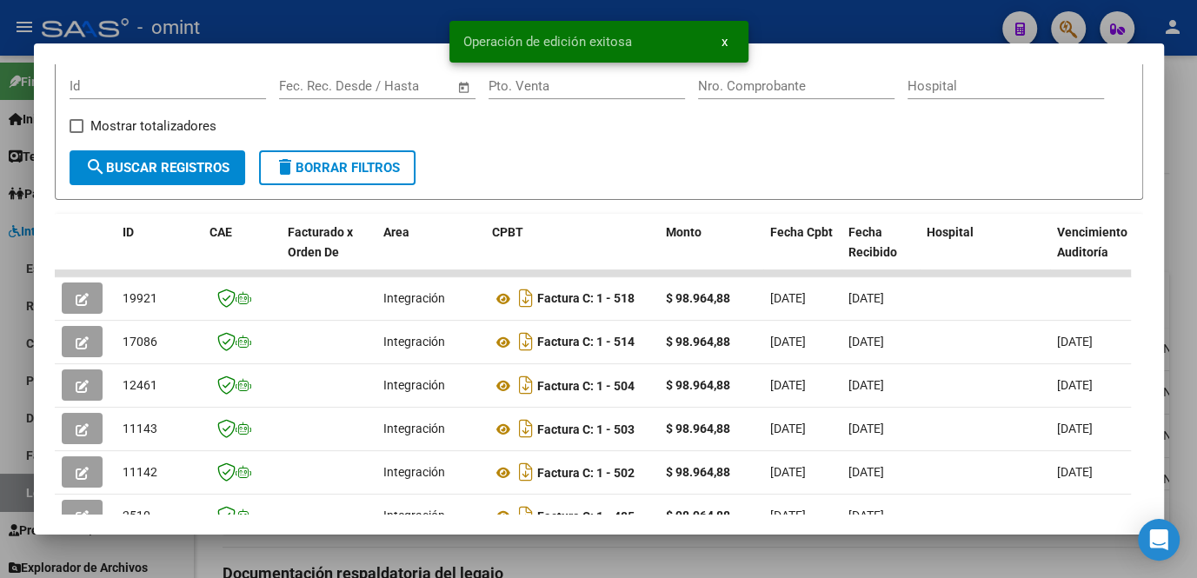
click at [463, 542] on div at bounding box center [598, 289] width 1197 height 578
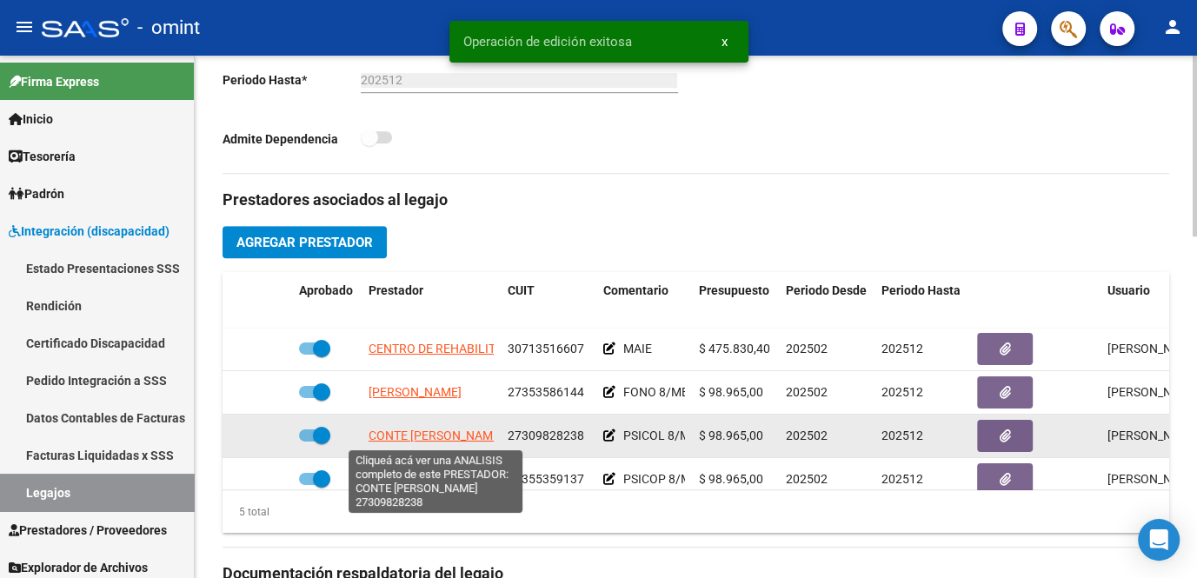
click at [411, 435] on span "CONTE JESICA SOLEDAD" at bounding box center [436, 436] width 135 height 14
type textarea "27309828238"
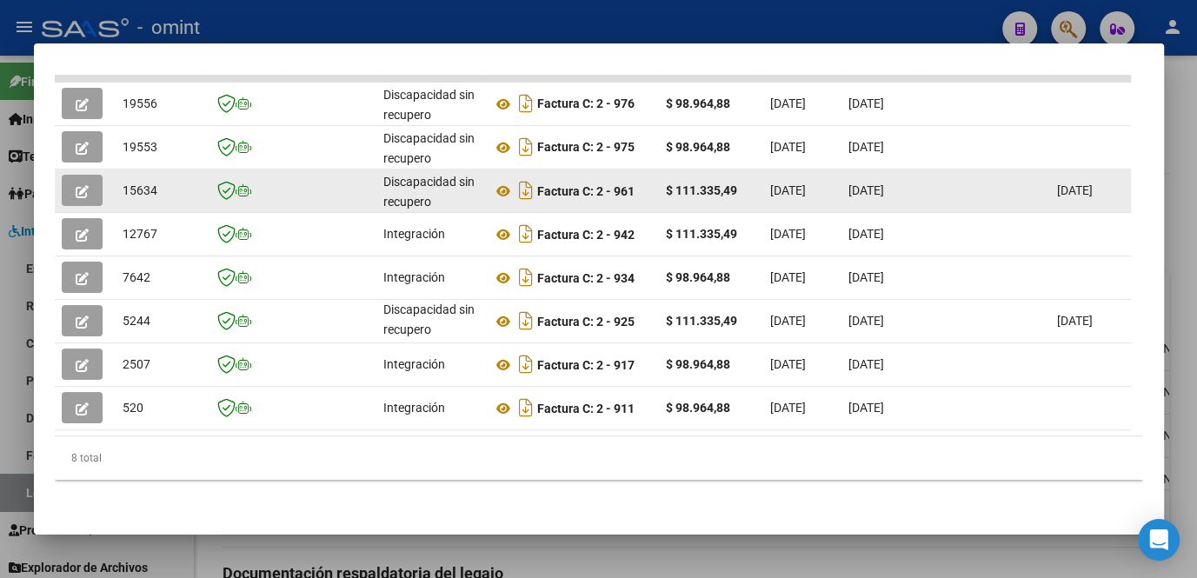
click at [83, 185] on icon "button" at bounding box center [82, 191] width 13 height 13
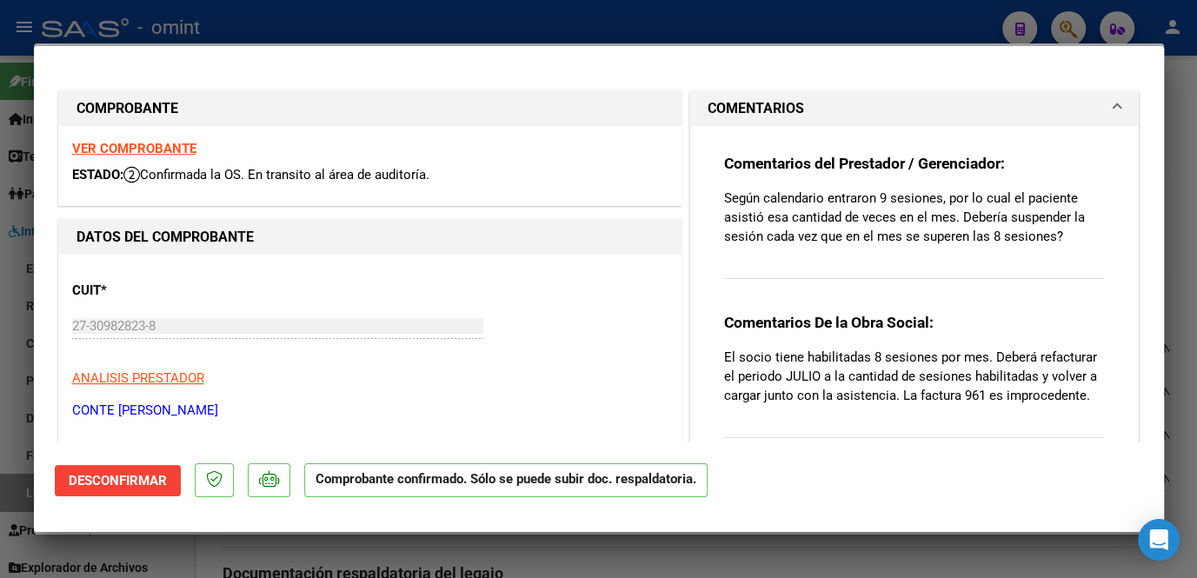
click at [499, 554] on div at bounding box center [598, 289] width 1197 height 578
type input "$ 0,00"
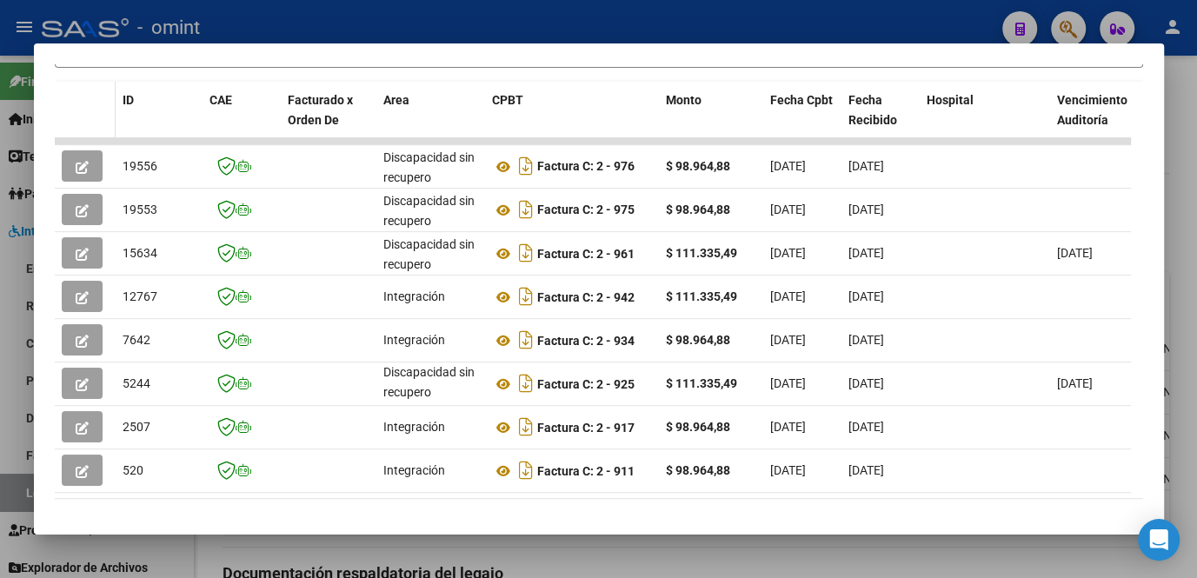
scroll to position [238, 0]
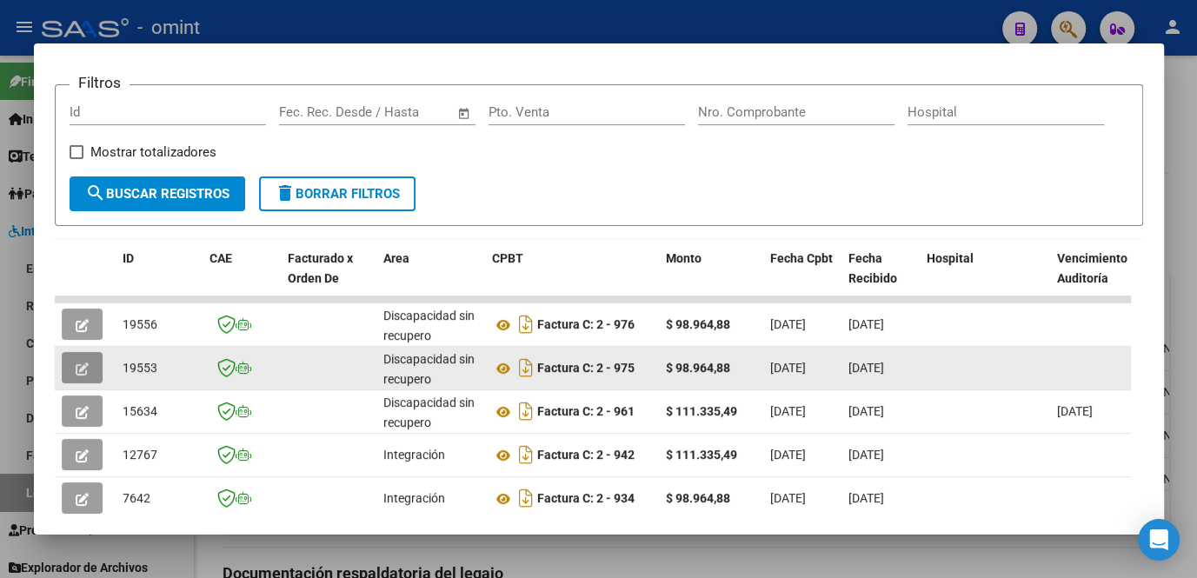
click at [87, 376] on icon "button" at bounding box center [82, 368] width 13 height 13
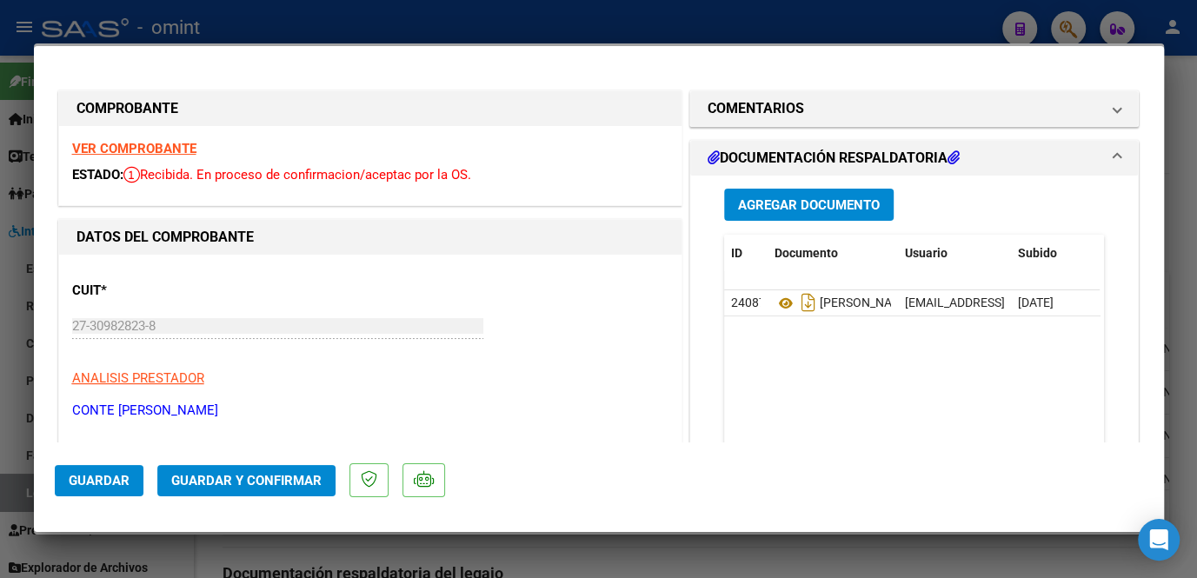
click at [147, 150] on strong "VER COMPROBANTE" at bounding box center [134, 149] width 124 height 16
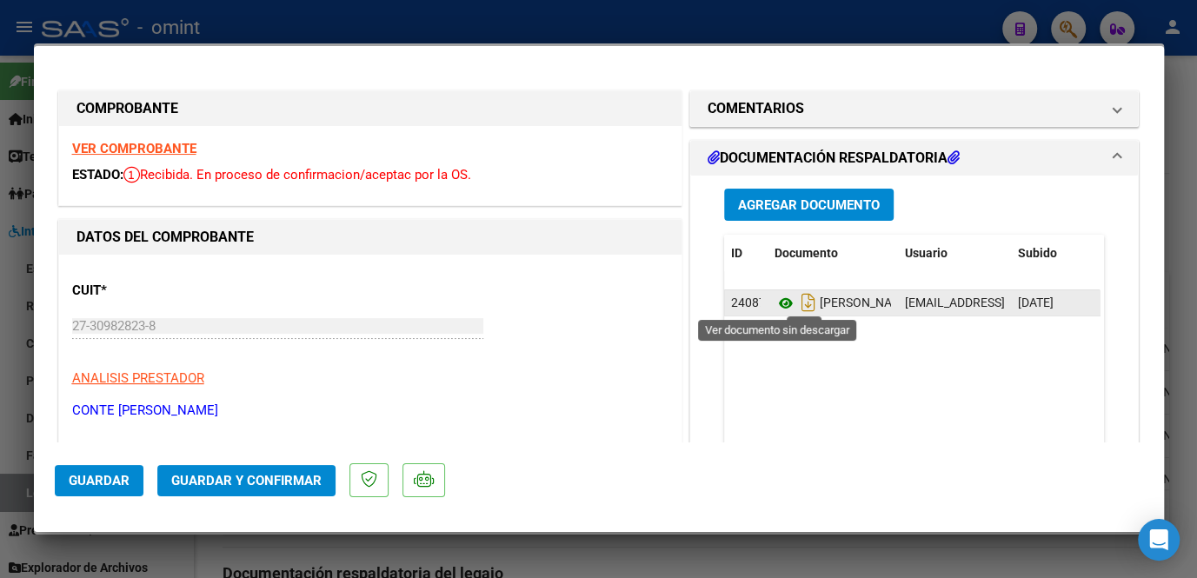
click at [781, 296] on icon at bounding box center [786, 303] width 23 height 21
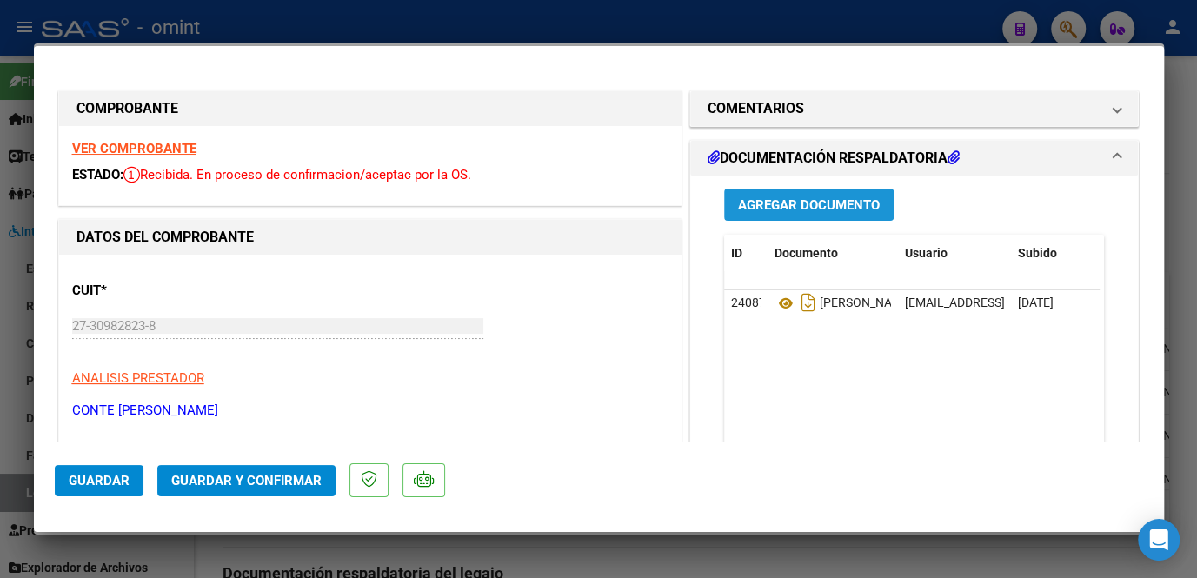
click at [744, 208] on span "Agregar Documento" at bounding box center [809, 205] width 142 height 16
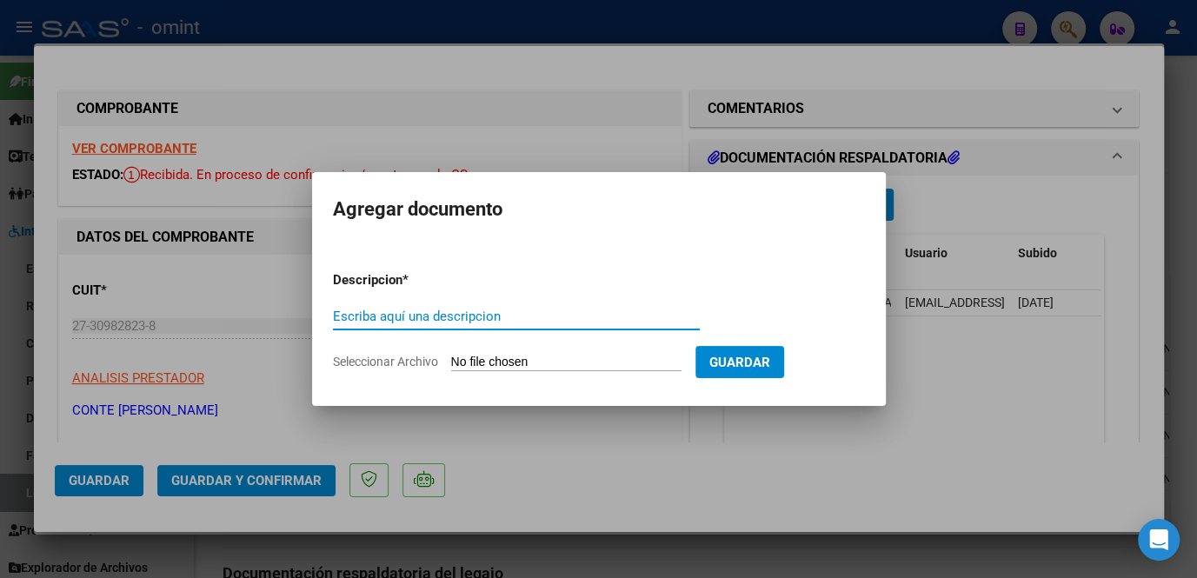
click at [730, 439] on div at bounding box center [598, 289] width 1197 height 578
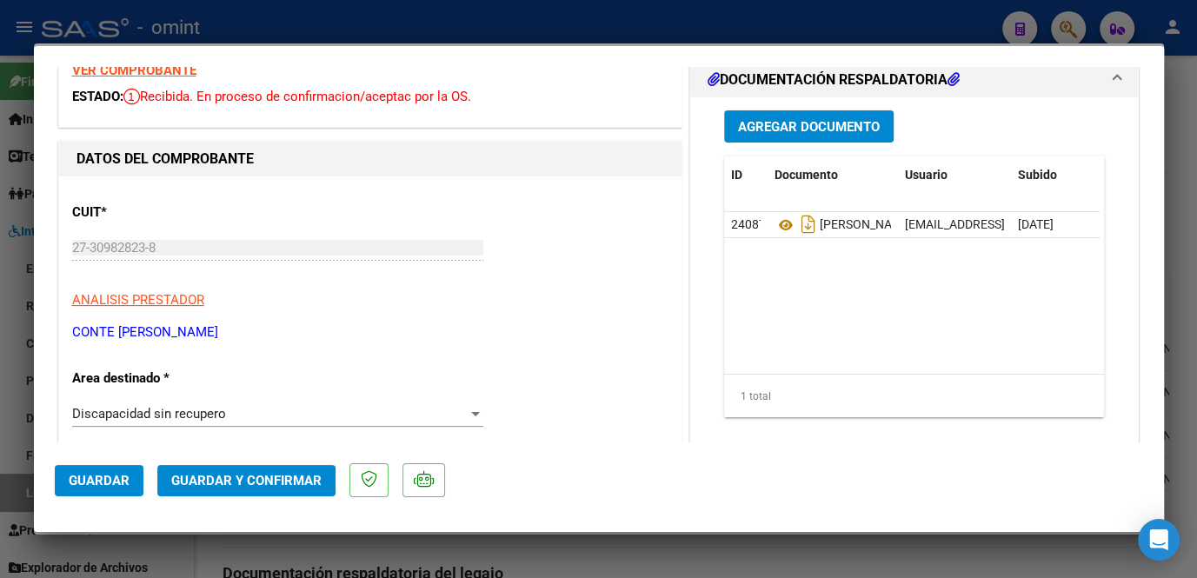
scroll to position [316, 0]
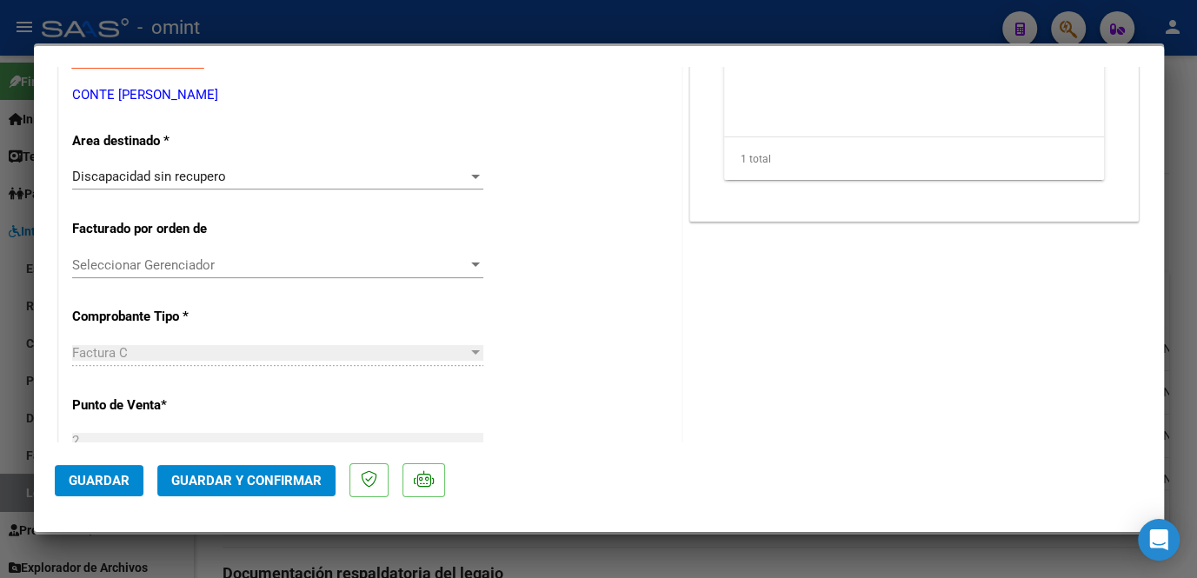
click at [169, 180] on span "Discapacidad sin recupero" at bounding box center [149, 177] width 154 height 16
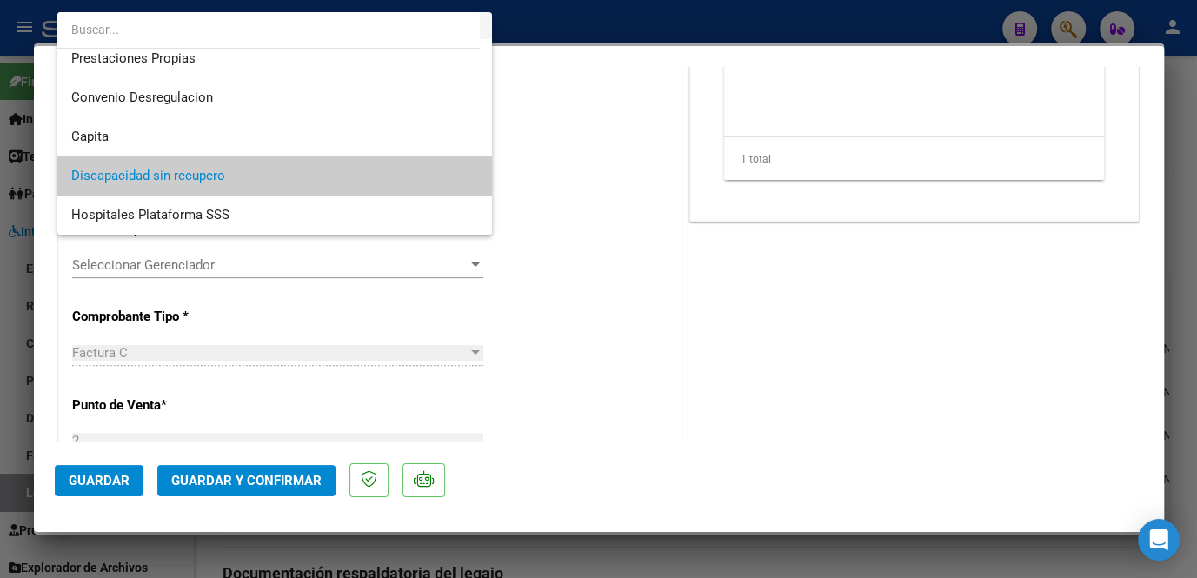
scroll to position [90, 0]
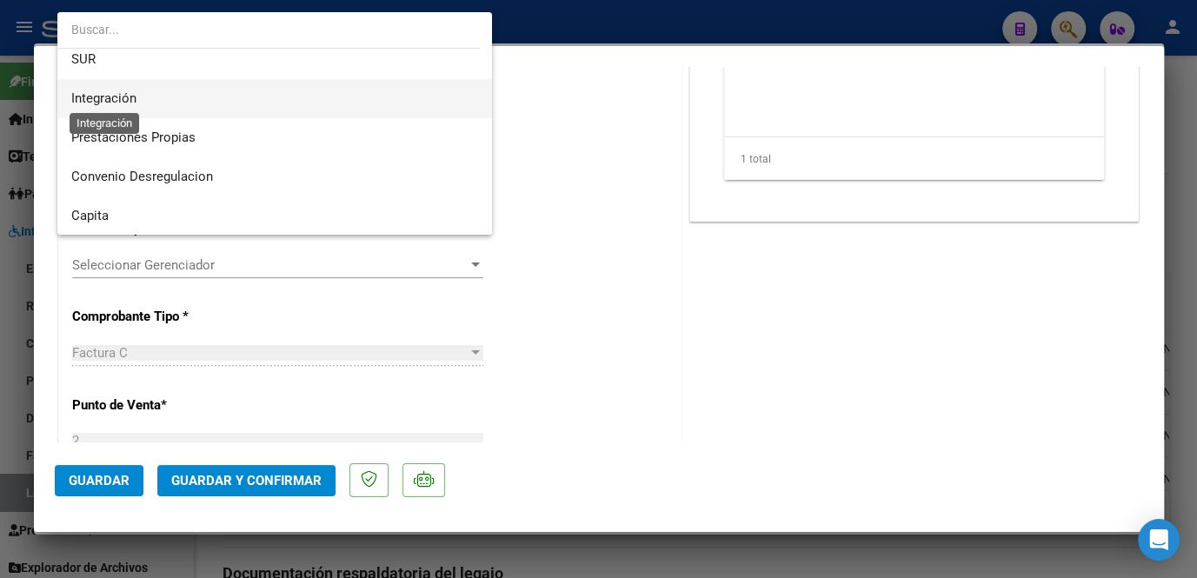
click at [123, 94] on span "Integración" at bounding box center [103, 98] width 65 height 16
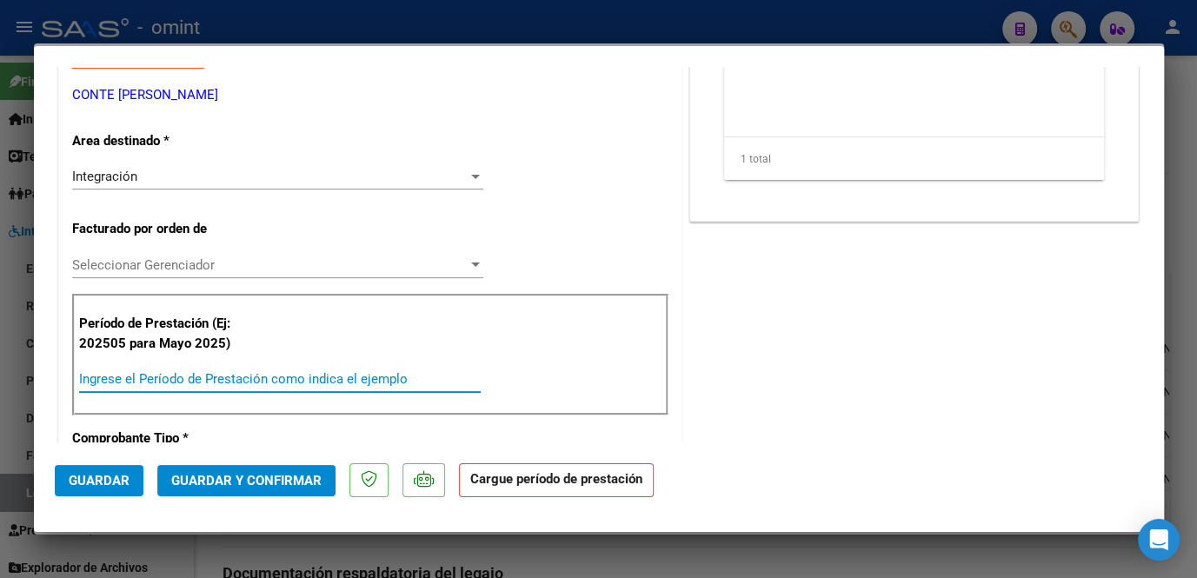
click at [143, 375] on input "Ingrese el Período de Prestación como indica el ejemplo" at bounding box center [280, 379] width 402 height 16
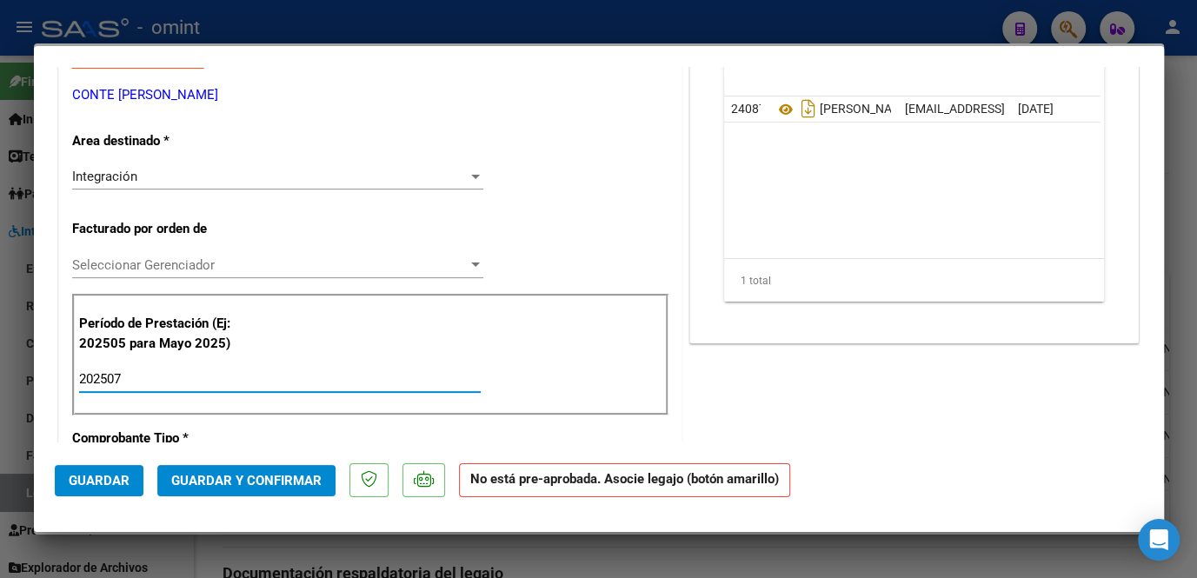
scroll to position [78, 0]
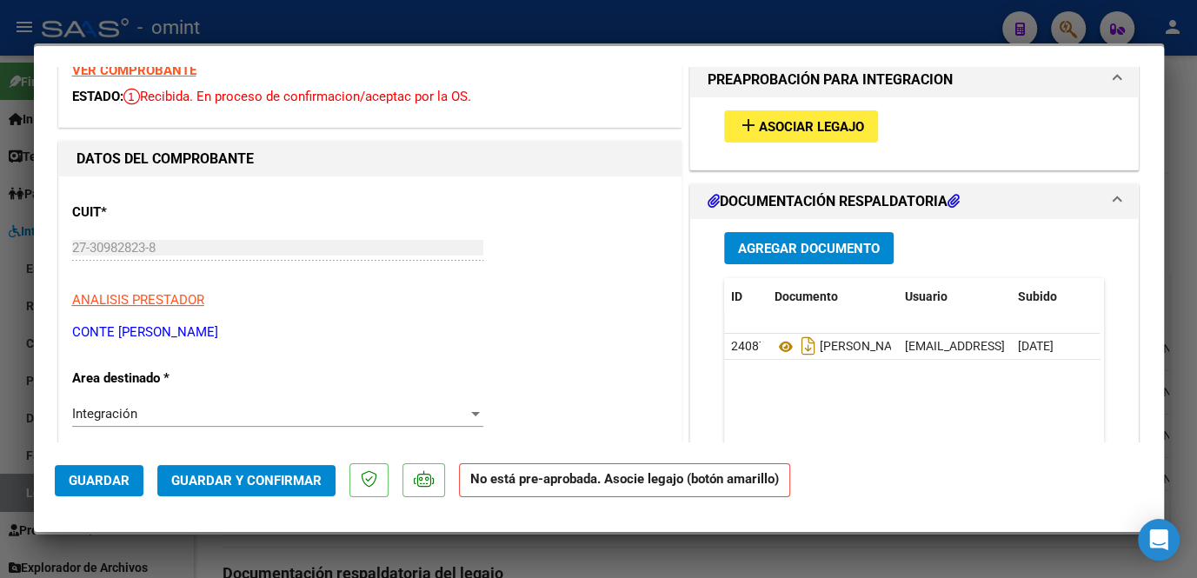
type input "202507"
click at [790, 111] on button "add Asociar Legajo" at bounding box center [801, 126] width 154 height 32
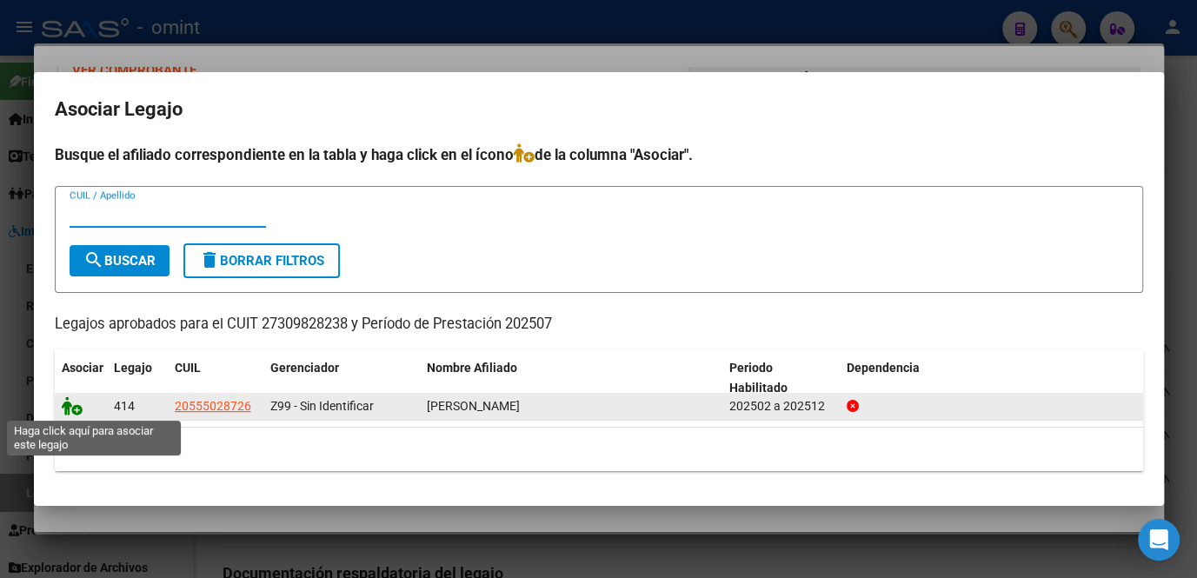
click at [72, 410] on icon at bounding box center [72, 405] width 21 height 19
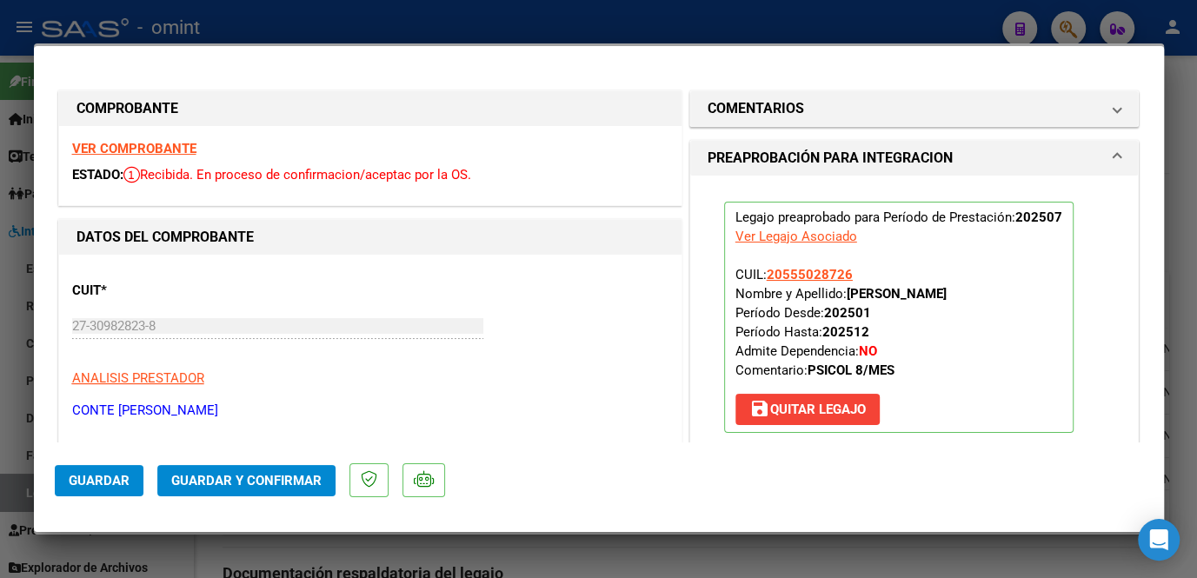
scroll to position [553, 0]
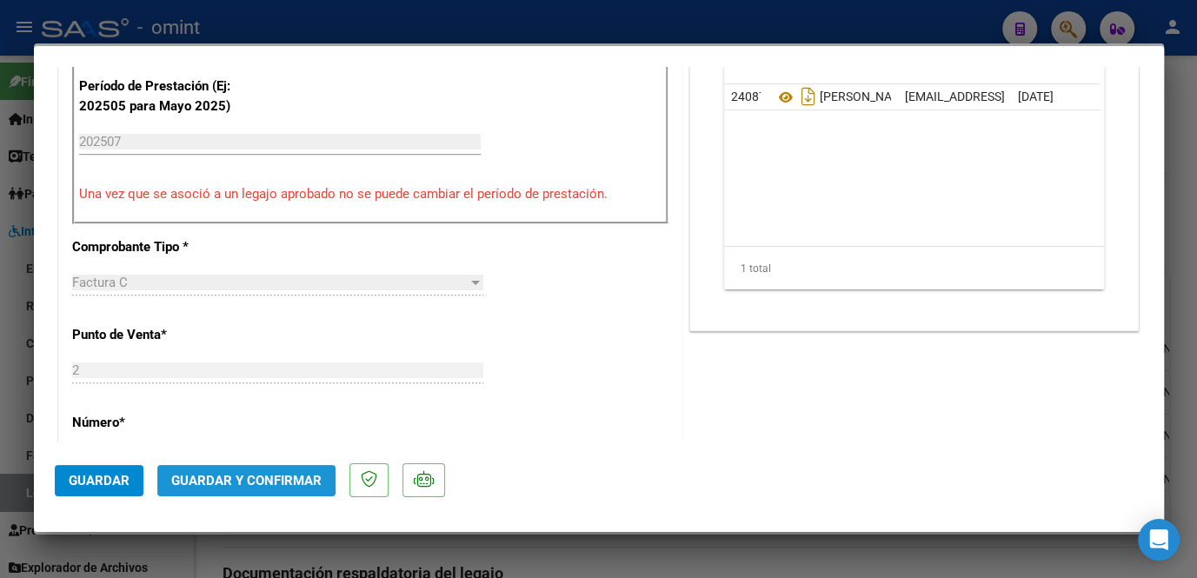
click at [273, 475] on span "Guardar y Confirmar" at bounding box center [246, 481] width 150 height 16
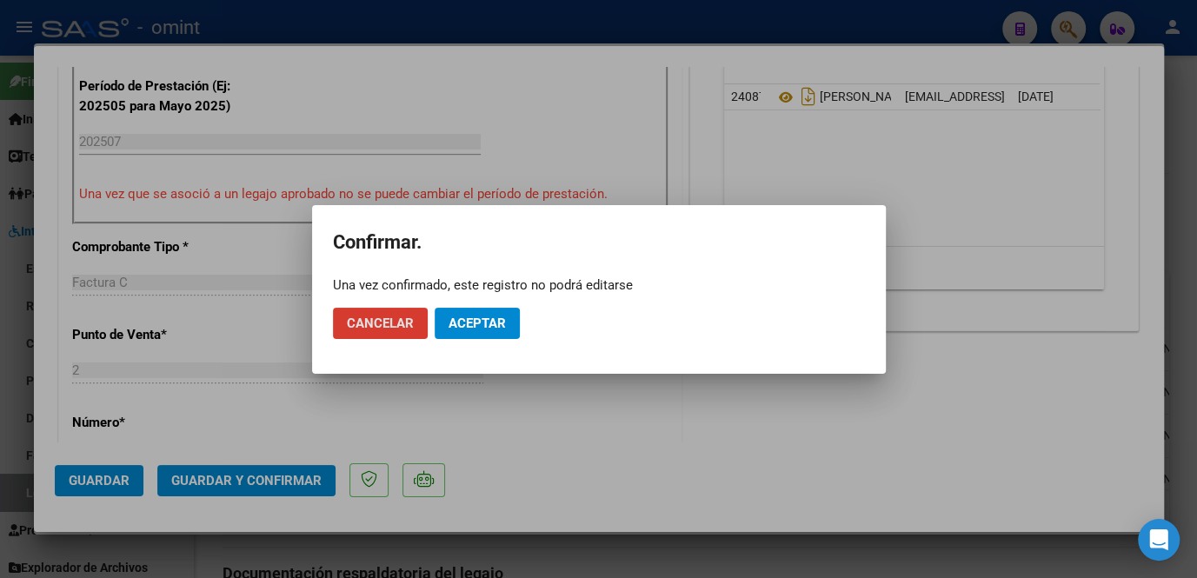
click at [489, 331] on button "Aceptar" at bounding box center [477, 323] width 85 height 31
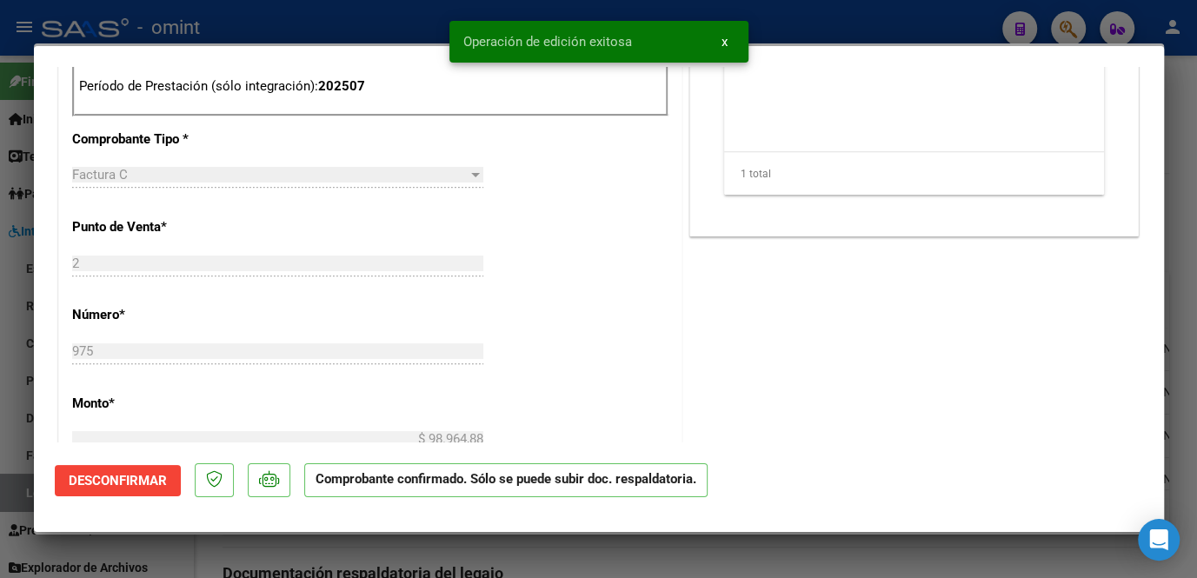
click at [482, 541] on div at bounding box center [598, 289] width 1197 height 578
type input "$ 0,00"
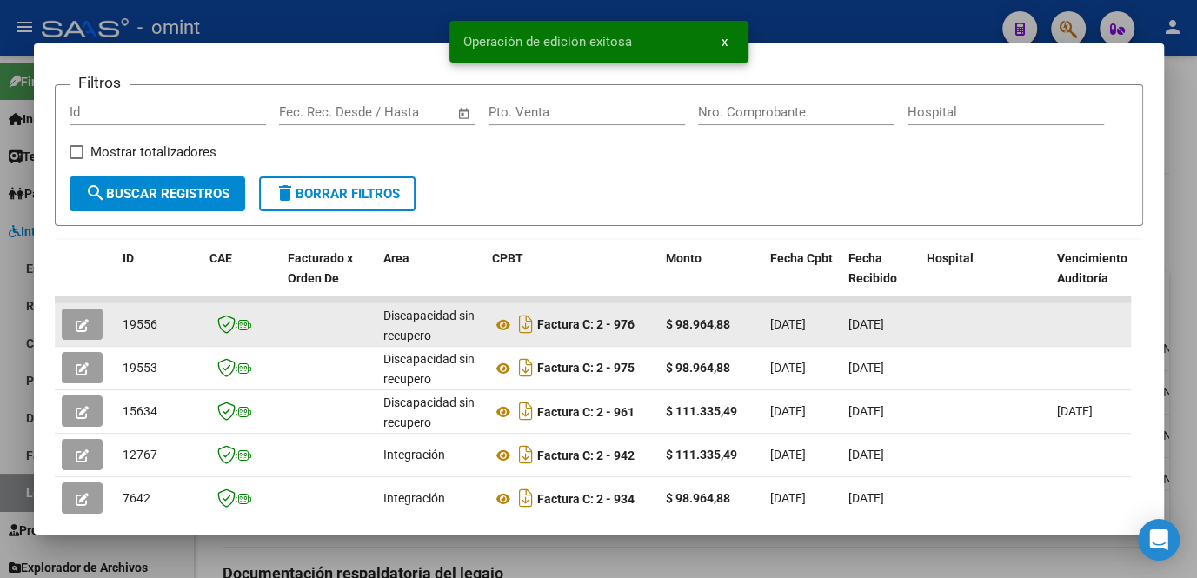
click at [83, 329] on icon "button" at bounding box center [82, 325] width 13 height 13
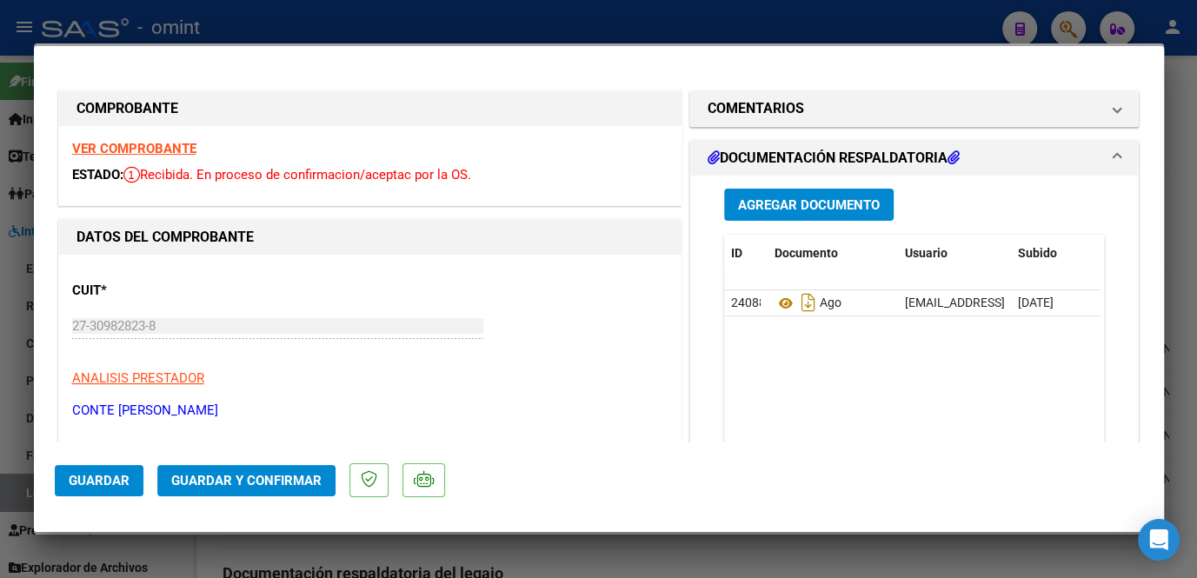
click at [135, 142] on strong "VER COMPROBANTE" at bounding box center [134, 149] width 124 height 16
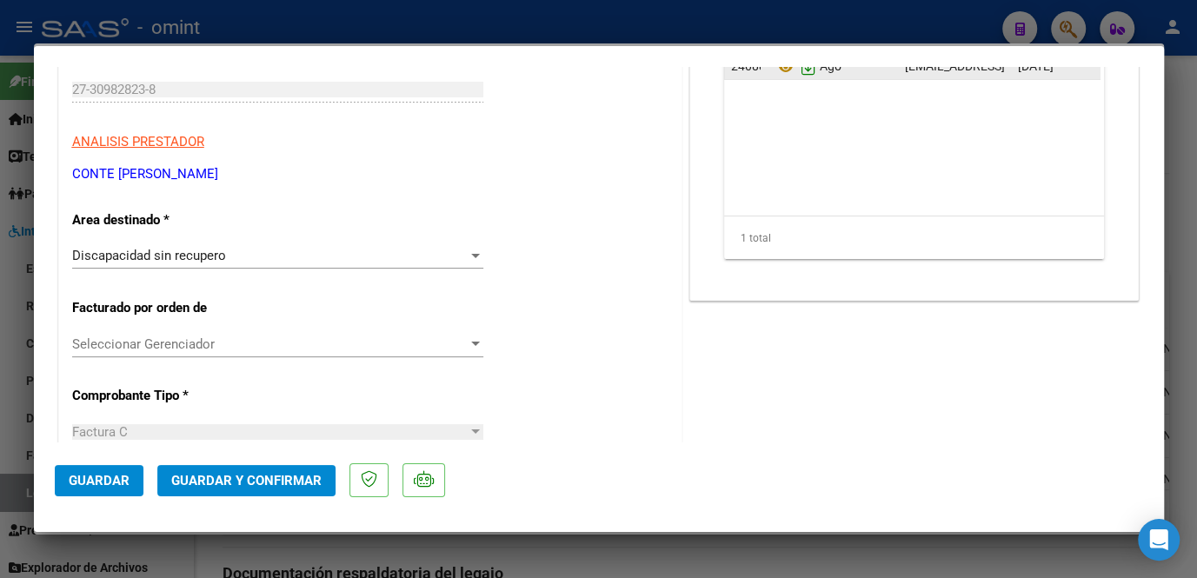
scroll to position [78, 0]
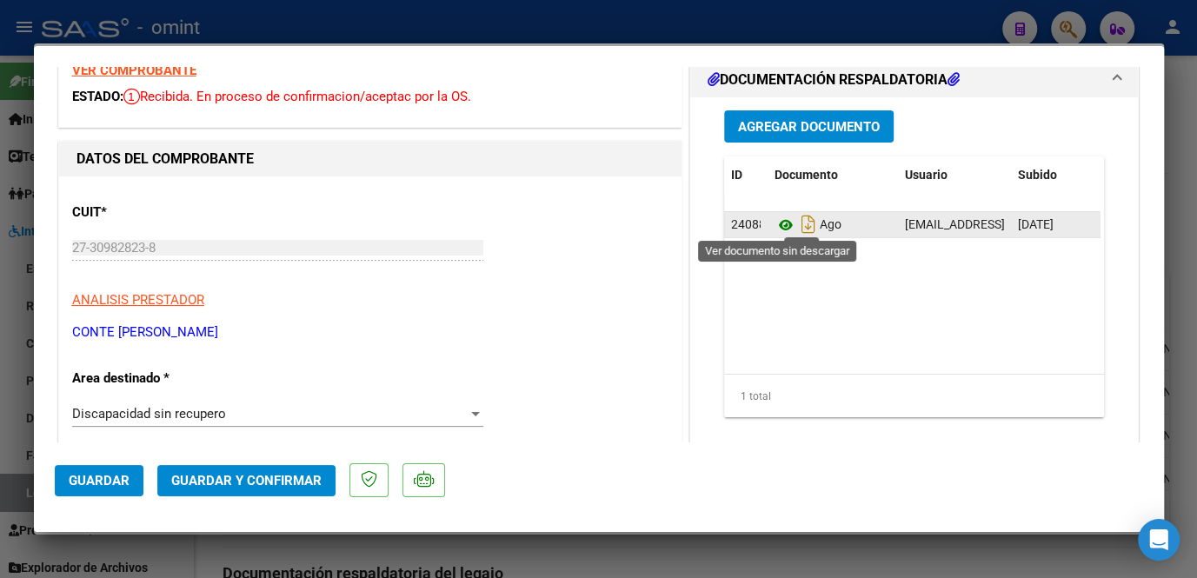
click at [775, 224] on icon at bounding box center [786, 225] width 23 height 21
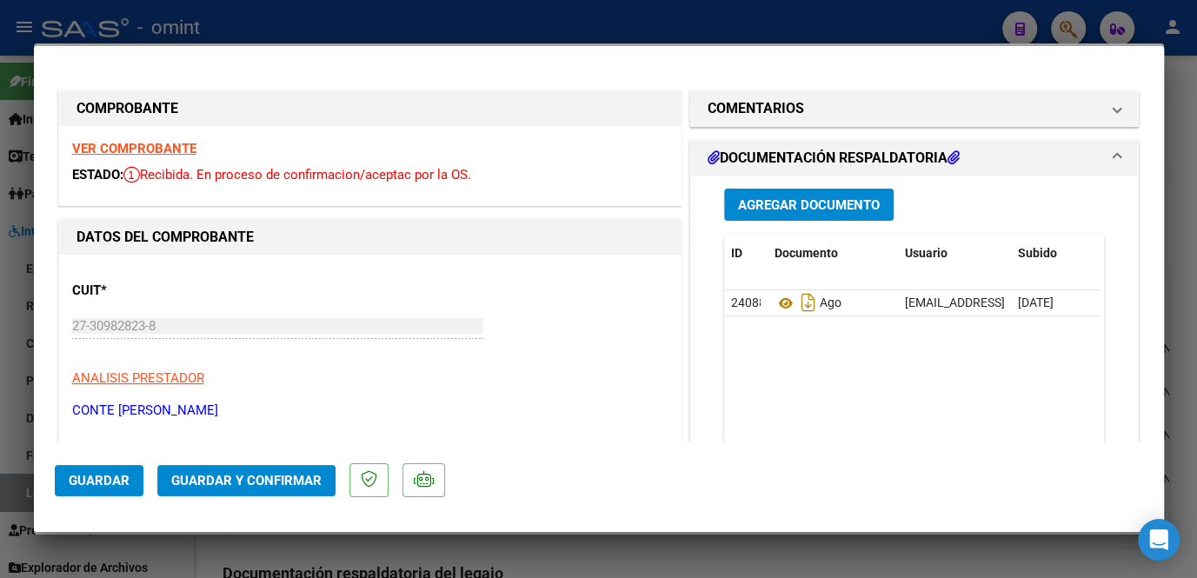
scroll to position [236, 0]
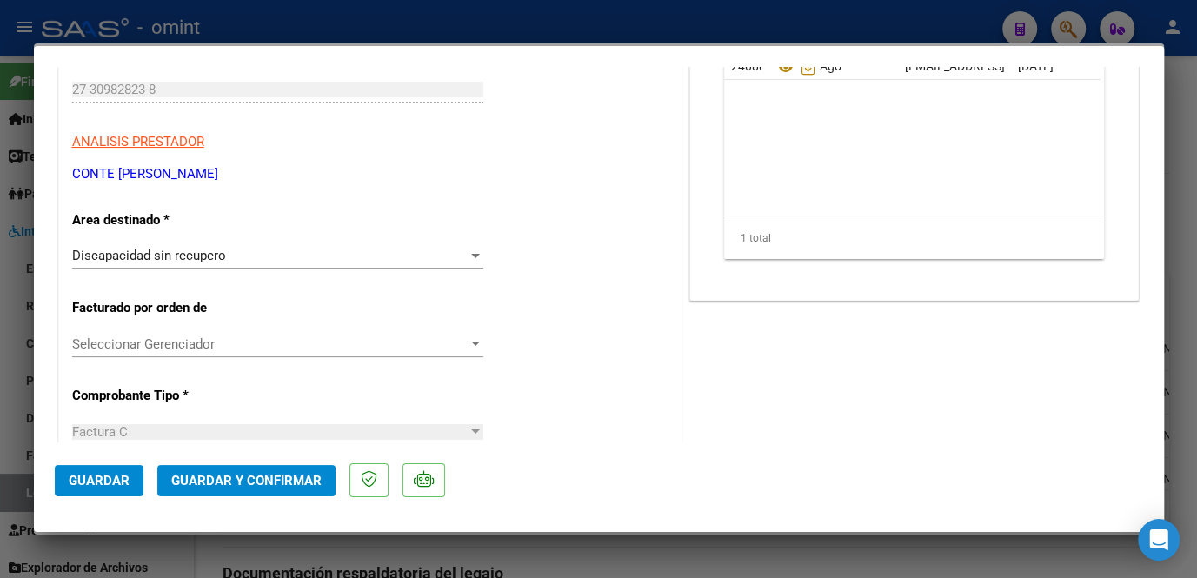
click at [194, 349] on span "Seleccionar Gerenciador" at bounding box center [270, 344] width 396 height 16
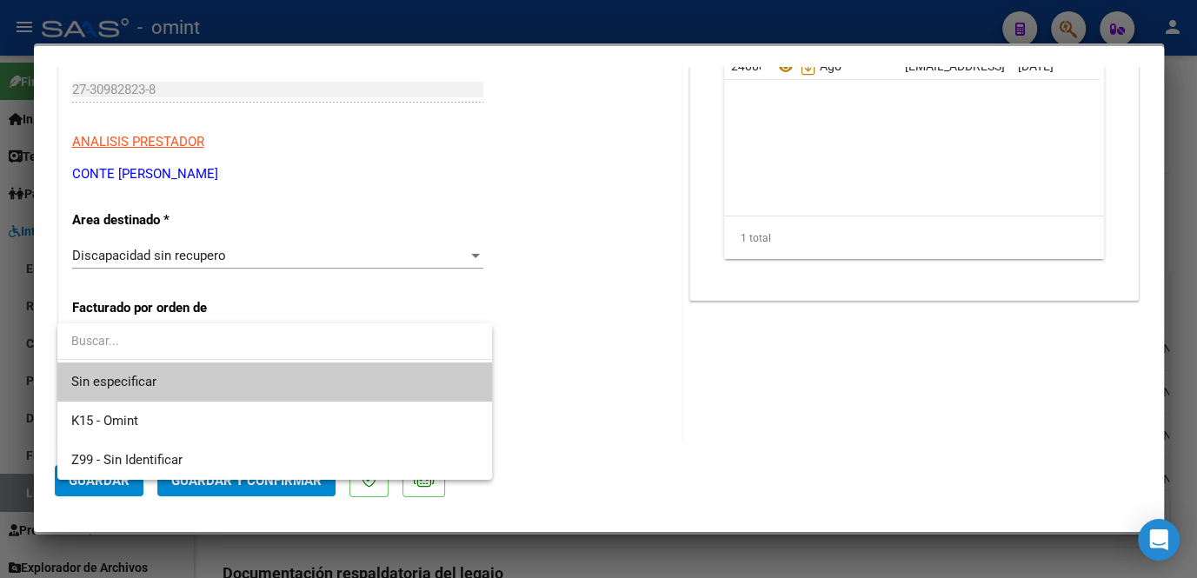
click at [188, 370] on span "Sin especificar" at bounding box center [274, 381] width 407 height 39
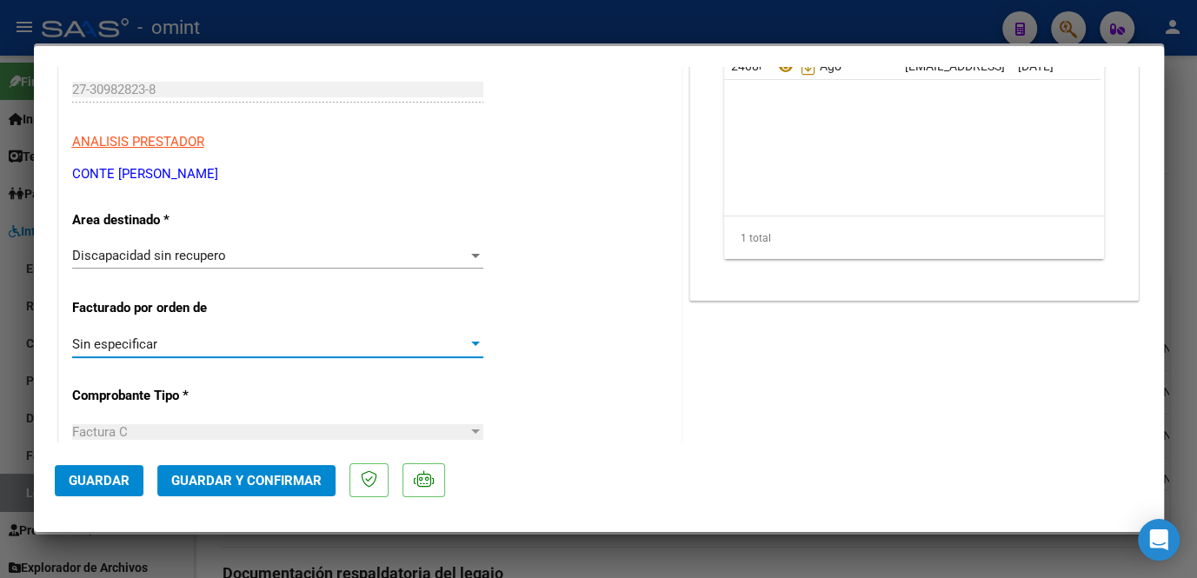
click at [200, 266] on div "Discapacidad sin recupero Seleccionar Area" at bounding box center [277, 256] width 411 height 26
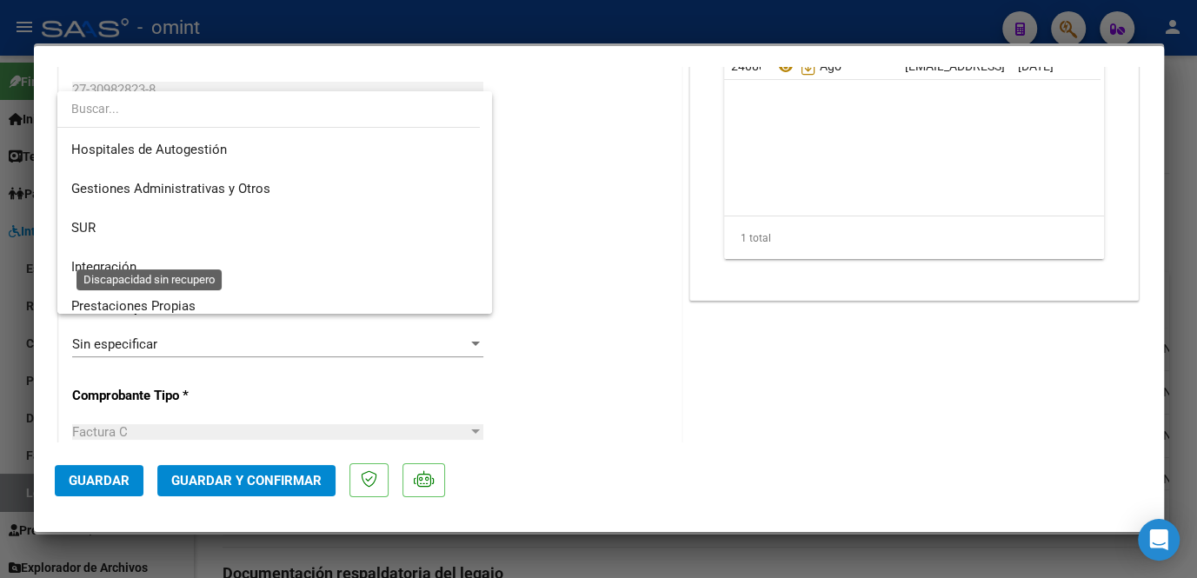
scroll to position [169, 0]
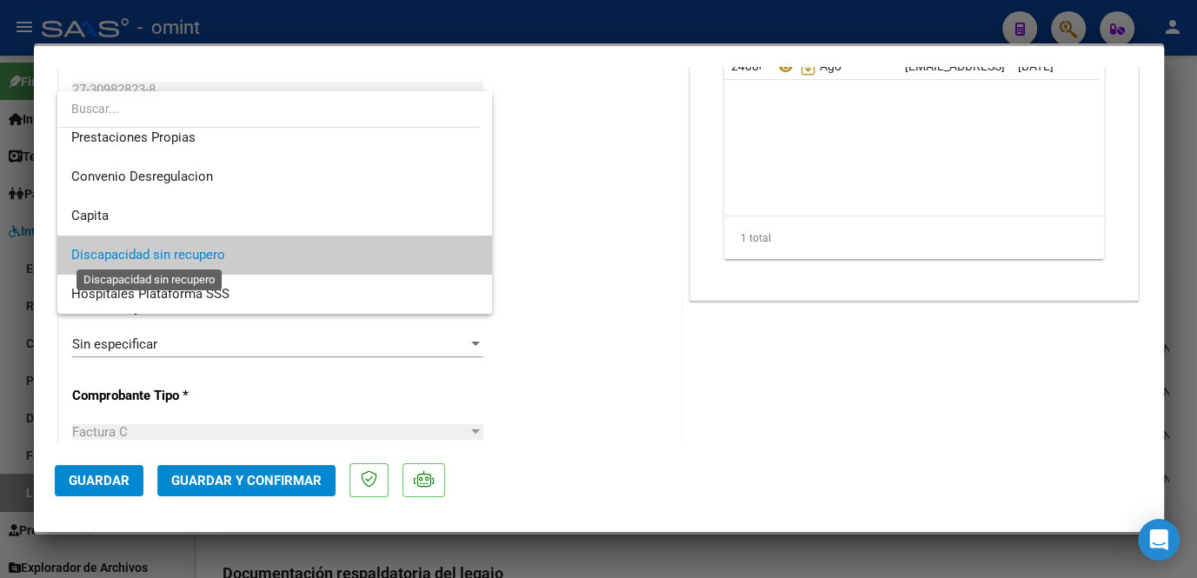
click at [200, 255] on span "Discapacidad sin recupero" at bounding box center [148, 255] width 154 height 16
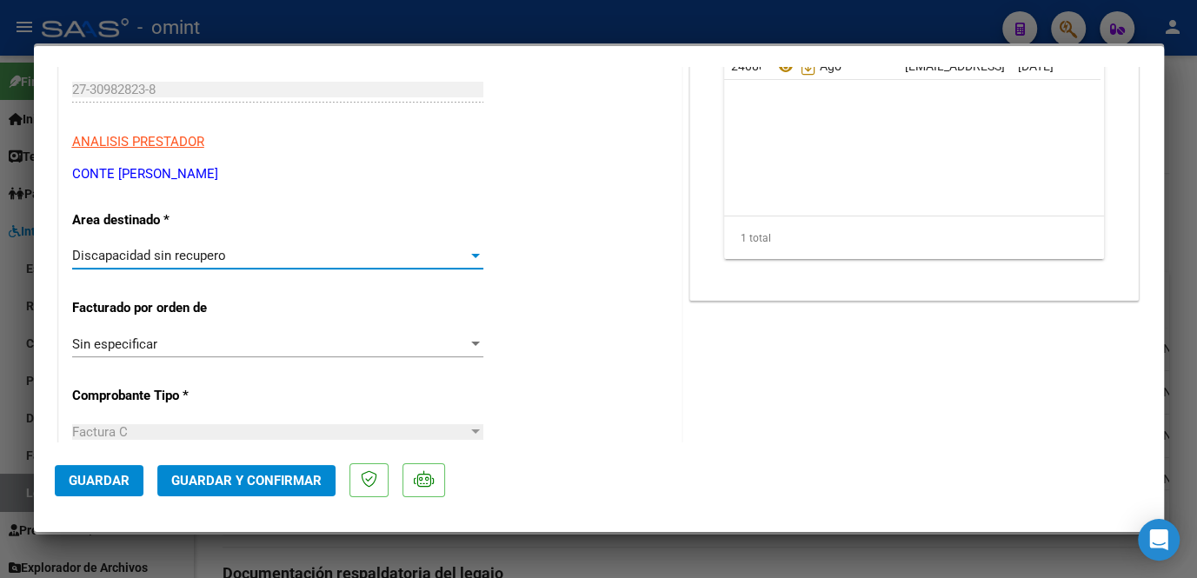
scroll to position [157, 0]
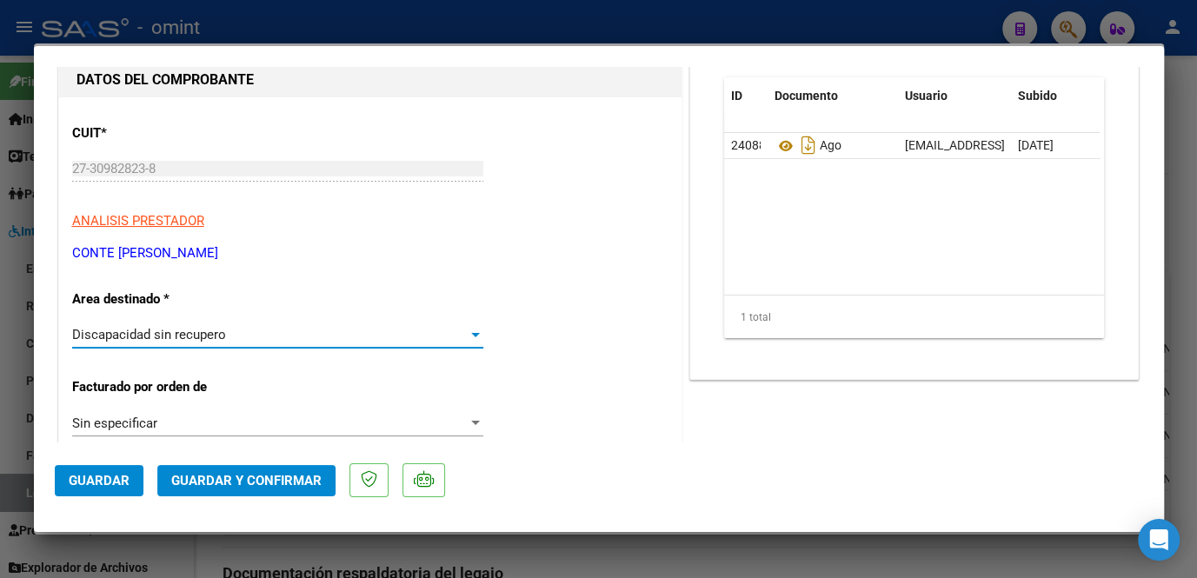
click at [163, 254] on p "CONTE JESICA SOLEDAD" at bounding box center [370, 253] width 596 height 20
click at [240, 324] on div "Discapacidad sin recupero Seleccionar Area" at bounding box center [277, 335] width 411 height 26
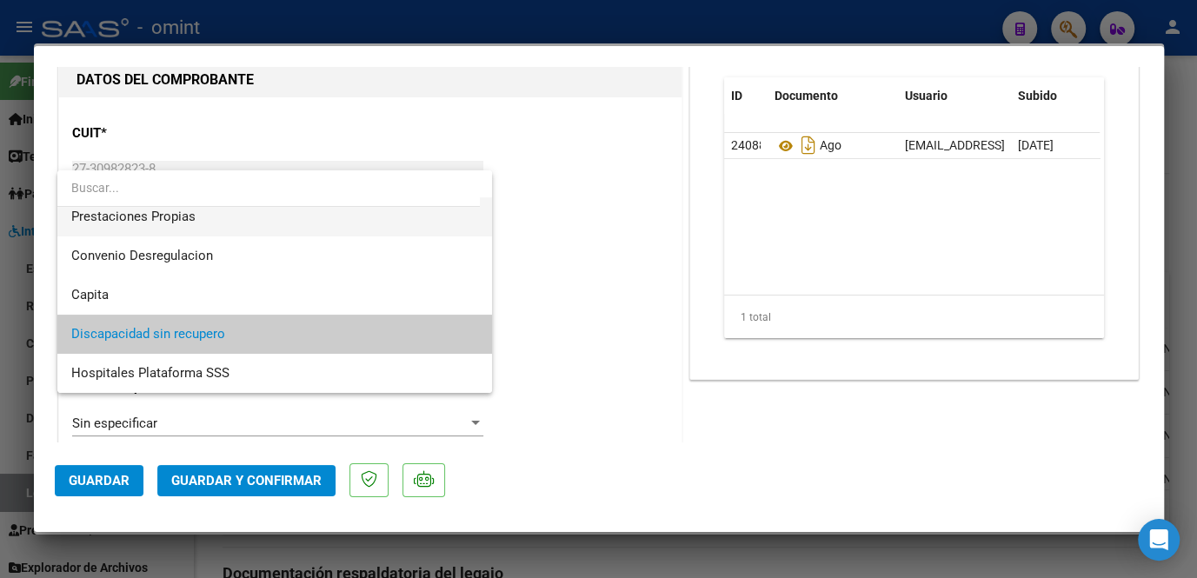
scroll to position [10, 0]
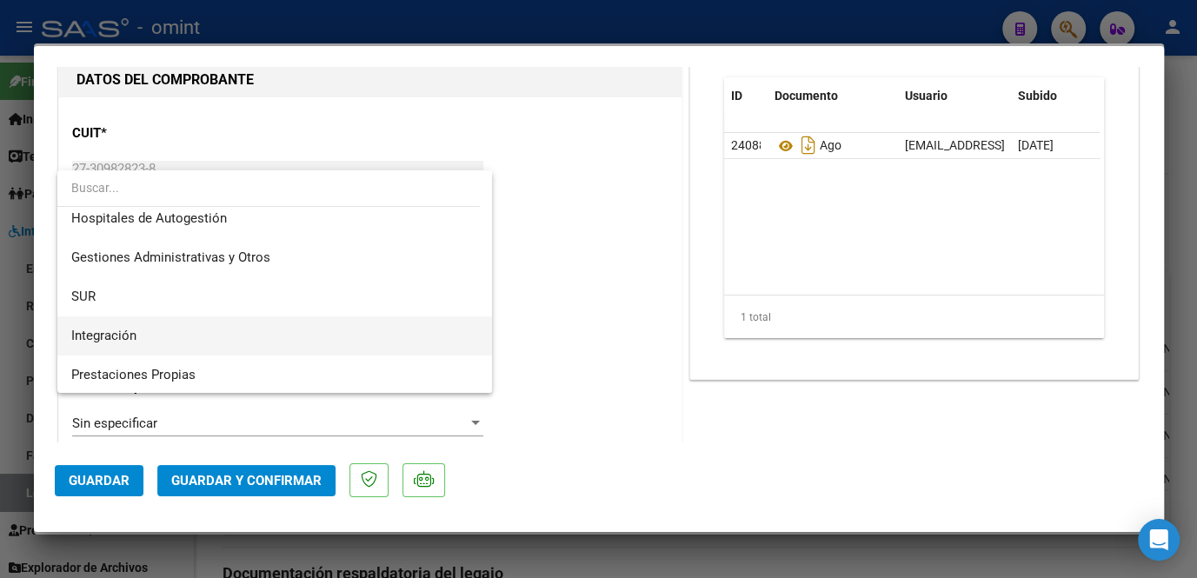
click at [182, 326] on span "Integración" at bounding box center [274, 335] width 407 height 39
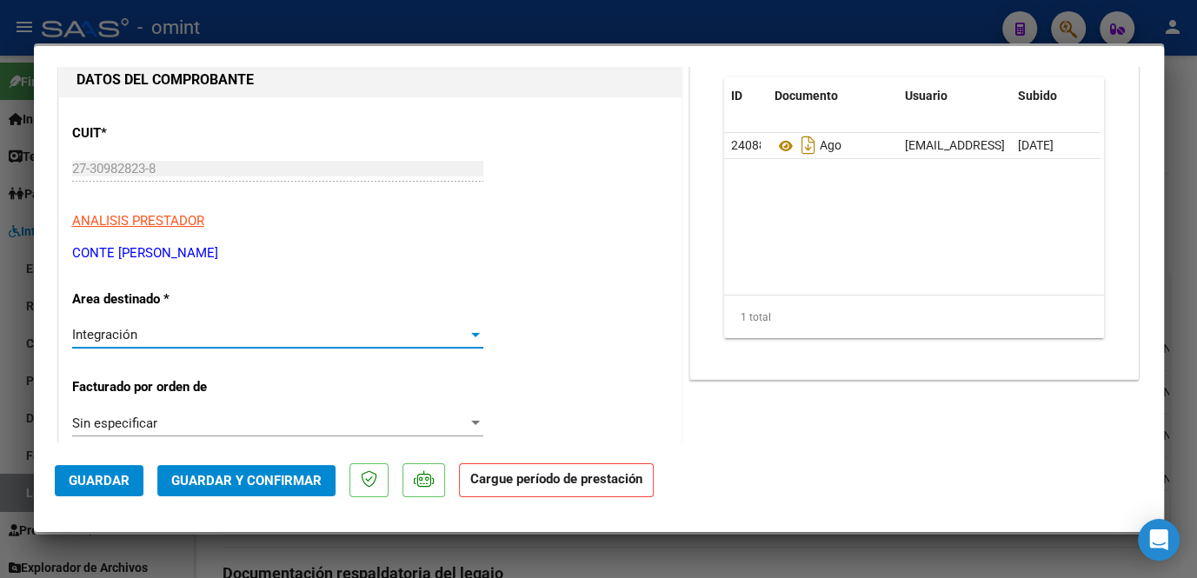
scroll to position [316, 0]
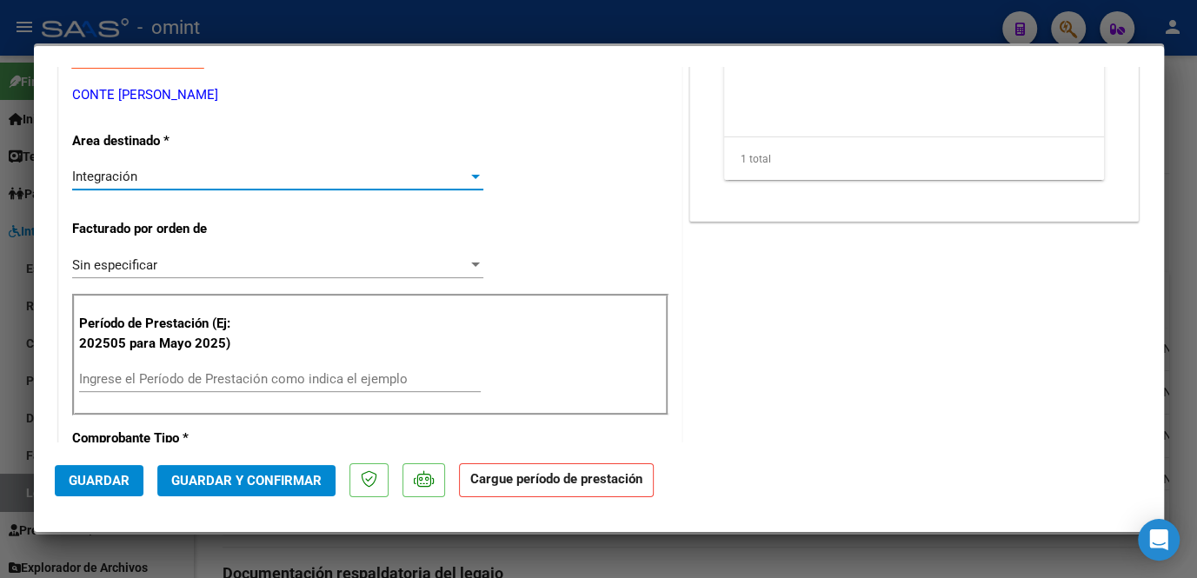
click at [199, 377] on input "Ingrese el Período de Prestación como indica el ejemplo" at bounding box center [280, 379] width 402 height 16
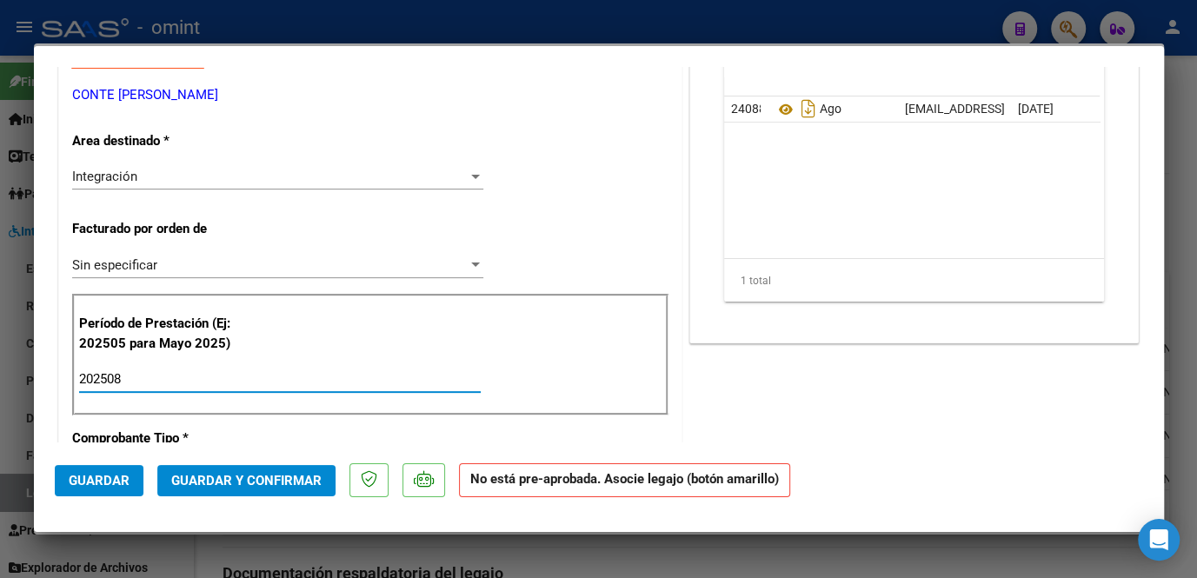
scroll to position [78, 0]
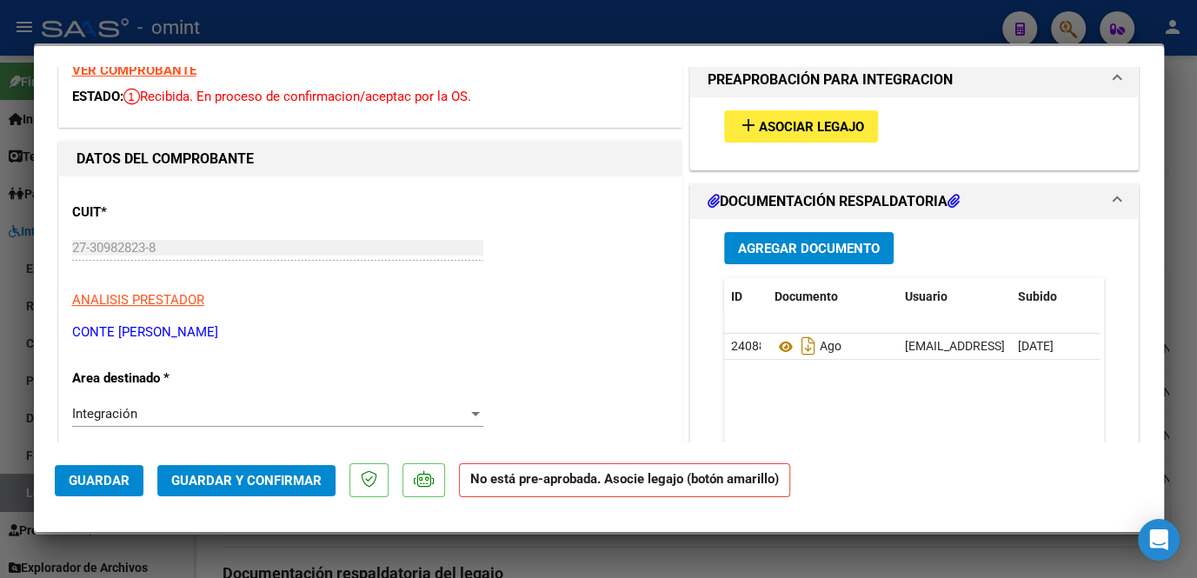
type input "202508"
click at [787, 131] on span "Asociar Legajo" at bounding box center [811, 127] width 105 height 16
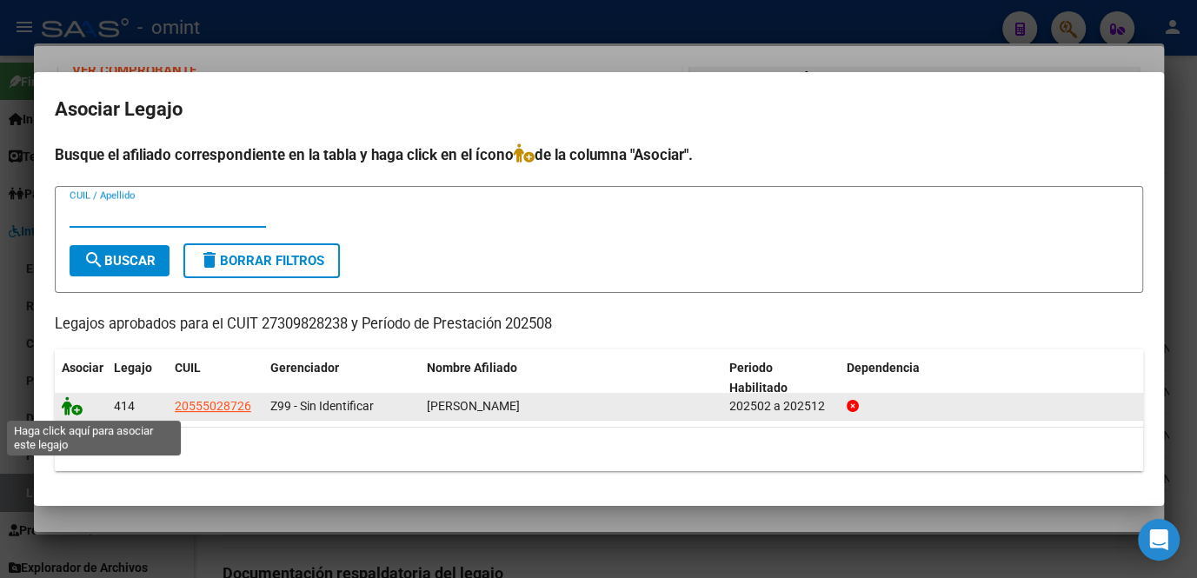
click at [70, 405] on icon at bounding box center [72, 405] width 21 height 19
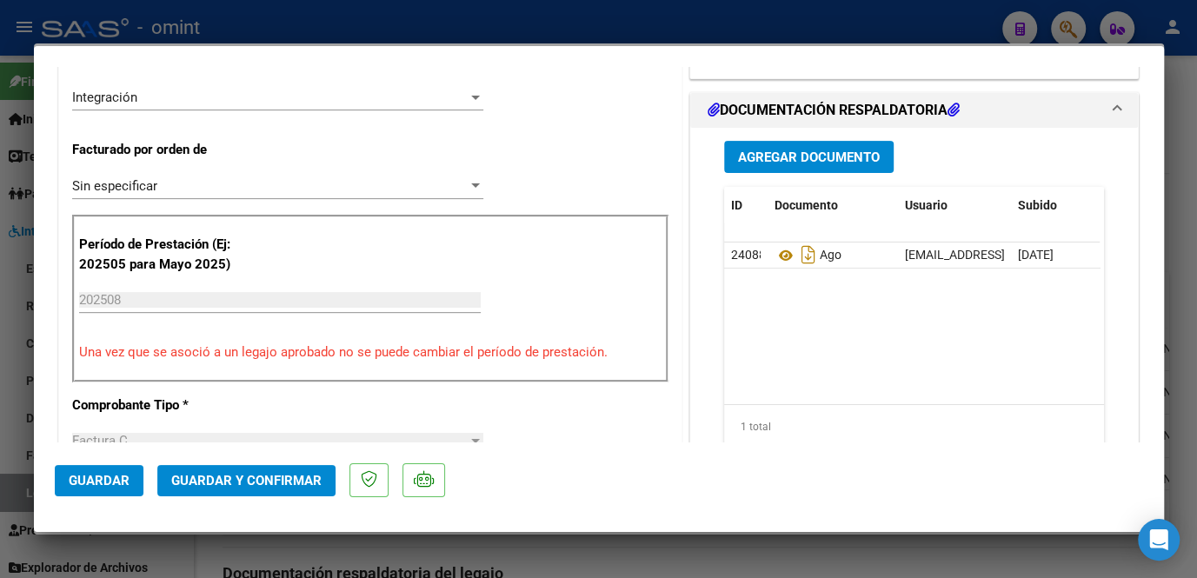
scroll to position [474, 0]
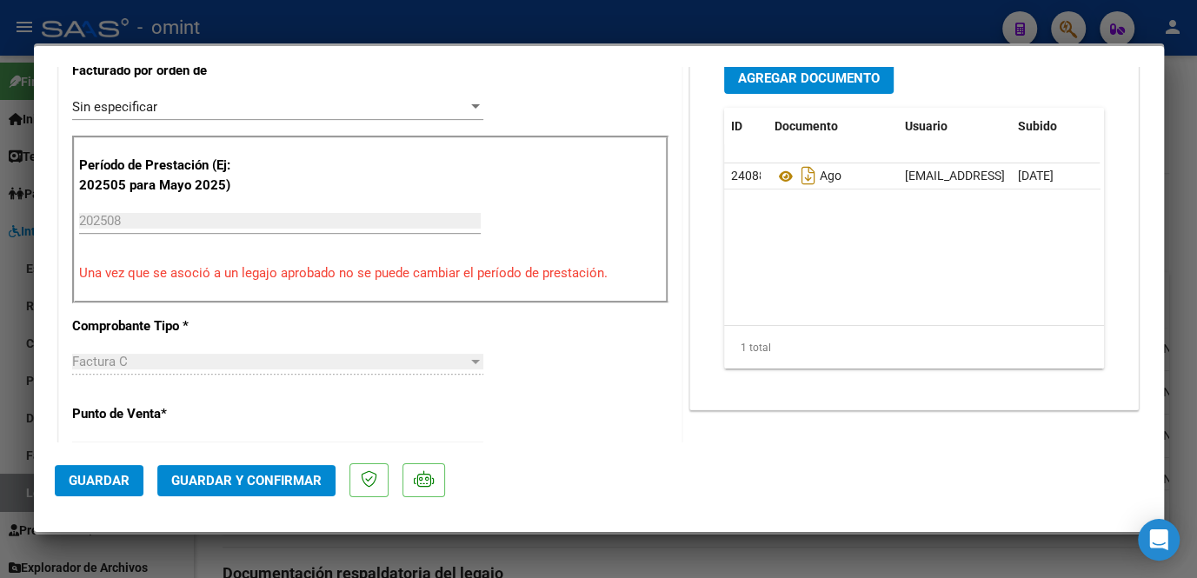
click at [241, 481] on span "Guardar y Confirmar" at bounding box center [246, 481] width 150 height 16
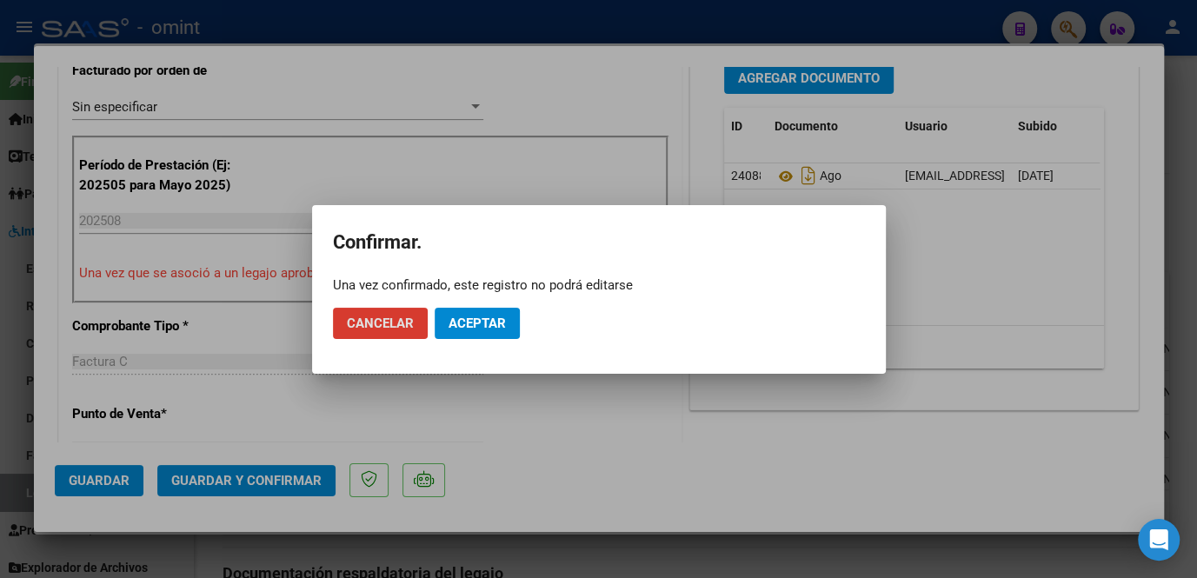
click at [483, 323] on span "Aceptar" at bounding box center [477, 324] width 57 height 16
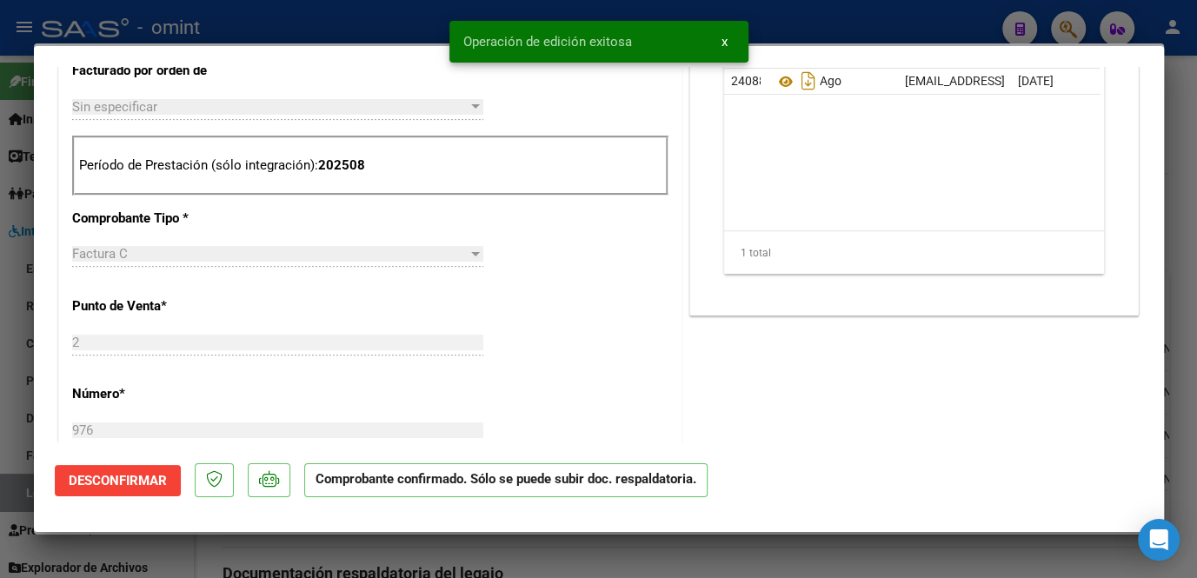
click at [486, 562] on div at bounding box center [598, 289] width 1197 height 578
type input "$ 0,00"
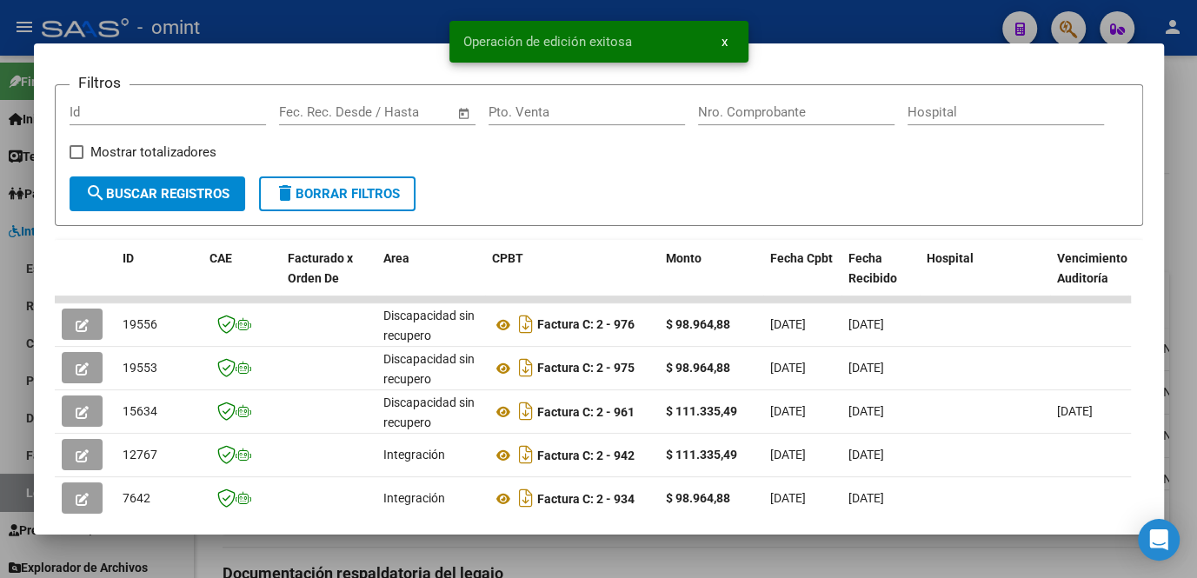
click at [486, 561] on div at bounding box center [598, 289] width 1197 height 578
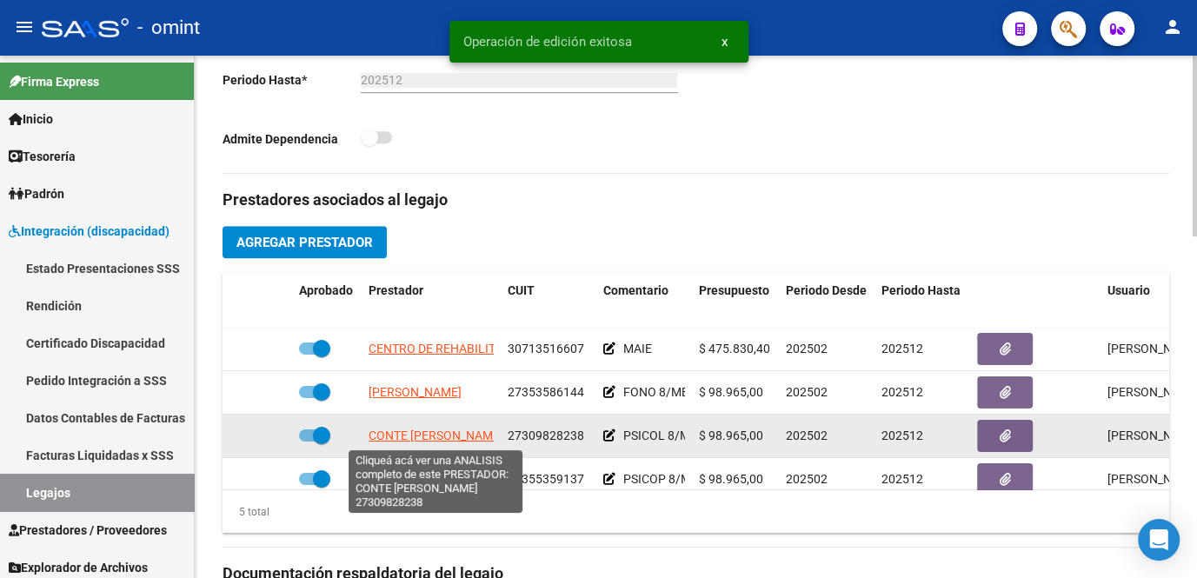
click at [423, 441] on span "CONTE JESICA SOLEDAD" at bounding box center [436, 436] width 135 height 14
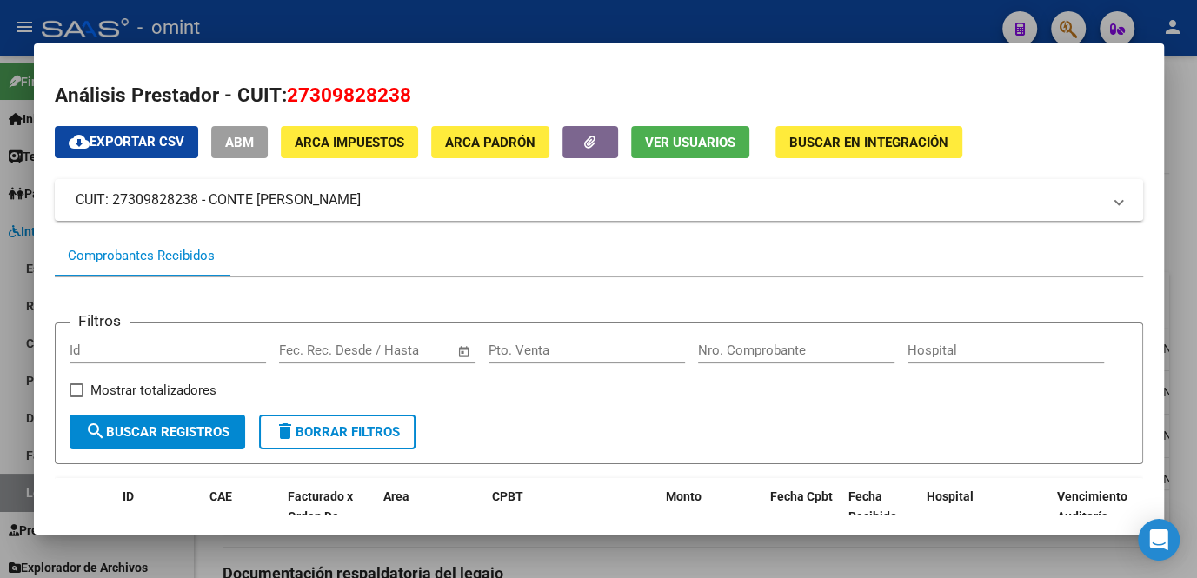
scroll to position [236, 0]
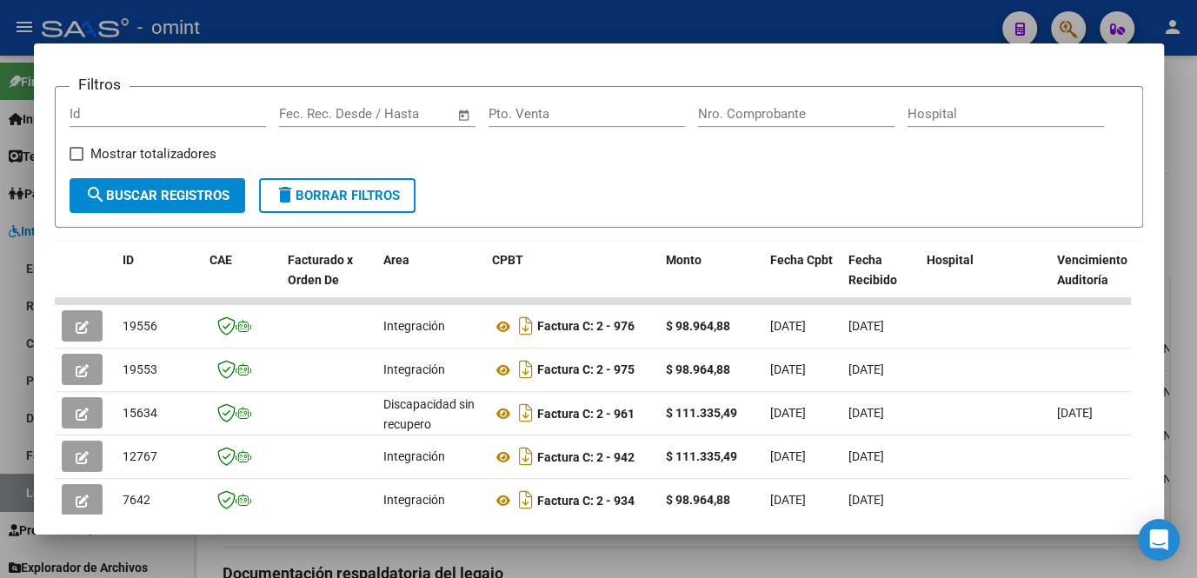
click at [561, 553] on div at bounding box center [598, 289] width 1197 height 578
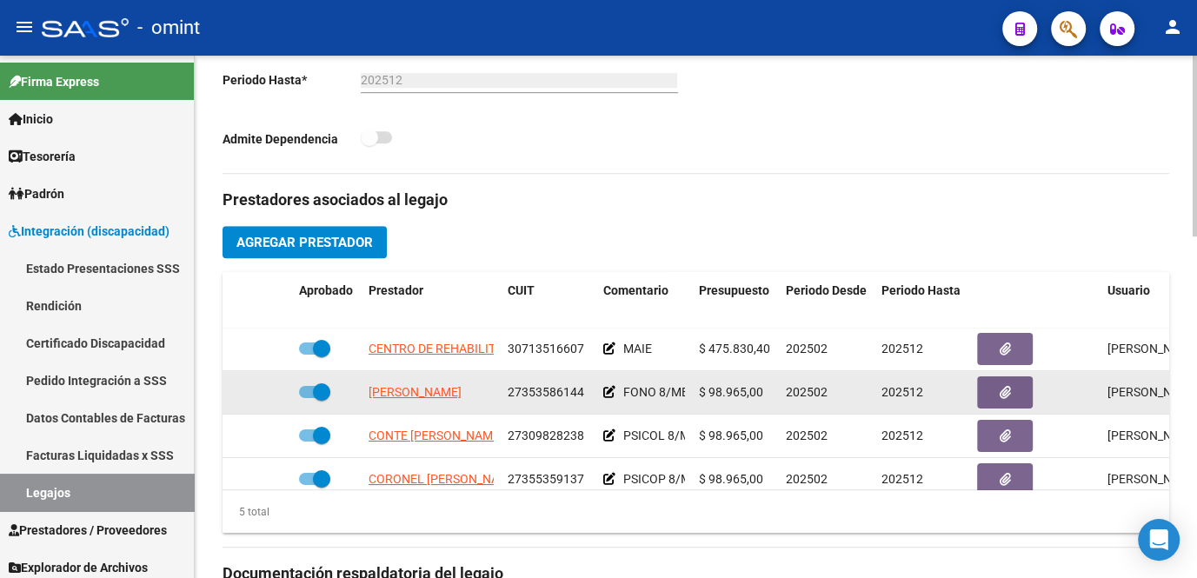
scroll to position [73, 0]
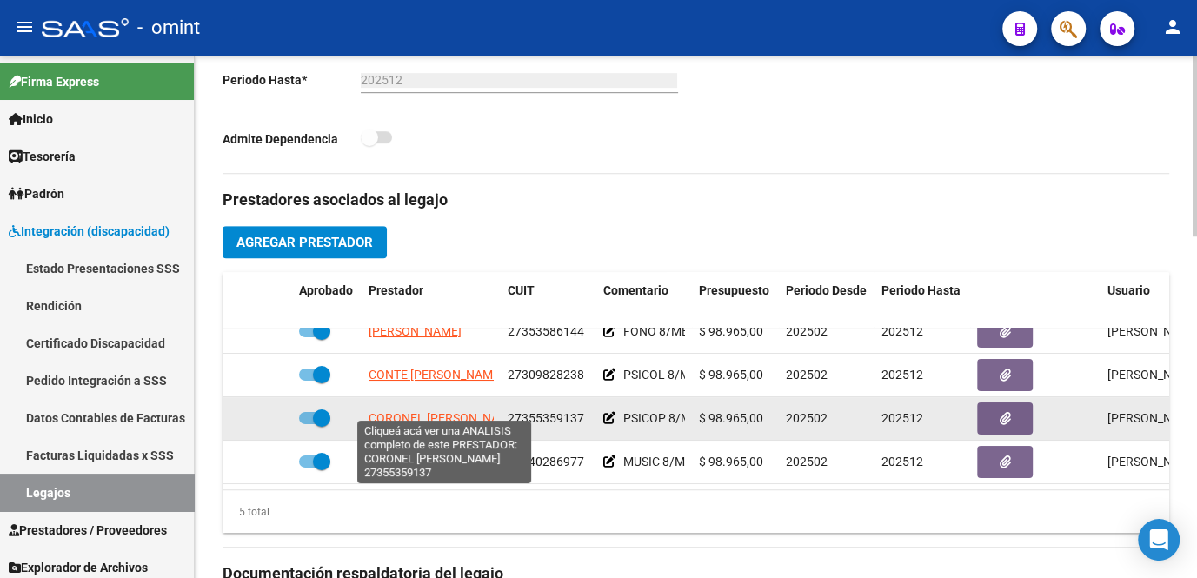
click at [433, 411] on span "CORONEL JULIETA NATALIA" at bounding box center [444, 418] width 151 height 14
type textarea "27355359137"
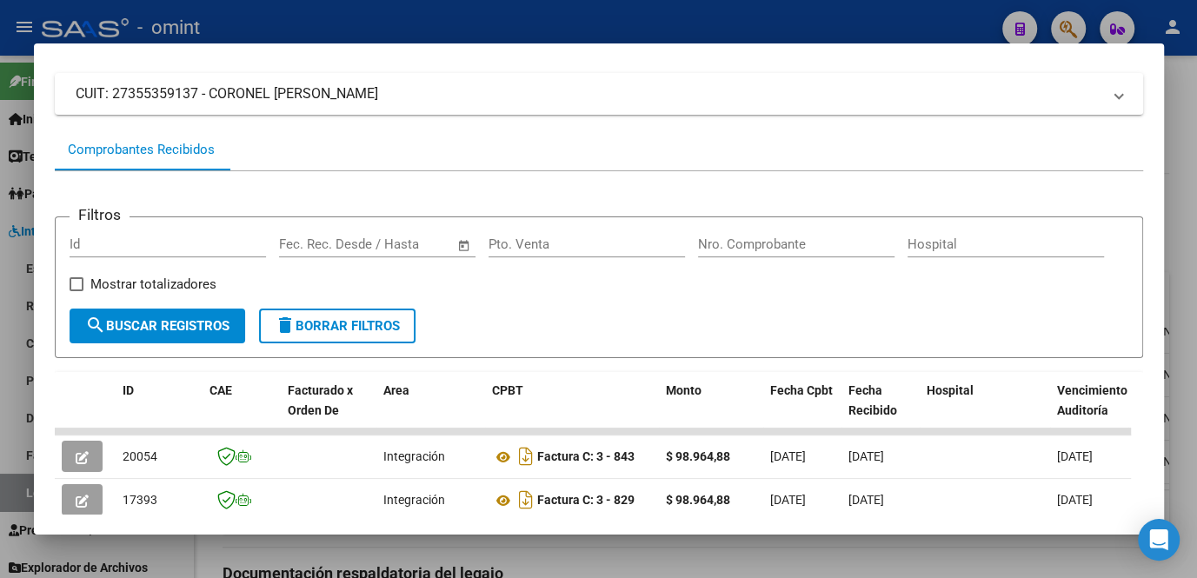
scroll to position [185, 0]
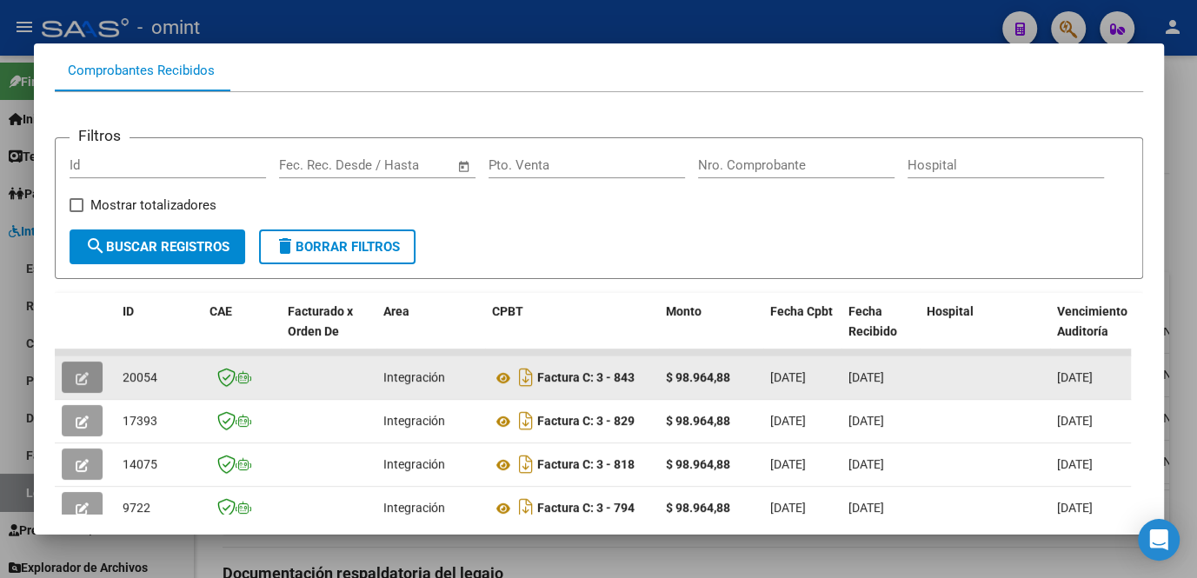
click at [96, 384] on button "button" at bounding box center [82, 377] width 41 height 31
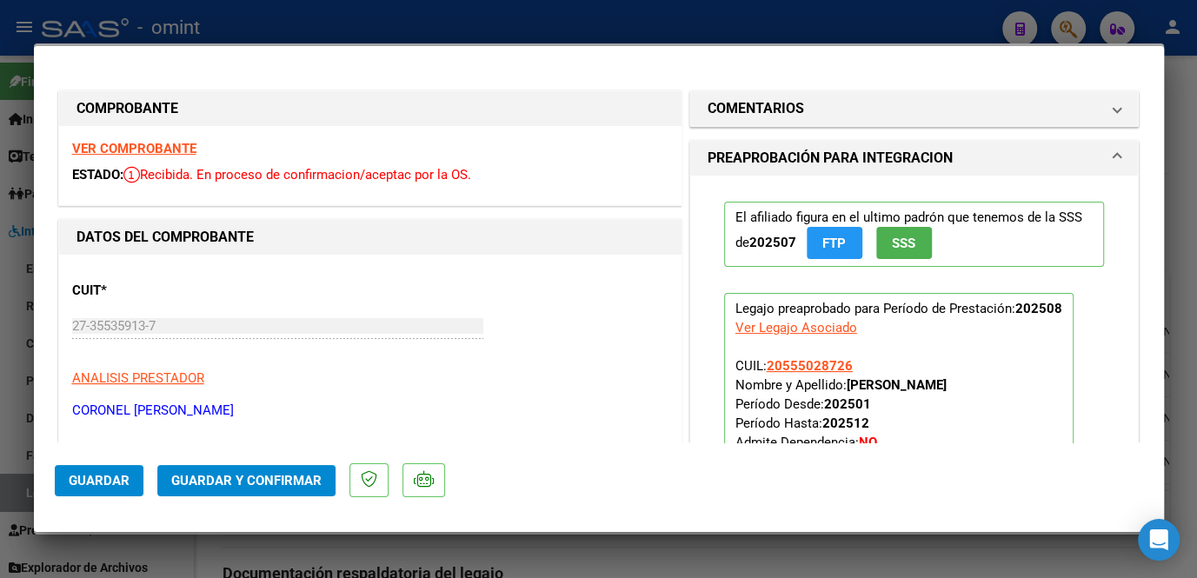
click at [170, 151] on strong "VER COMPROBANTE" at bounding box center [134, 149] width 124 height 16
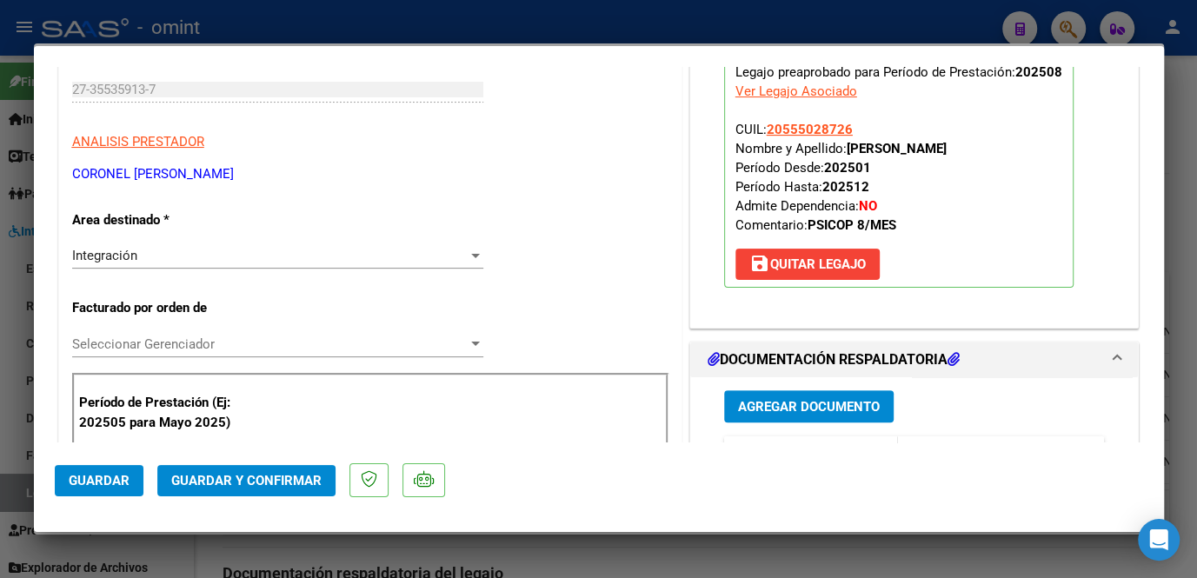
scroll to position [316, 0]
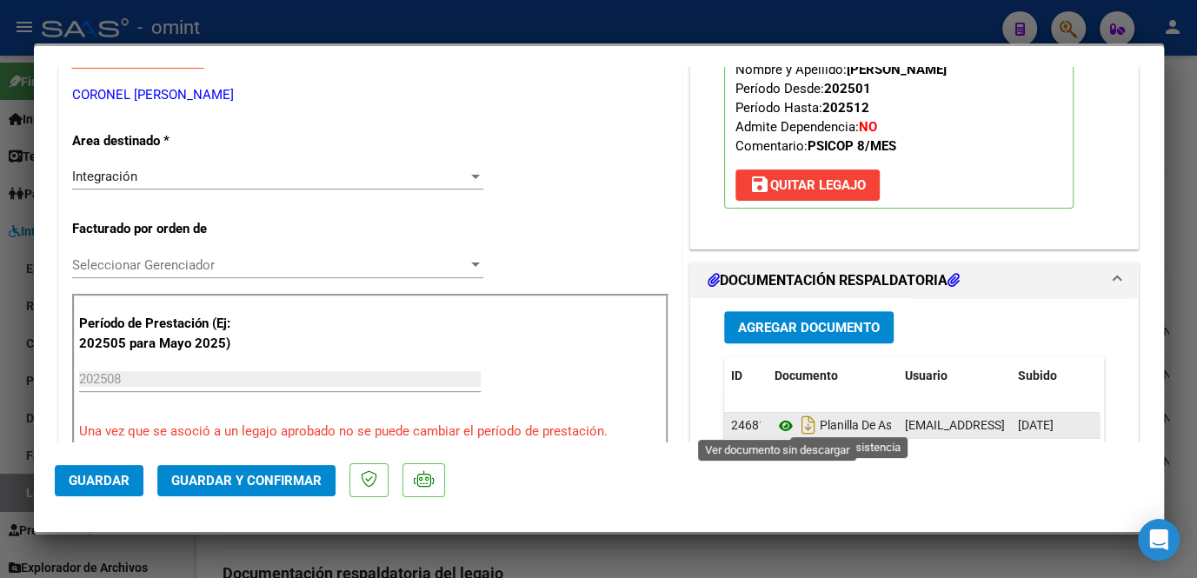
click at [783, 420] on icon at bounding box center [786, 426] width 23 height 21
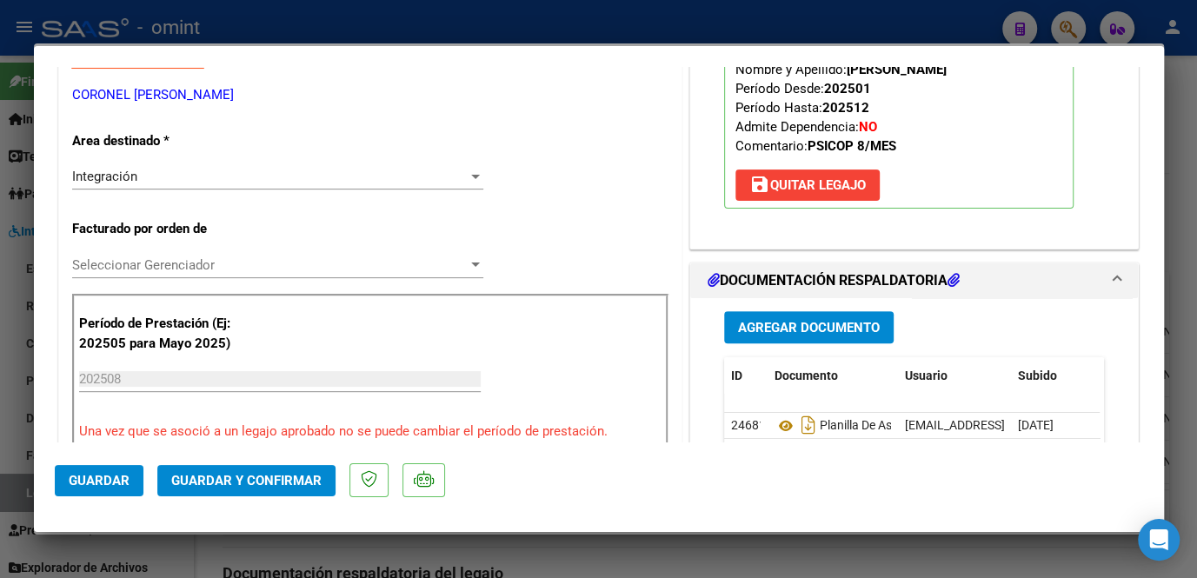
click at [245, 275] on div "Seleccionar Gerenciador Seleccionar Gerenciador" at bounding box center [277, 265] width 411 height 26
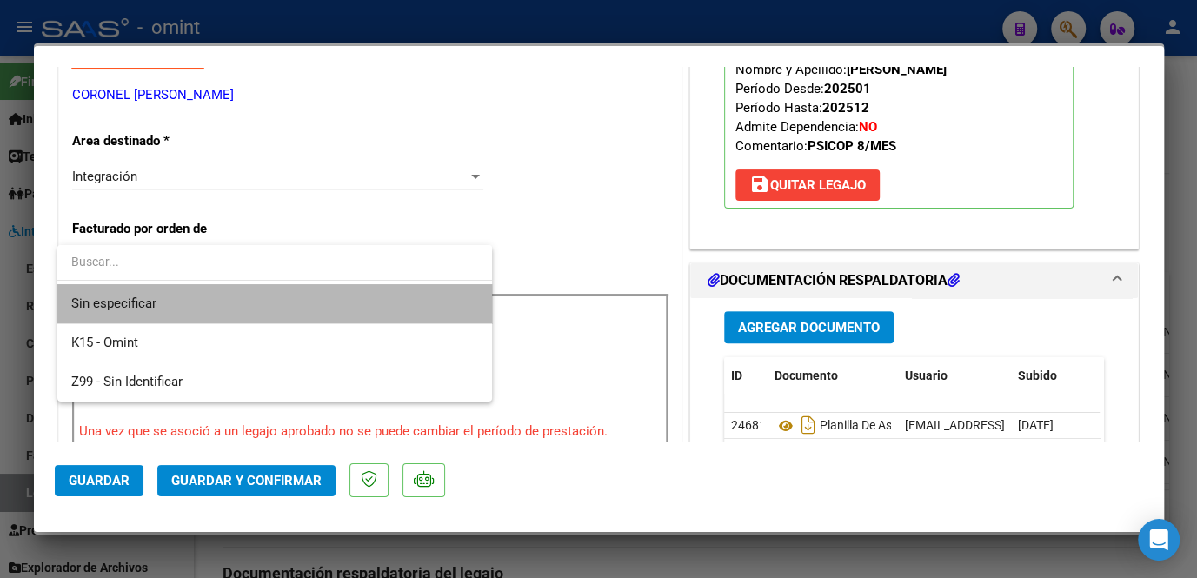
click at [226, 308] on span "Sin especificar" at bounding box center [274, 303] width 407 height 39
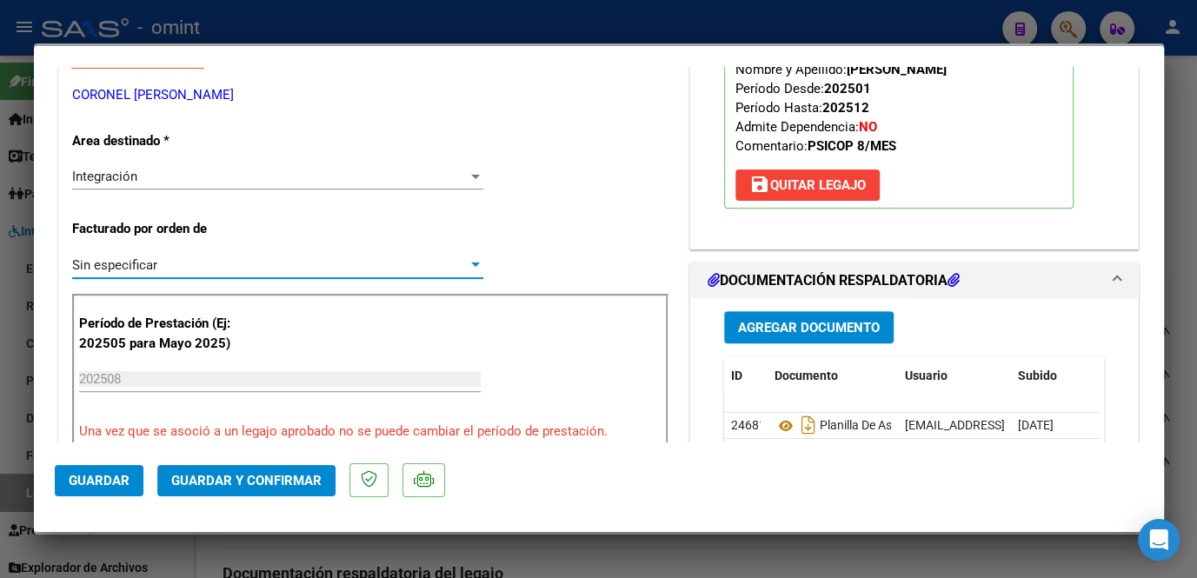
scroll to position [474, 0]
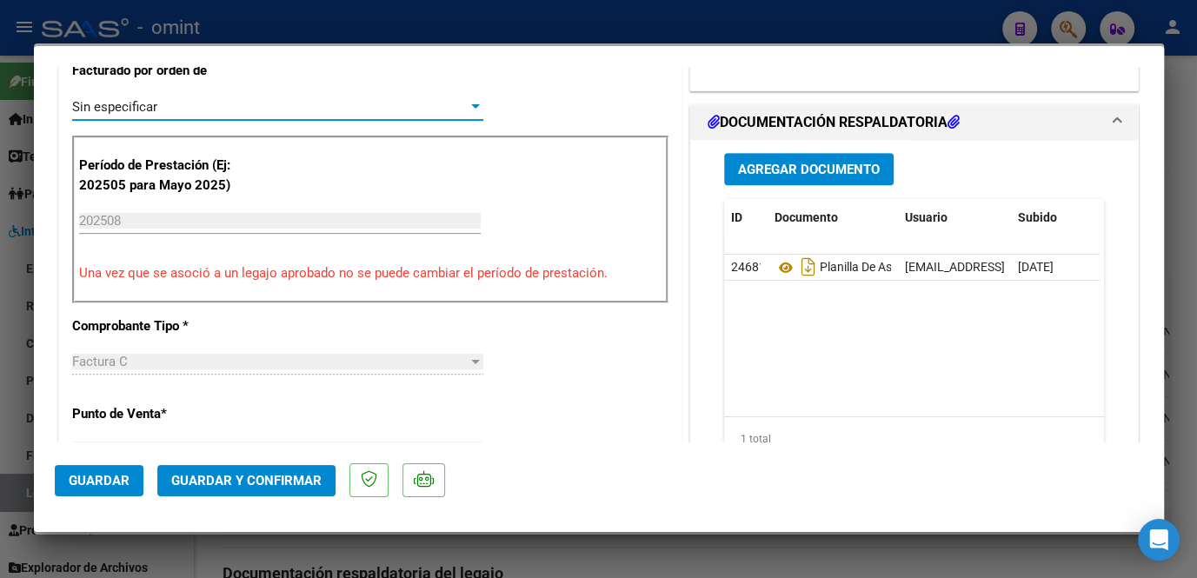
click at [236, 481] on span "Guardar y Confirmar" at bounding box center [246, 481] width 150 height 16
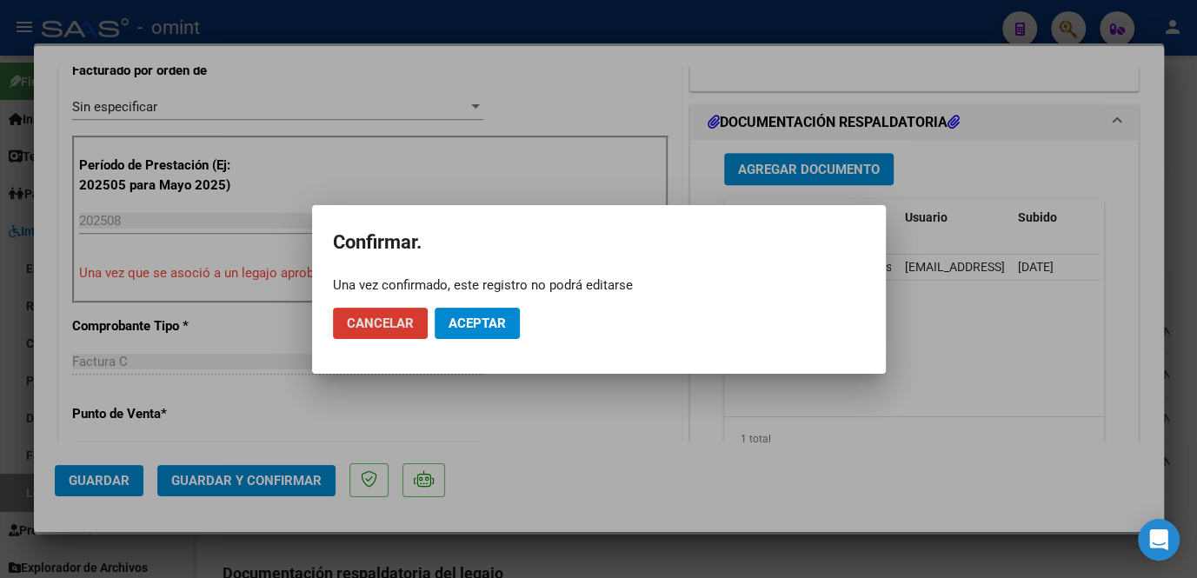
click at [498, 329] on span "Aceptar" at bounding box center [477, 324] width 57 height 16
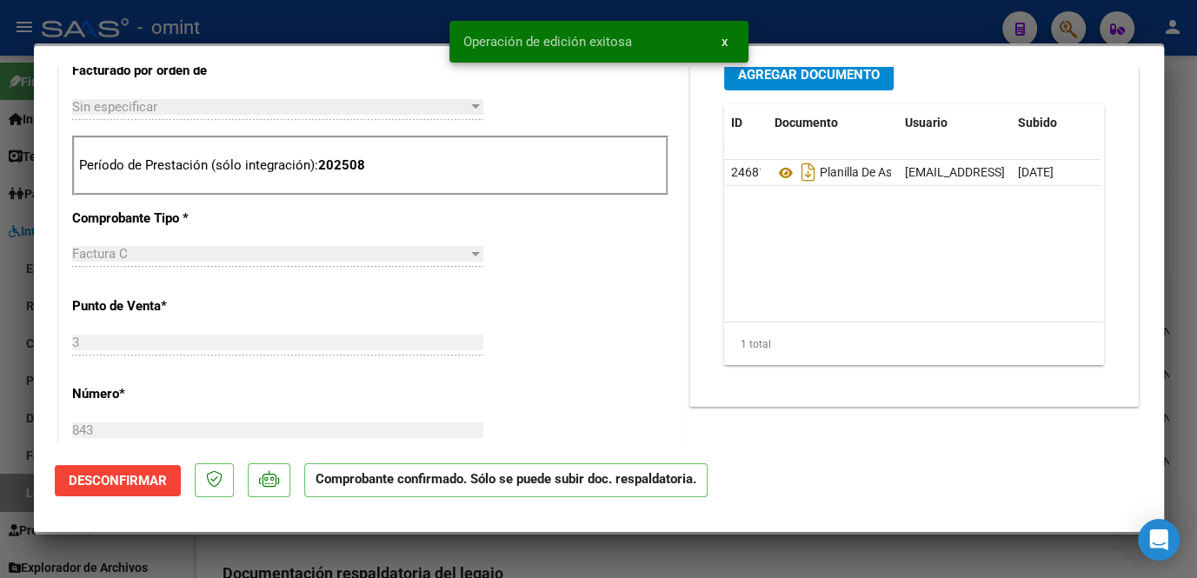
click at [440, 554] on div at bounding box center [598, 289] width 1197 height 578
type input "$ 0,00"
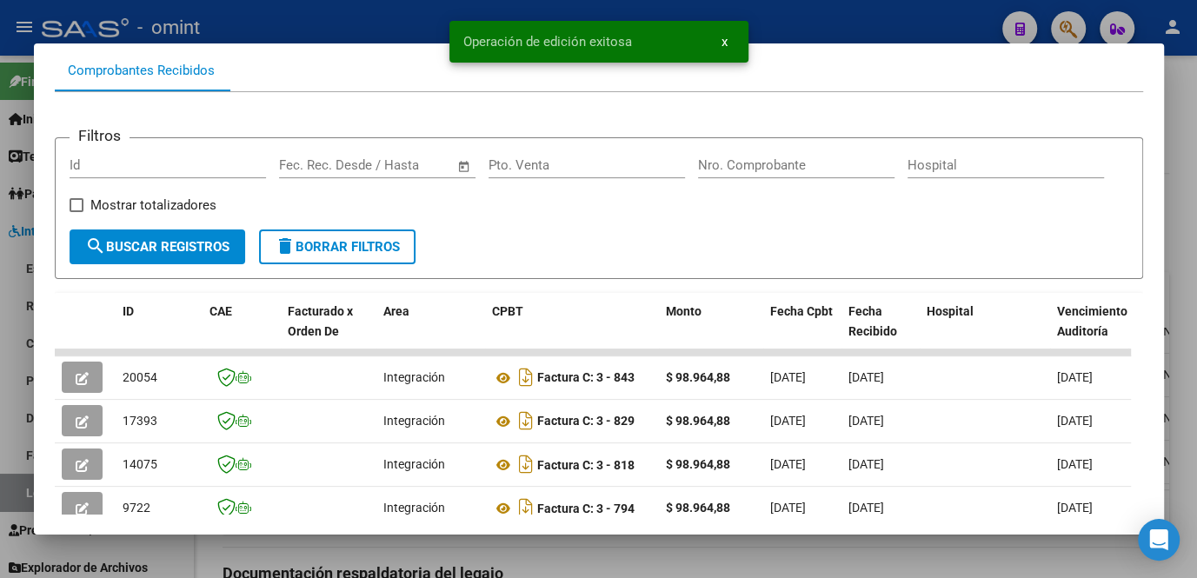
click at [619, 555] on div at bounding box center [598, 289] width 1197 height 578
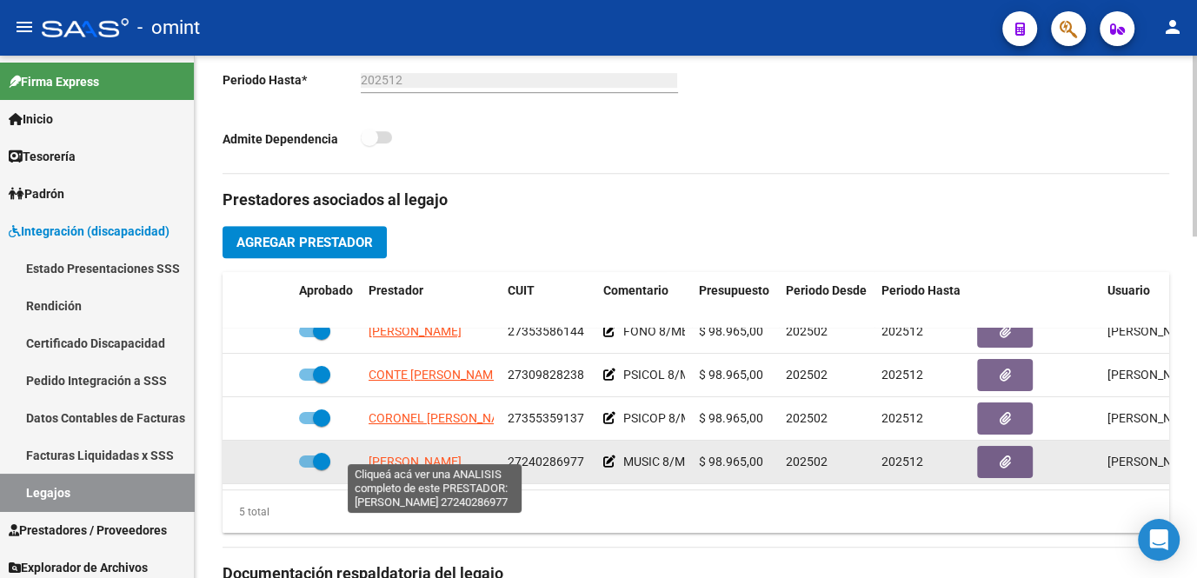
click at [430, 455] on span "CALVARI ANDREA SILVIA" at bounding box center [415, 462] width 93 height 14
type textarea "27240286977"
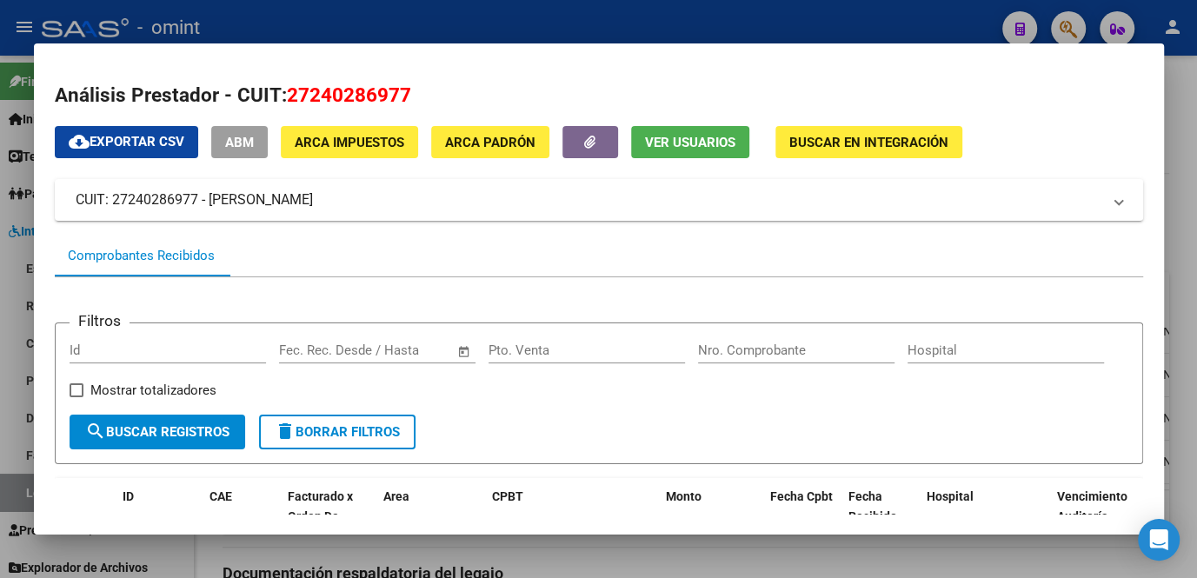
scroll to position [157, 0]
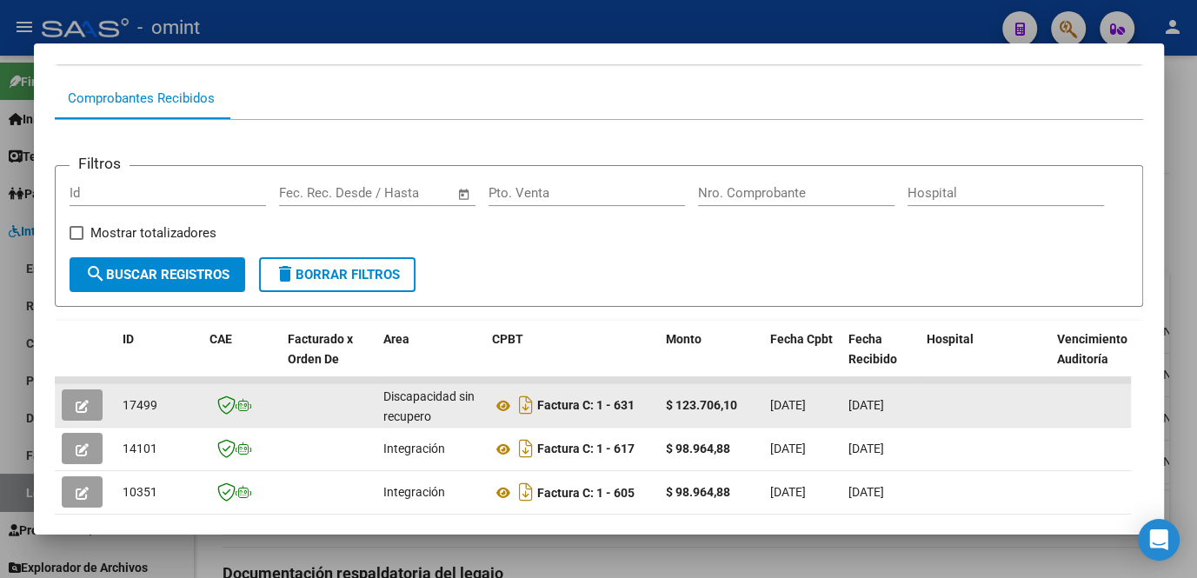
click at [104, 415] on div at bounding box center [85, 404] width 47 height 31
click at [96, 416] on button "button" at bounding box center [82, 404] width 41 height 31
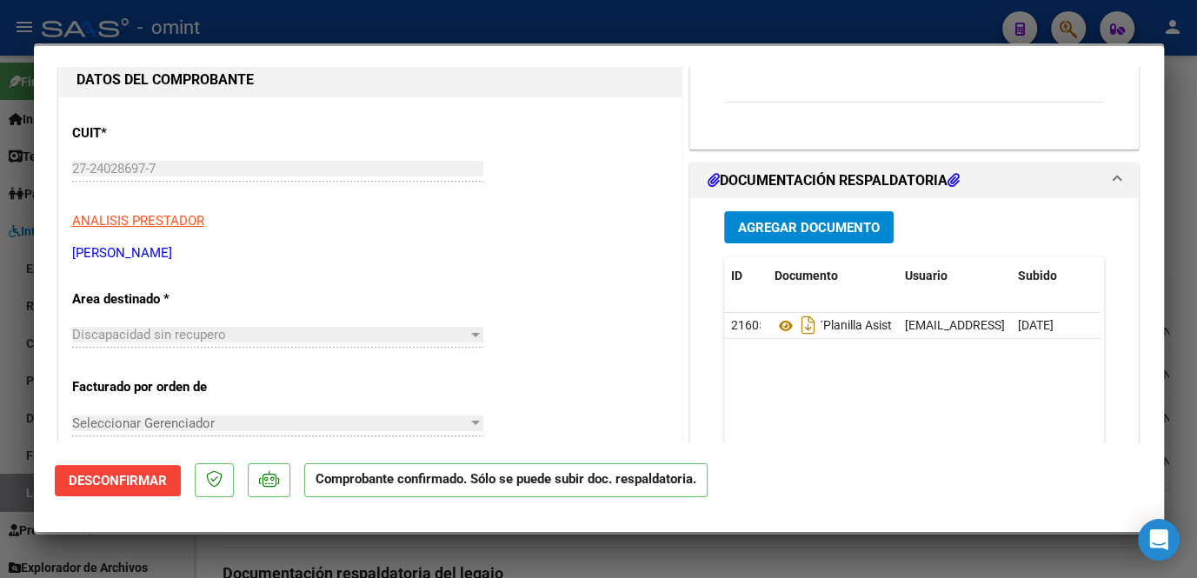
click at [230, 558] on div at bounding box center [598, 289] width 1197 height 578
type input "$ 0,00"
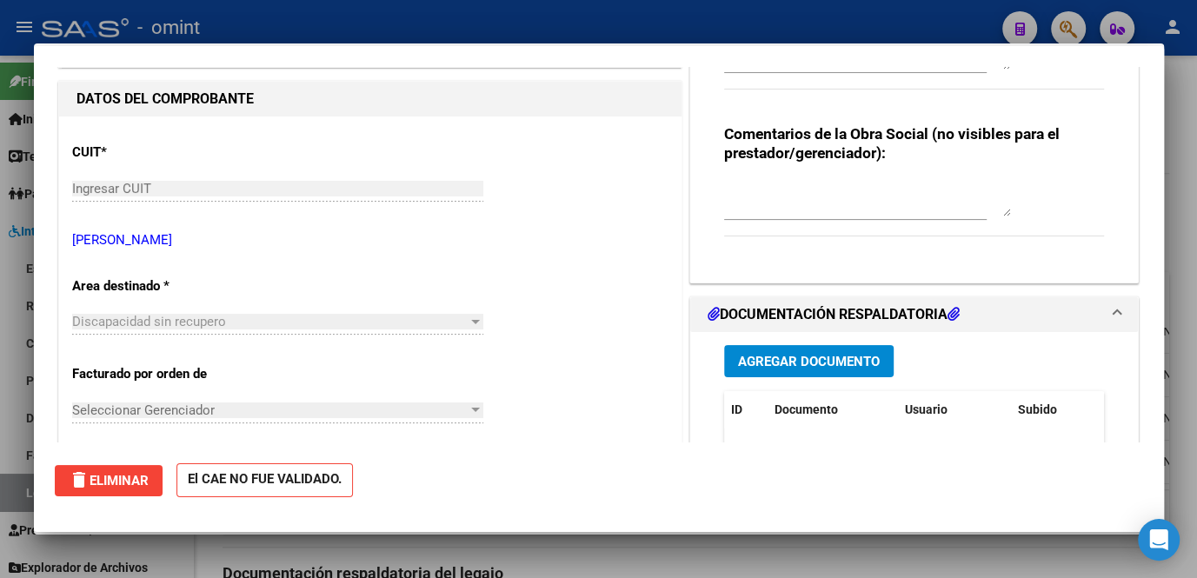
scroll to position [0, 0]
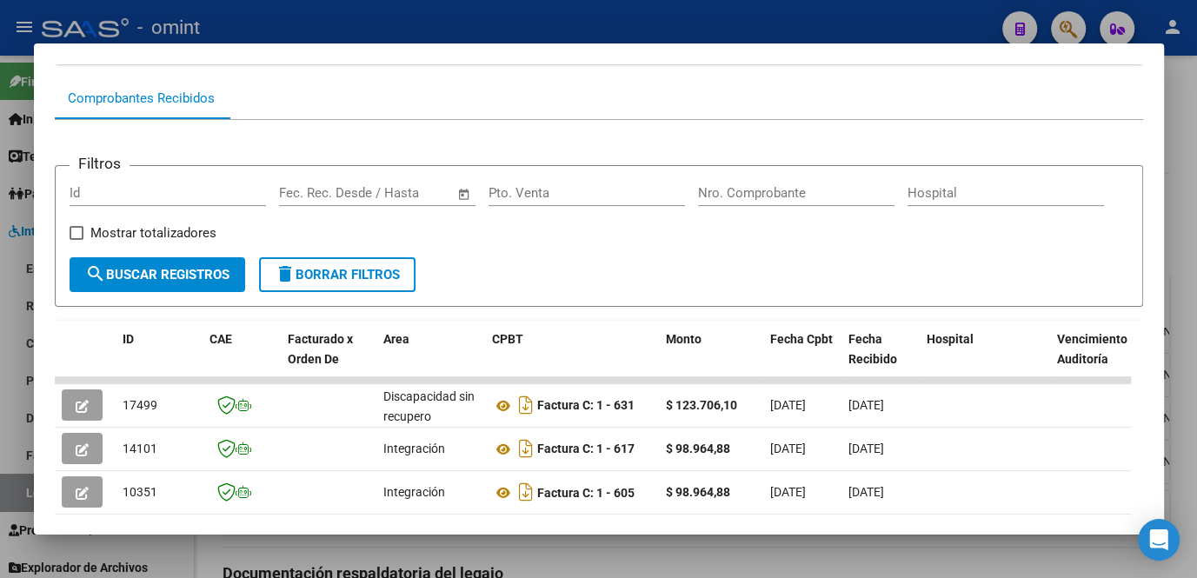
click at [230, 558] on div at bounding box center [598, 289] width 1197 height 578
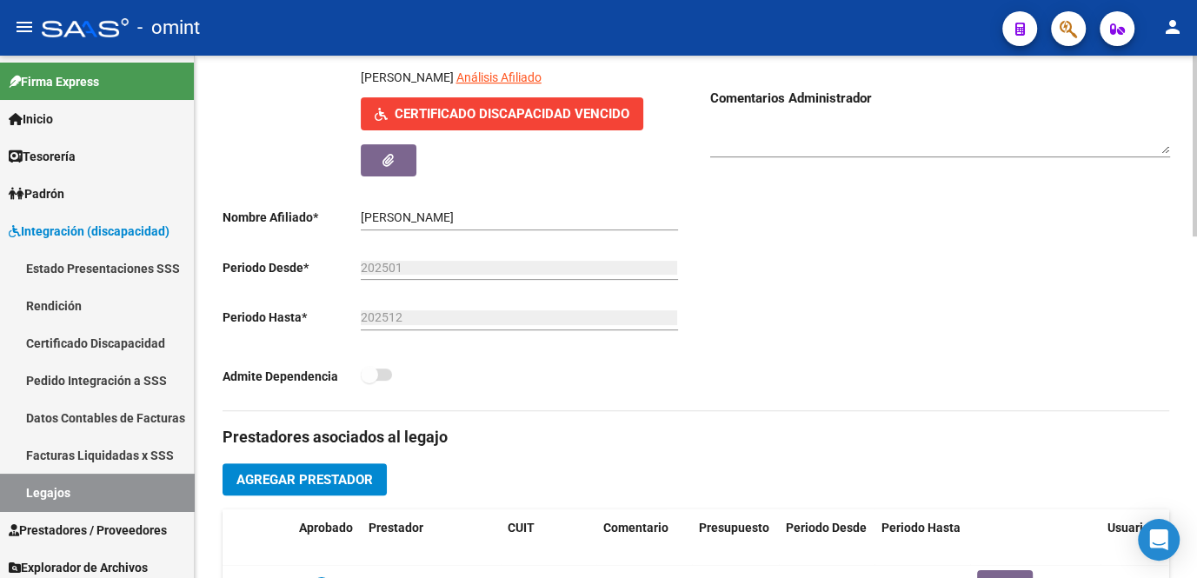
scroll to position [78, 0]
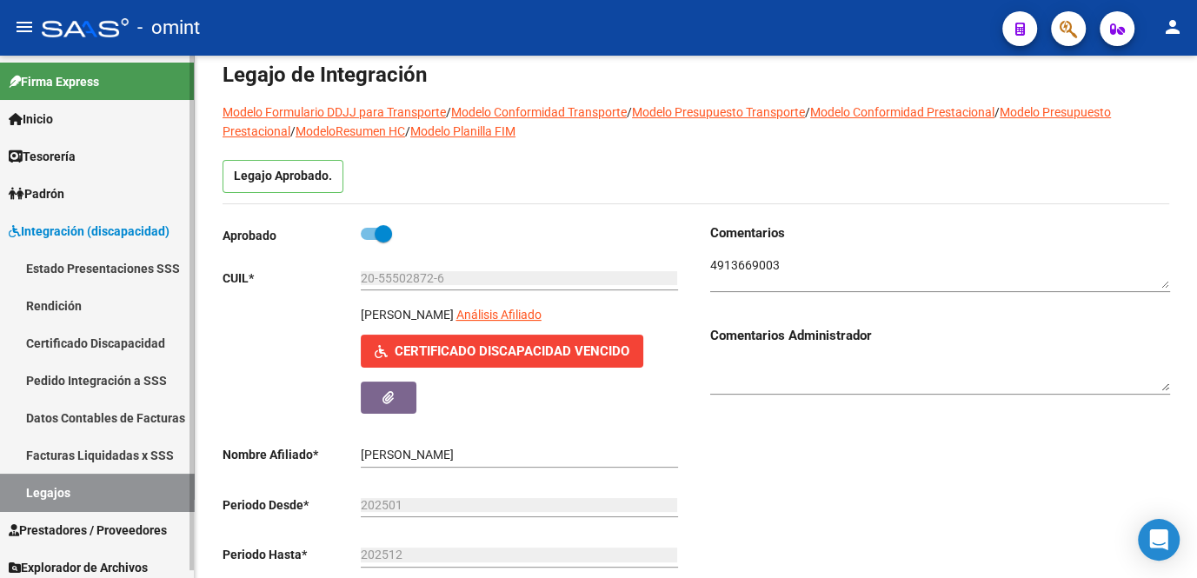
click at [43, 478] on link "Legajos" at bounding box center [97, 492] width 194 height 37
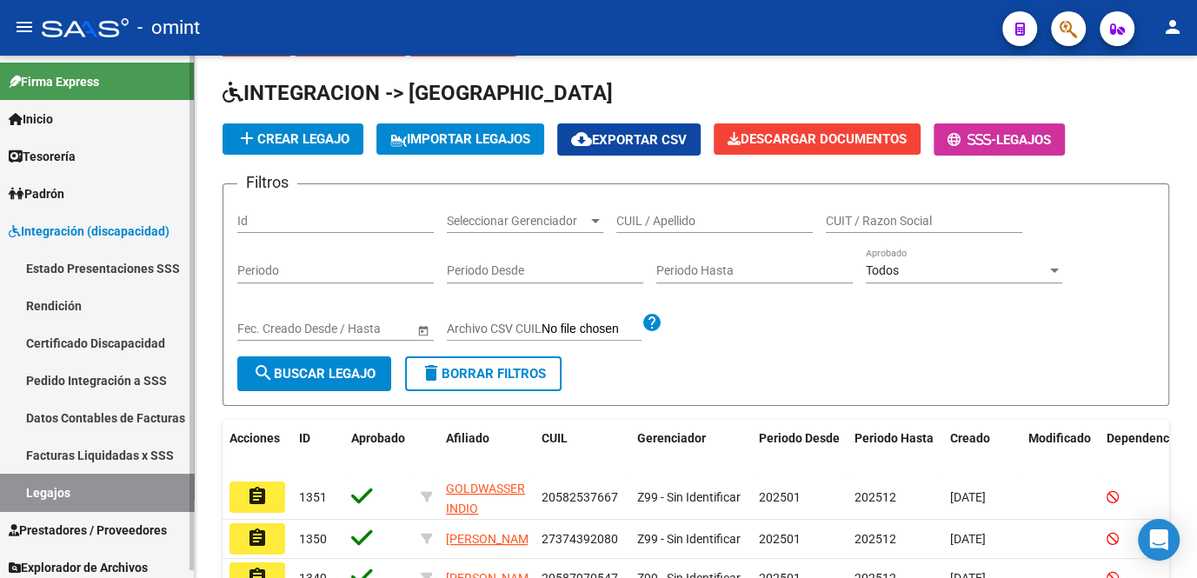
scroll to position [78, 0]
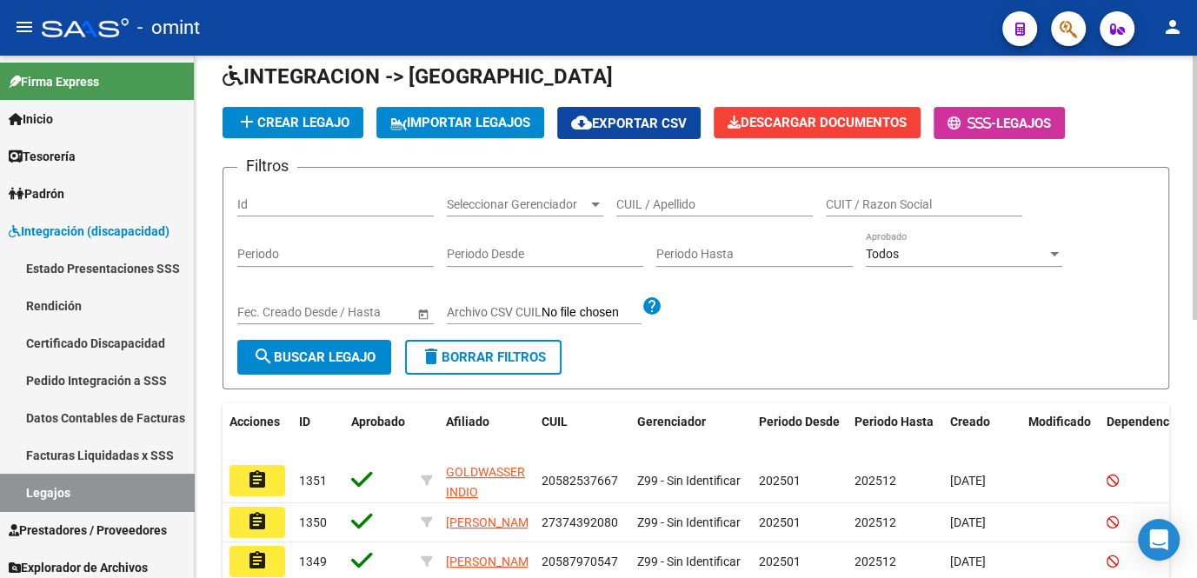
click at [628, 204] on input "CUIL / Apellido" at bounding box center [714, 204] width 196 height 15
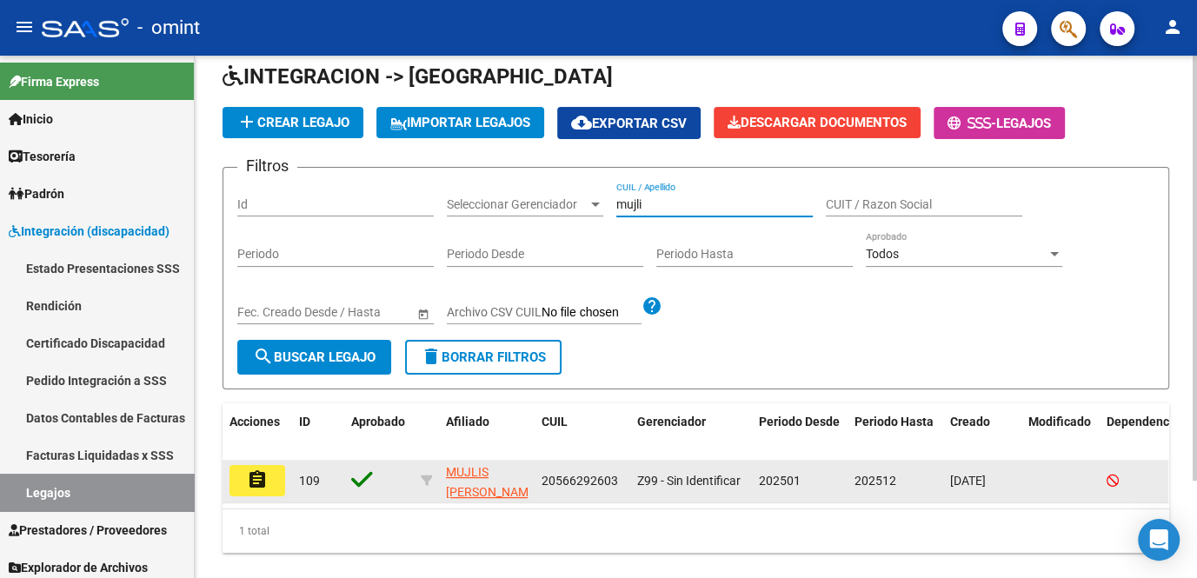
type input "mujli"
click at [268, 480] on button "assignment" at bounding box center [257, 480] width 56 height 31
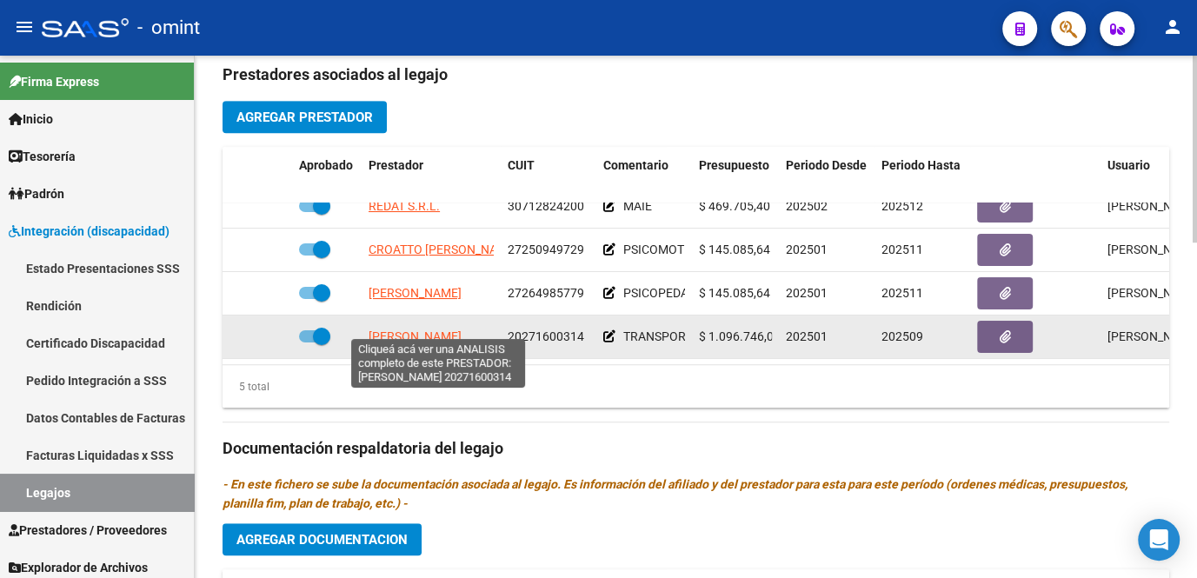
scroll to position [790, 0]
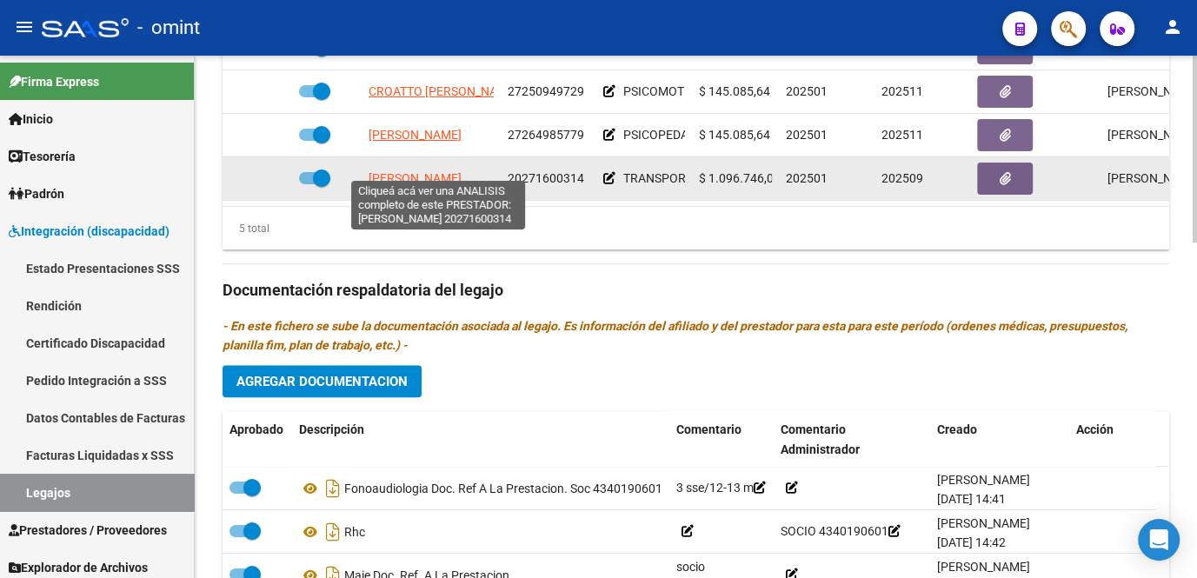
click at [414, 171] on span "GASTALDI DIEGO MARTIN" at bounding box center [415, 178] width 93 height 14
type textarea "20271600314"
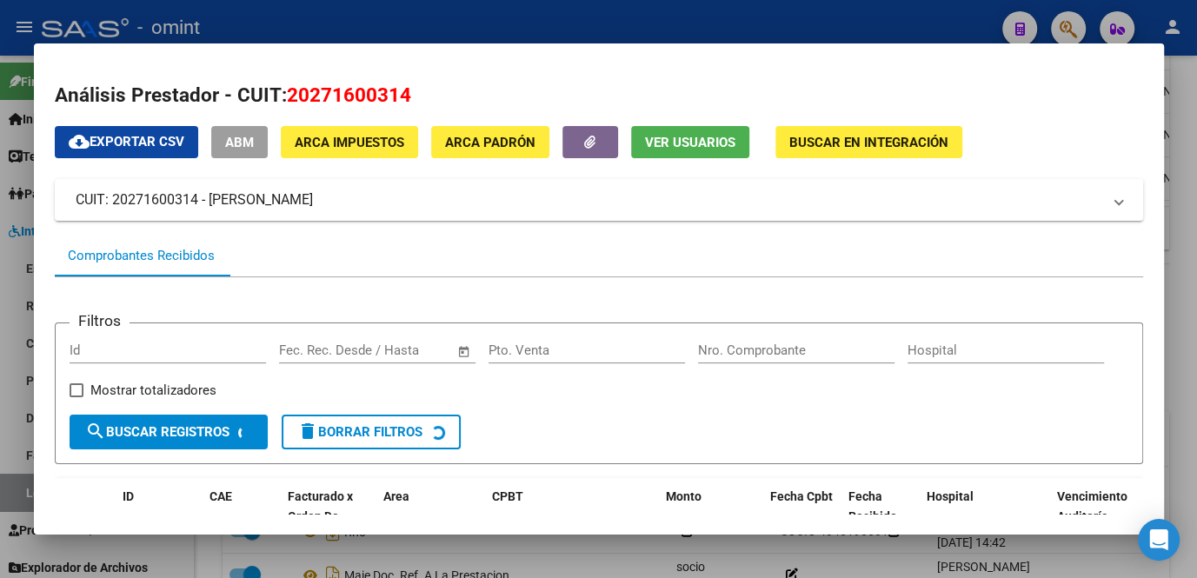
scroll to position [157, 0]
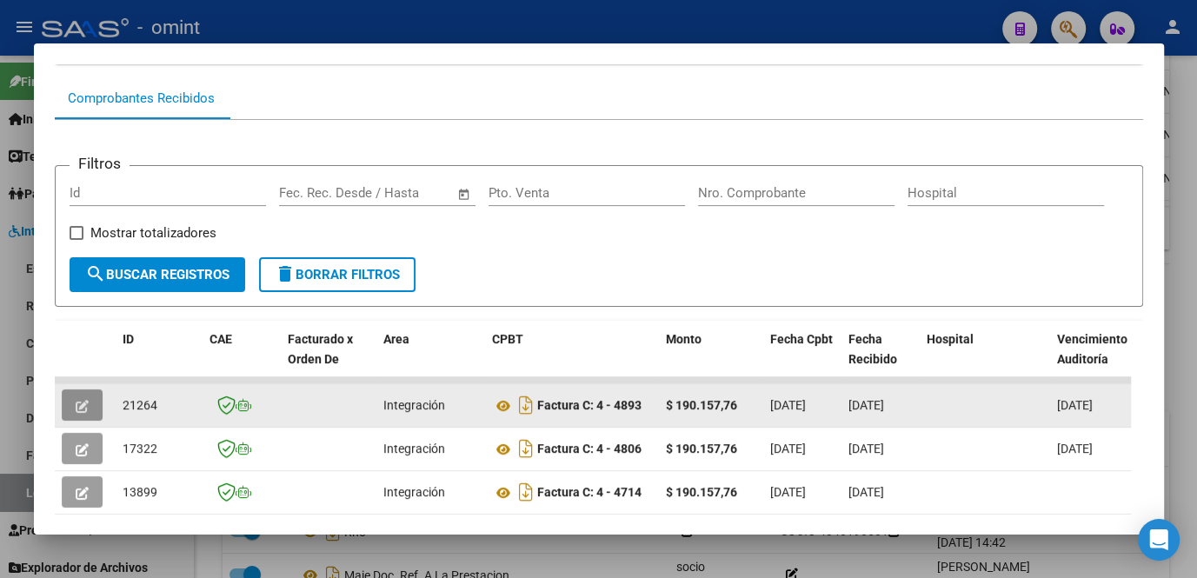
click at [86, 409] on icon "button" at bounding box center [82, 406] width 13 height 13
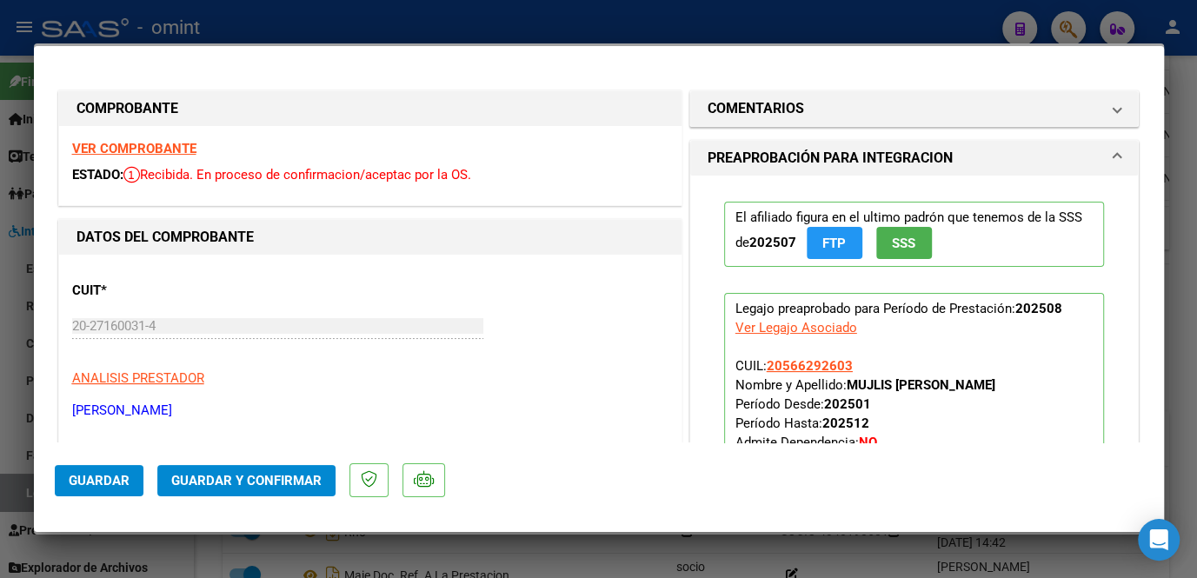
scroll to position [236, 0]
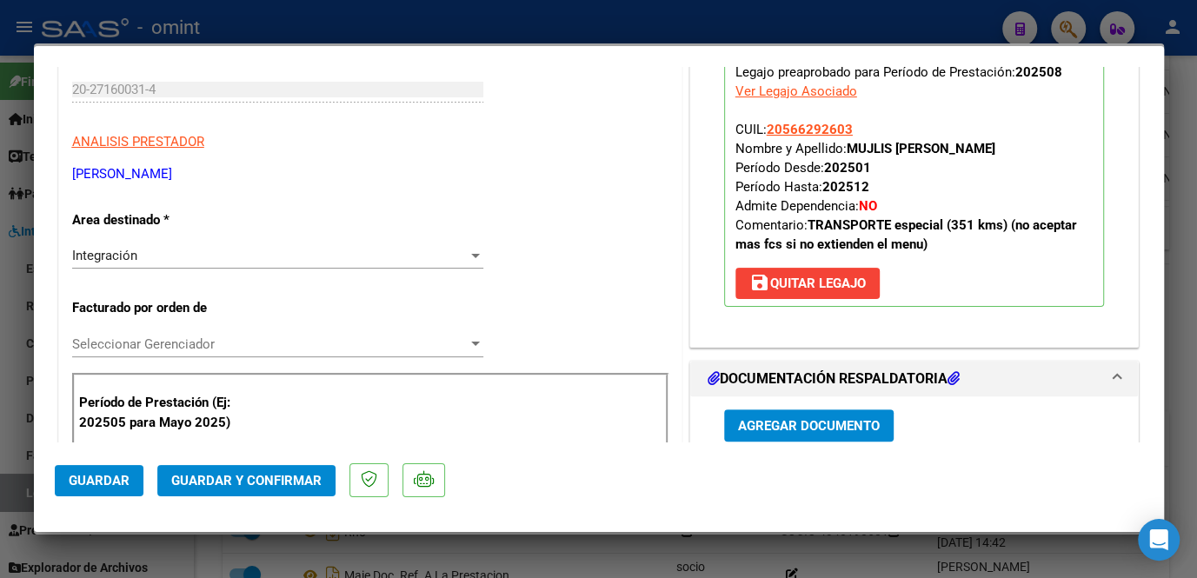
click at [496, 568] on div at bounding box center [598, 289] width 1197 height 578
type input "$ 0,00"
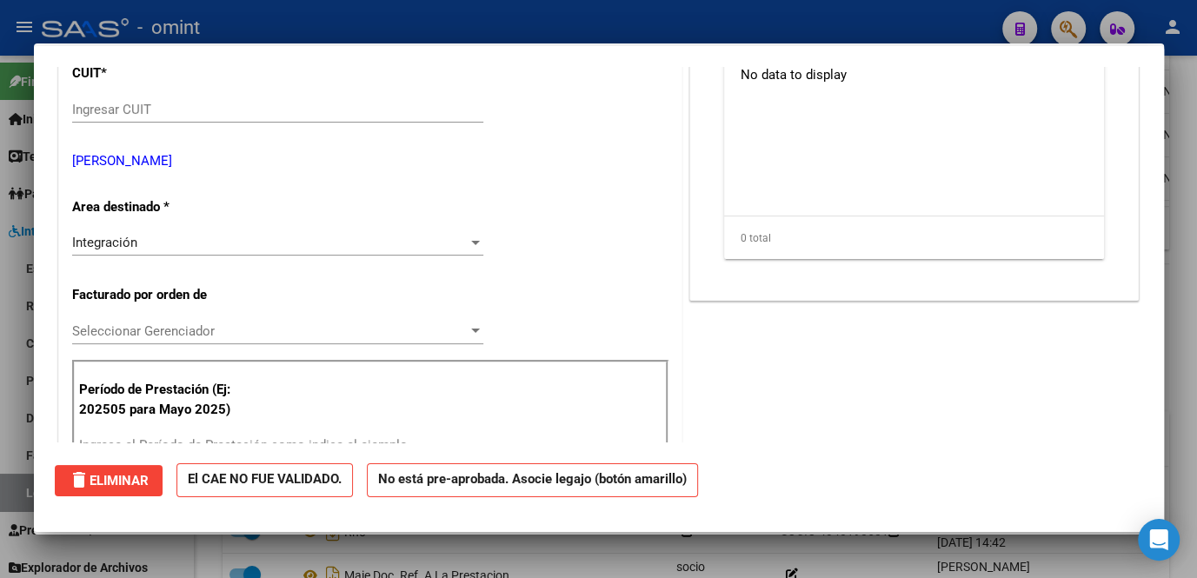
scroll to position [0, 0]
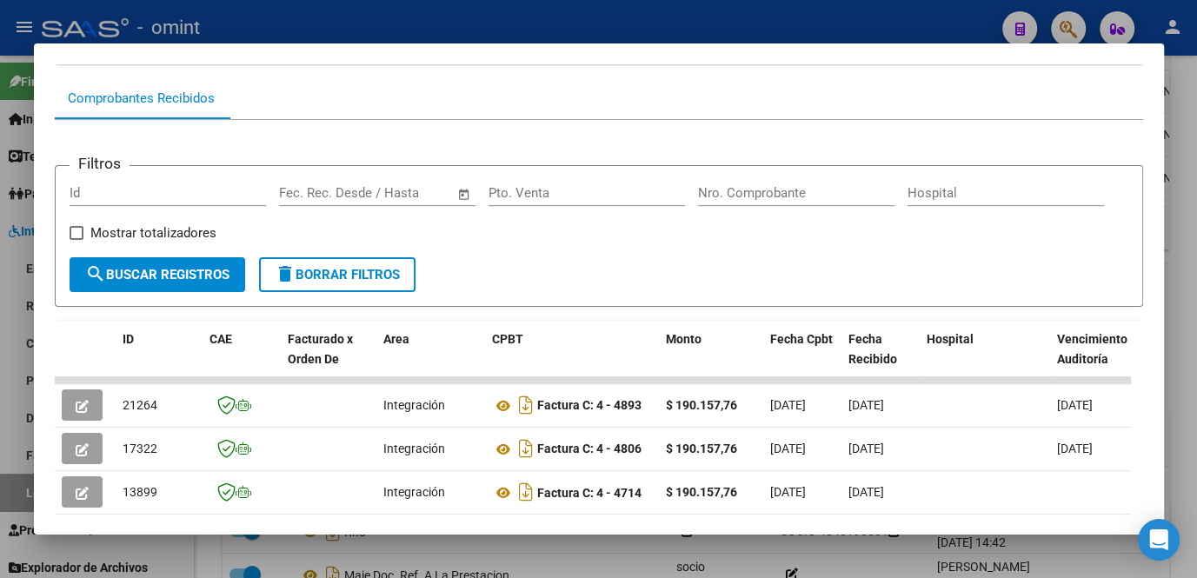
click at [642, 544] on div at bounding box center [598, 289] width 1197 height 578
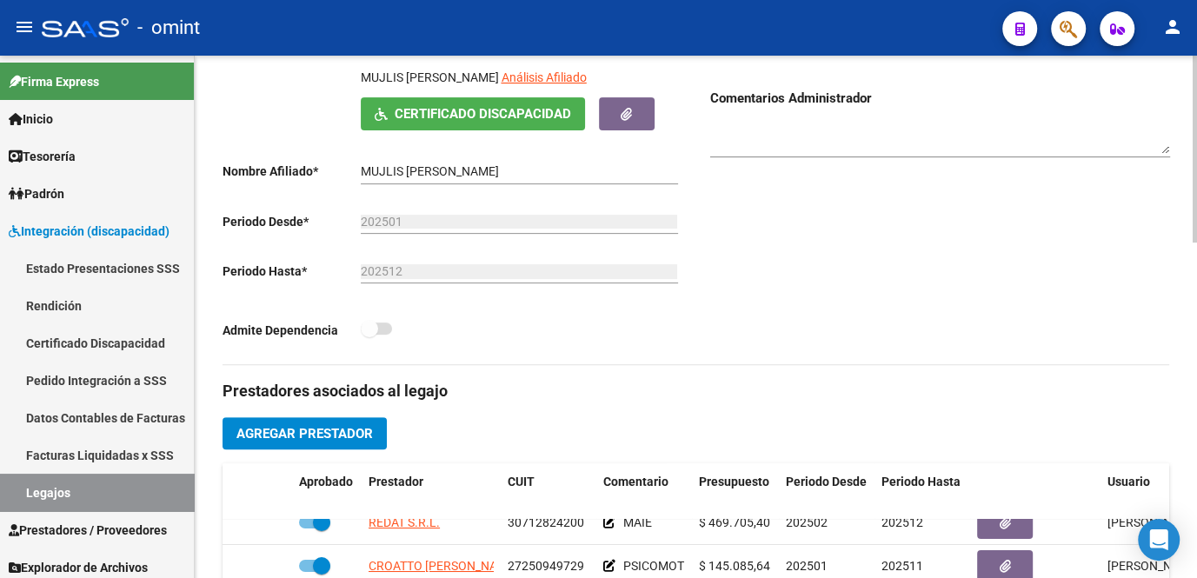
scroll to position [157, 0]
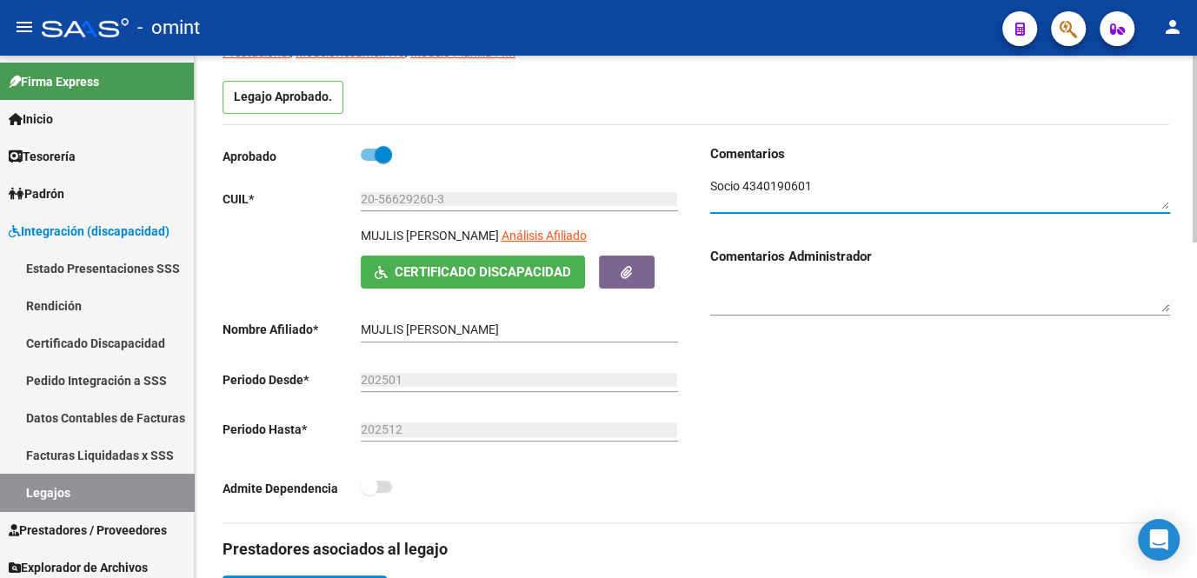
click at [782, 187] on textarea at bounding box center [940, 193] width 460 height 33
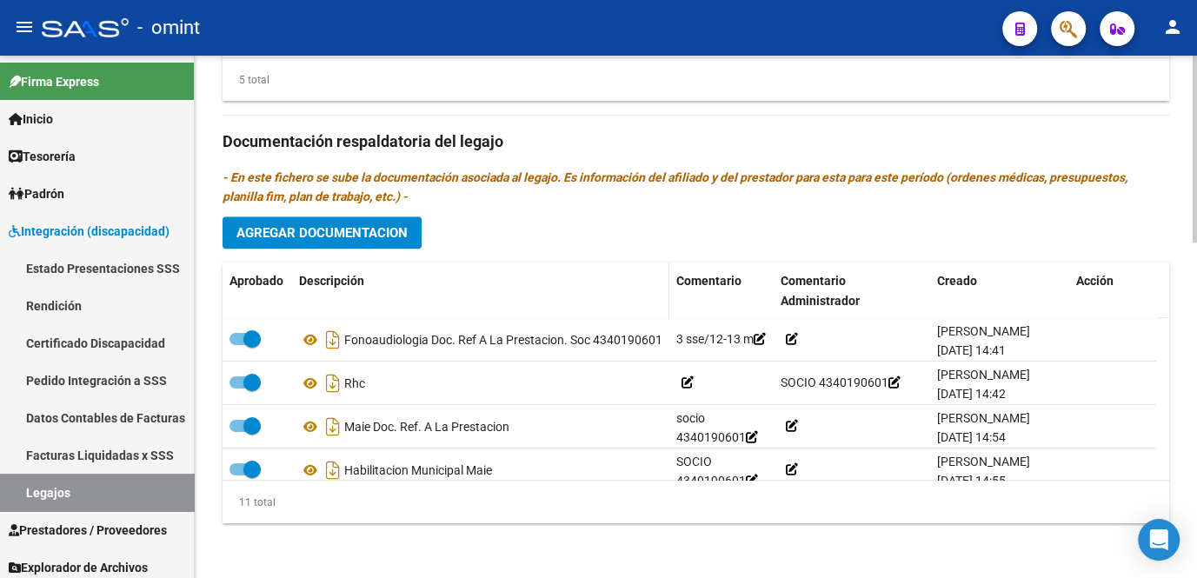
scroll to position [623, 0]
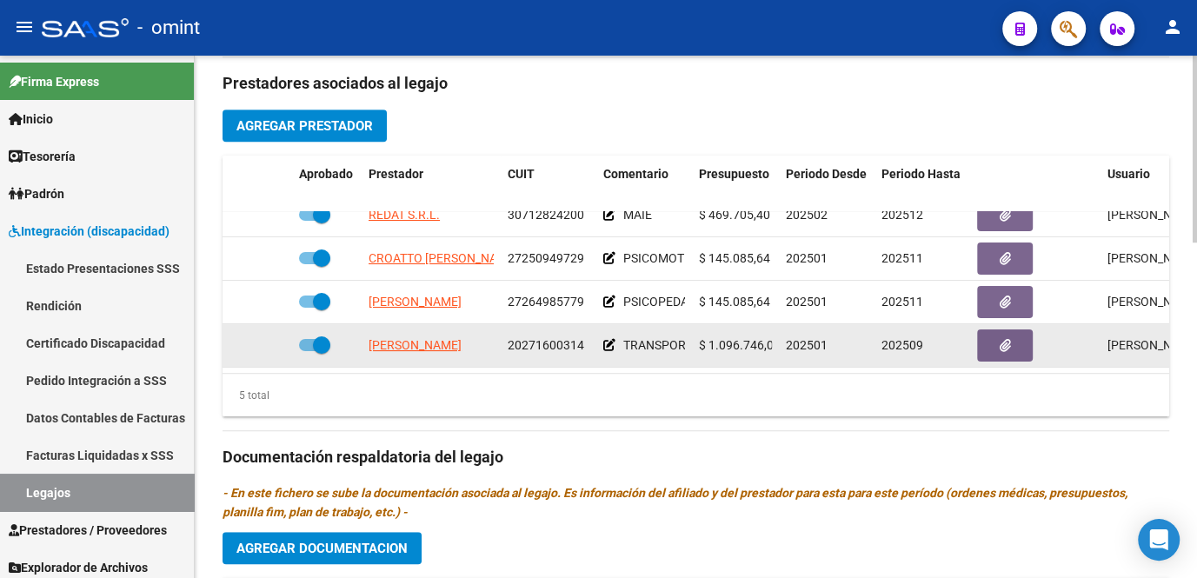
click at [607, 339] on icon at bounding box center [609, 345] width 12 height 12
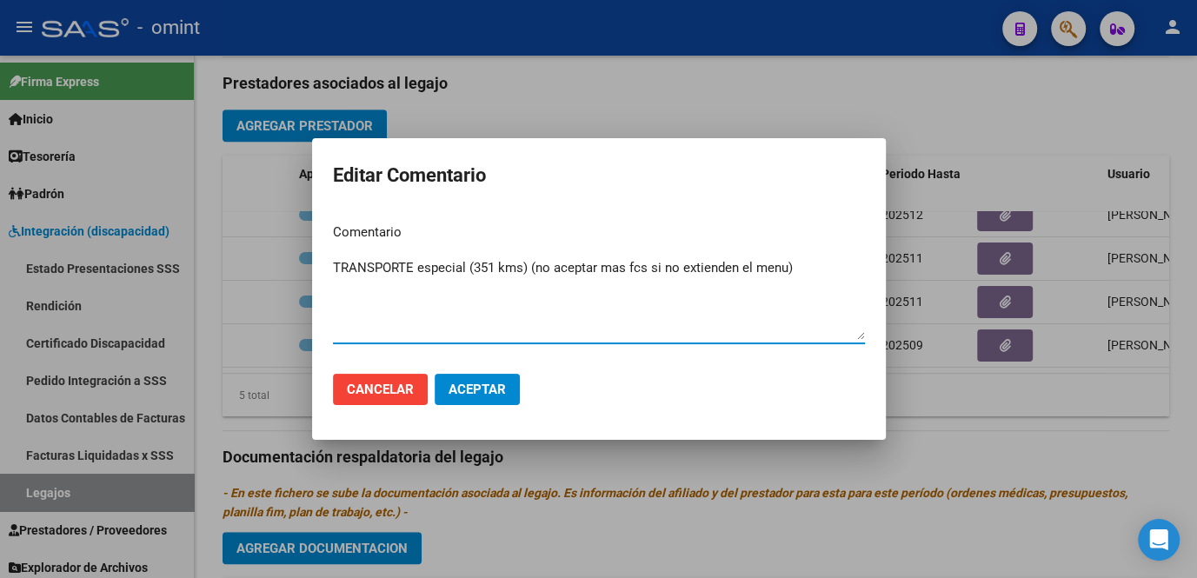
drag, startPoint x: 540, startPoint y: 266, endPoint x: 829, endPoint y: 269, distance: 289.5
click at [829, 269] on textarea "TRANSPORTE especial (351 kms) (no aceptar mas fcs si no extienden el menu)" at bounding box center [599, 299] width 532 height 82
type textarea "TRANSPORTE especial (351 kms)"
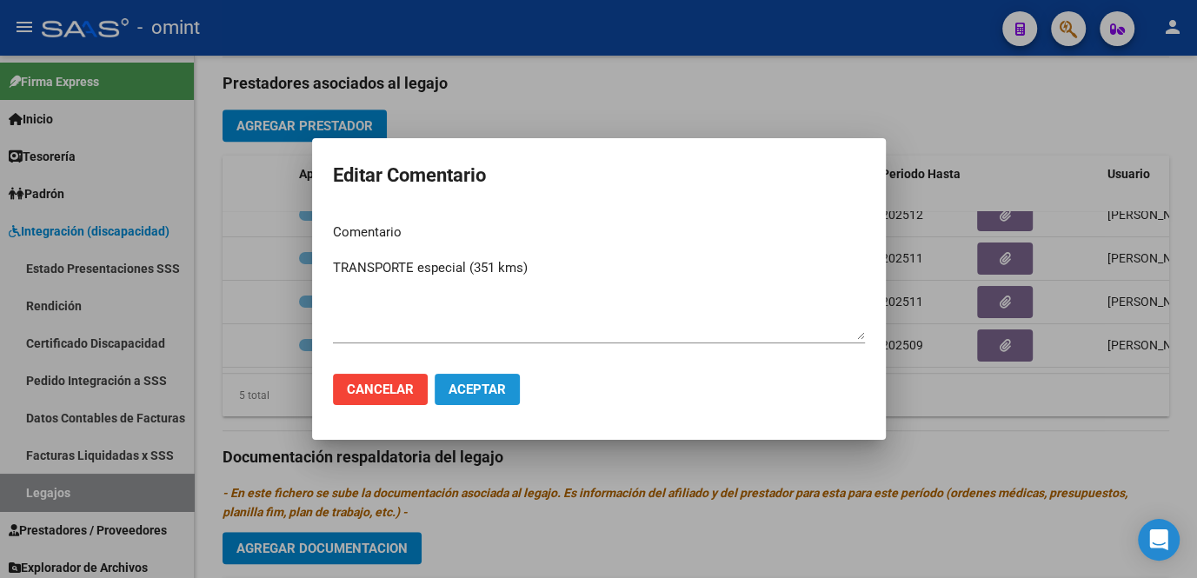
click at [494, 390] on span "Aceptar" at bounding box center [477, 390] width 57 height 16
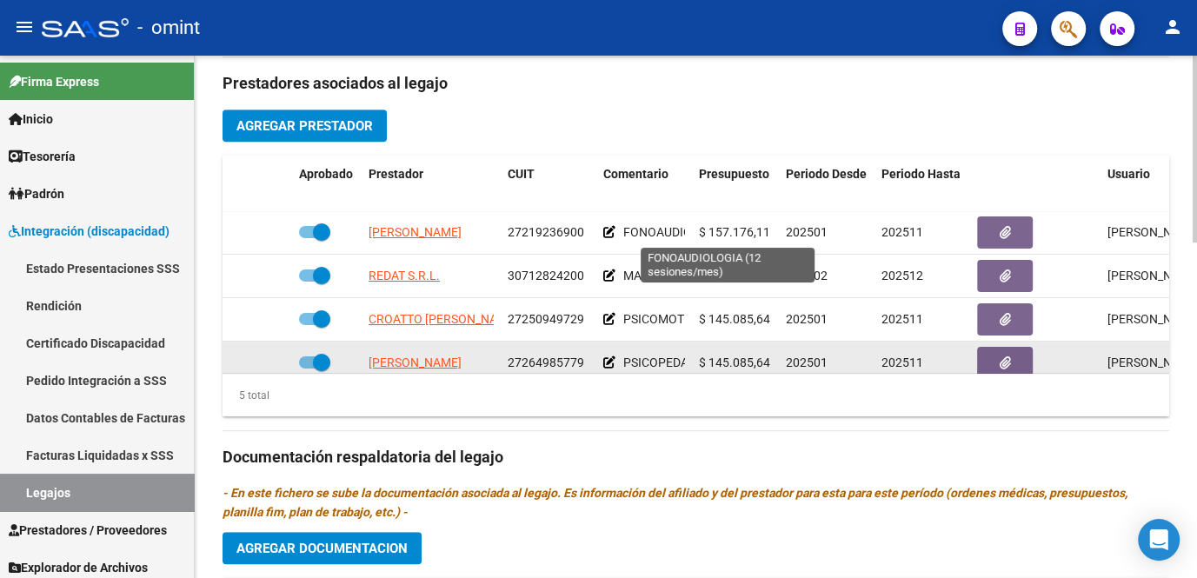
scroll to position [73, 0]
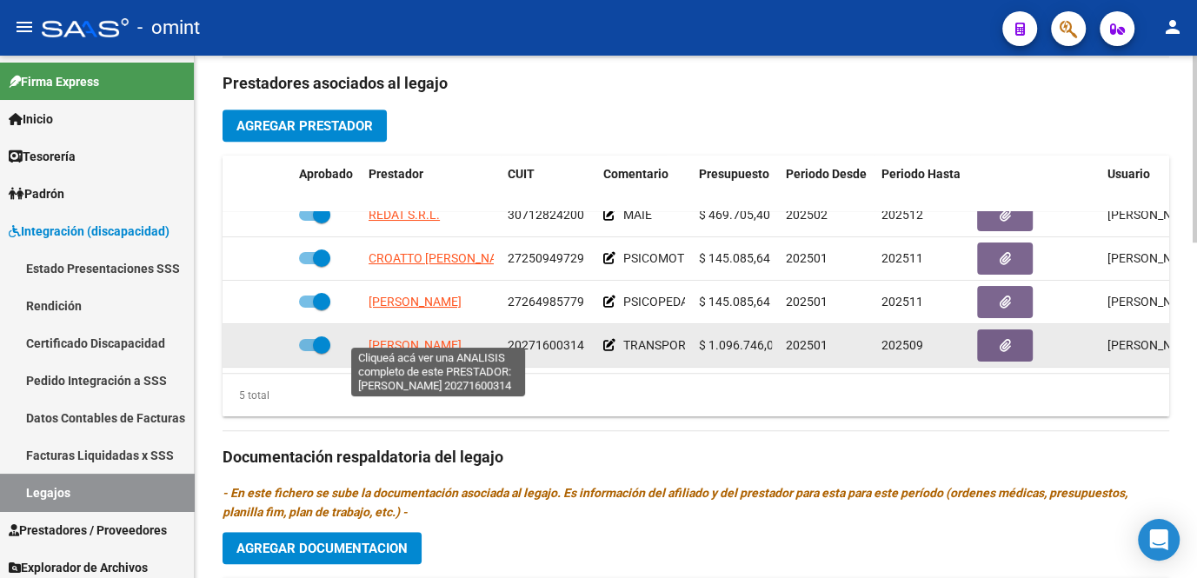
click at [410, 338] on span "GASTALDI DIEGO MARTIN" at bounding box center [415, 345] width 93 height 14
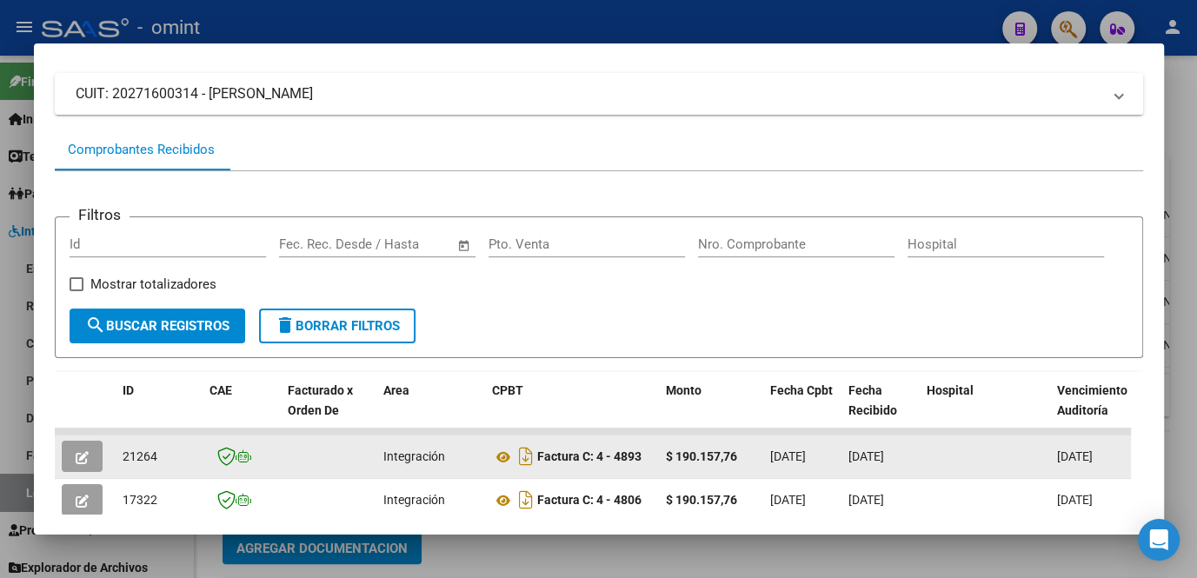
scroll to position [264, 0]
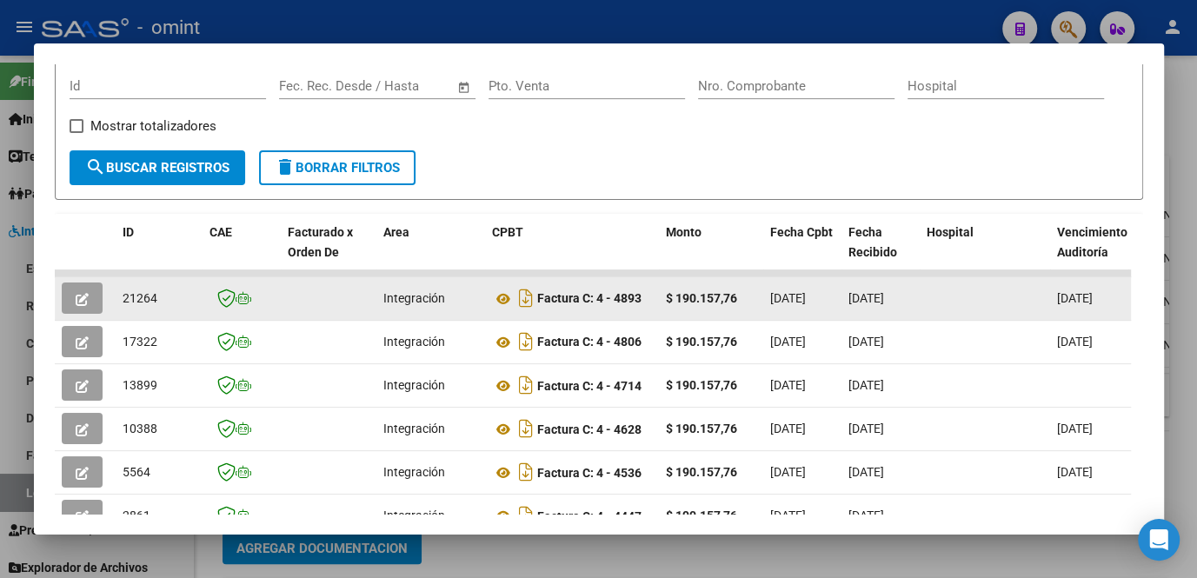
click at [93, 308] on button "button" at bounding box center [82, 298] width 41 height 31
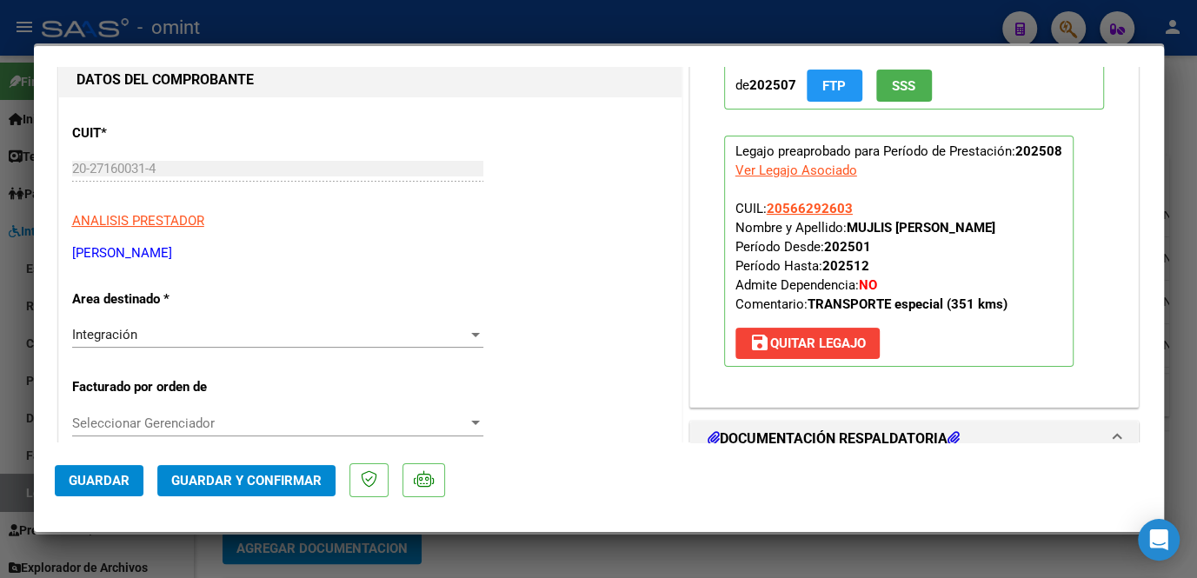
scroll to position [0, 0]
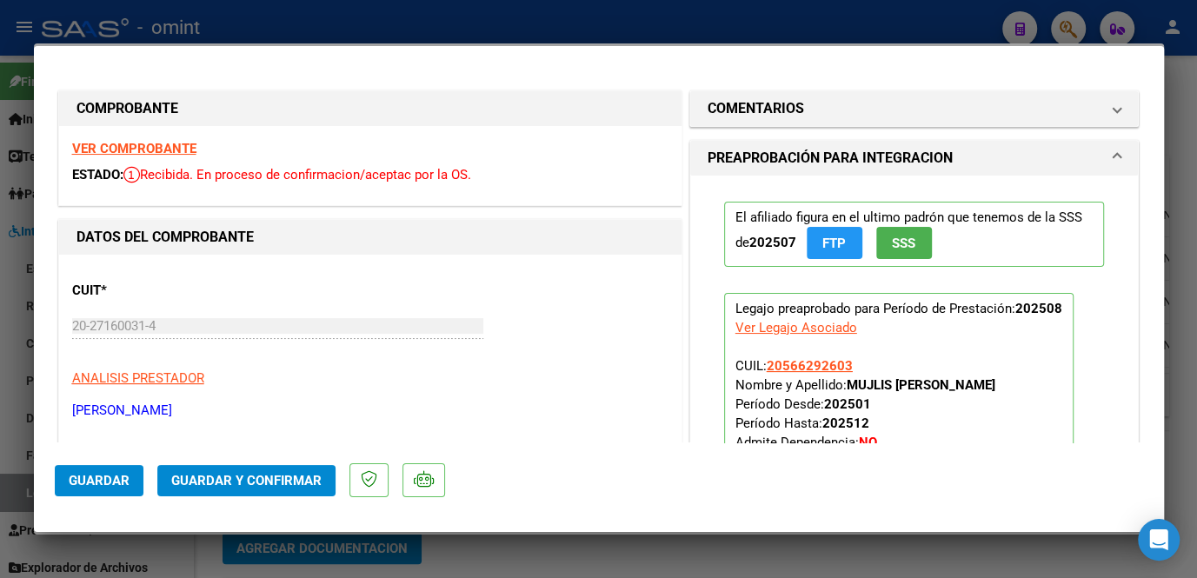
click at [116, 148] on strong "VER COMPROBANTE" at bounding box center [134, 149] width 124 height 16
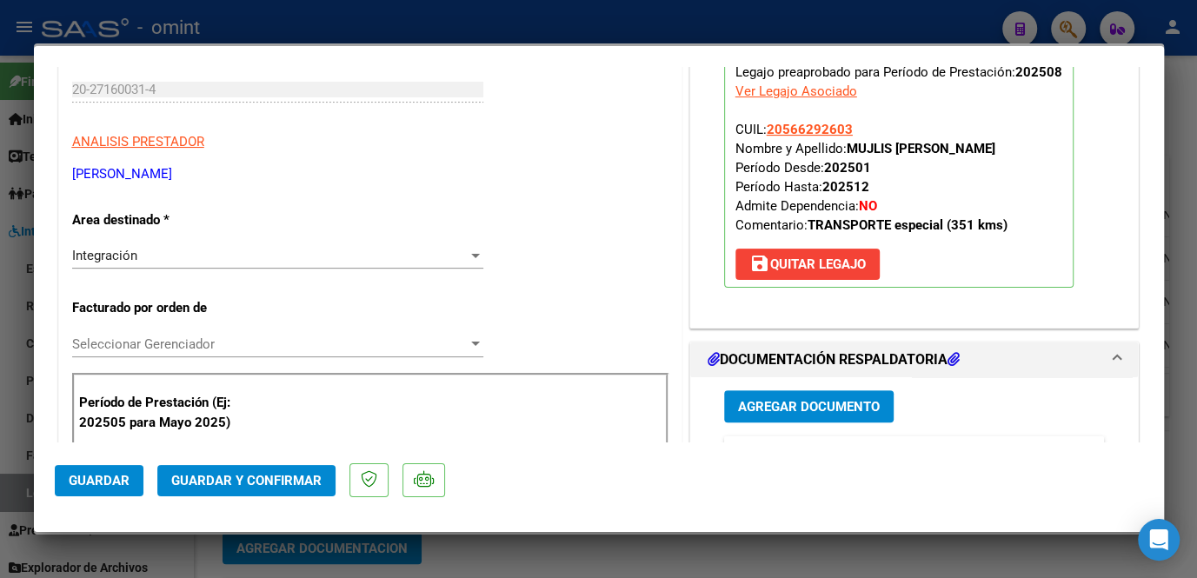
scroll to position [474, 0]
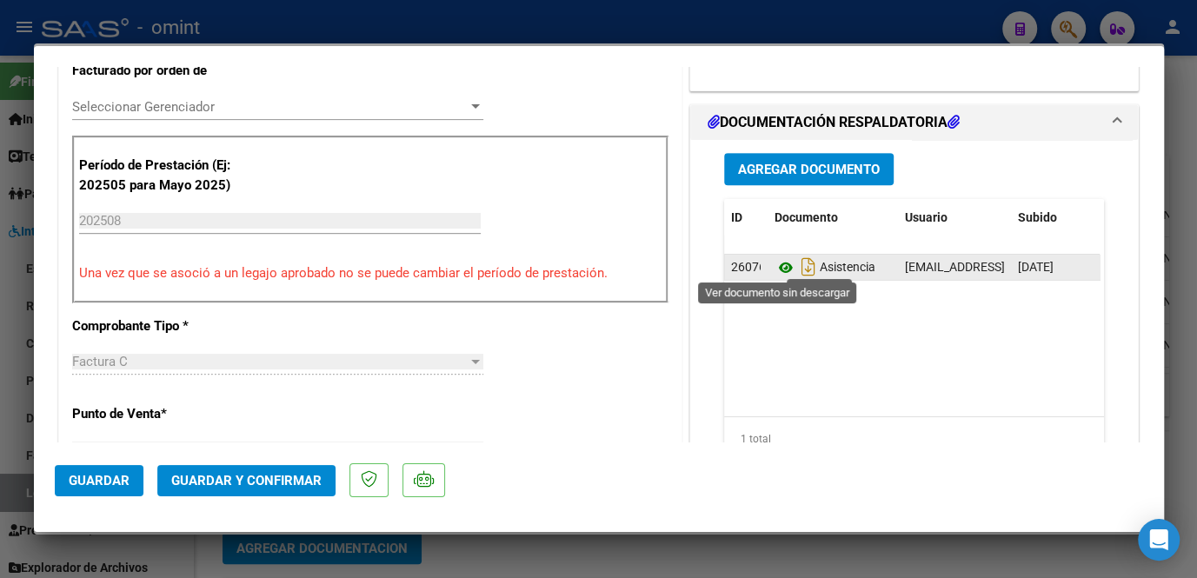
click at [775, 264] on icon at bounding box center [786, 267] width 23 height 21
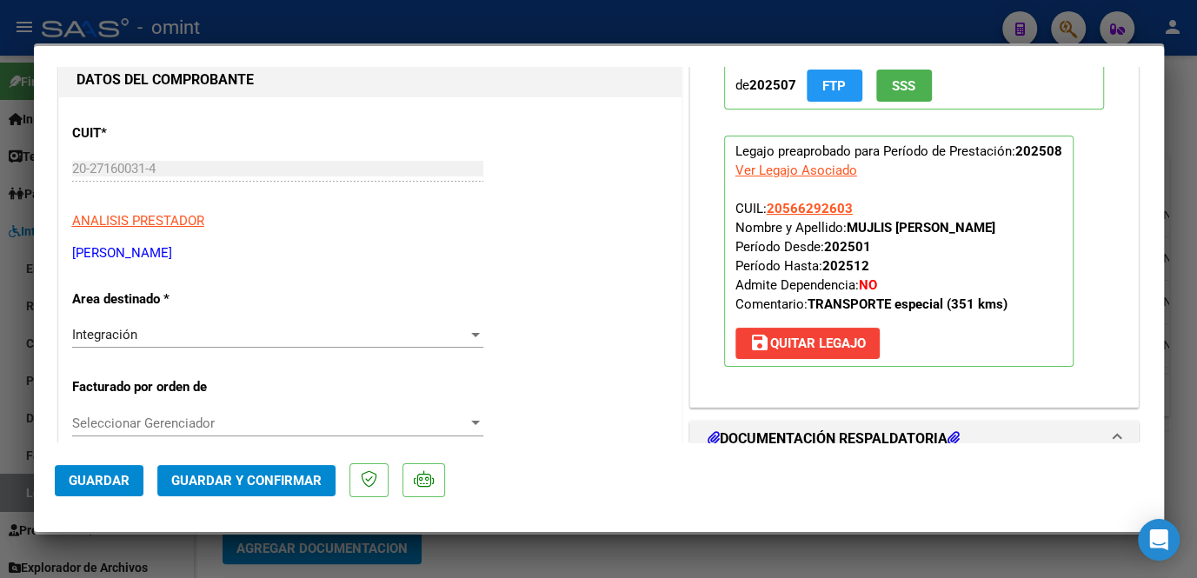
scroll to position [0, 0]
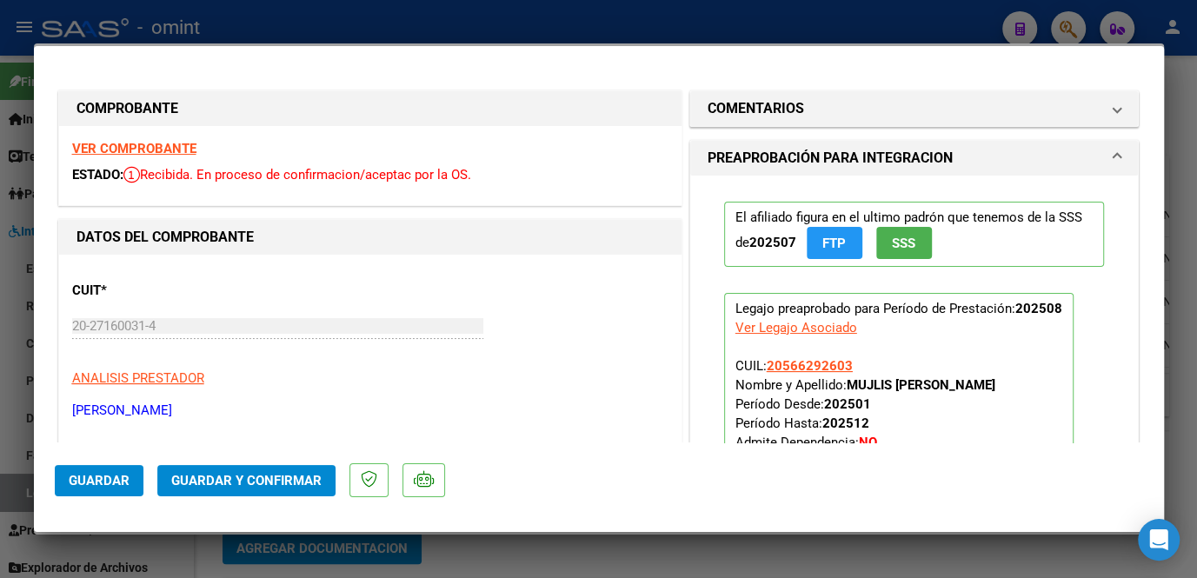
click at [164, 145] on strong "VER COMPROBANTE" at bounding box center [134, 149] width 124 height 16
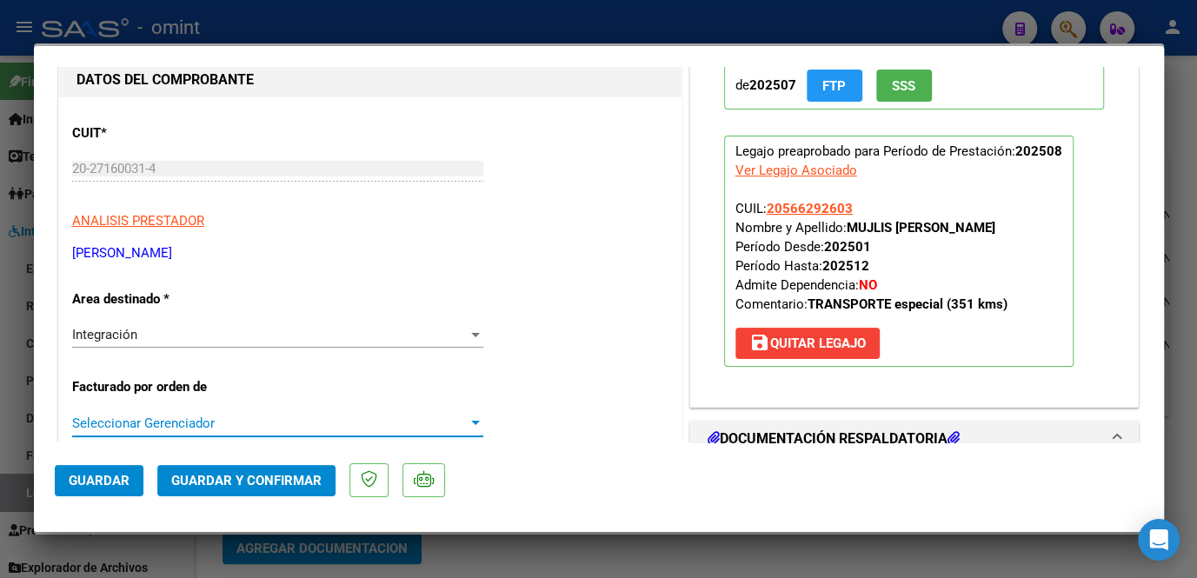
click at [197, 428] on span "Seleccionar Gerenciador" at bounding box center [270, 424] width 396 height 16
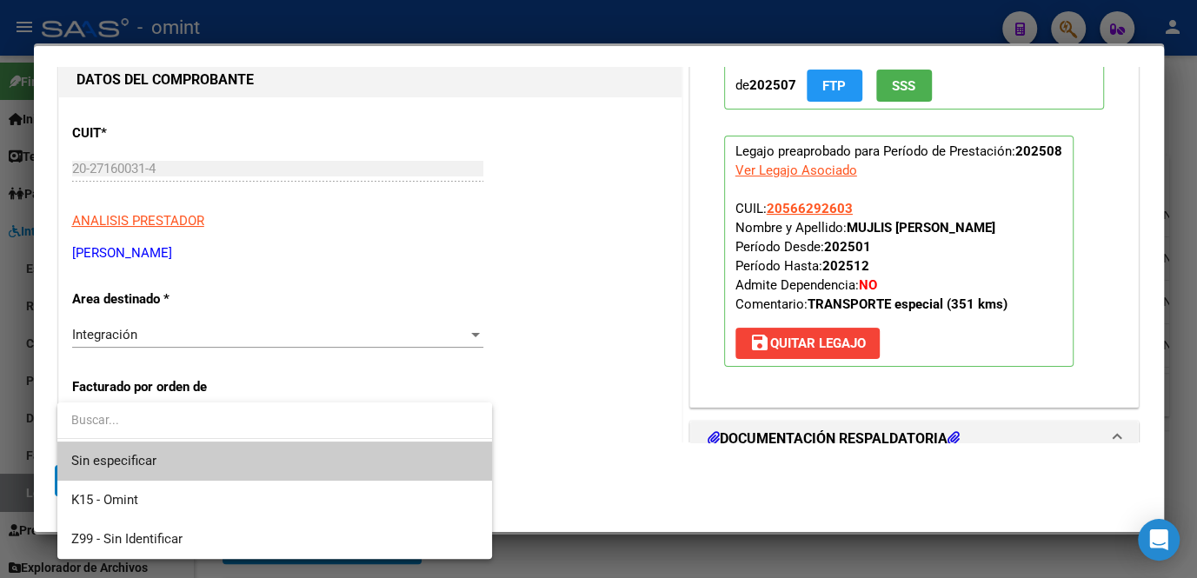
click at [183, 456] on span "Sin especificar" at bounding box center [274, 461] width 407 height 39
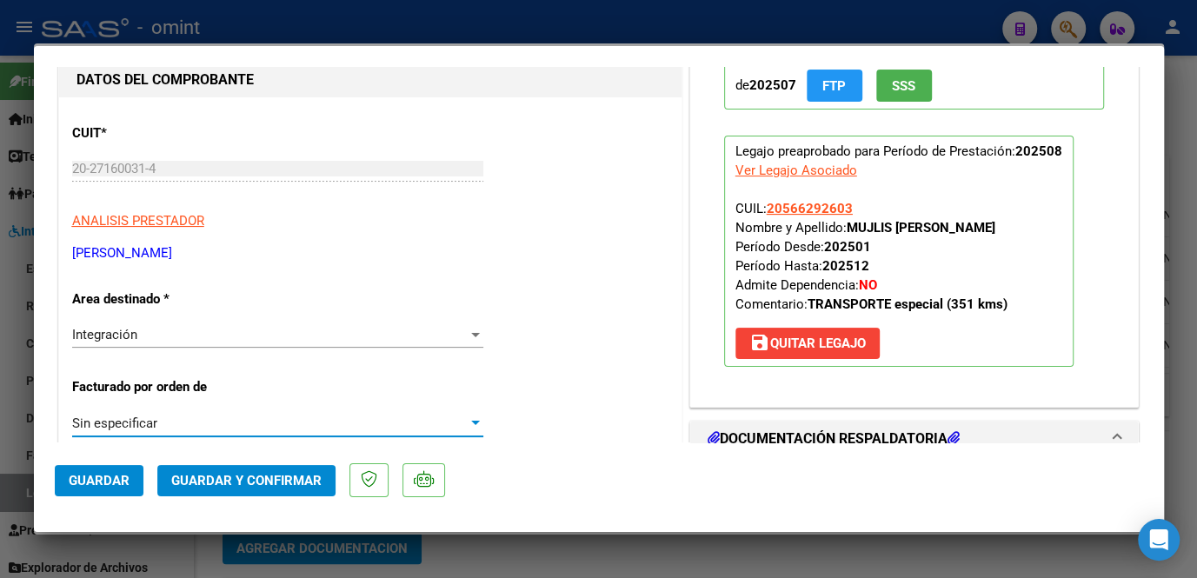
click at [215, 479] on span "Guardar y Confirmar" at bounding box center [246, 481] width 150 height 16
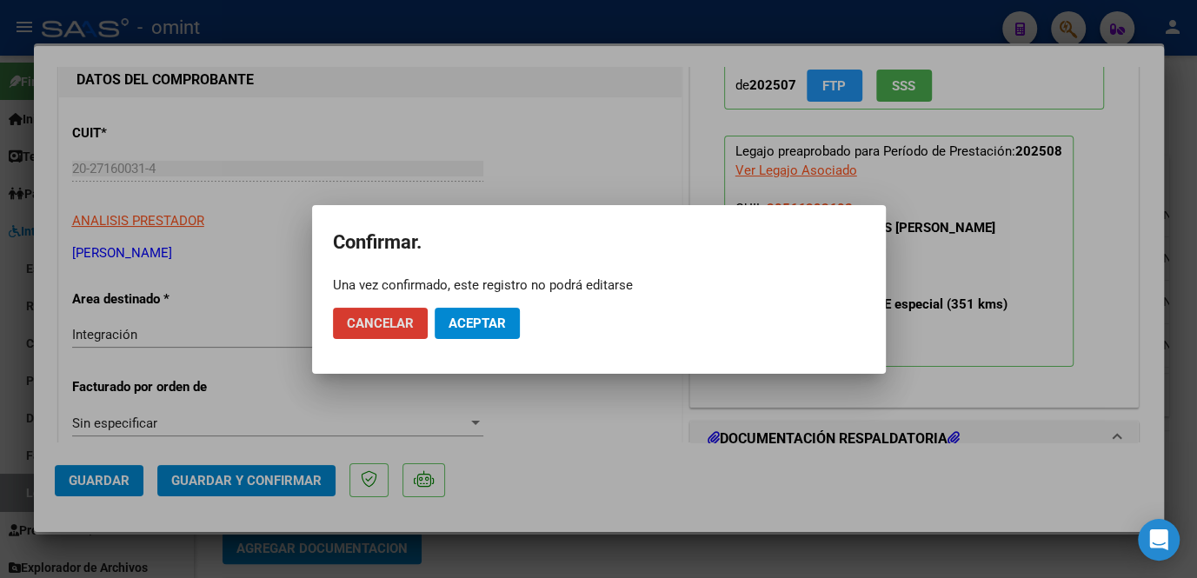
click at [503, 322] on span "Aceptar" at bounding box center [477, 324] width 57 height 16
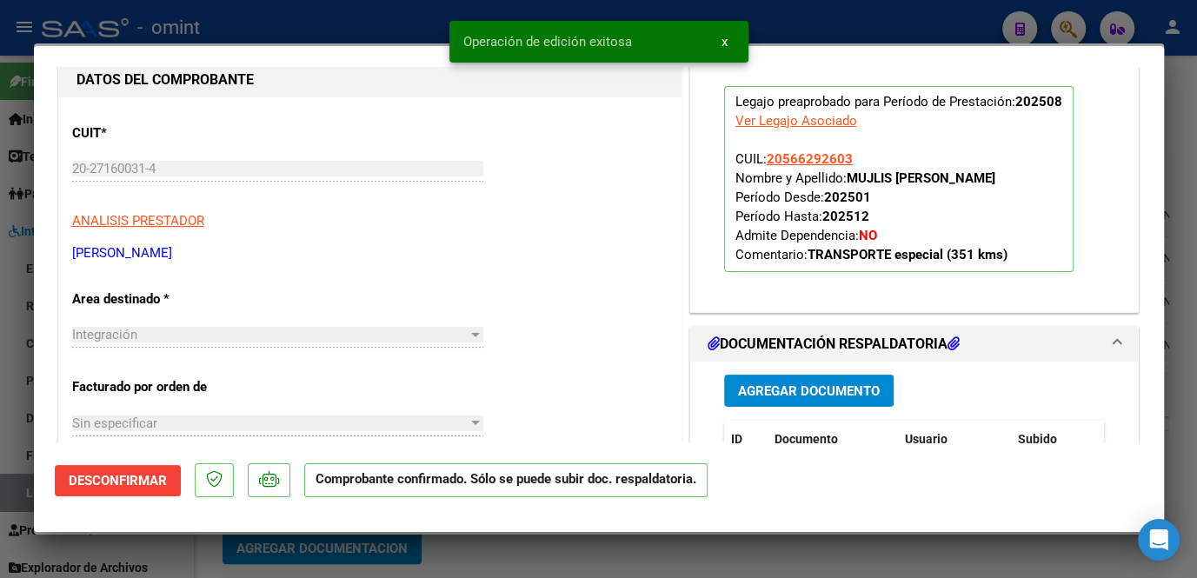
click at [477, 546] on div at bounding box center [598, 289] width 1197 height 578
type input "$ 0,00"
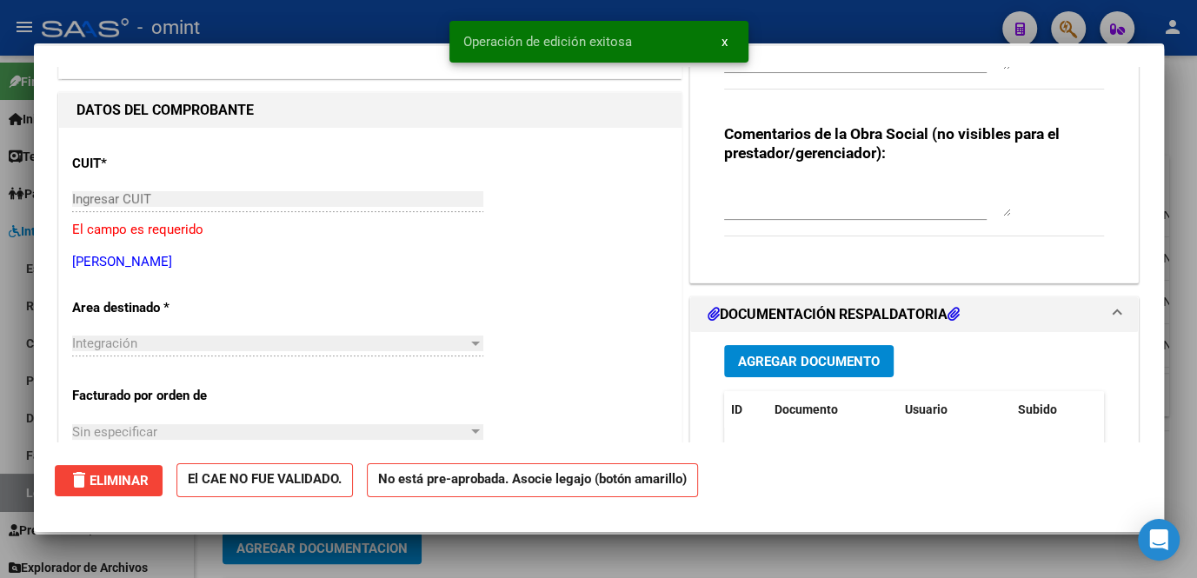
scroll to position [0, 0]
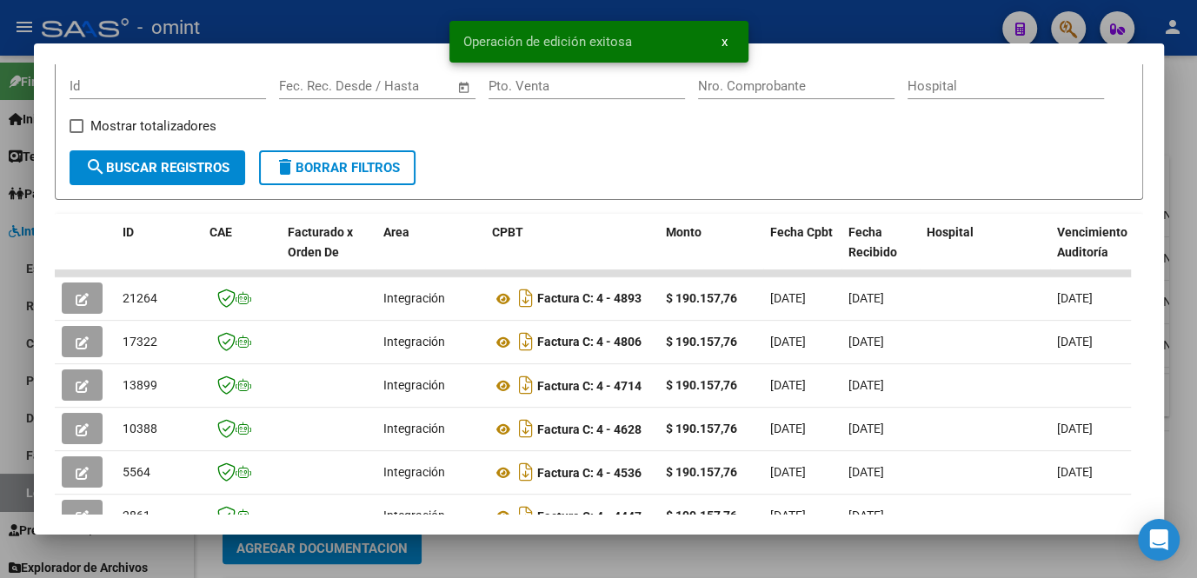
click at [477, 546] on div at bounding box center [598, 289] width 1197 height 578
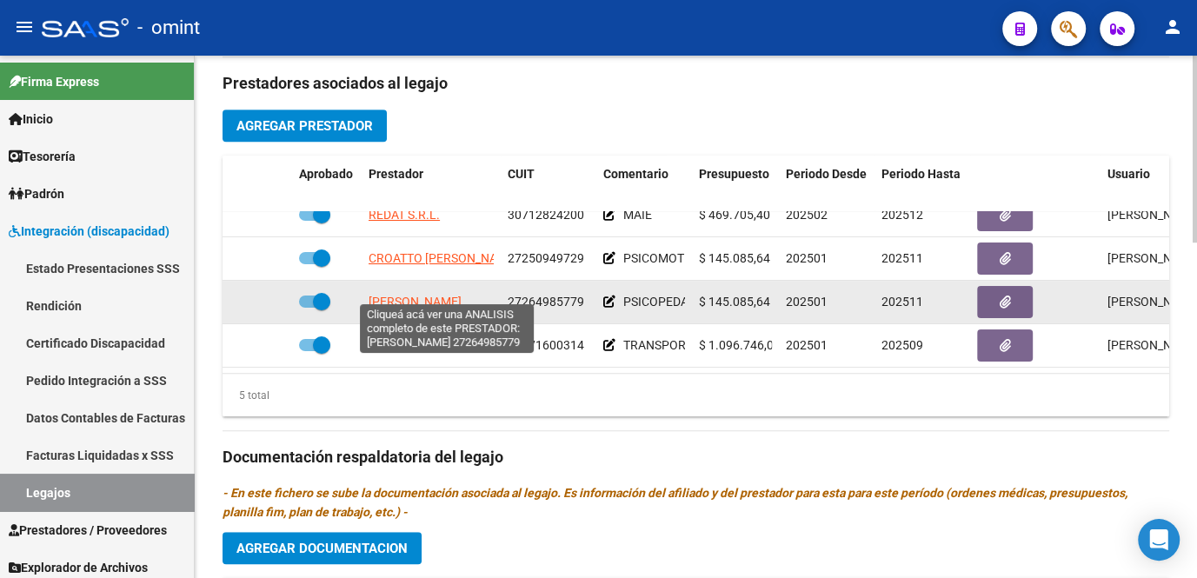
click at [423, 295] on span "GIMENEZ CAROLINA NOELIA" at bounding box center [415, 302] width 93 height 14
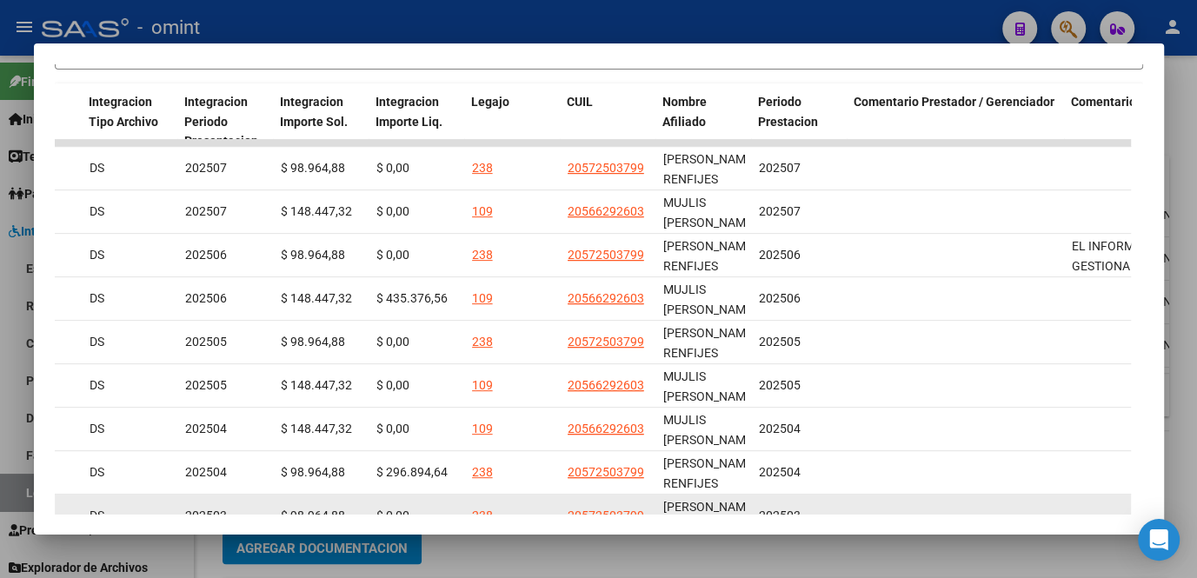
scroll to position [562, 0]
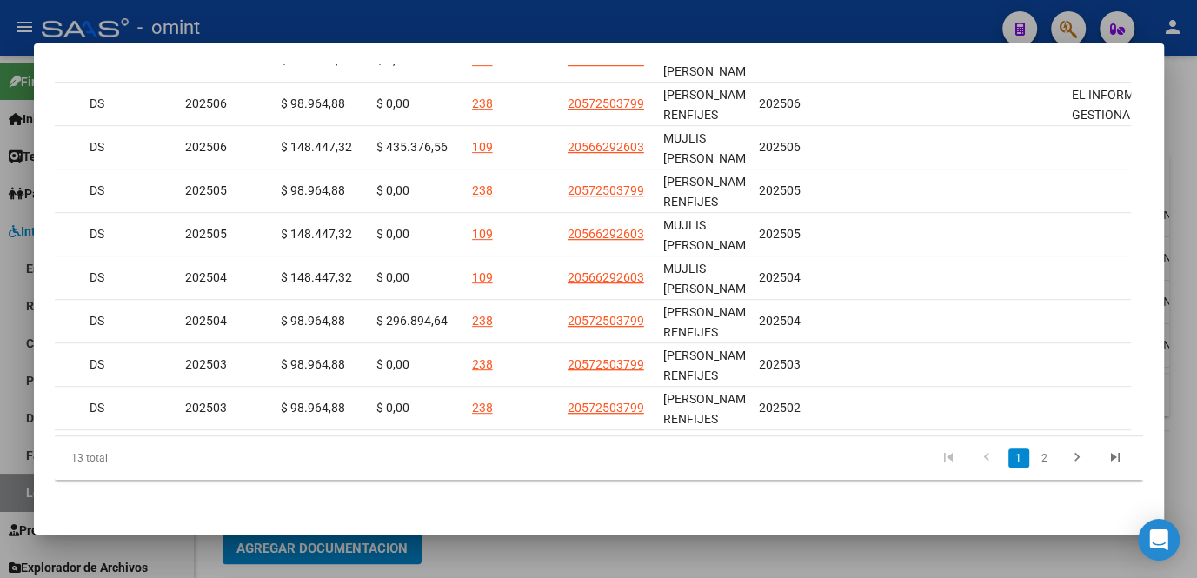
click at [730, 559] on div at bounding box center [598, 289] width 1197 height 578
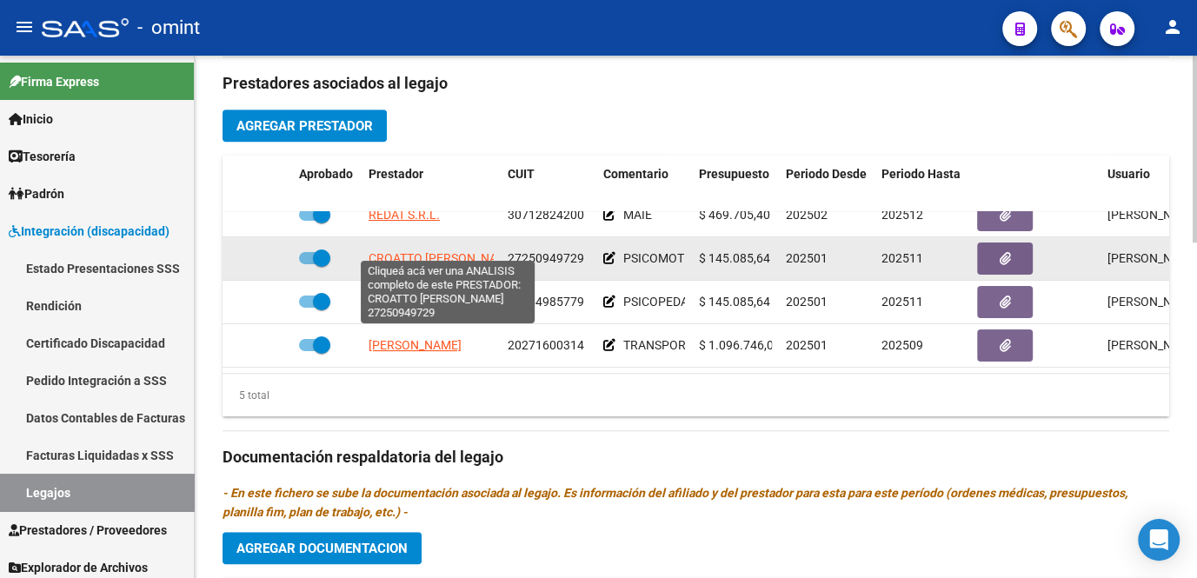
click at [415, 251] on span "CROATTO MARIELA ARIADNA" at bounding box center [444, 258] width 150 height 14
type textarea "27250949729"
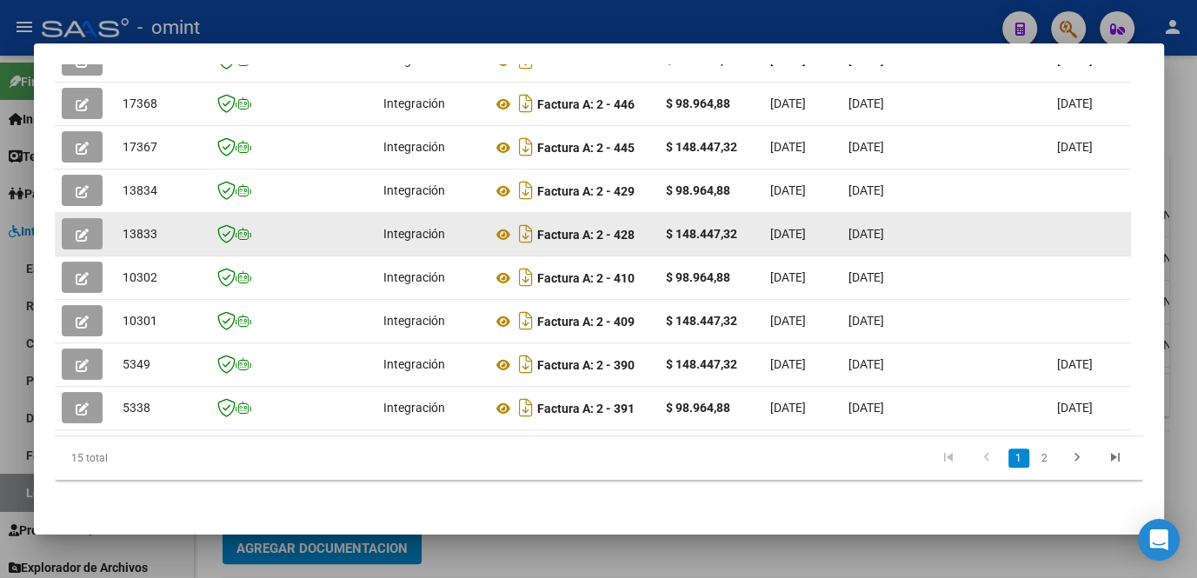
scroll to position [324, 0]
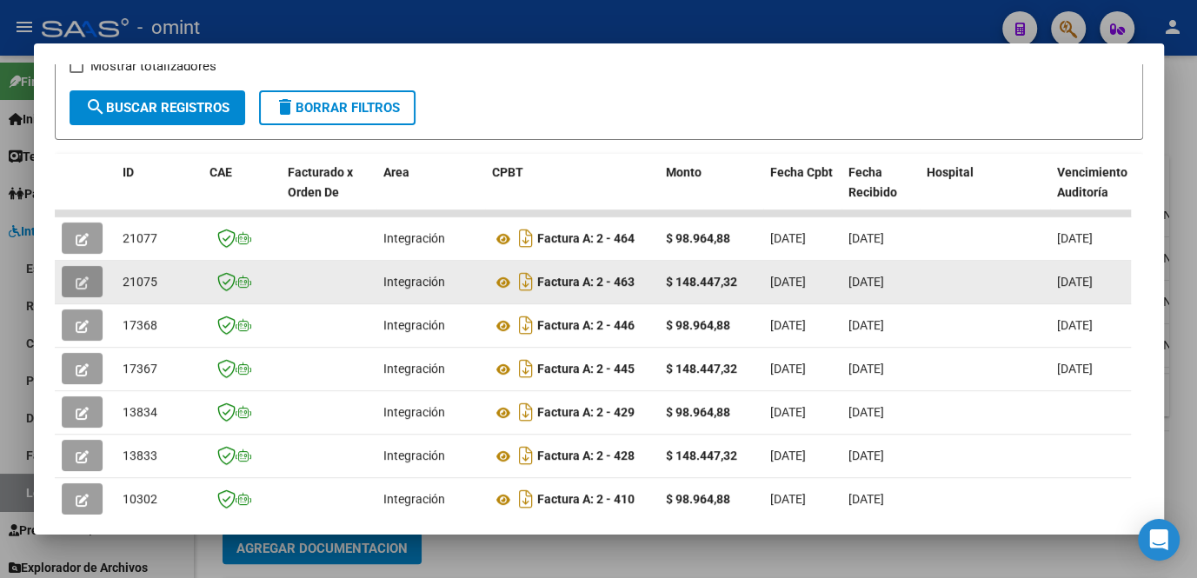
click at [91, 287] on button "button" at bounding box center [82, 281] width 41 height 31
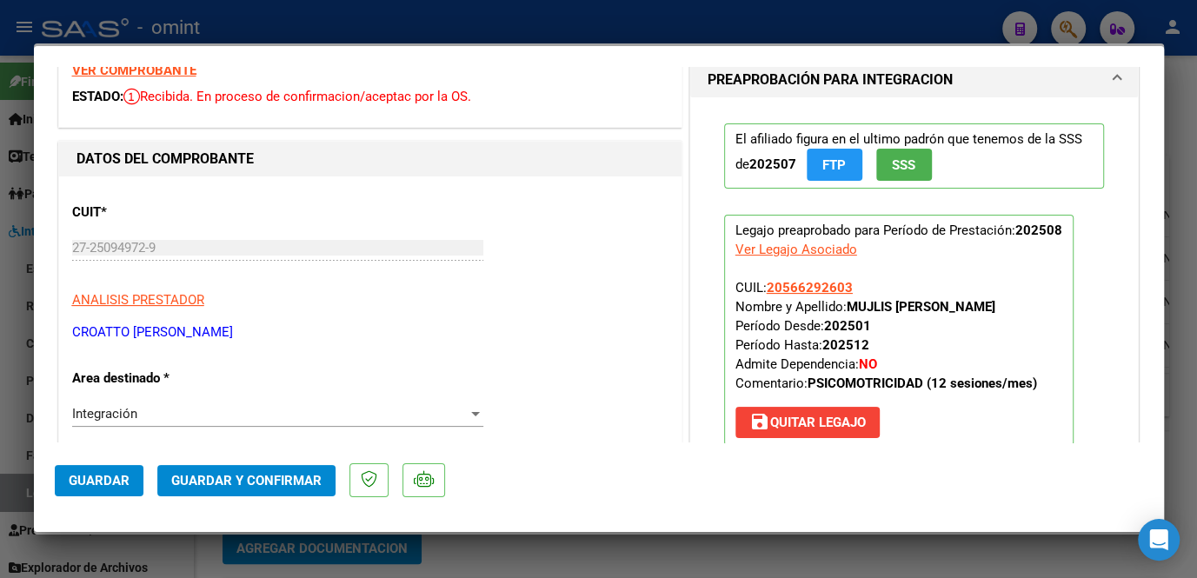
scroll to position [0, 0]
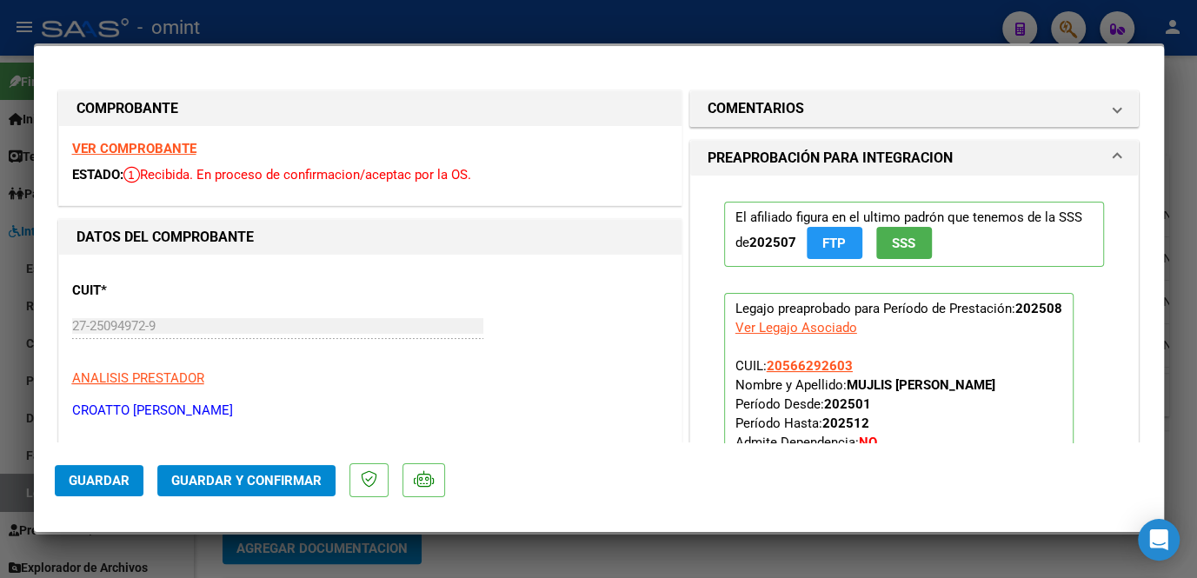
click at [103, 141] on strong "VER COMPROBANTE" at bounding box center [134, 149] width 124 height 16
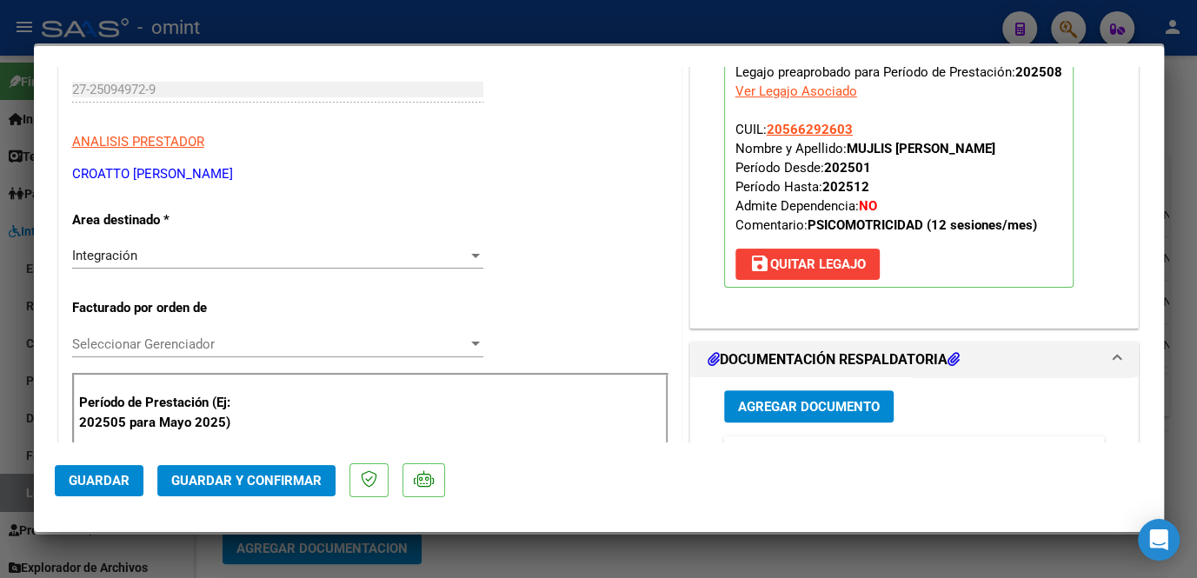
scroll to position [395, 0]
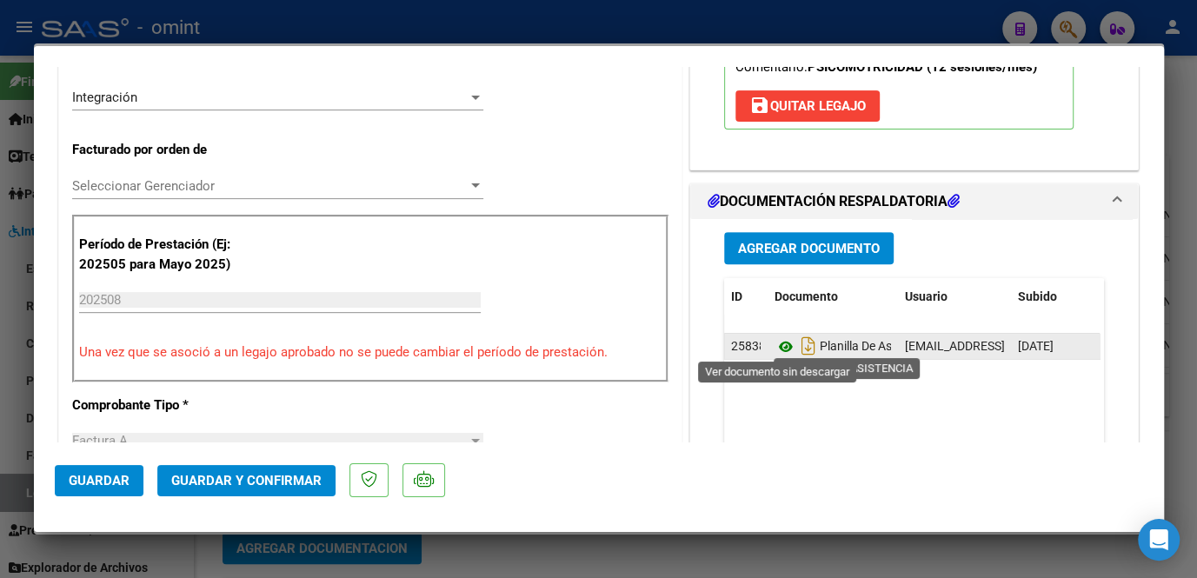
click at [780, 339] on icon at bounding box center [786, 346] width 23 height 21
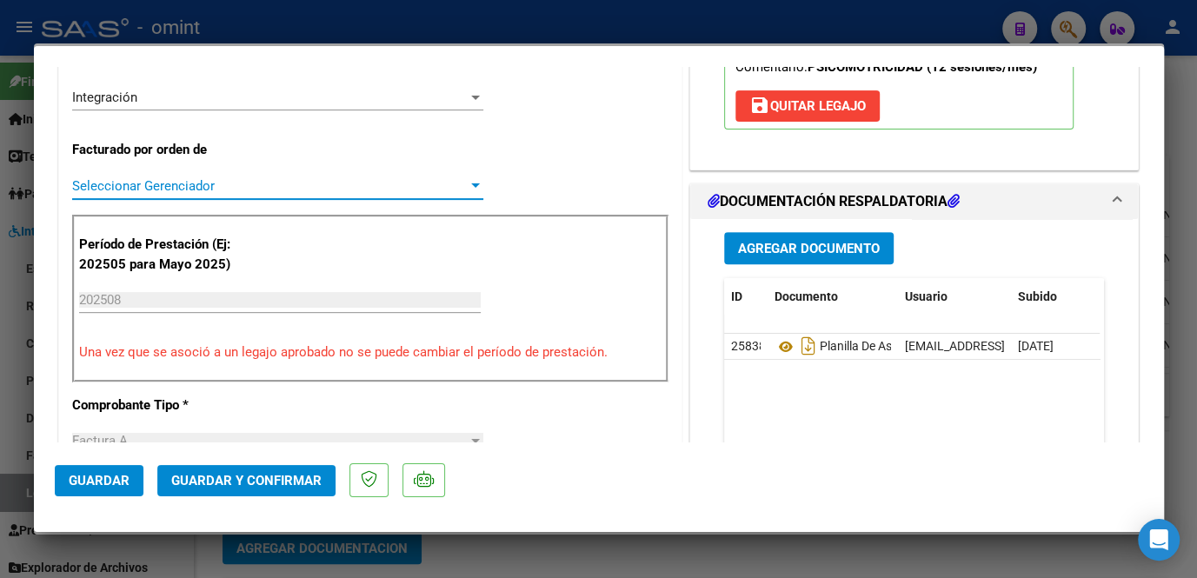
click at [254, 190] on span "Seleccionar Gerenciador" at bounding box center [270, 186] width 396 height 16
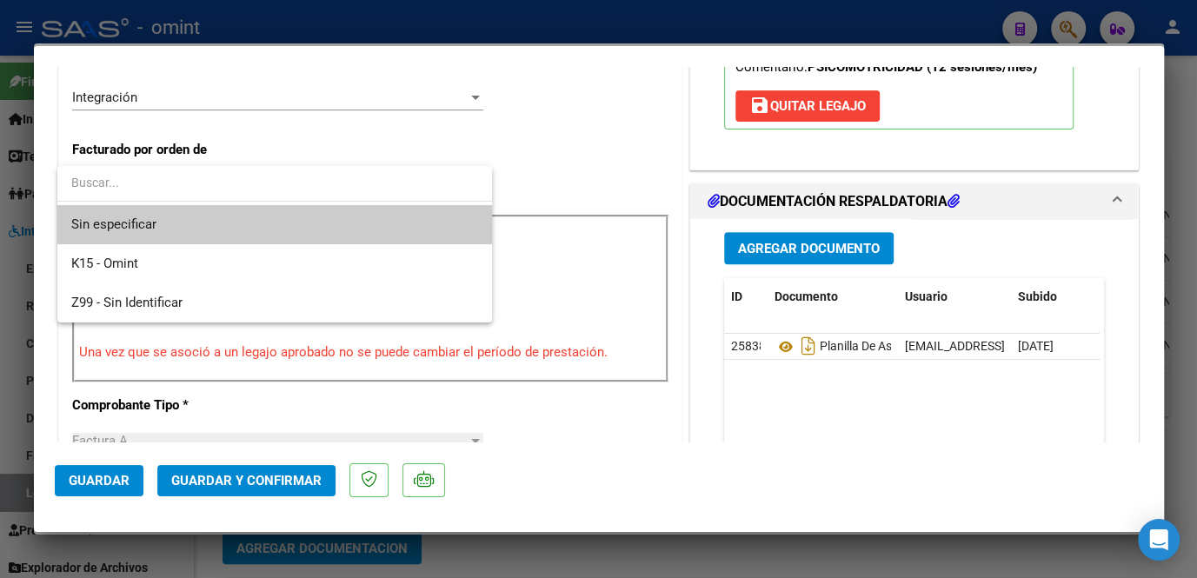
click at [206, 232] on span "Sin especificar" at bounding box center [274, 224] width 407 height 39
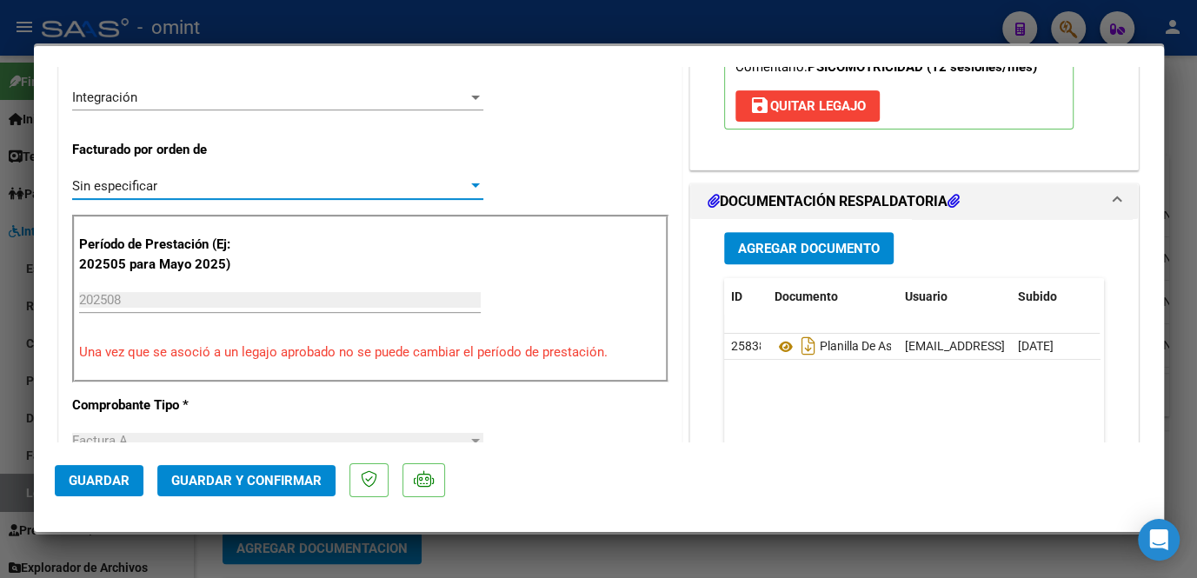
click at [251, 487] on span "Guardar y Confirmar" at bounding box center [246, 481] width 150 height 16
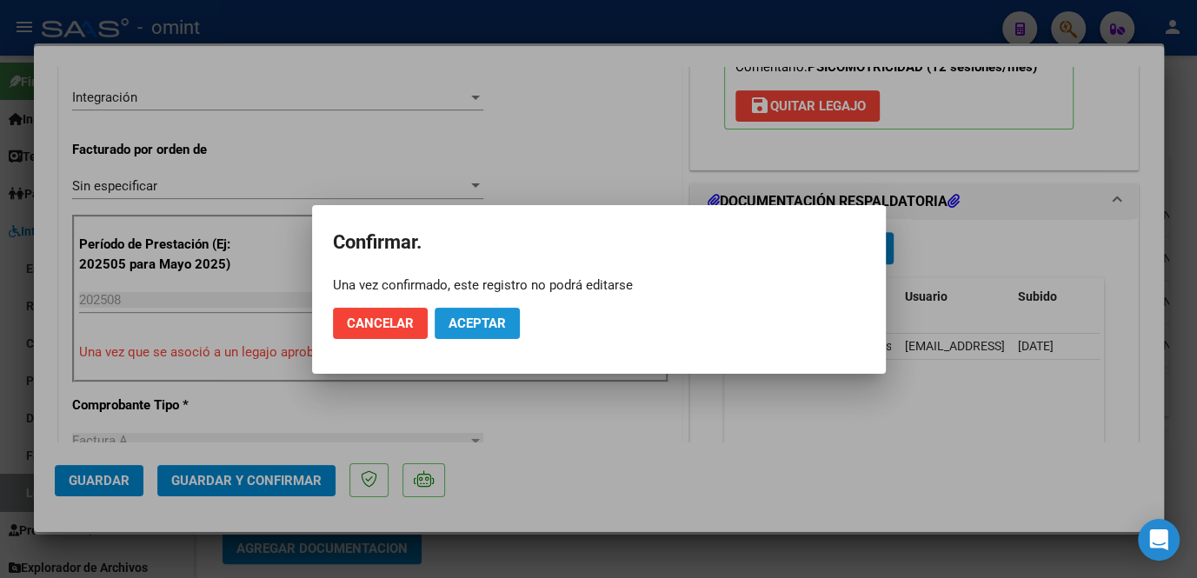
click at [489, 311] on button "Aceptar" at bounding box center [477, 323] width 85 height 31
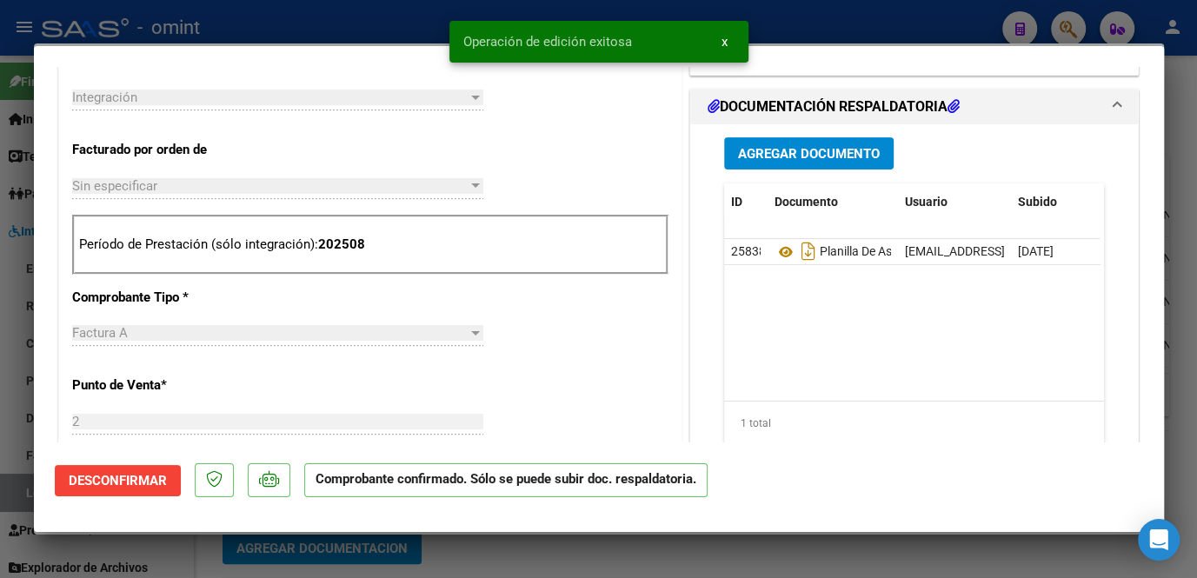
click at [509, 544] on div at bounding box center [598, 289] width 1197 height 578
type input "$ 0,00"
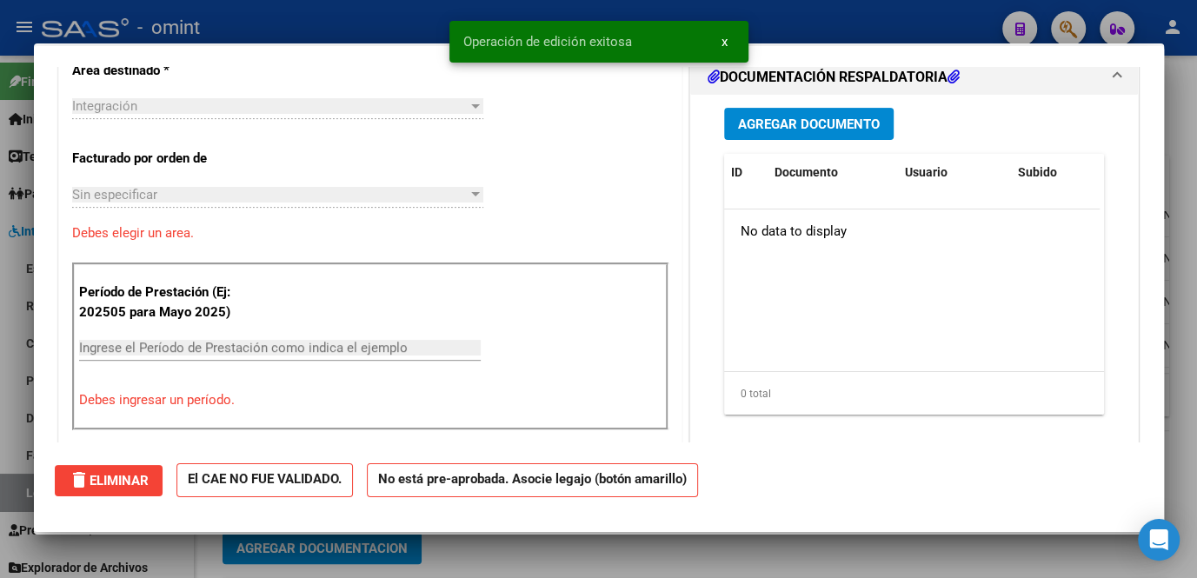
scroll to position [0, 0]
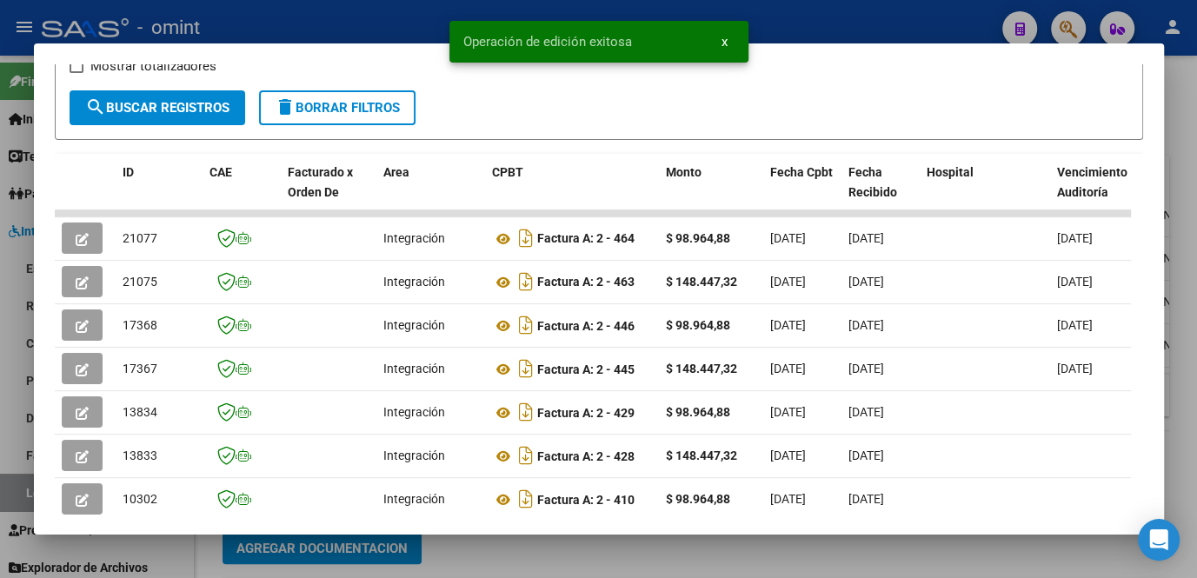
click at [509, 544] on div at bounding box center [598, 289] width 1197 height 578
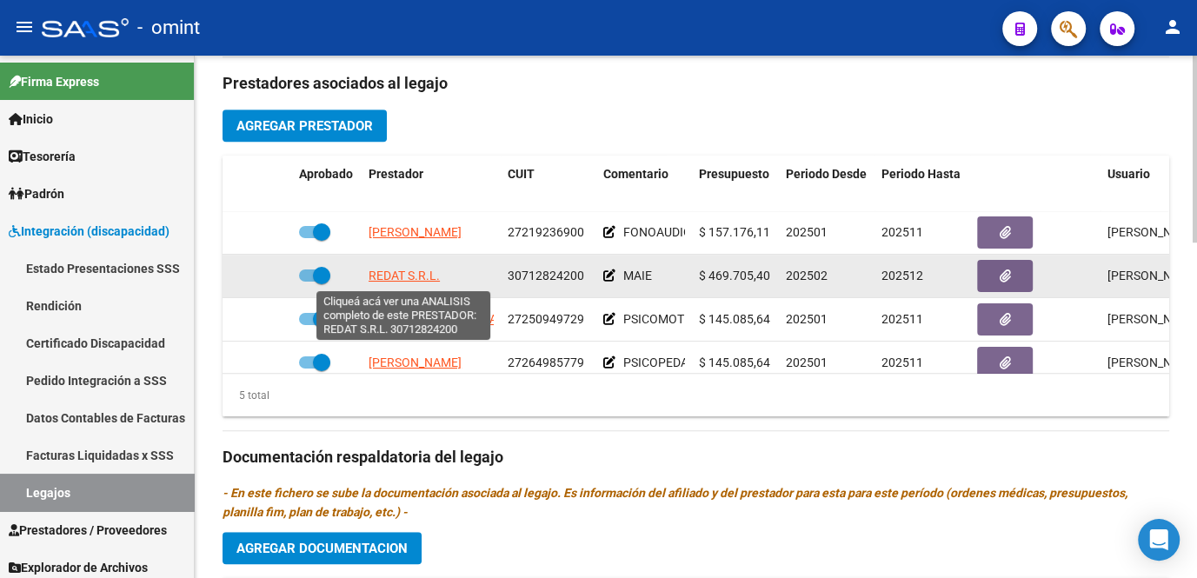
click at [415, 278] on span "REDAT S.R.L." at bounding box center [404, 276] width 71 height 14
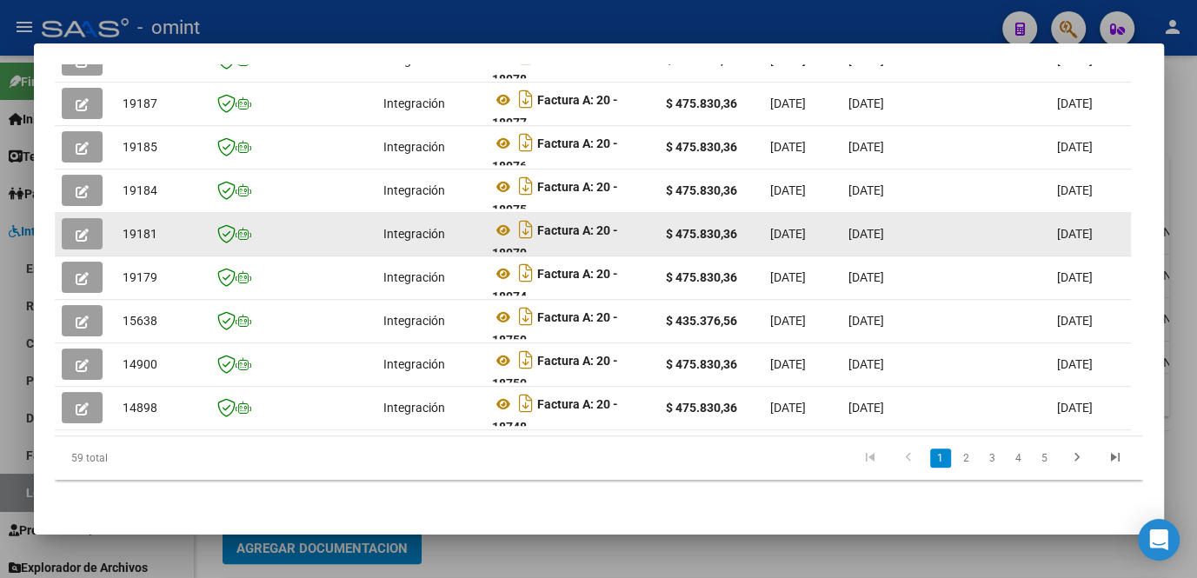
scroll to position [403, 0]
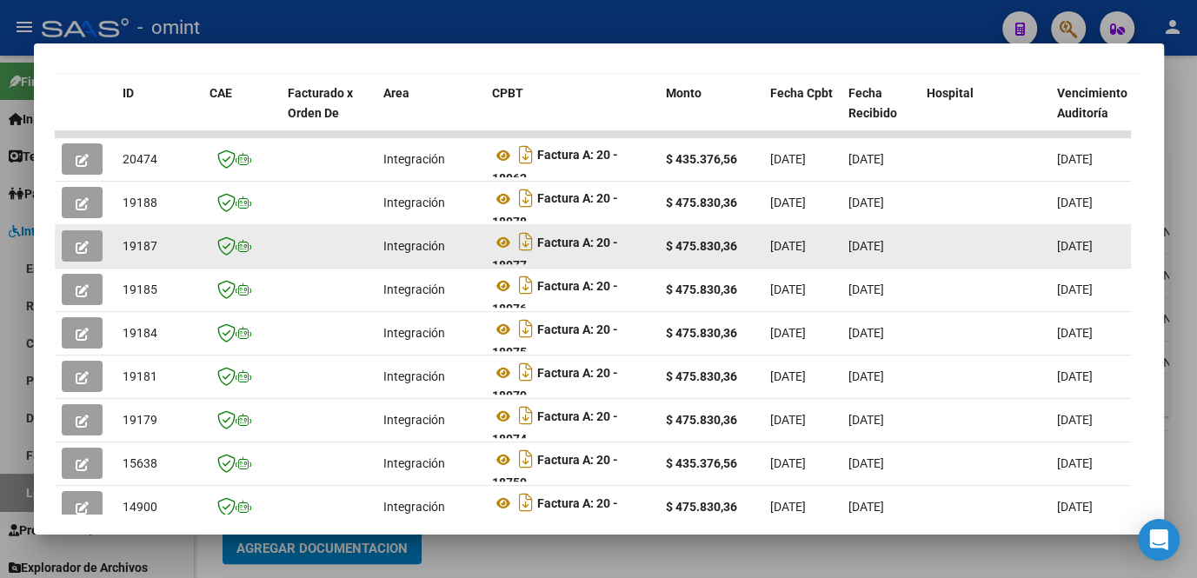
click at [85, 243] on span "button" at bounding box center [82, 246] width 13 height 16
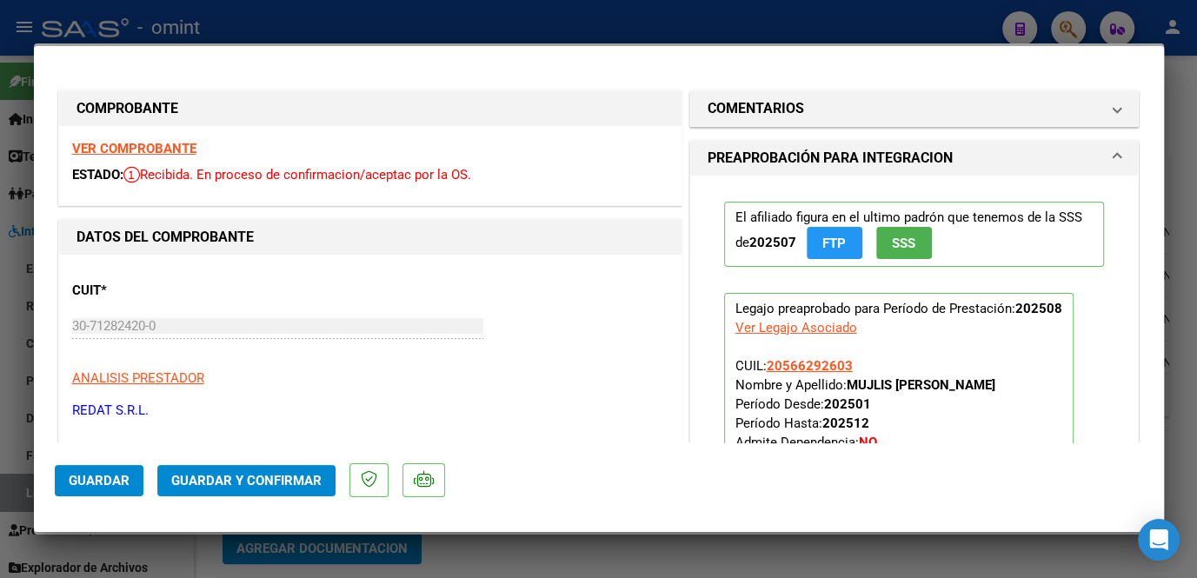
click at [158, 150] on strong "VER COMPROBANTE" at bounding box center [134, 149] width 124 height 16
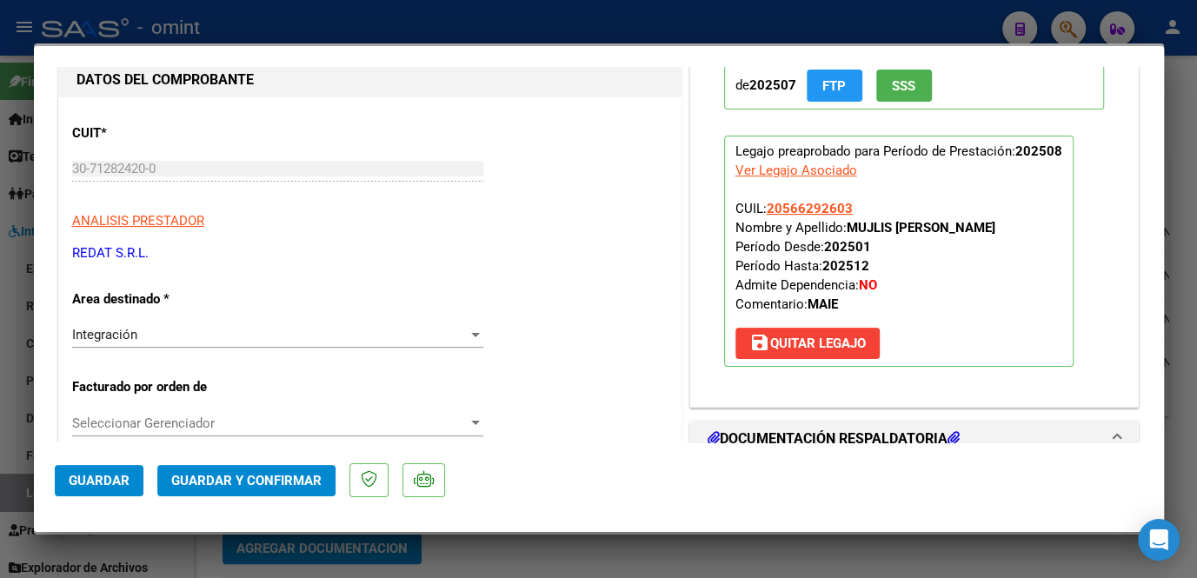
click at [211, 410] on div "Seleccionar Gerenciador Seleccionar Gerenciador" at bounding box center [277, 423] width 411 height 26
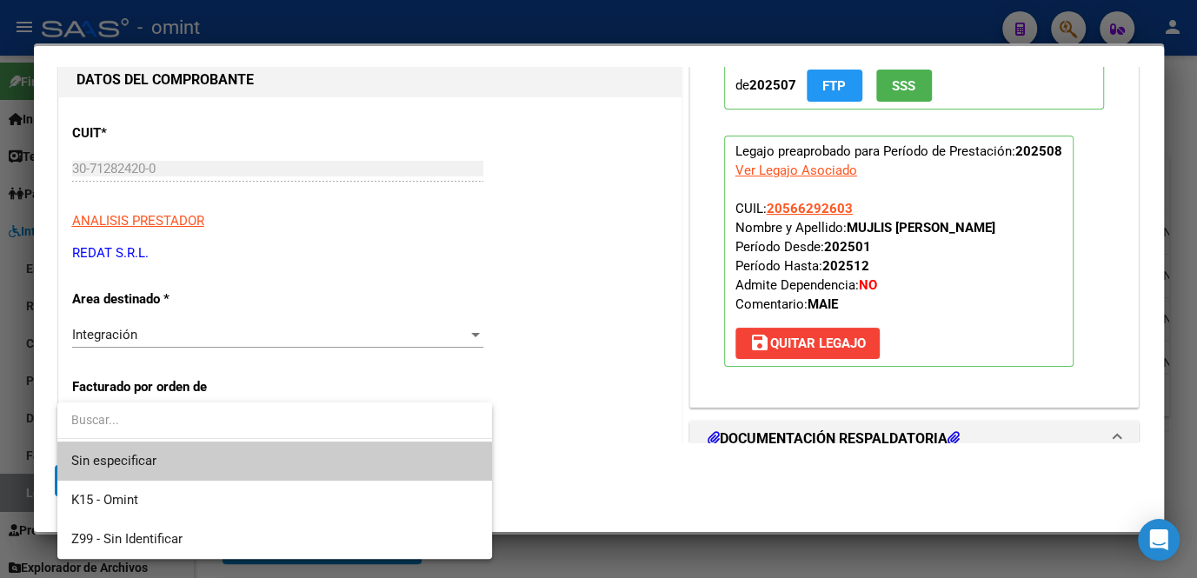
click at [176, 451] on span "Sin especificar" at bounding box center [274, 461] width 407 height 39
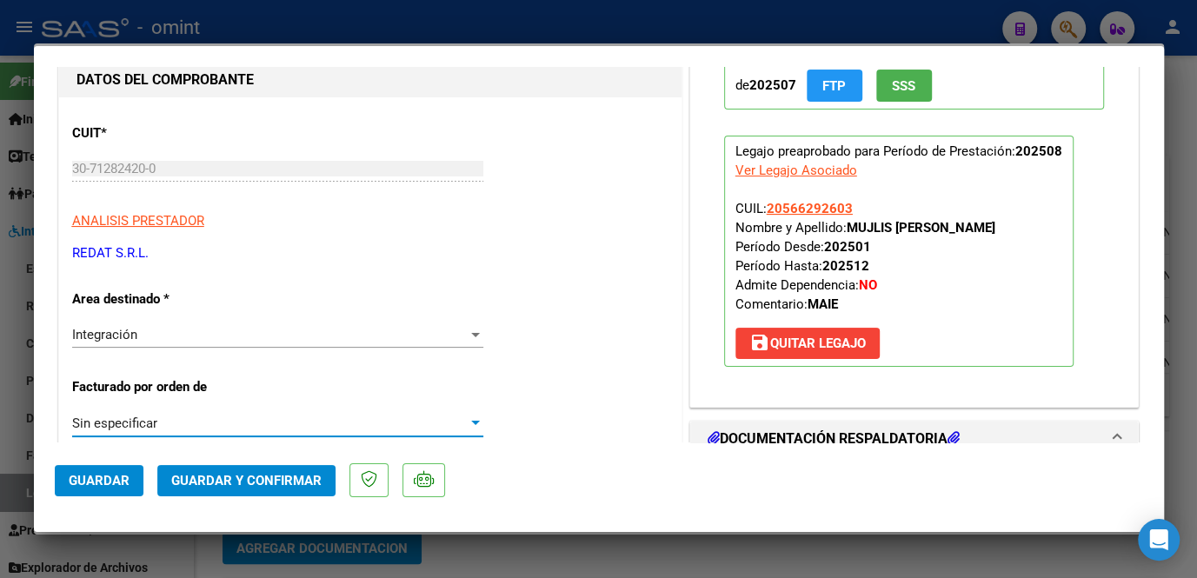
scroll to position [395, 0]
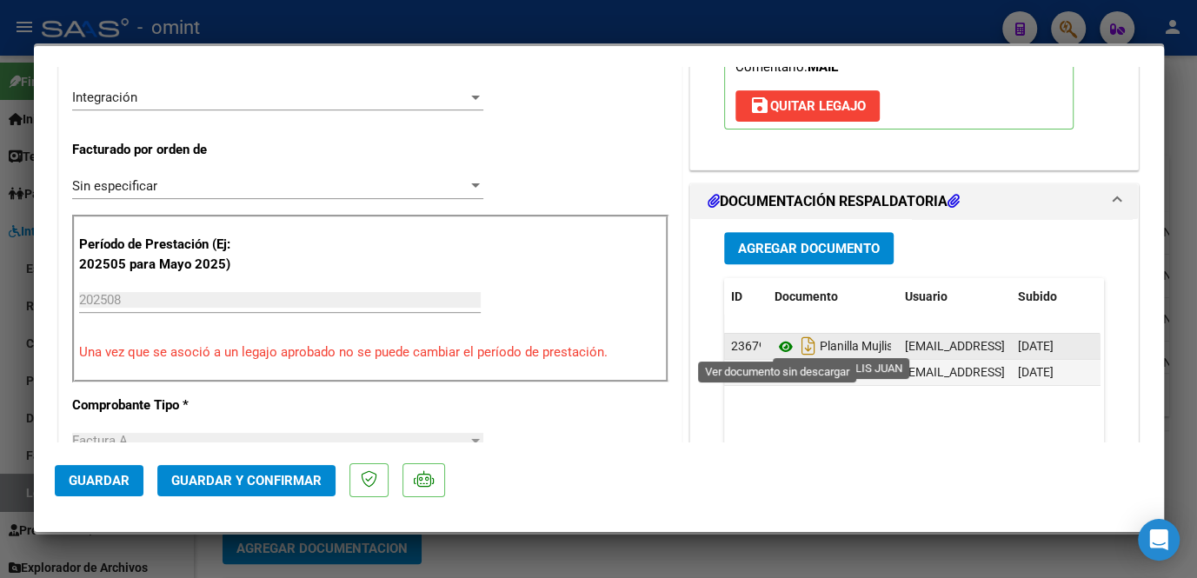
click at [781, 343] on icon at bounding box center [786, 346] width 23 height 21
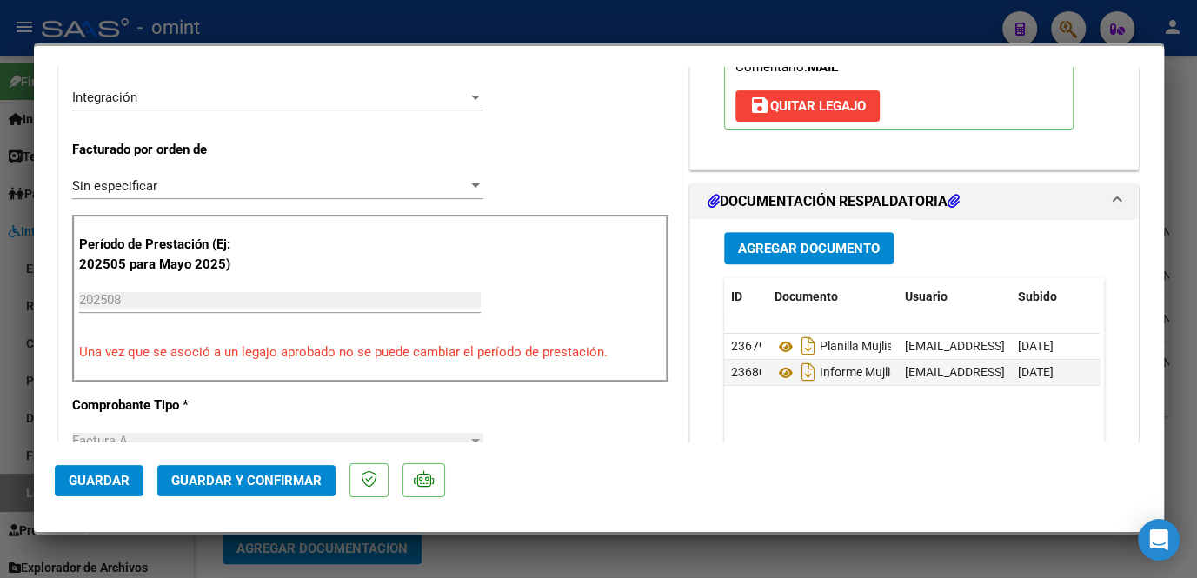
click at [232, 480] on span "Guardar y Confirmar" at bounding box center [246, 481] width 150 height 16
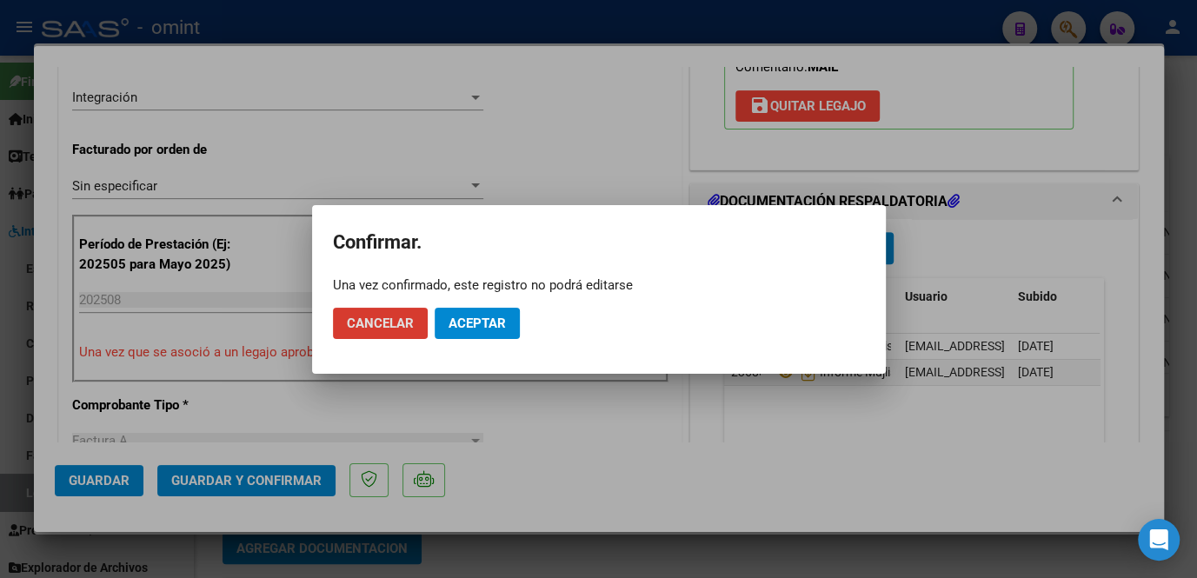
click at [490, 320] on span "Aceptar" at bounding box center [477, 324] width 57 height 16
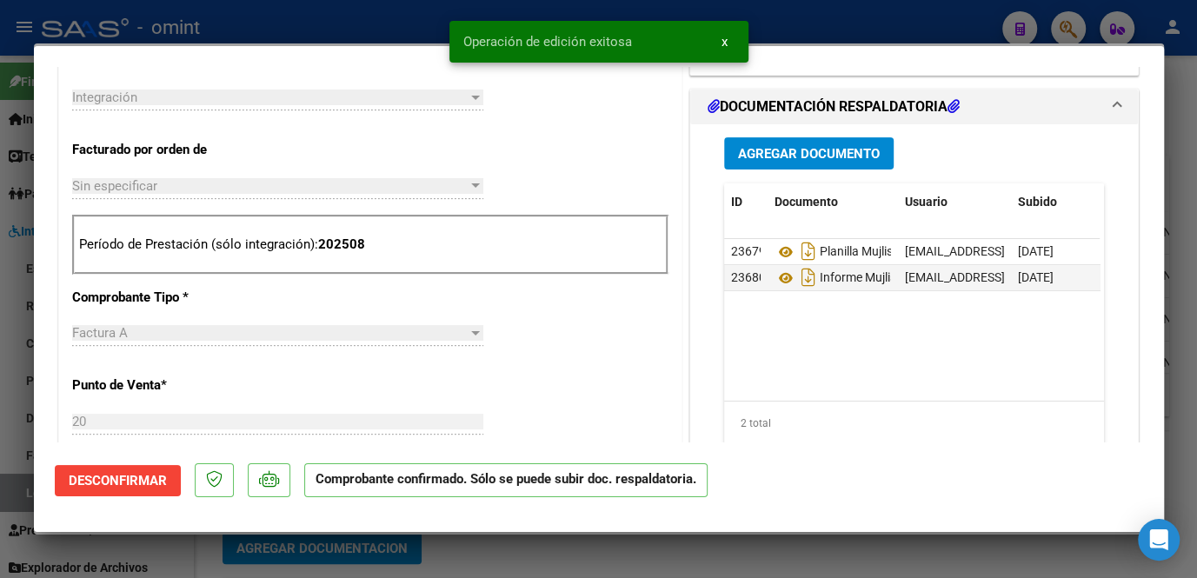
click at [380, 569] on div at bounding box center [598, 289] width 1197 height 578
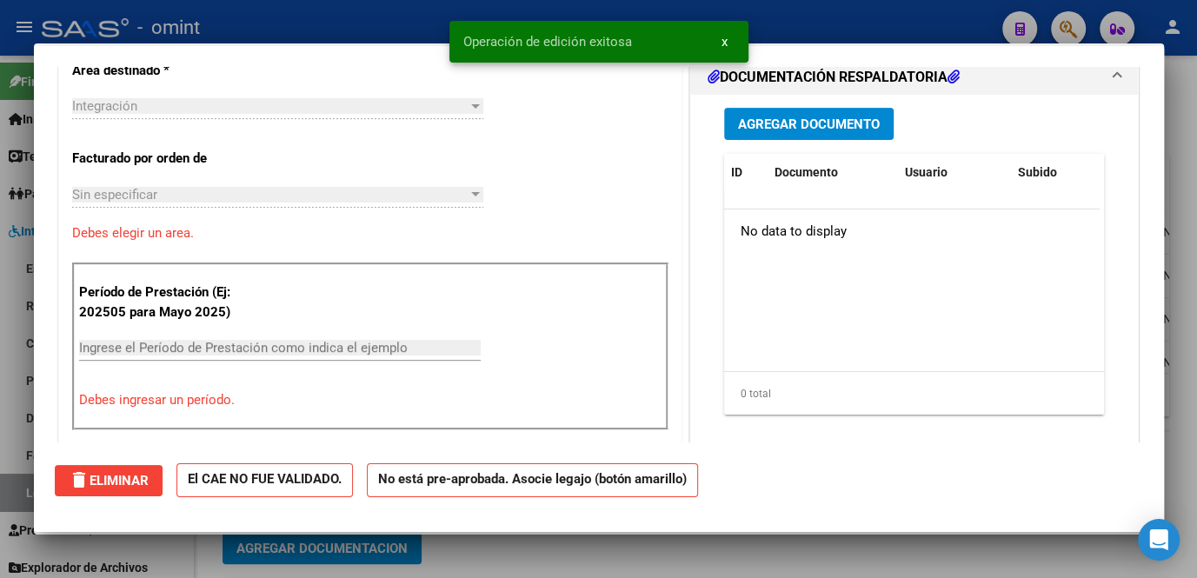
scroll to position [0, 0]
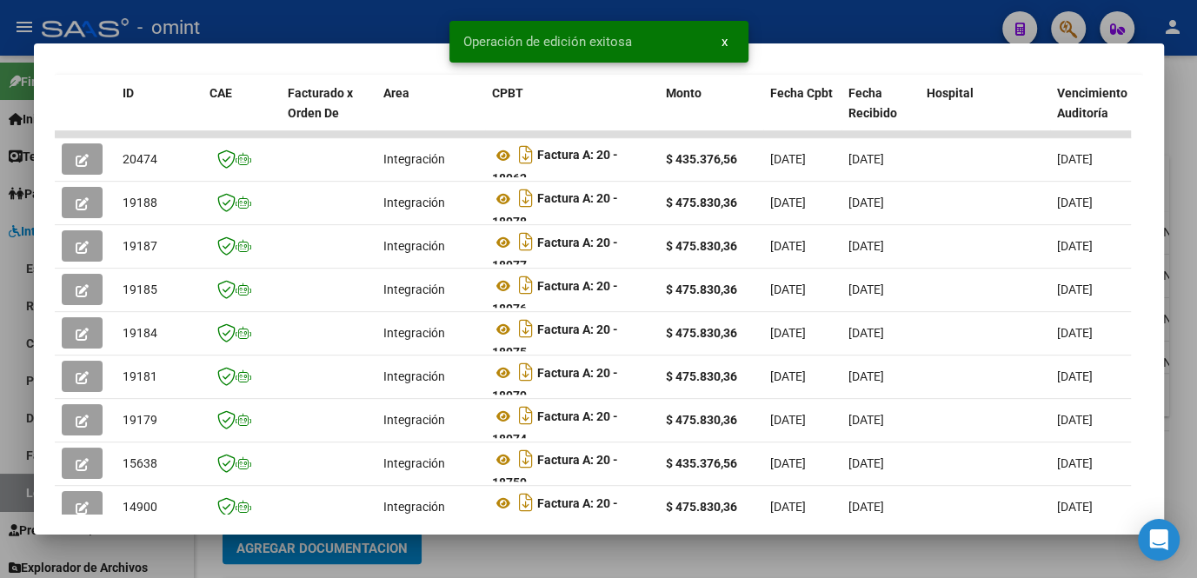
click at [473, 561] on div at bounding box center [598, 289] width 1197 height 578
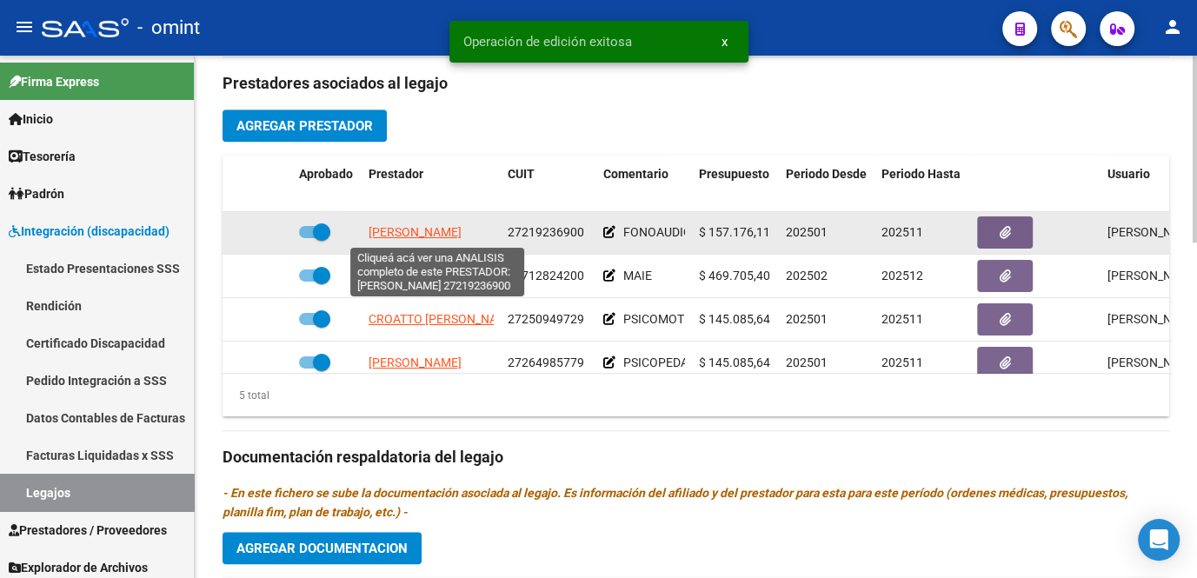
click at [398, 231] on span "BERSI MARIA FERNANDA" at bounding box center [415, 232] width 93 height 14
type textarea "27219236900"
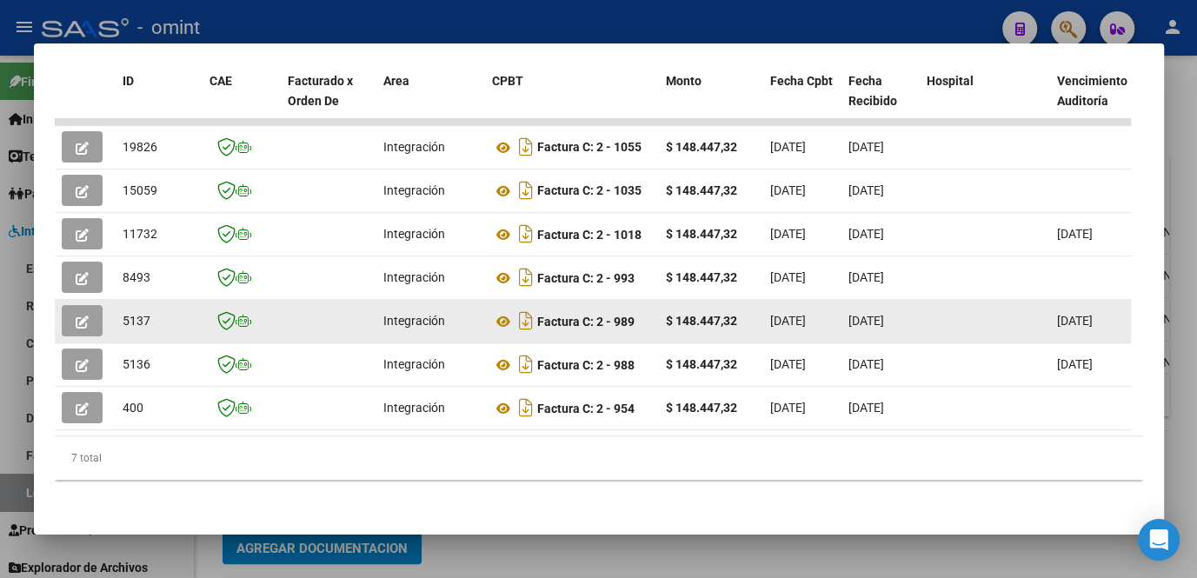
scroll to position [352, 0]
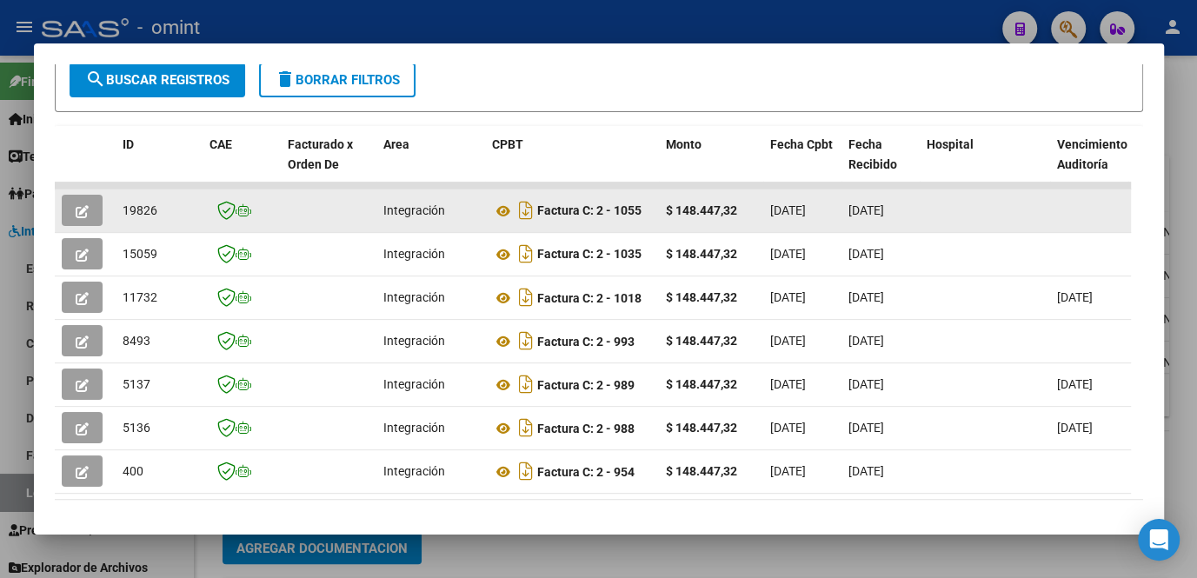
click at [78, 218] on icon "button" at bounding box center [82, 211] width 13 height 13
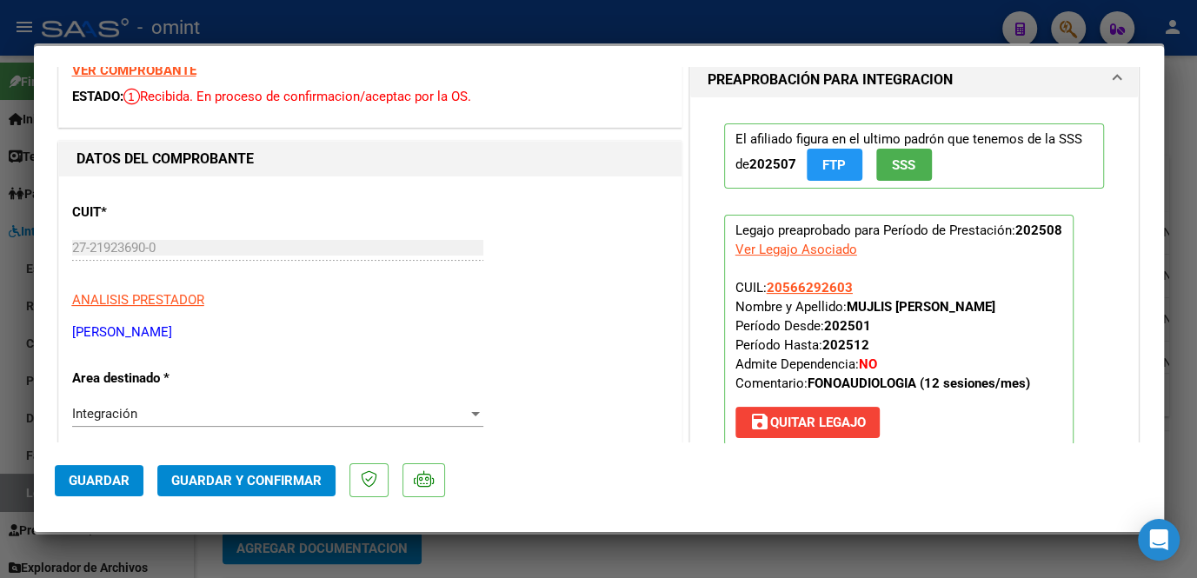
scroll to position [0, 0]
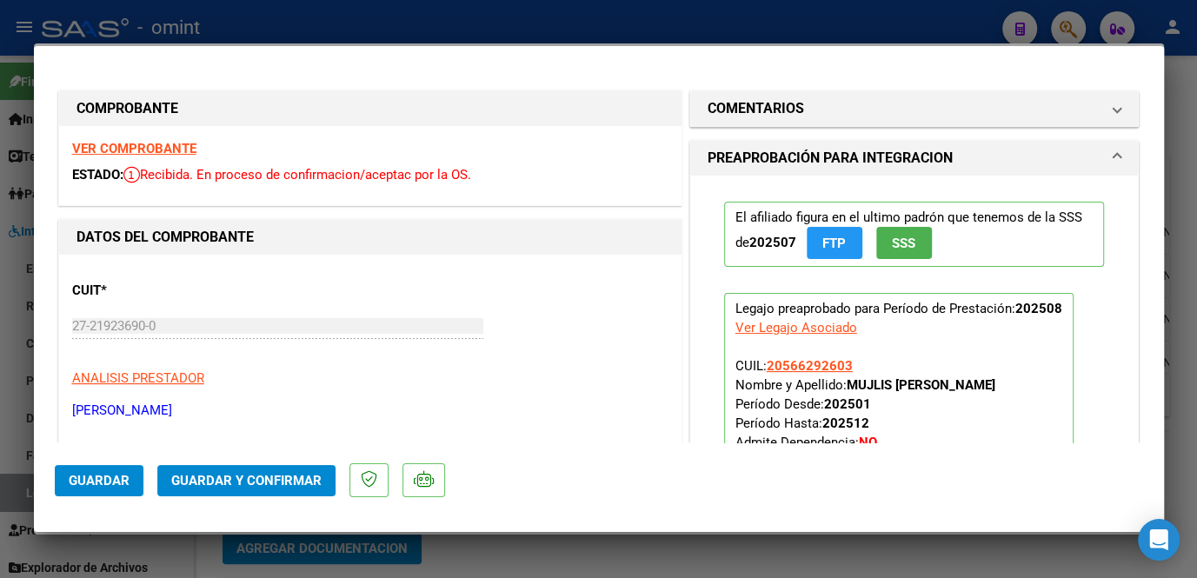
click at [109, 143] on strong "VER COMPROBANTE" at bounding box center [134, 149] width 124 height 16
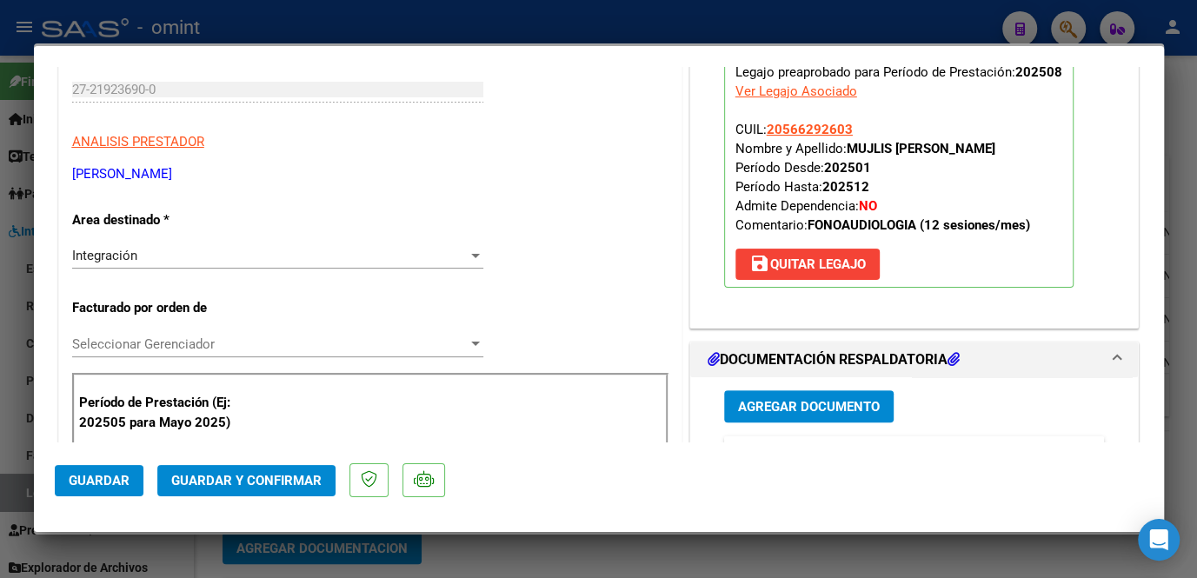
scroll to position [474, 0]
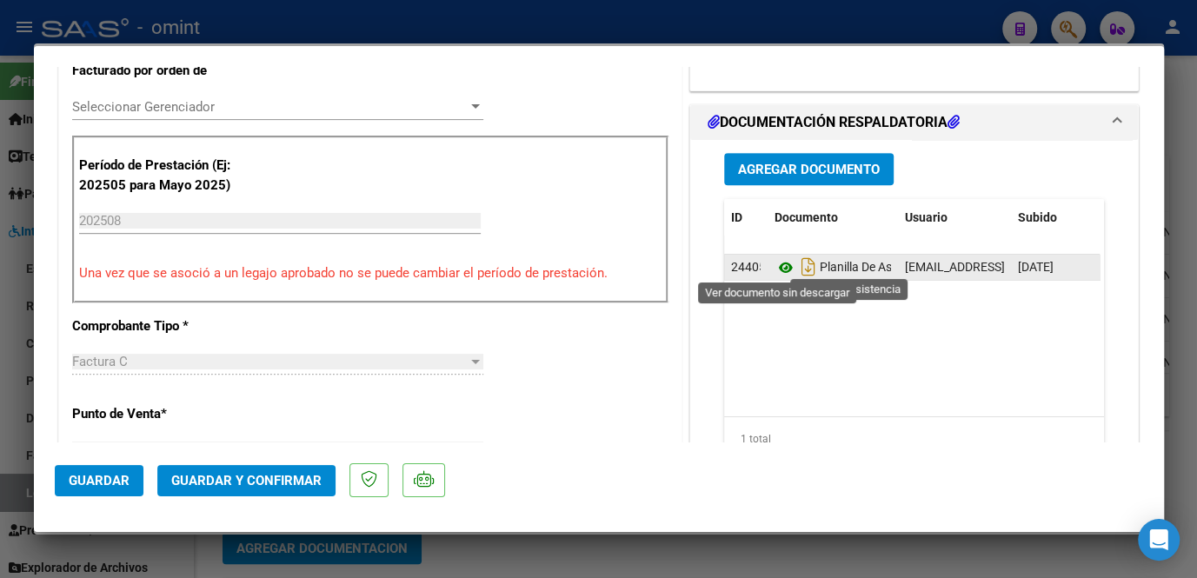
click at [777, 263] on icon at bounding box center [786, 267] width 23 height 21
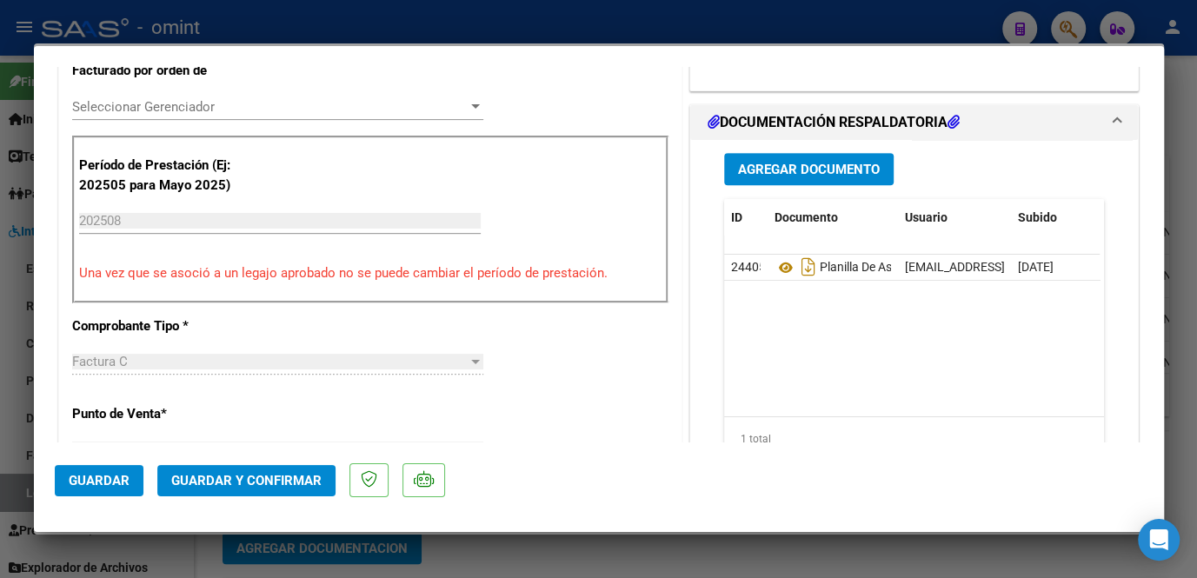
click at [176, 103] on span "Seleccionar Gerenciador" at bounding box center [270, 107] width 396 height 16
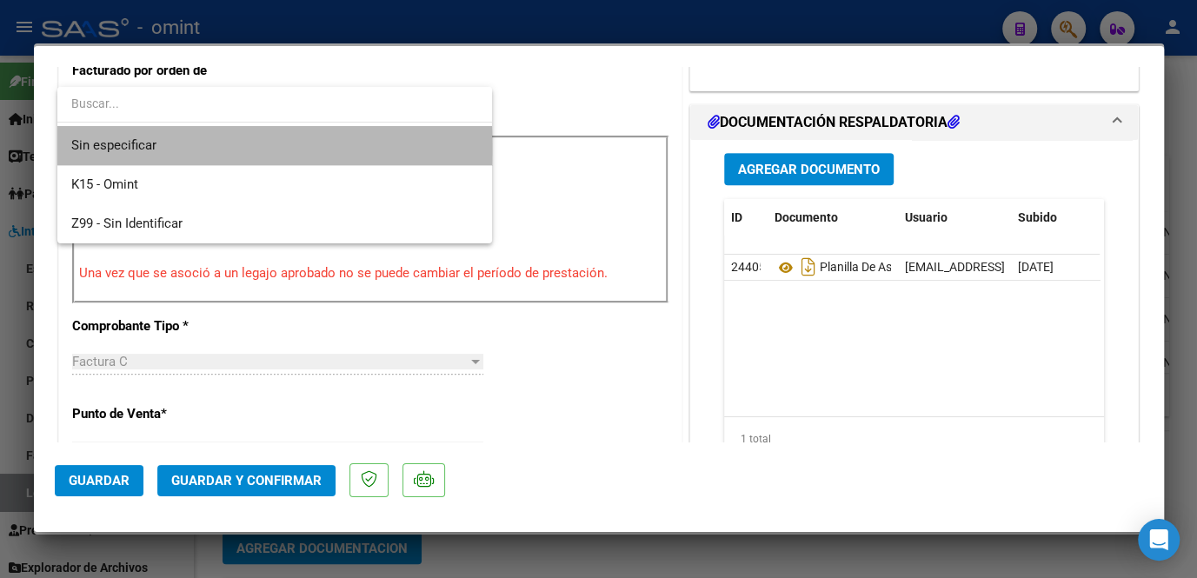
click at [160, 149] on span "Sin especificar" at bounding box center [274, 145] width 407 height 39
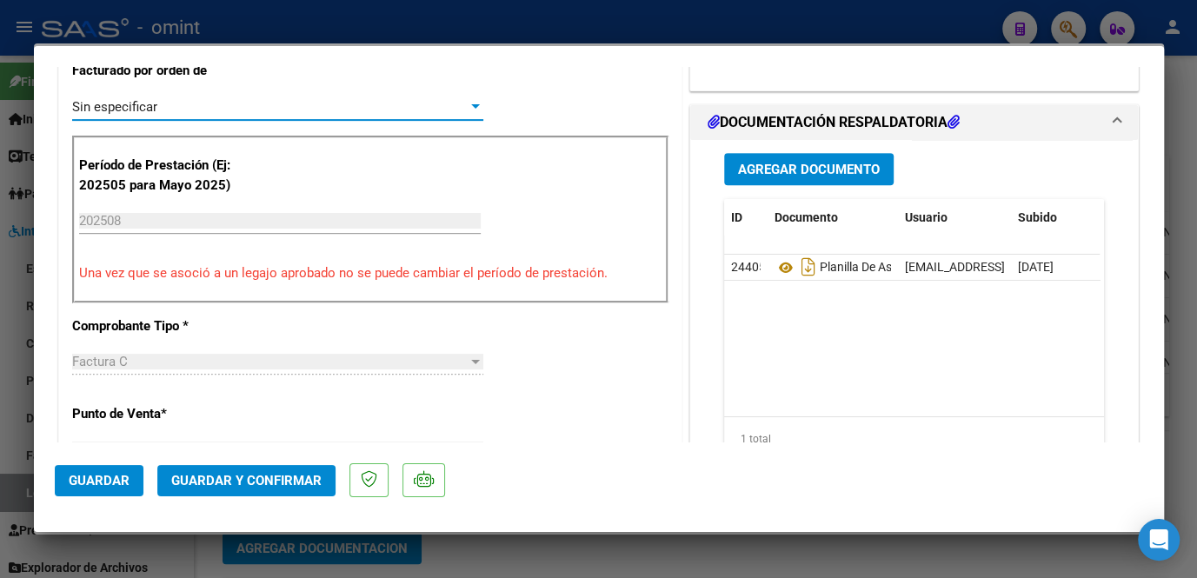
scroll to position [157, 0]
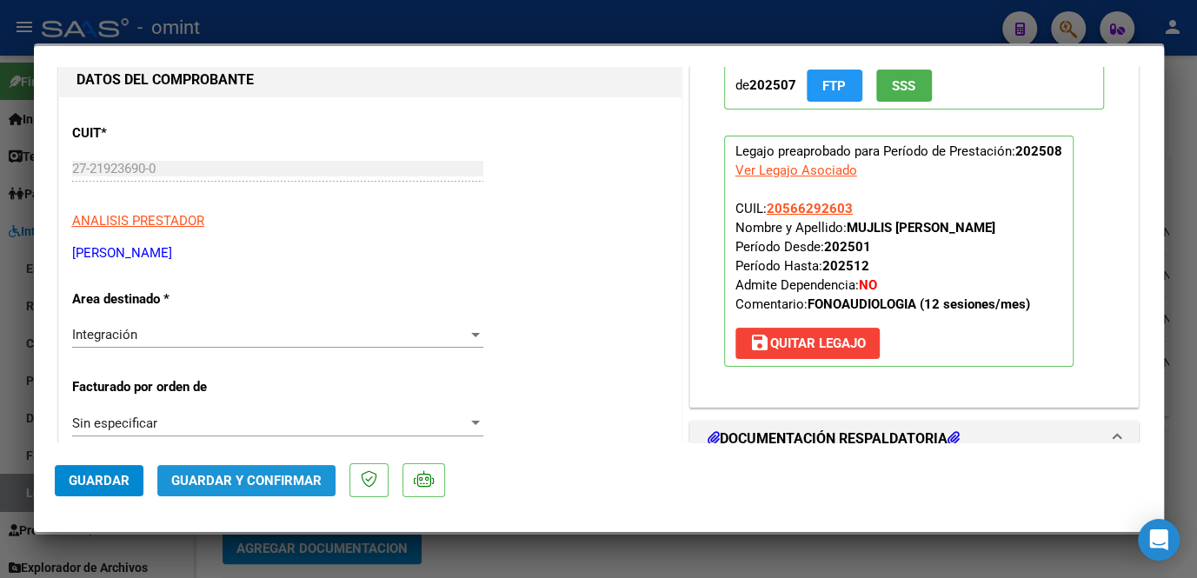
click at [236, 489] on button "Guardar y Confirmar" at bounding box center [246, 480] width 178 height 31
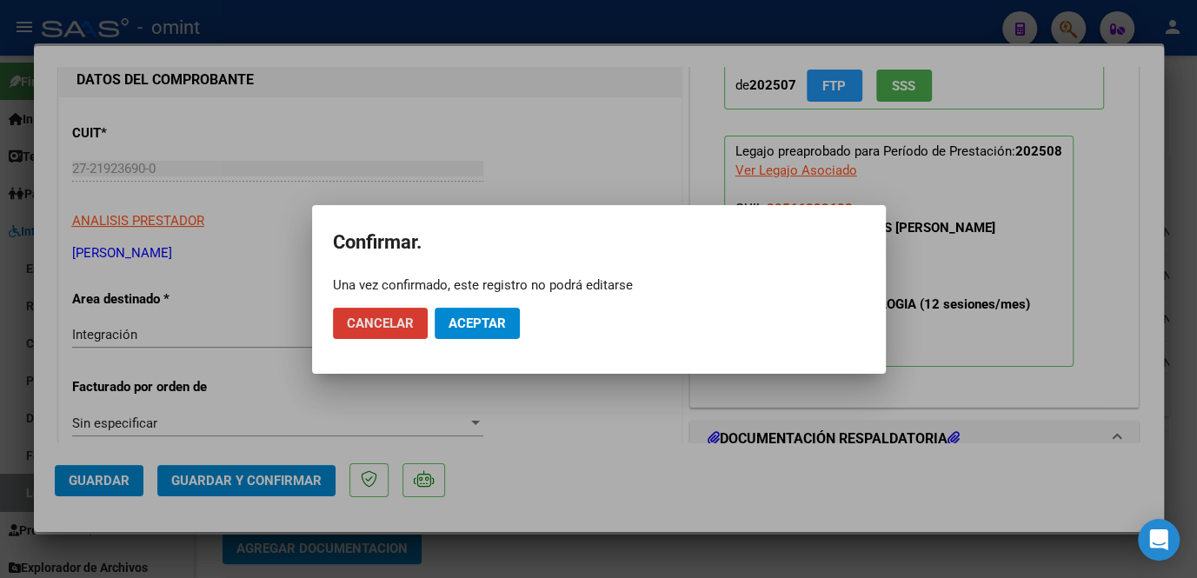
click at [482, 323] on span "Aceptar" at bounding box center [477, 324] width 57 height 16
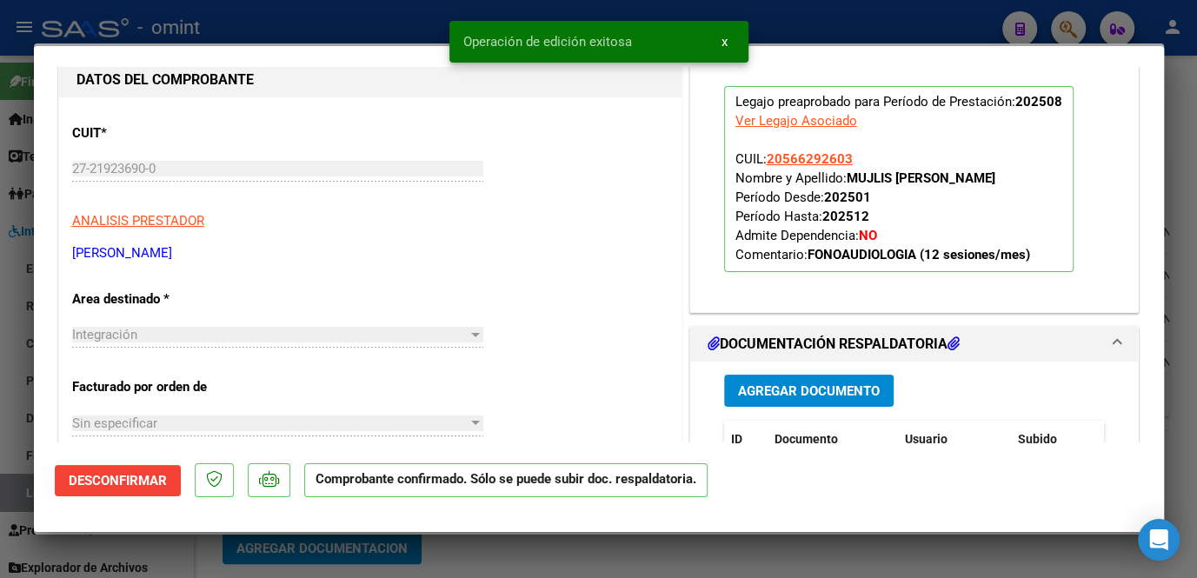
click at [429, 562] on div at bounding box center [598, 289] width 1197 height 578
type input "$ 0,00"
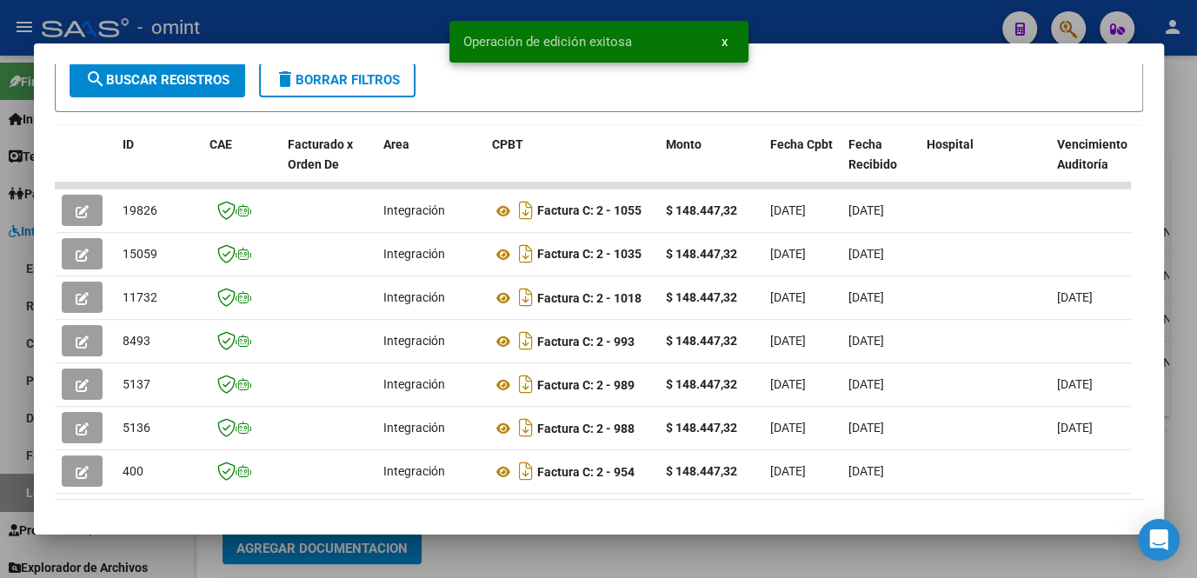
click at [502, 554] on div at bounding box center [598, 289] width 1197 height 578
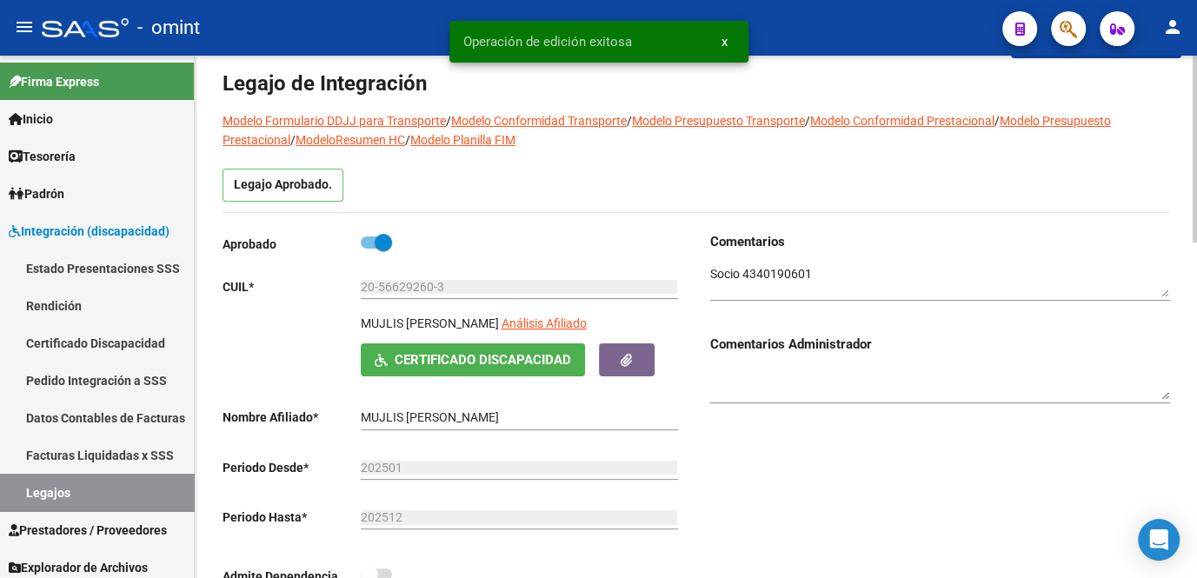
scroll to position [0, 0]
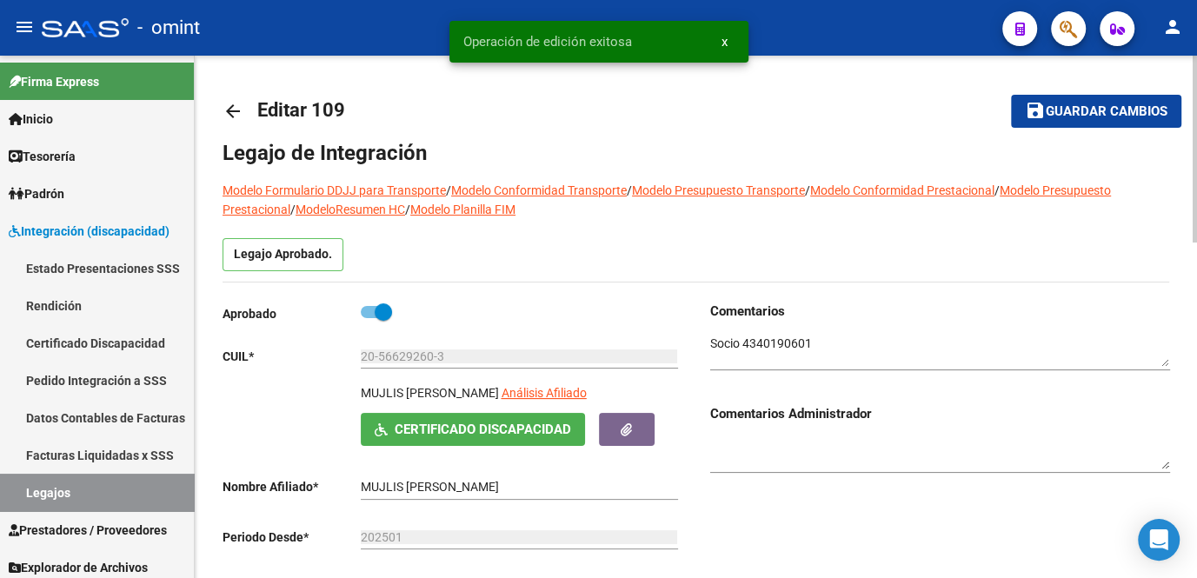
click at [1079, 110] on span "Guardar cambios" at bounding box center [1107, 112] width 122 height 16
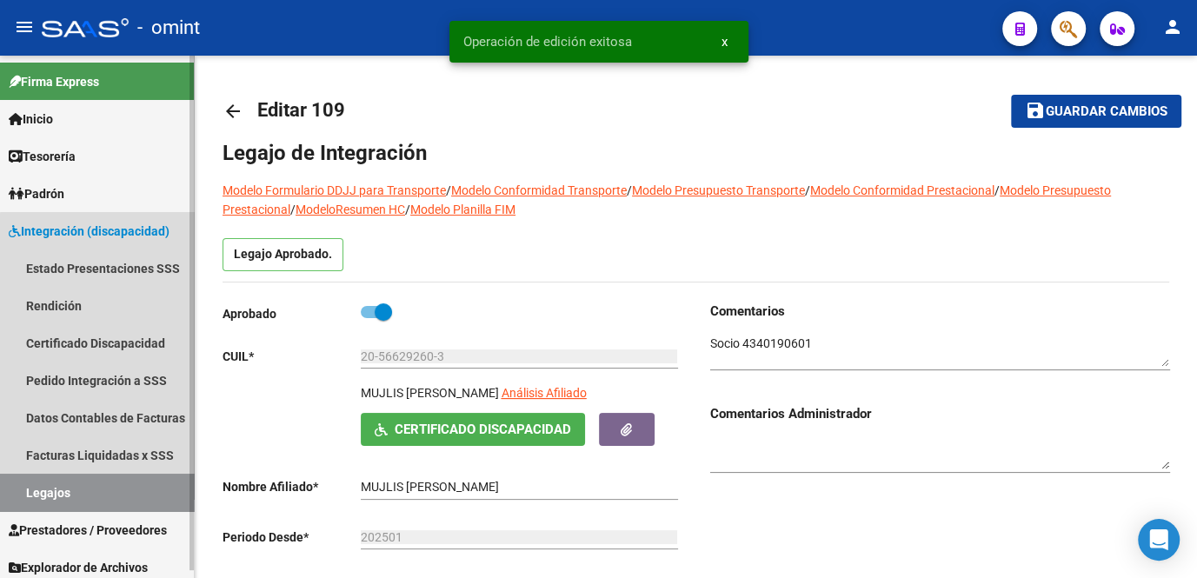
click at [110, 475] on link "Legajos" at bounding box center [97, 492] width 194 height 37
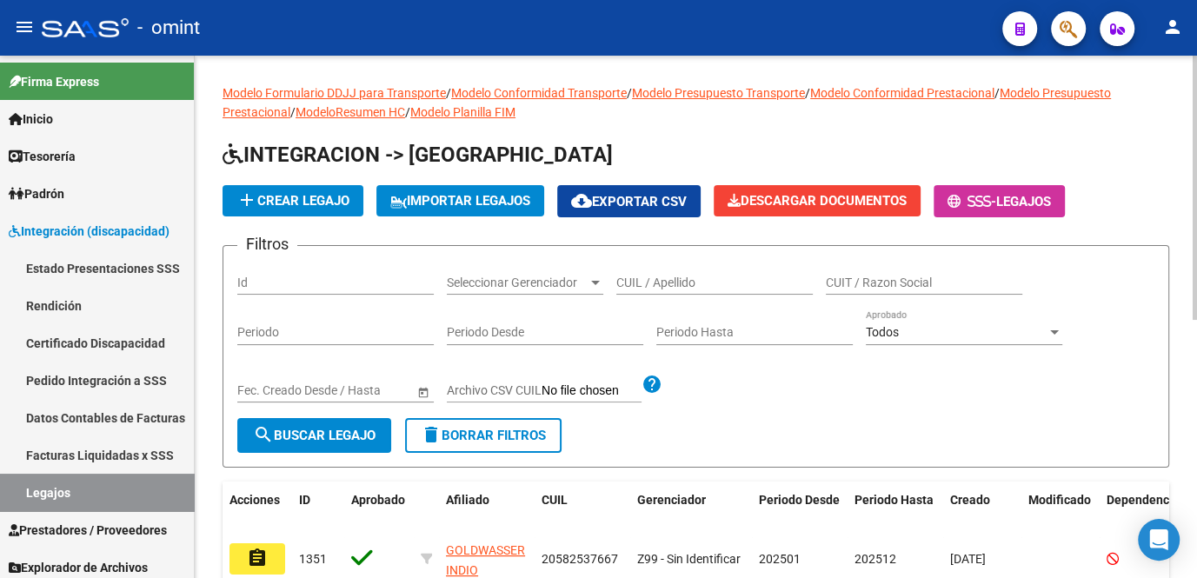
click at [661, 281] on input "CUIL / Apellido" at bounding box center [714, 283] width 196 height 15
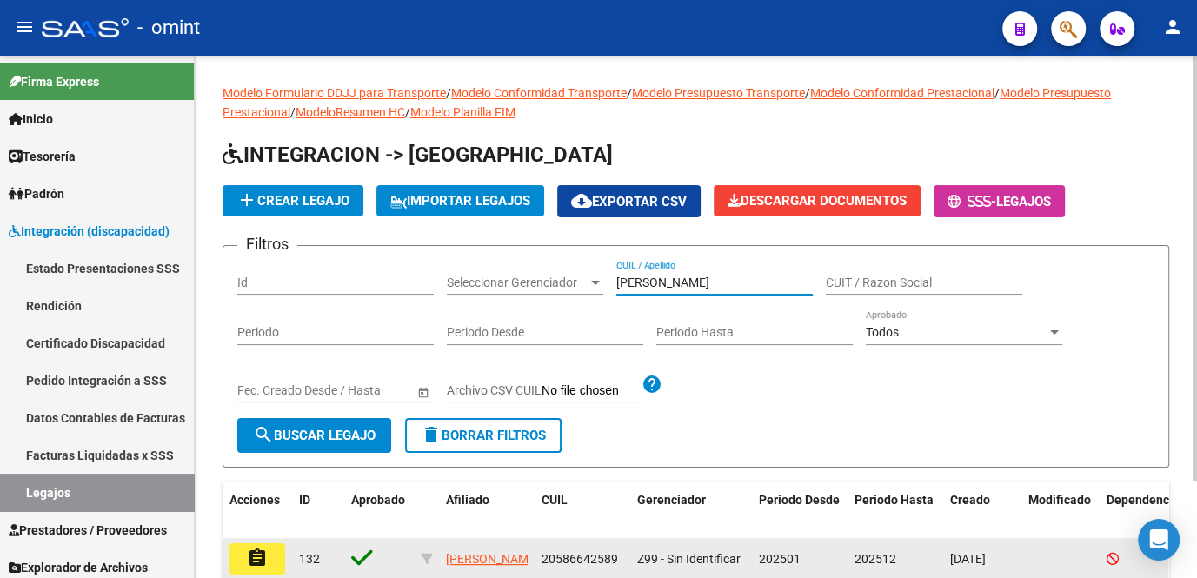
type input "ortiz val"
click at [270, 566] on button "assignment" at bounding box center [257, 558] width 56 height 31
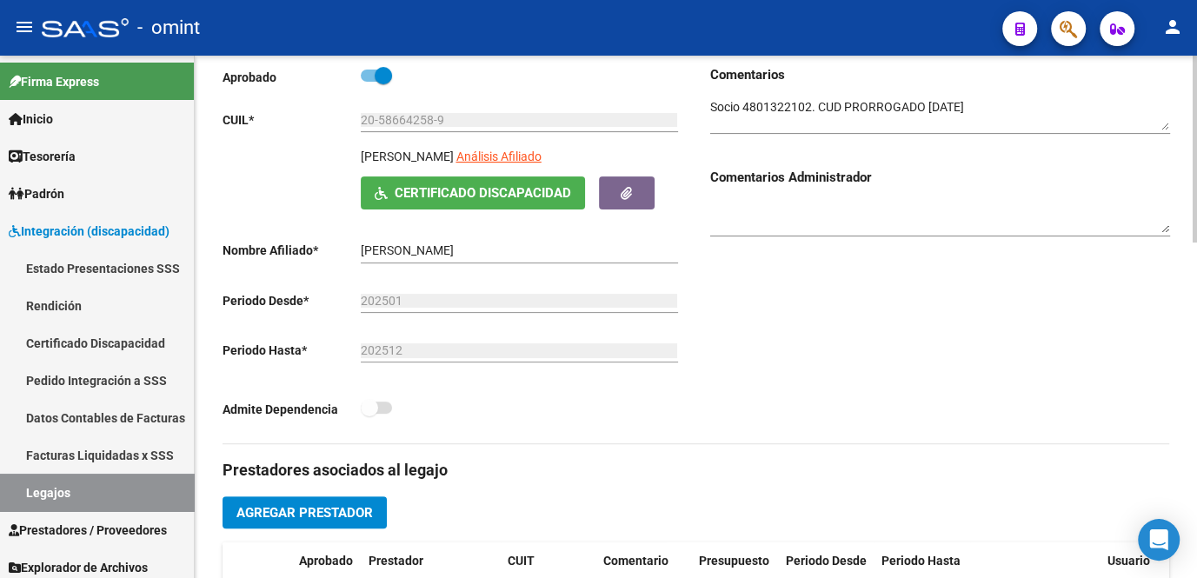
scroll to position [474, 0]
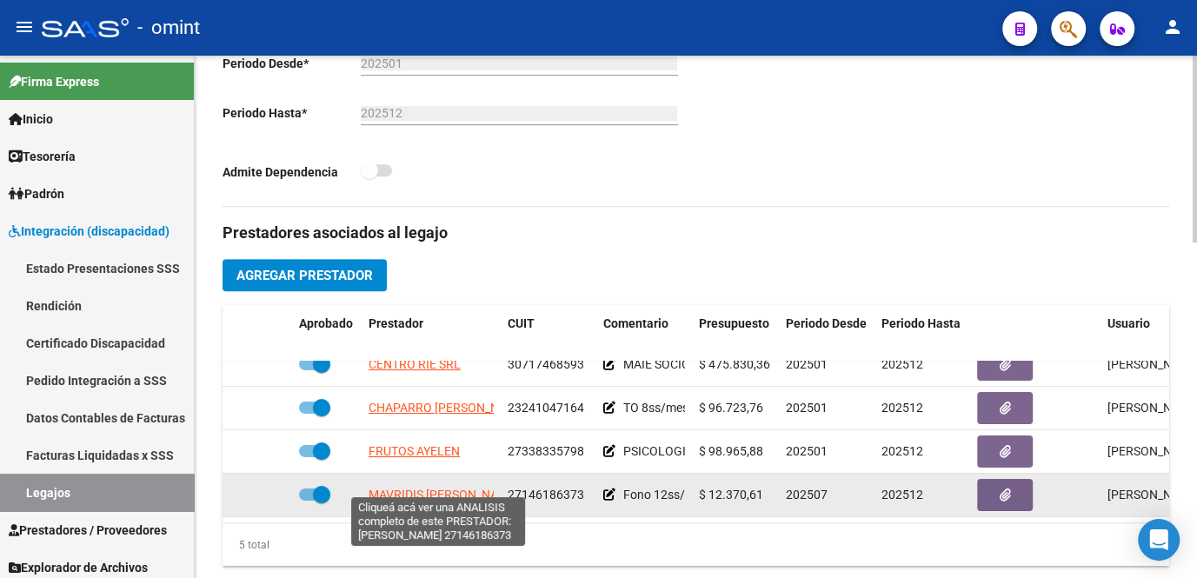
click at [417, 488] on span "MAVRIDIS LILIA TEODORA" at bounding box center [444, 495] width 150 height 14
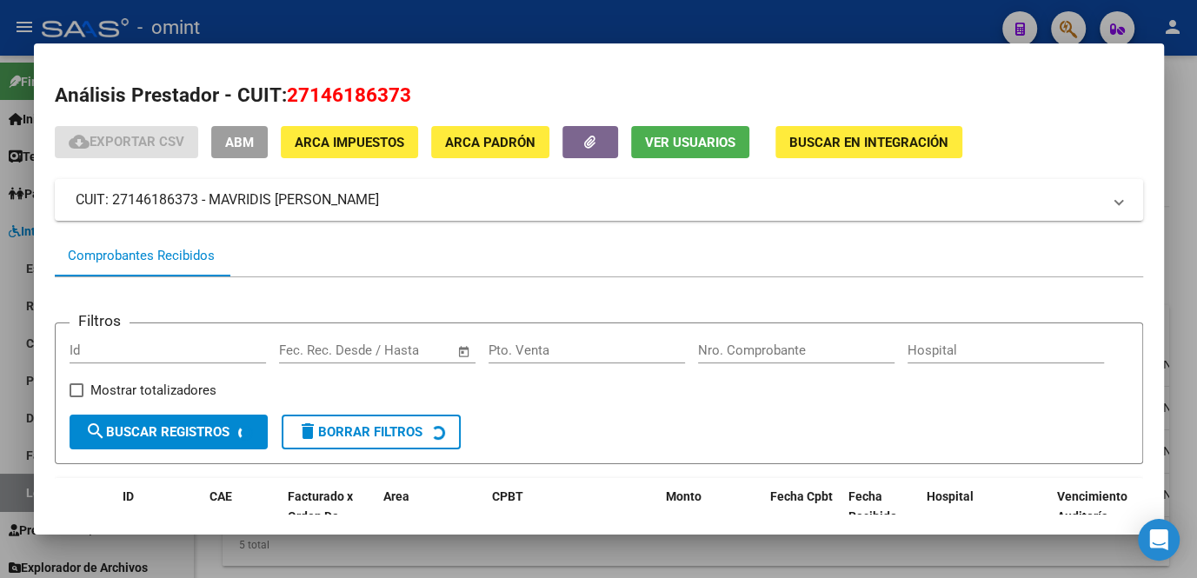
scroll to position [106, 0]
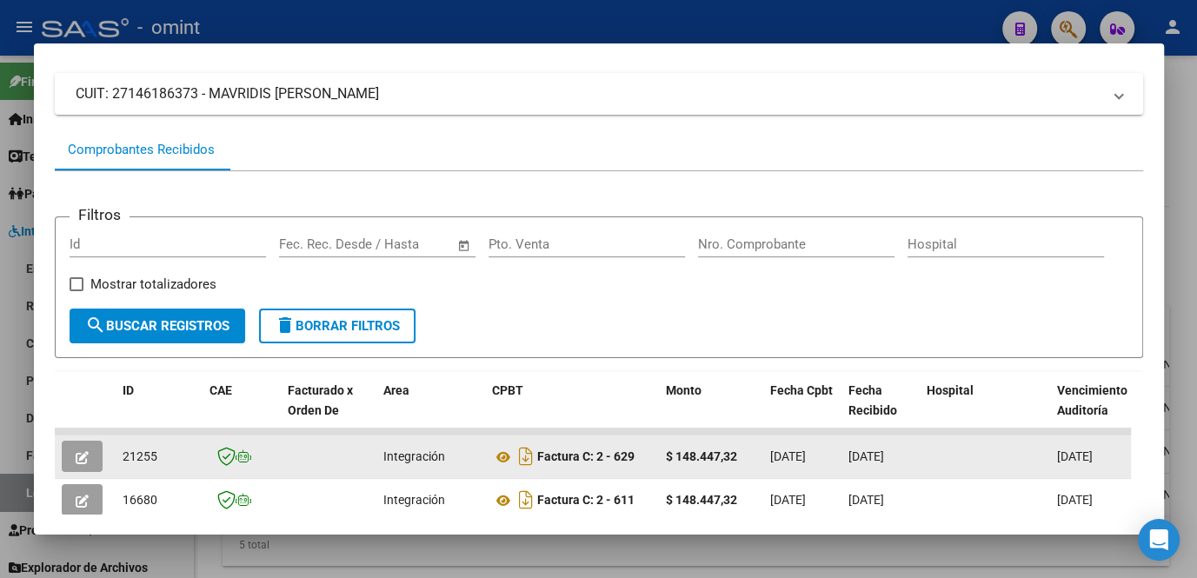
click at [94, 458] on button "button" at bounding box center [82, 456] width 41 height 31
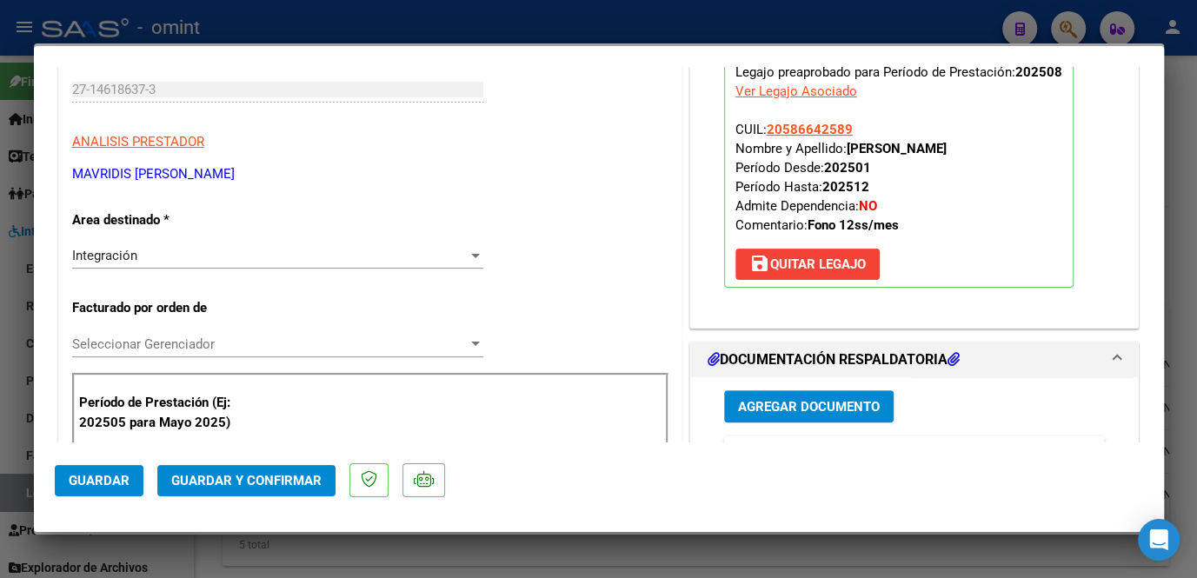
scroll to position [0, 0]
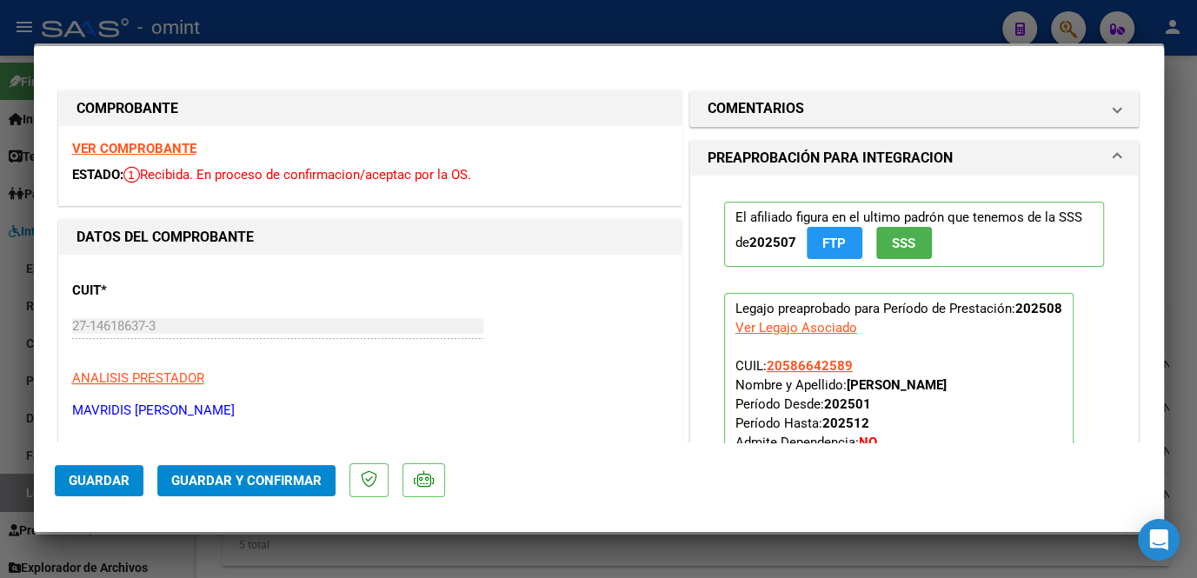
click at [131, 152] on strong "VER COMPROBANTE" at bounding box center [134, 149] width 124 height 16
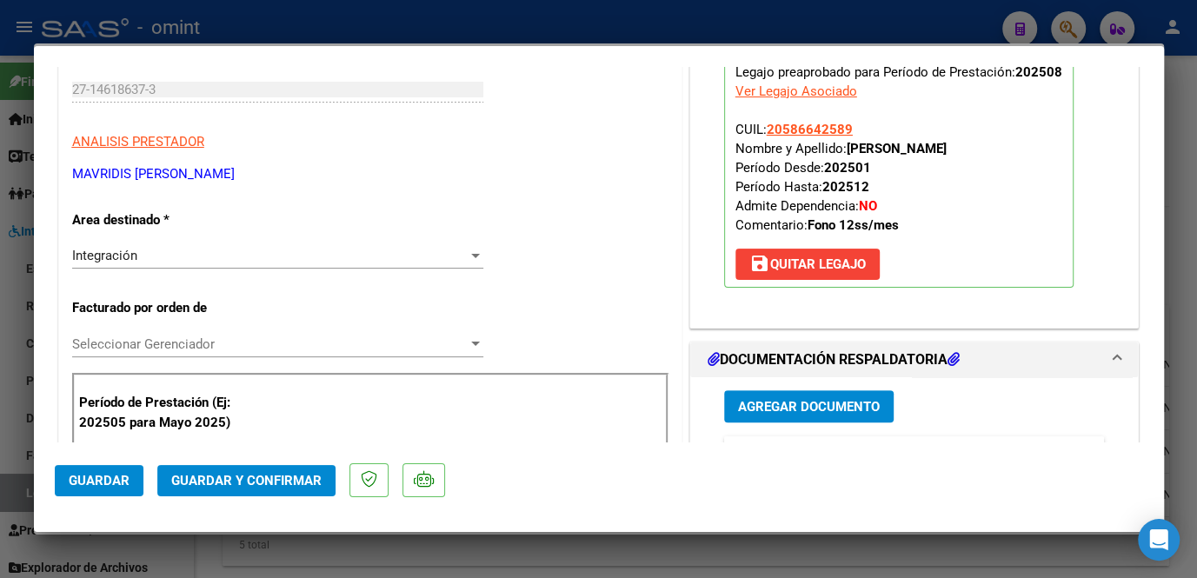
scroll to position [395, 0]
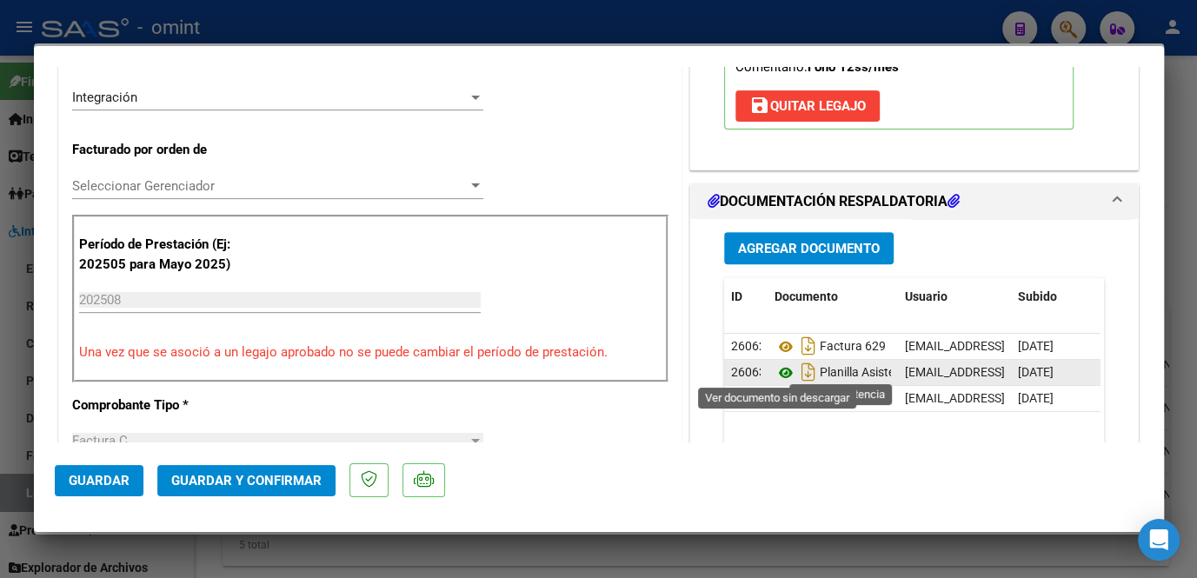
click at [781, 369] on icon at bounding box center [786, 372] width 23 height 21
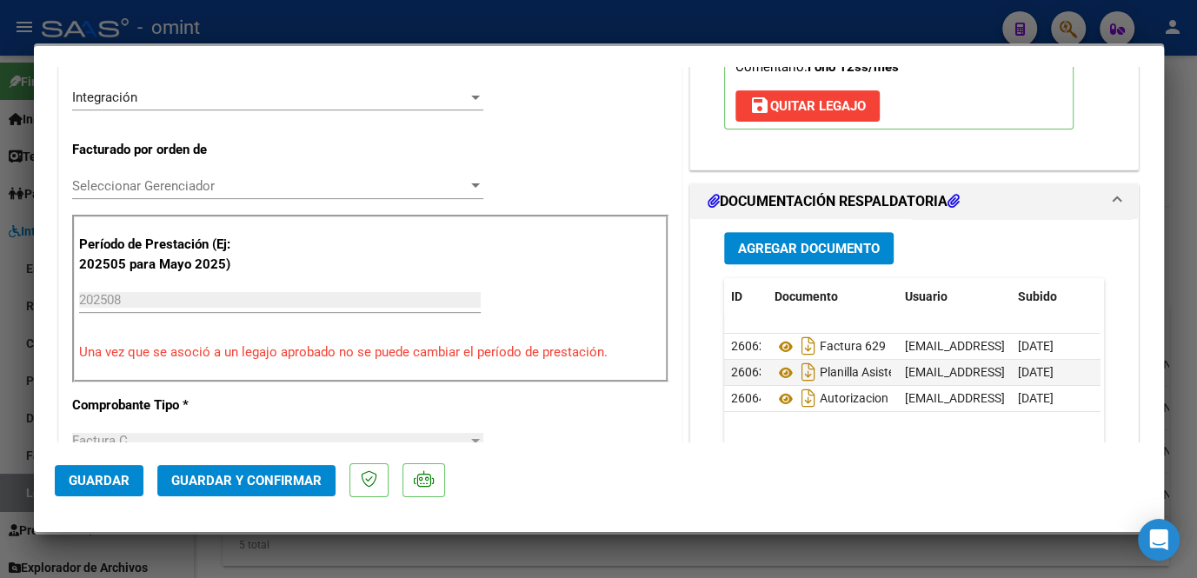
click at [169, 188] on span "Seleccionar Gerenciador" at bounding box center [270, 186] width 396 height 16
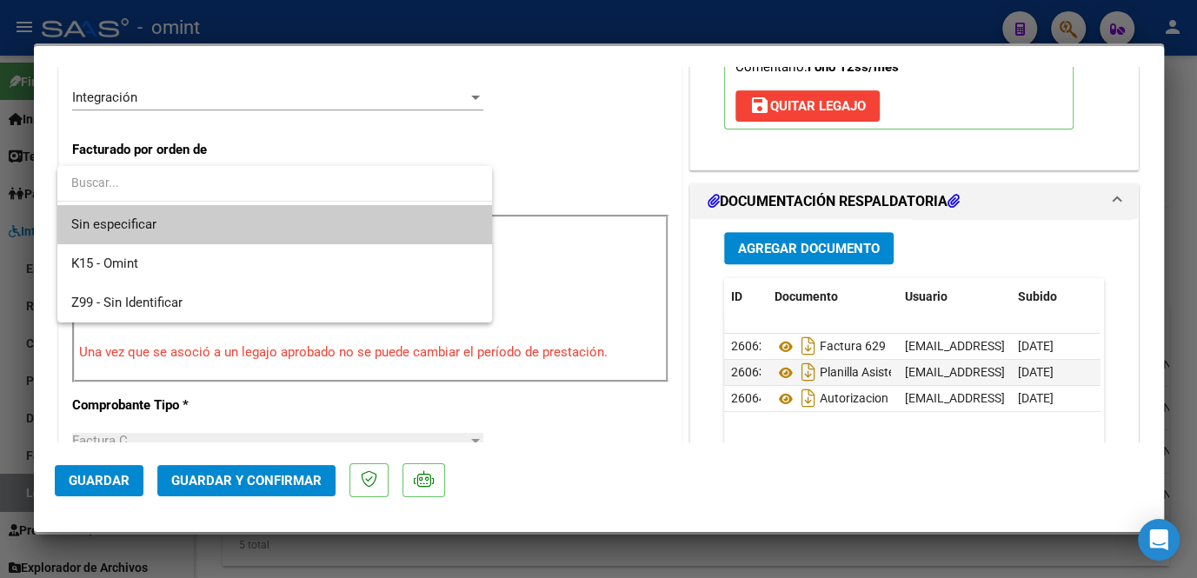
click at [165, 226] on span "Sin especificar" at bounding box center [274, 224] width 407 height 39
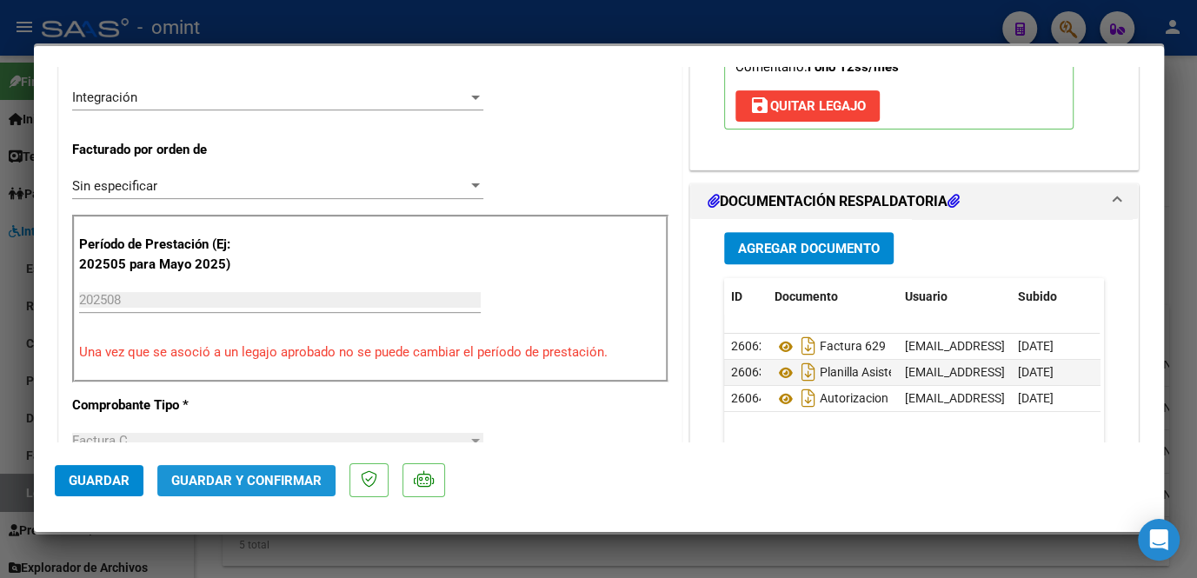
click at [216, 483] on span "Guardar y Confirmar" at bounding box center [246, 481] width 150 height 16
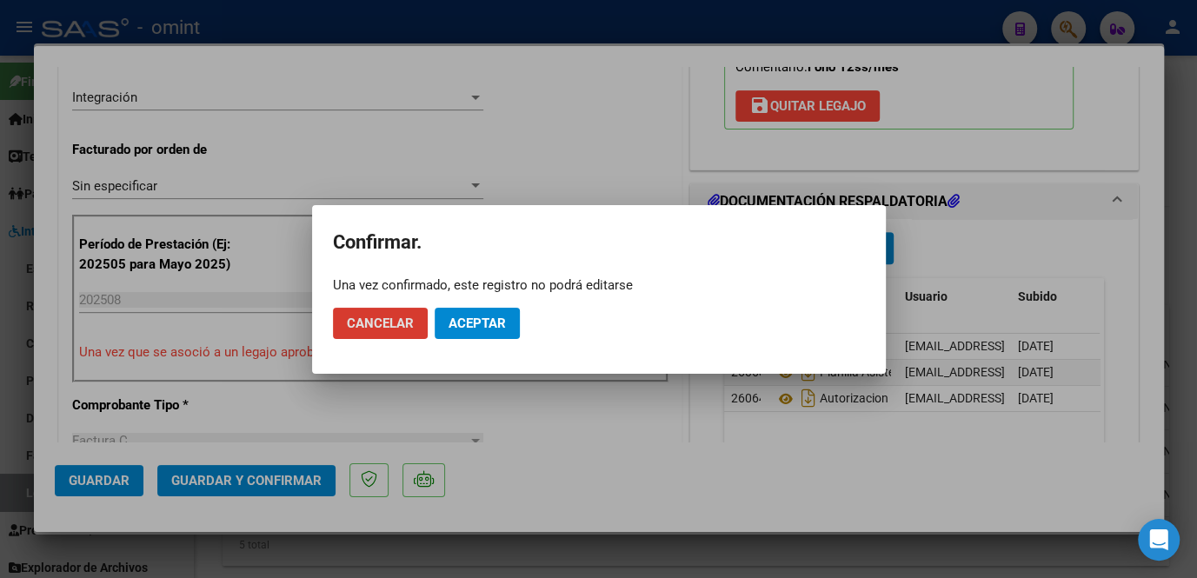
click at [483, 330] on button "Aceptar" at bounding box center [477, 323] width 85 height 31
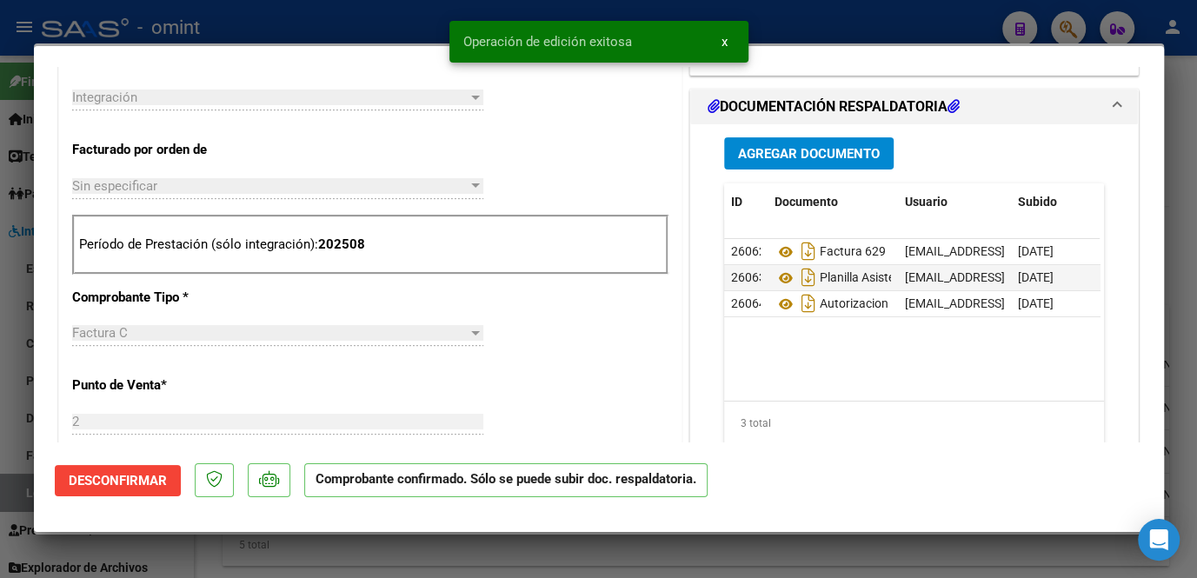
click at [545, 558] on div at bounding box center [598, 289] width 1197 height 578
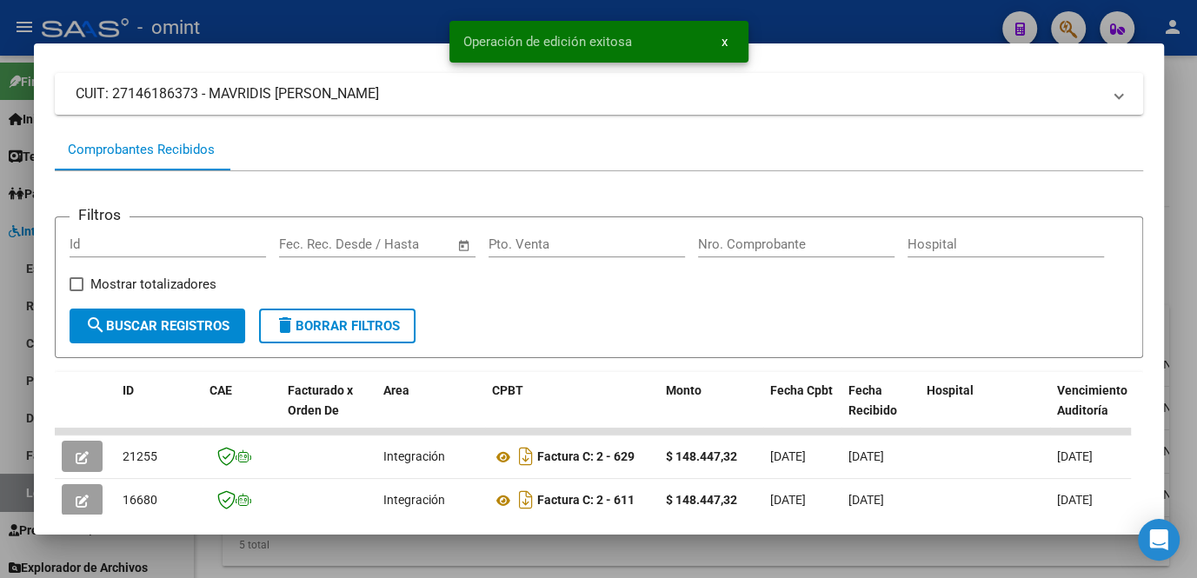
click at [545, 558] on div at bounding box center [598, 289] width 1197 height 578
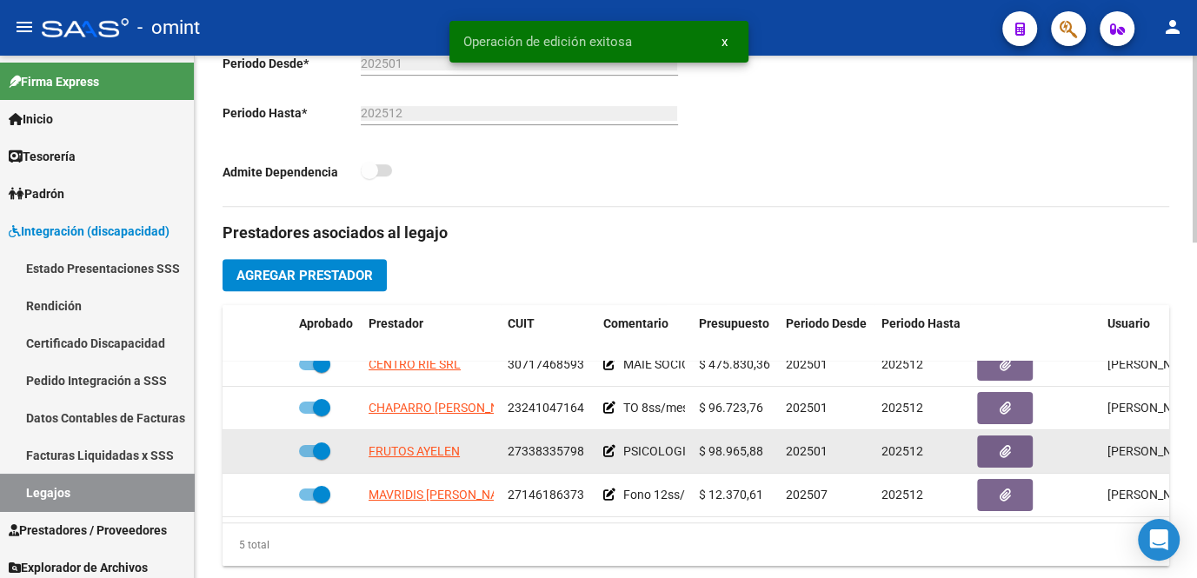
click at [395, 442] on app-link-go-to "FRUTOS AYELEN" at bounding box center [414, 452] width 91 height 20
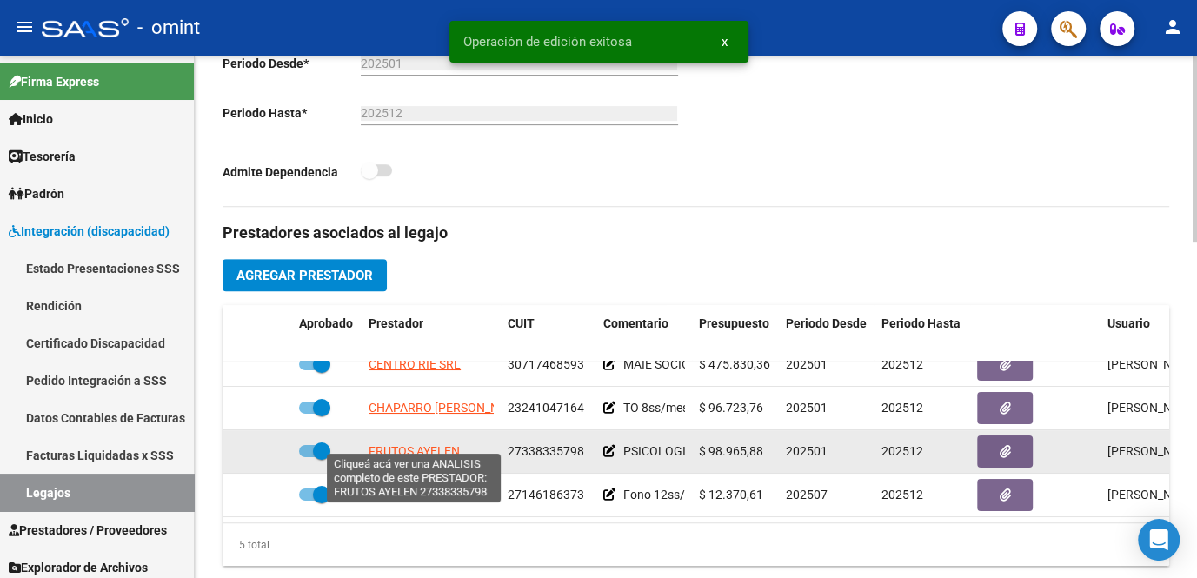
click at [394, 444] on span "FRUTOS AYELEN" at bounding box center [414, 451] width 91 height 14
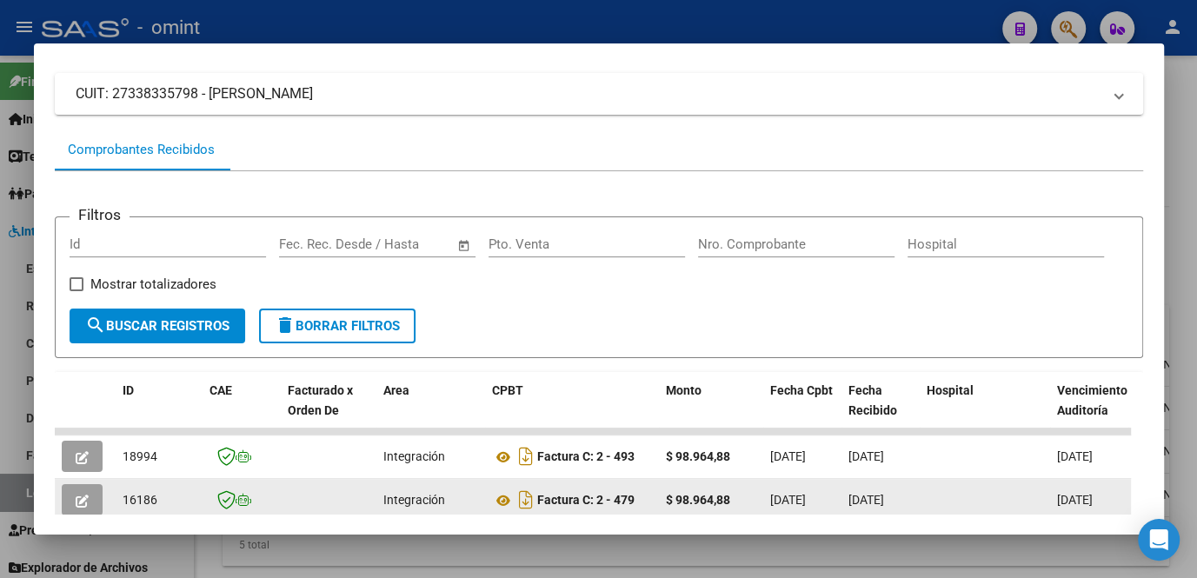
scroll to position [264, 0]
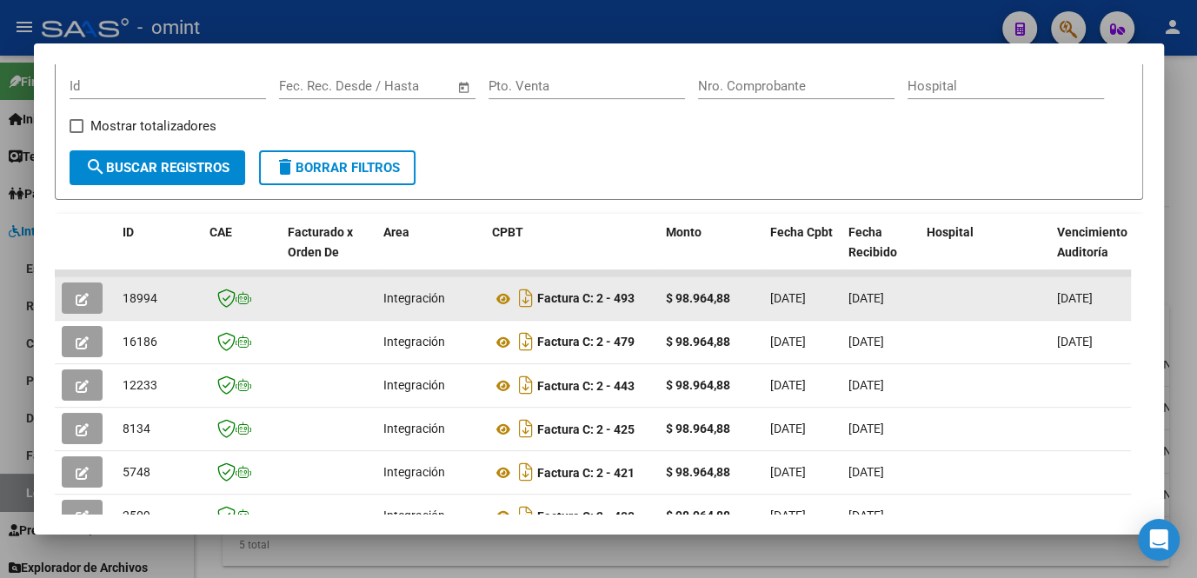
click at [82, 305] on icon "button" at bounding box center [82, 299] width 13 height 13
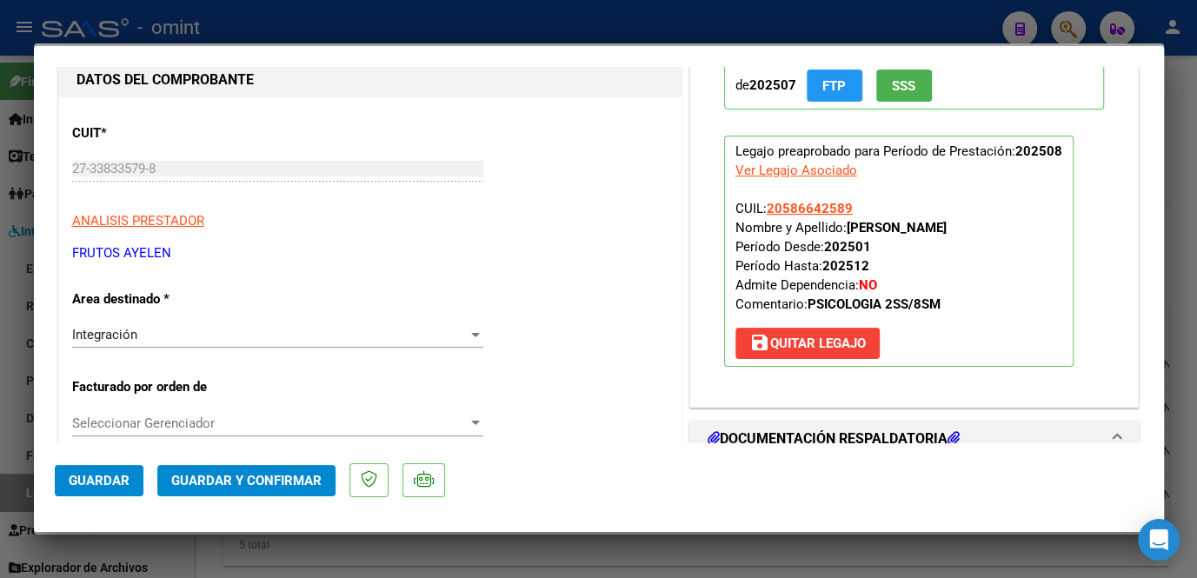
scroll to position [0, 0]
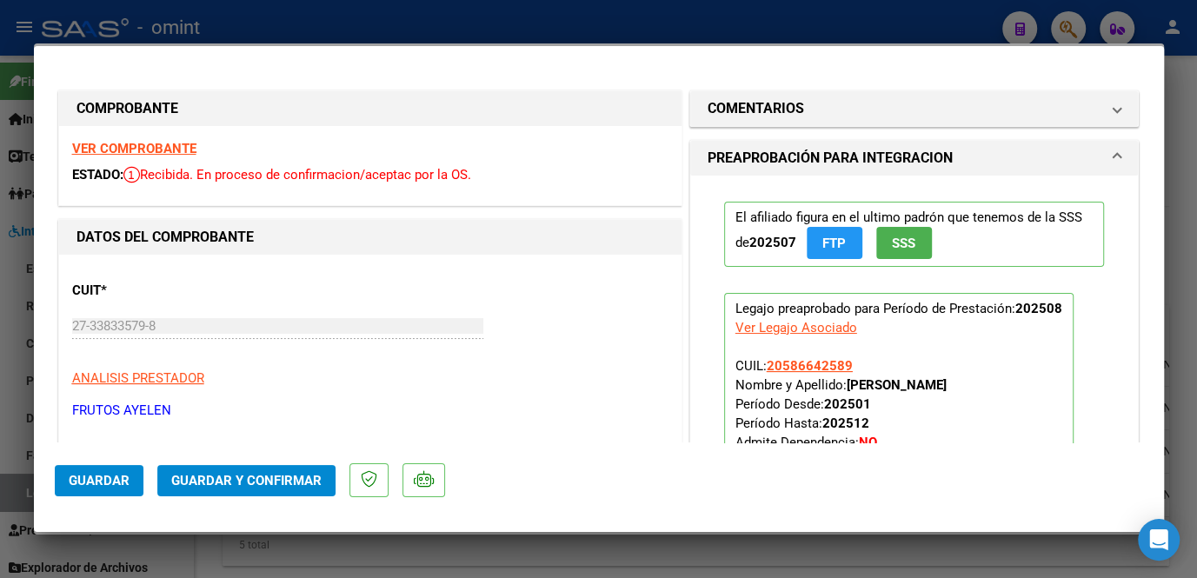
click at [155, 150] on strong "VER COMPROBANTE" at bounding box center [134, 149] width 124 height 16
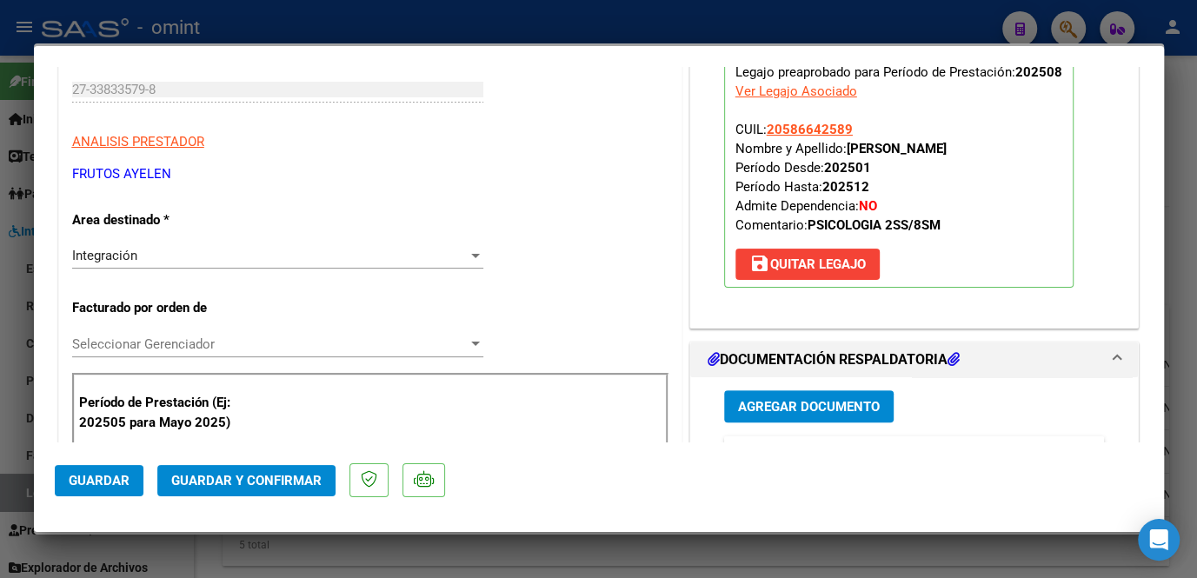
scroll to position [395, 0]
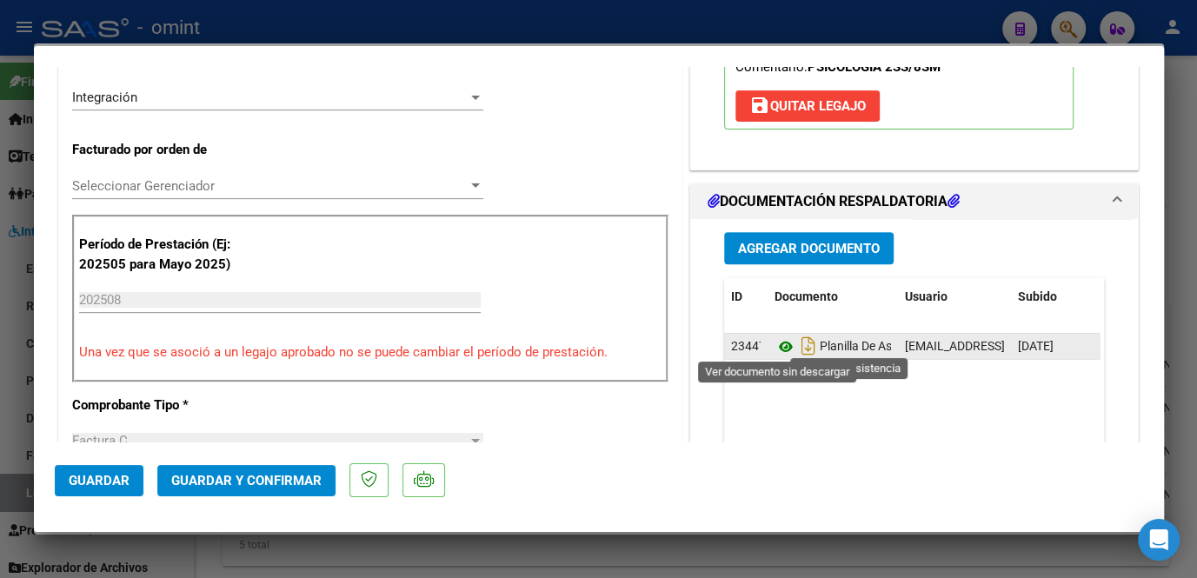
click at [775, 341] on icon at bounding box center [786, 346] width 23 height 21
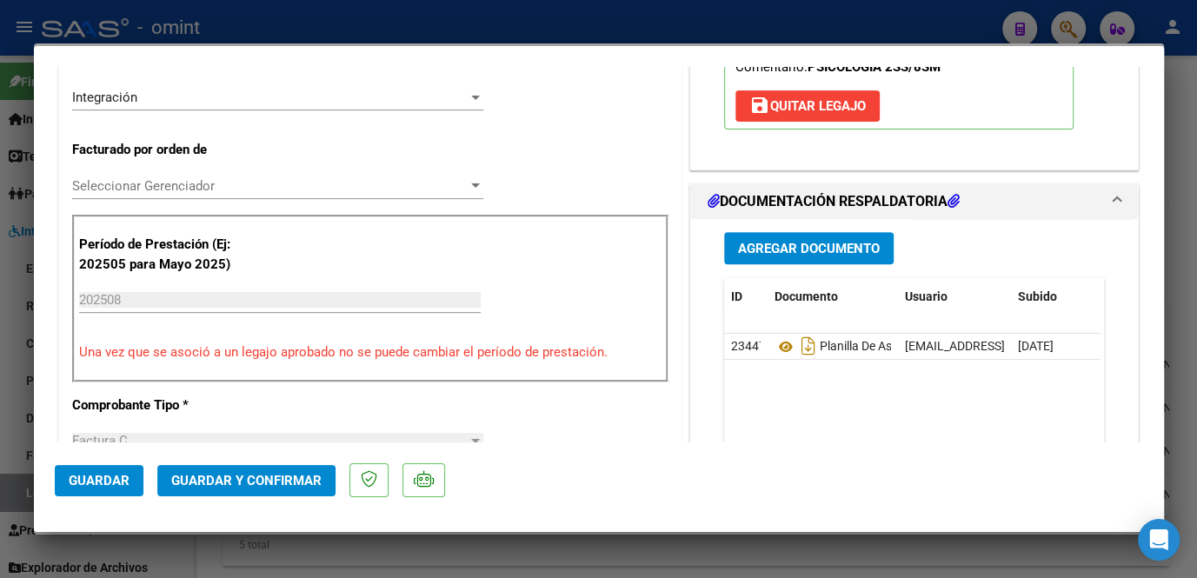
click at [229, 185] on span "Seleccionar Gerenciador" at bounding box center [270, 186] width 396 height 16
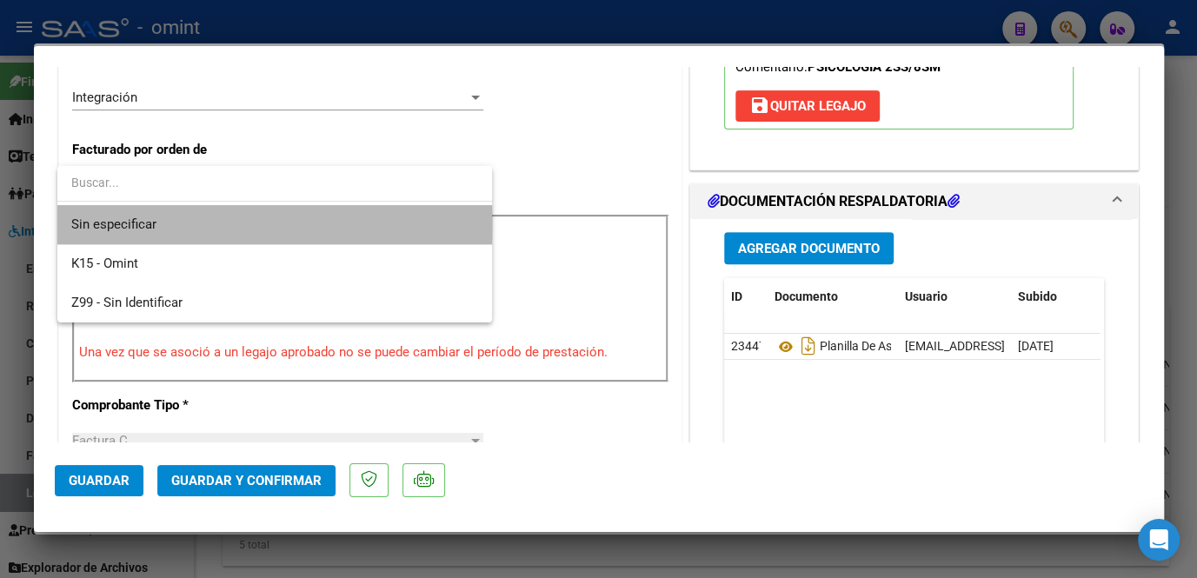
click at [206, 224] on span "Sin especificar" at bounding box center [274, 224] width 407 height 39
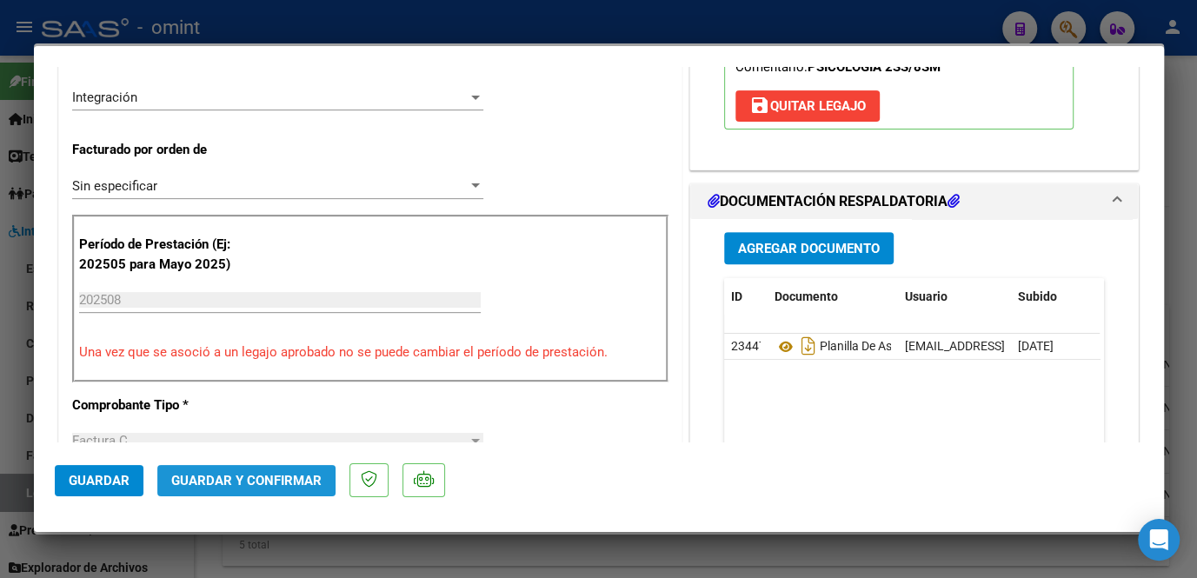
click at [229, 475] on span "Guardar y Confirmar" at bounding box center [246, 481] width 150 height 16
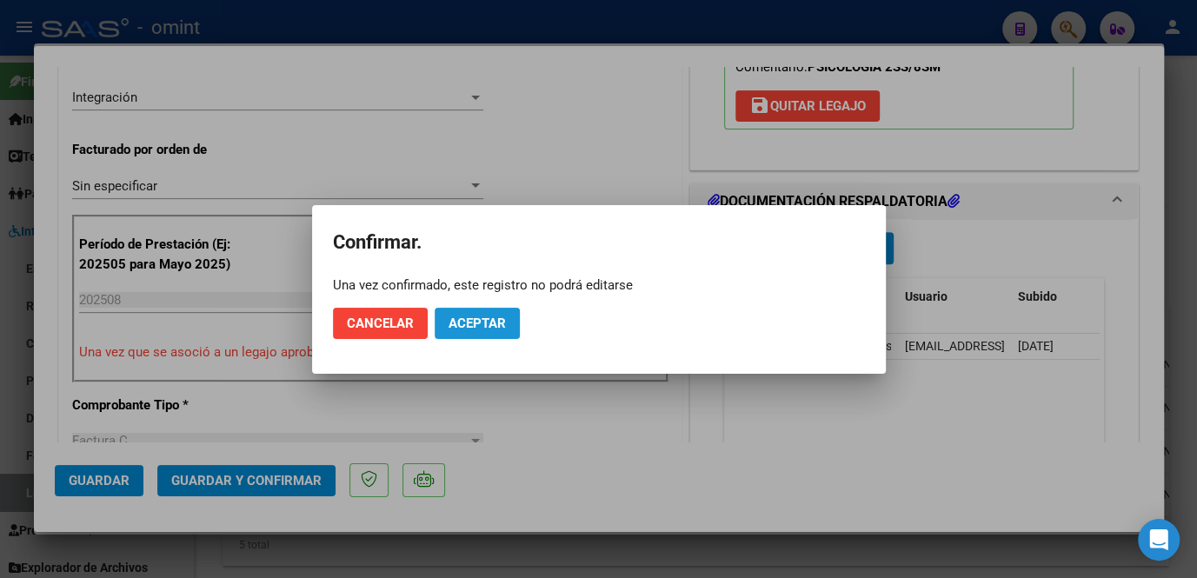
click at [463, 318] on span "Aceptar" at bounding box center [477, 324] width 57 height 16
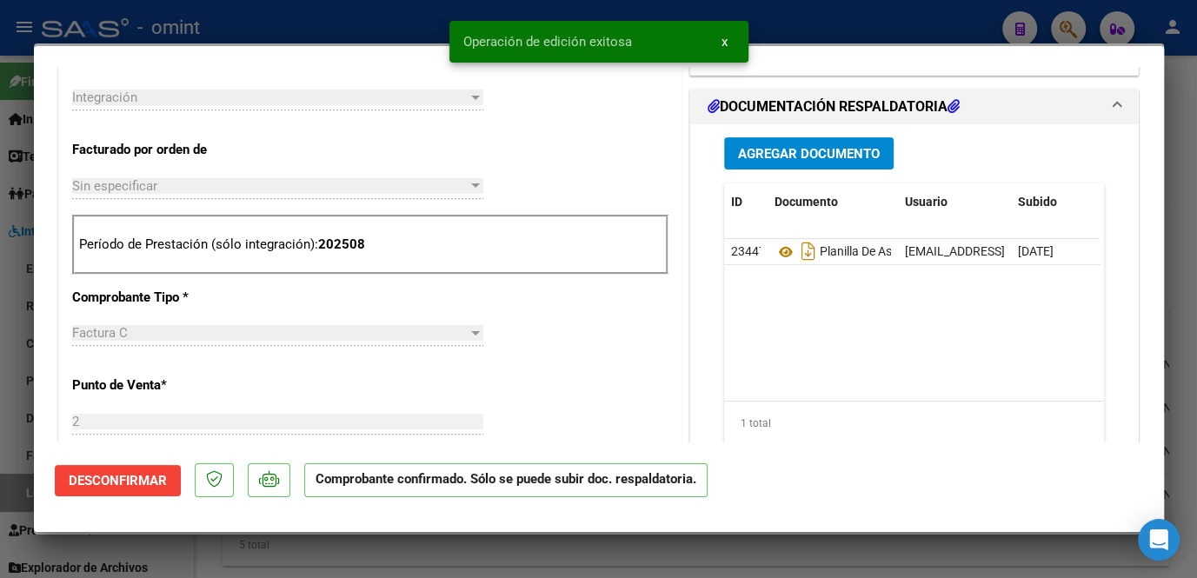
click at [503, 562] on div at bounding box center [598, 289] width 1197 height 578
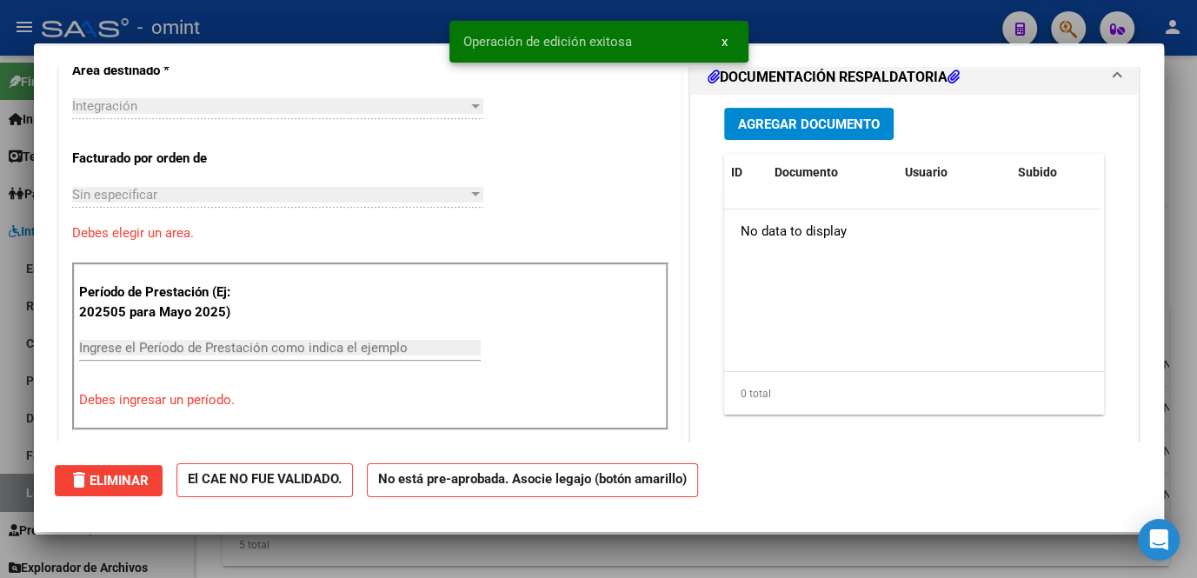
scroll to position [0, 0]
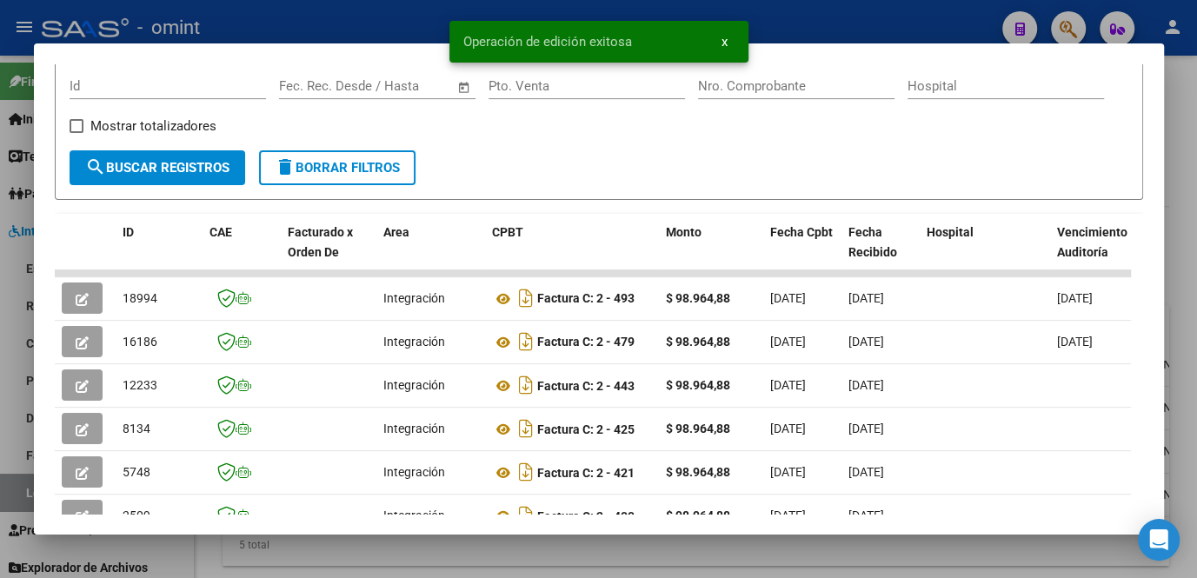
click at [424, 560] on div at bounding box center [598, 289] width 1197 height 578
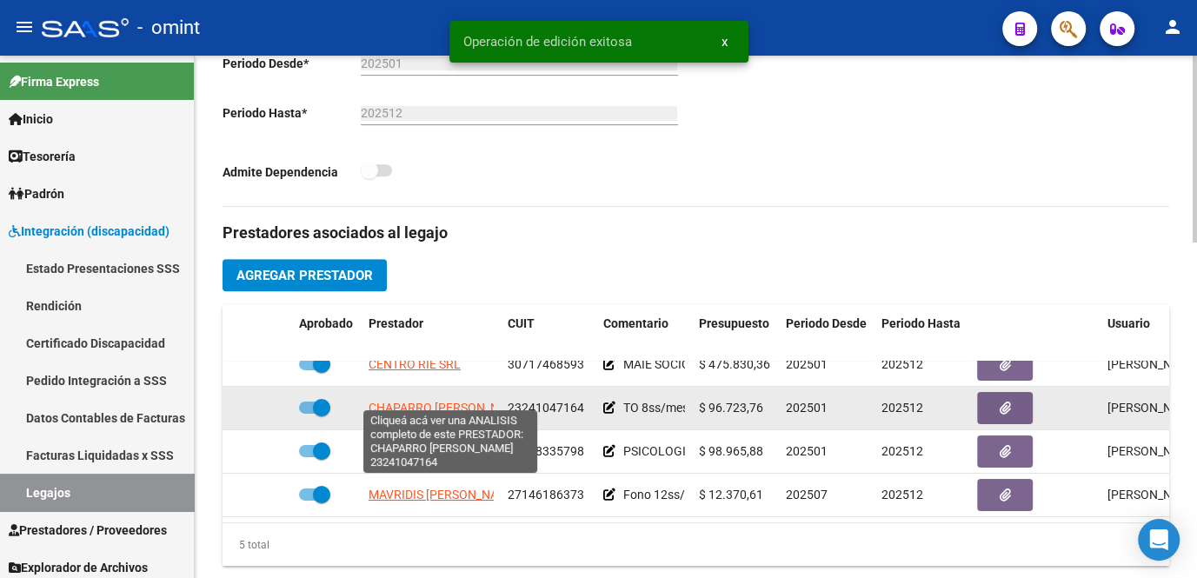
click at [397, 401] on span "CHAPARRO PATRICIA ANDREA" at bounding box center [448, 408] width 159 height 14
type textarea "23241047164"
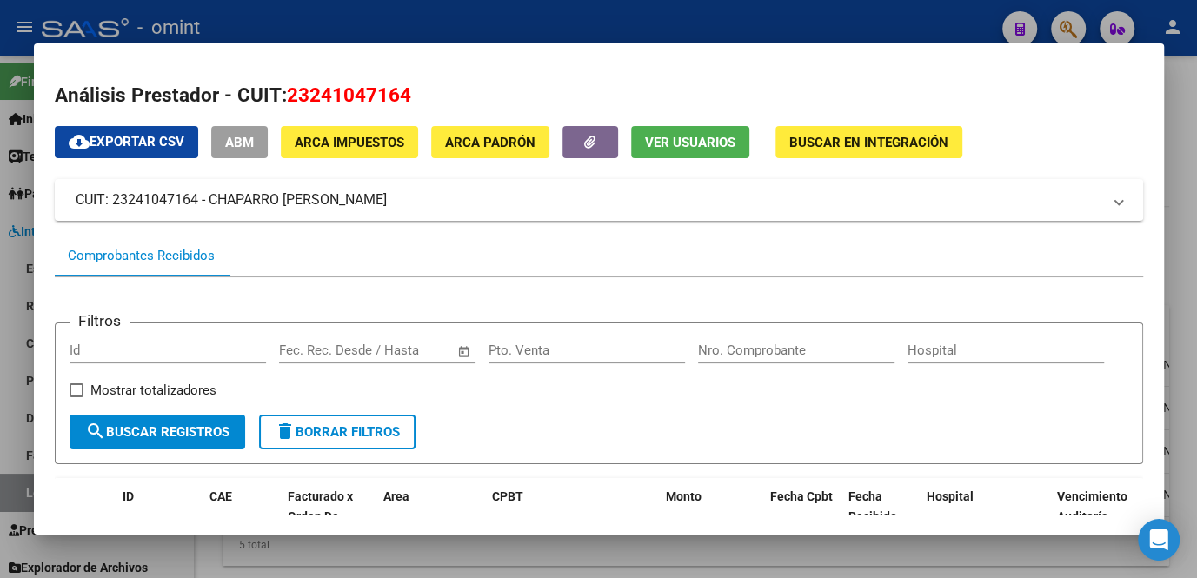
scroll to position [236, 0]
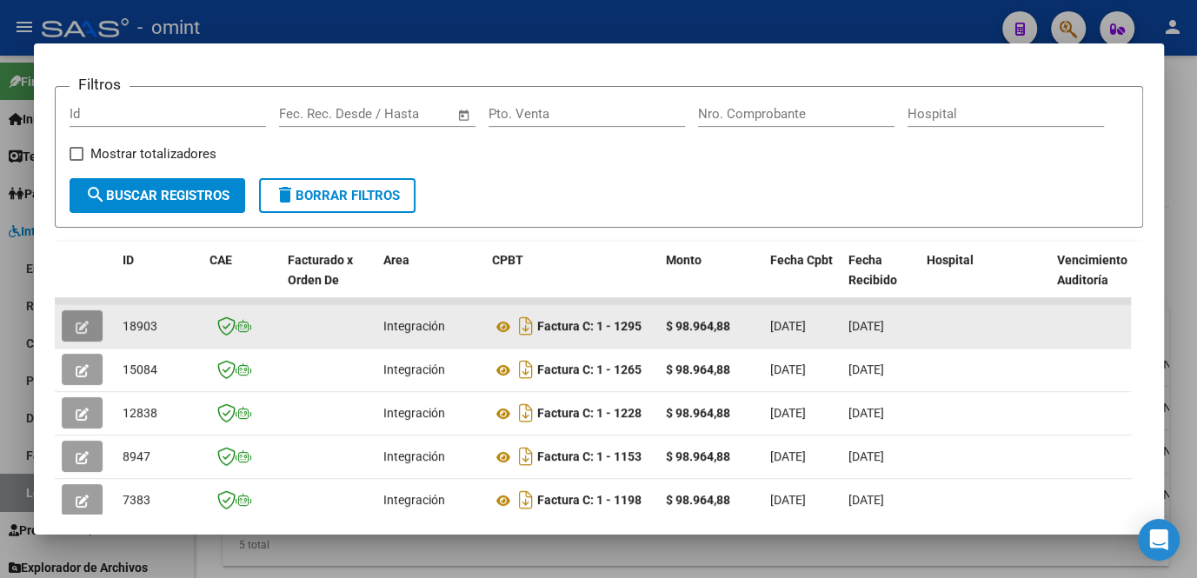
click at [76, 334] on icon "button" at bounding box center [82, 327] width 13 height 13
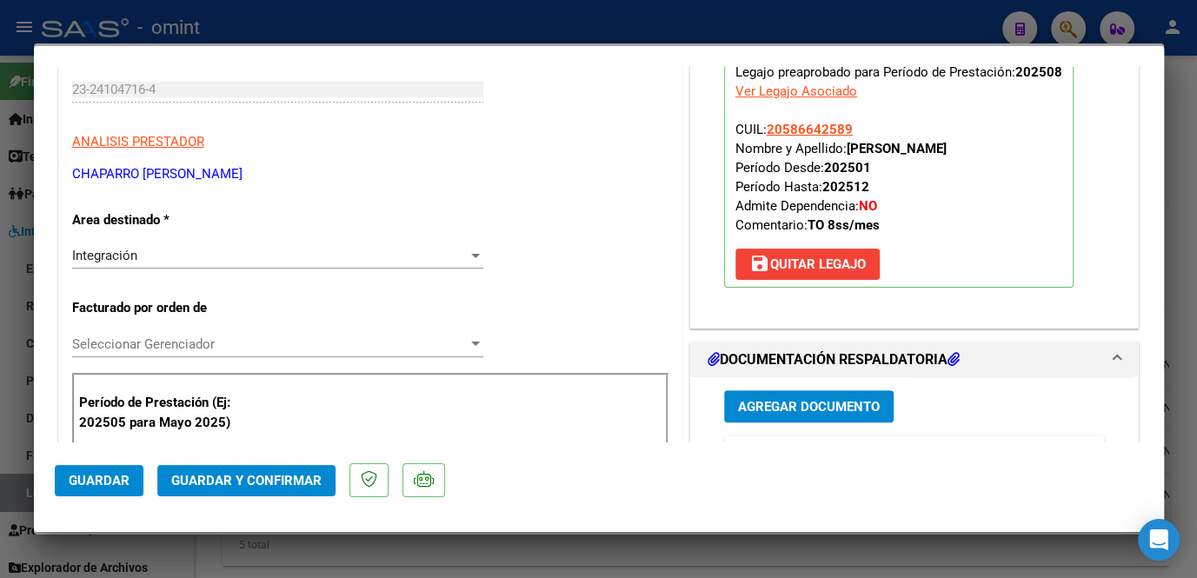
scroll to position [0, 0]
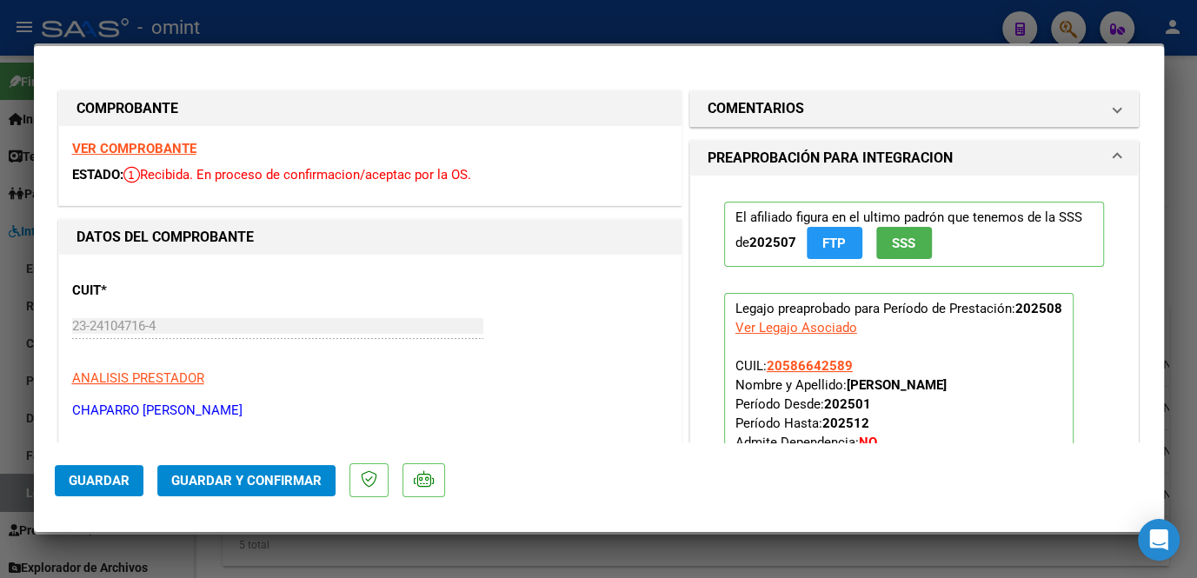
click at [155, 146] on strong "VER COMPROBANTE" at bounding box center [134, 149] width 124 height 16
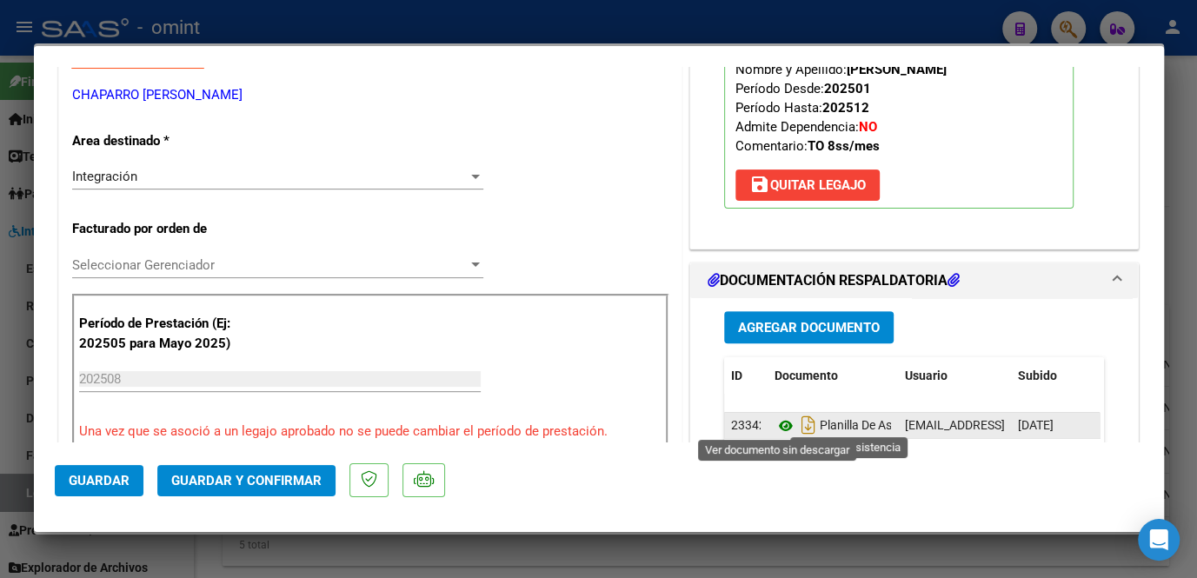
click at [776, 423] on icon at bounding box center [786, 426] width 23 height 21
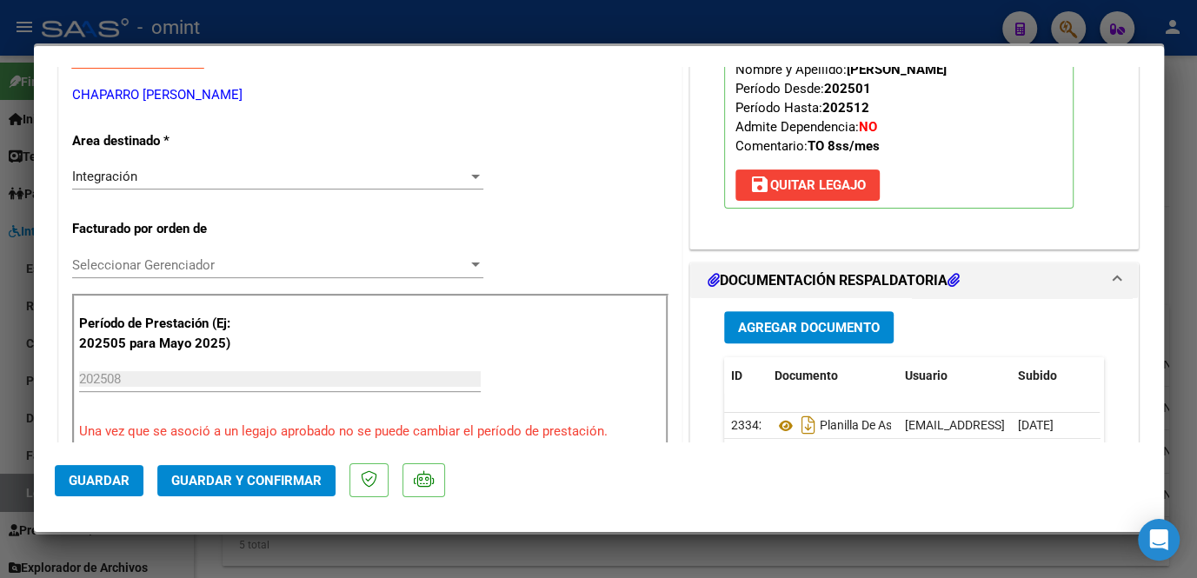
click at [203, 262] on span "Seleccionar Gerenciador" at bounding box center [270, 265] width 396 height 16
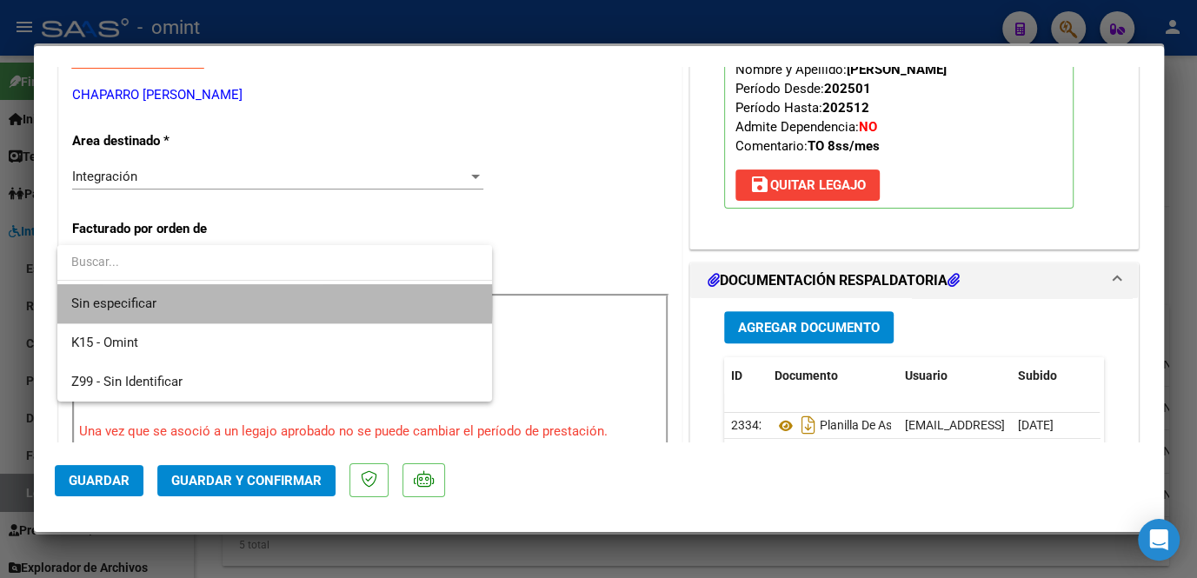
click at [187, 303] on span "Sin especificar" at bounding box center [274, 303] width 407 height 39
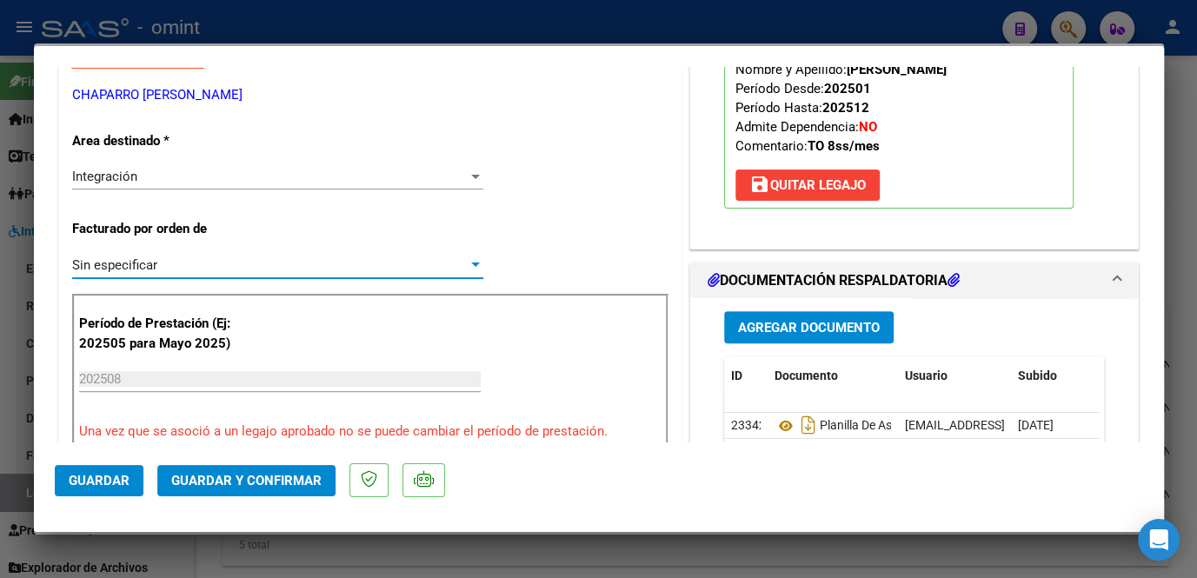
click at [252, 482] on span "Guardar y Confirmar" at bounding box center [246, 481] width 150 height 16
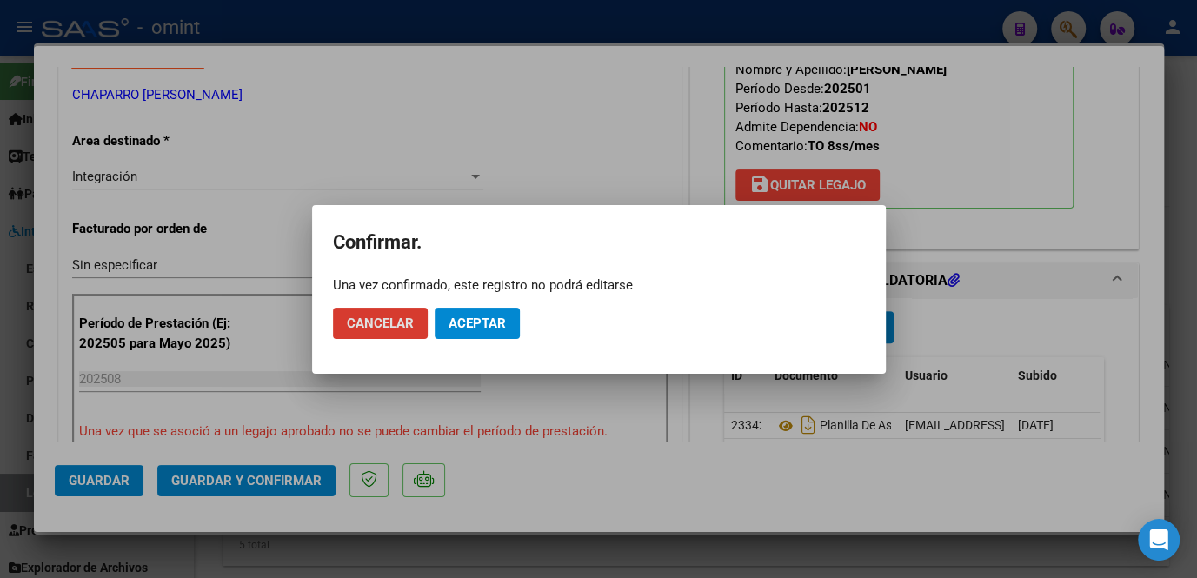
click at [482, 316] on span "Aceptar" at bounding box center [477, 324] width 57 height 16
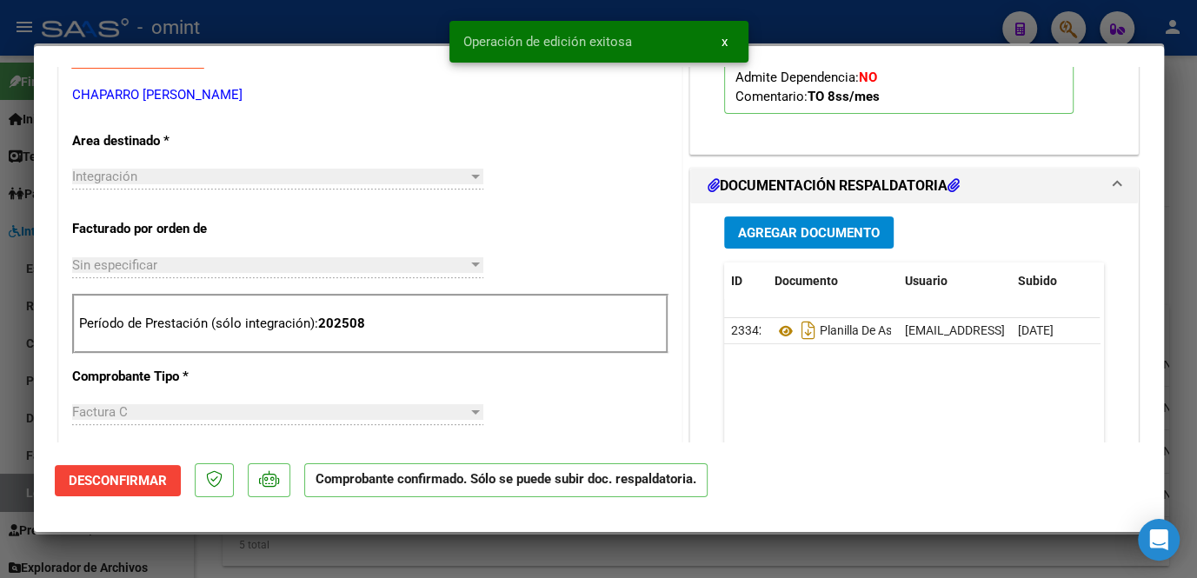
click at [510, 549] on div at bounding box center [598, 289] width 1197 height 578
type input "$ 0,00"
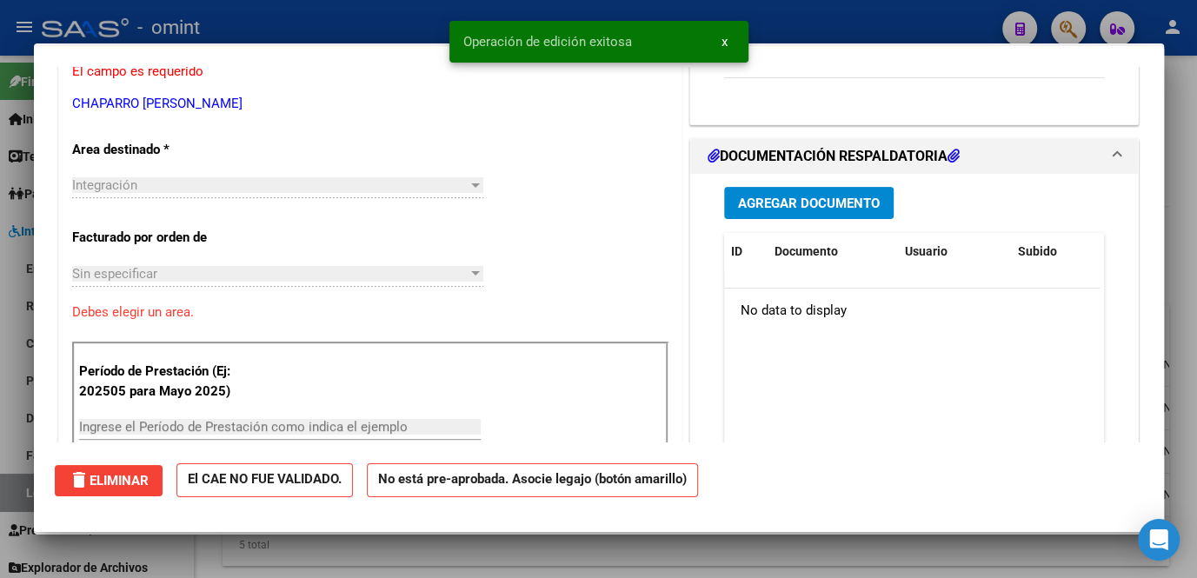
scroll to position [0, 0]
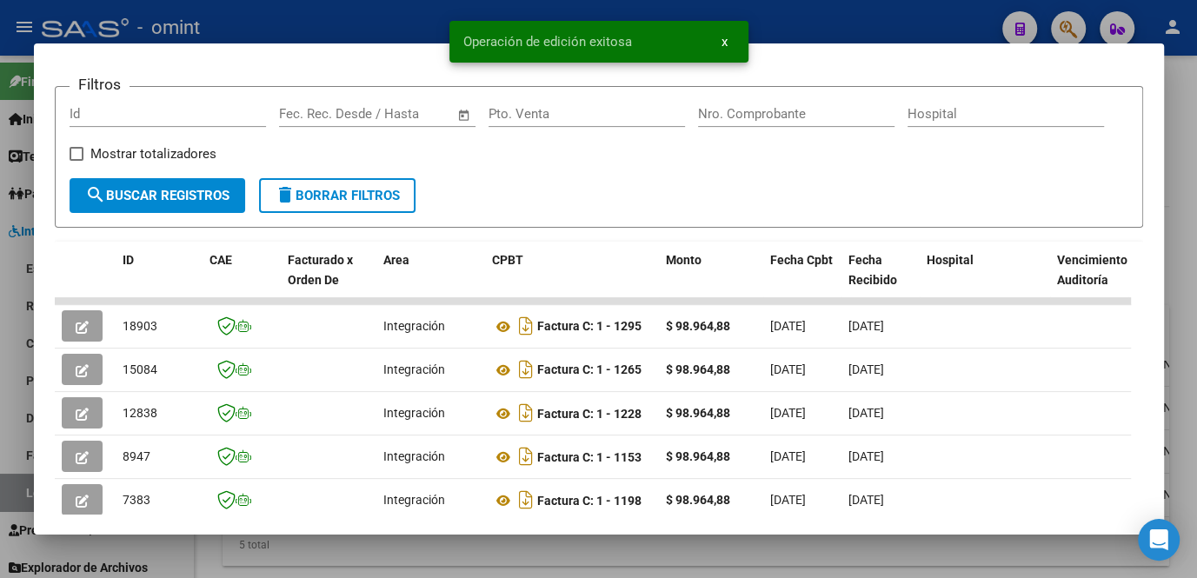
click at [510, 550] on div at bounding box center [598, 289] width 1197 height 578
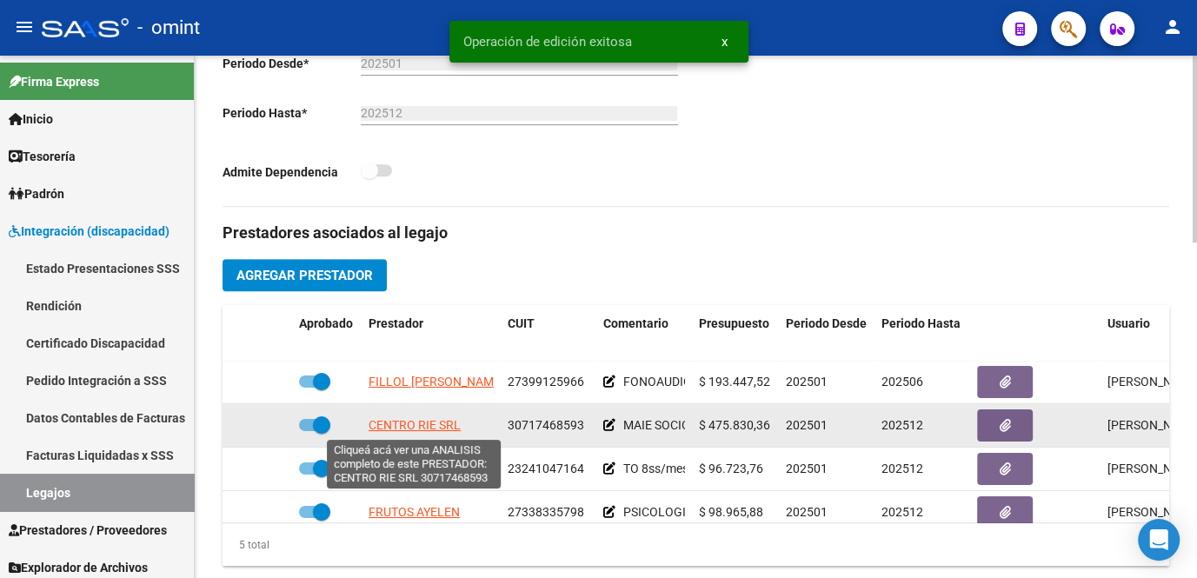
click at [401, 427] on span "CENTRO RIE SRL" at bounding box center [415, 425] width 92 height 14
type textarea "30717468593"
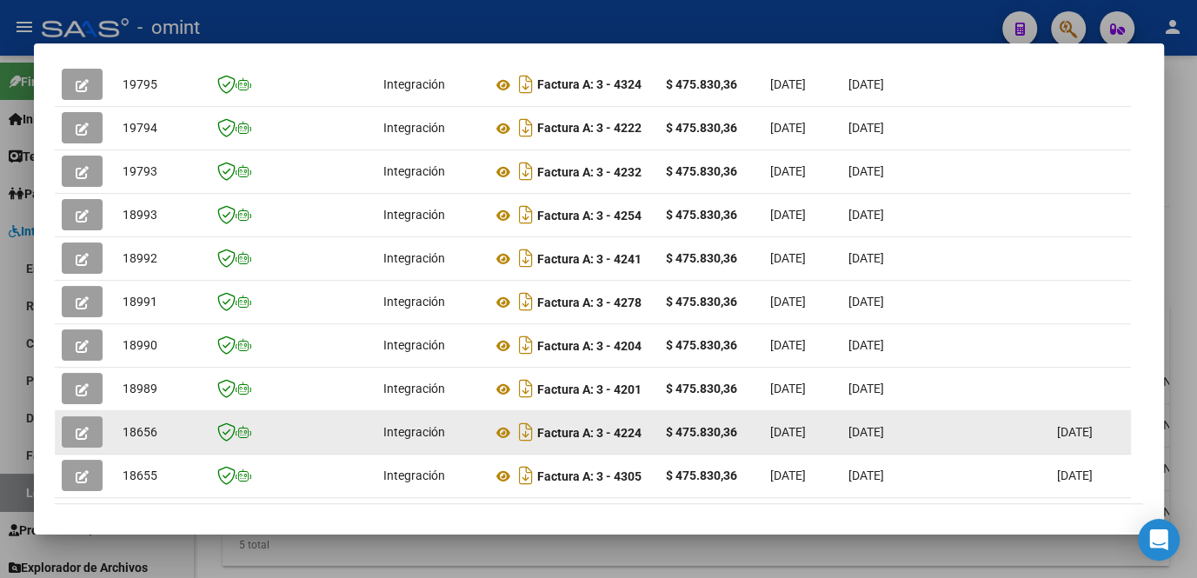
click at [91, 428] on button "button" at bounding box center [82, 431] width 41 height 31
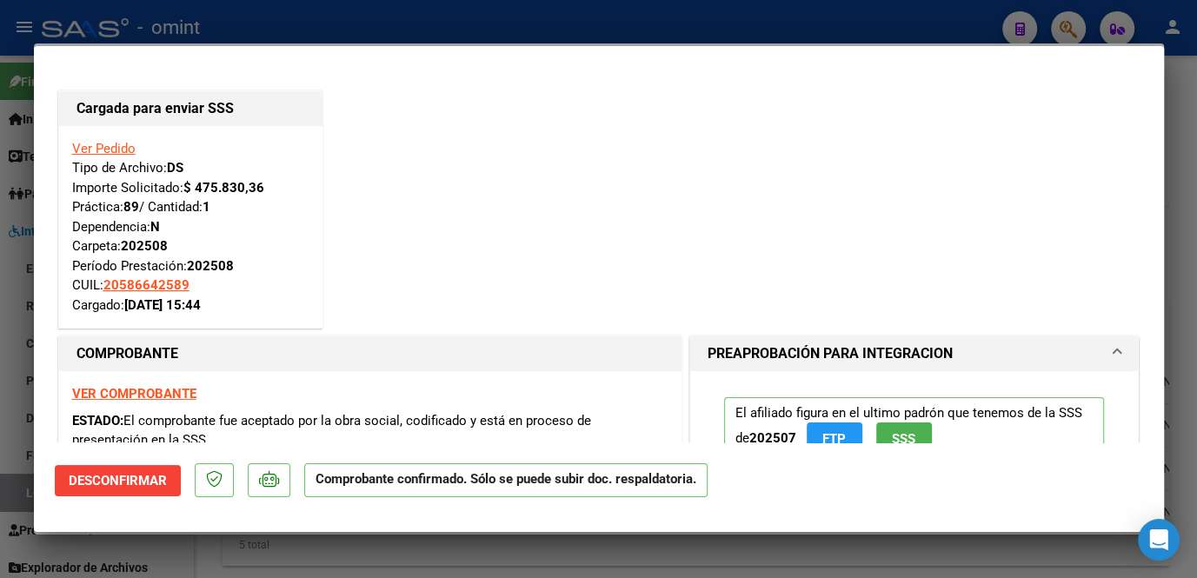
click at [134, 555] on div at bounding box center [598, 289] width 1197 height 578
type input "$ 0,00"
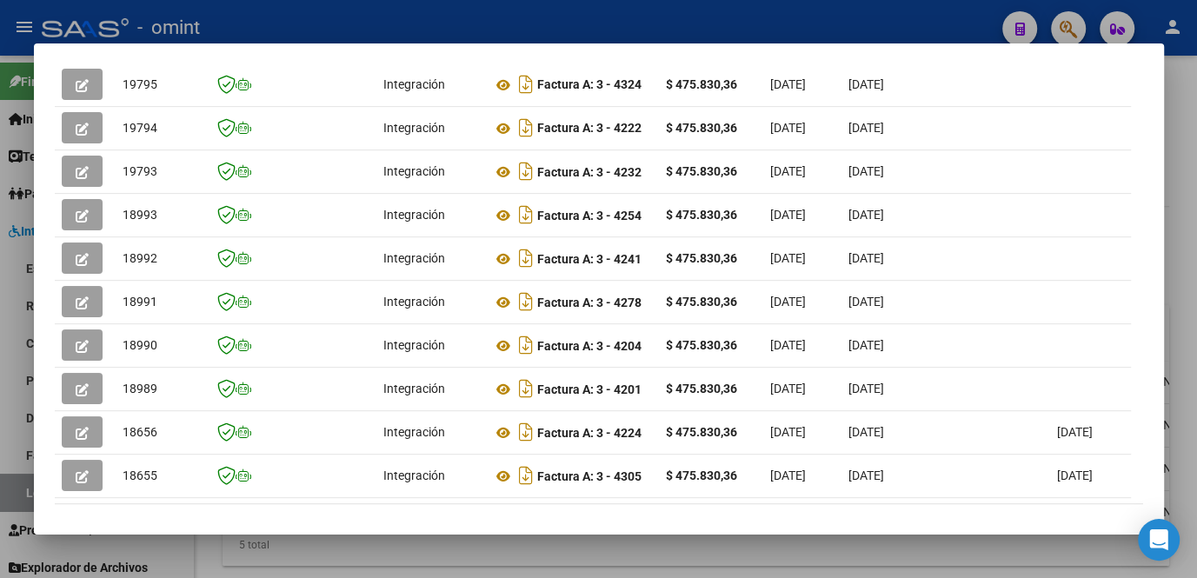
click at [134, 555] on div at bounding box center [598, 289] width 1197 height 578
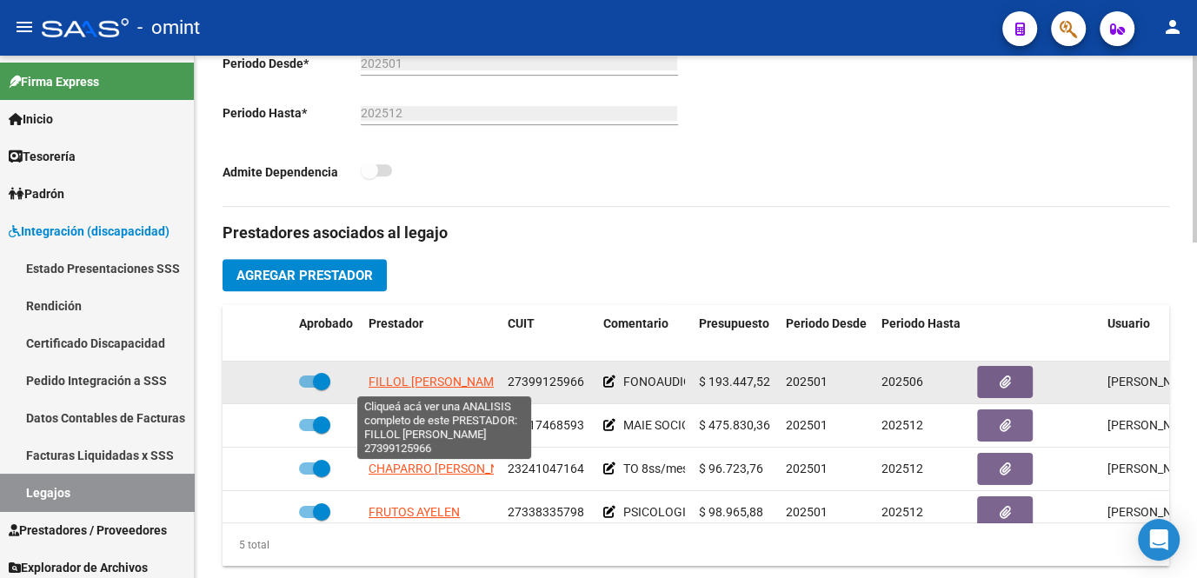
click at [468, 385] on span "FILLOL MICAELA VERONICA" at bounding box center [437, 382] width 136 height 14
type textarea "27399125966"
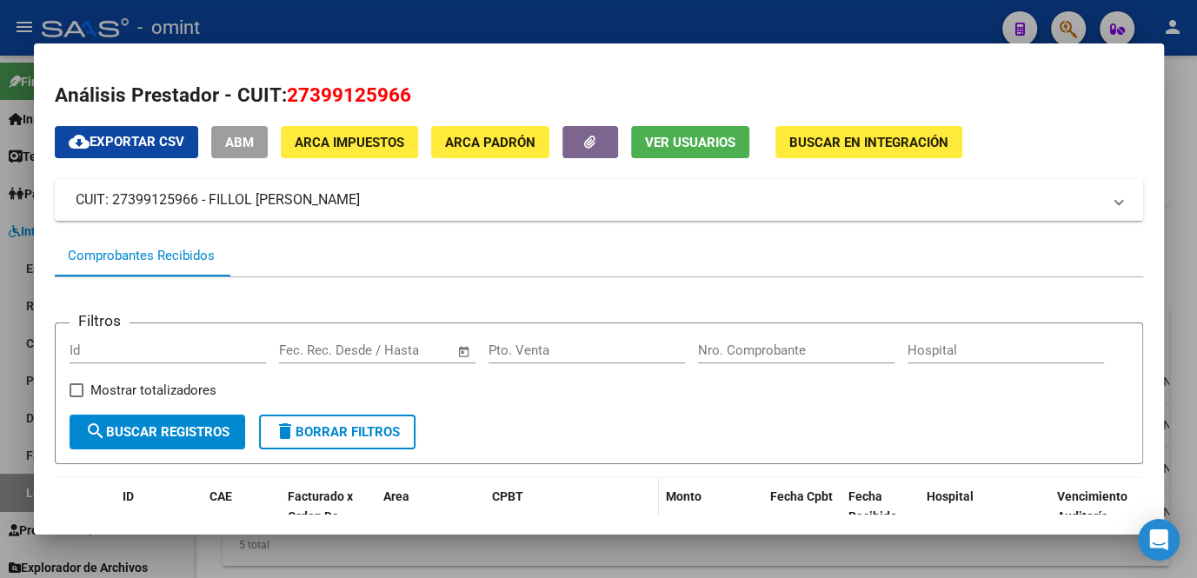
scroll to position [316, 0]
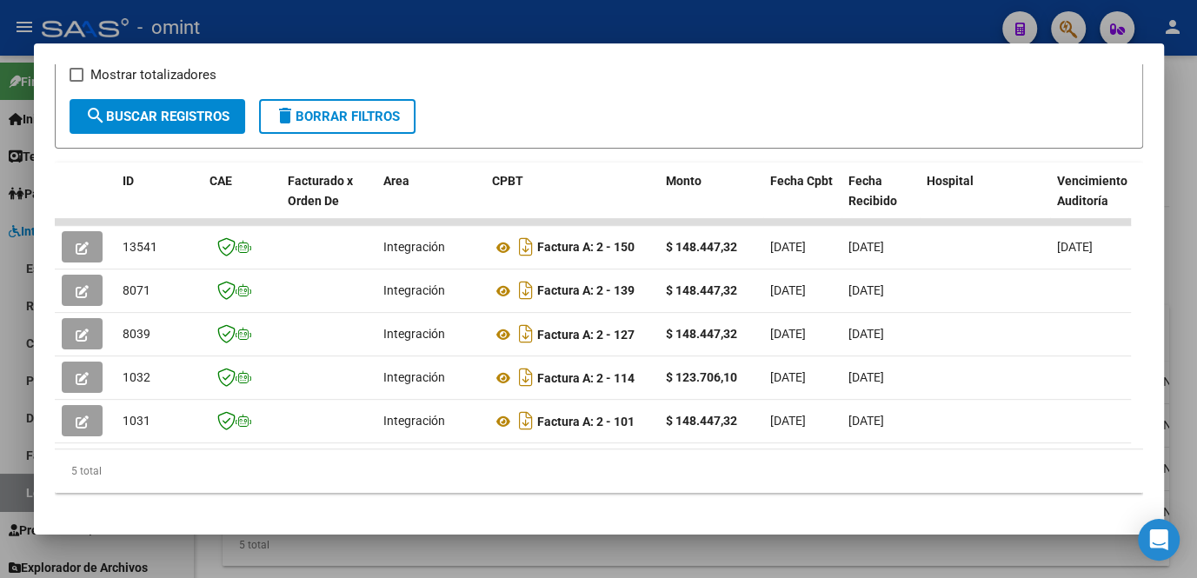
click at [530, 565] on div at bounding box center [598, 289] width 1197 height 578
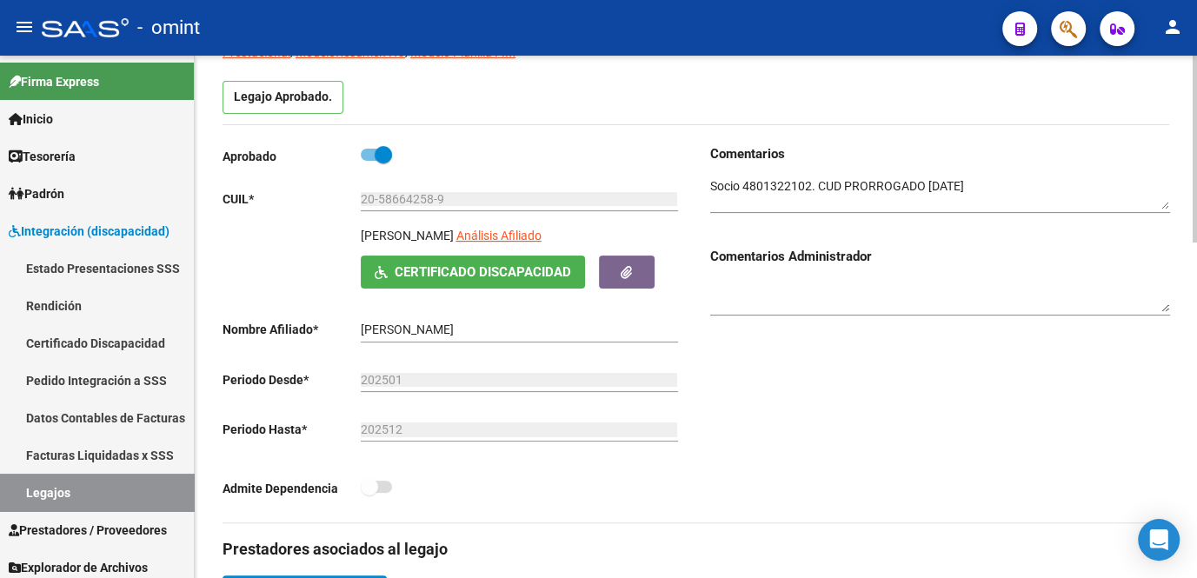
scroll to position [0, 0]
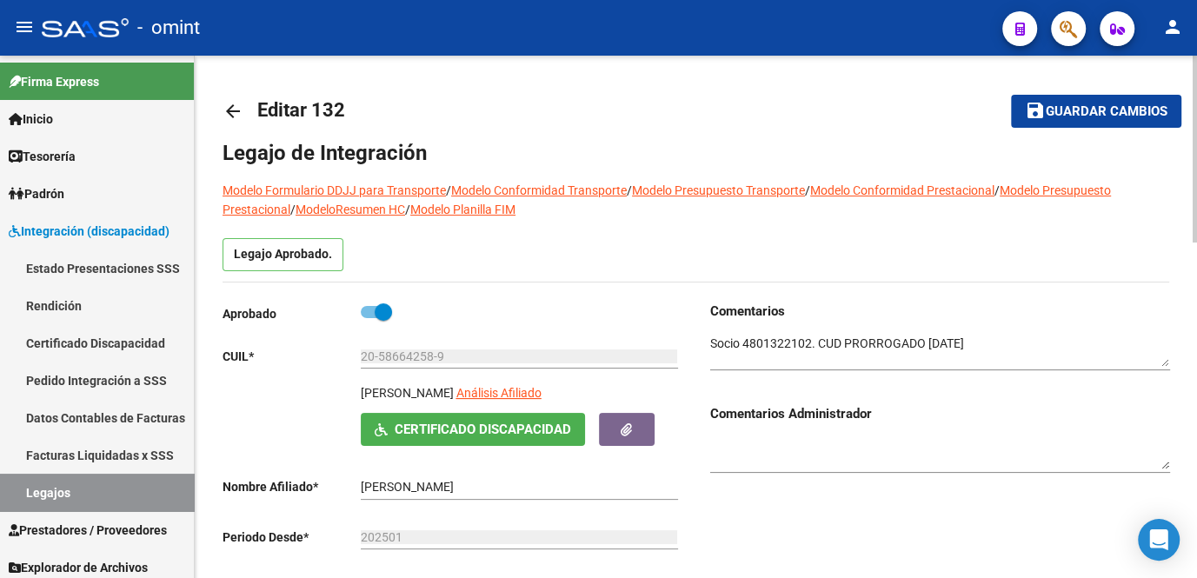
click at [1052, 104] on span "Guardar cambios" at bounding box center [1107, 112] width 122 height 16
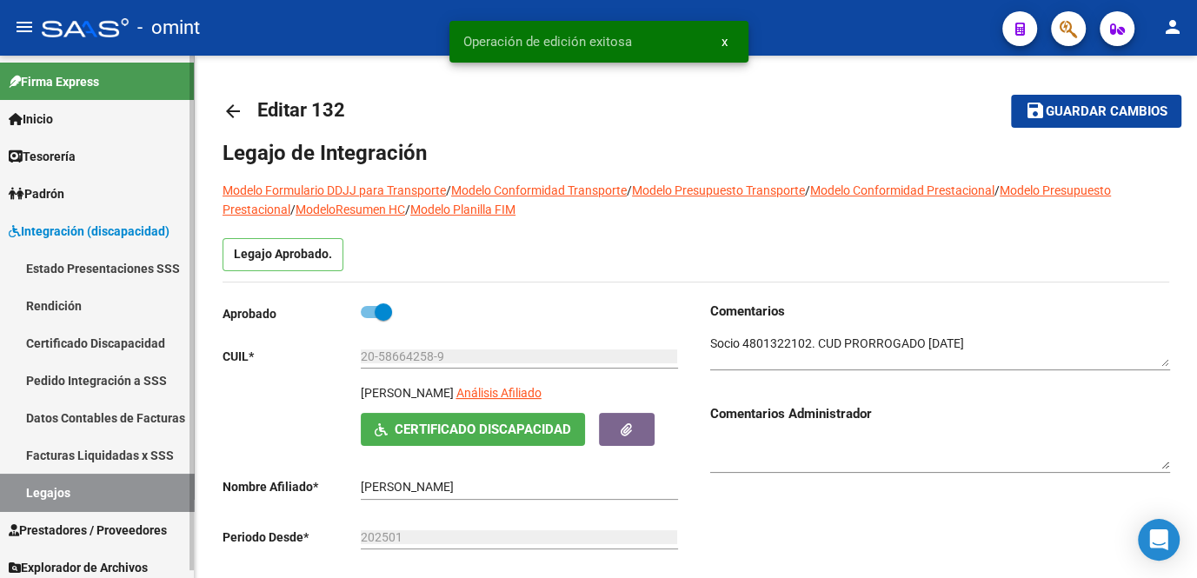
click at [97, 489] on link "Legajos" at bounding box center [97, 492] width 194 height 37
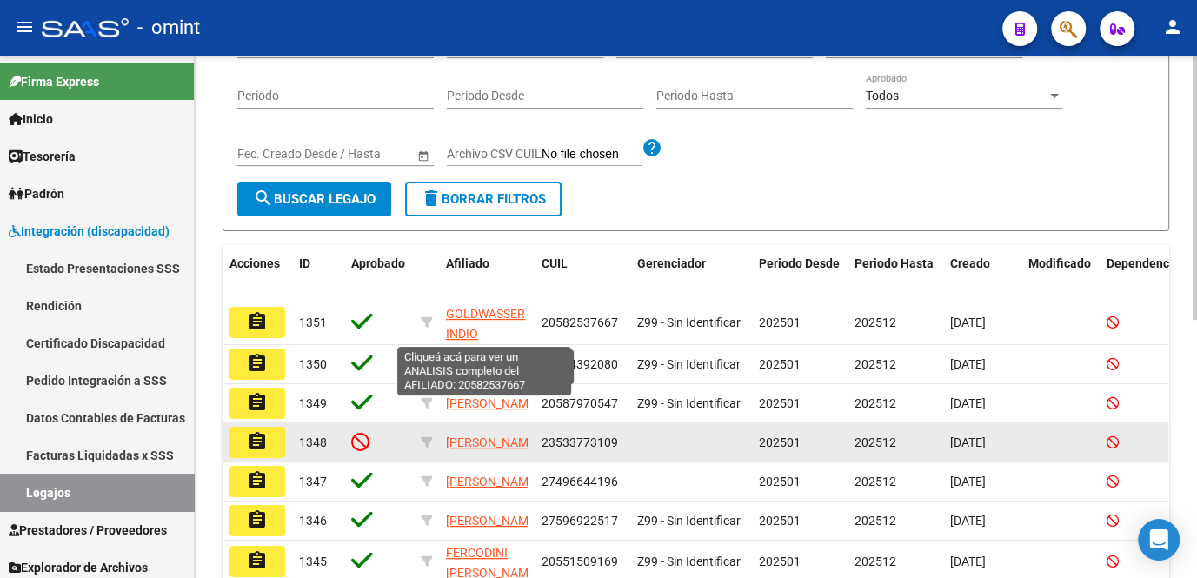
scroll to position [78, 0]
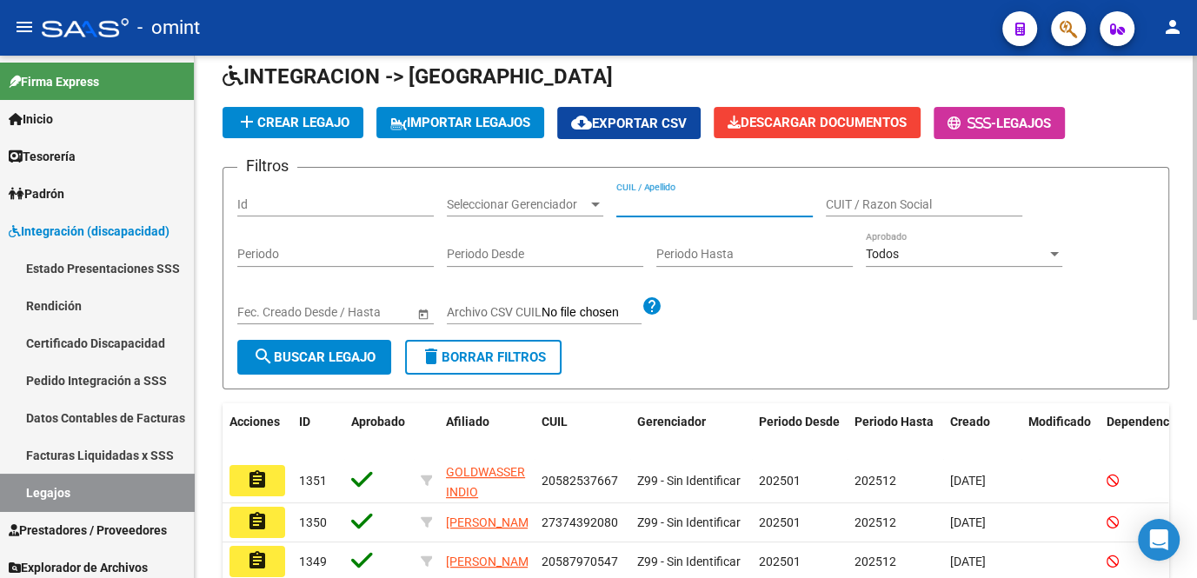
click at [649, 202] on input "CUIL / Apellido" at bounding box center [714, 204] width 196 height 15
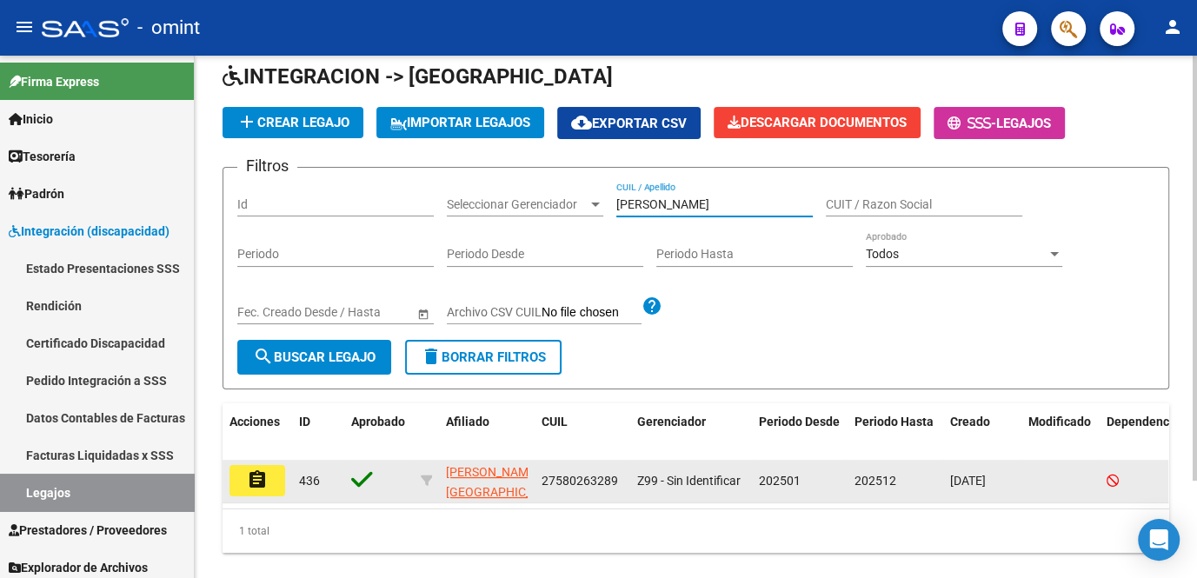
type input "ortiz mans"
click at [234, 482] on button "assignment" at bounding box center [257, 480] width 56 height 31
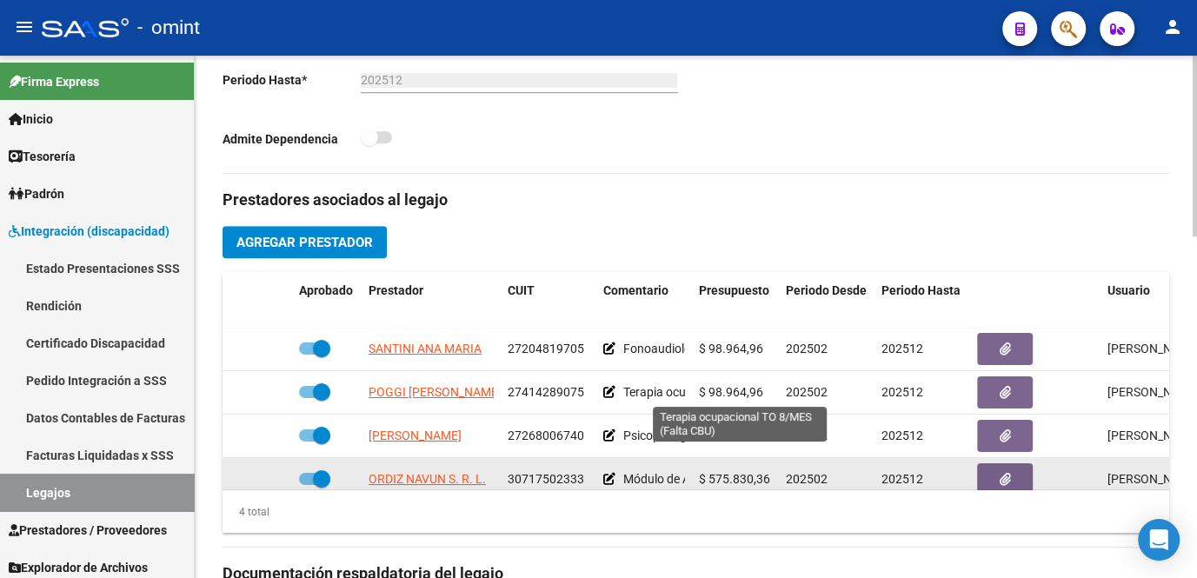
scroll to position [30, 0]
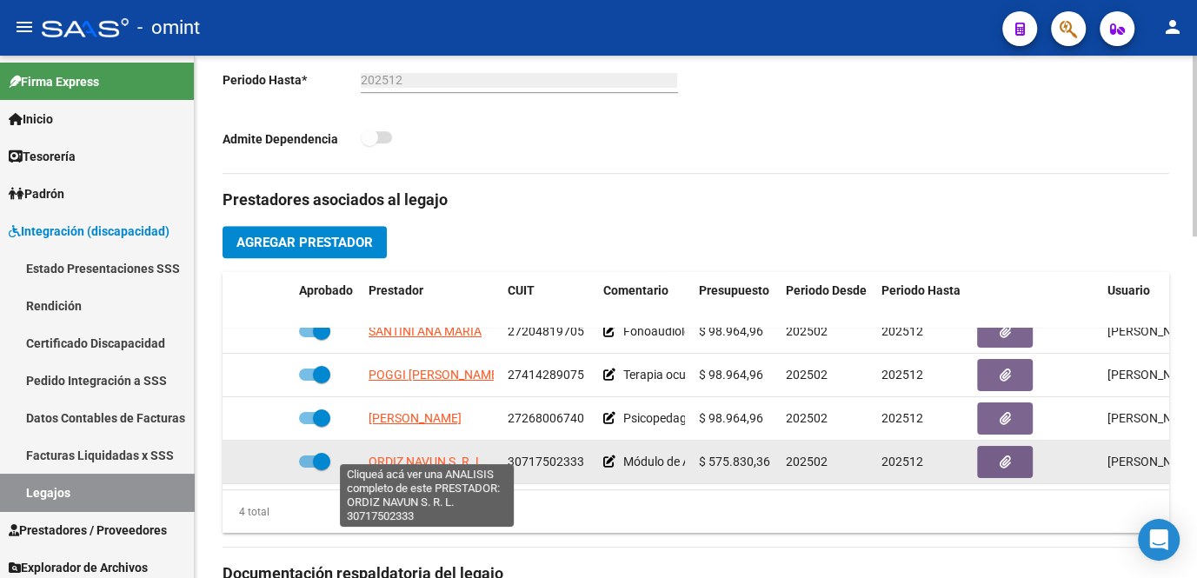
click at [396, 455] on span "ORDIZ NAVUN S. R. L." at bounding box center [427, 462] width 117 height 14
type textarea "30717502333"
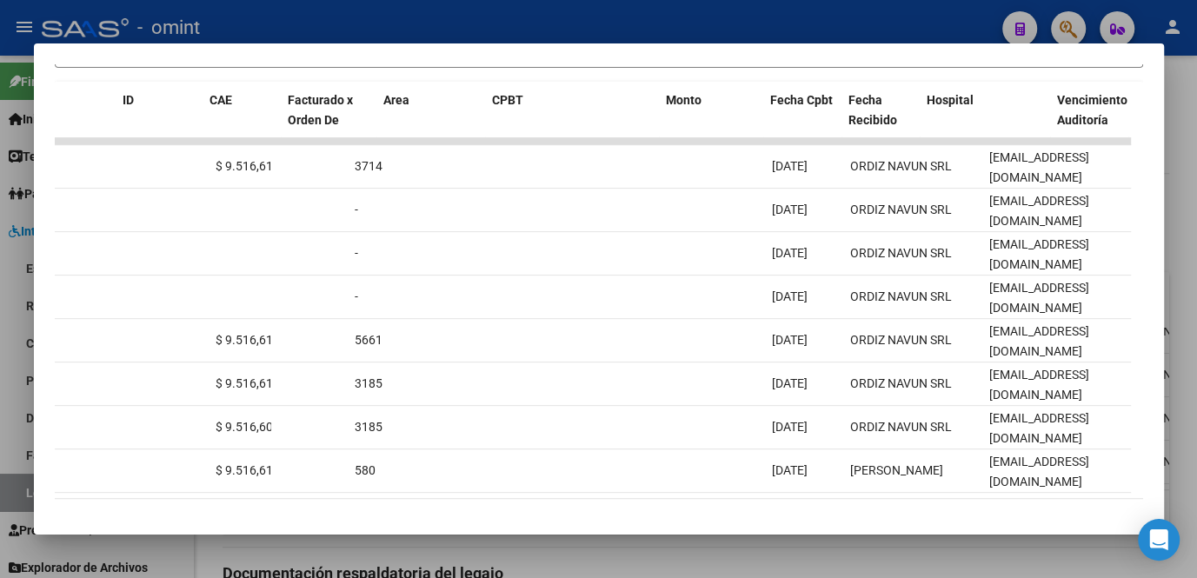
scroll to position [0, 0]
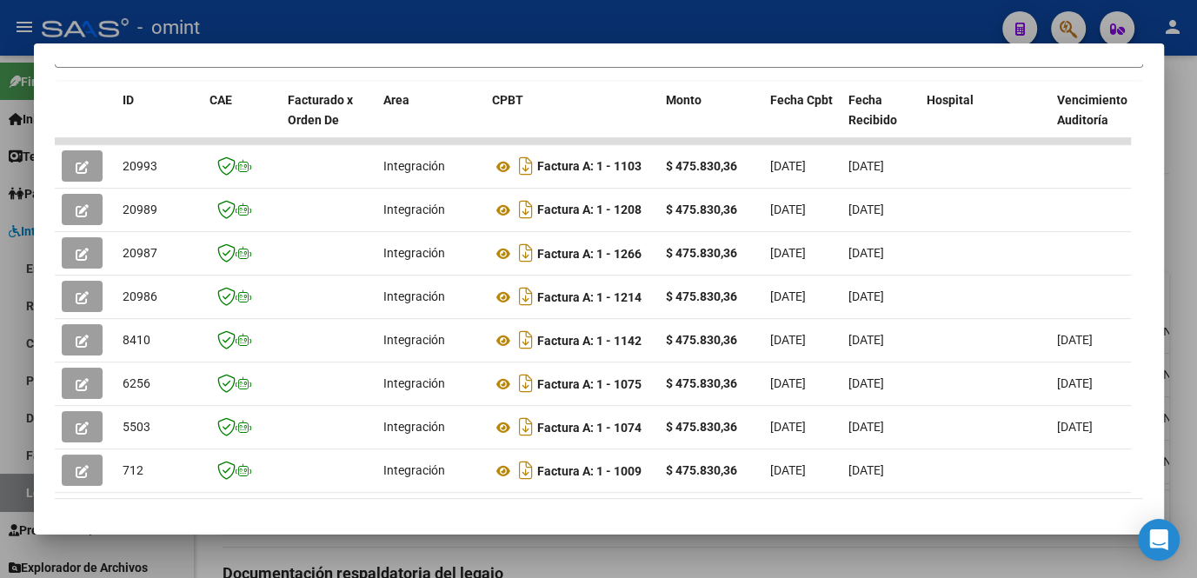
click at [543, 562] on div at bounding box center [598, 289] width 1197 height 578
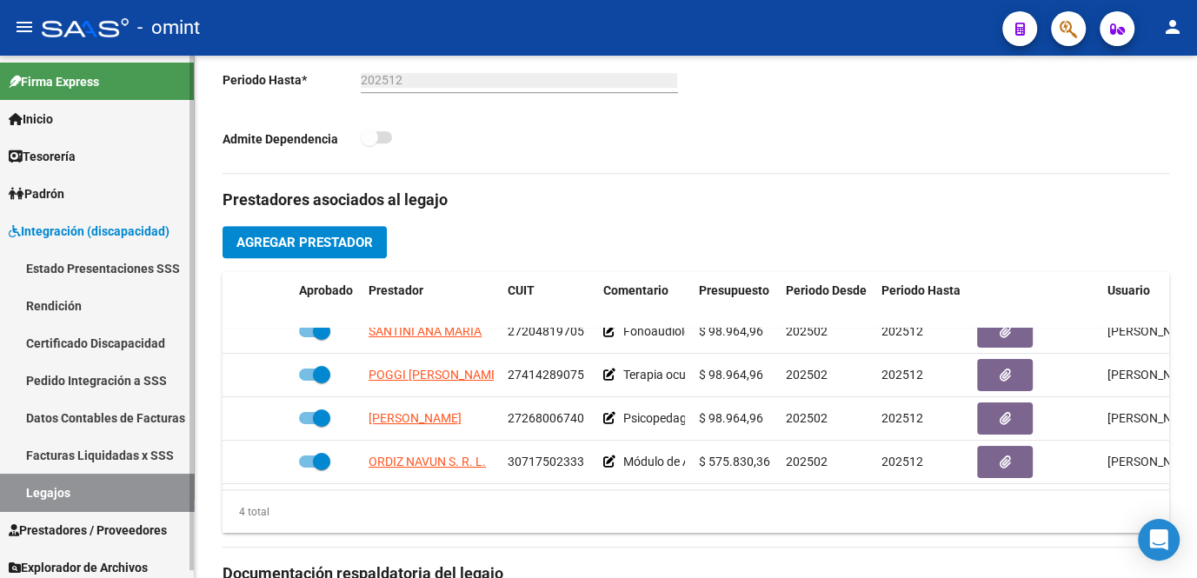
click at [50, 505] on link "Legajos" at bounding box center [97, 492] width 194 height 37
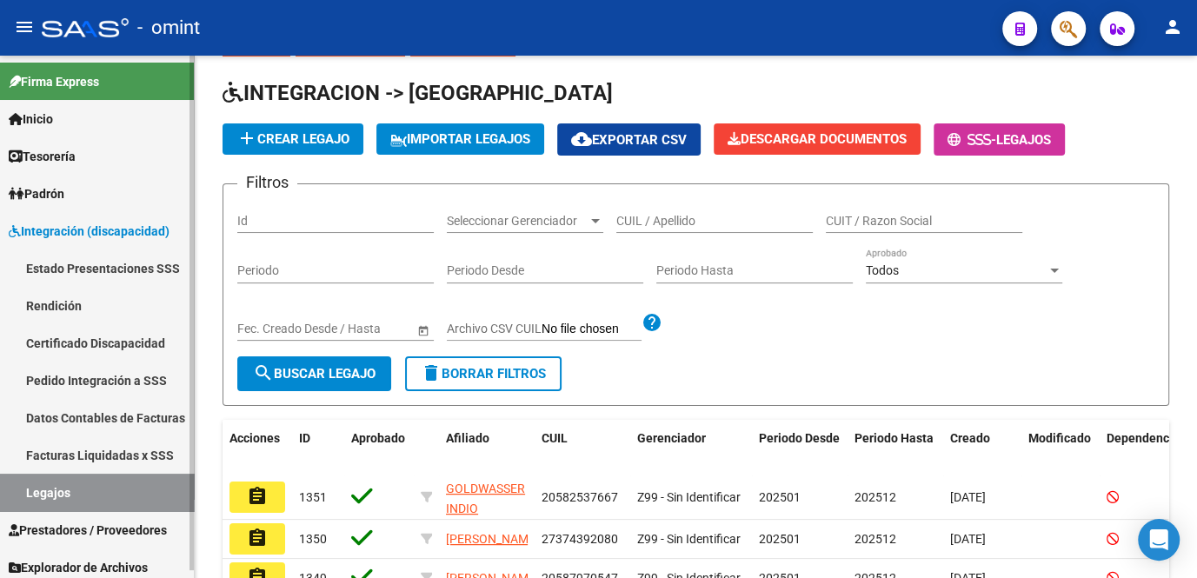
scroll to position [509, 0]
